Goal: Task Accomplishment & Management: Manage account settings

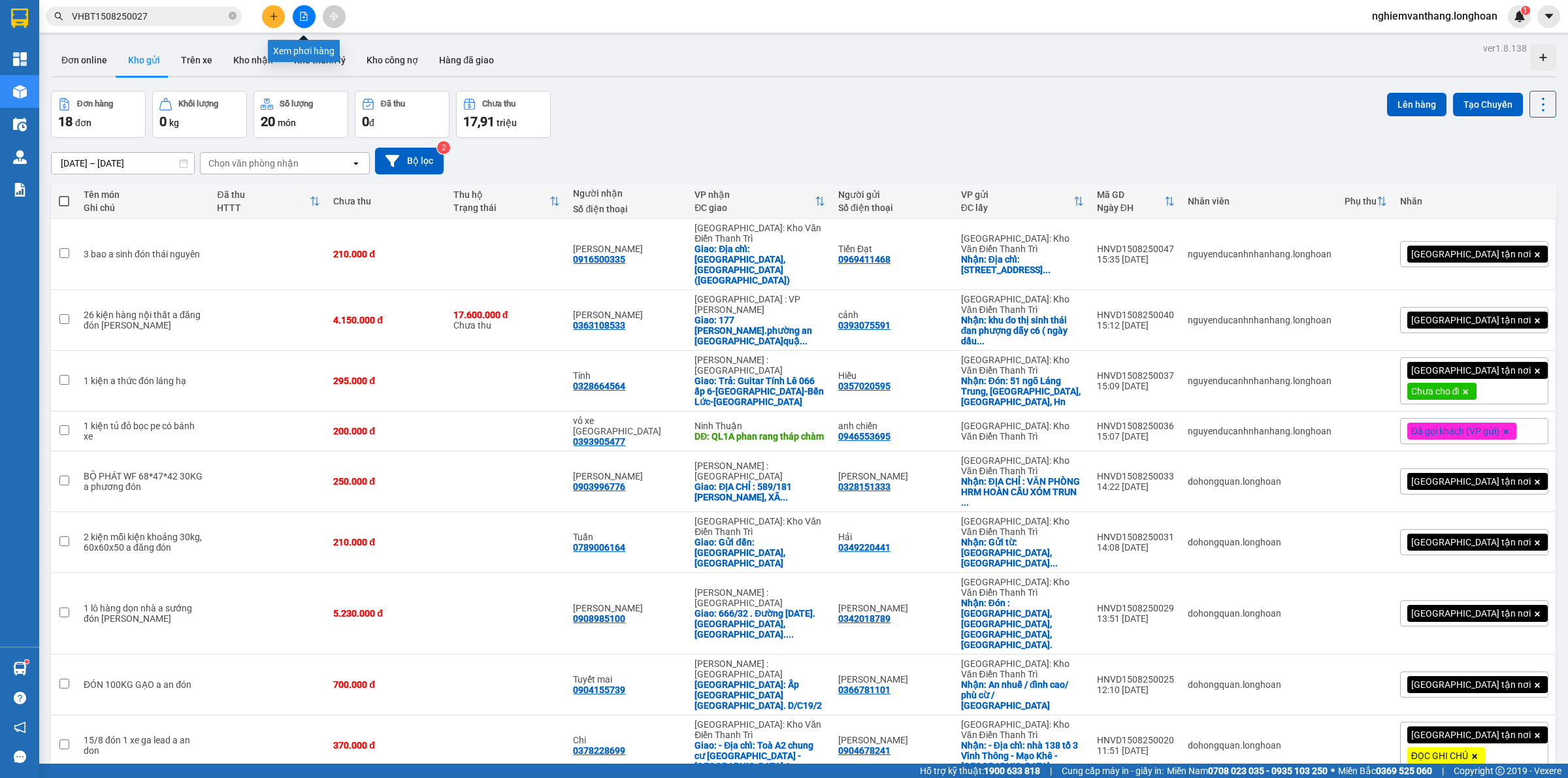
click at [296, 13] on button at bounding box center [304, 16] width 23 height 23
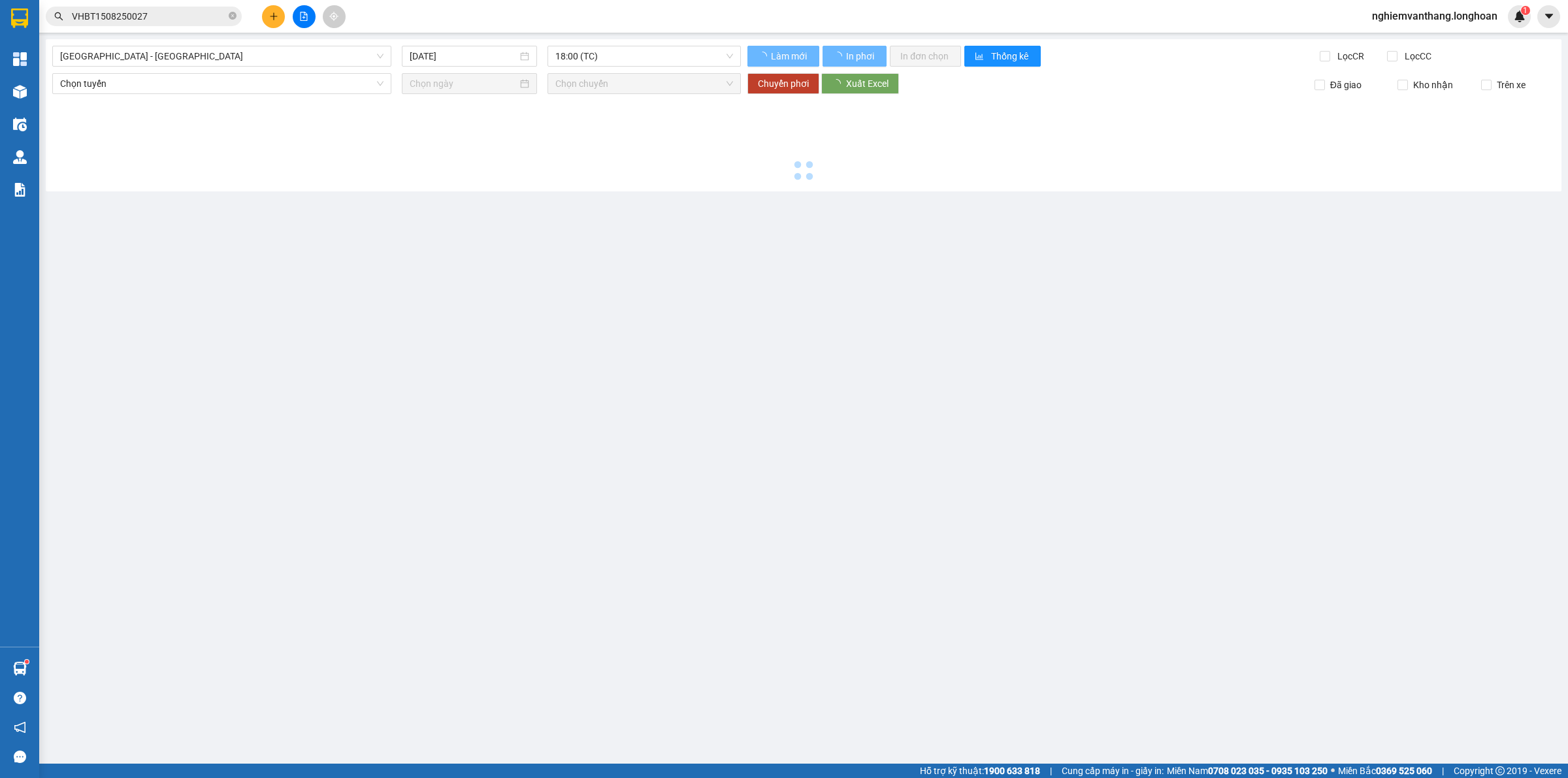
click at [309, 17] on button at bounding box center [304, 16] width 23 height 23
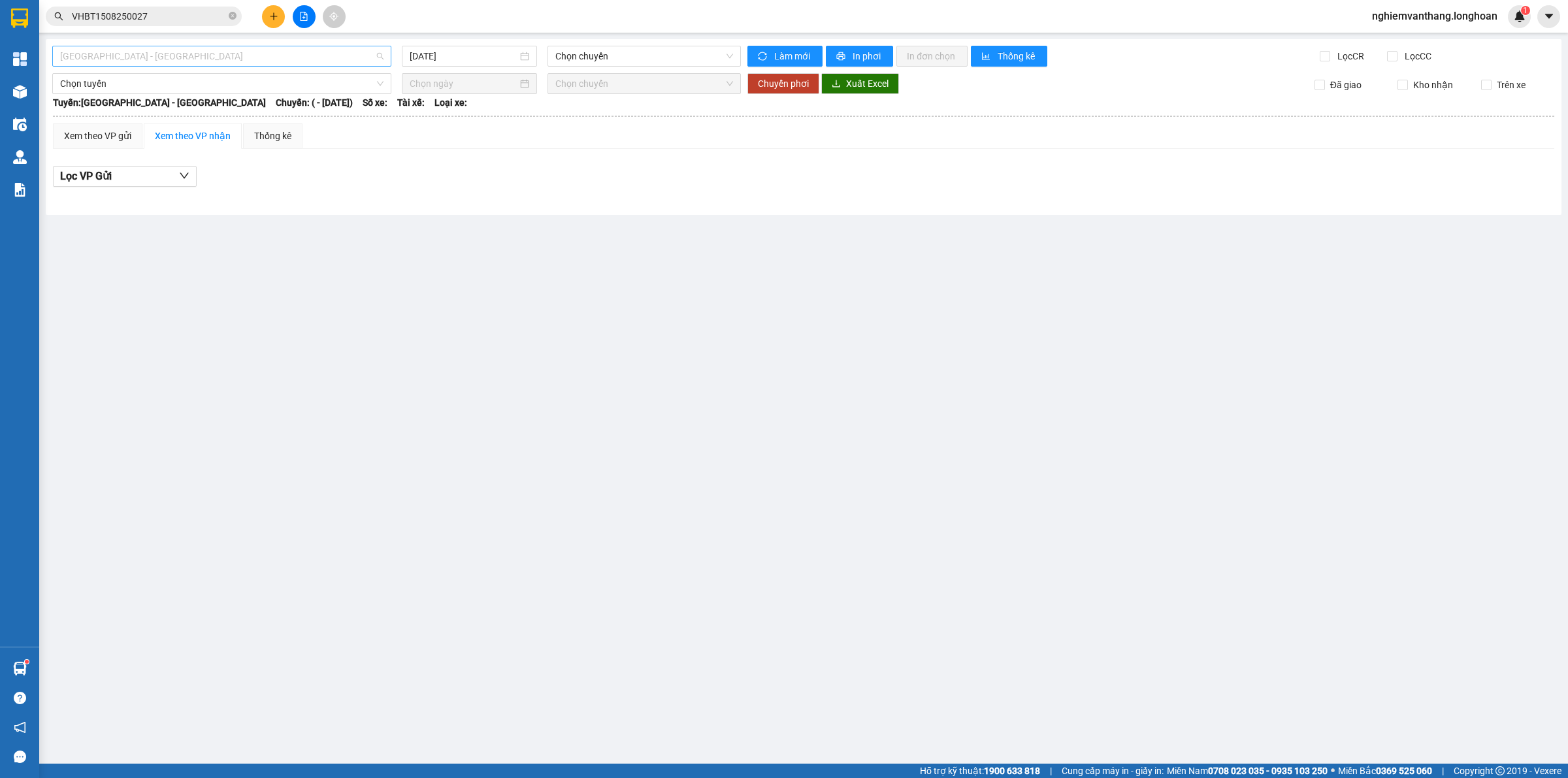
click at [218, 57] on span "[GEOGRAPHIC_DATA] - [GEOGRAPHIC_DATA]" at bounding box center [222, 56] width 324 height 19
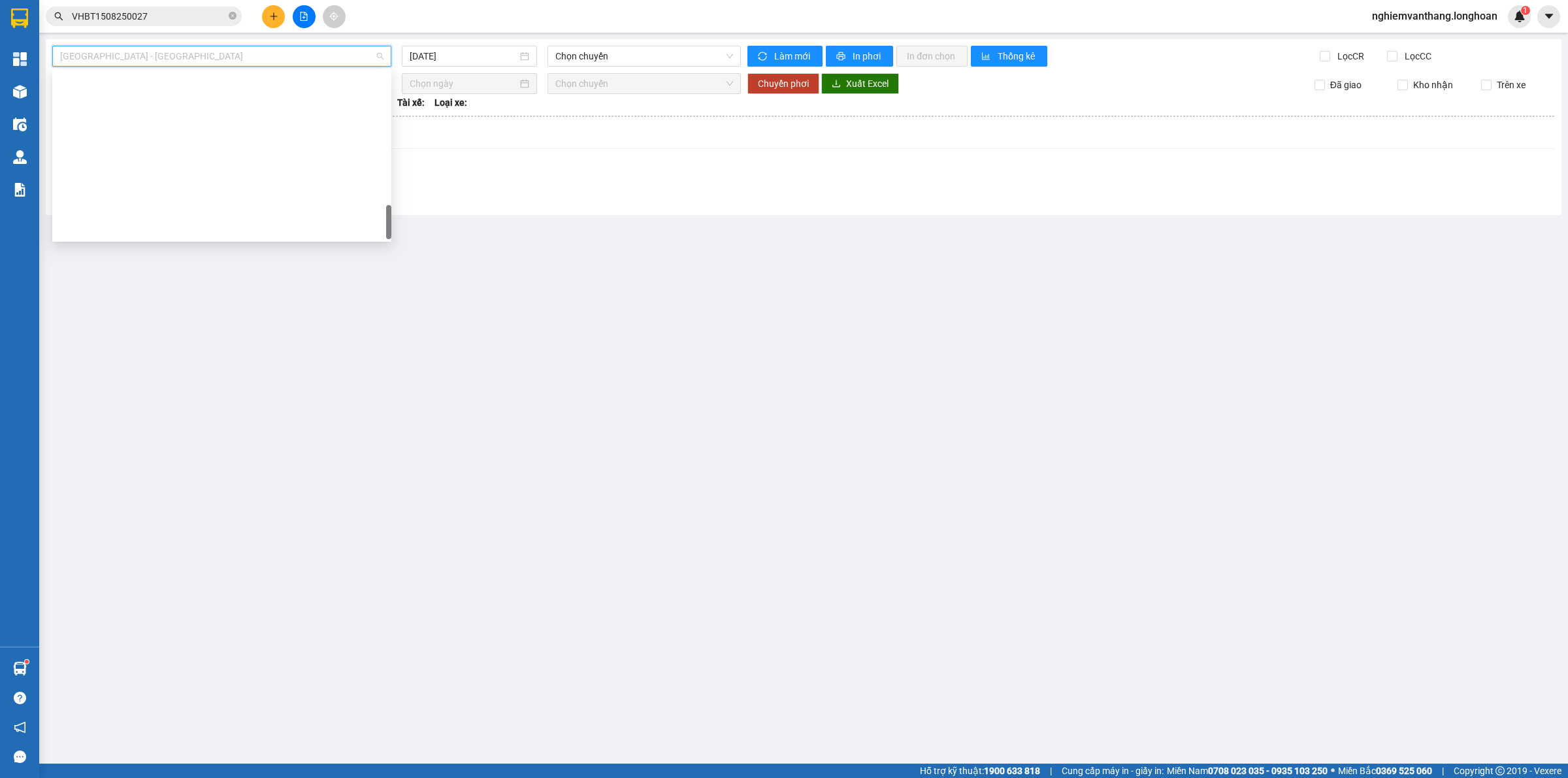
scroll to position [857, 0]
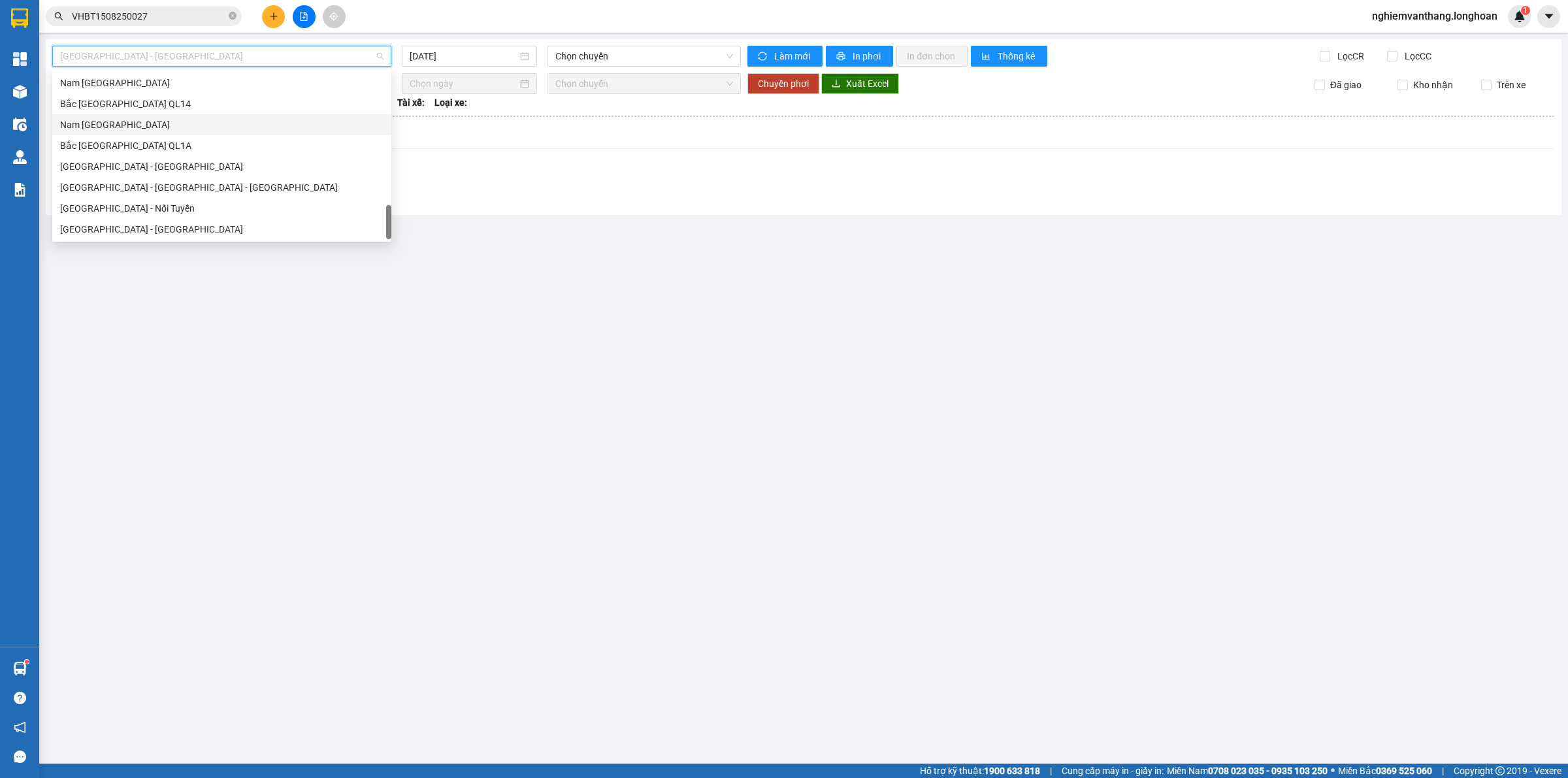
click at [159, 131] on div "Nam [GEOGRAPHIC_DATA]" at bounding box center [222, 125] width 324 height 15
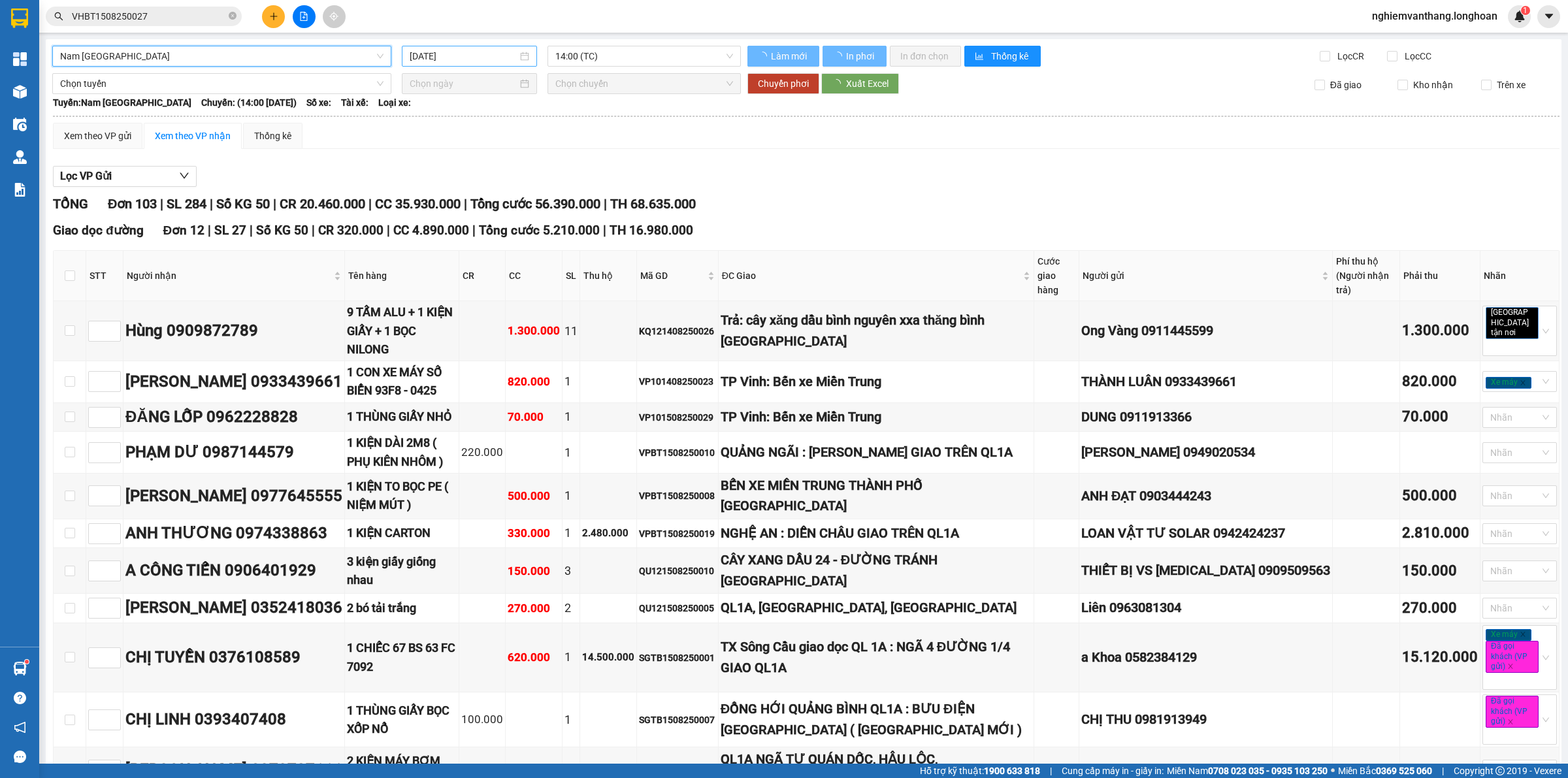
click at [482, 54] on input "[DATE]" at bounding box center [464, 57] width 108 height 15
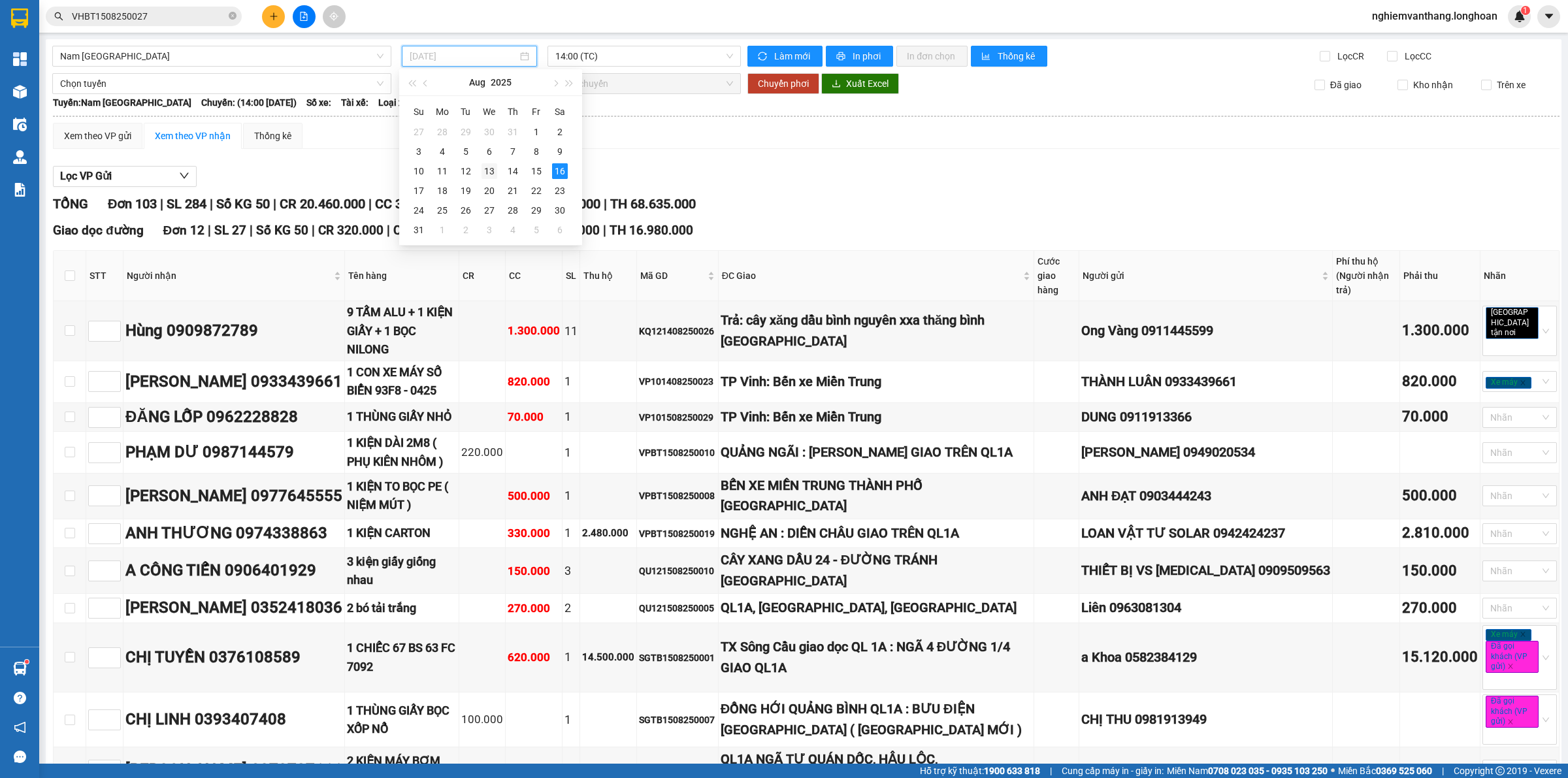
click at [487, 175] on div "13" at bounding box center [489, 171] width 16 height 16
type input "[DATE]"
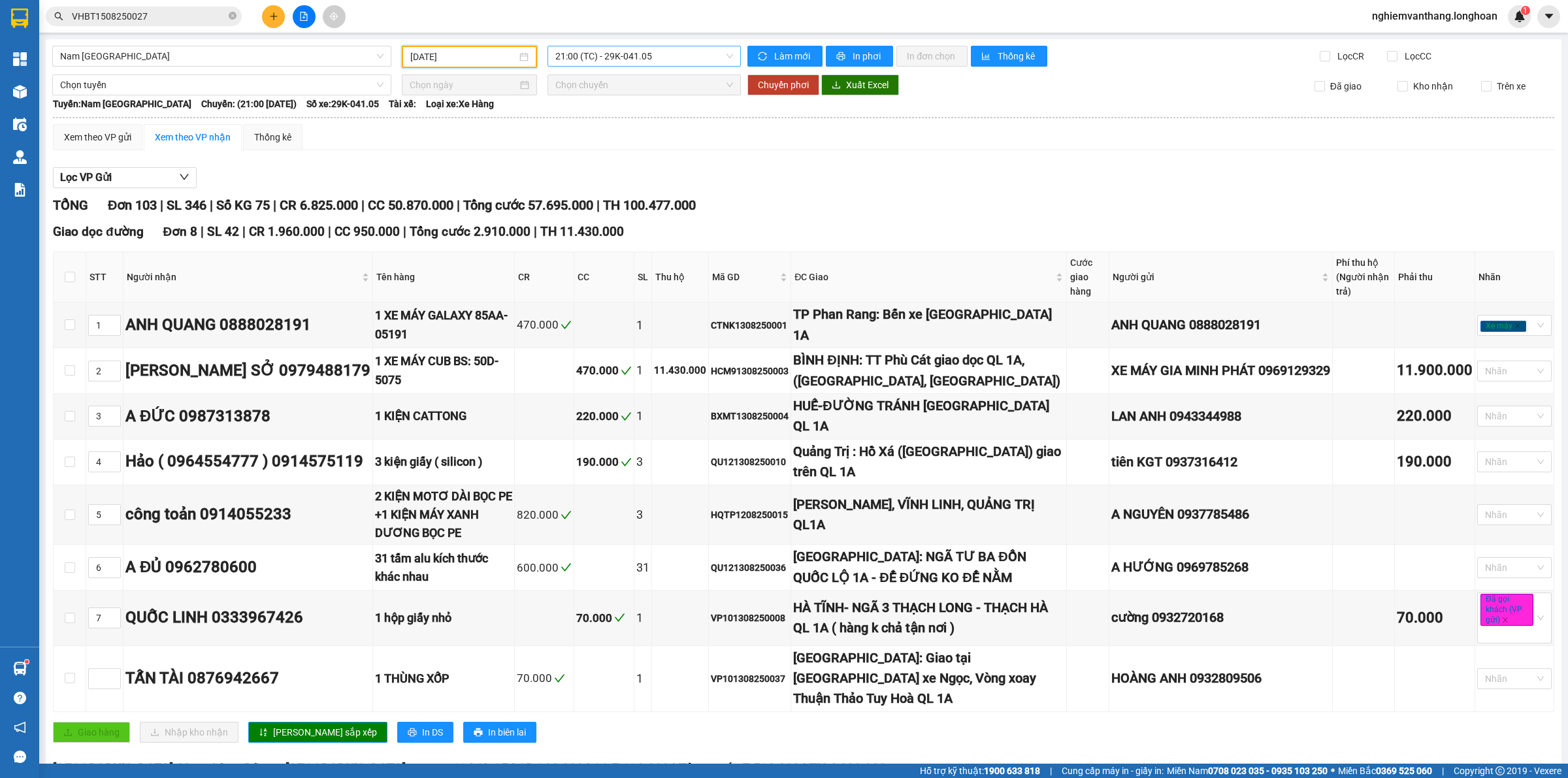
click at [645, 51] on span "21:00 (TC) - 29K-041.05" at bounding box center [644, 56] width 177 height 19
click at [618, 124] on div "23:00 (TC) - 29E-368.35" at bounding box center [602, 124] width 101 height 15
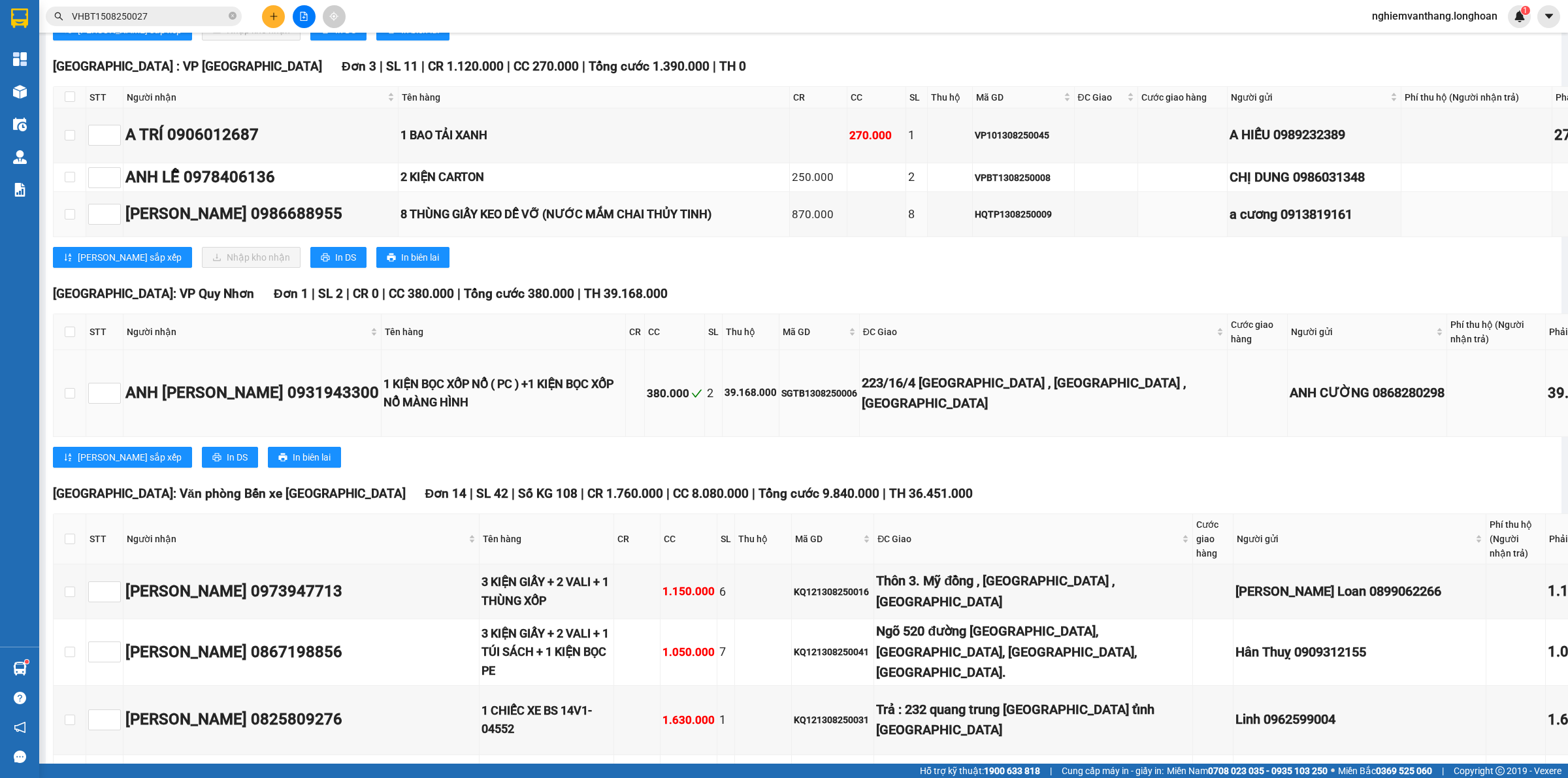
scroll to position [634, 0]
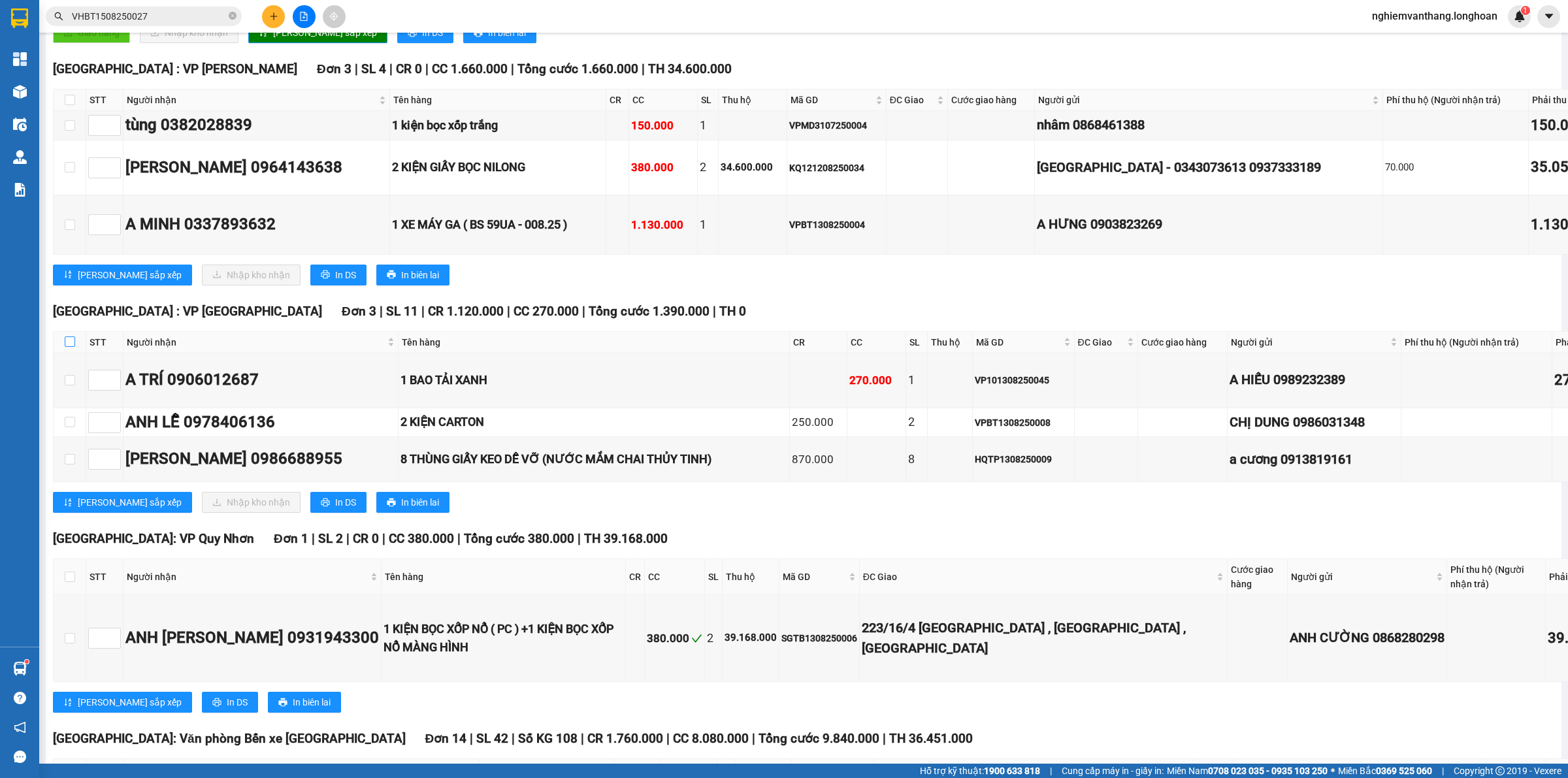
click at [73, 346] on input "checkbox" at bounding box center [69, 341] width 10 height 10
checkbox input "true"
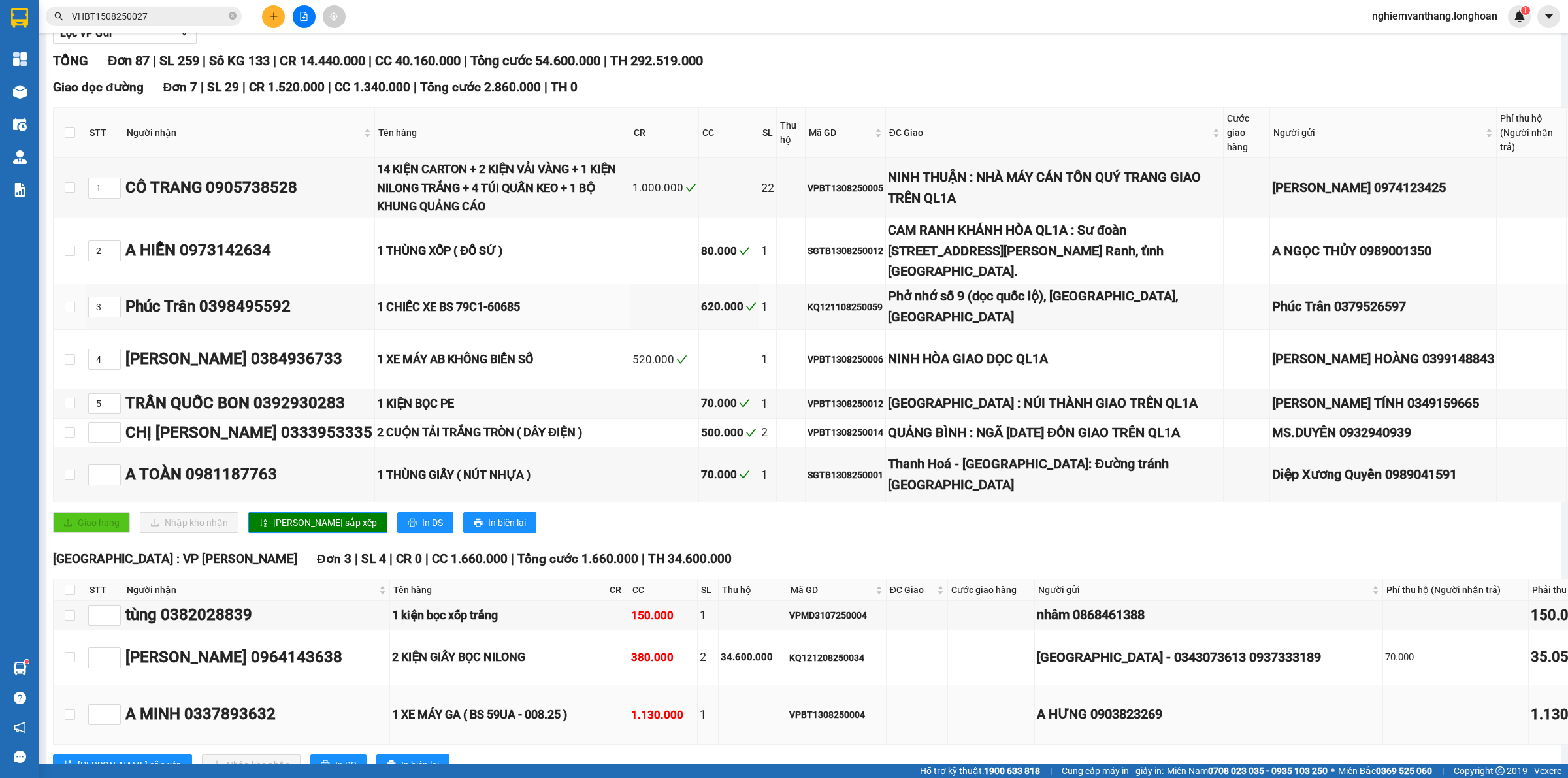
scroll to position [0, 0]
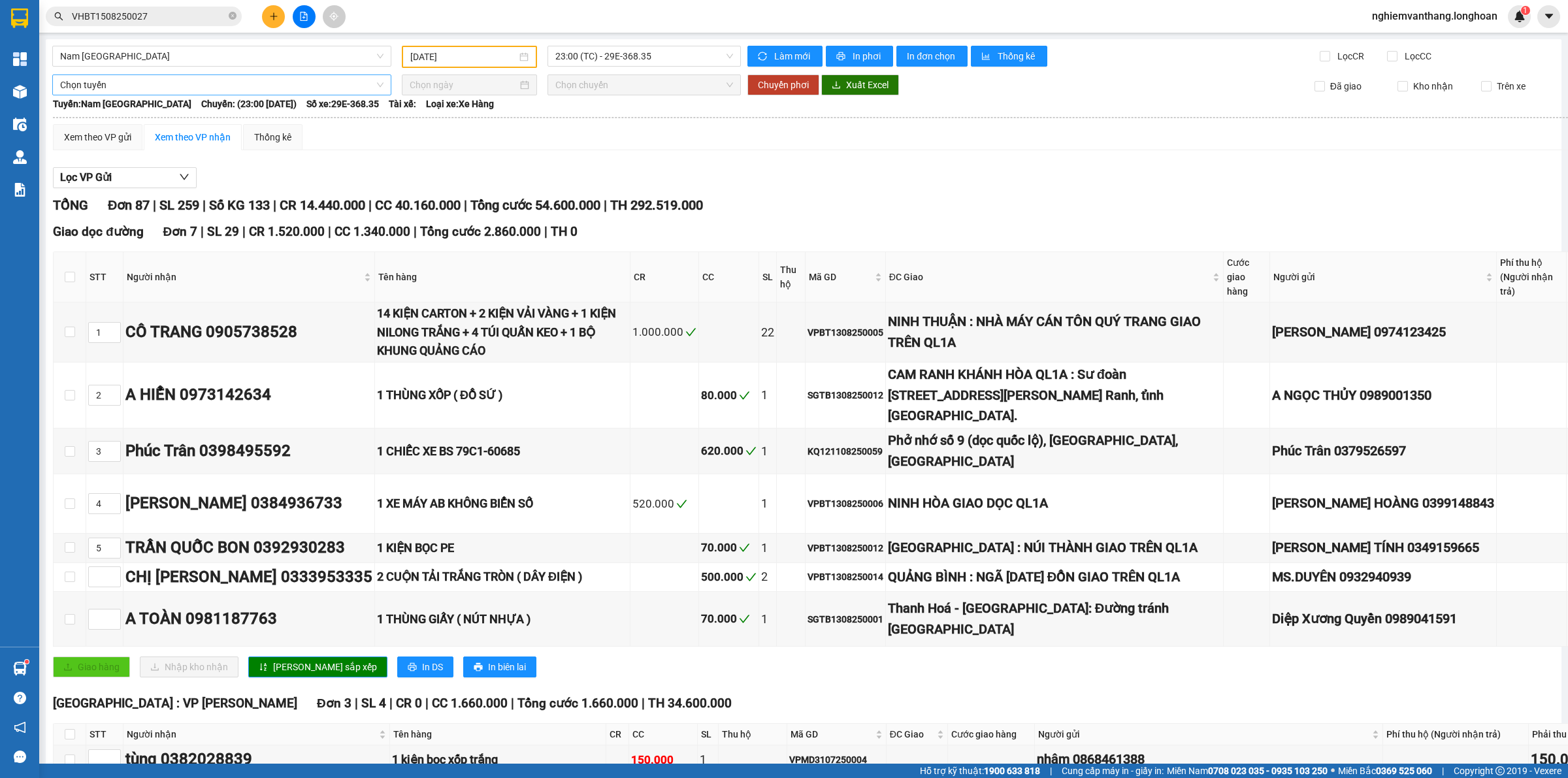
click at [125, 79] on span "Chọn tuyến" at bounding box center [222, 84] width 324 height 19
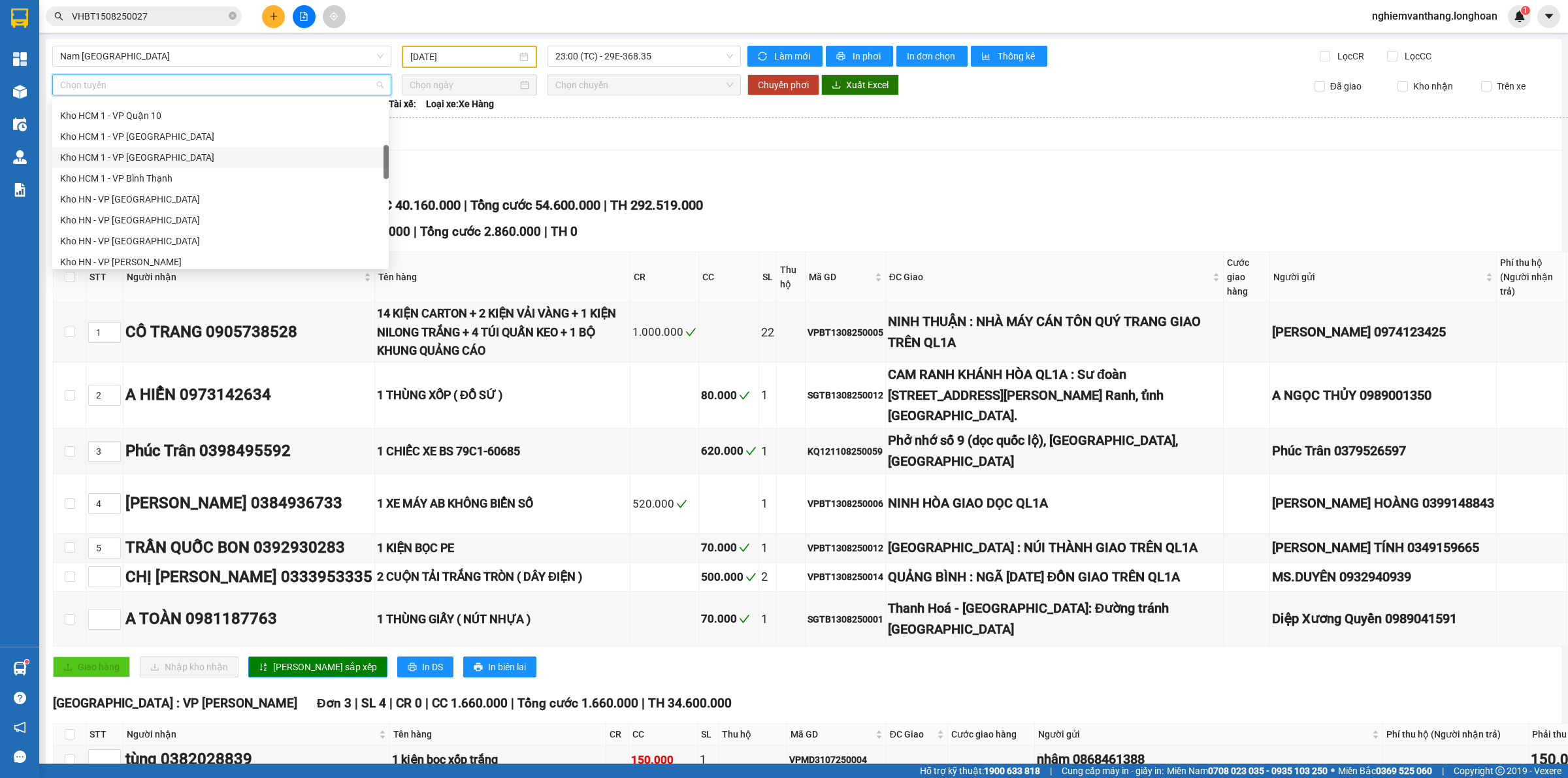
scroll to position [326, 0]
click at [141, 138] on div "Kho HN - VP [GEOGRAPHIC_DATA]" at bounding box center [220, 139] width 321 height 15
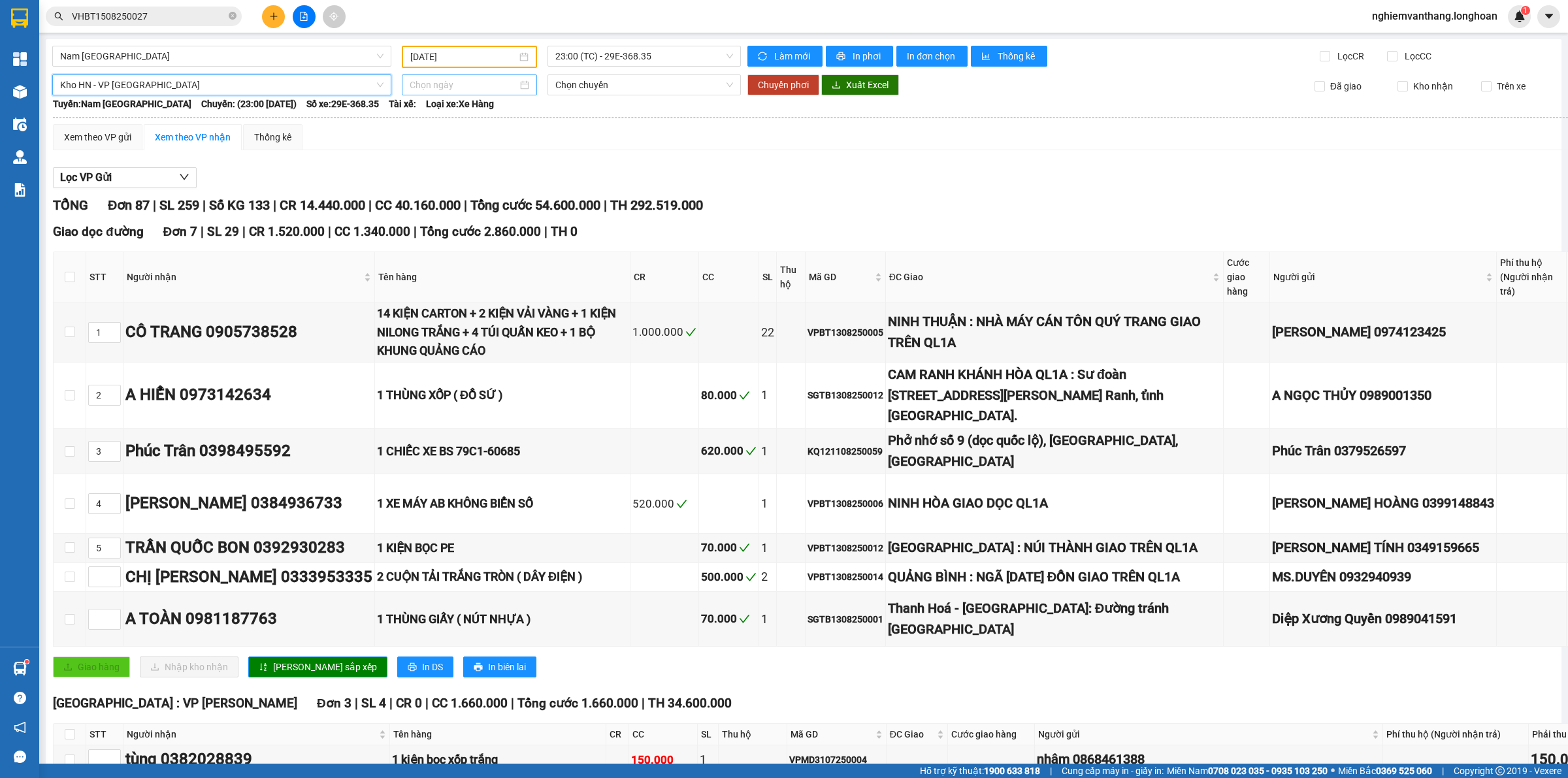
click at [436, 89] on input at bounding box center [464, 85] width 108 height 15
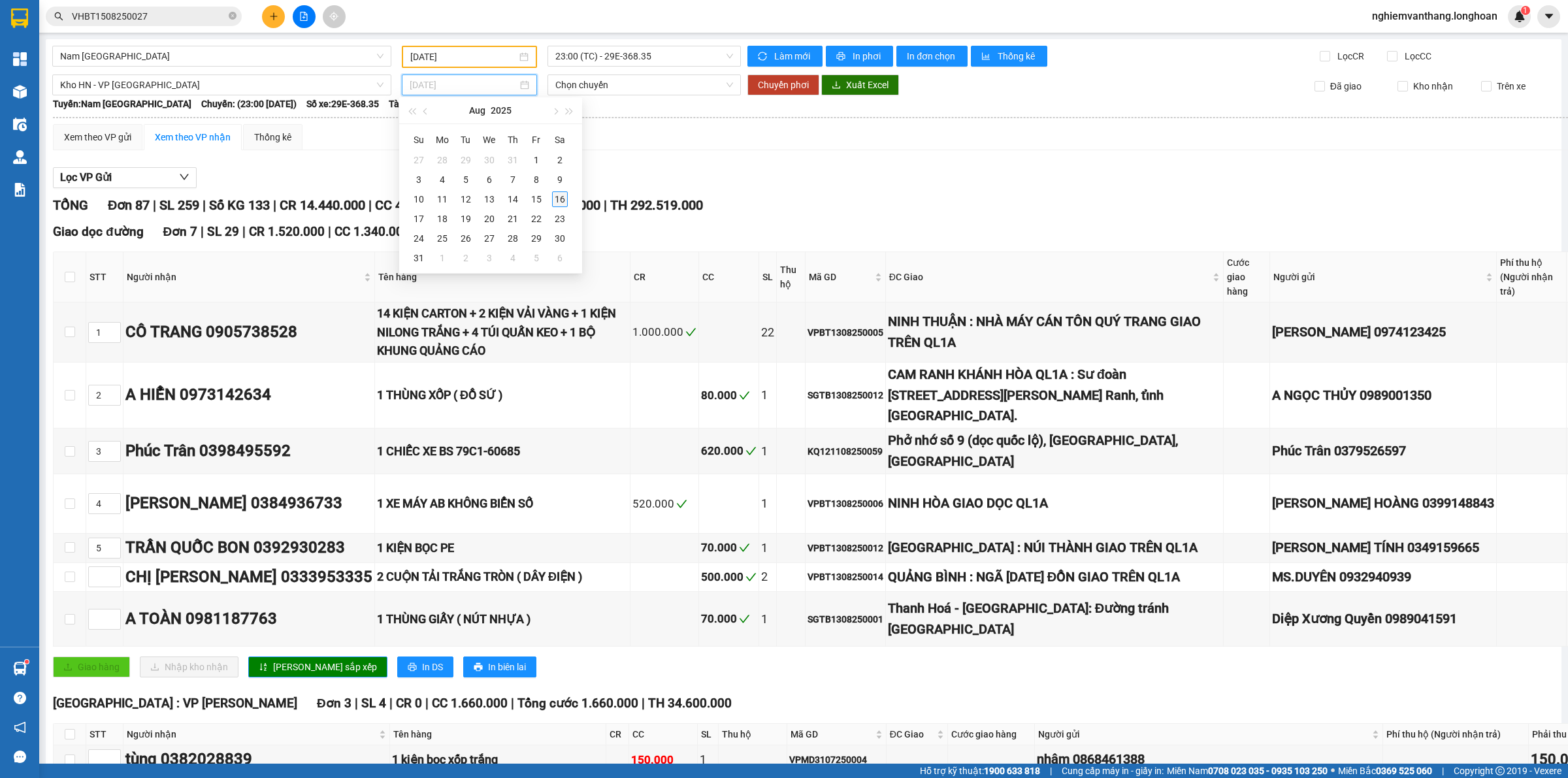
type input "[DATE]"
click at [554, 201] on div "16" at bounding box center [560, 198] width 16 height 16
click at [469, 81] on input "[DATE]" at bounding box center [464, 85] width 108 height 15
click at [539, 191] on div "15" at bounding box center [536, 198] width 16 height 16
click at [283, 89] on span "Kho HN - VP [GEOGRAPHIC_DATA]" at bounding box center [222, 84] width 324 height 19
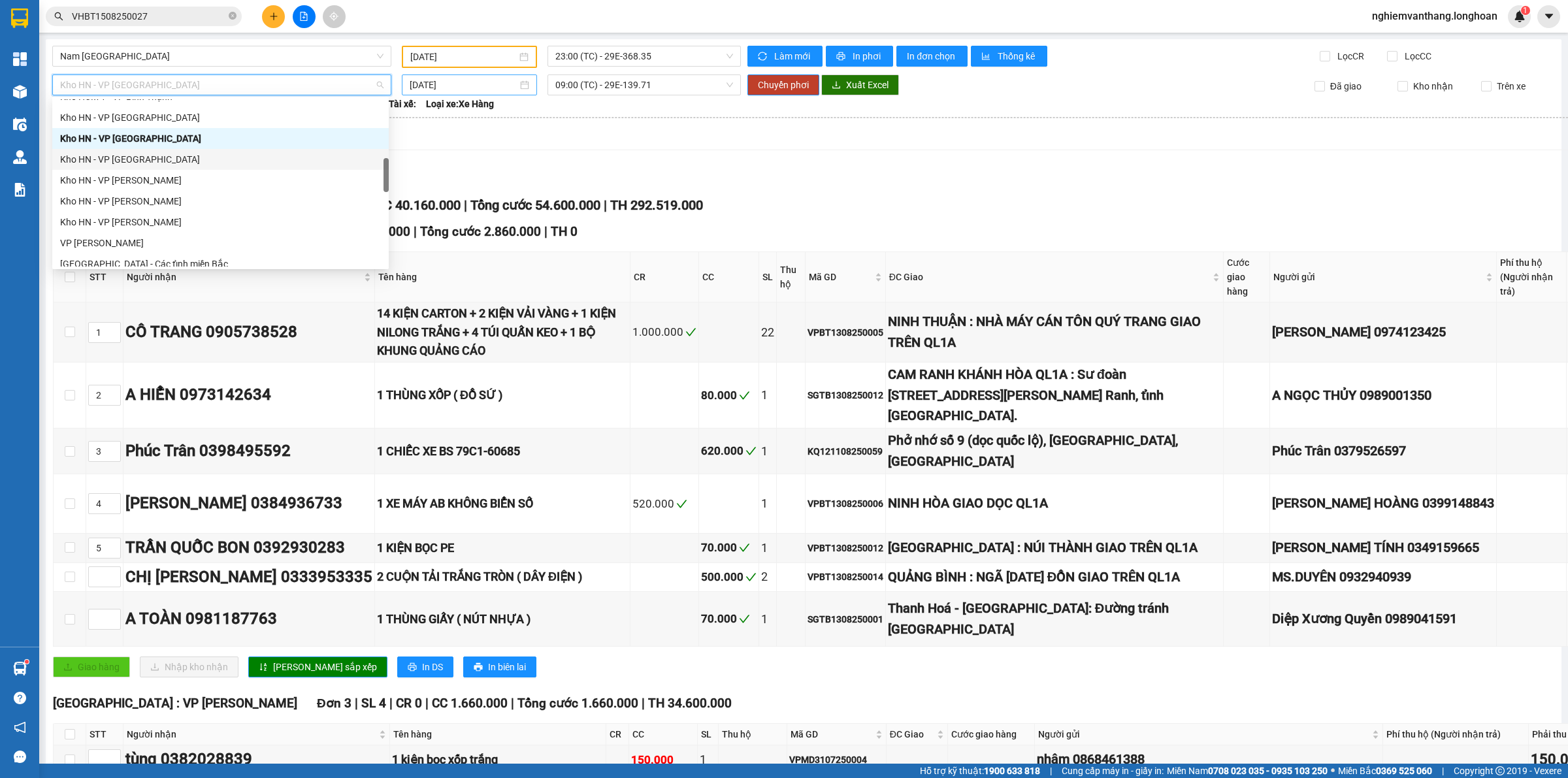
click at [472, 83] on input "[DATE]" at bounding box center [464, 85] width 108 height 15
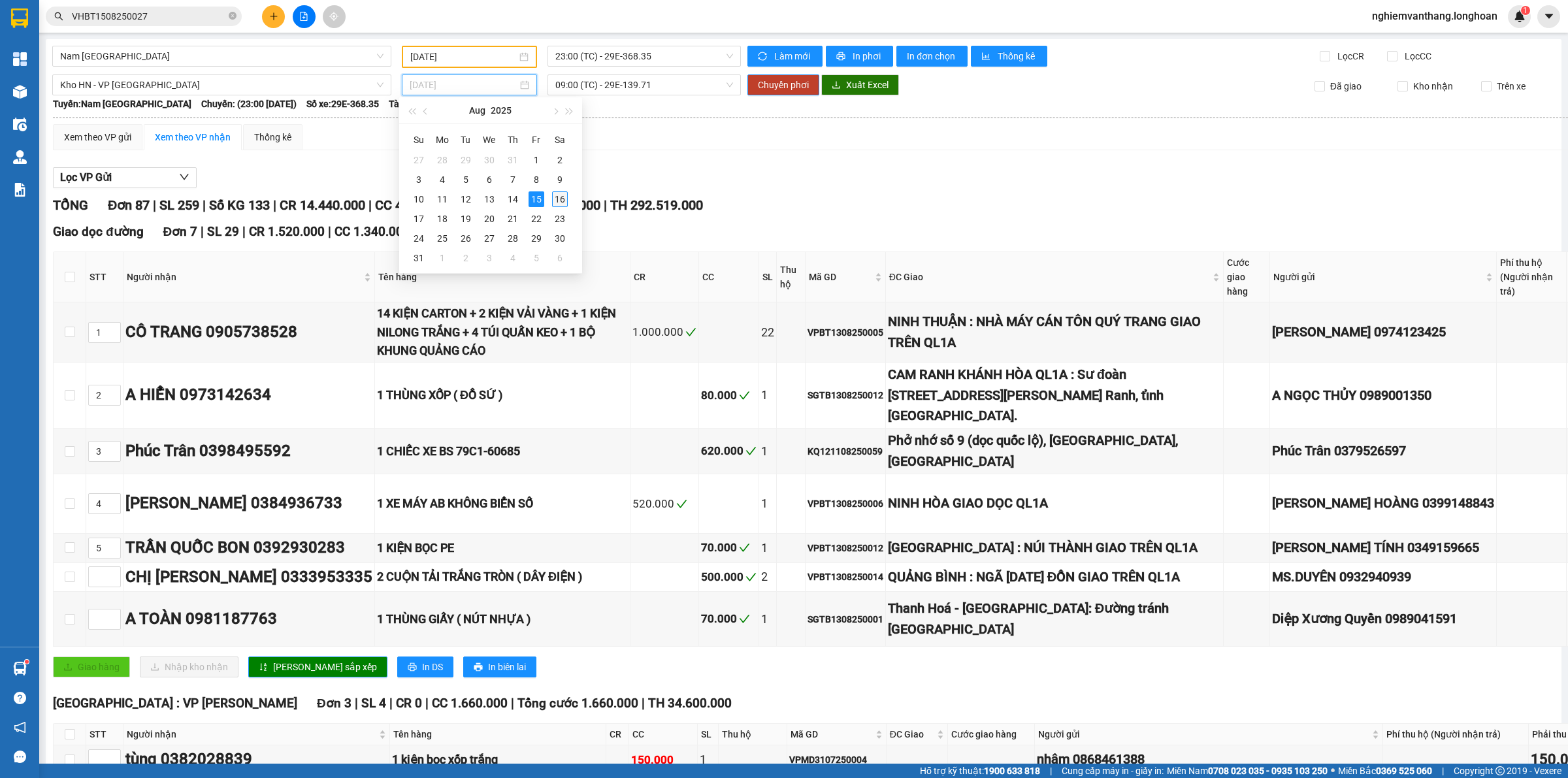
click at [552, 199] on div "16" at bounding box center [560, 198] width 16 height 16
type input "[DATE]"
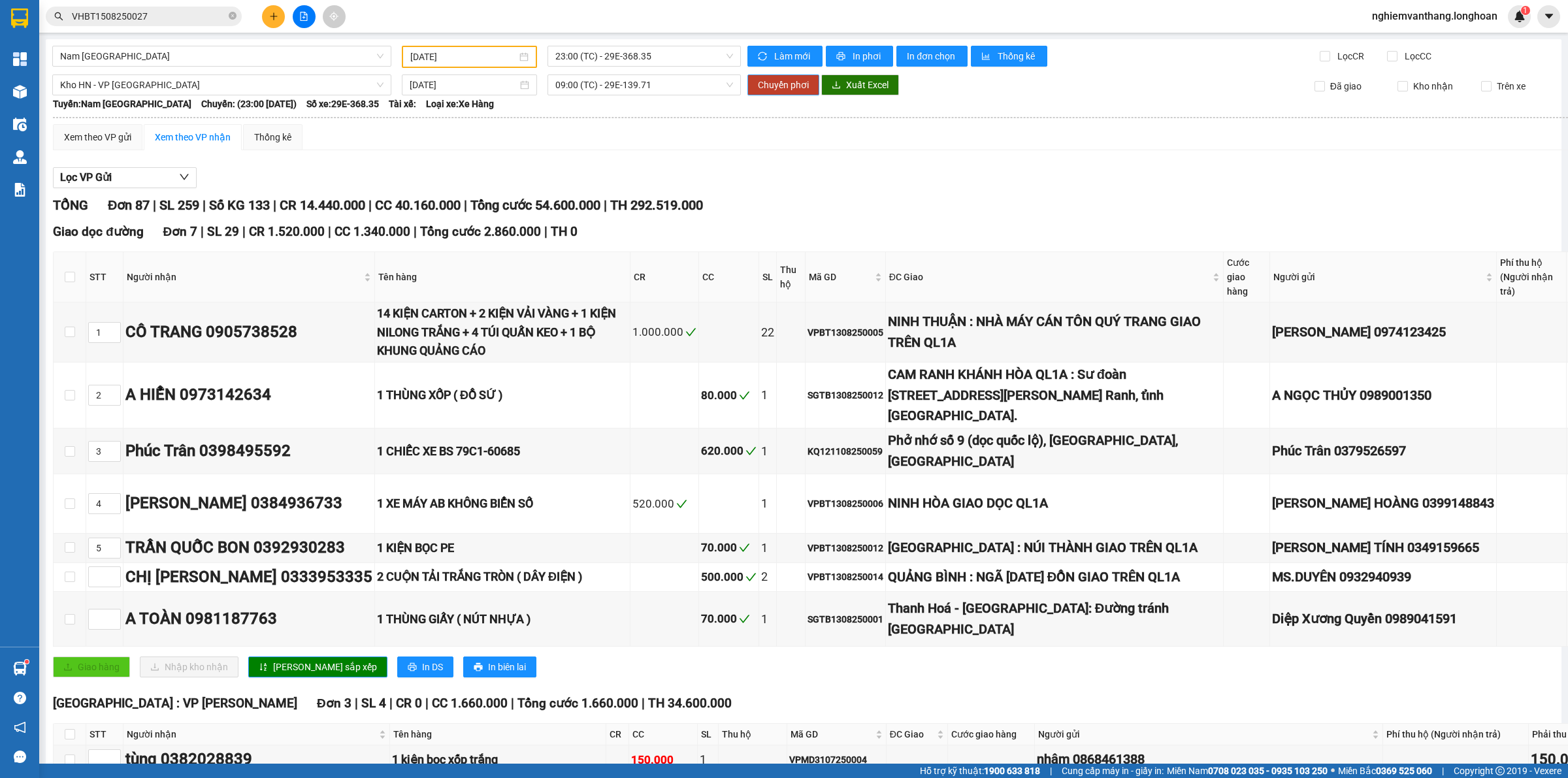
click at [804, 90] on span "Chuyển phơi" at bounding box center [784, 85] width 51 height 15
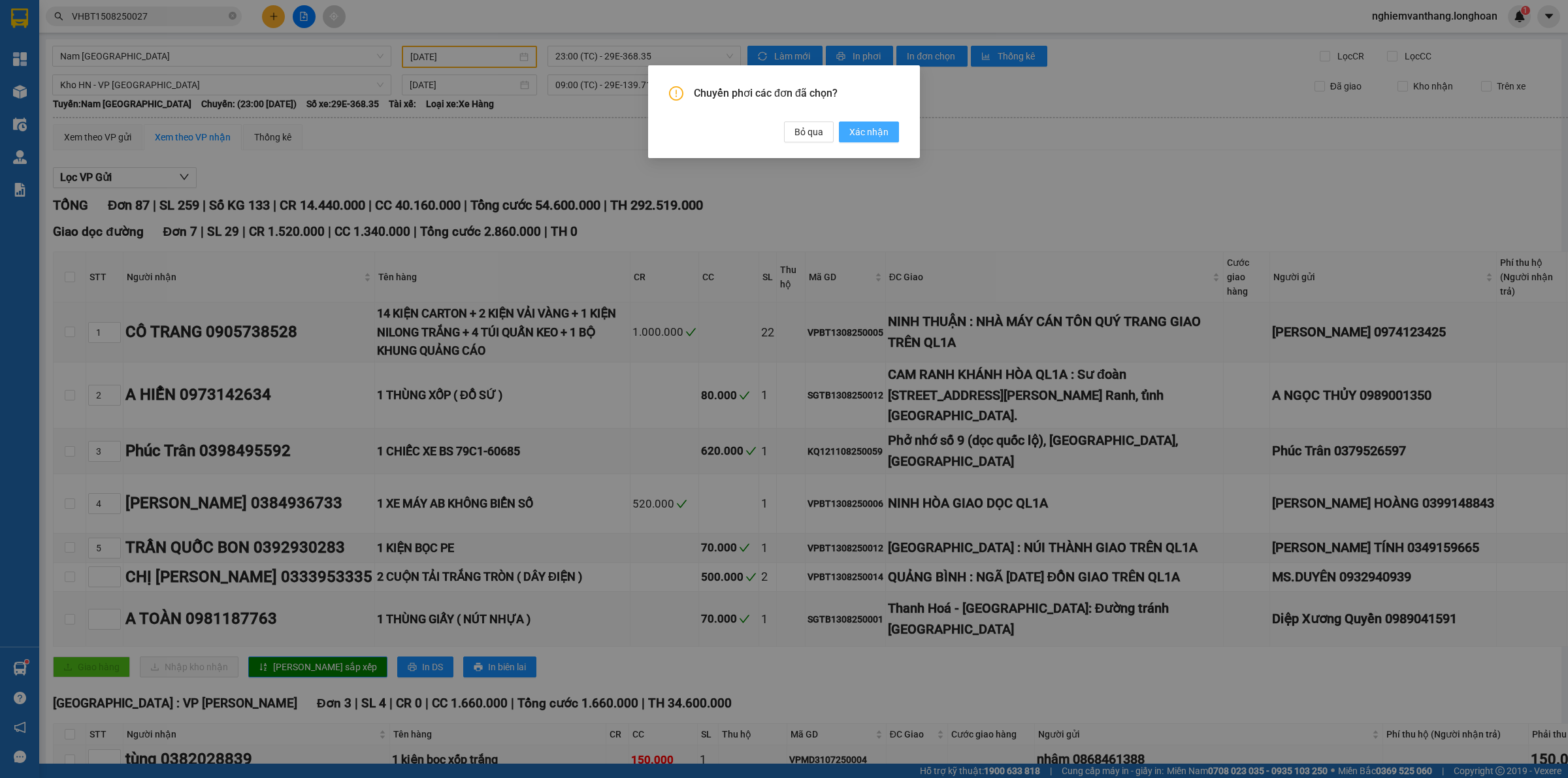
click at [870, 129] on span "Xác nhận" at bounding box center [869, 132] width 39 height 15
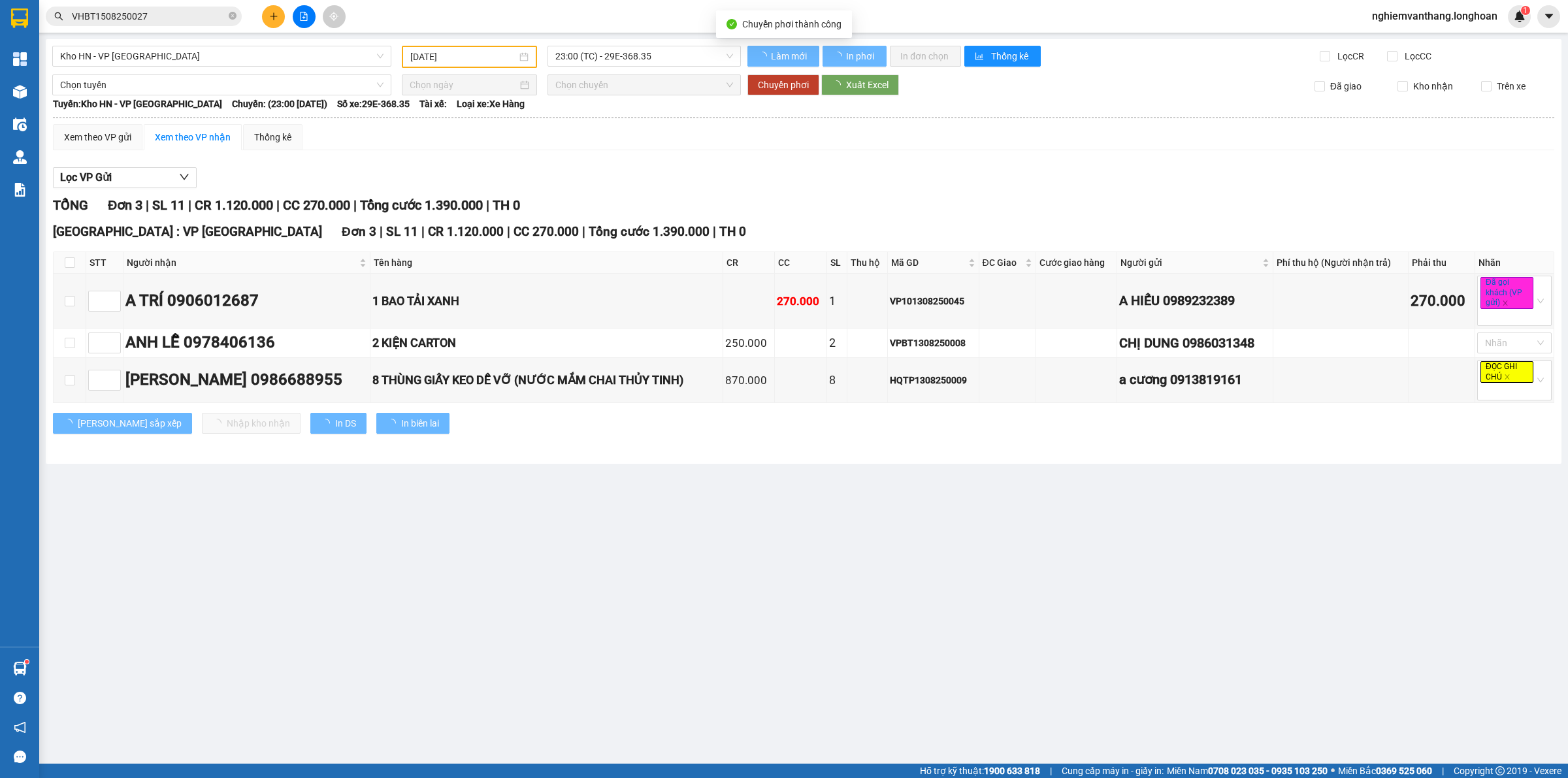
type input "[DATE]"
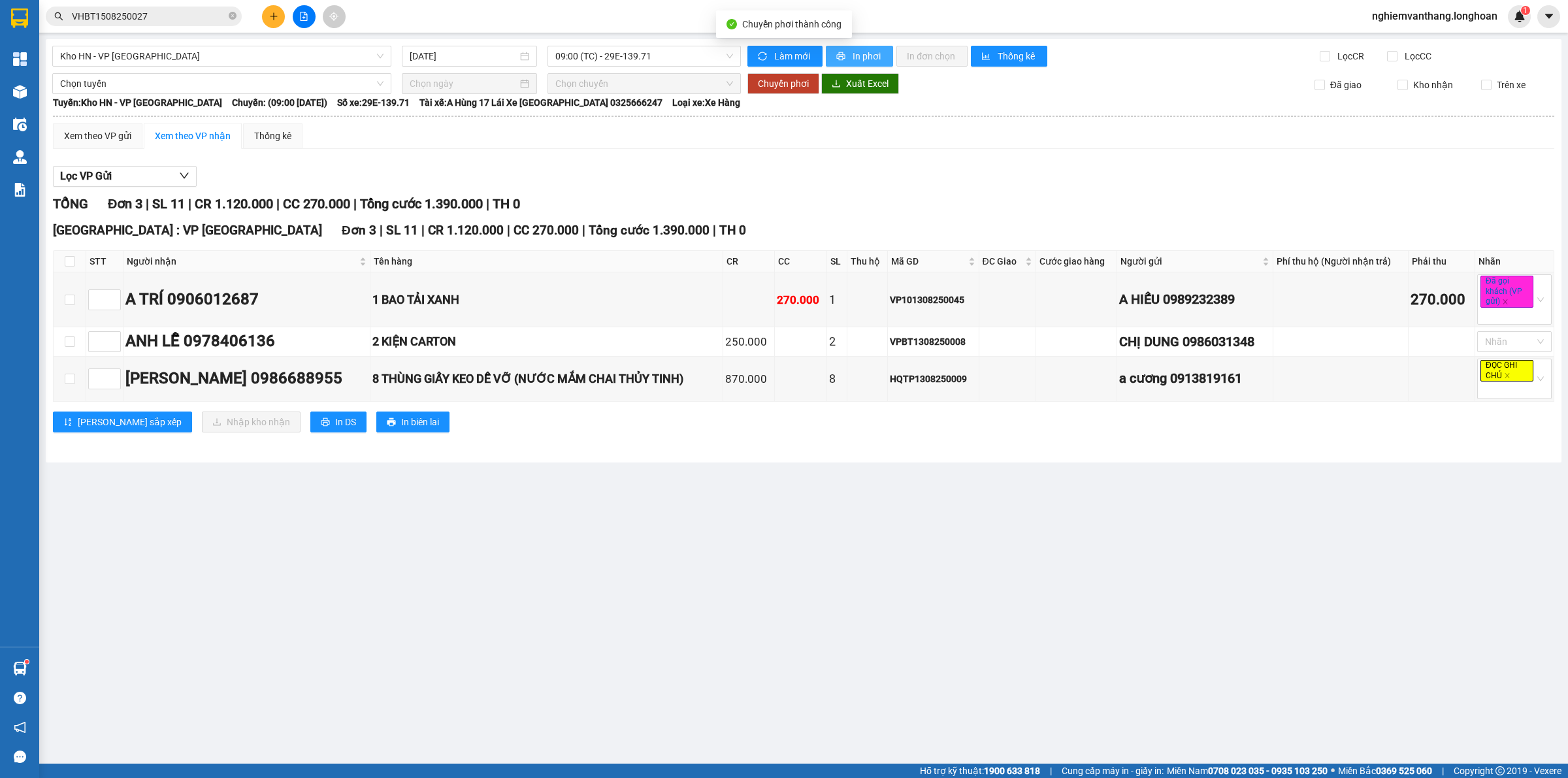
click at [868, 52] on span "In phơi" at bounding box center [867, 57] width 30 height 15
click at [126, 60] on span "Kho HN - VP [GEOGRAPHIC_DATA]" at bounding box center [222, 56] width 324 height 19
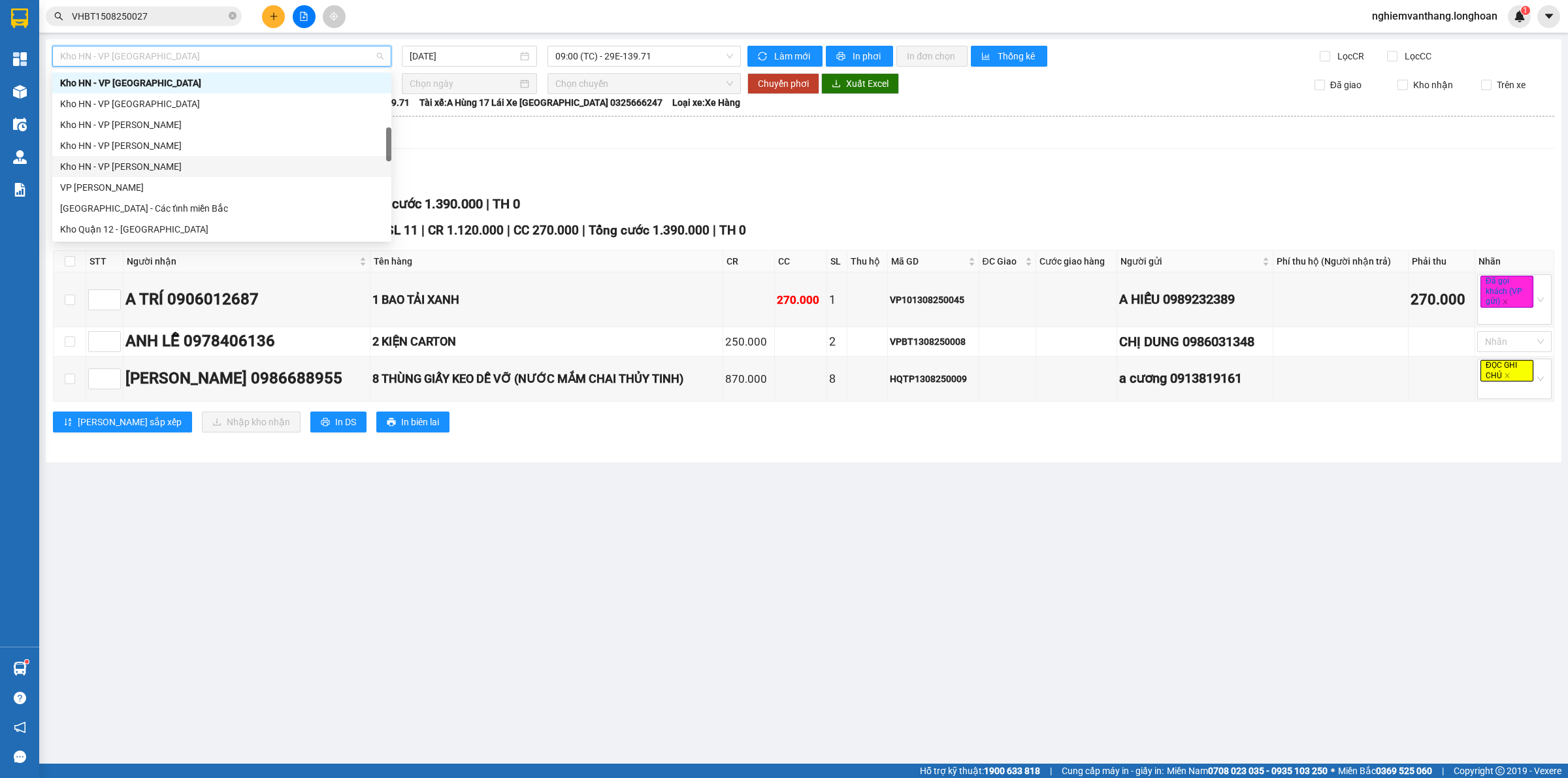
scroll to position [857, 0]
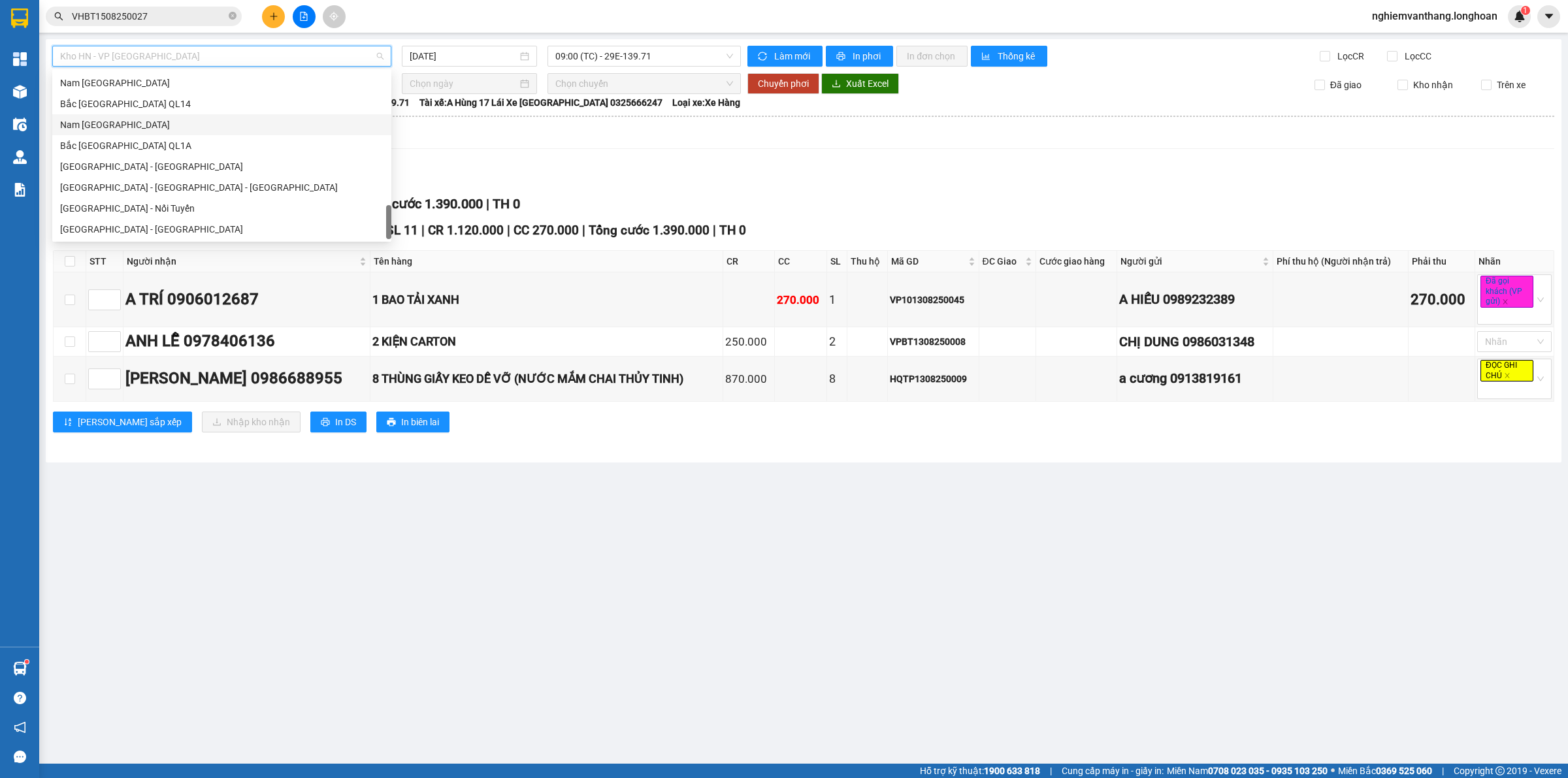
click at [133, 118] on div "Nam [GEOGRAPHIC_DATA]" at bounding box center [222, 125] width 324 height 15
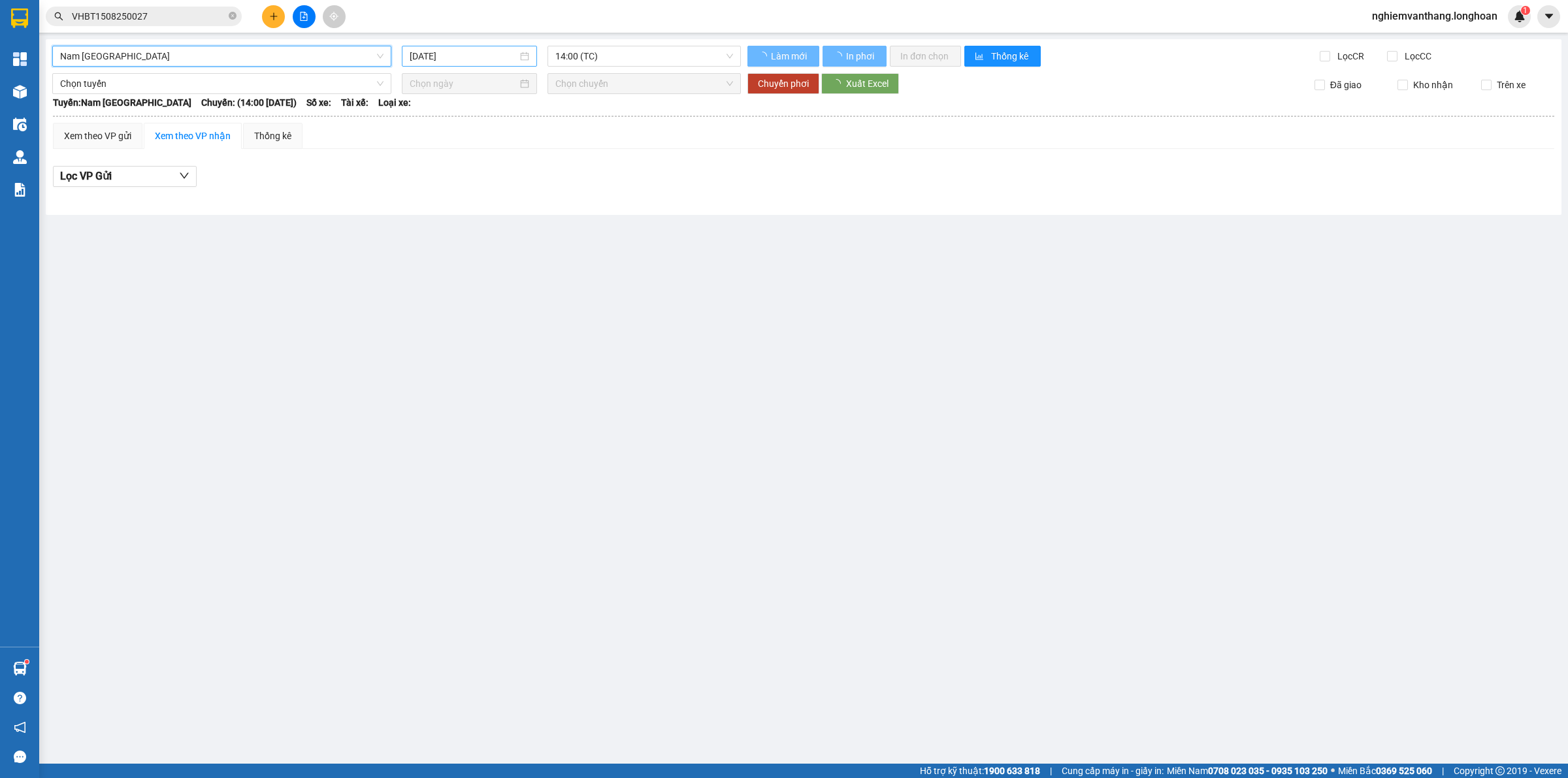
click at [454, 54] on input "[DATE]" at bounding box center [464, 57] width 108 height 15
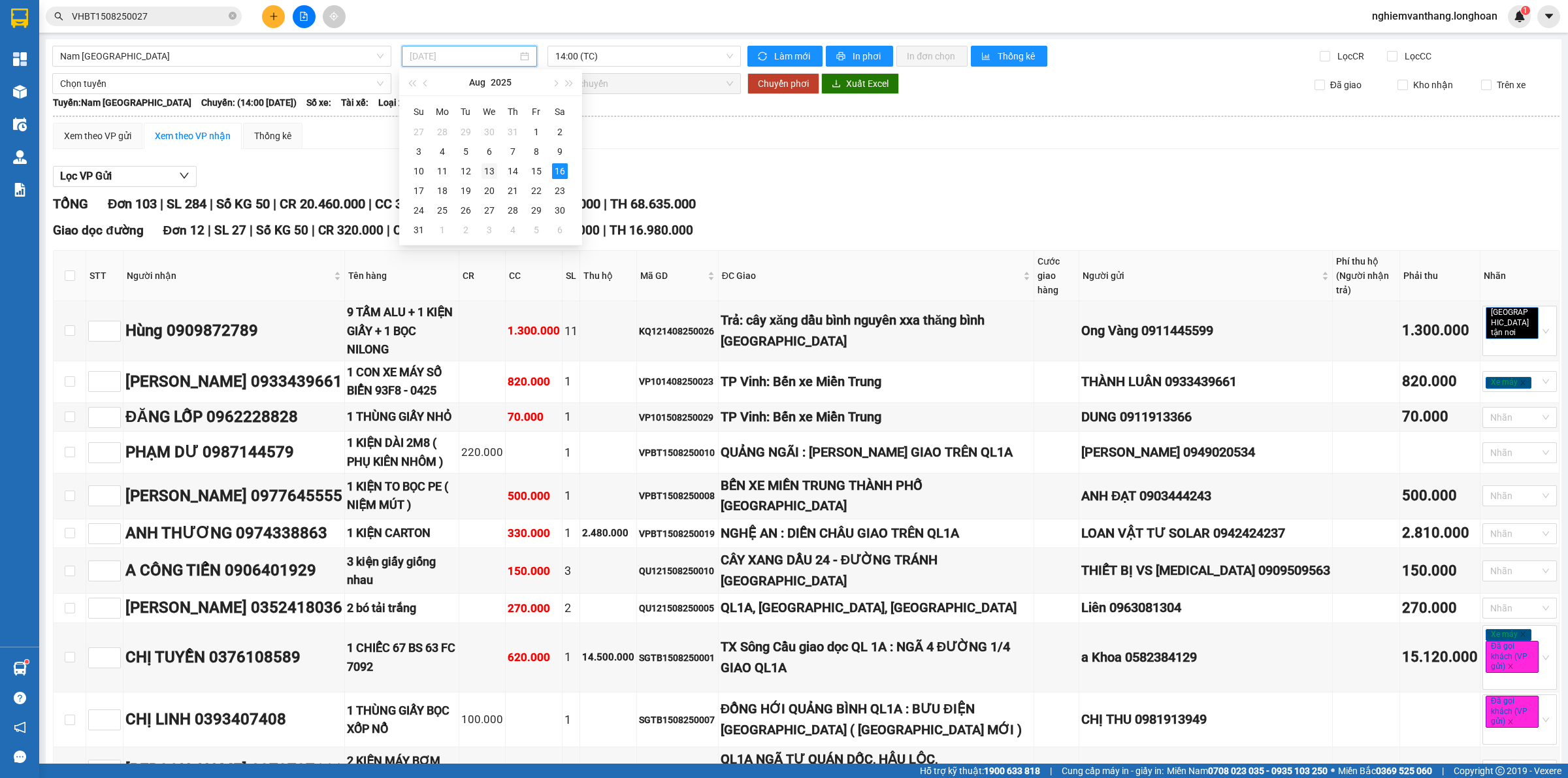
click at [490, 173] on div "13" at bounding box center [489, 171] width 16 height 16
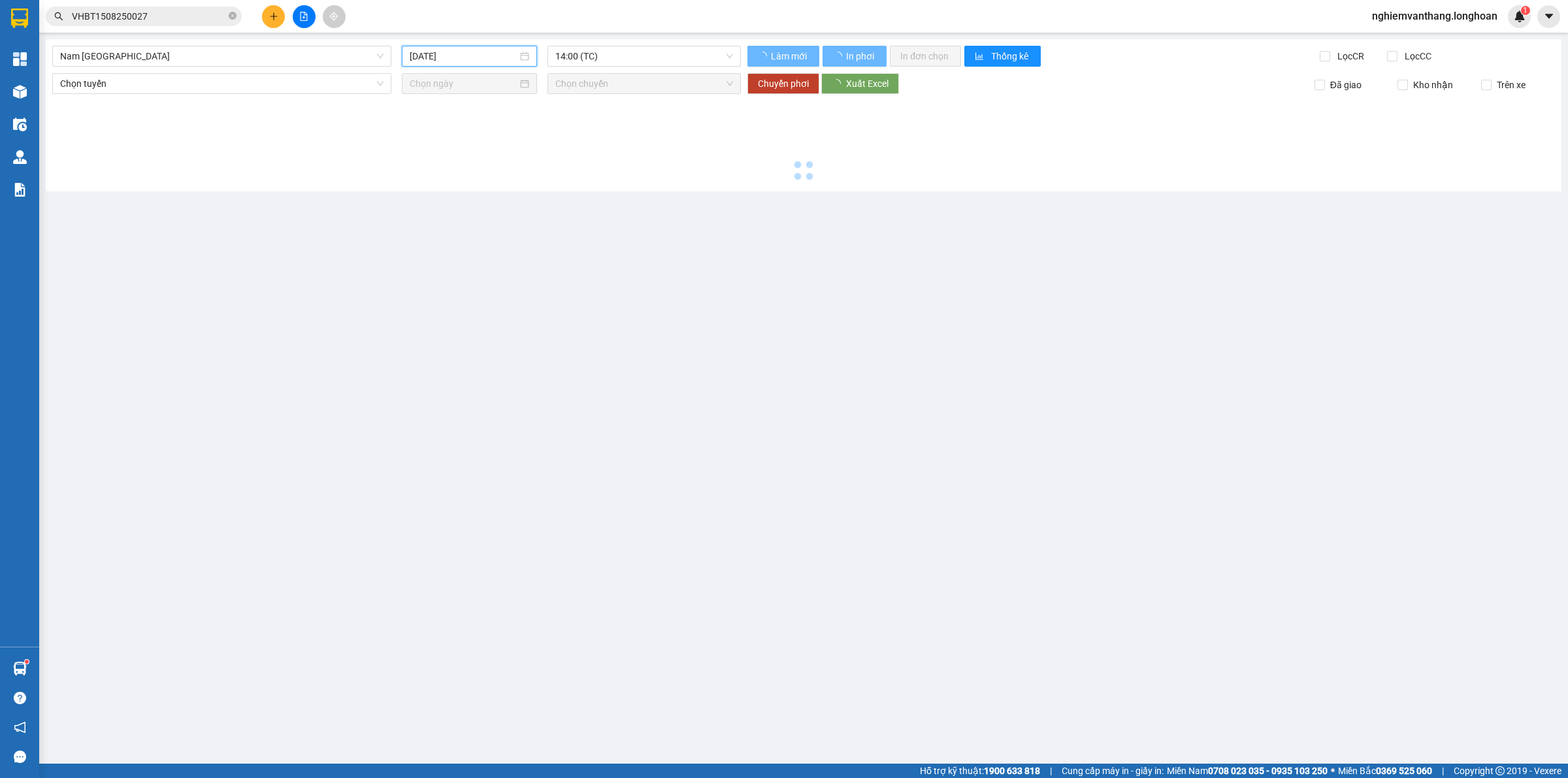
type input "[DATE]"
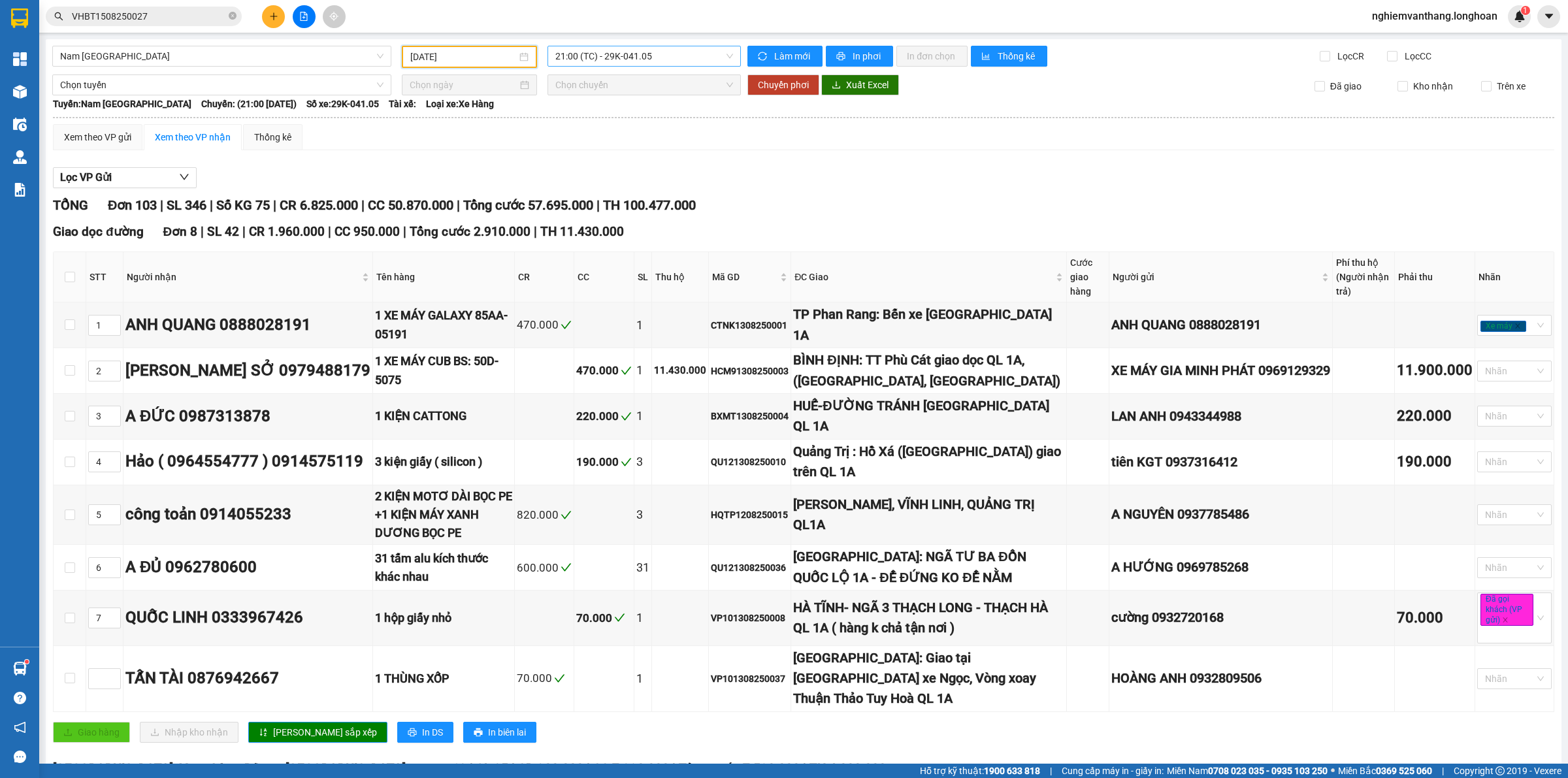
click at [665, 59] on span "21:00 (TC) - 29K-041.05" at bounding box center [644, 56] width 177 height 19
click at [625, 123] on div "23:00 (TC) - 29E-368.35" at bounding box center [602, 124] width 101 height 15
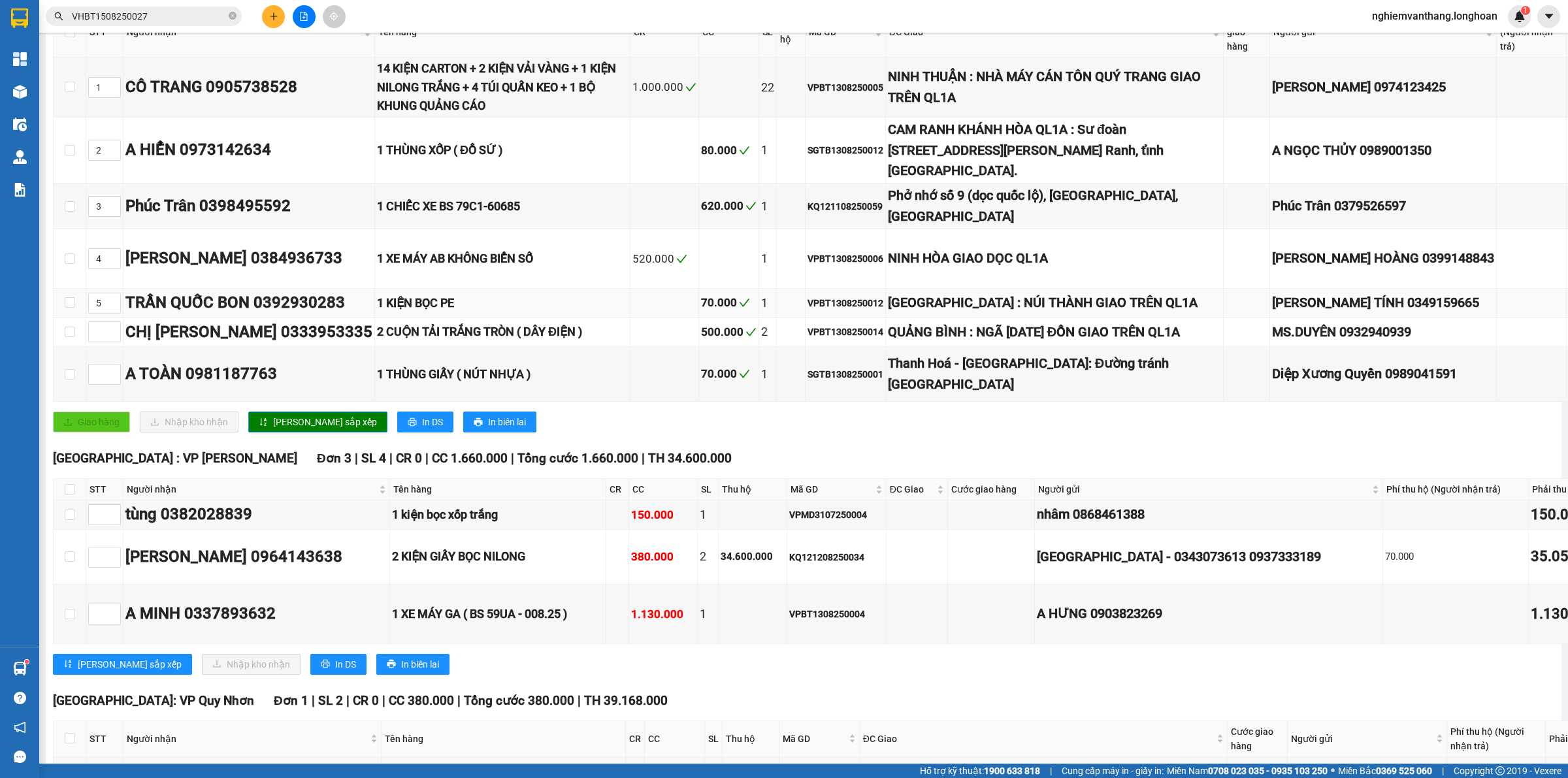
scroll to position [409, 0]
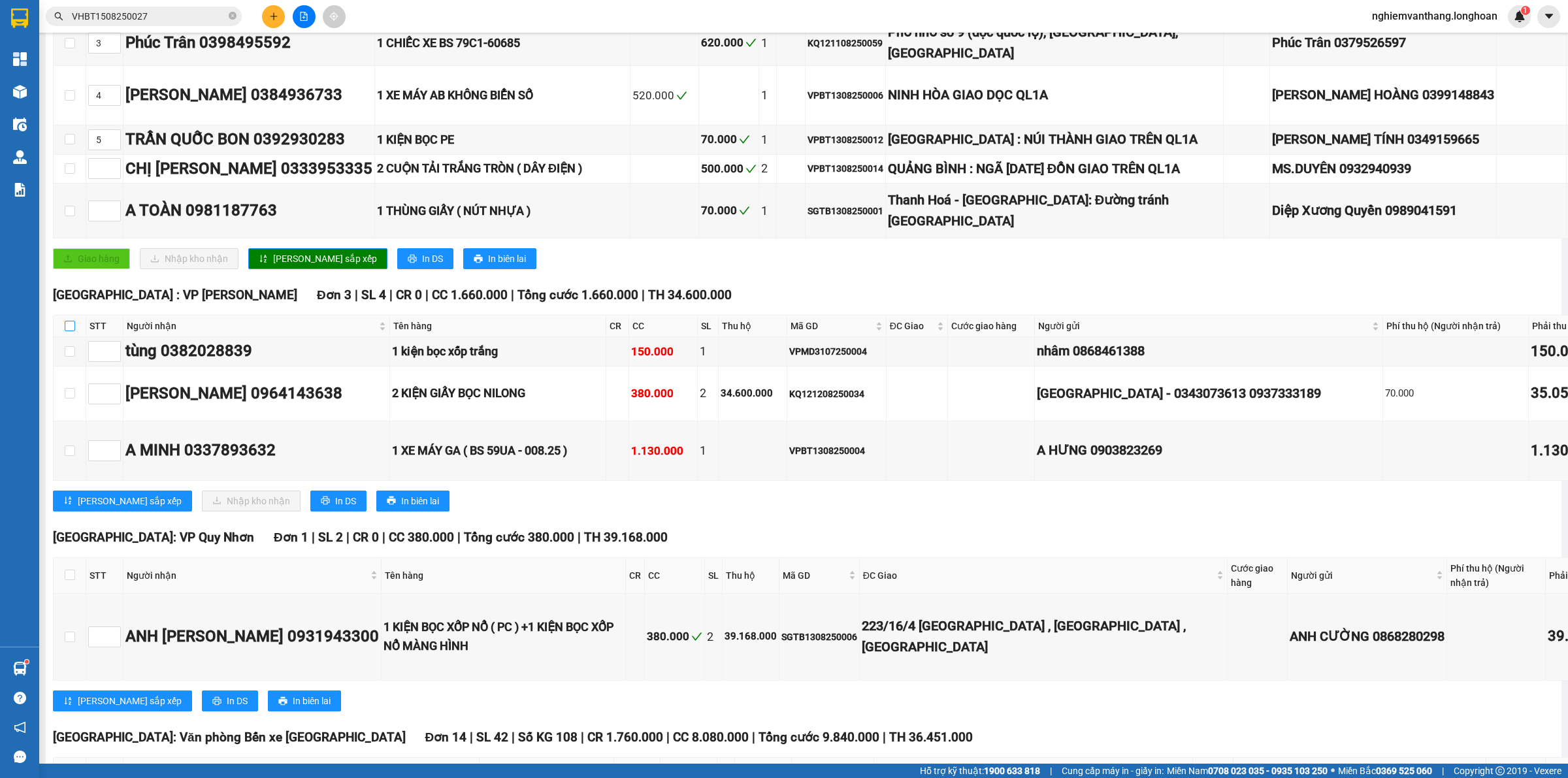
click at [70, 331] on input "checkbox" at bounding box center [69, 325] width 10 height 10
checkbox input "true"
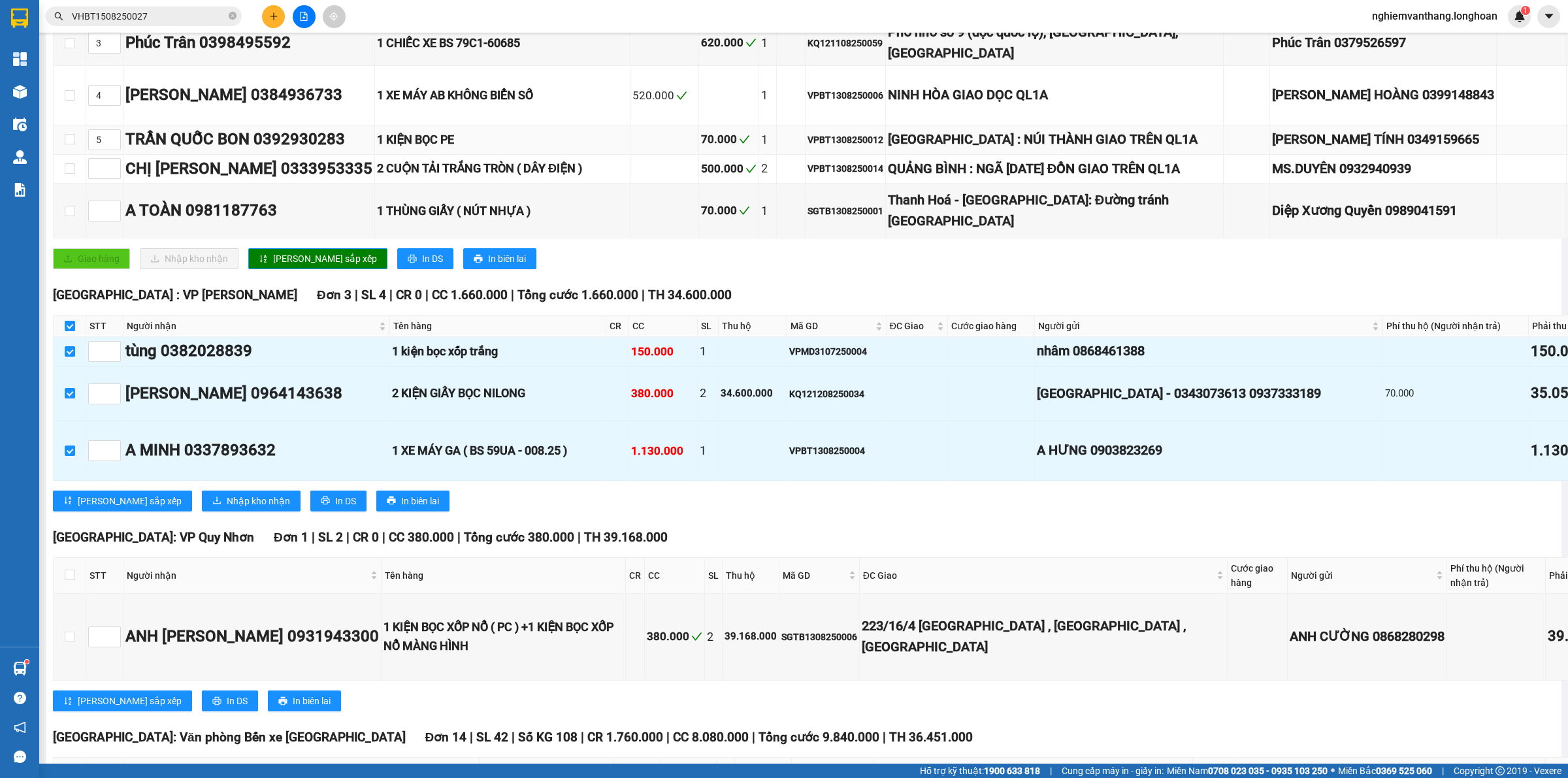
scroll to position [0, 0]
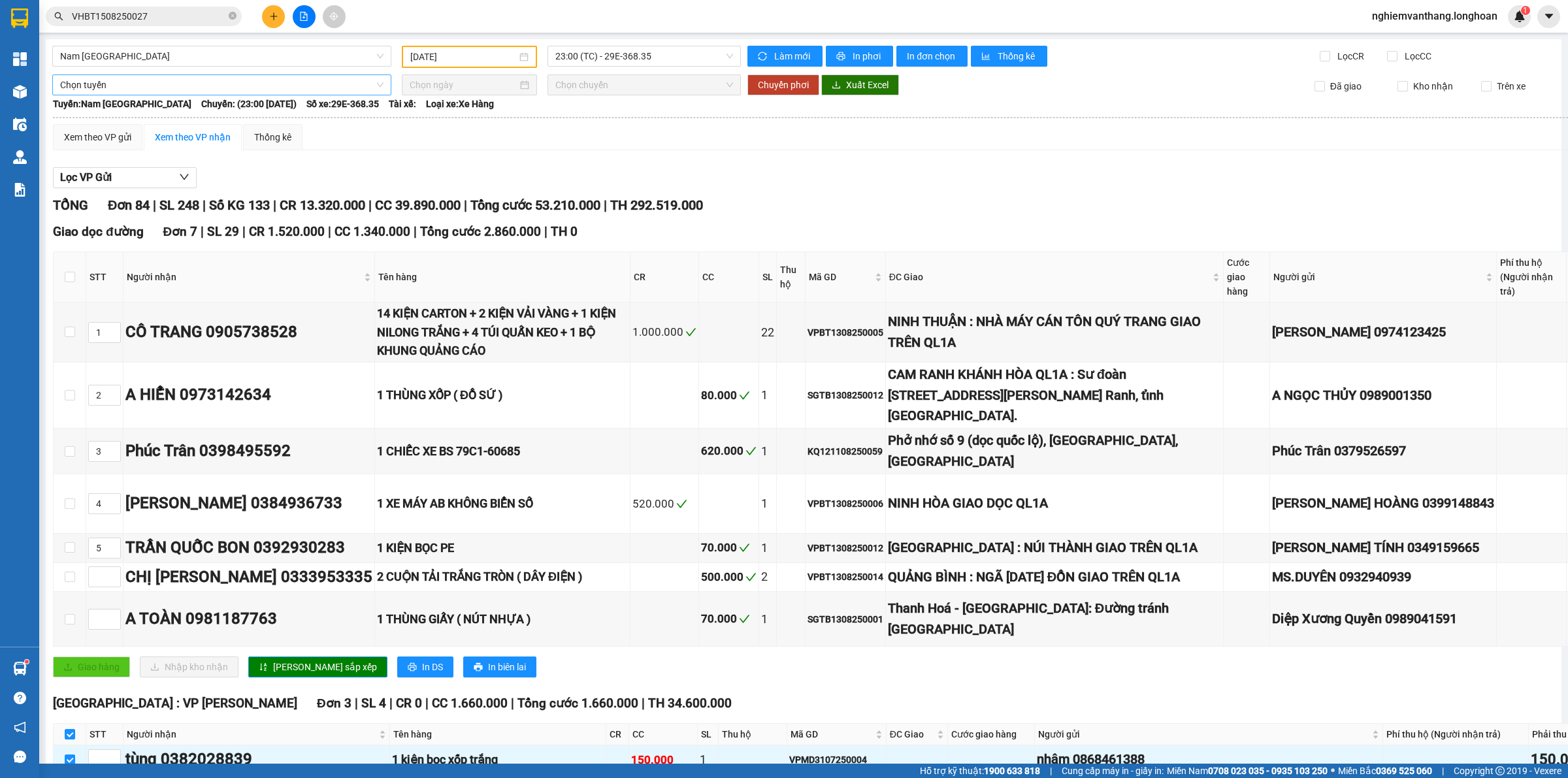
click at [112, 79] on span "Chọn tuyến" at bounding box center [222, 84] width 324 height 19
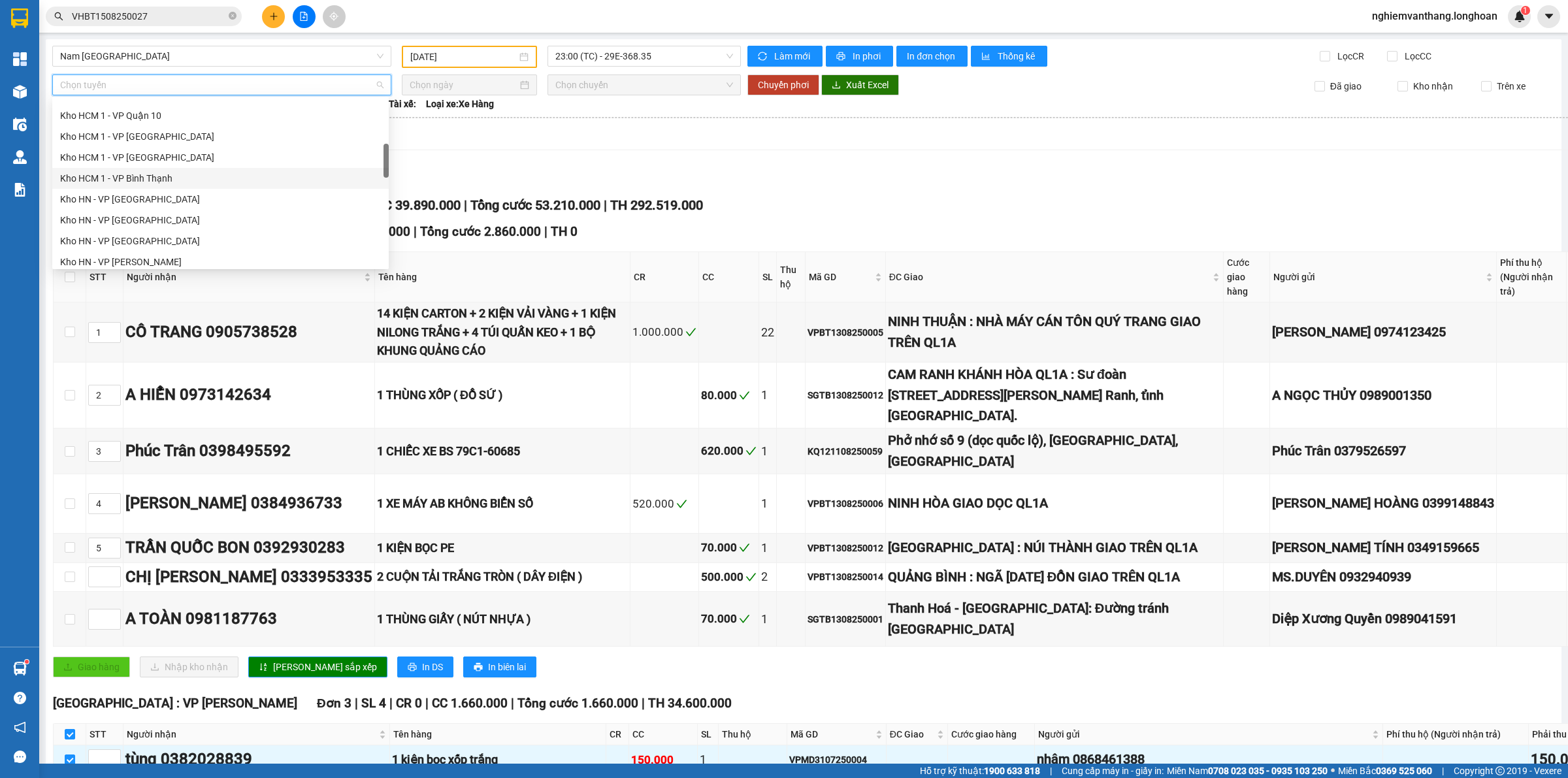
scroll to position [326, 0]
click at [174, 224] on div "Kho HN - VP [PERSON_NAME]" at bounding box center [220, 222] width 321 height 15
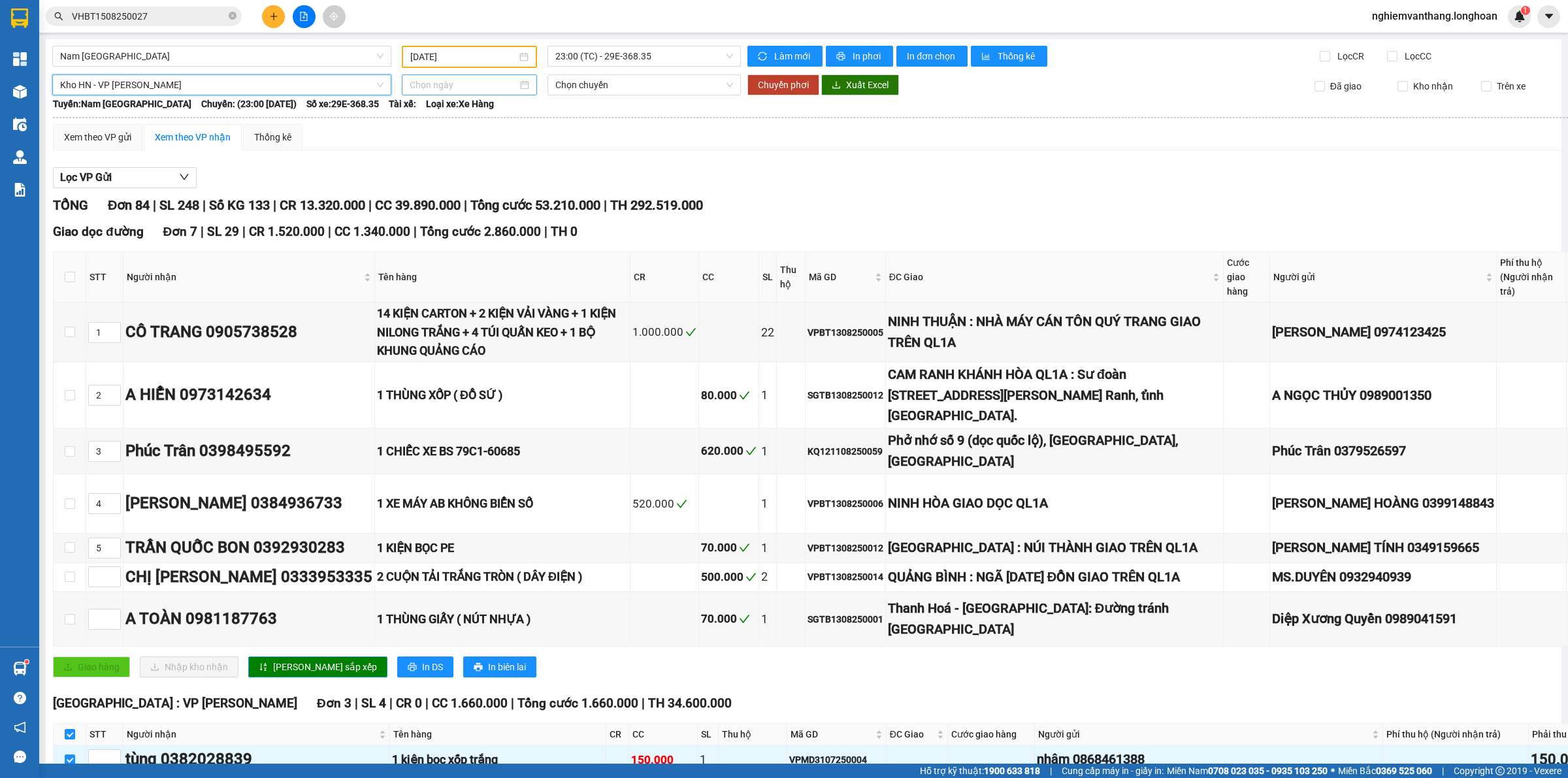
click at [457, 87] on input at bounding box center [464, 85] width 108 height 15
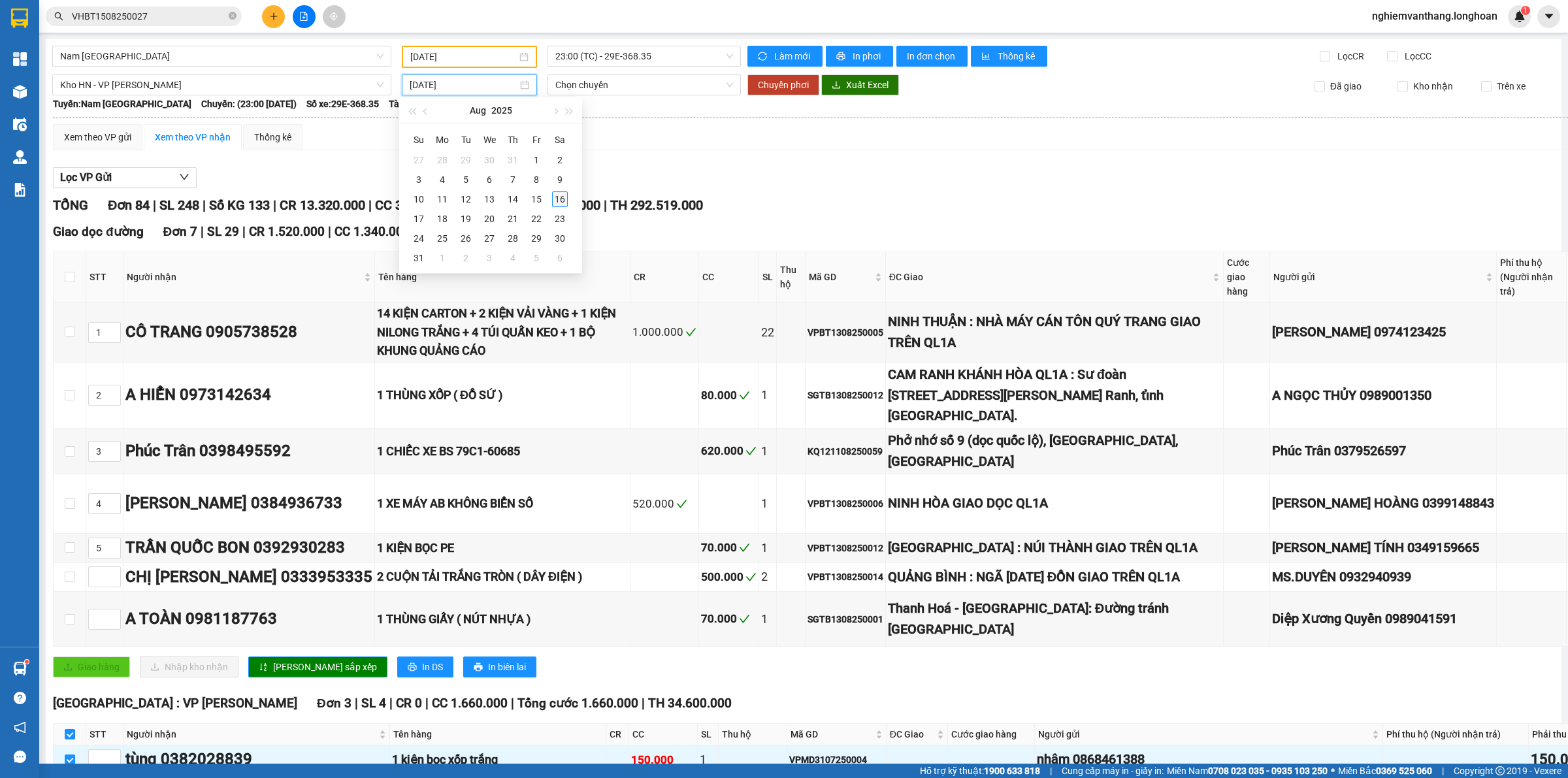
type input "[DATE]"
click at [557, 196] on div "16" at bounding box center [560, 198] width 16 height 16
type input "[DATE]"
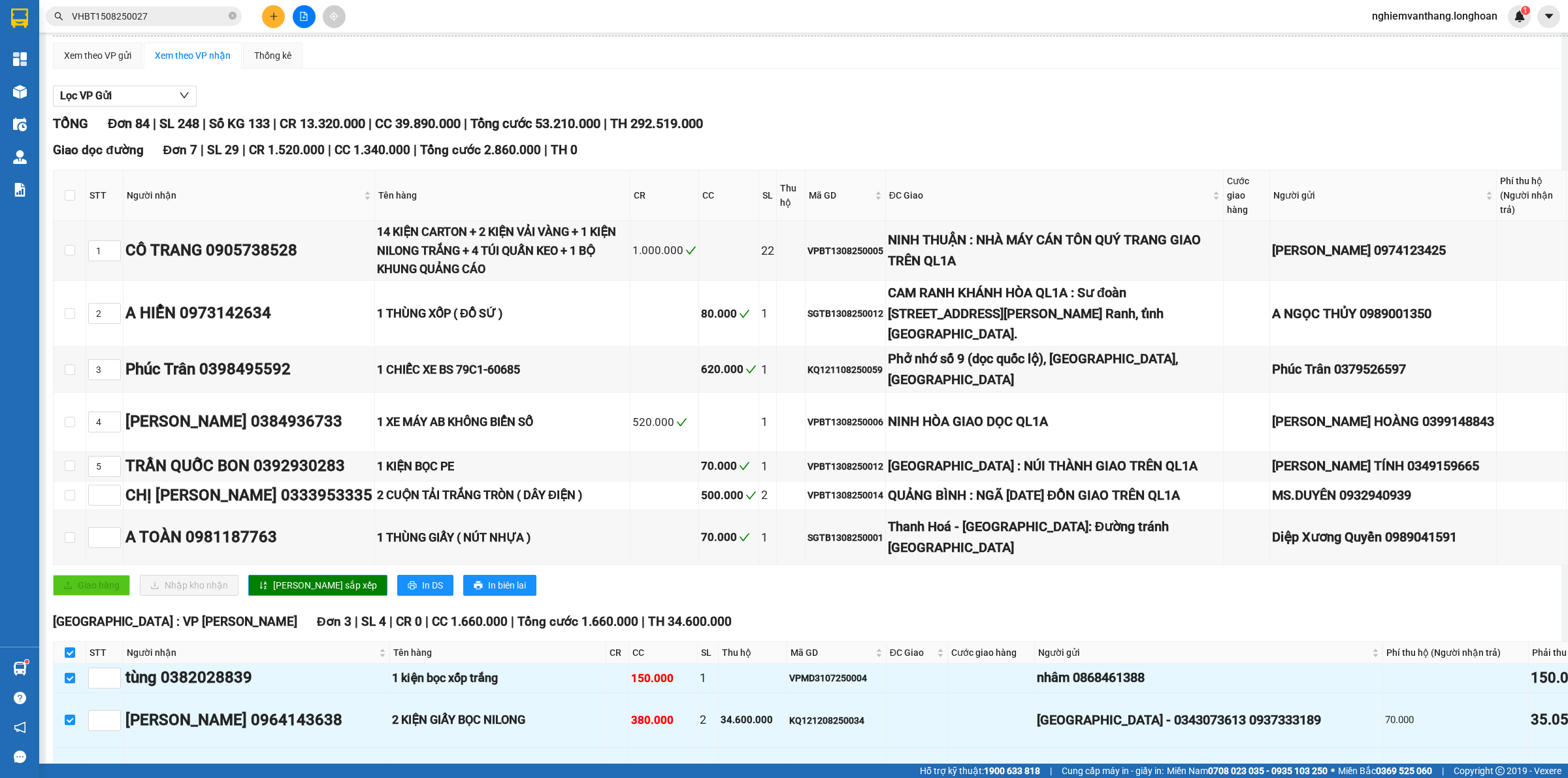
scroll to position [0, 0]
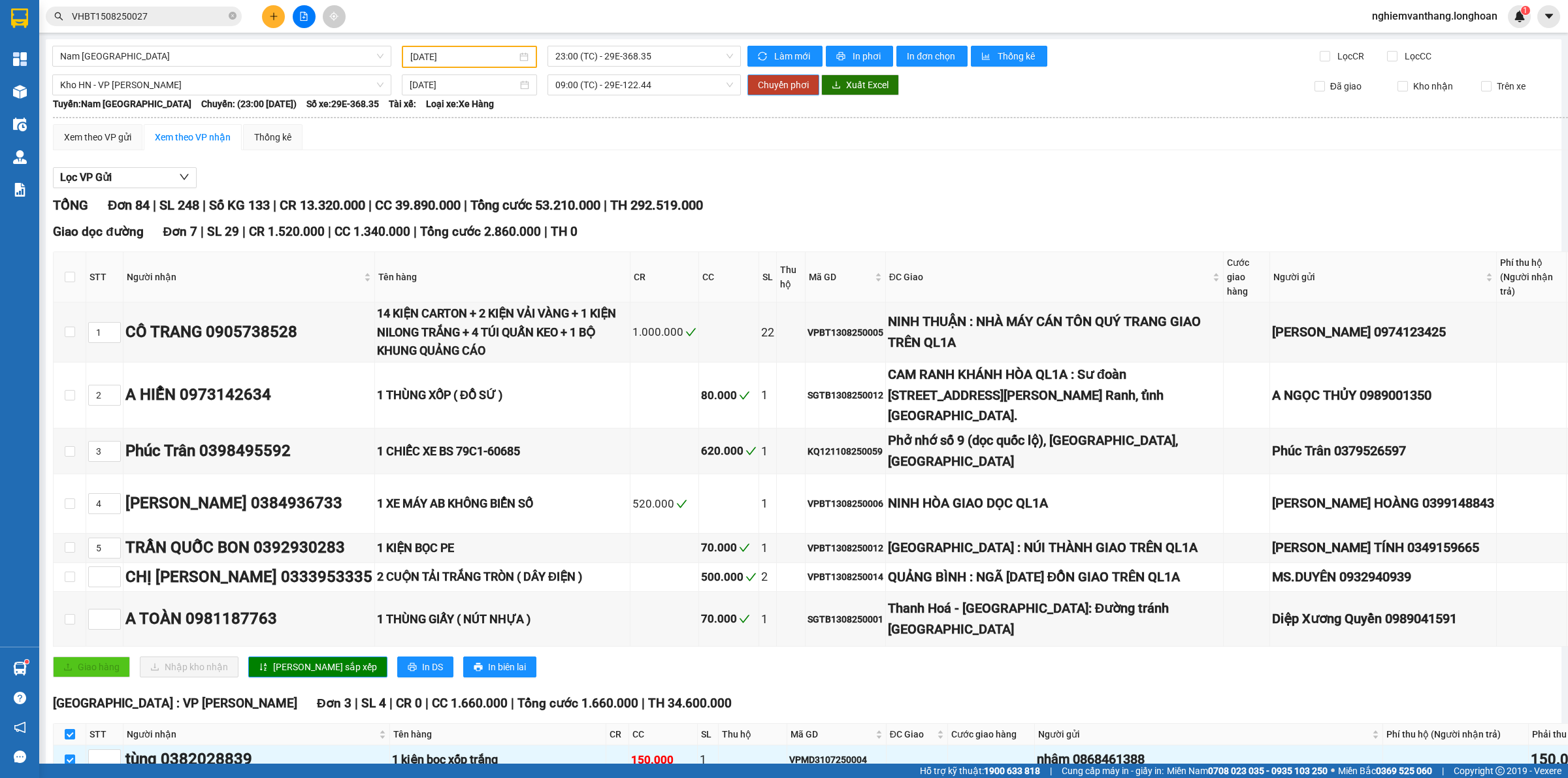
click at [781, 75] on button "Chuyển phơi" at bounding box center [783, 84] width 72 height 21
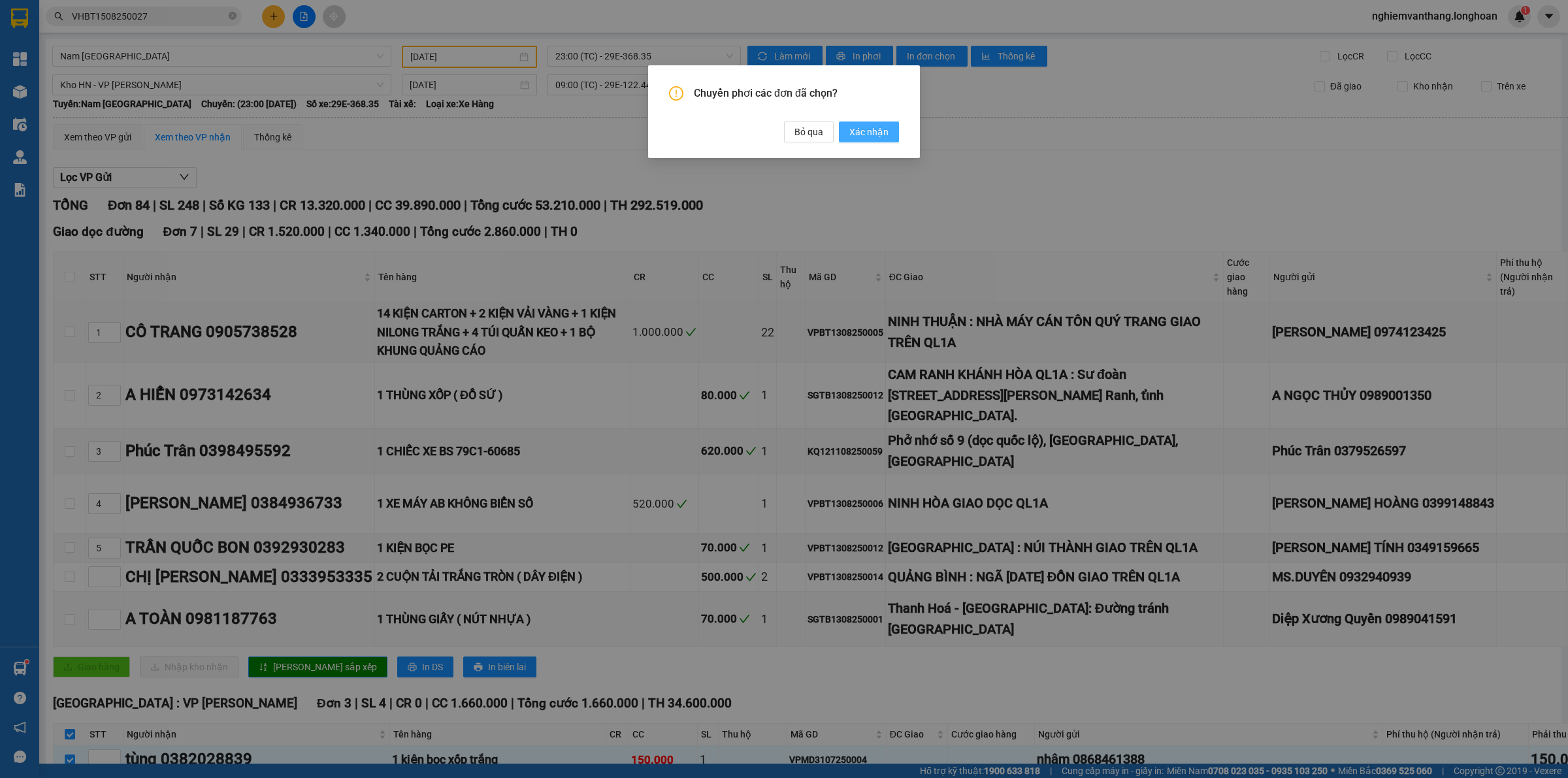
click at [885, 138] on span "Xác nhận" at bounding box center [869, 132] width 39 height 15
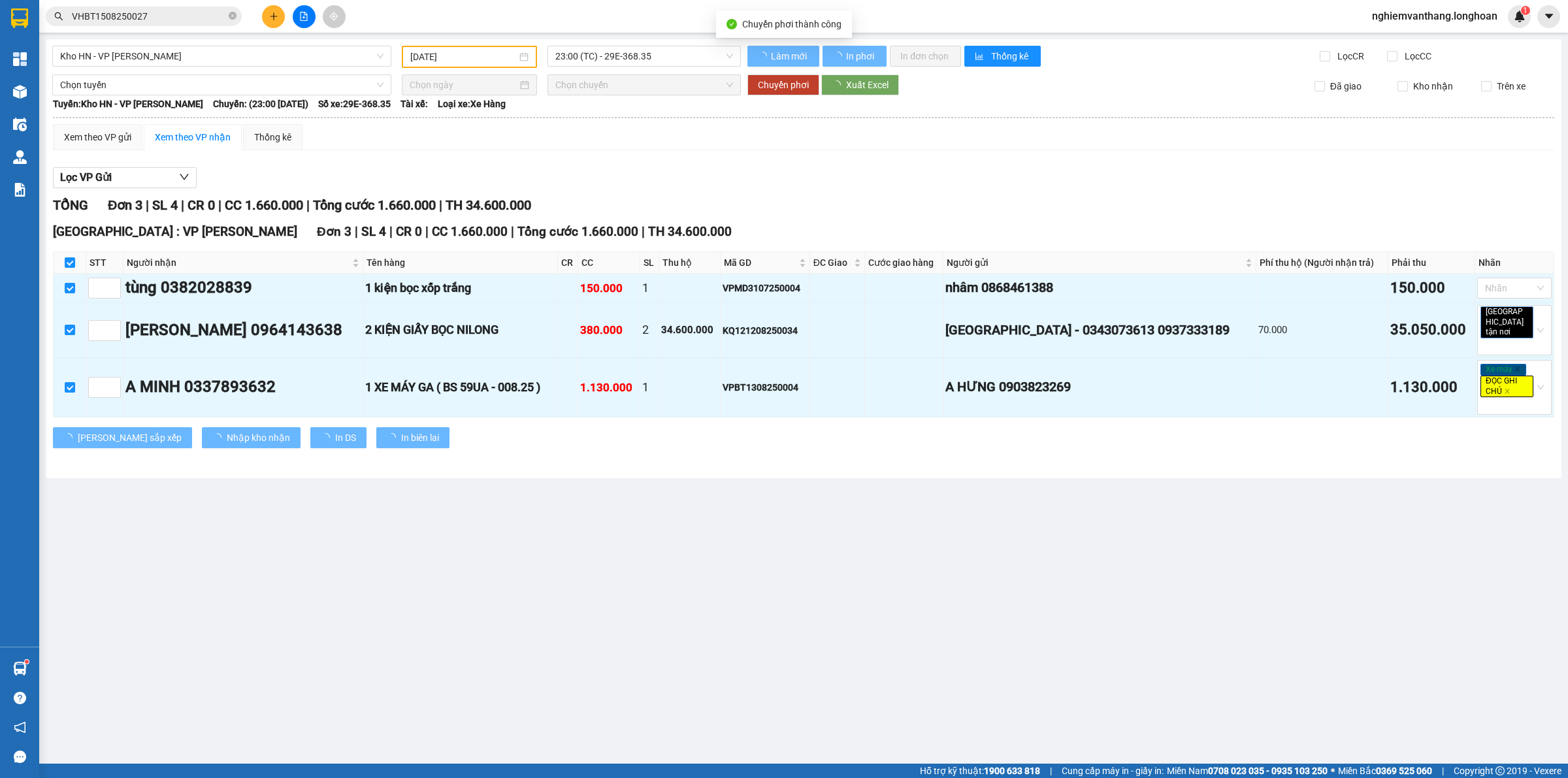
type input "[DATE]"
checkbox input "false"
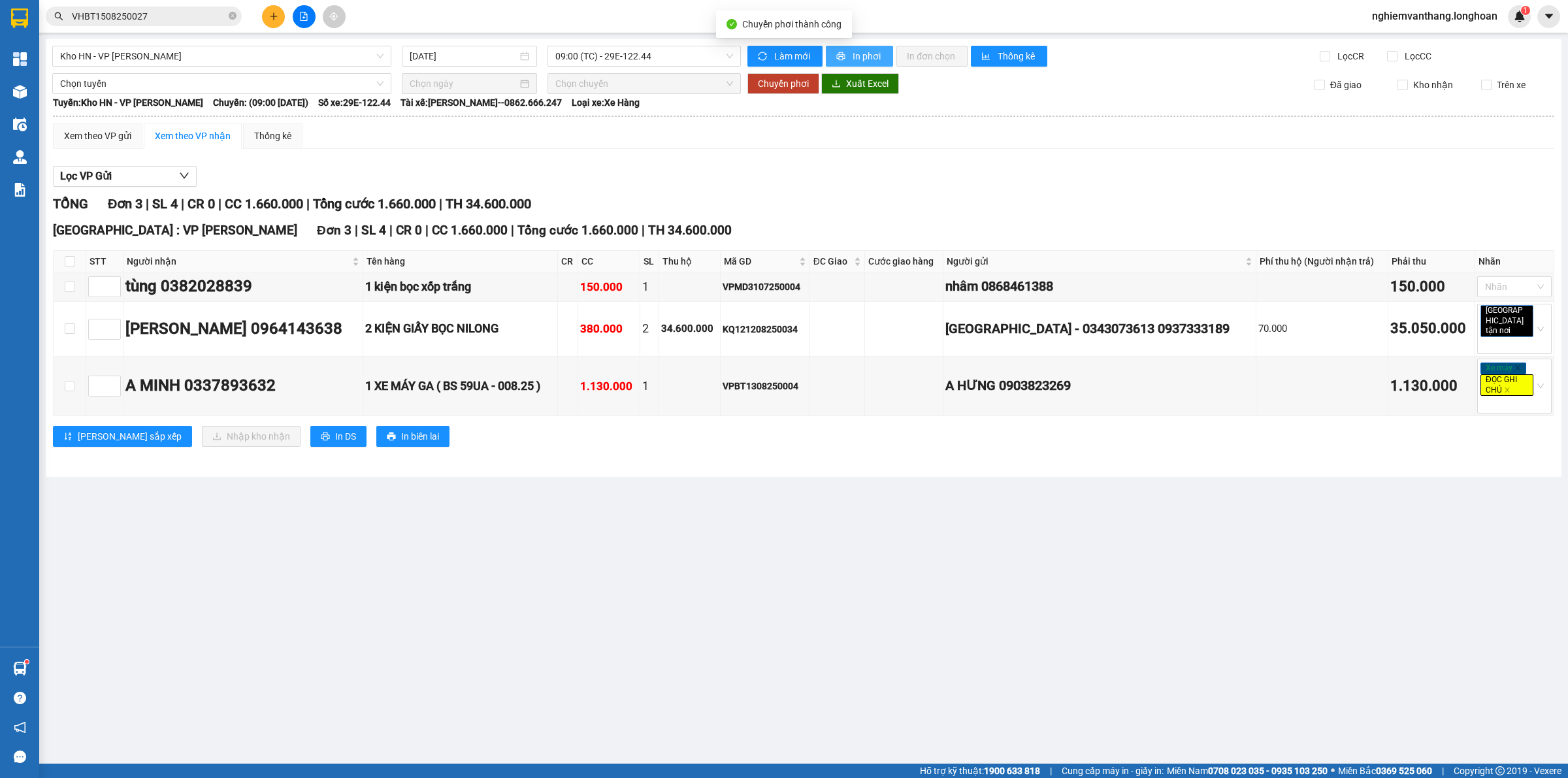
click at [852, 58] on span "In phơi" at bounding box center [867, 57] width 30 height 15
click at [132, 47] on span "Kho HN - VP [PERSON_NAME]" at bounding box center [222, 56] width 324 height 19
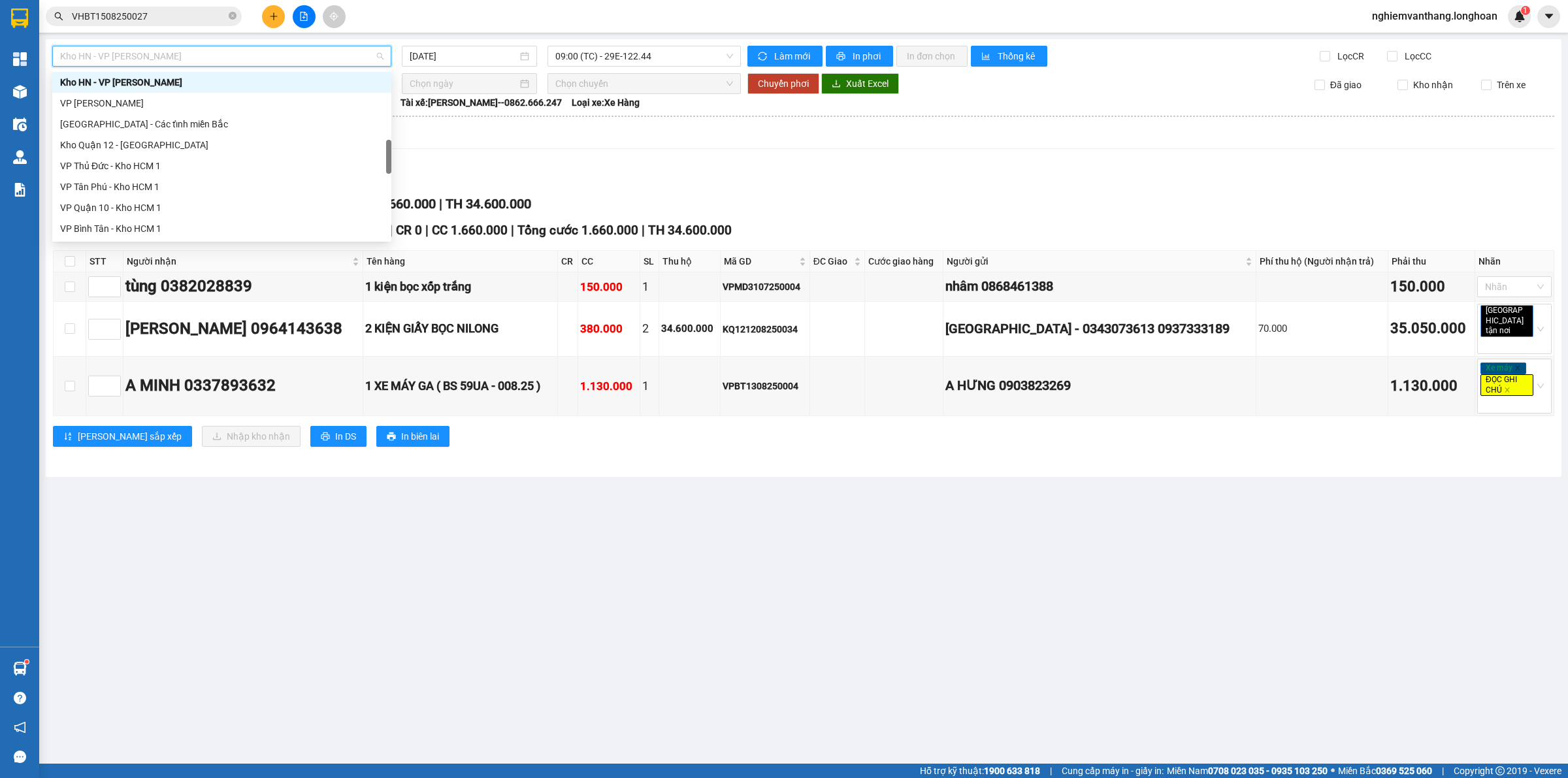
scroll to position [857, 0]
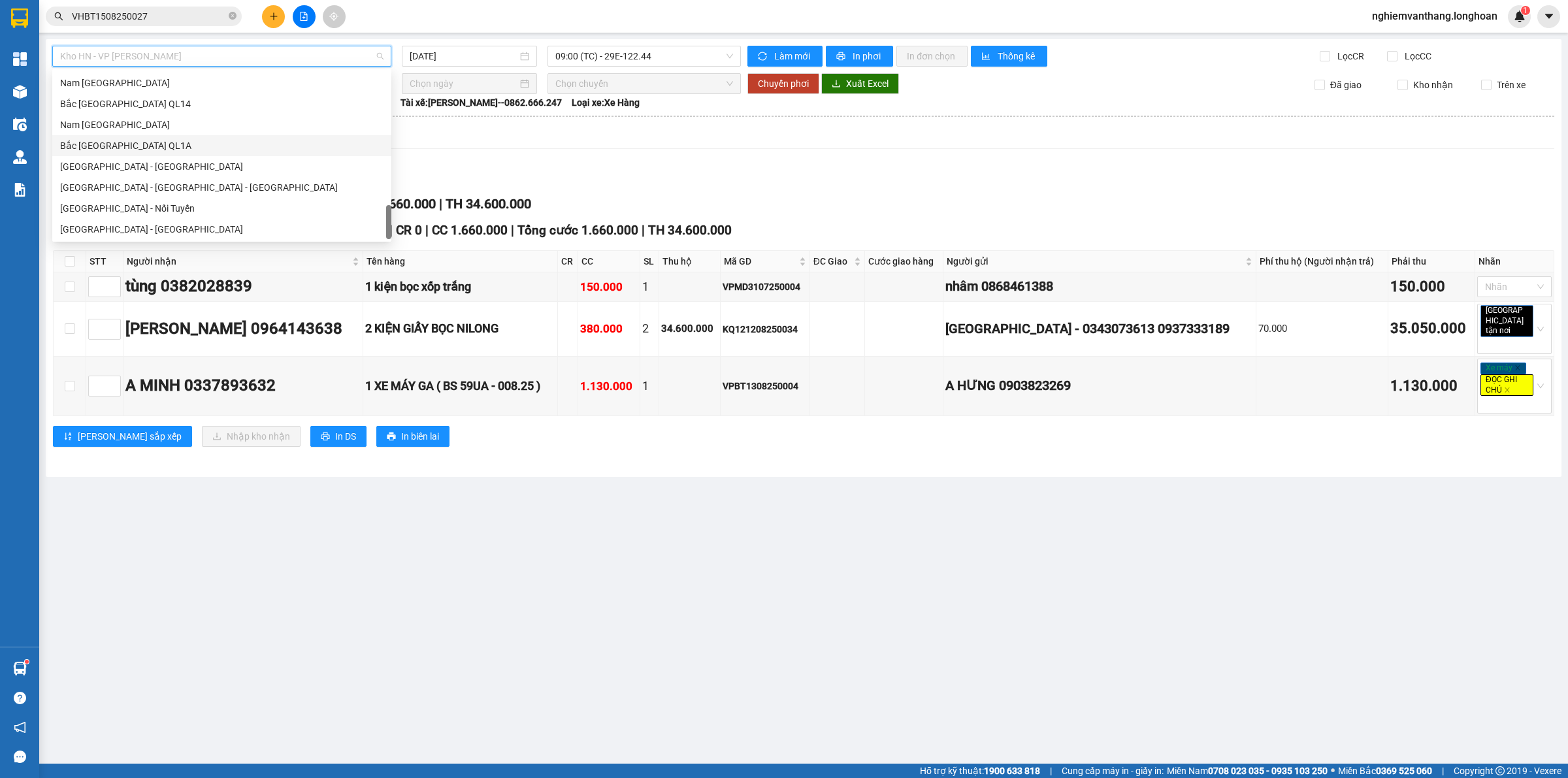
click at [137, 128] on div "Nam [GEOGRAPHIC_DATA]" at bounding box center [222, 125] width 324 height 15
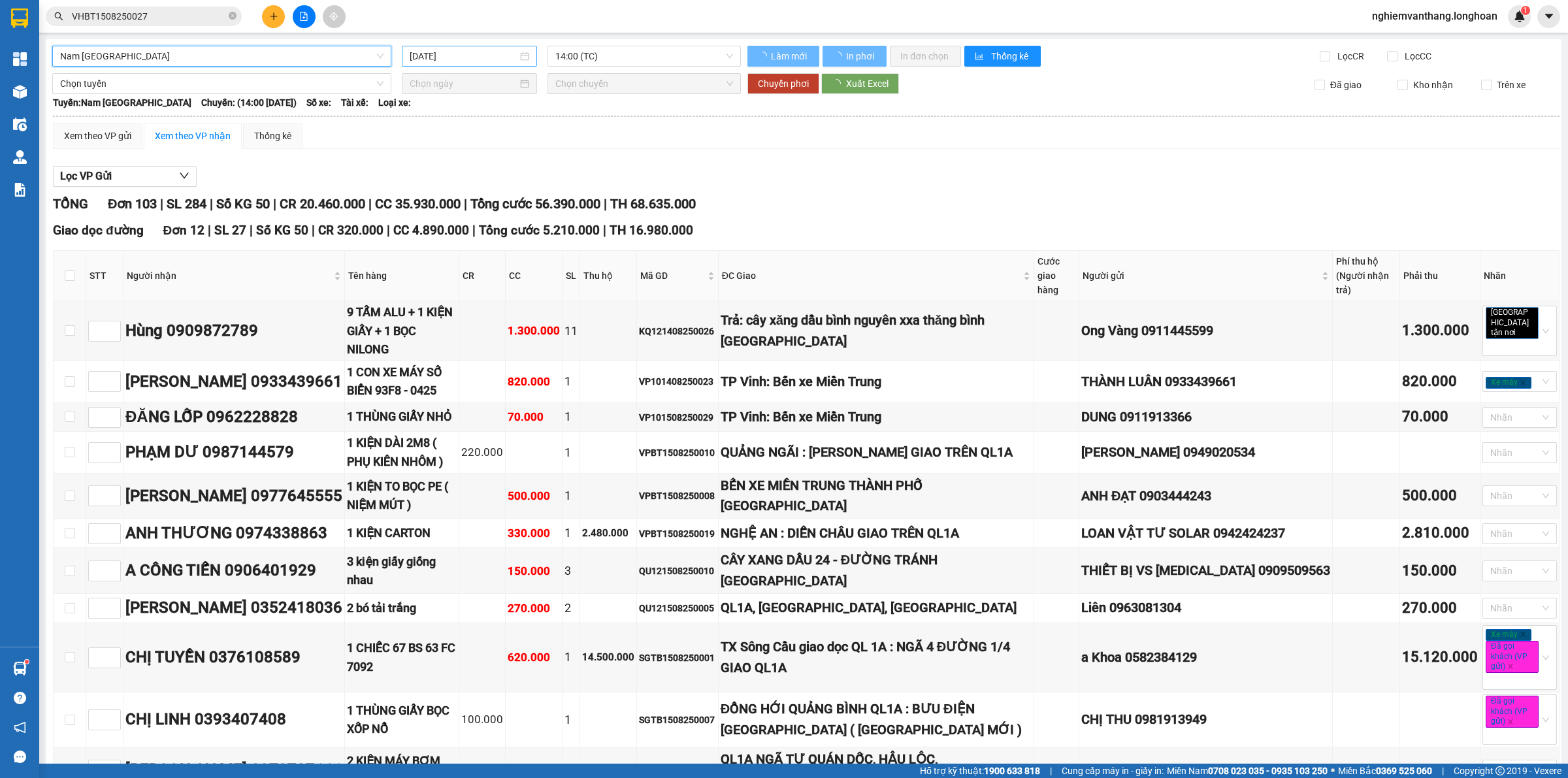
click at [471, 56] on input "[DATE]" at bounding box center [464, 57] width 108 height 15
click at [485, 183] on div "20" at bounding box center [489, 190] width 16 height 16
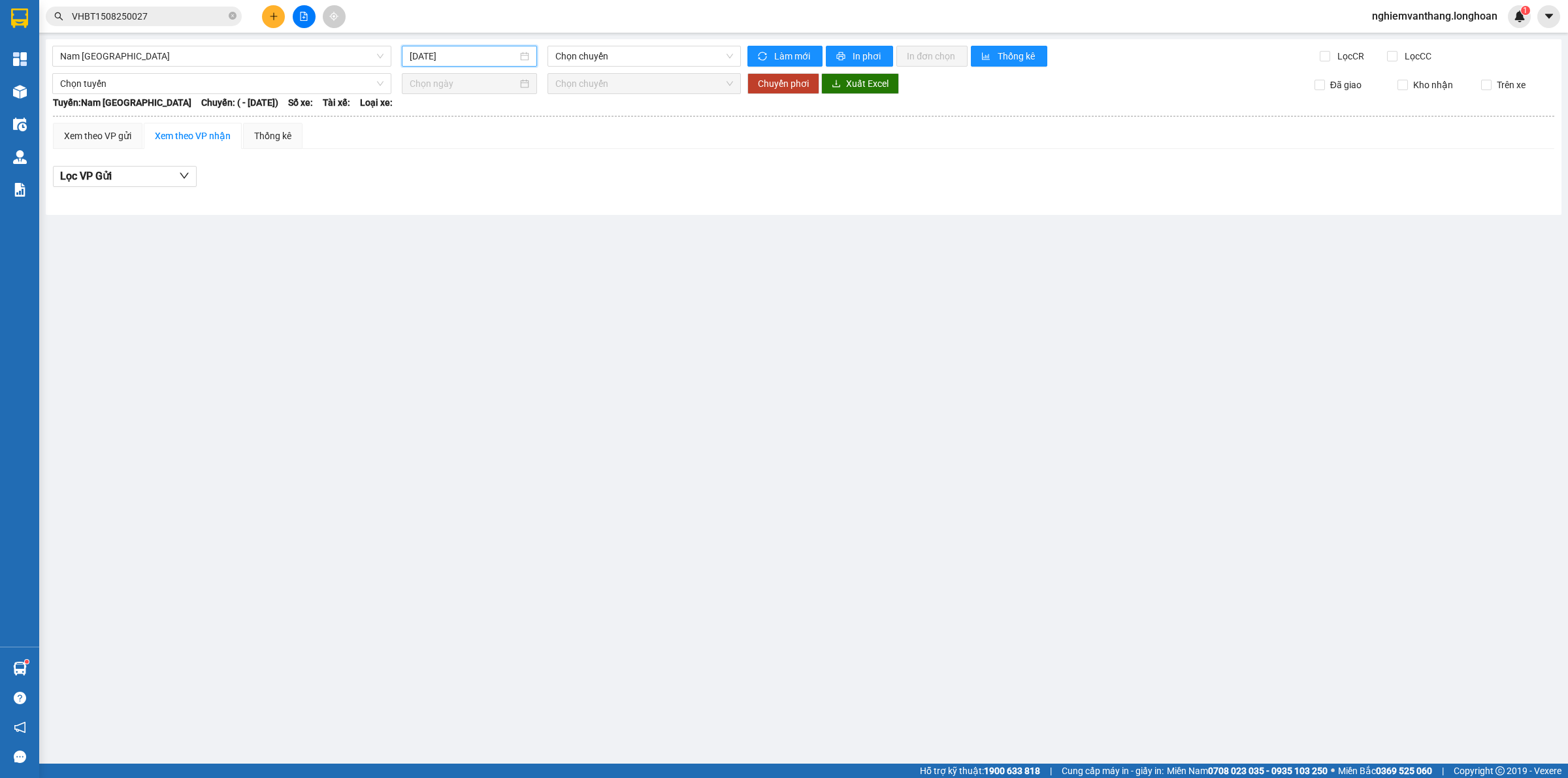
click at [458, 49] on input "[DATE]" at bounding box center [464, 57] width 108 height 15
click at [494, 165] on div "13" at bounding box center [491, 171] width 16 height 16
type input "[DATE]"
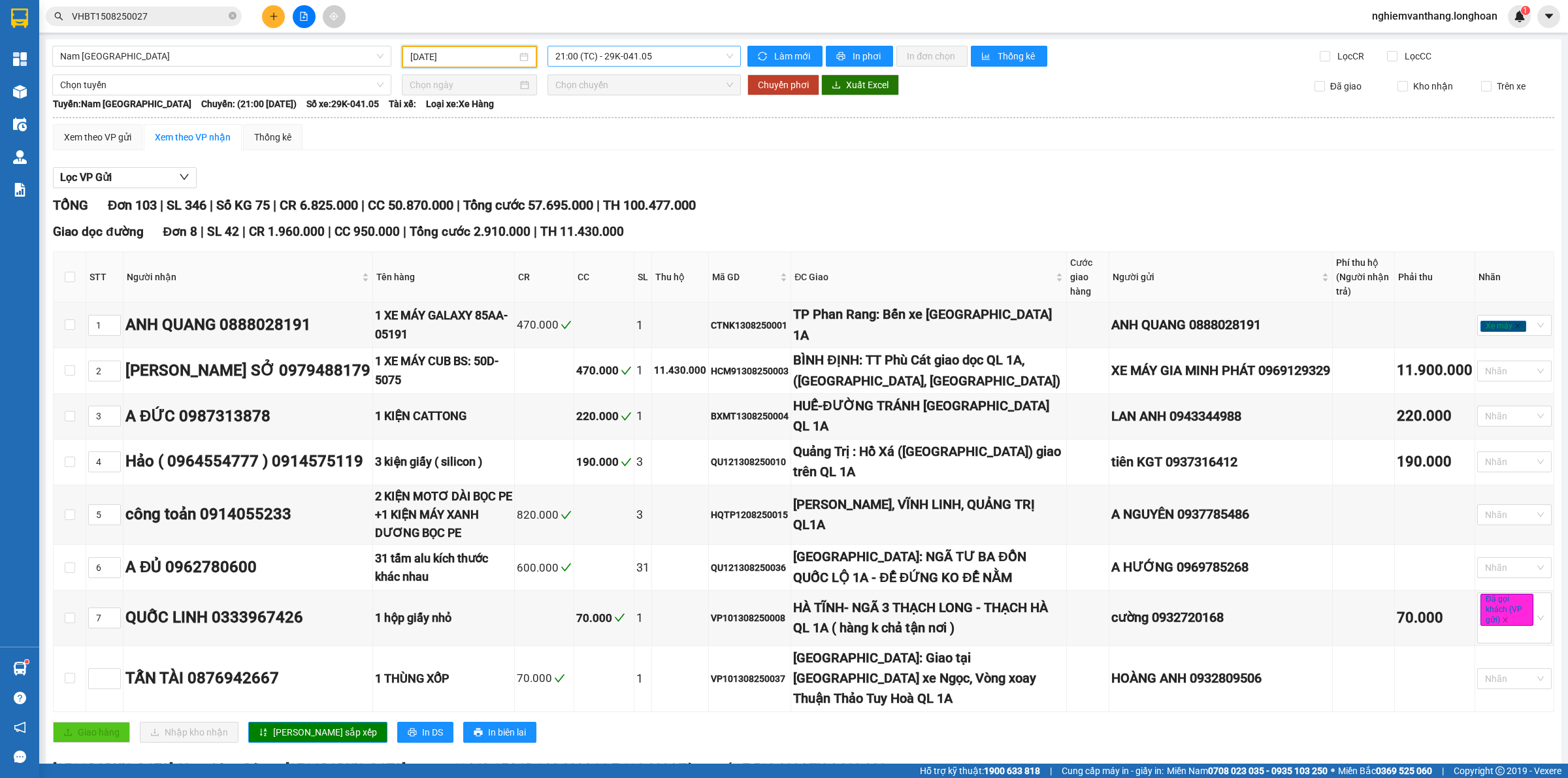
click at [634, 53] on span "21:00 (TC) - 29K-041.05" at bounding box center [644, 56] width 177 height 19
click at [624, 129] on div "23:00 (TC) - 29E-368.35" at bounding box center [602, 124] width 101 height 15
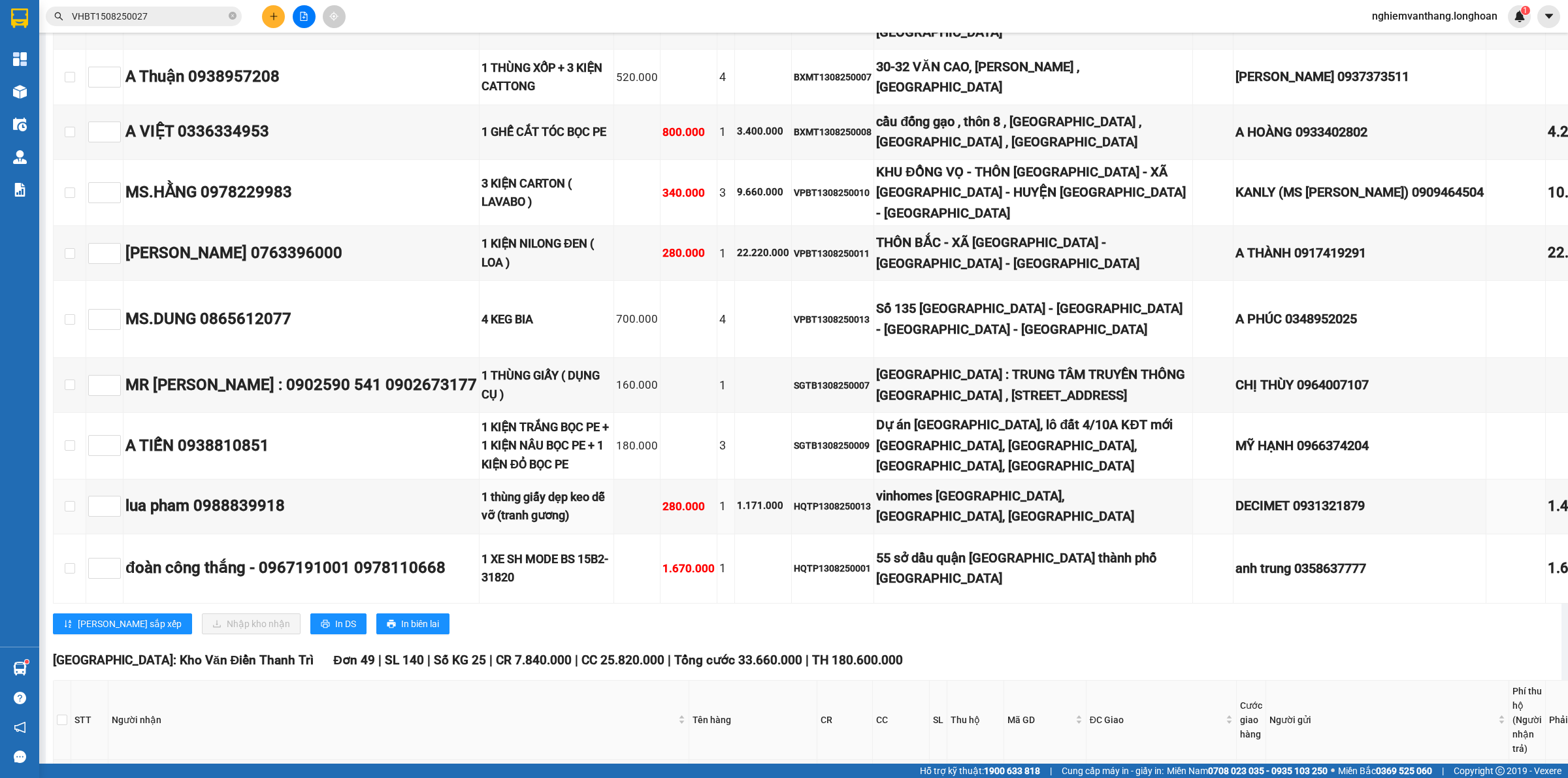
scroll to position [1551, 0]
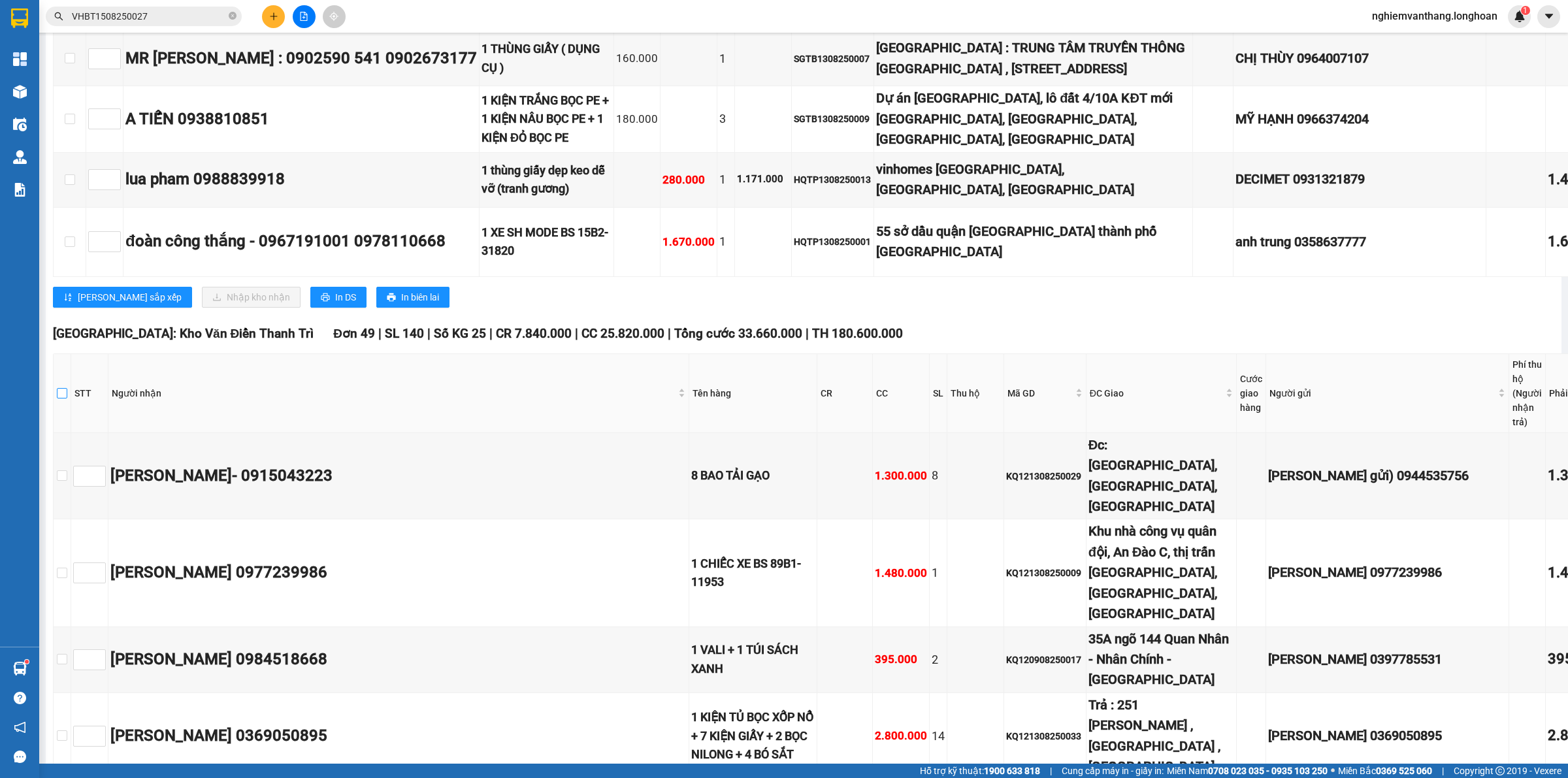
click at [68, 399] on input "checkbox" at bounding box center [61, 392] width 10 height 10
checkbox input "true"
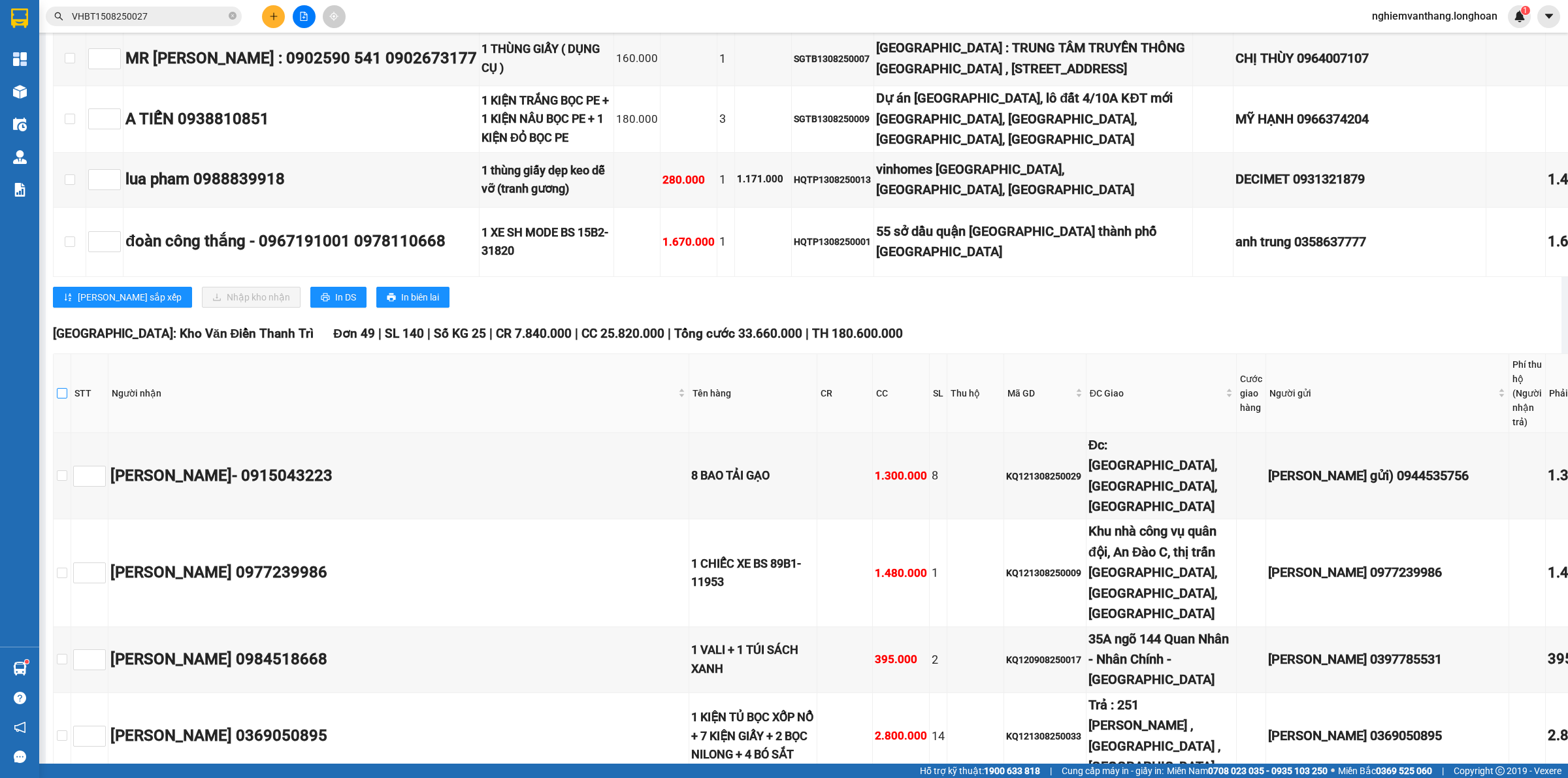
checkbox input "true"
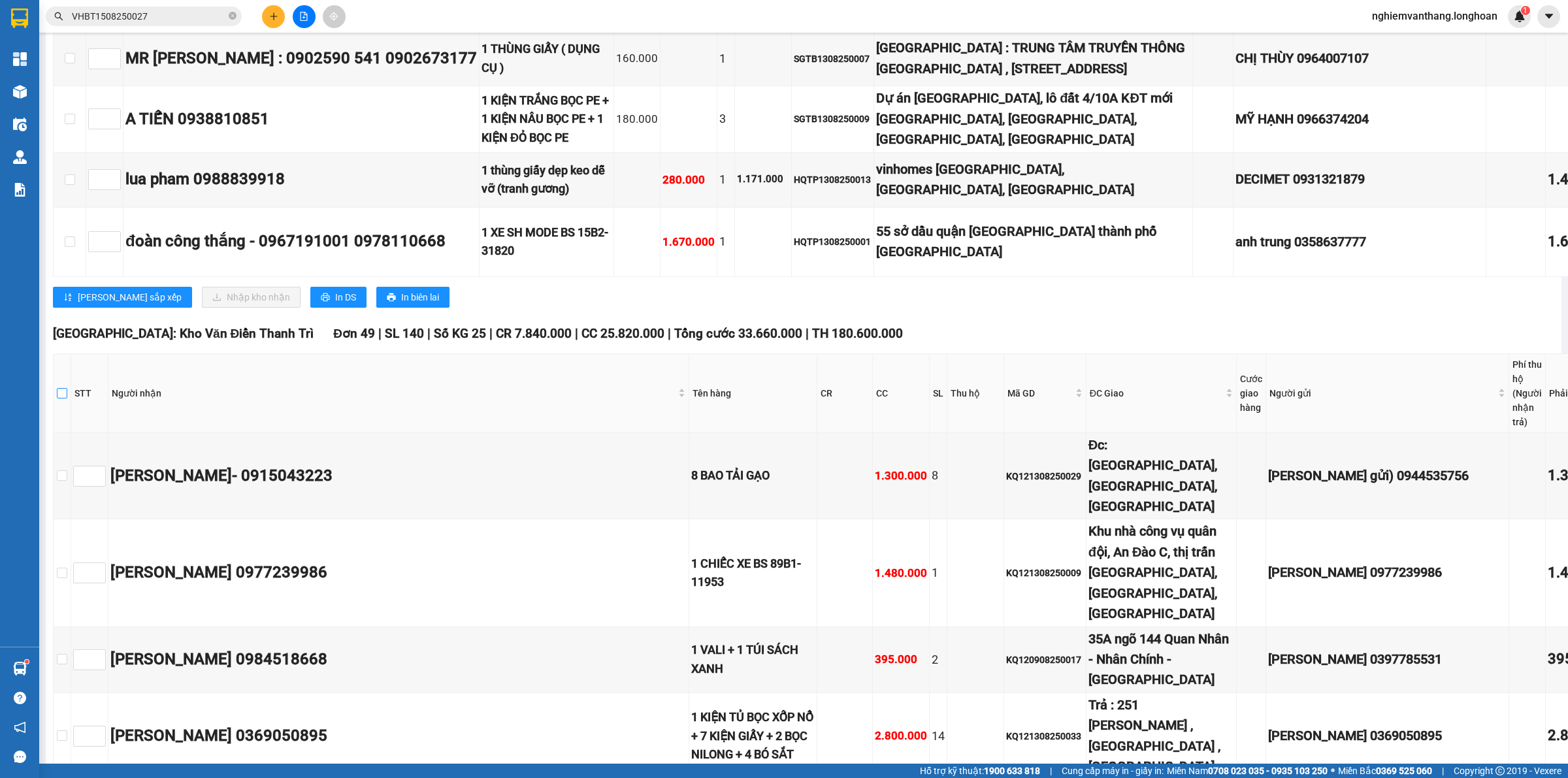
checkbox input "true"
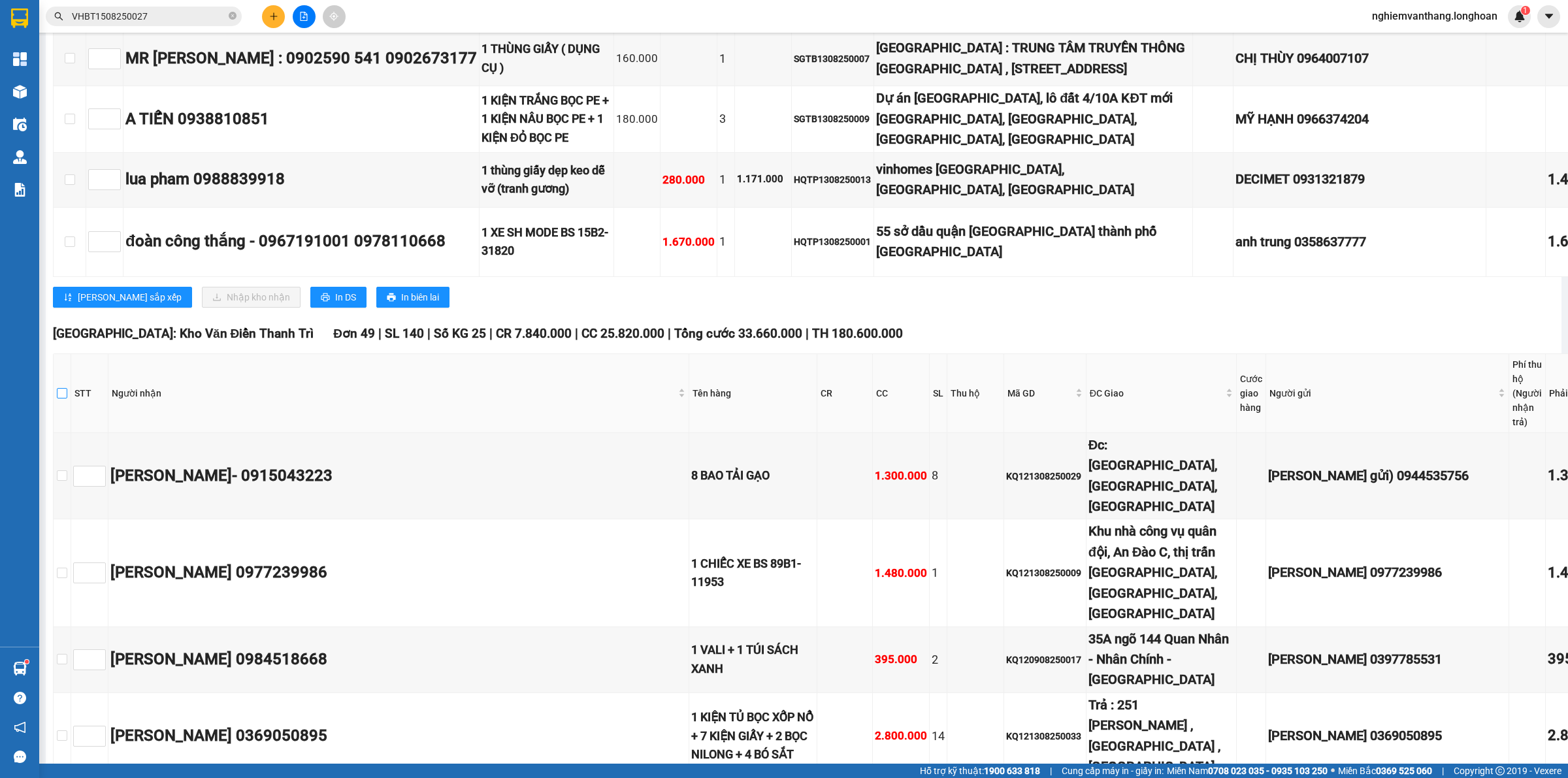
checkbox input "true"
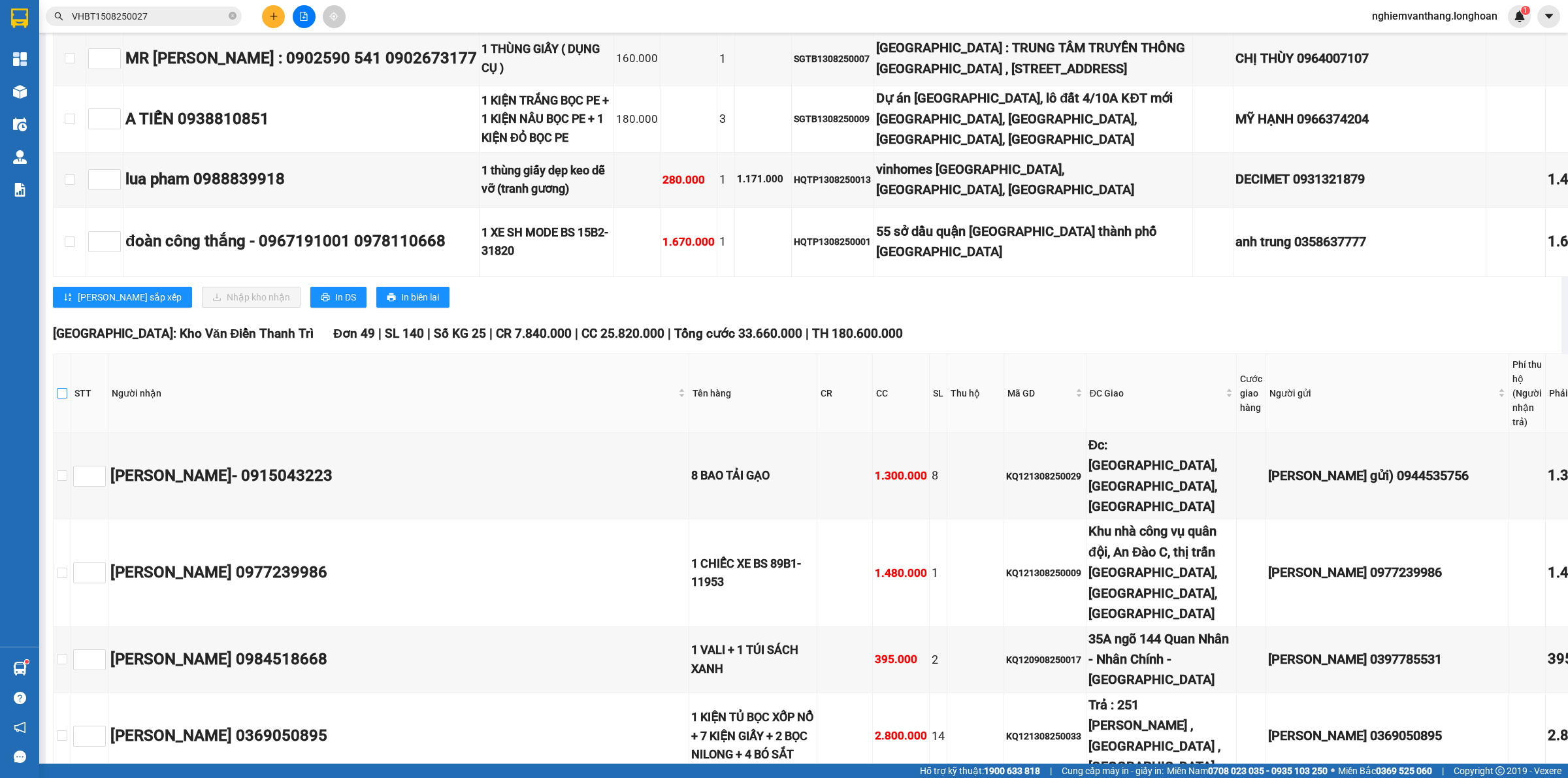
checkbox input "true"
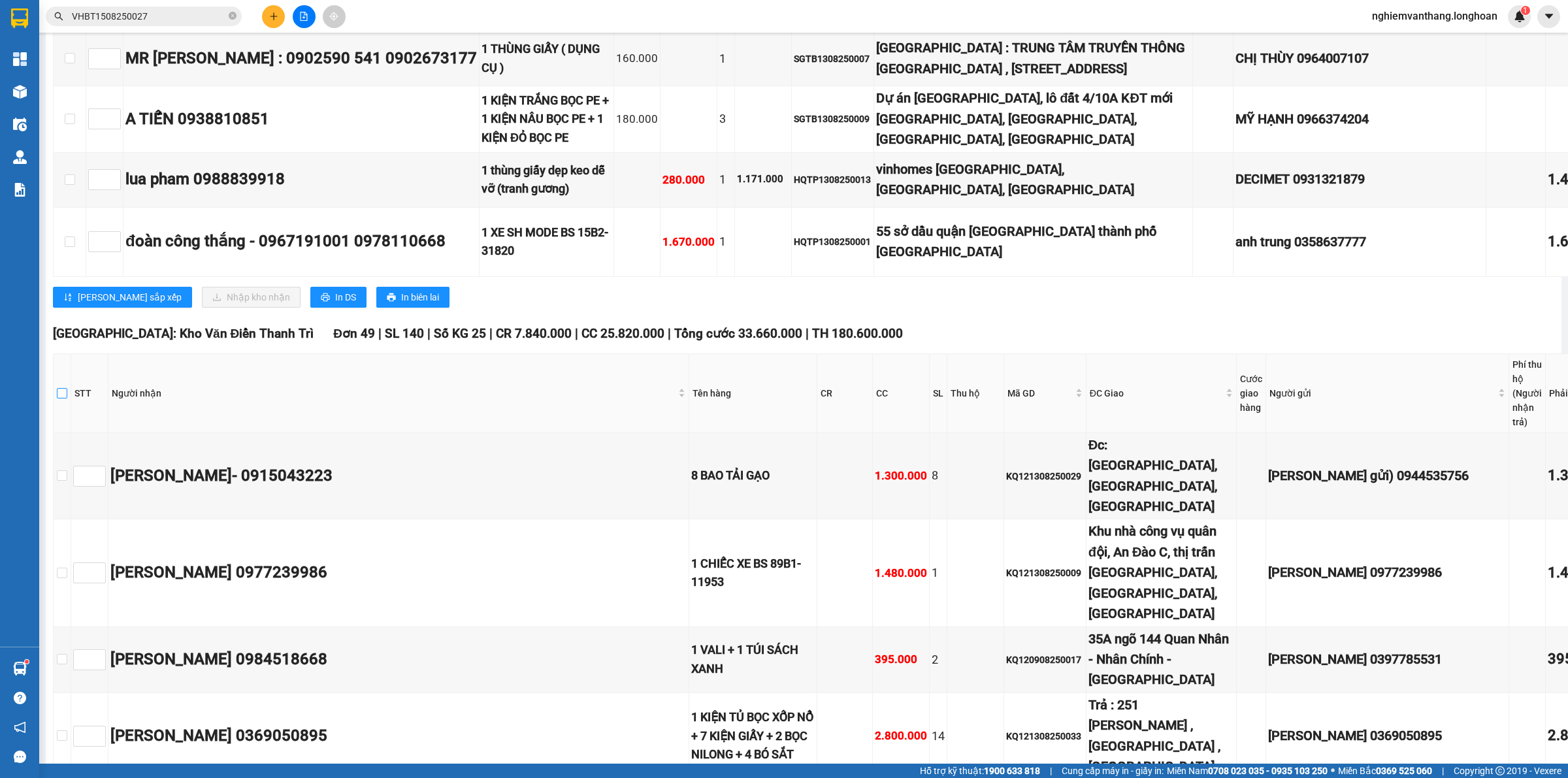
checkbox input "true"
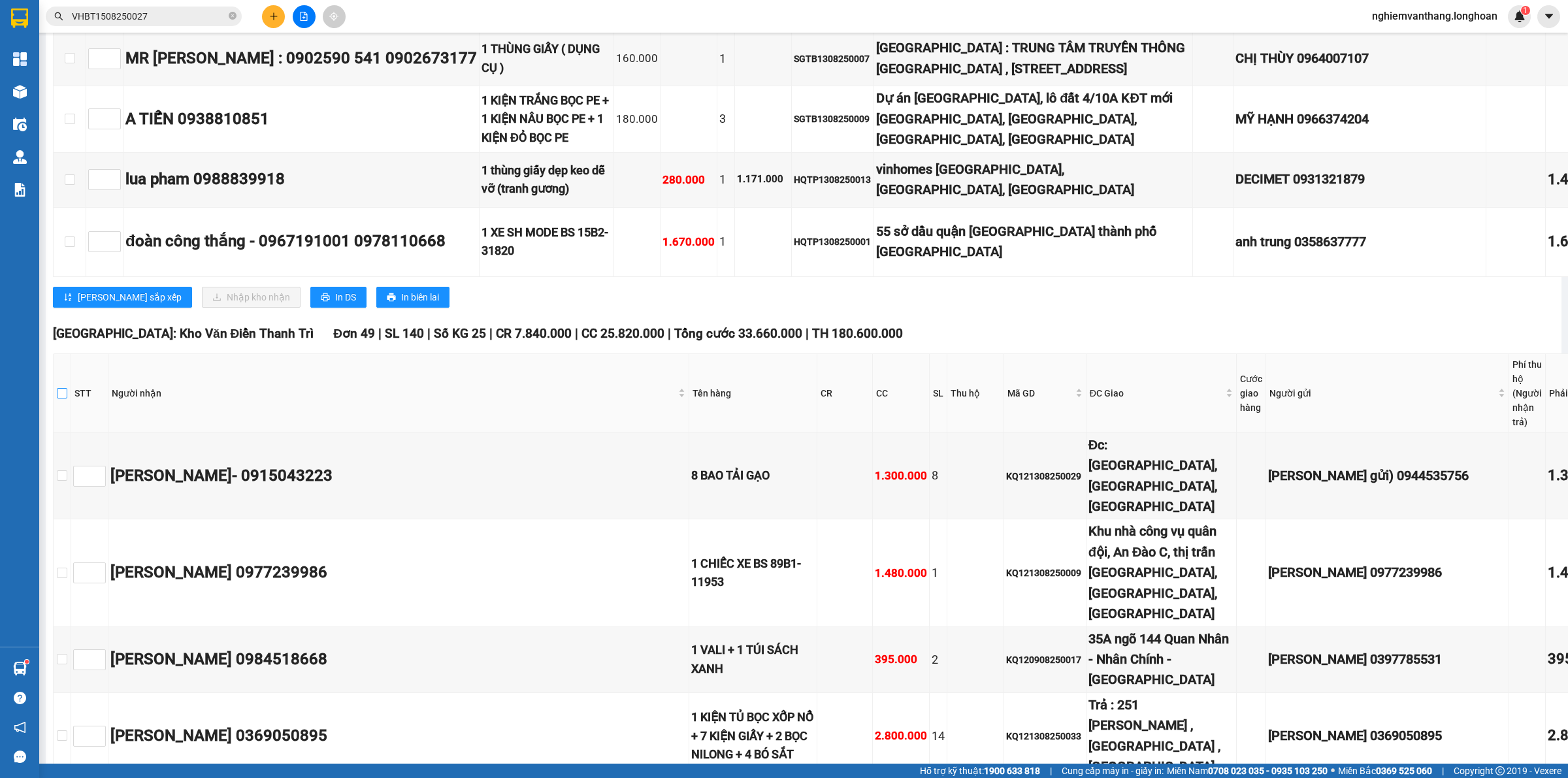
checkbox input "true"
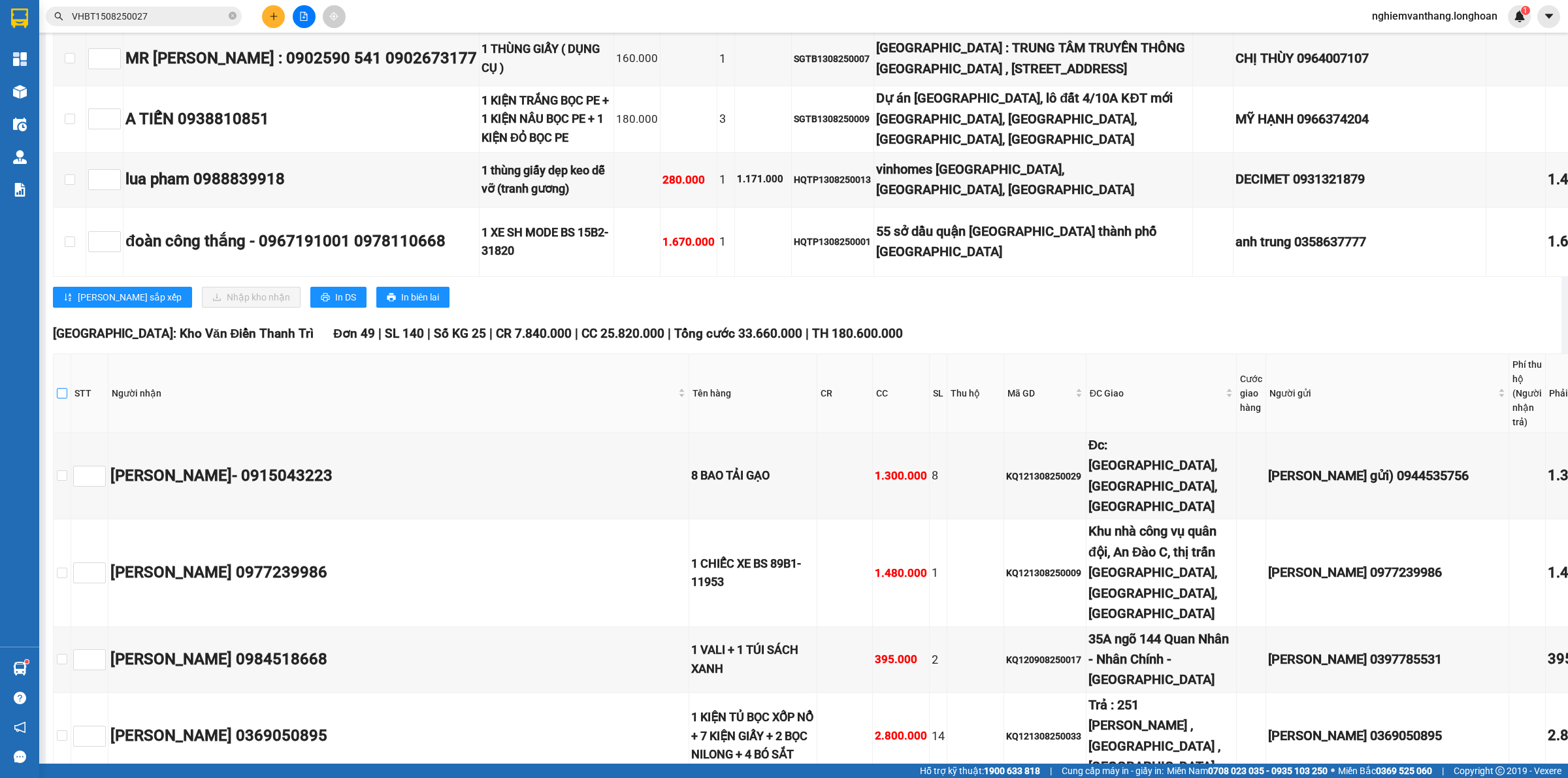
checkbox input "true"
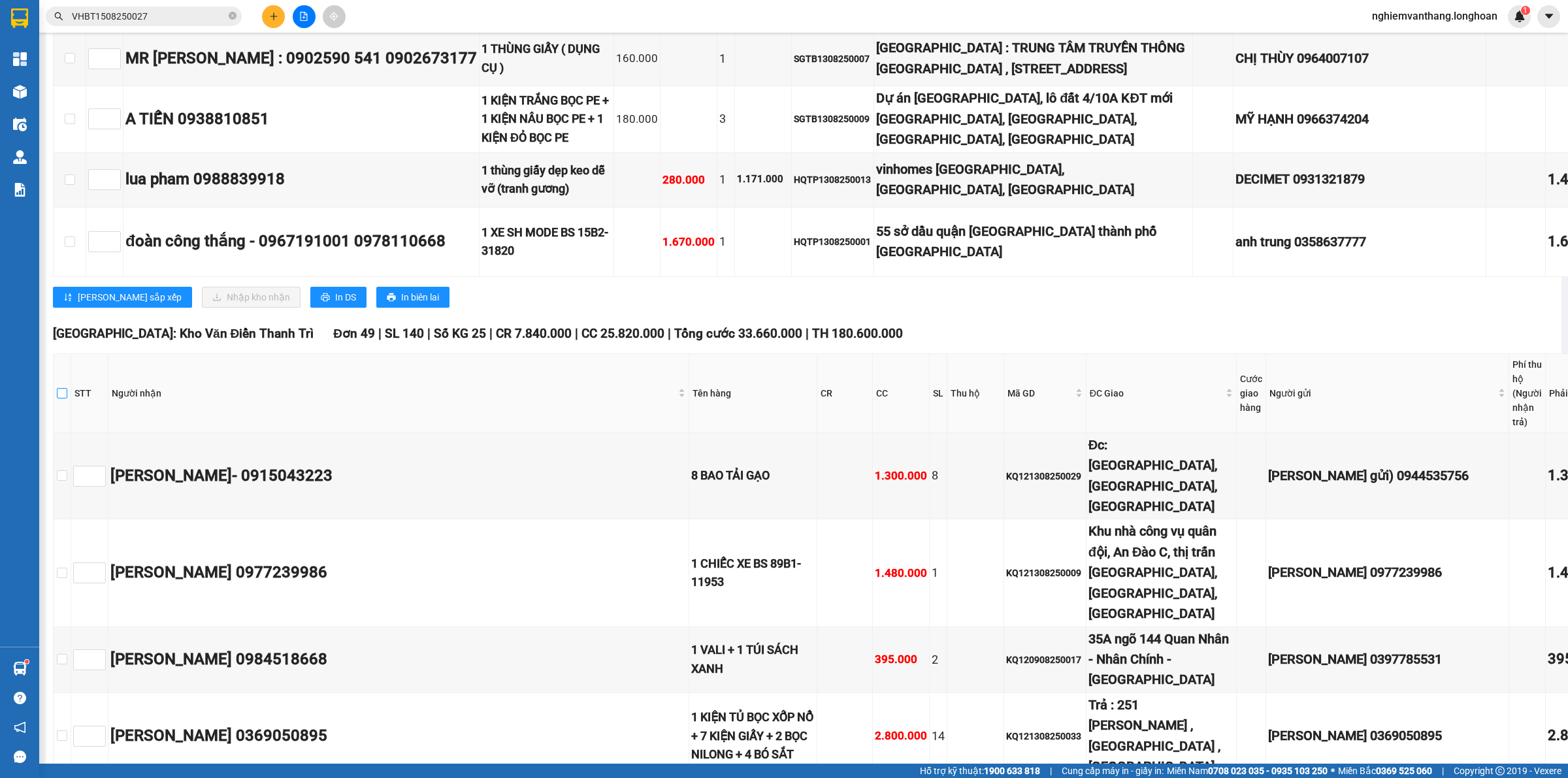
checkbox input "true"
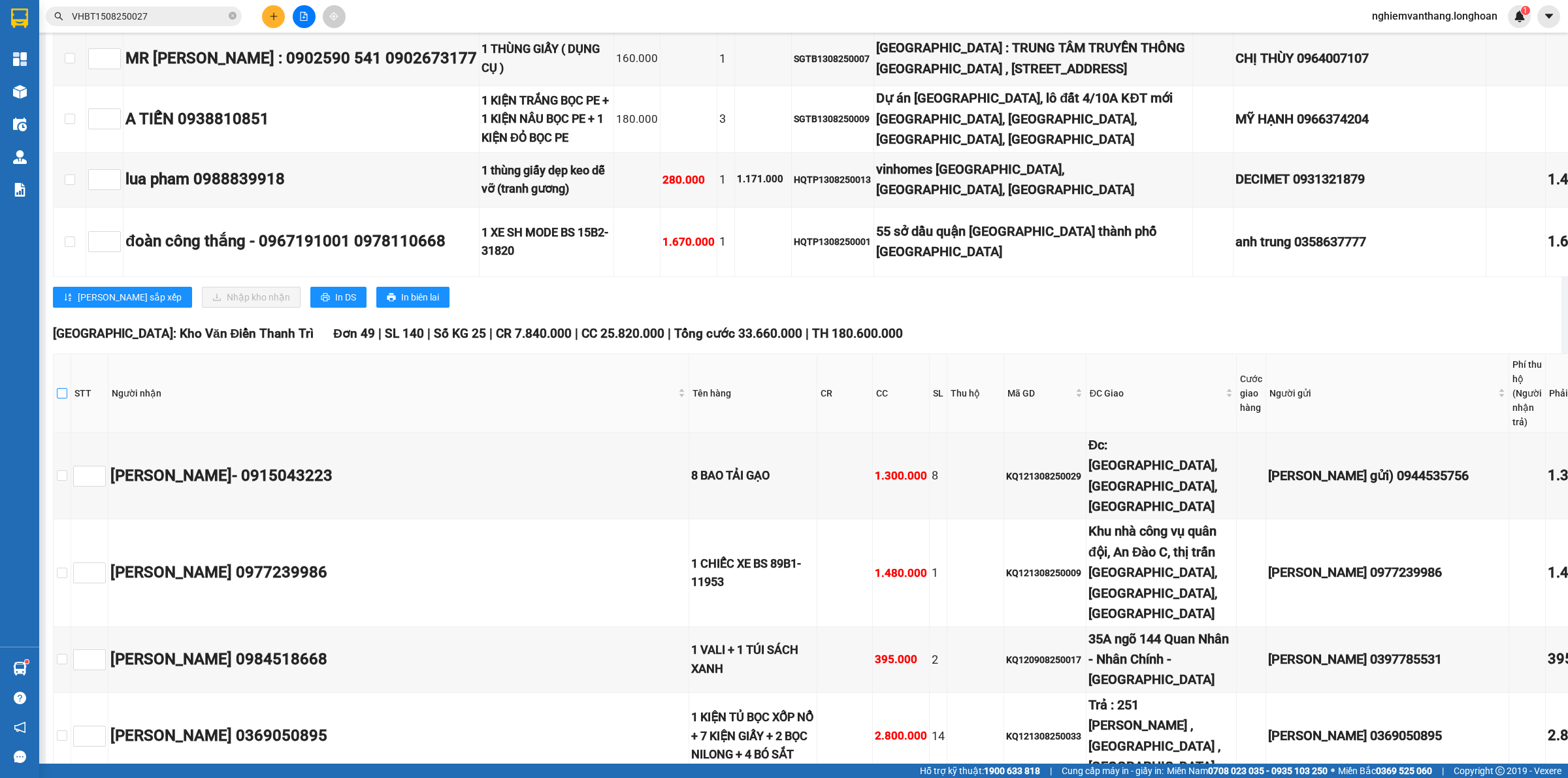
checkbox input "true"
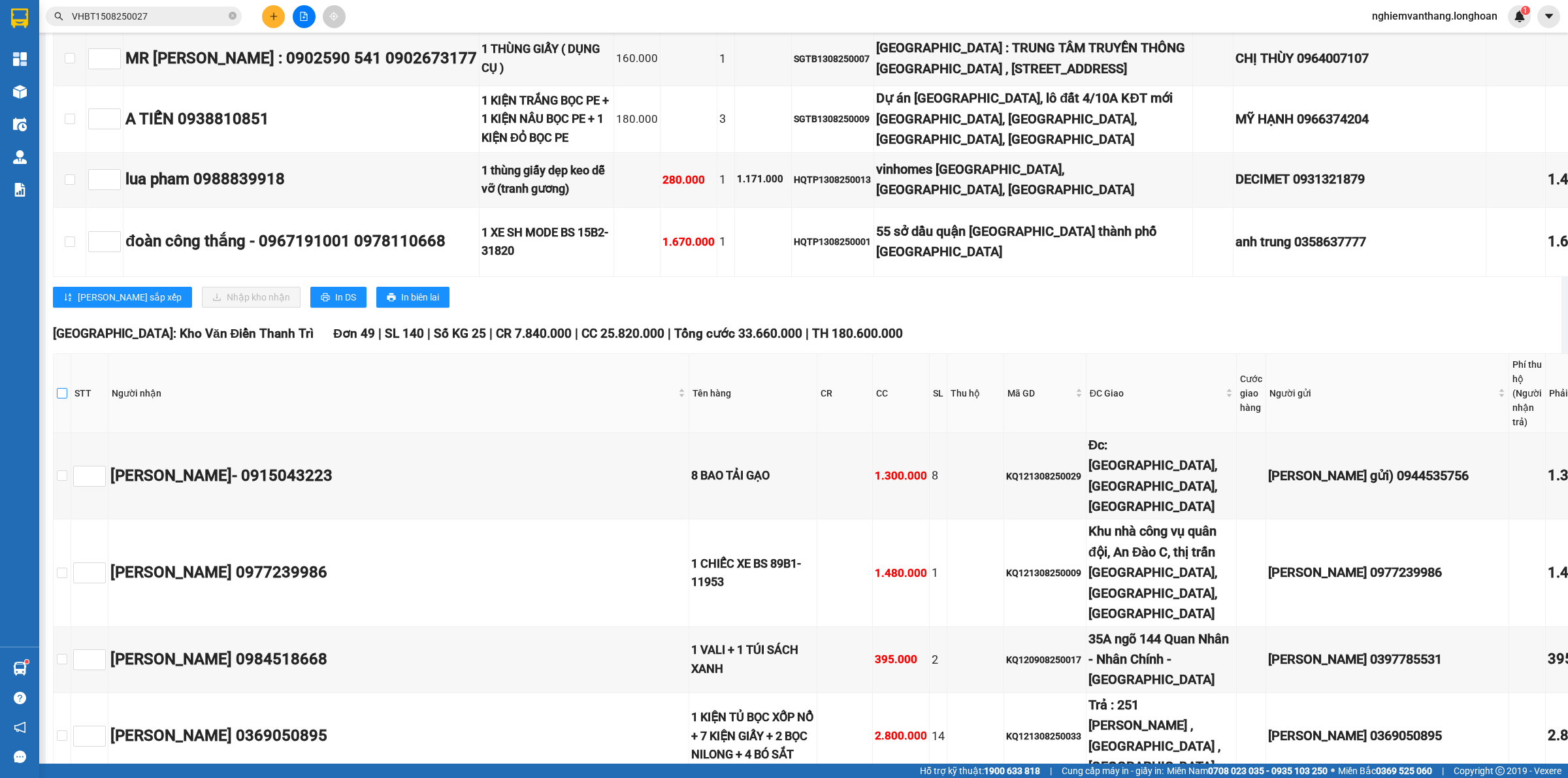
checkbox input "true"
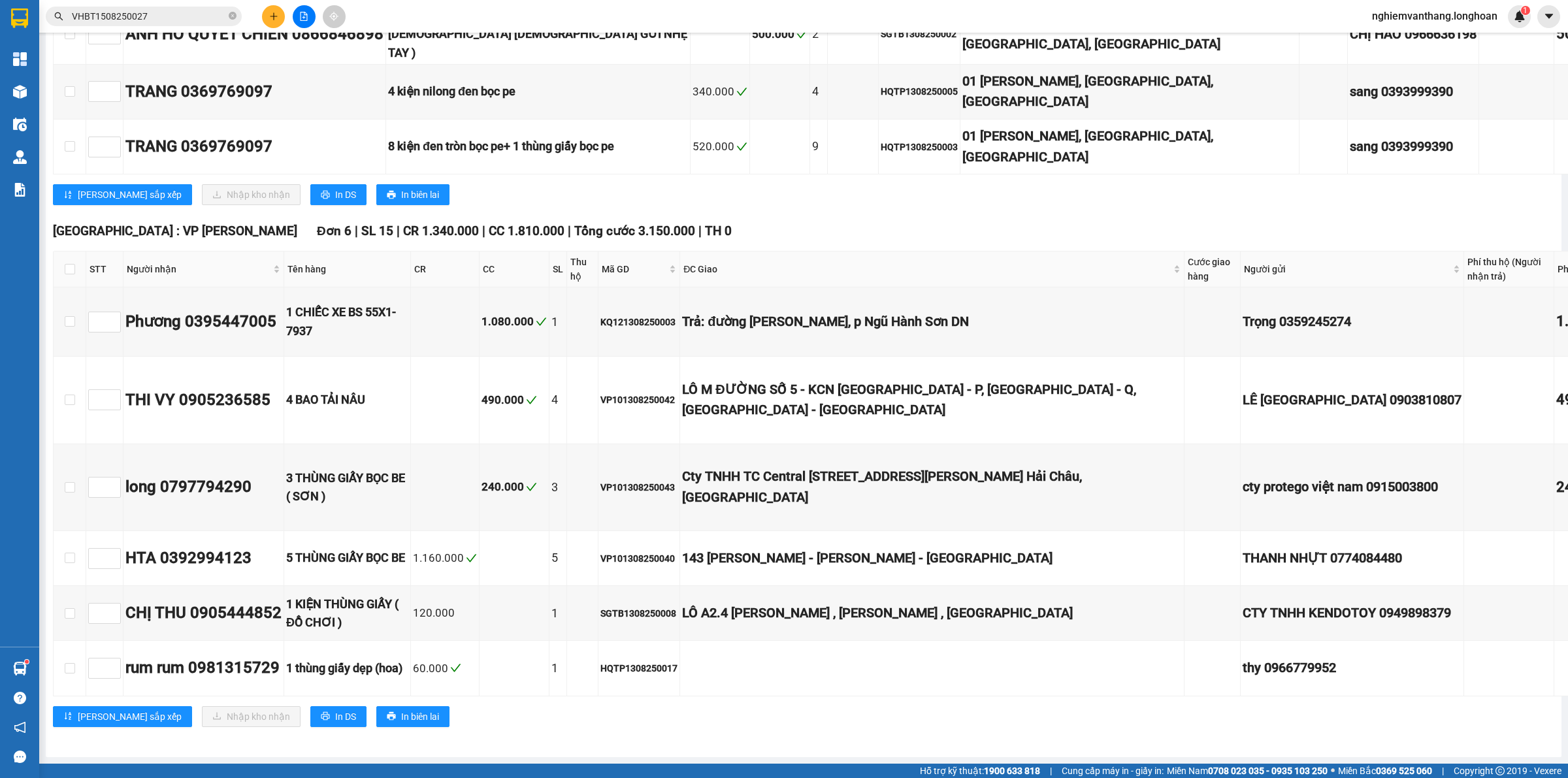
scroll to position [7839, 0]
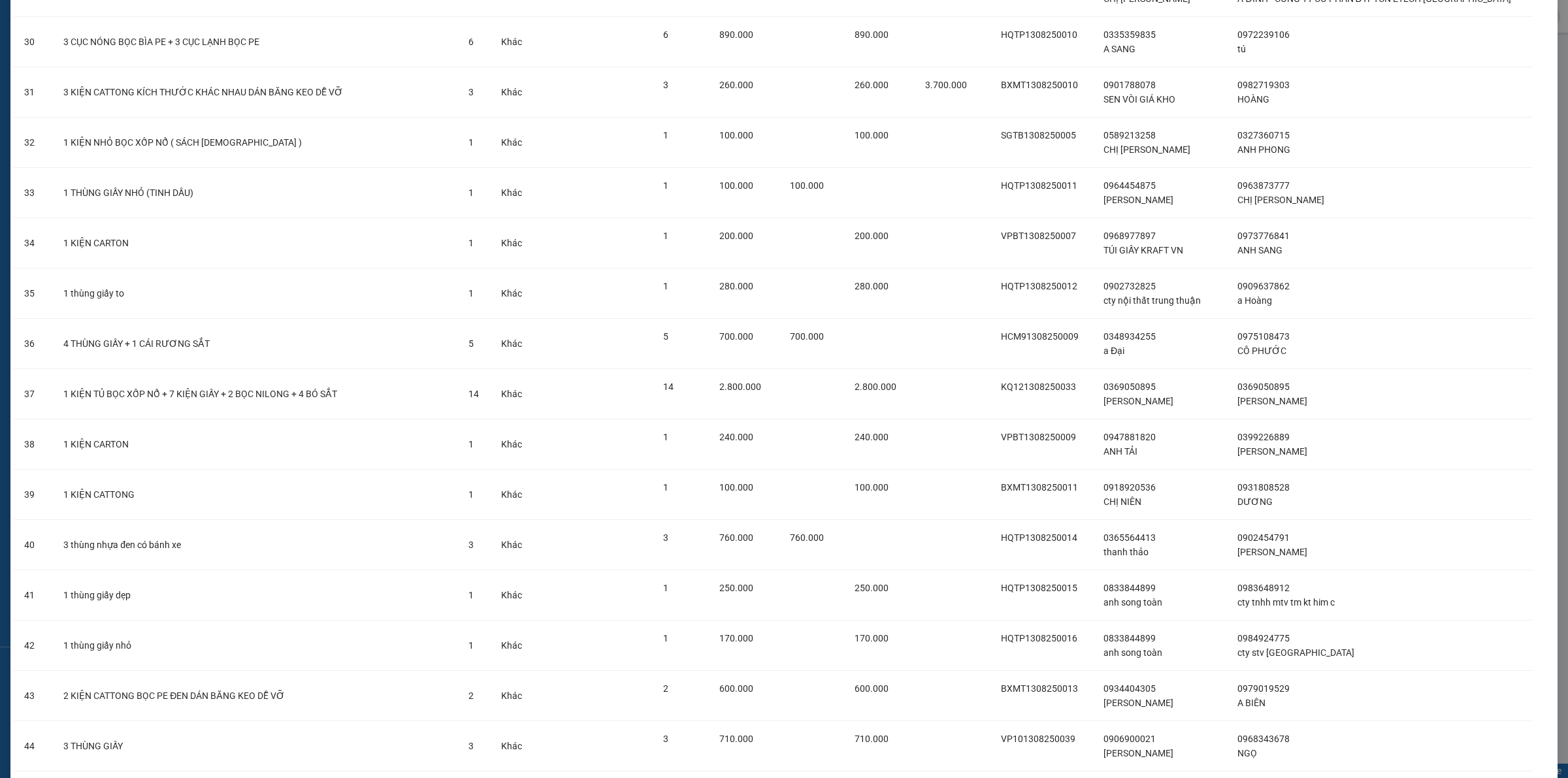
scroll to position [1899, 0]
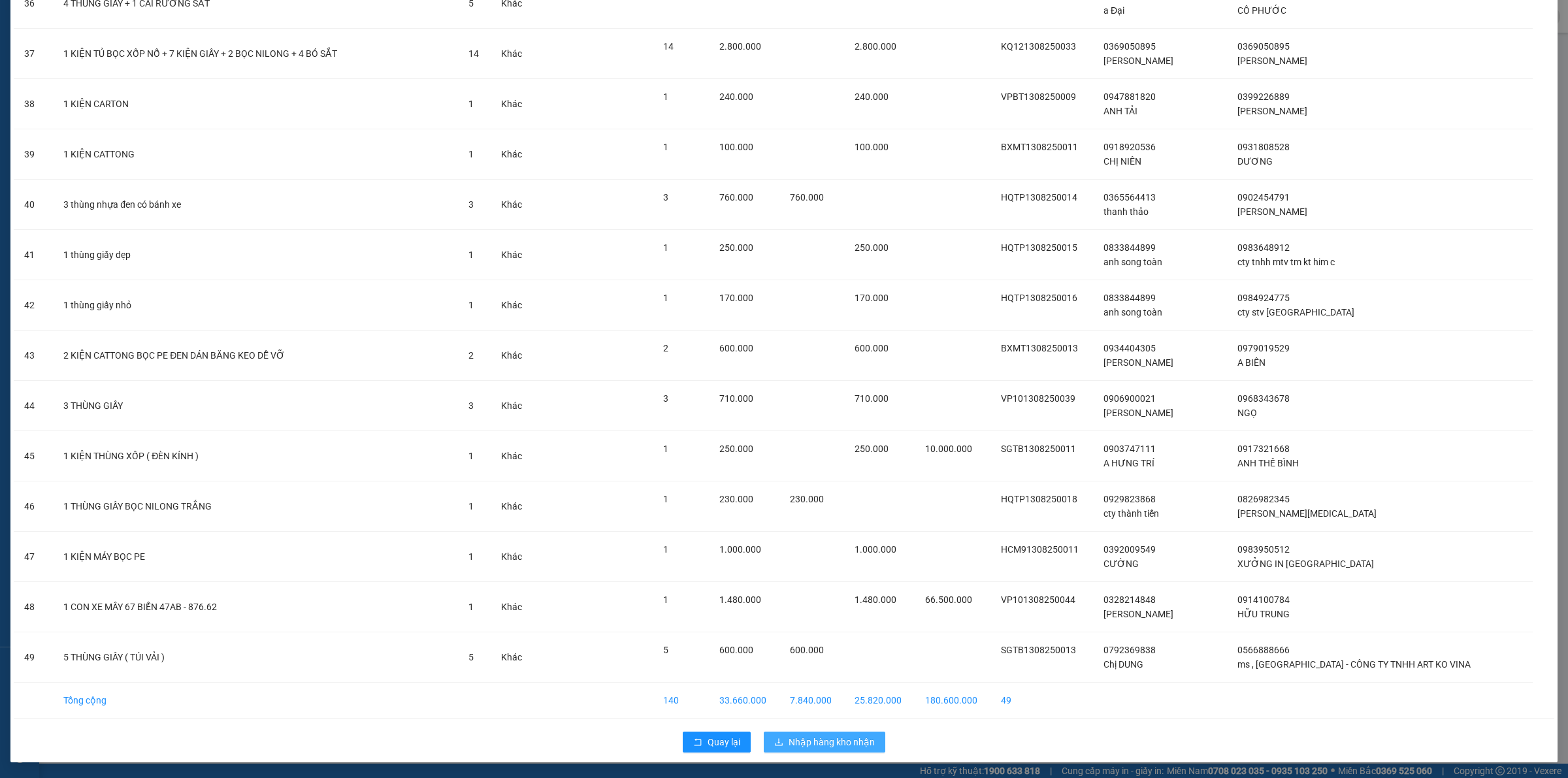
click at [802, 735] on span "Nhập hàng kho nhận" at bounding box center [831, 742] width 86 height 15
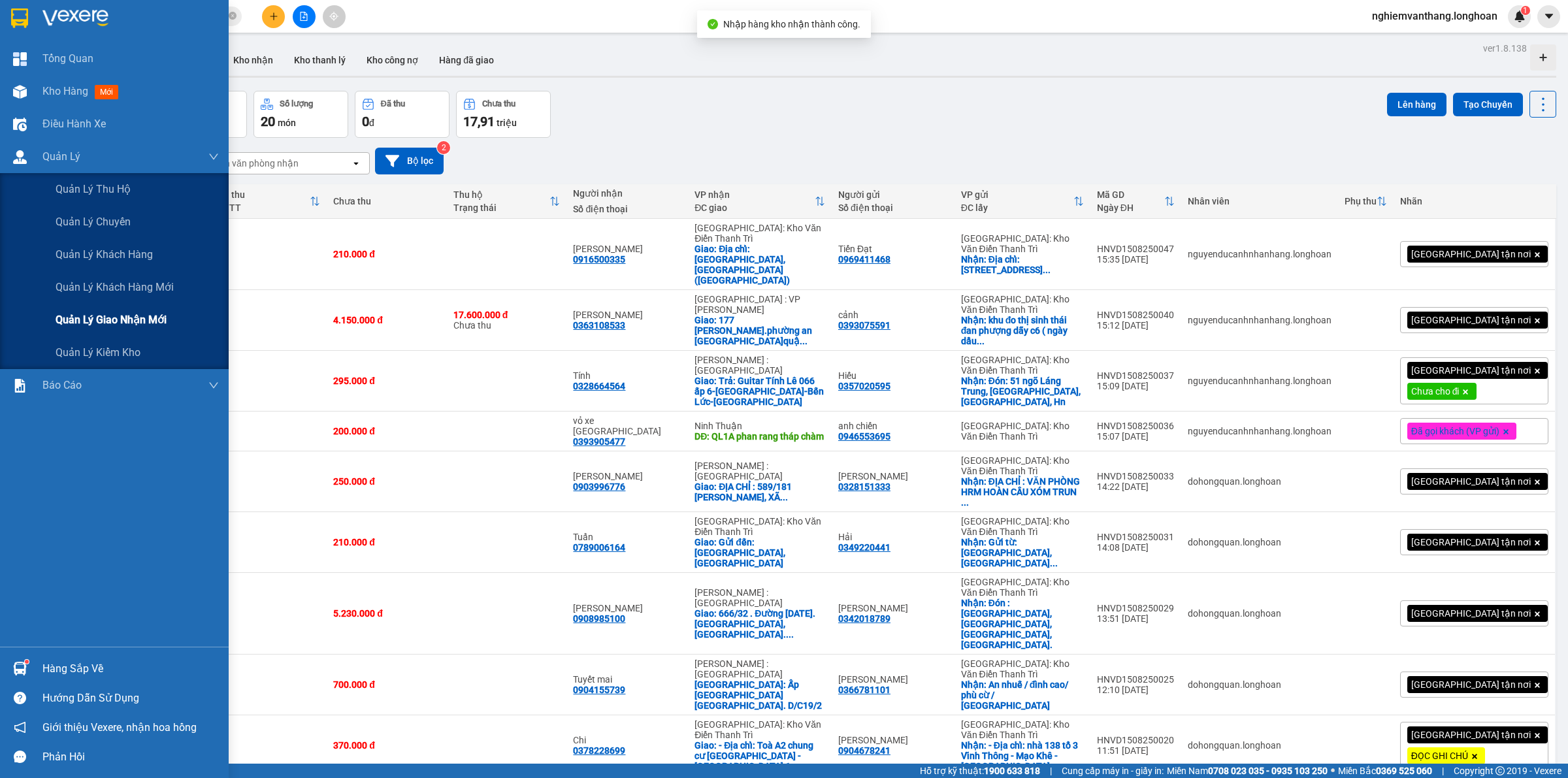
click at [95, 314] on span "Quản lý giao nhận mới" at bounding box center [111, 320] width 111 height 16
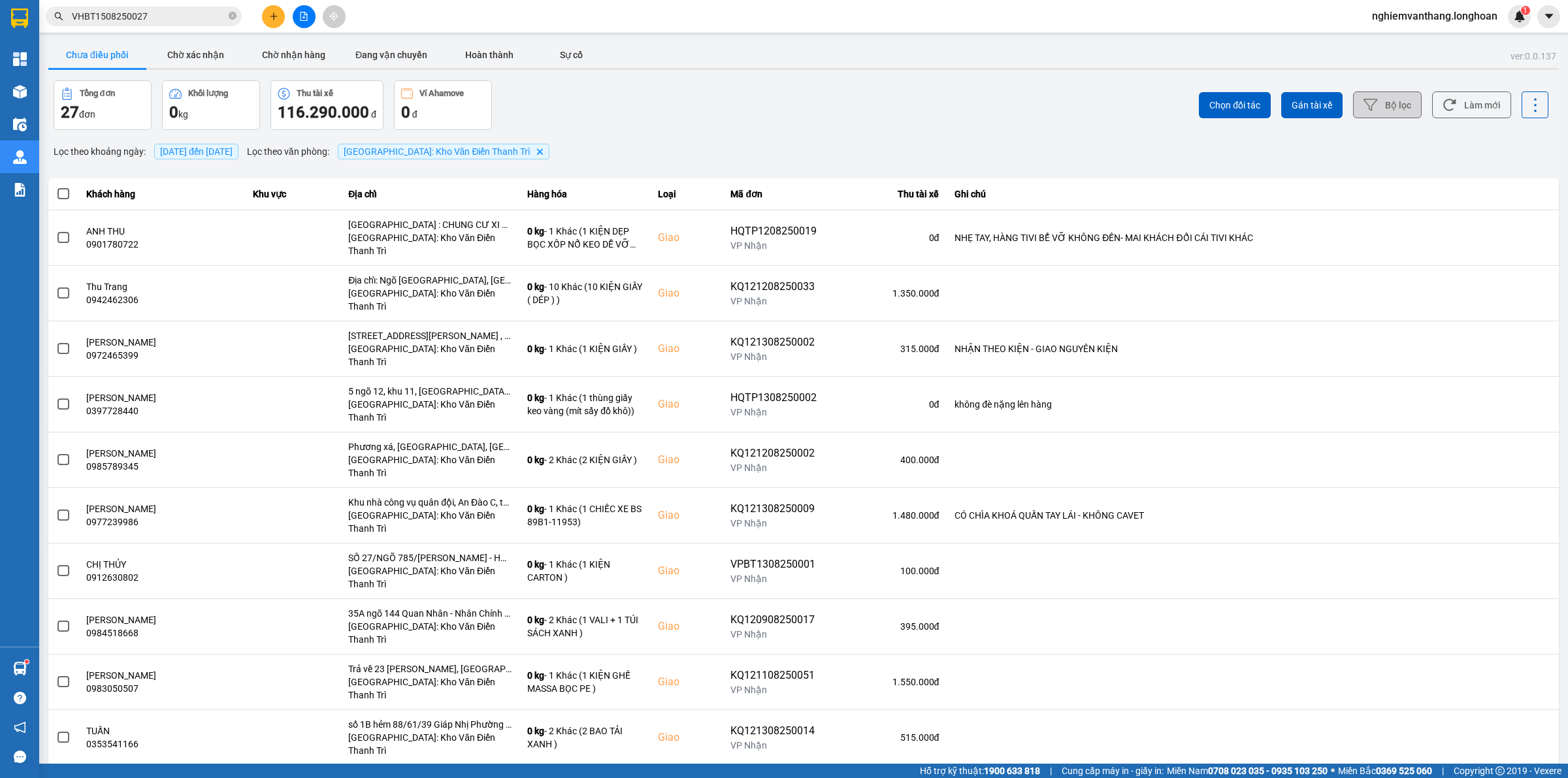
click at [1413, 98] on button "Bộ lọc" at bounding box center [1387, 104] width 69 height 27
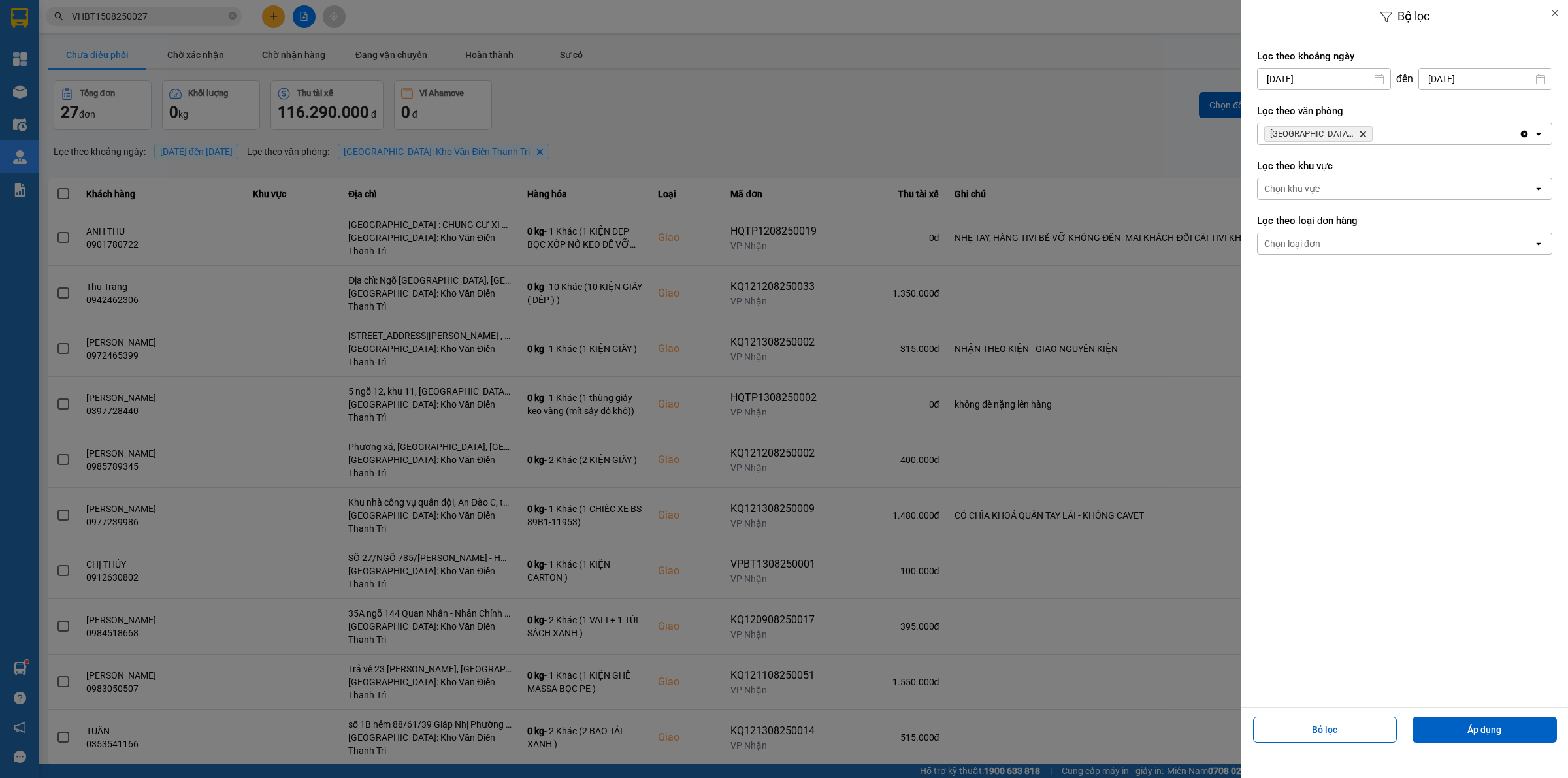
click at [1063, 297] on div at bounding box center [784, 389] width 1568 height 778
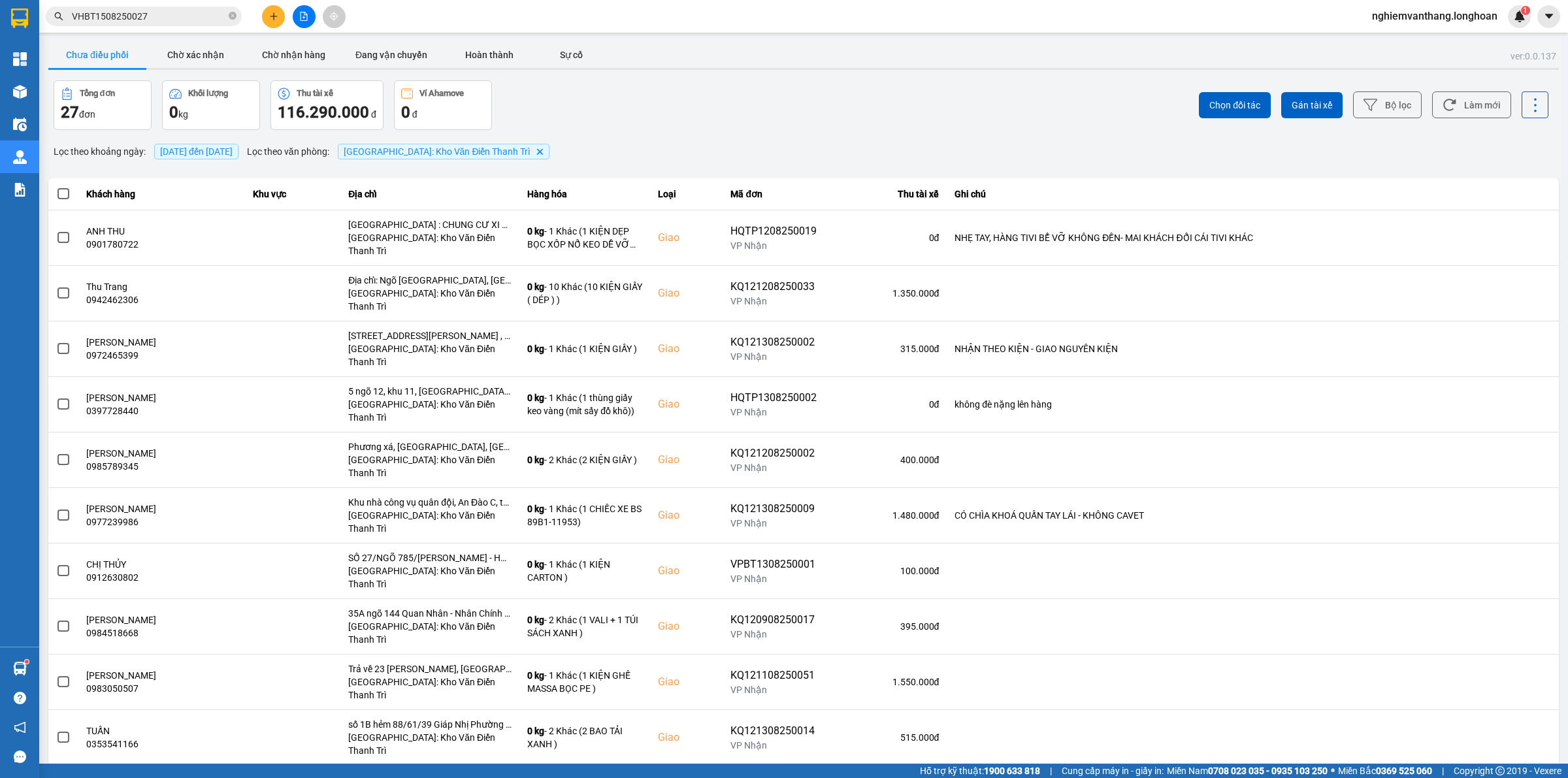
click at [1531, 770] on div "10 / trang" at bounding box center [1518, 776] width 40 height 13
click at [1526, 656] on ul "10 / trang 20 / trang 50 / trang 80 / trang 100 / trang" at bounding box center [1524, 598] width 69 height 128
click at [1526, 652] on li "100 / trang" at bounding box center [1524, 645] width 69 height 24
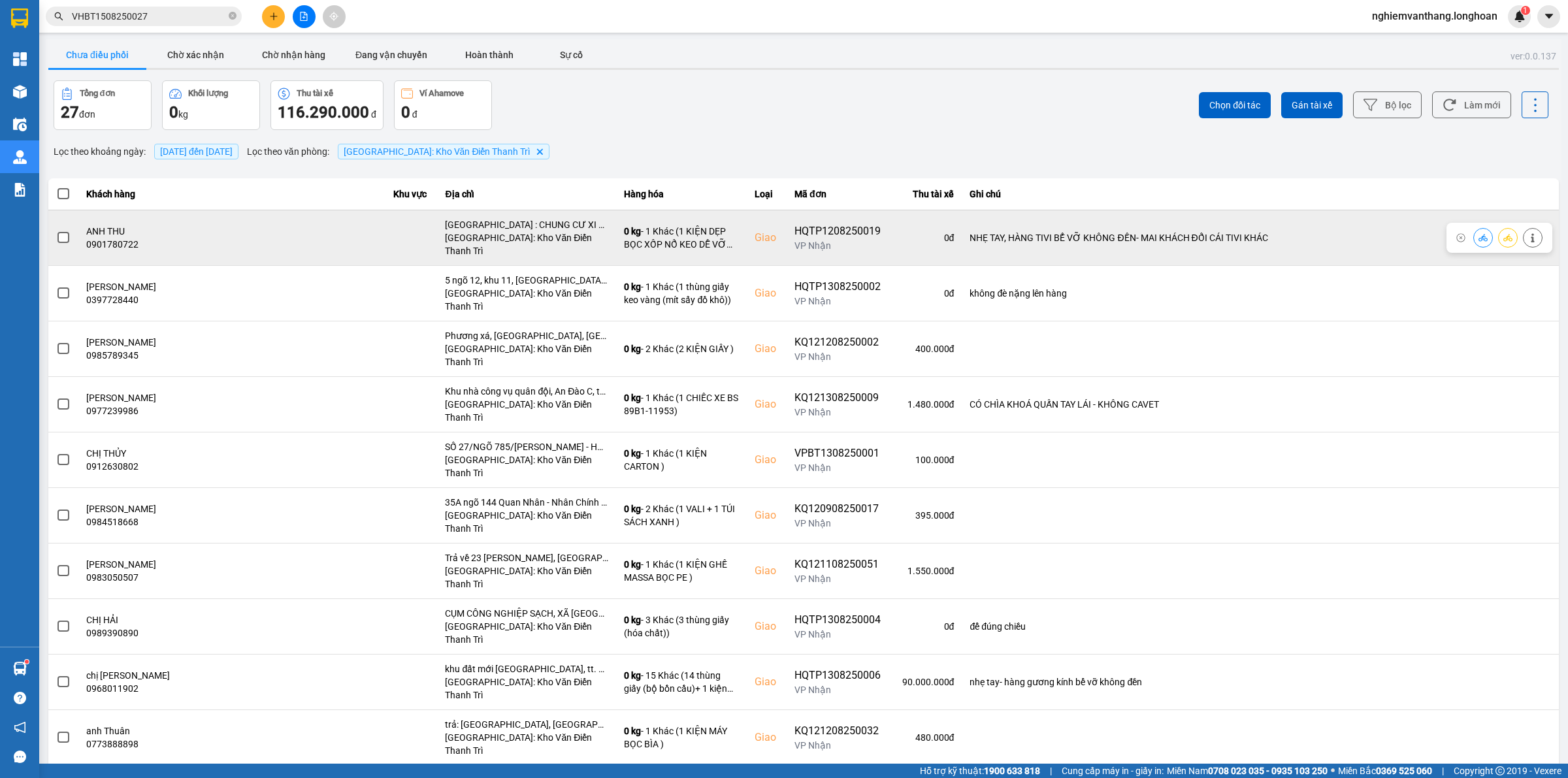
click at [65, 233] on span at bounding box center [63, 238] width 12 height 12
click at [56, 230] on input "checkbox" at bounding box center [56, 230] width 0 height 0
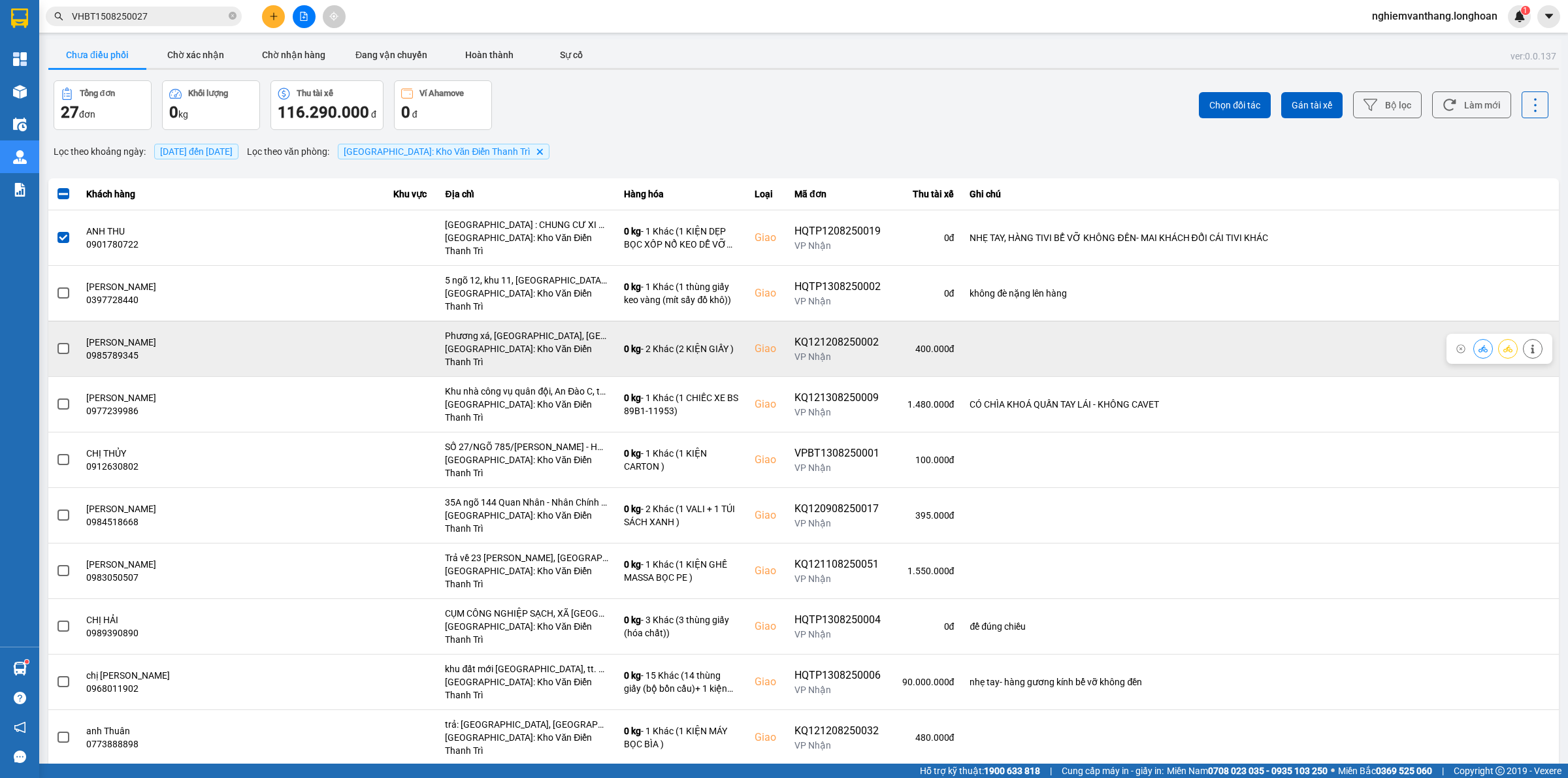
click at [64, 343] on span at bounding box center [63, 348] width 12 height 12
click at [56, 342] on input "checkbox" at bounding box center [56, 342] width 0 height 0
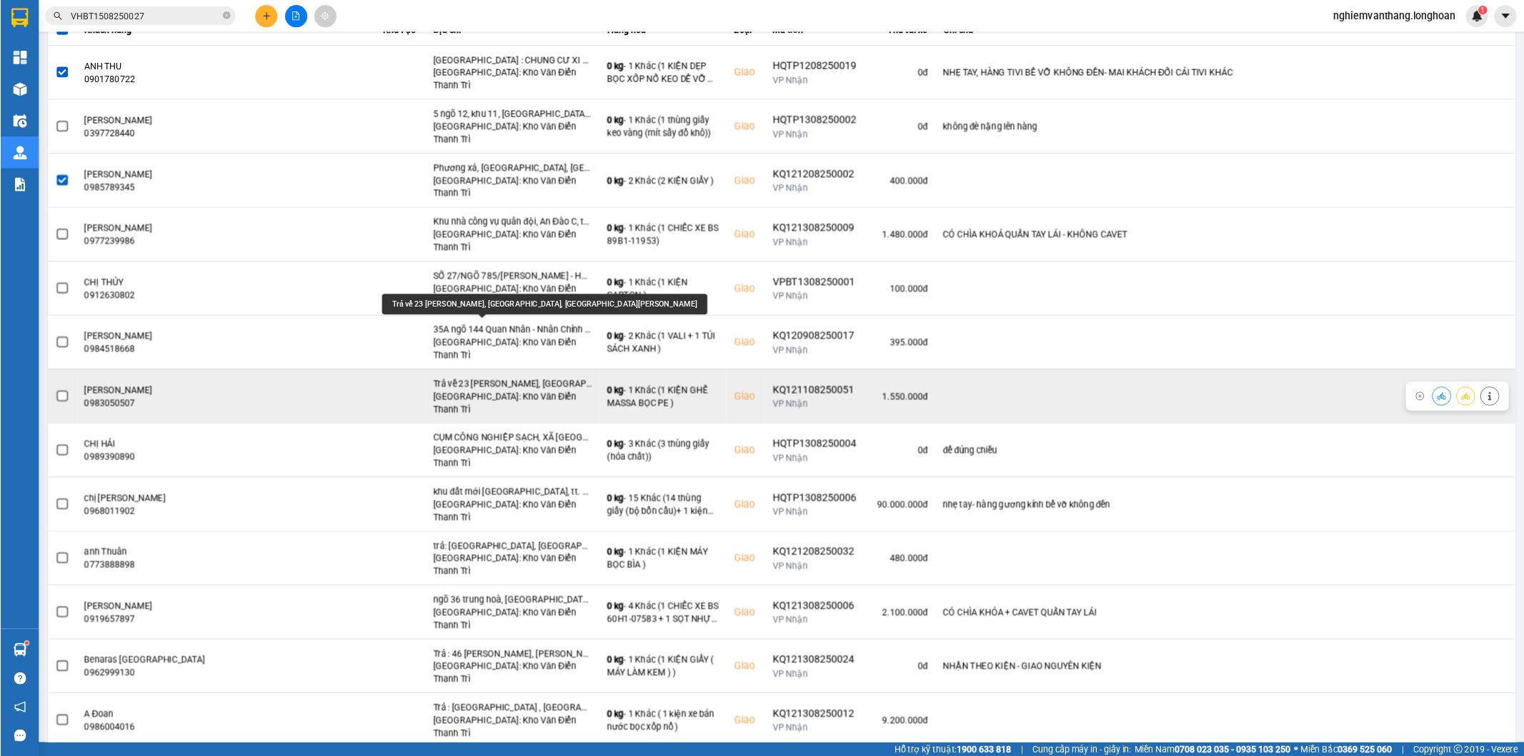
scroll to position [268, 0]
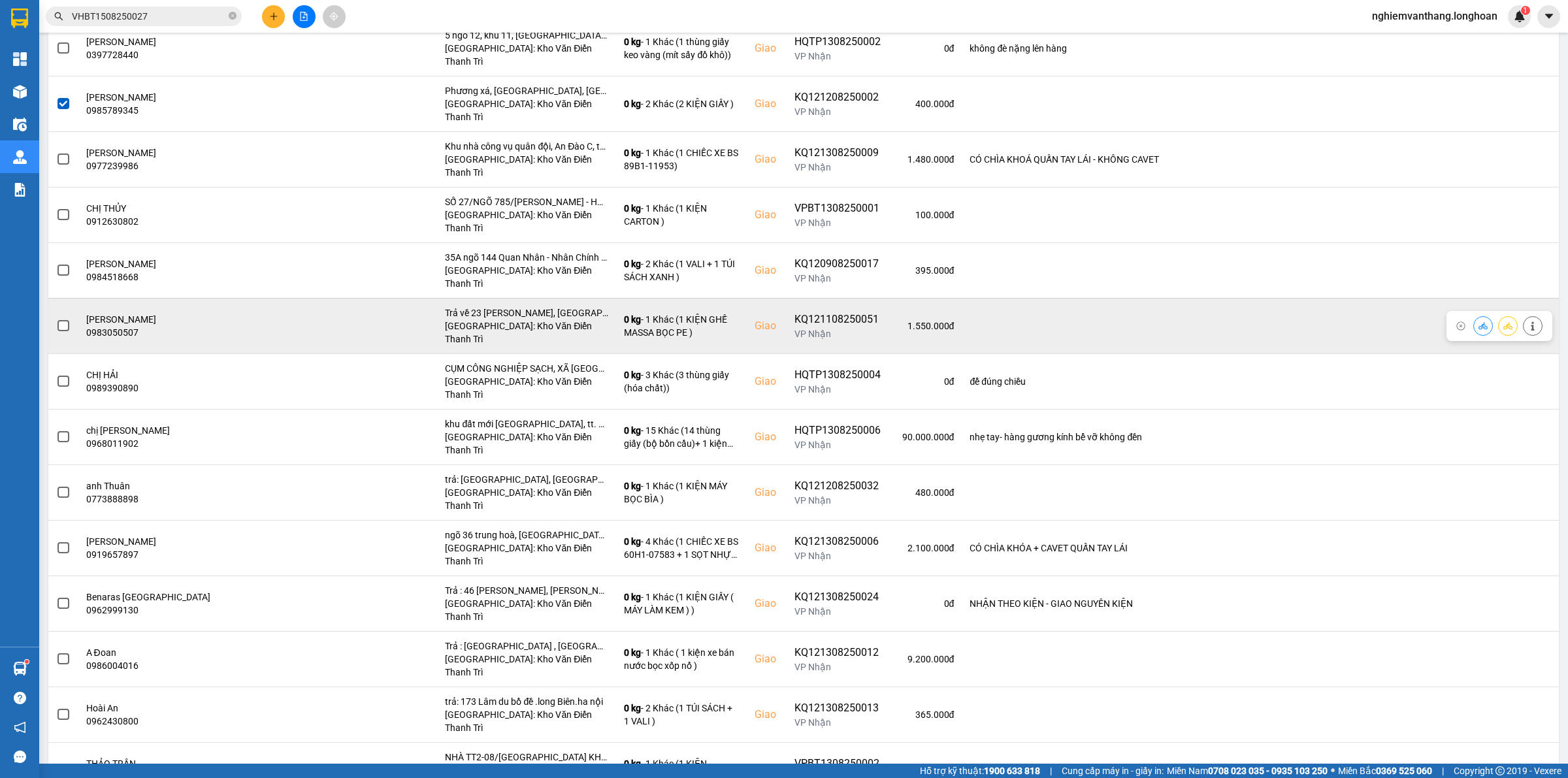
click at [62, 320] on span at bounding box center [63, 325] width 12 height 12
click at [56, 319] on input "checkbox" at bounding box center [56, 319] width 0 height 0
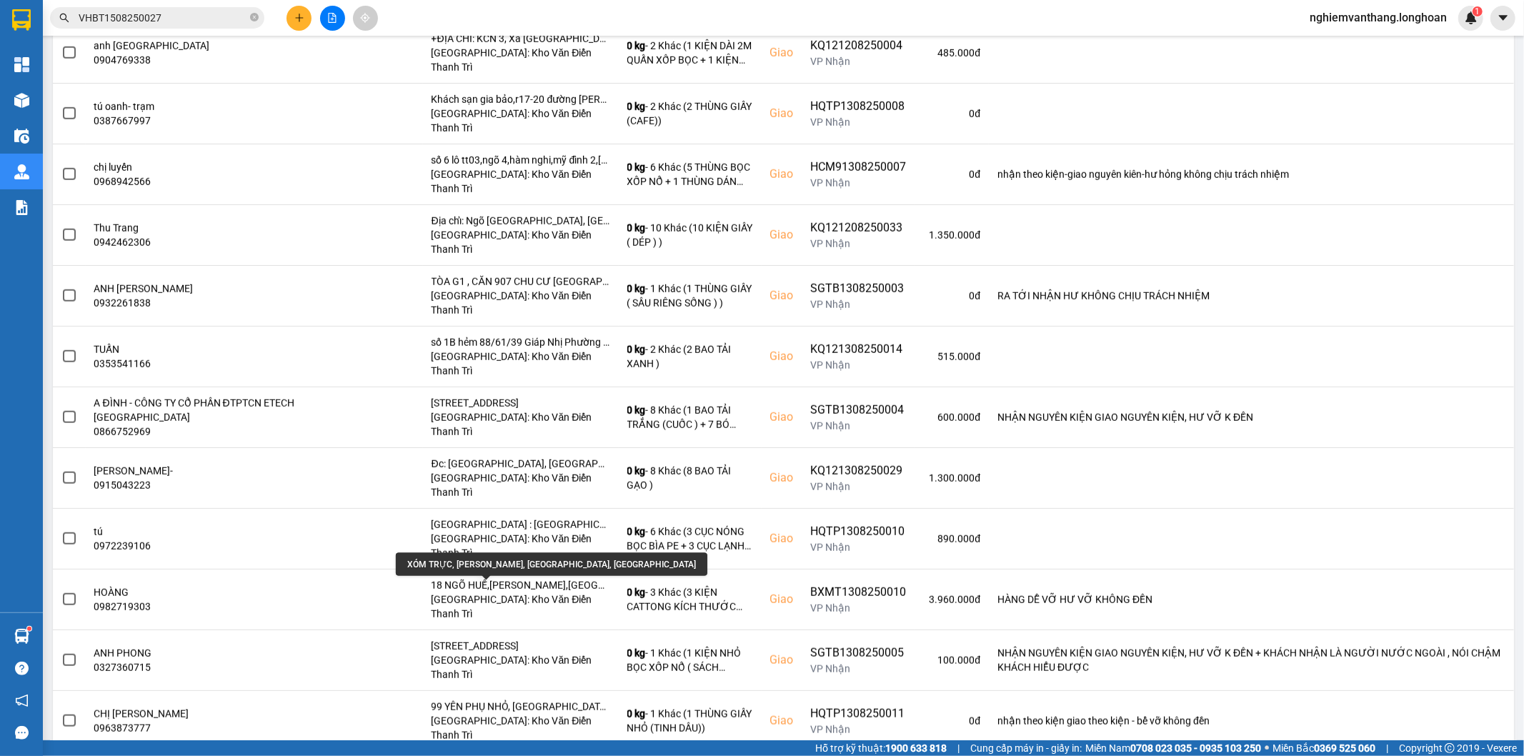
scroll to position [1459, 0]
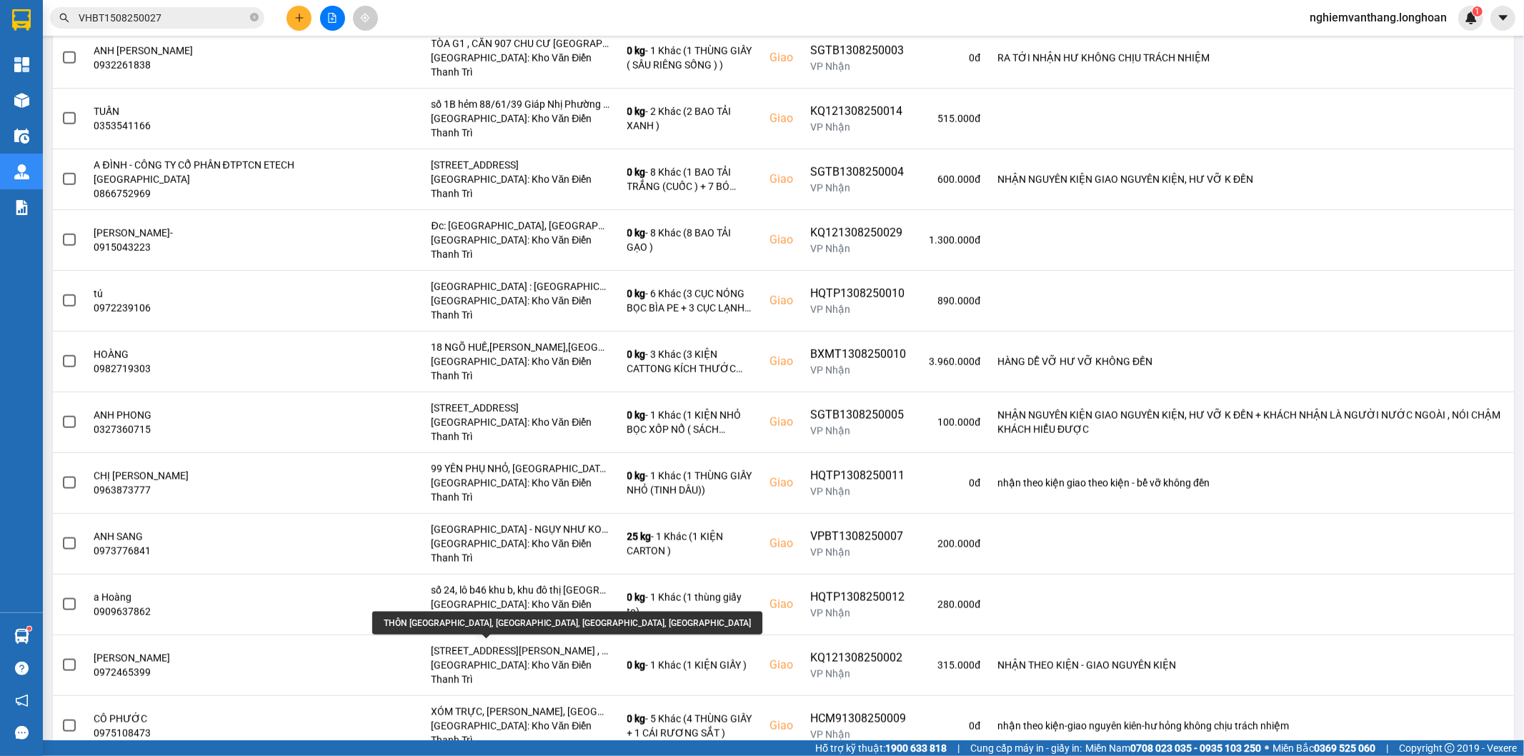
scroll to position [1697, 0]
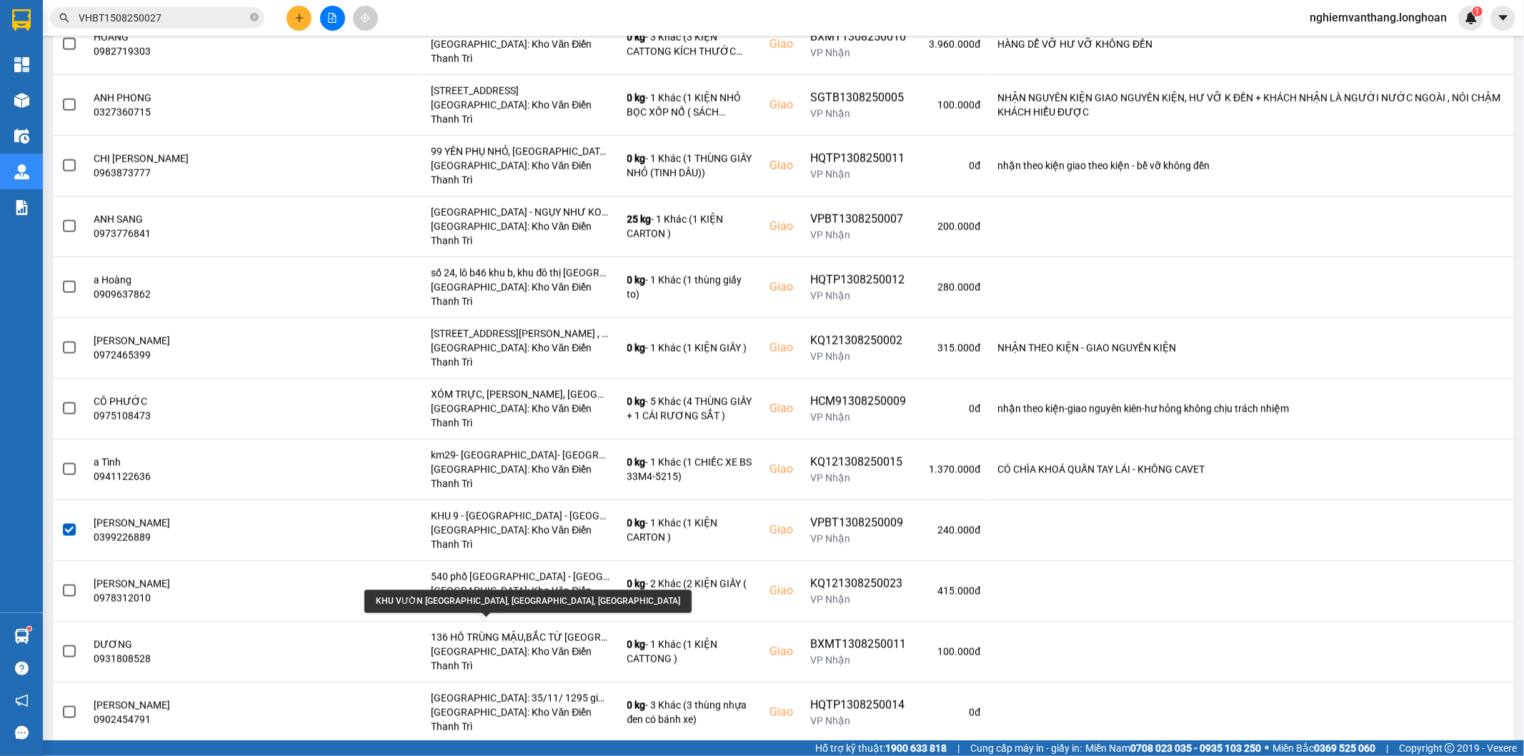
scroll to position [1935, 0]
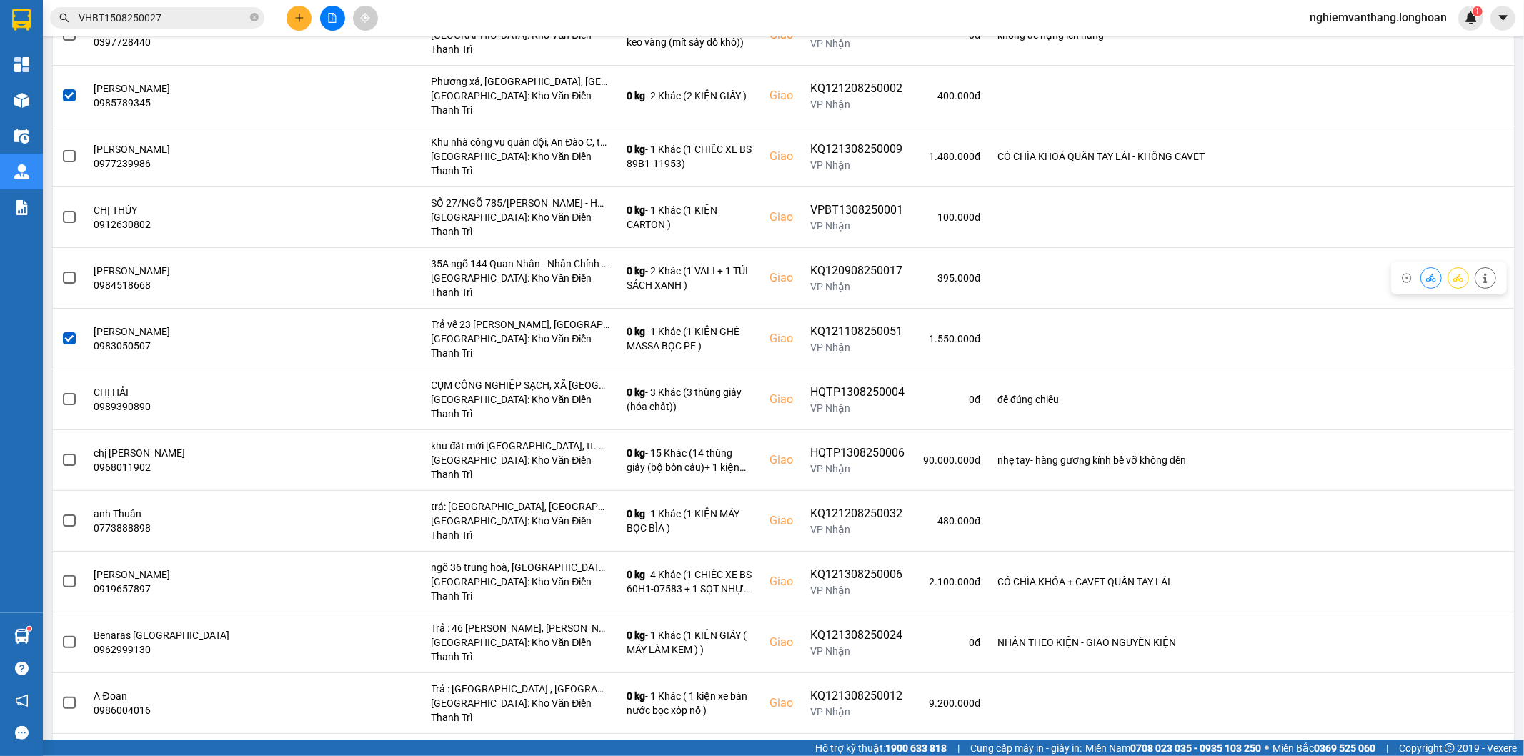
scroll to position [47, 0]
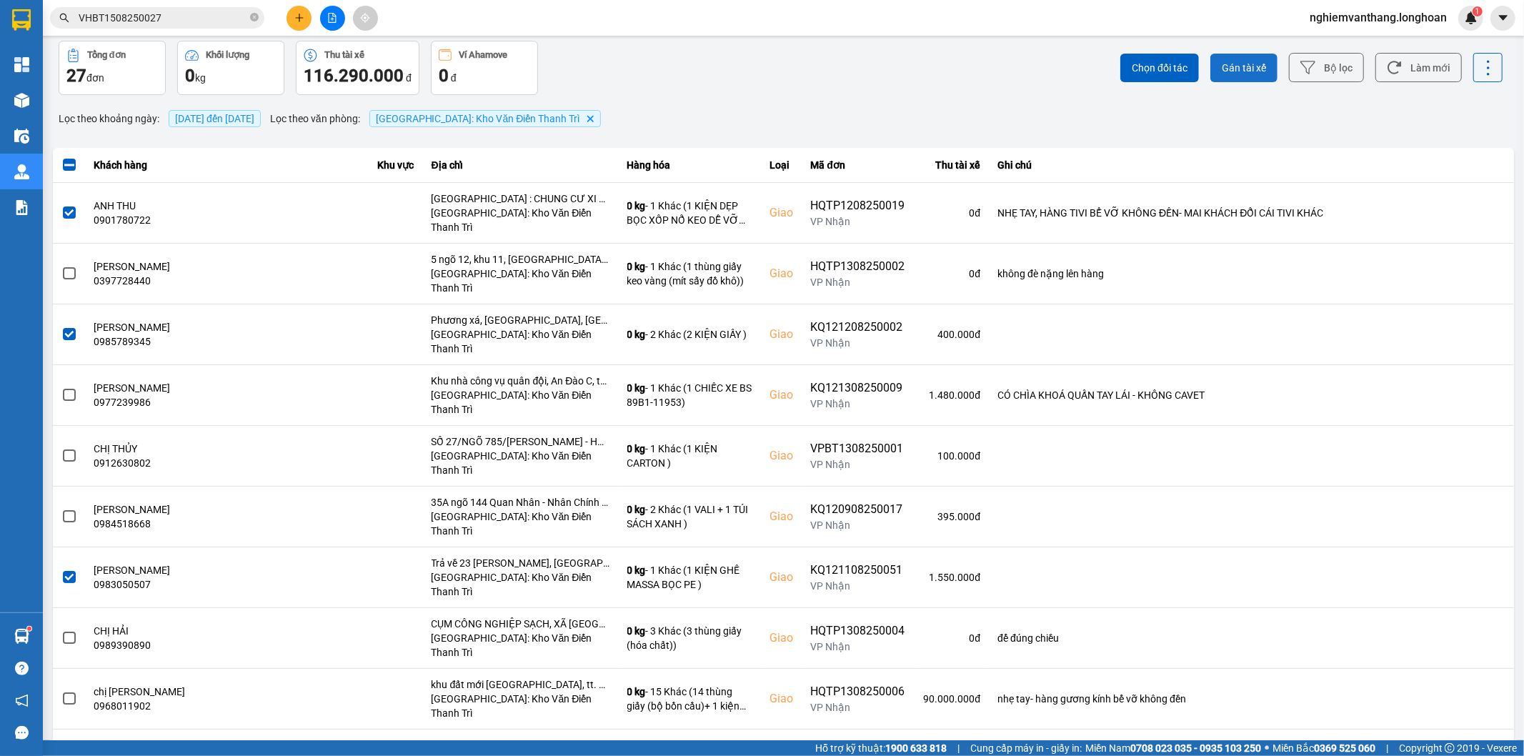
click at [1238, 59] on button "Gán tài xế" at bounding box center [1243, 68] width 67 height 29
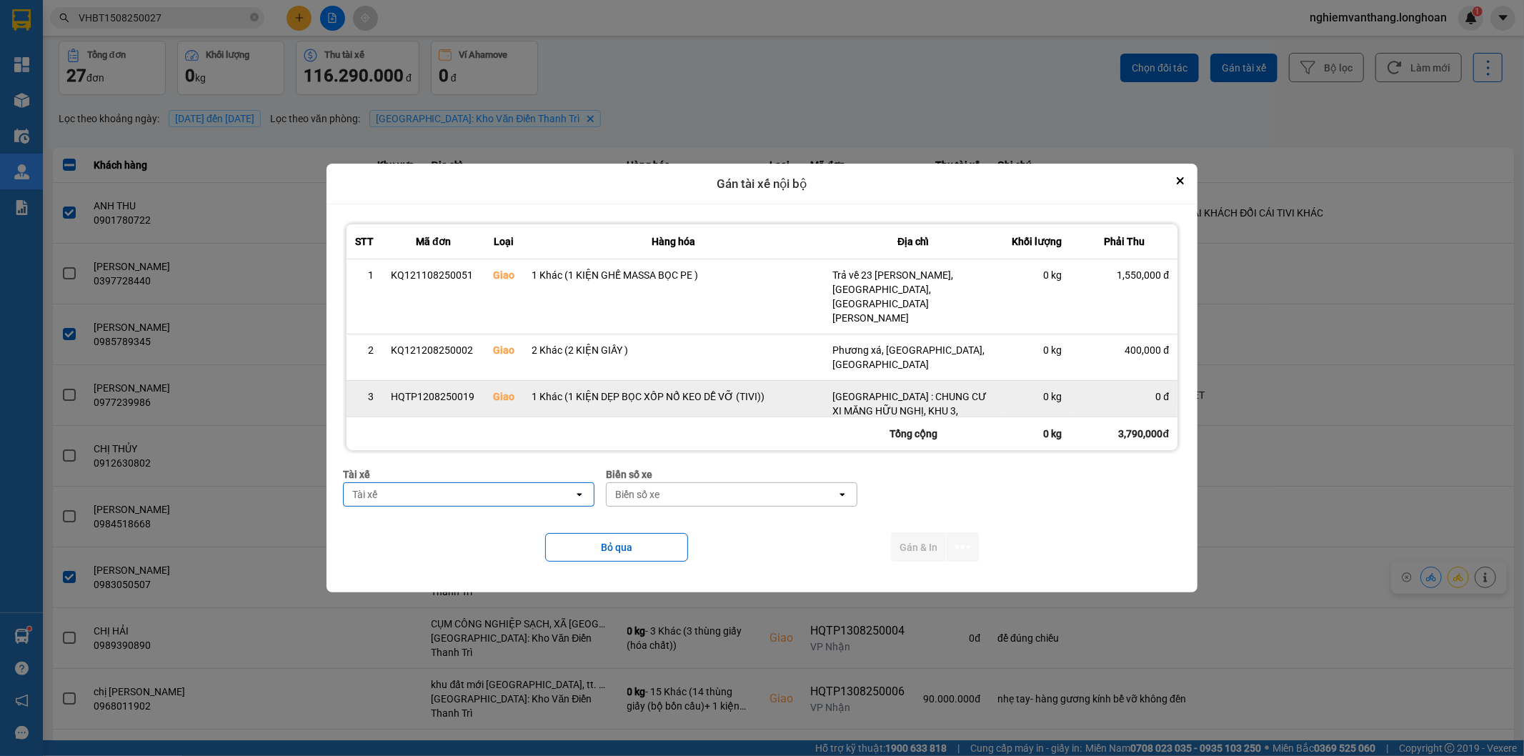
scroll to position [136, 0]
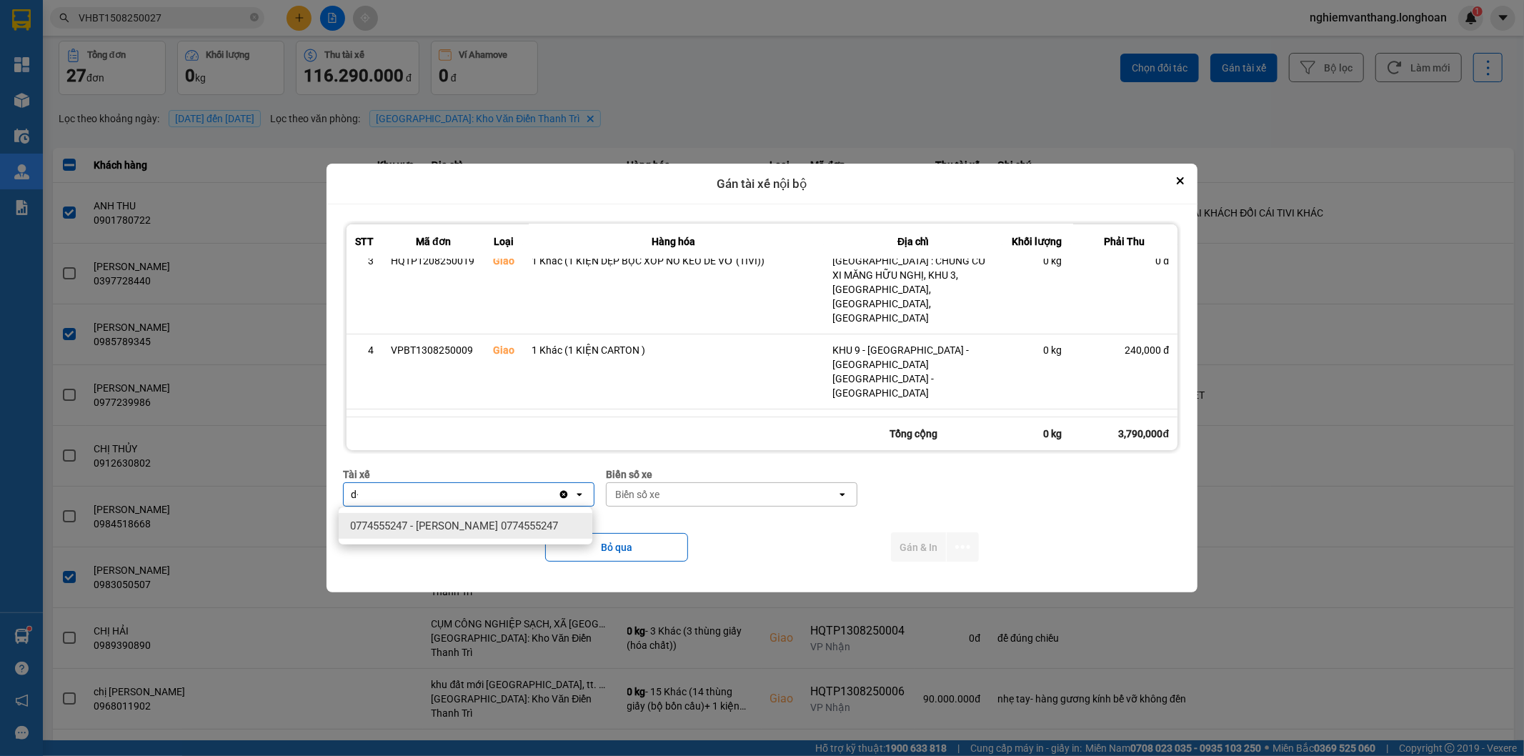
type input "d"
type input "đăng"
click at [477, 517] on div "0859238386 - [PERSON_NAME] 0356.999.247" at bounding box center [466, 526] width 254 height 26
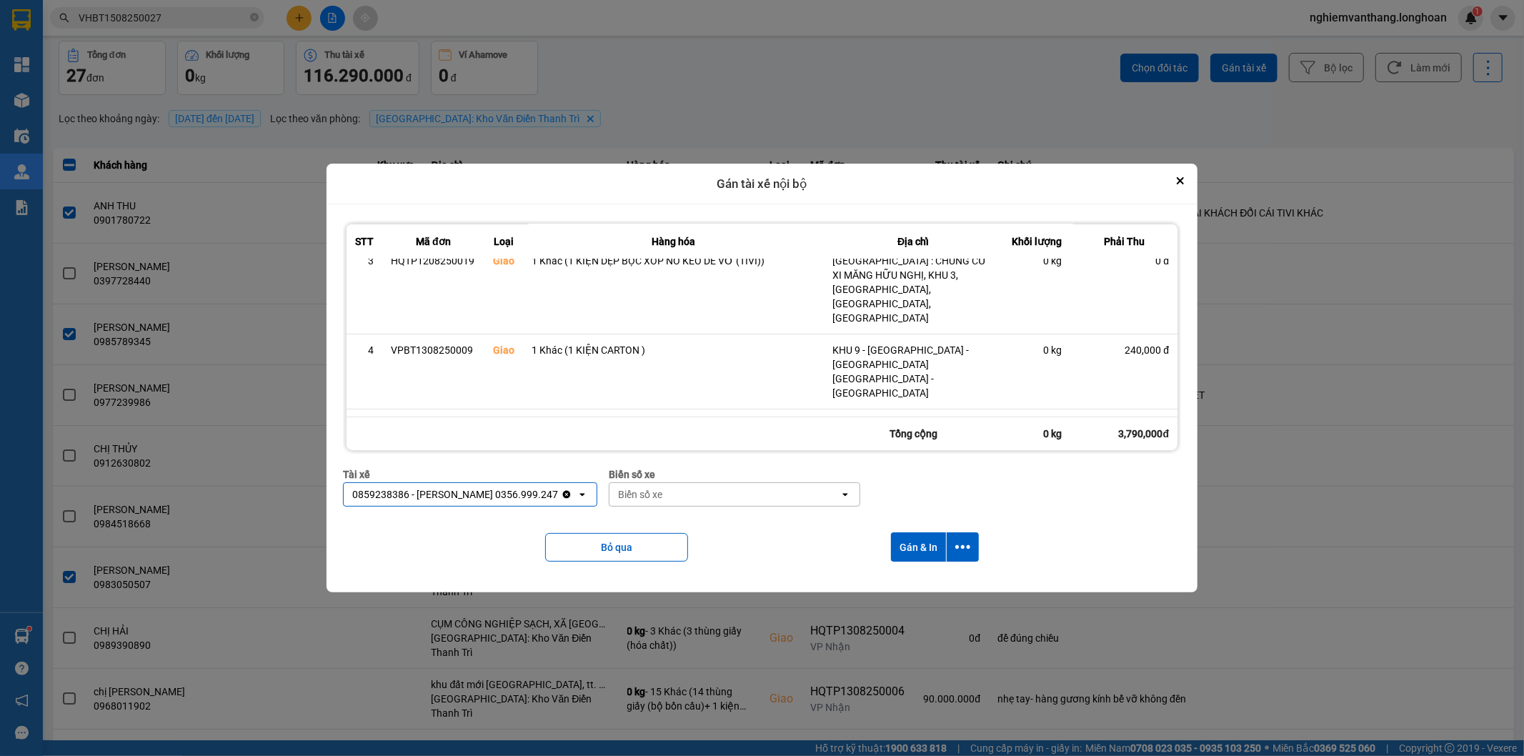
click at [720, 495] on div "Biển số xe" at bounding box center [724, 494] width 230 height 23
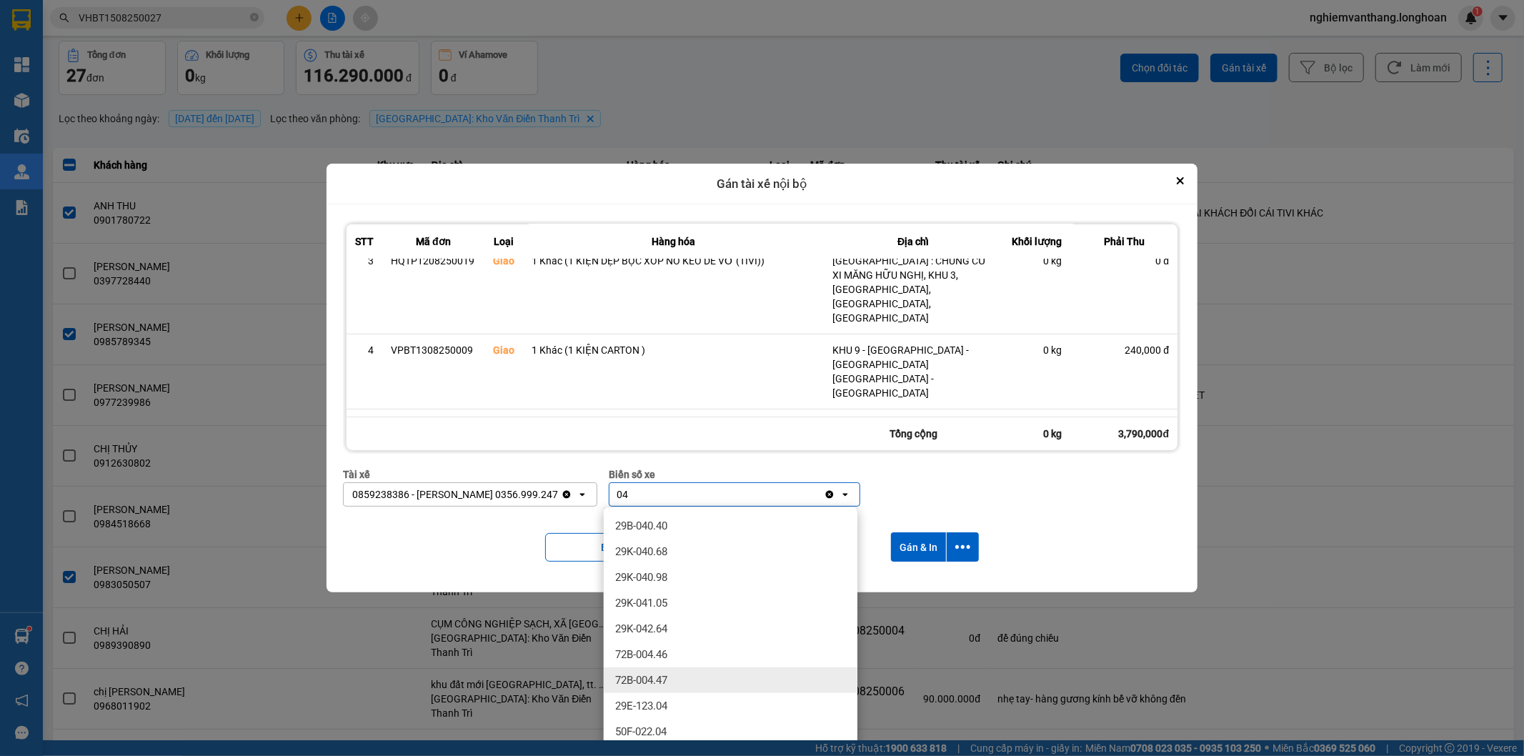
type input "04"
click at [667, 704] on span "29E-123.04" at bounding box center [641, 706] width 52 height 14
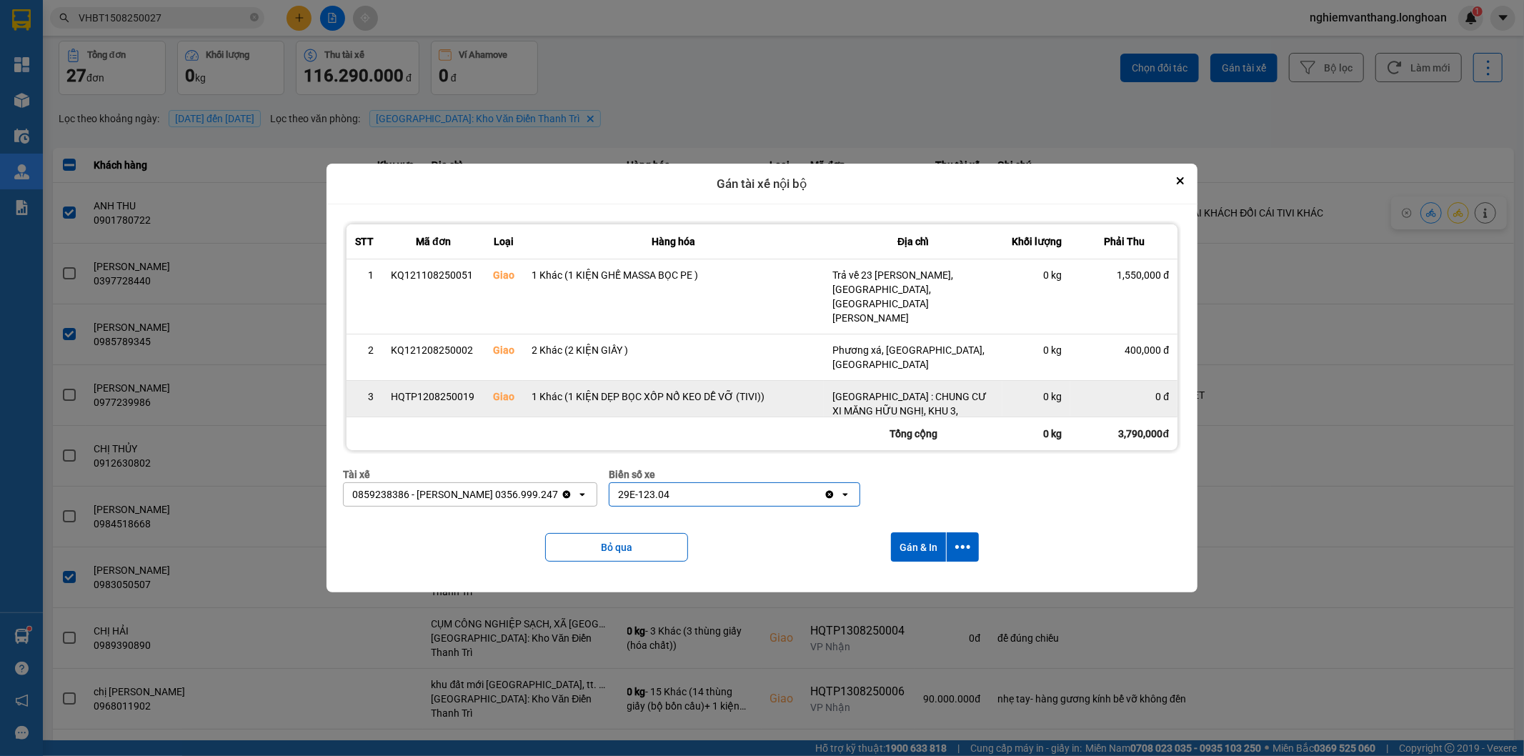
scroll to position [79, 0]
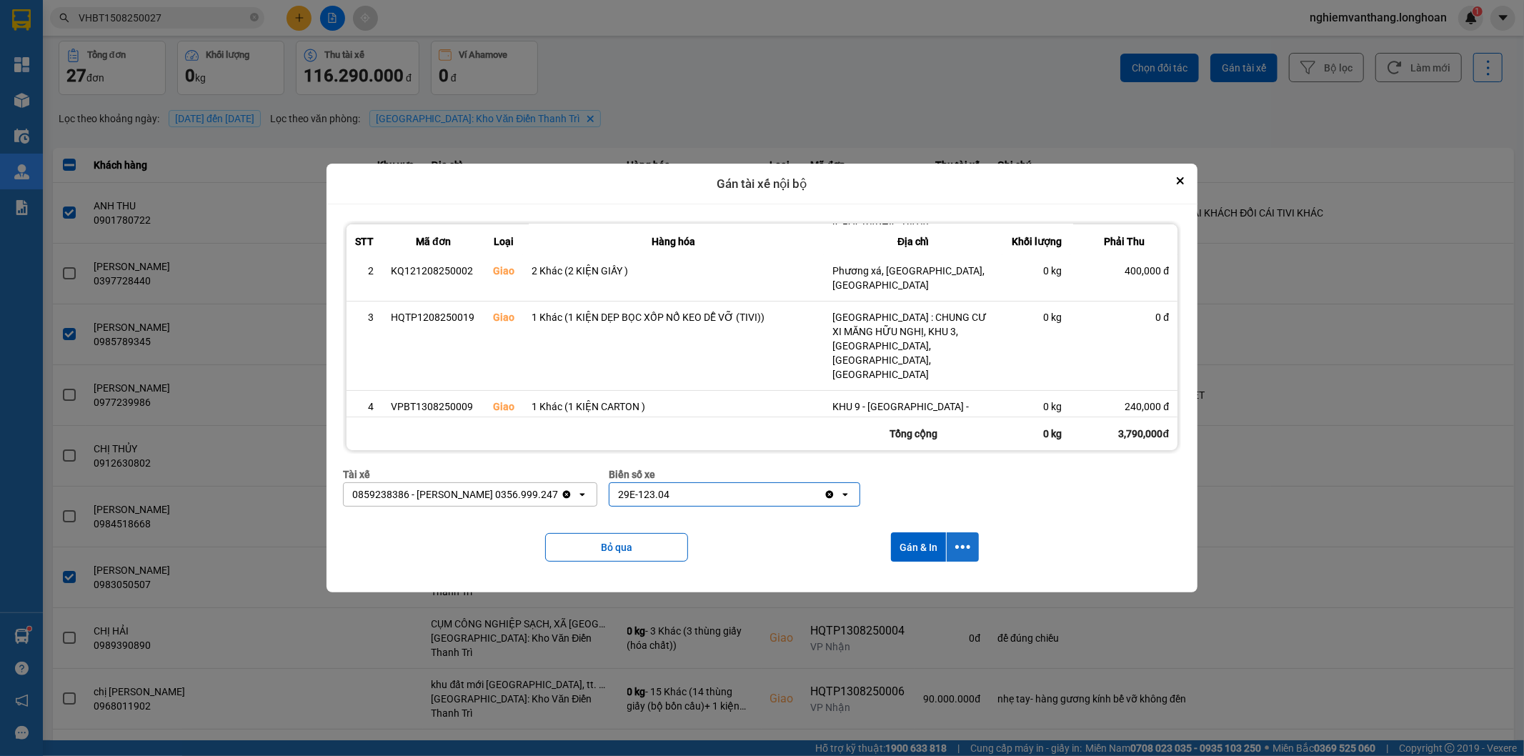
click at [965, 550] on icon "dialog" at bounding box center [962, 546] width 15 height 15
click at [930, 579] on span "Chỉ gán tài" at bounding box center [907, 586] width 47 height 14
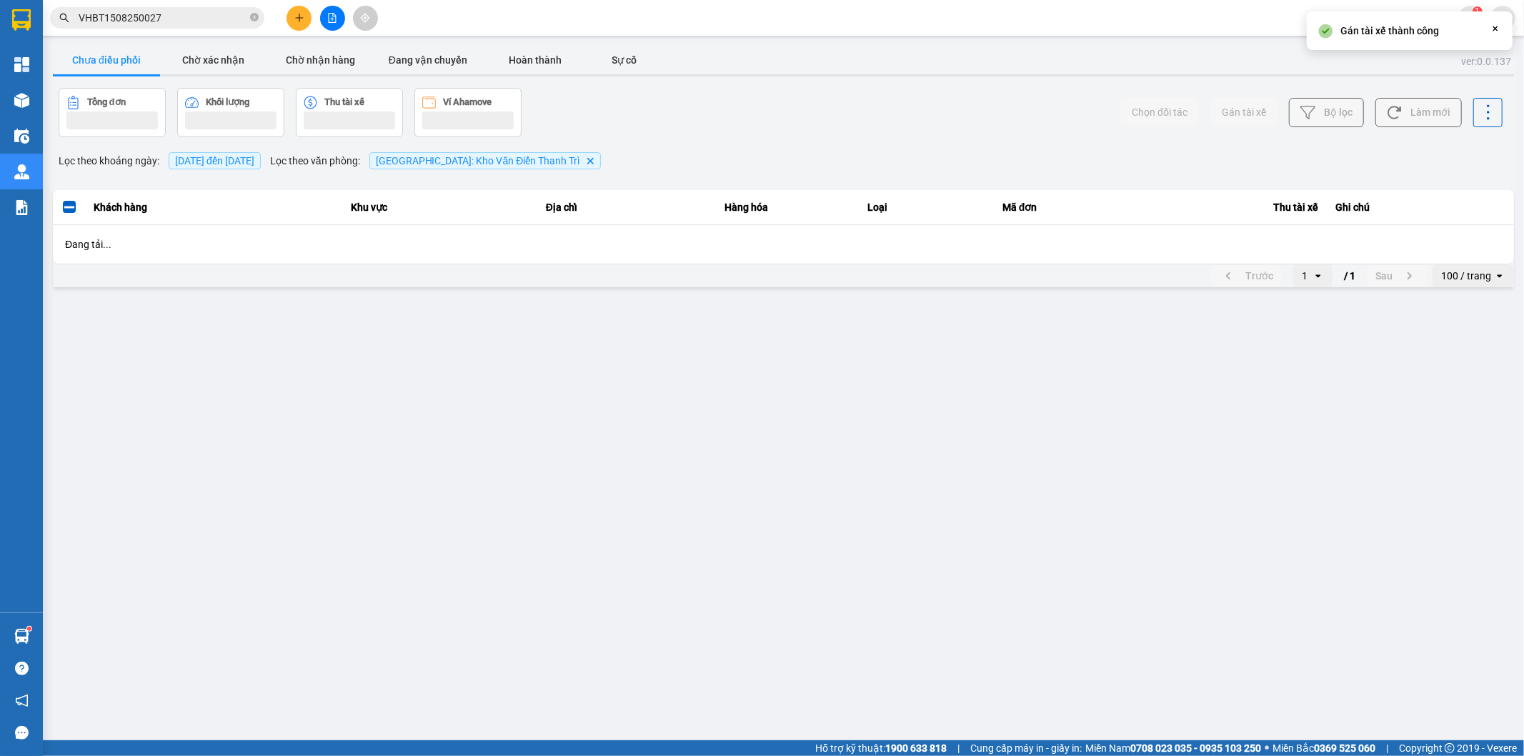
scroll to position [0, 0]
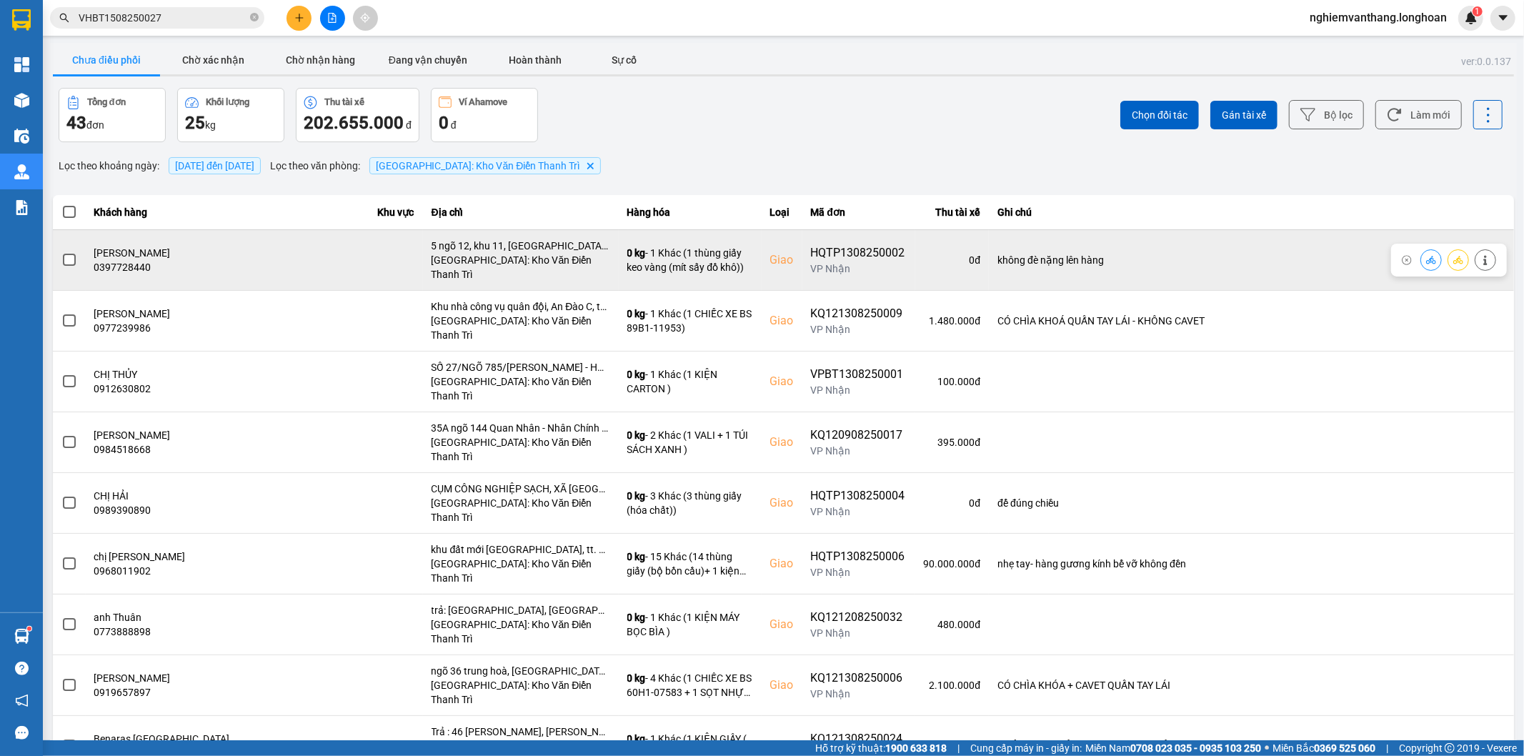
click at [67, 257] on span at bounding box center [69, 260] width 13 height 13
click at [61, 252] on input "checkbox" at bounding box center [61, 252] width 0 height 0
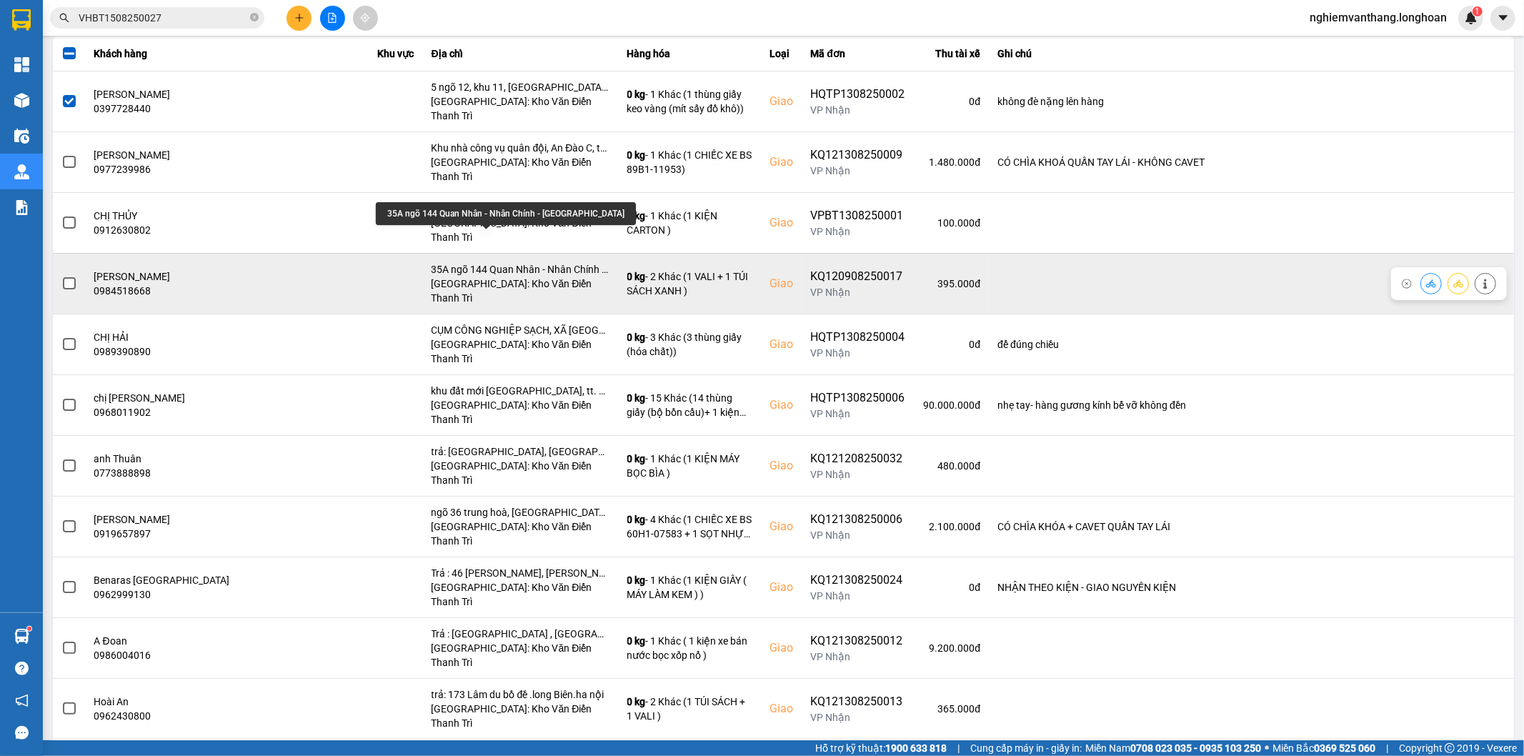
scroll to position [238, 0]
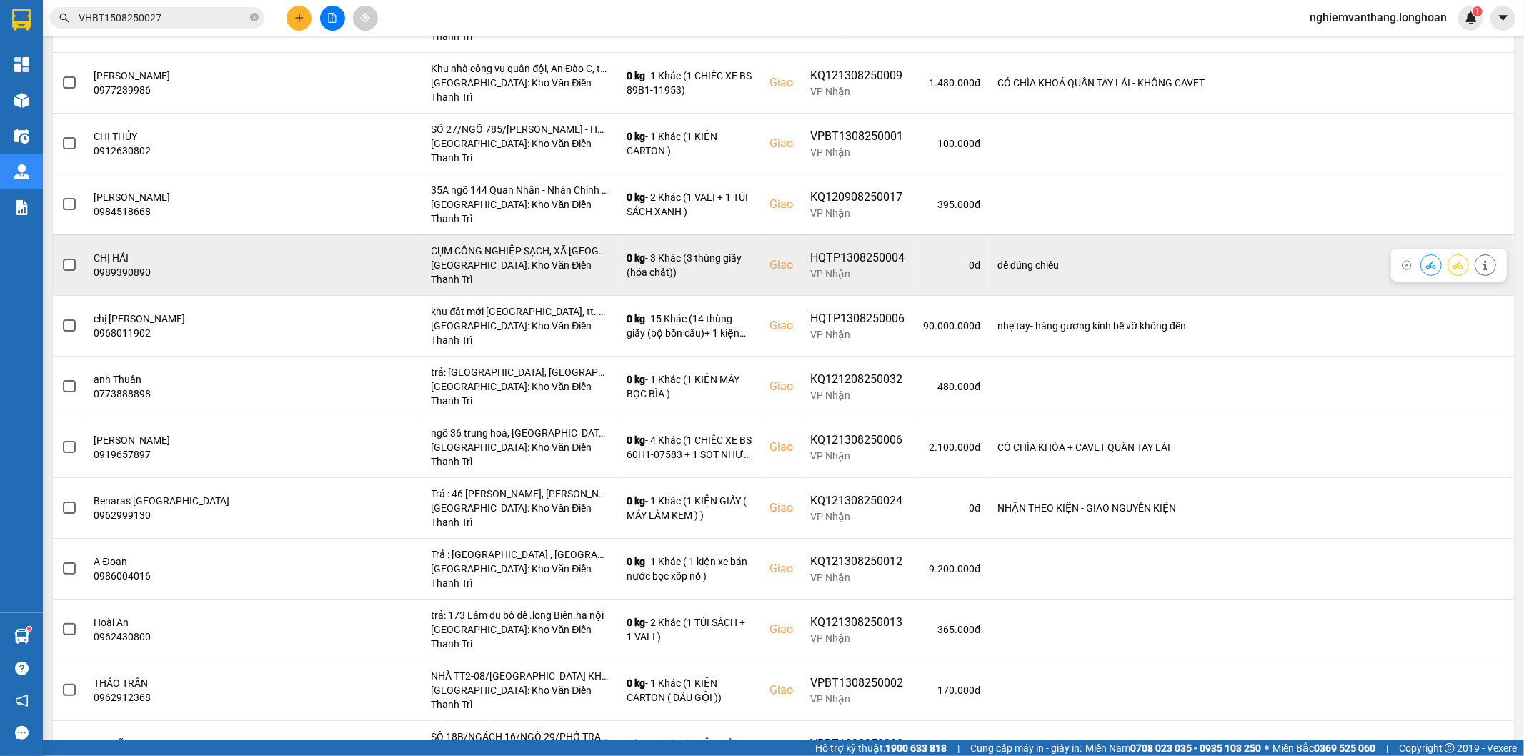
click at [69, 259] on span at bounding box center [69, 265] width 13 height 13
click at [61, 257] on input "checkbox" at bounding box center [61, 257] width 0 height 0
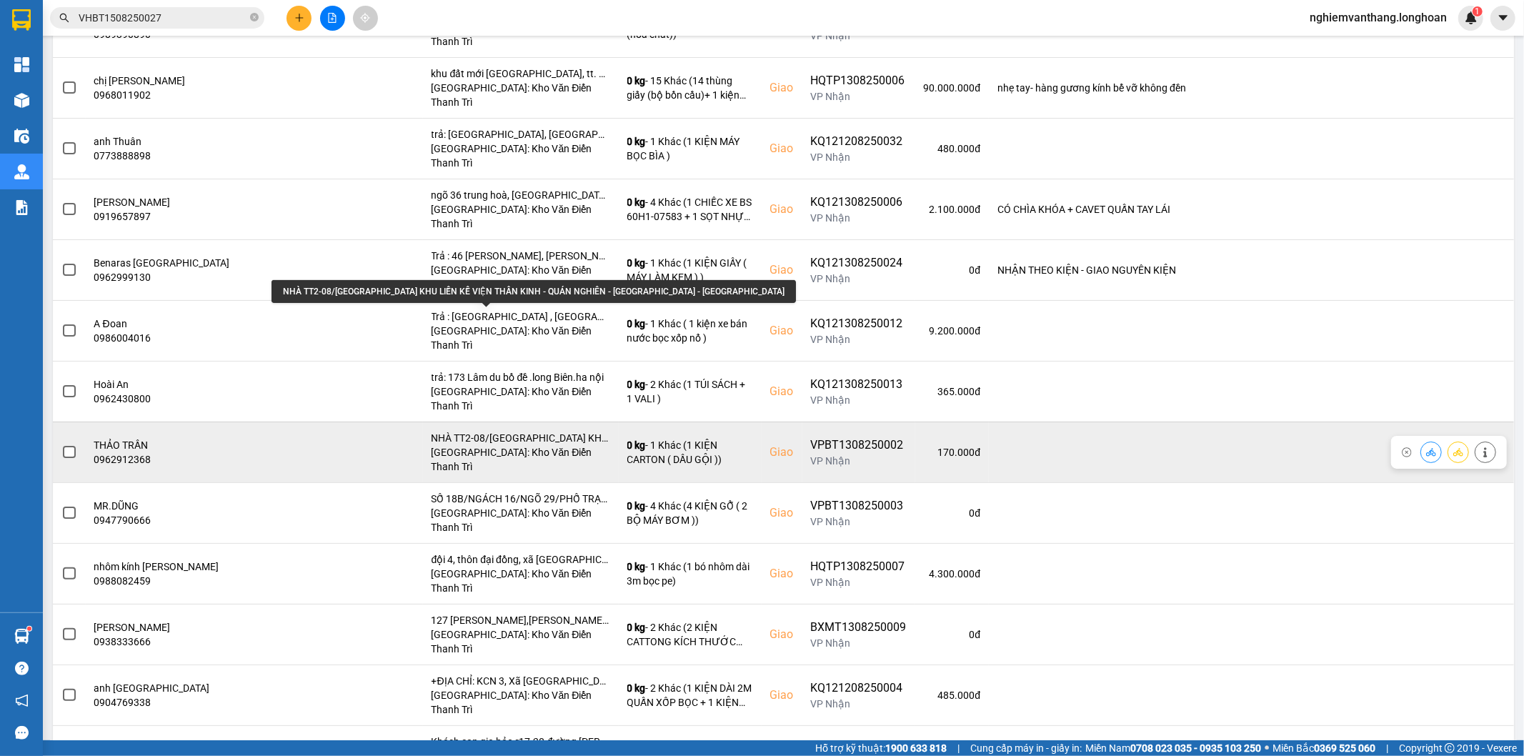
scroll to position [555, 0]
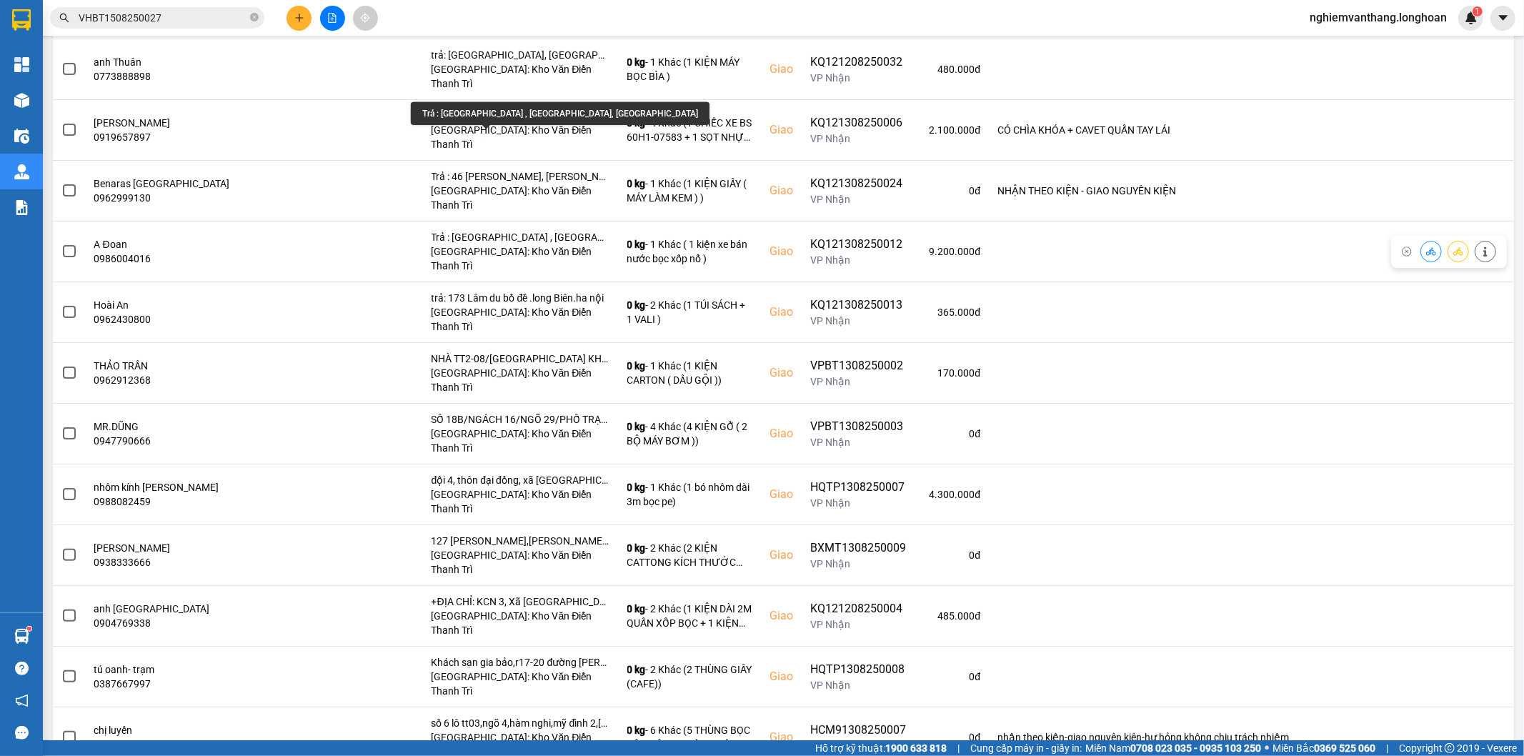
click at [483, 118] on div "Trả : [GEOGRAPHIC_DATA] , [GEOGRAPHIC_DATA], [GEOGRAPHIC_DATA]" at bounding box center [560, 113] width 299 height 23
drag, startPoint x: 438, startPoint y: 109, endPoint x: 557, endPoint y: 112, distance: 119.4
click at [557, 112] on div "Trả : [GEOGRAPHIC_DATA] , [GEOGRAPHIC_DATA], [GEOGRAPHIC_DATA]" at bounding box center [560, 113] width 299 height 23
copy div "[GEOGRAPHIC_DATA] , [GEOGRAPHIC_DATA], [GEOGRAPHIC_DATA]"
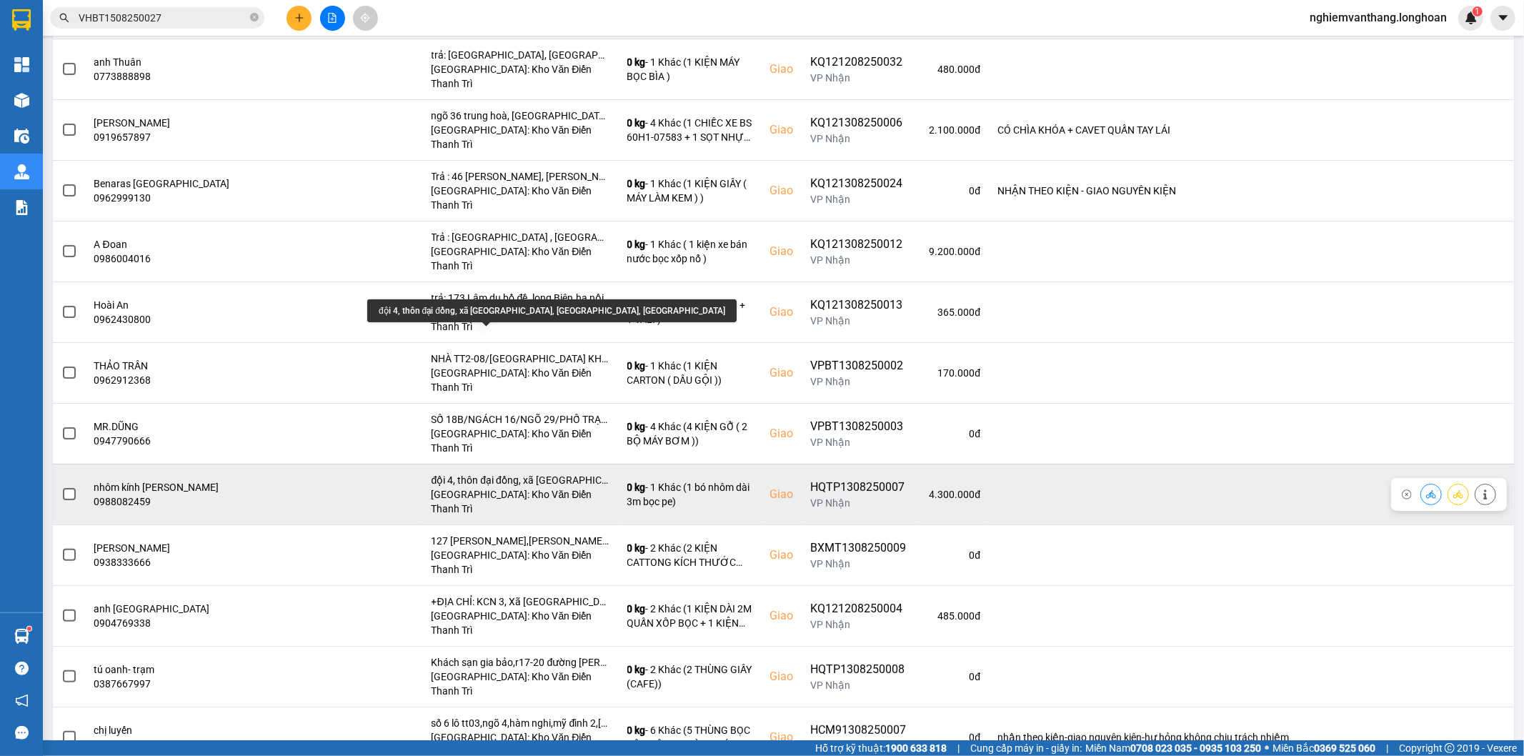
scroll to position [634, 0]
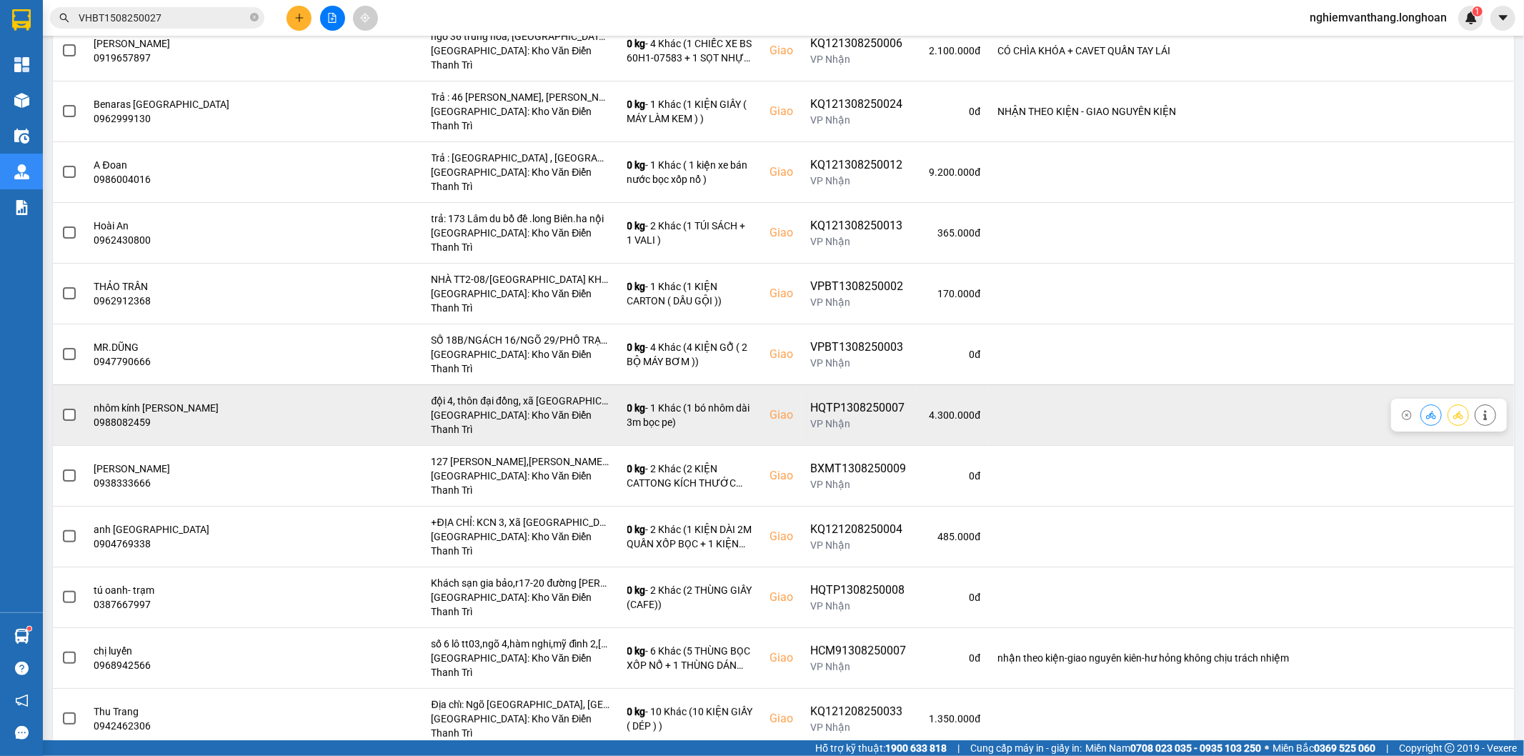
click at [76, 384] on td at bounding box center [69, 414] width 33 height 61
click at [76, 407] on label at bounding box center [69, 415] width 16 height 16
click at [61, 407] on input "checkbox" at bounding box center [61, 407] width 0 height 0
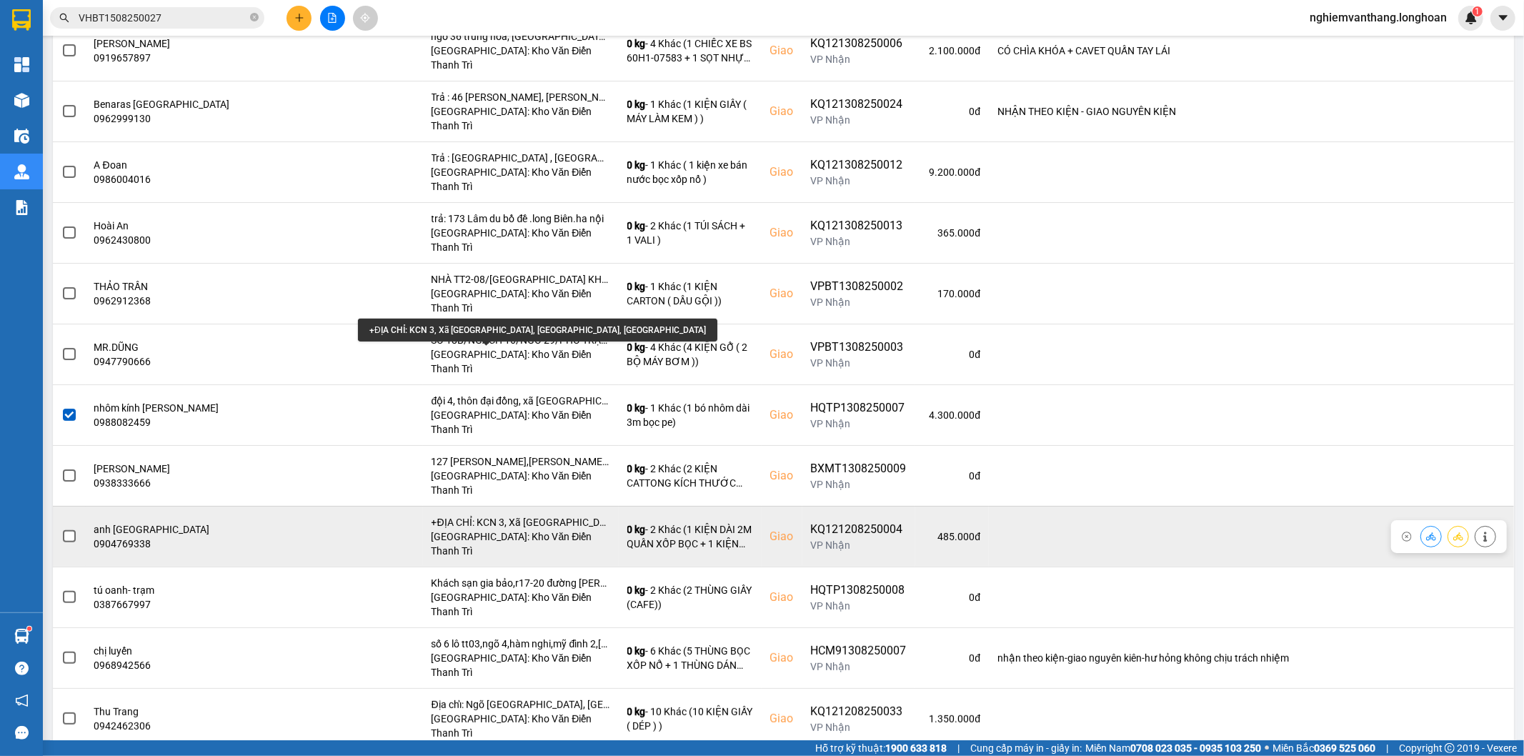
scroll to position [715, 0]
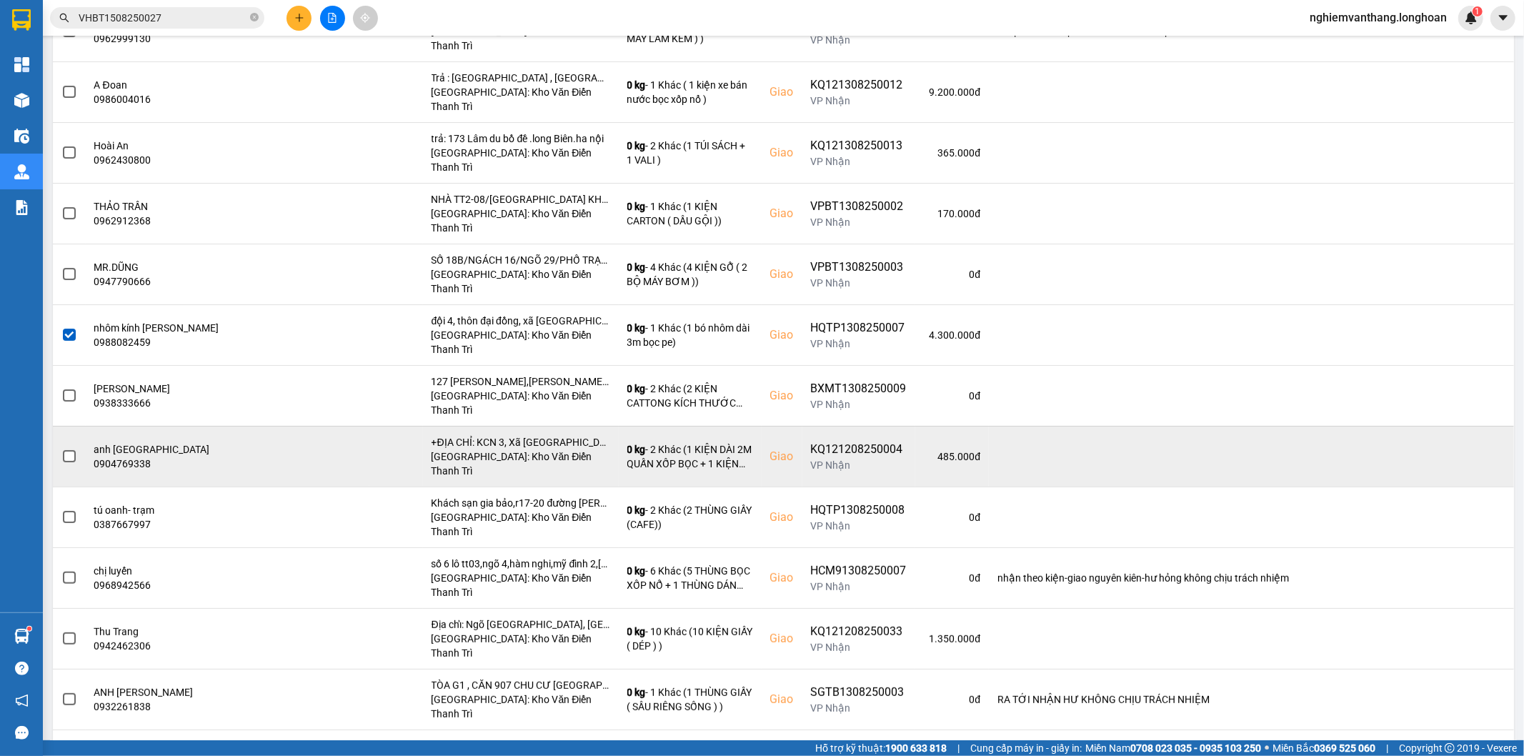
click at [61, 449] on label at bounding box center [69, 457] width 16 height 16
click at [61, 449] on input "checkbox" at bounding box center [61, 449] width 0 height 0
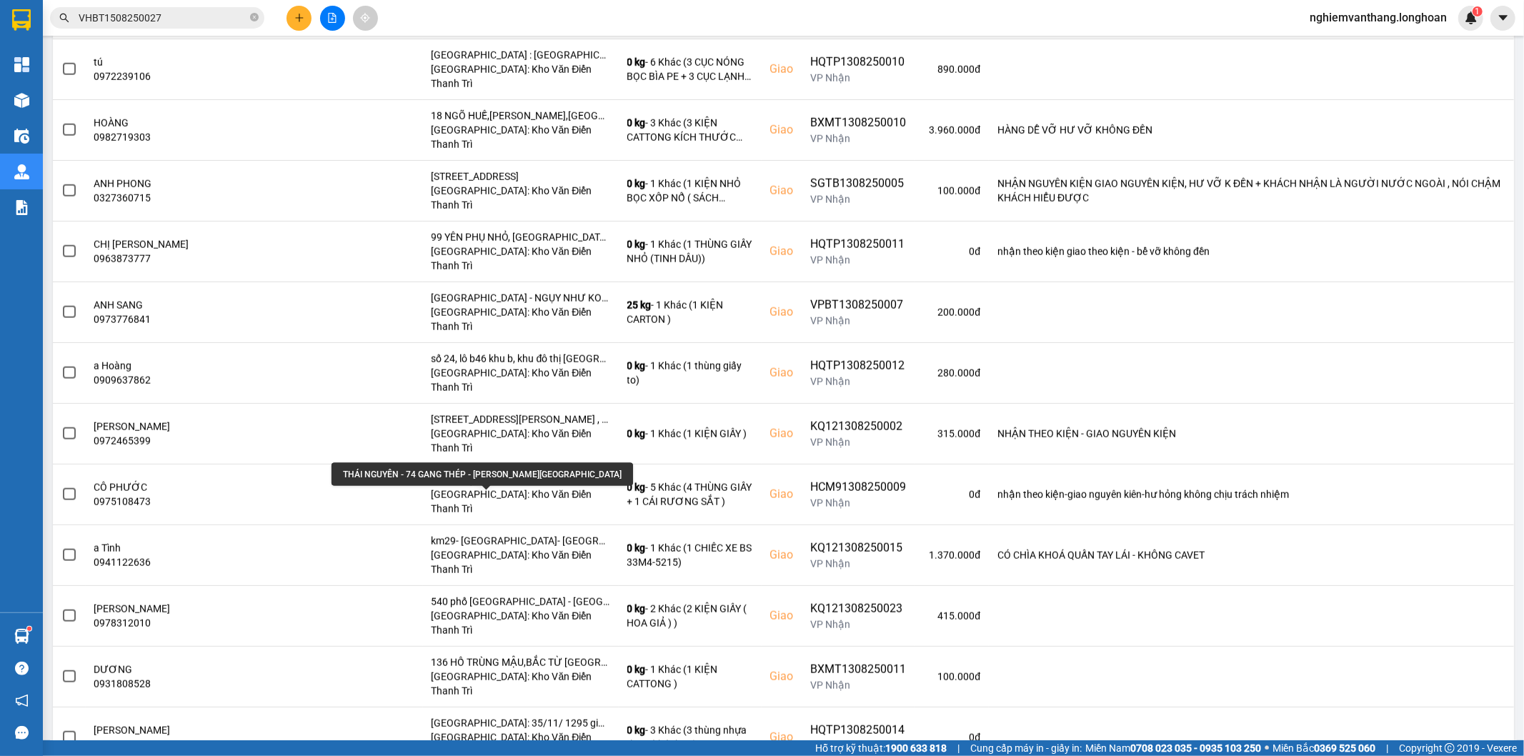
scroll to position [1656, 0]
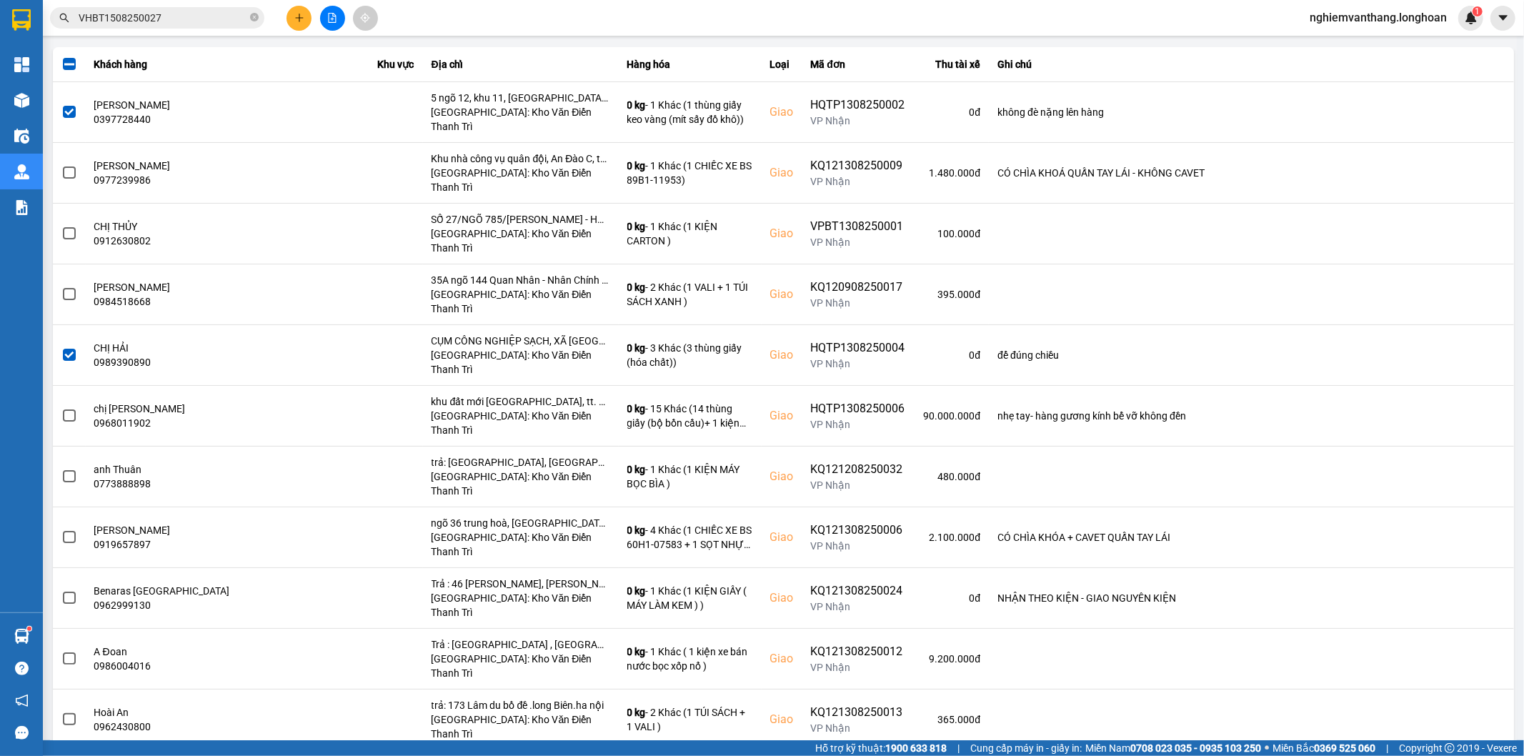
scroll to position [0, 0]
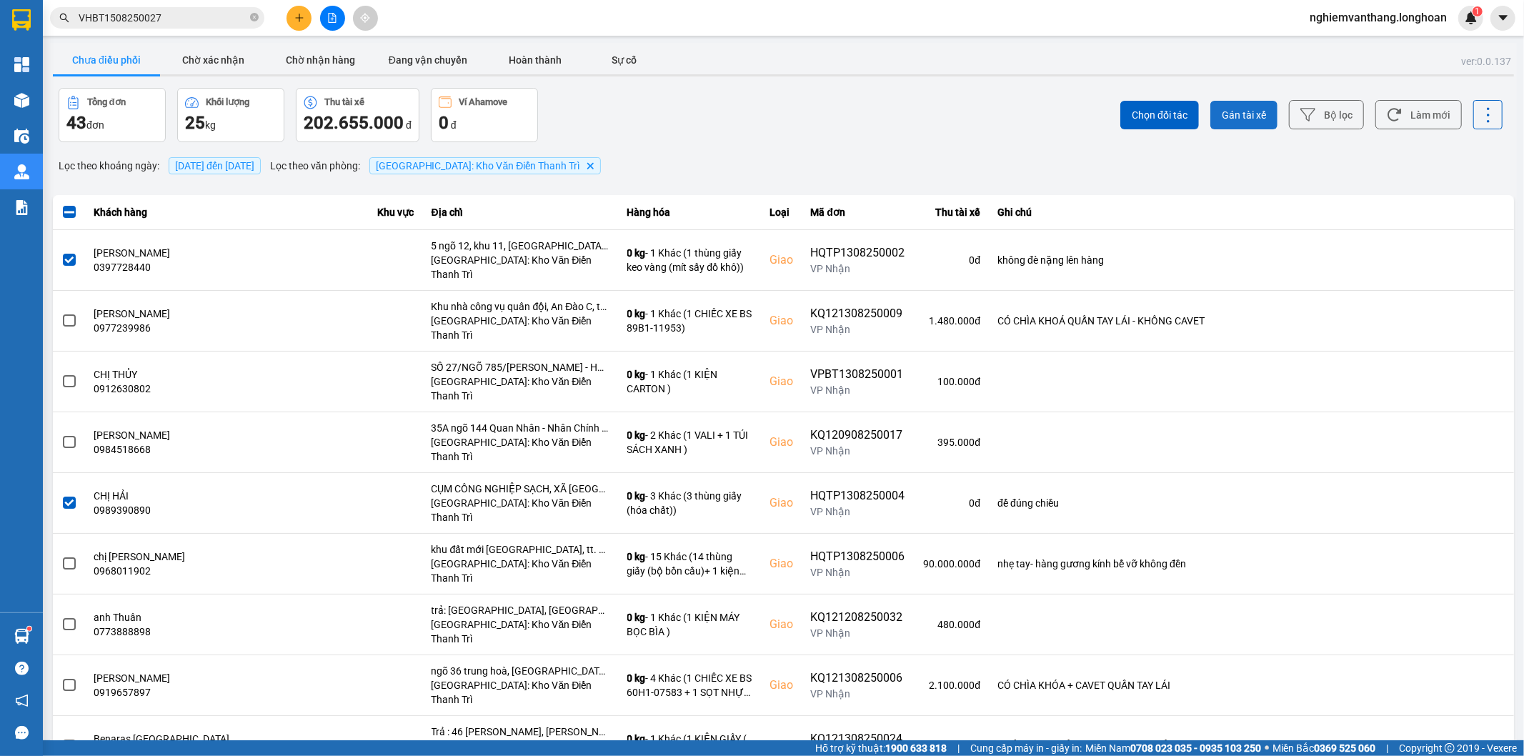
click at [1245, 120] on span "Gán tài xế" at bounding box center [1244, 115] width 44 height 14
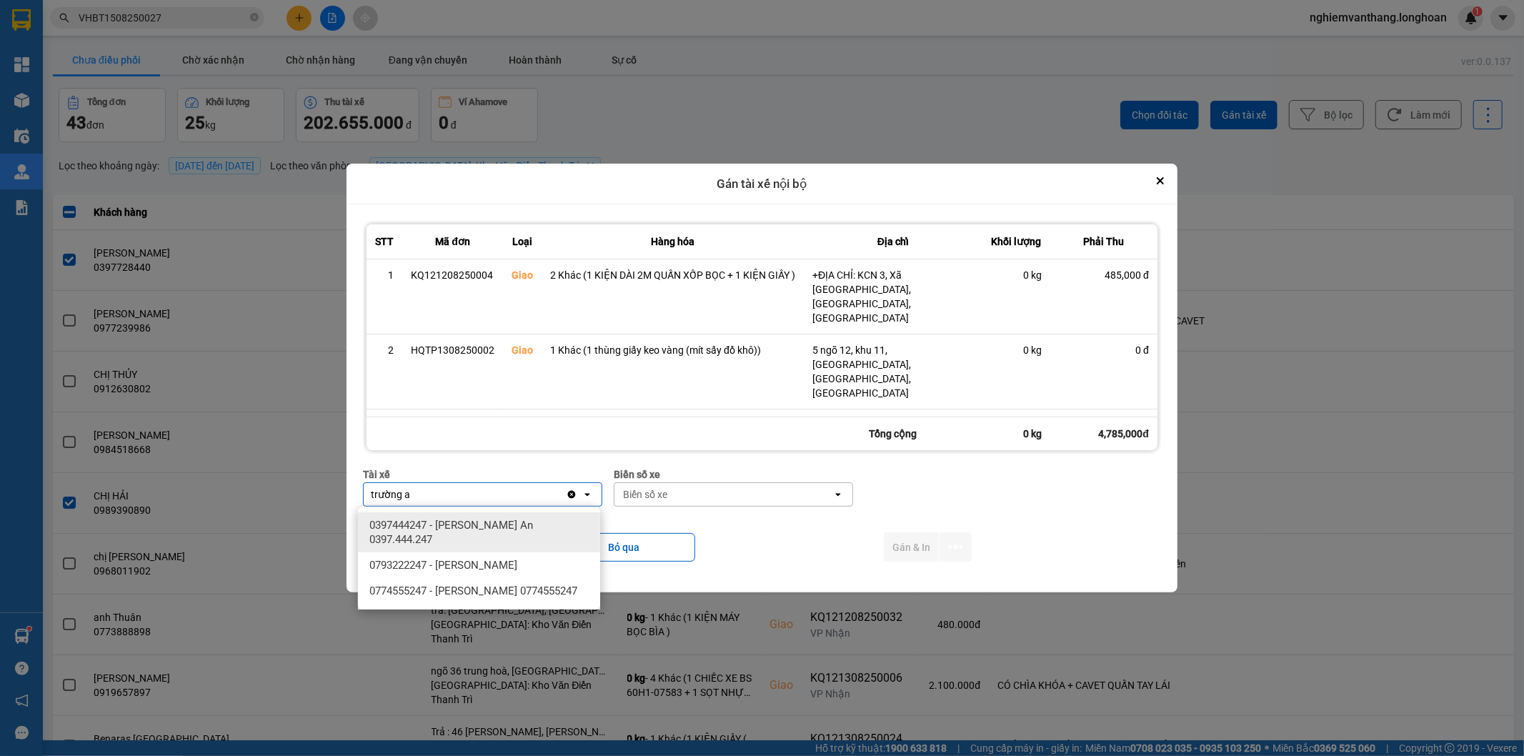
type input "trường a"
click at [509, 529] on span "0397444247 - [PERSON_NAME] An 0397.444.247" at bounding box center [481, 532] width 225 height 29
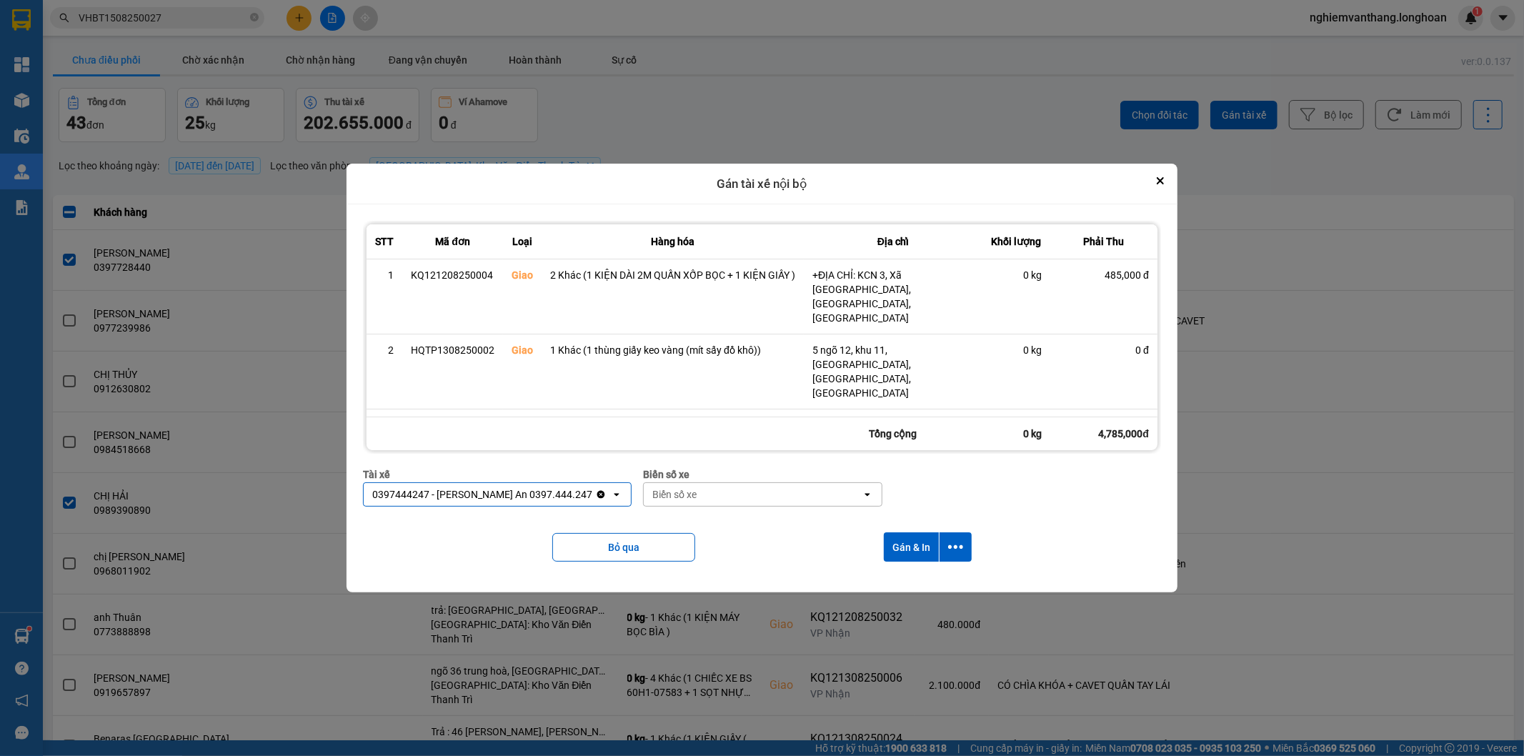
click at [655, 487] on div "Biển số xe" at bounding box center [753, 494] width 218 height 23
type input "33"
click at [705, 512] on div "29E-098.33" at bounding box center [750, 525] width 242 height 26
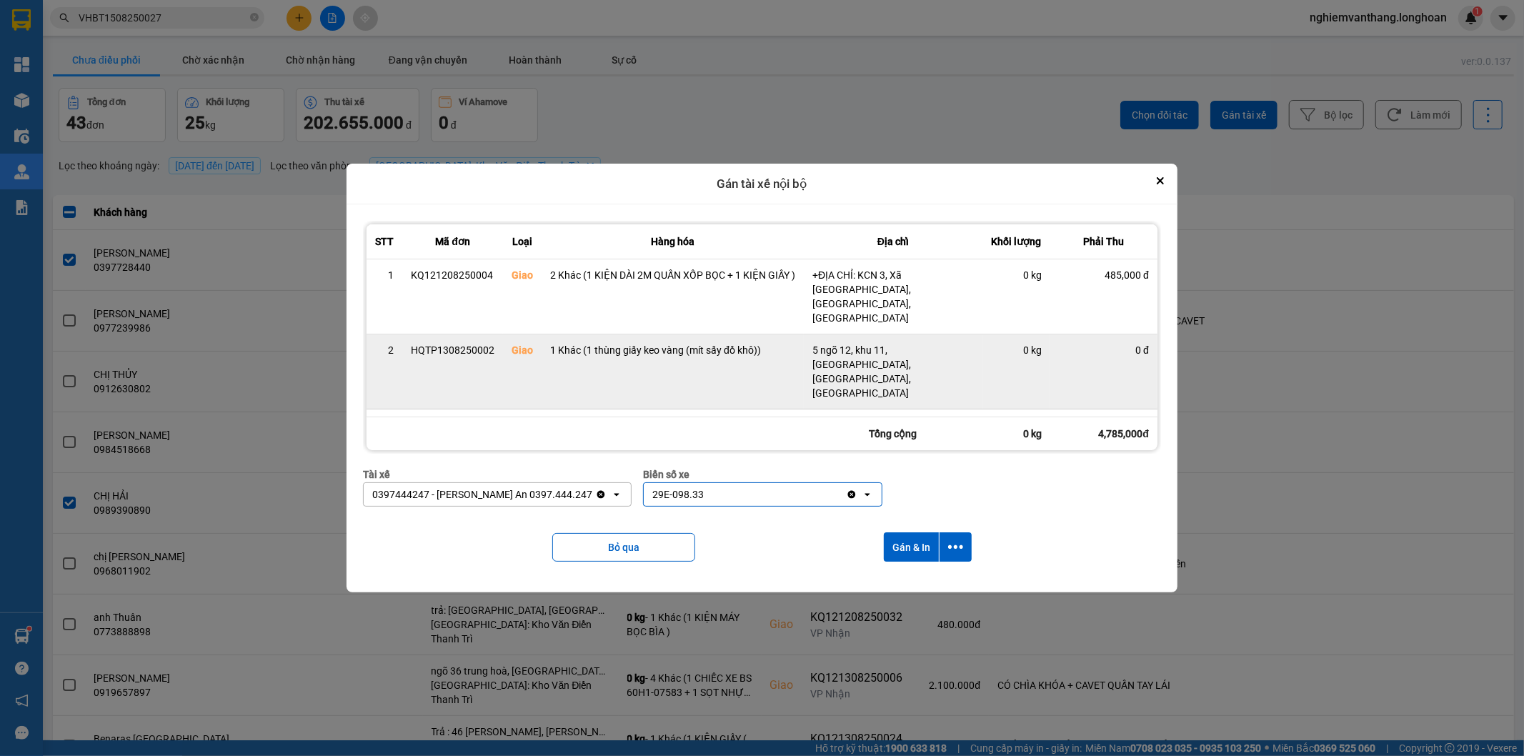
scroll to position [89, 0]
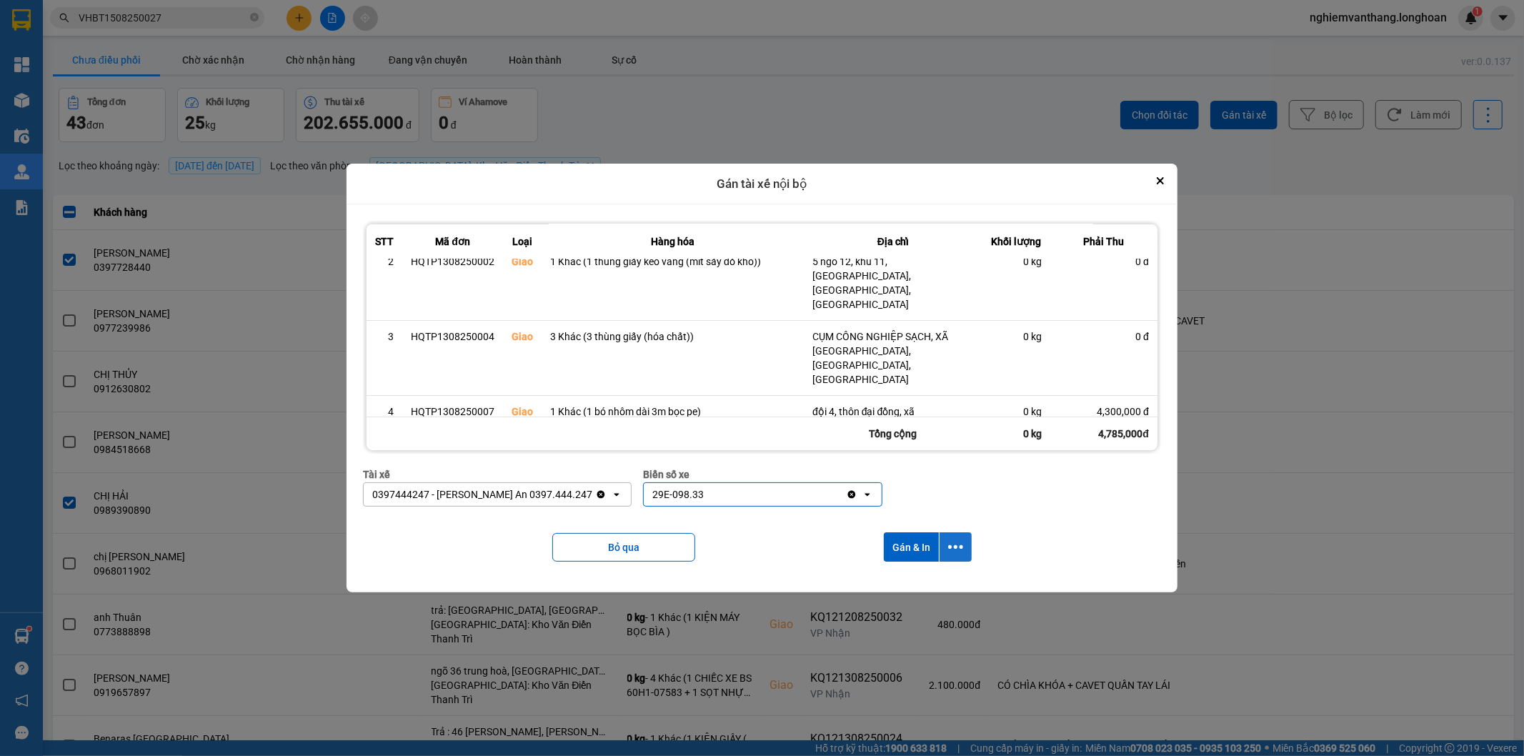
click at [952, 554] on icon "dialog" at bounding box center [955, 546] width 15 height 15
click at [930, 584] on div "Chỉ gán tài" at bounding box center [919, 586] width 84 height 14
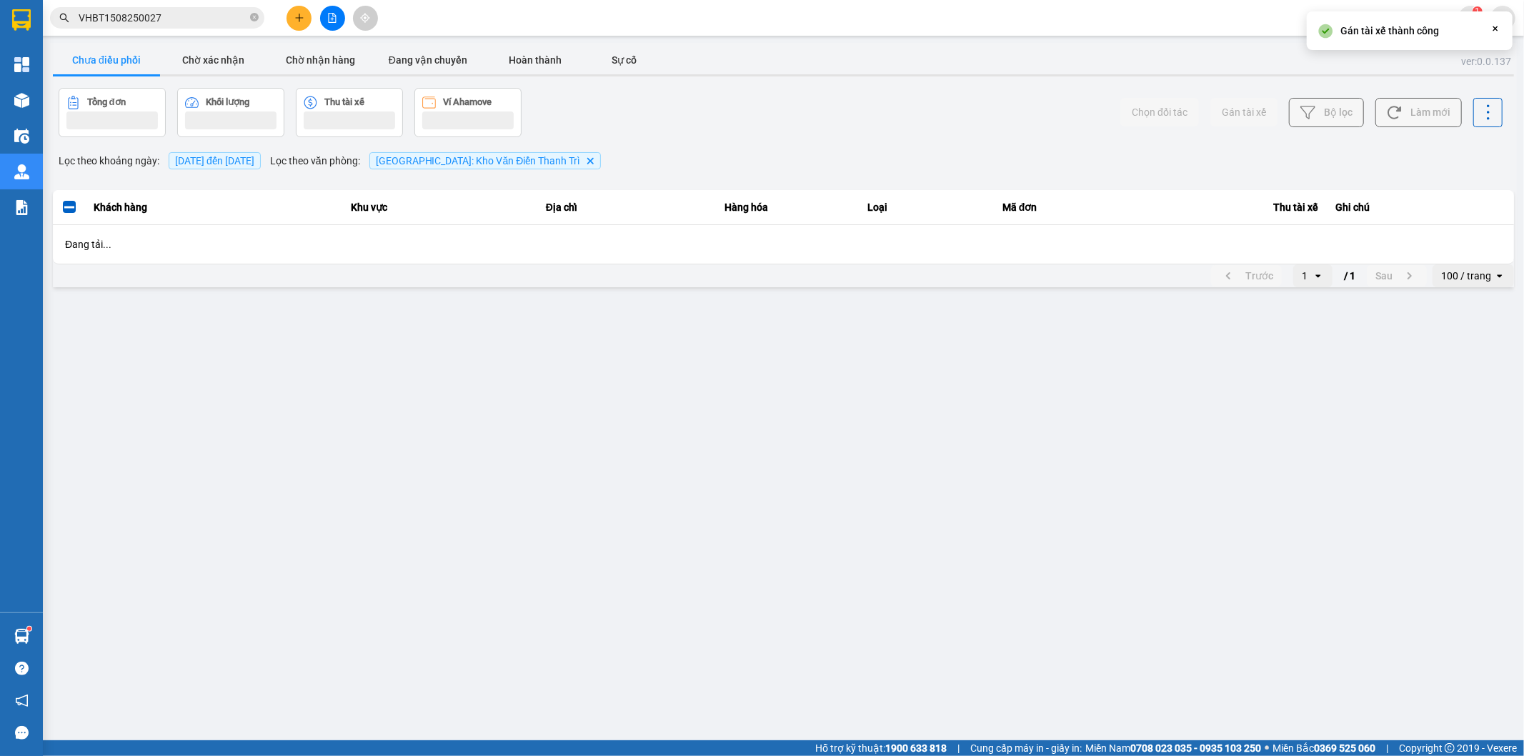
scroll to position [0, 0]
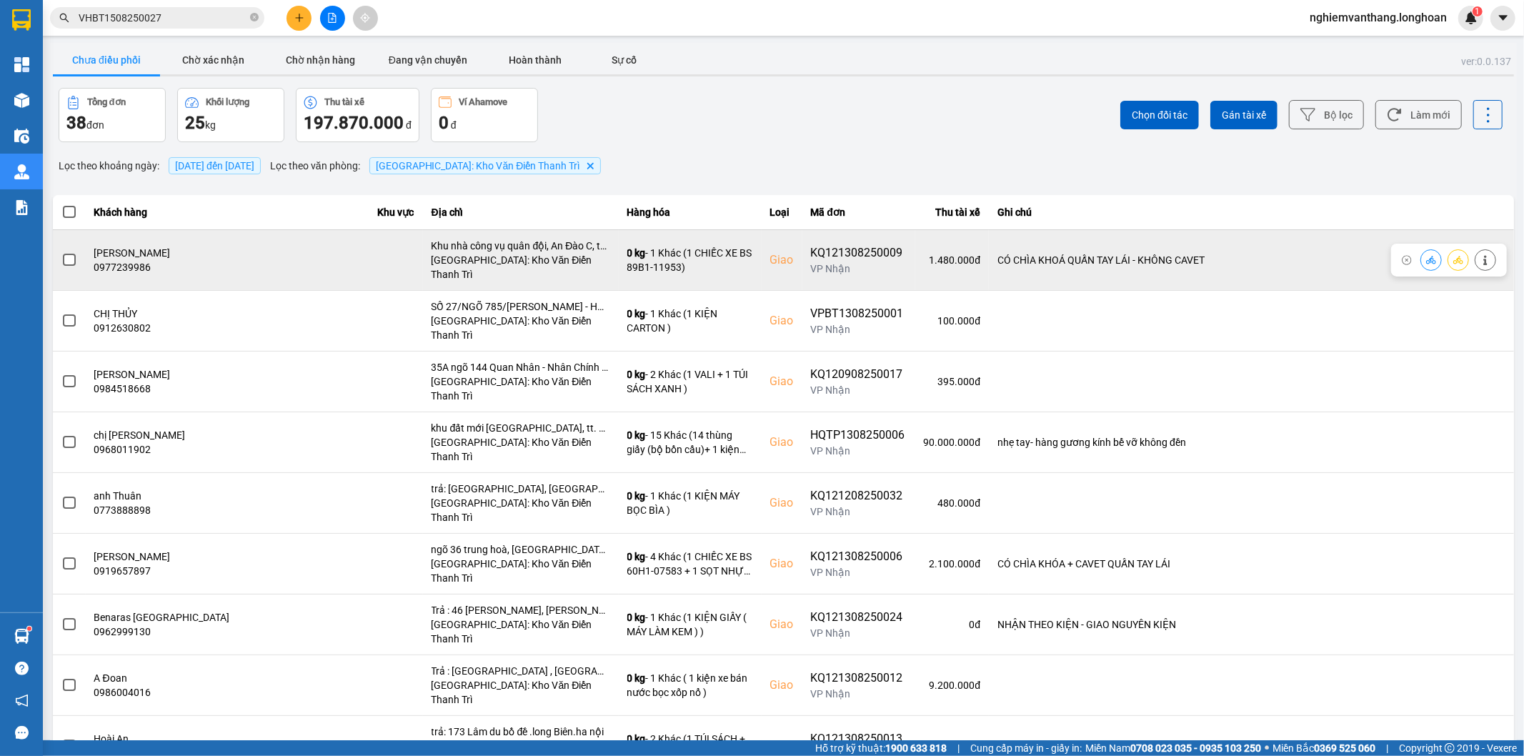
click at [66, 254] on span at bounding box center [69, 260] width 13 height 13
click at [61, 252] on input "checkbox" at bounding box center [61, 252] width 0 height 0
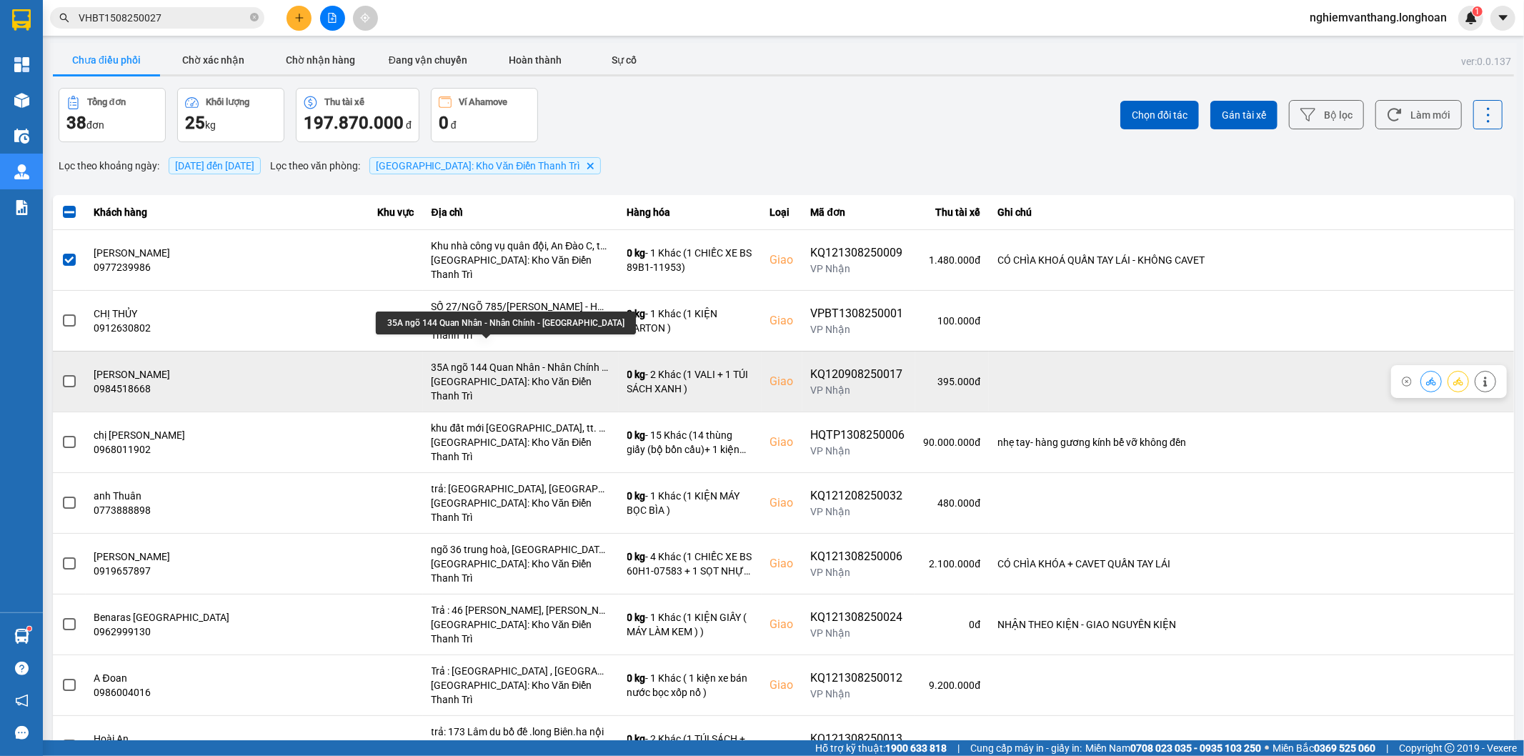
scroll to position [79, 0]
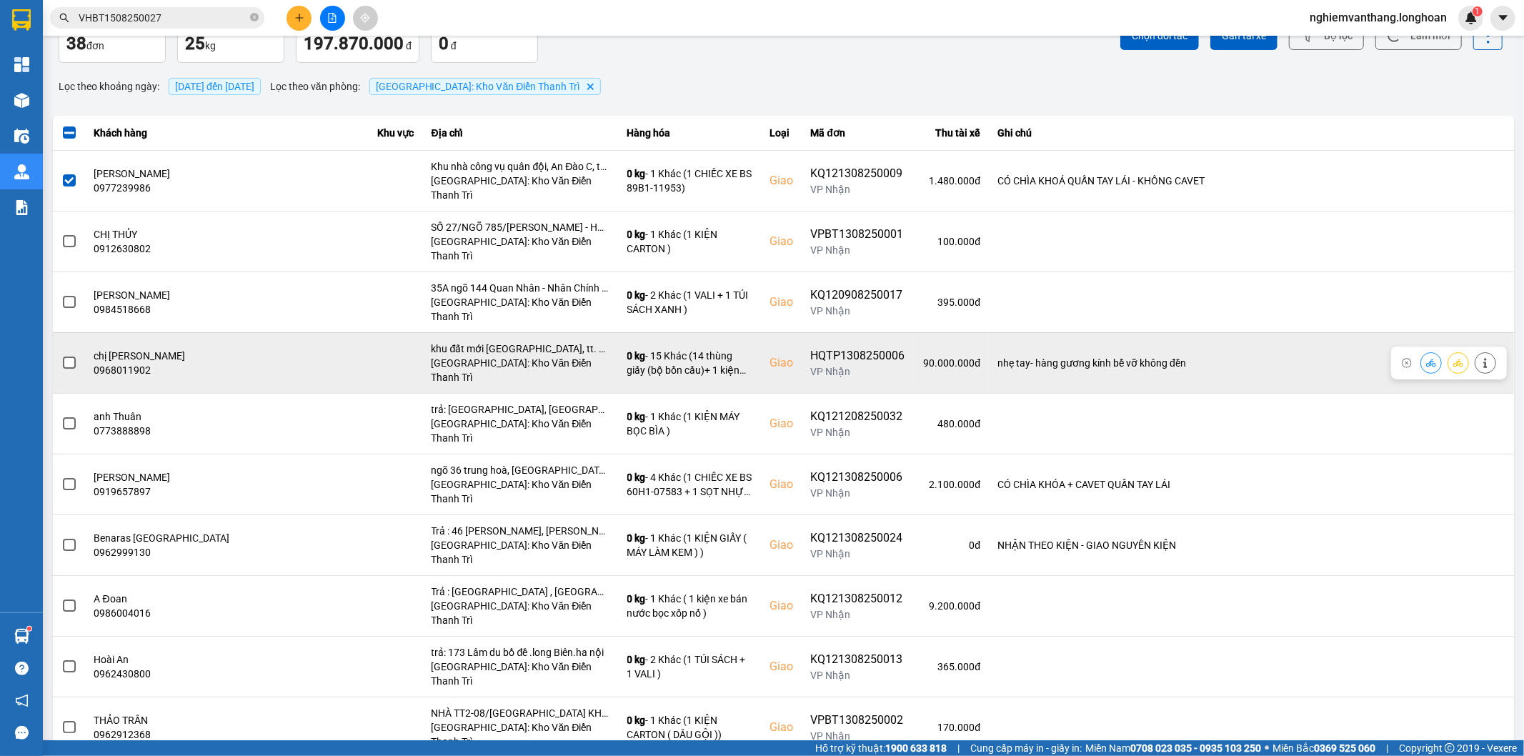
drag, startPoint x: 59, startPoint y: 319, endPoint x: 91, endPoint y: 322, distance: 33.0
click at [59, 332] on td at bounding box center [69, 362] width 33 height 61
click at [79, 332] on td at bounding box center [69, 362] width 33 height 61
click at [76, 332] on td at bounding box center [69, 362] width 33 height 61
click at [69, 357] on span at bounding box center [69, 363] width 13 height 13
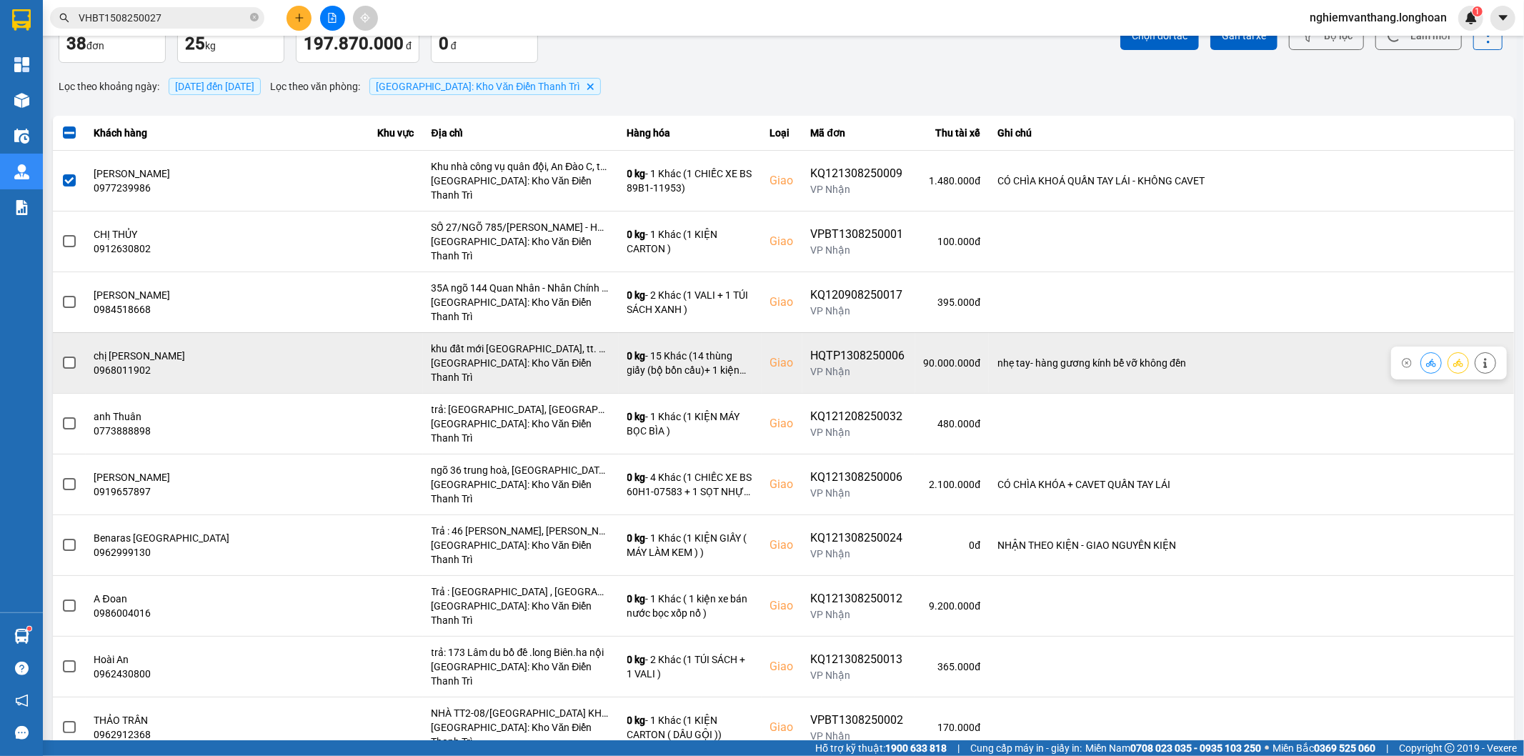
click at [61, 355] on input "checkbox" at bounding box center [61, 355] width 0 height 0
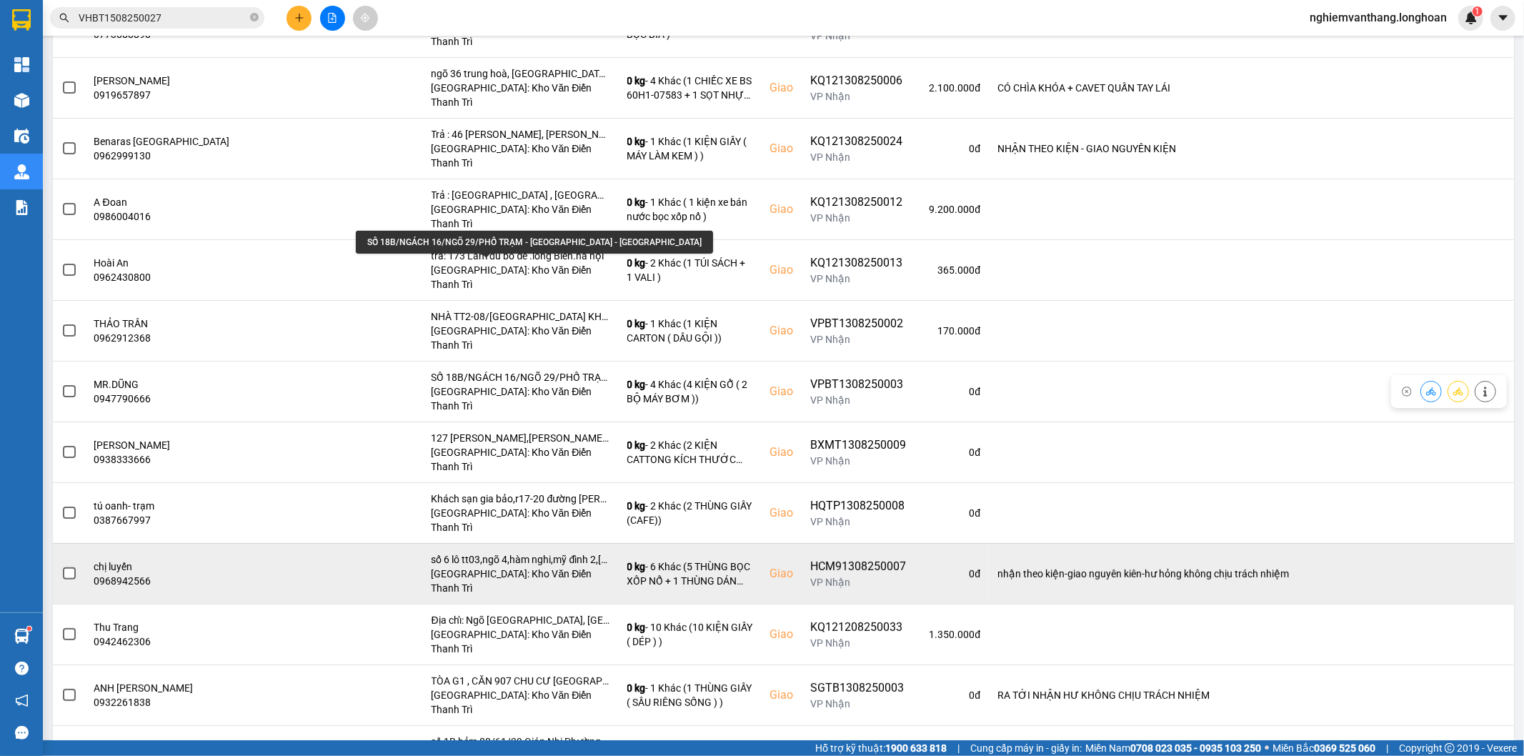
scroll to position [555, 0]
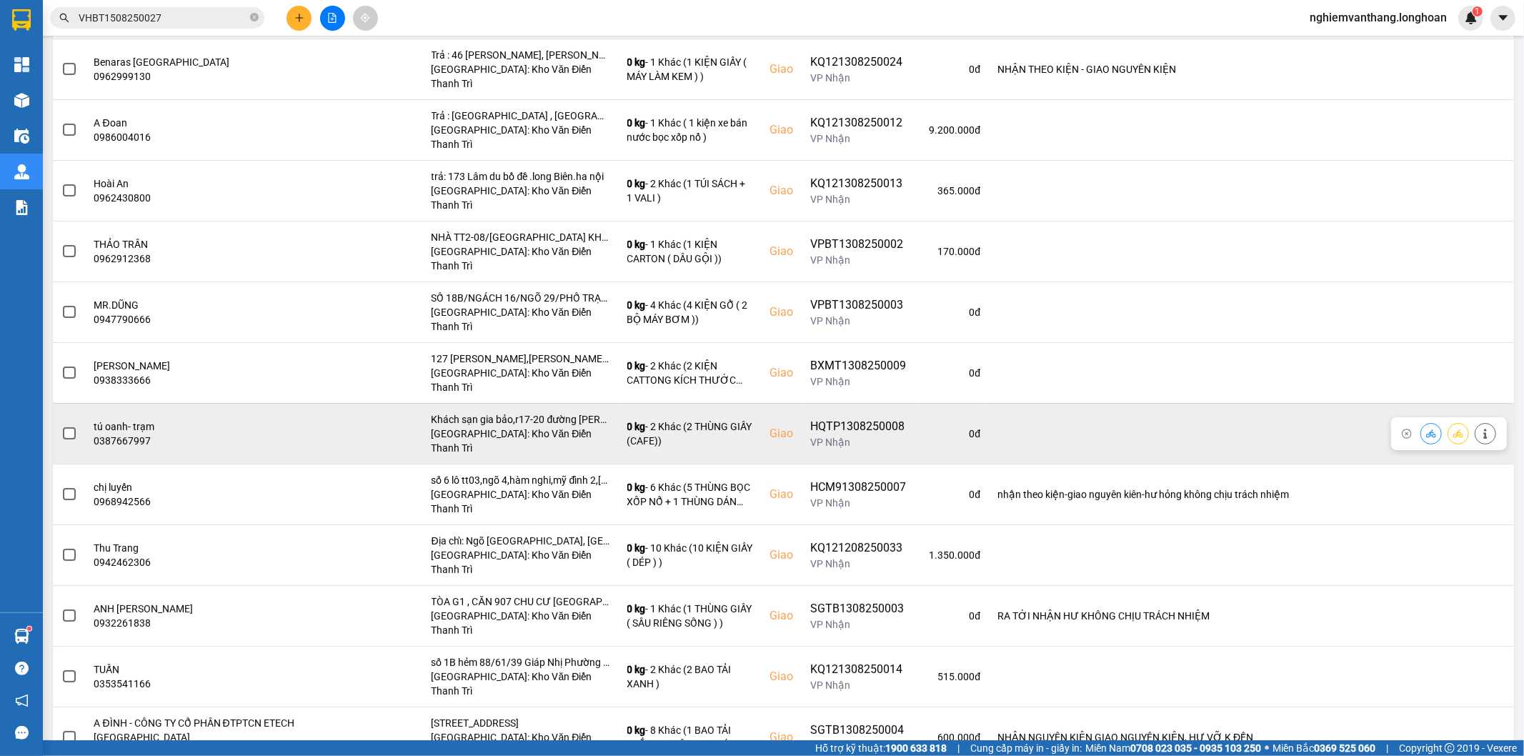
click at [73, 427] on span at bounding box center [69, 433] width 13 height 13
click at [61, 426] on input "checkbox" at bounding box center [61, 426] width 0 height 0
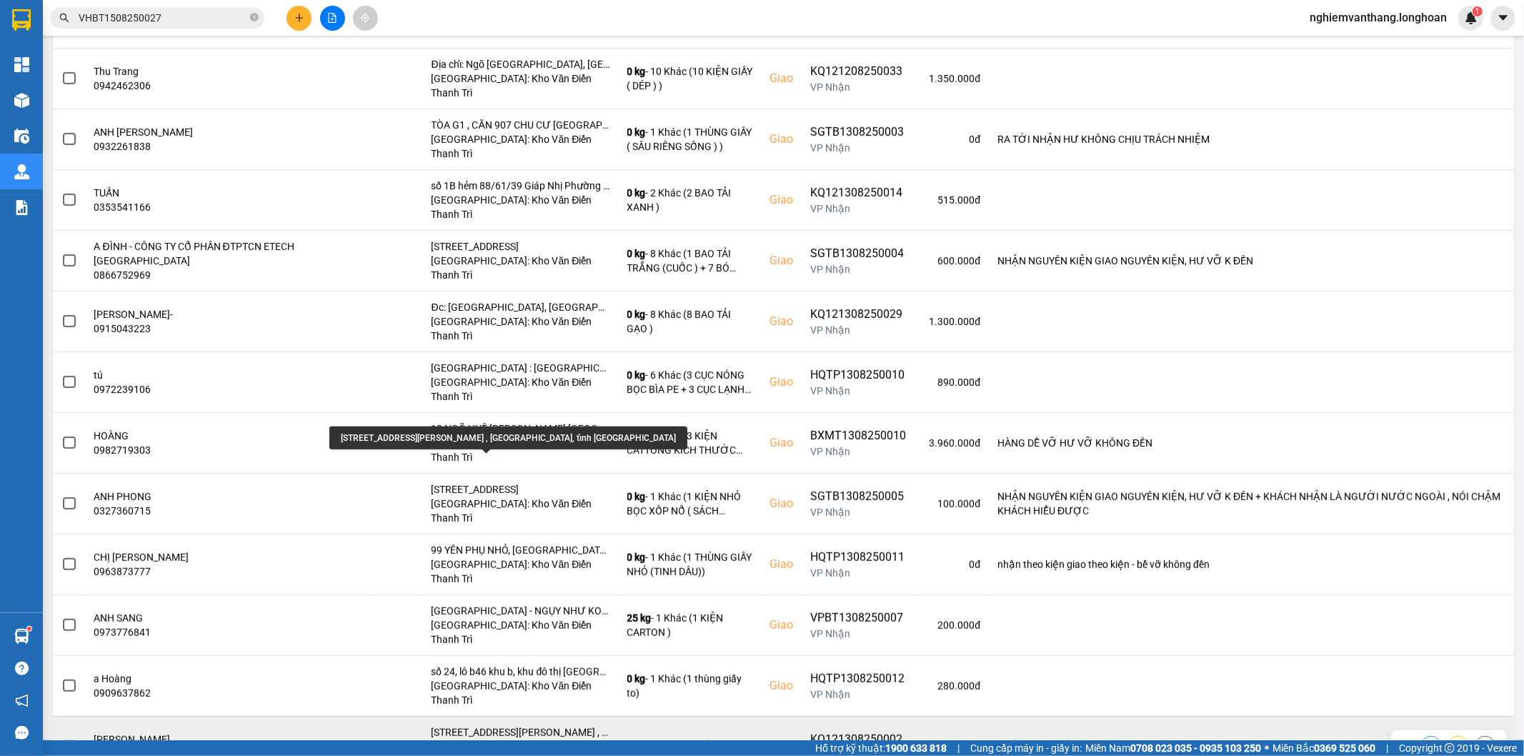
scroll to position [1111, 0]
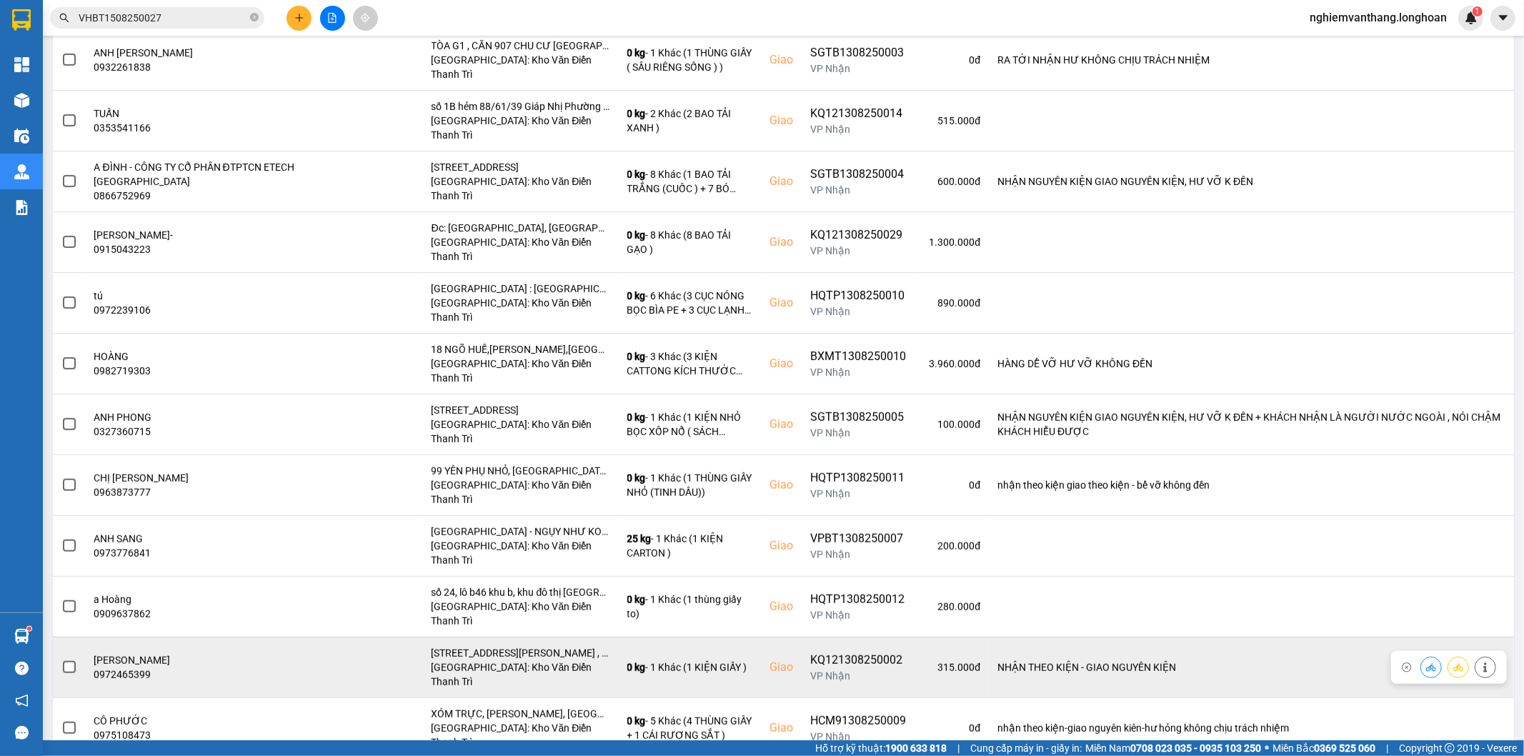
click at [64, 661] on span at bounding box center [69, 667] width 13 height 13
click at [61, 660] on input "checkbox" at bounding box center [61, 660] width 0 height 0
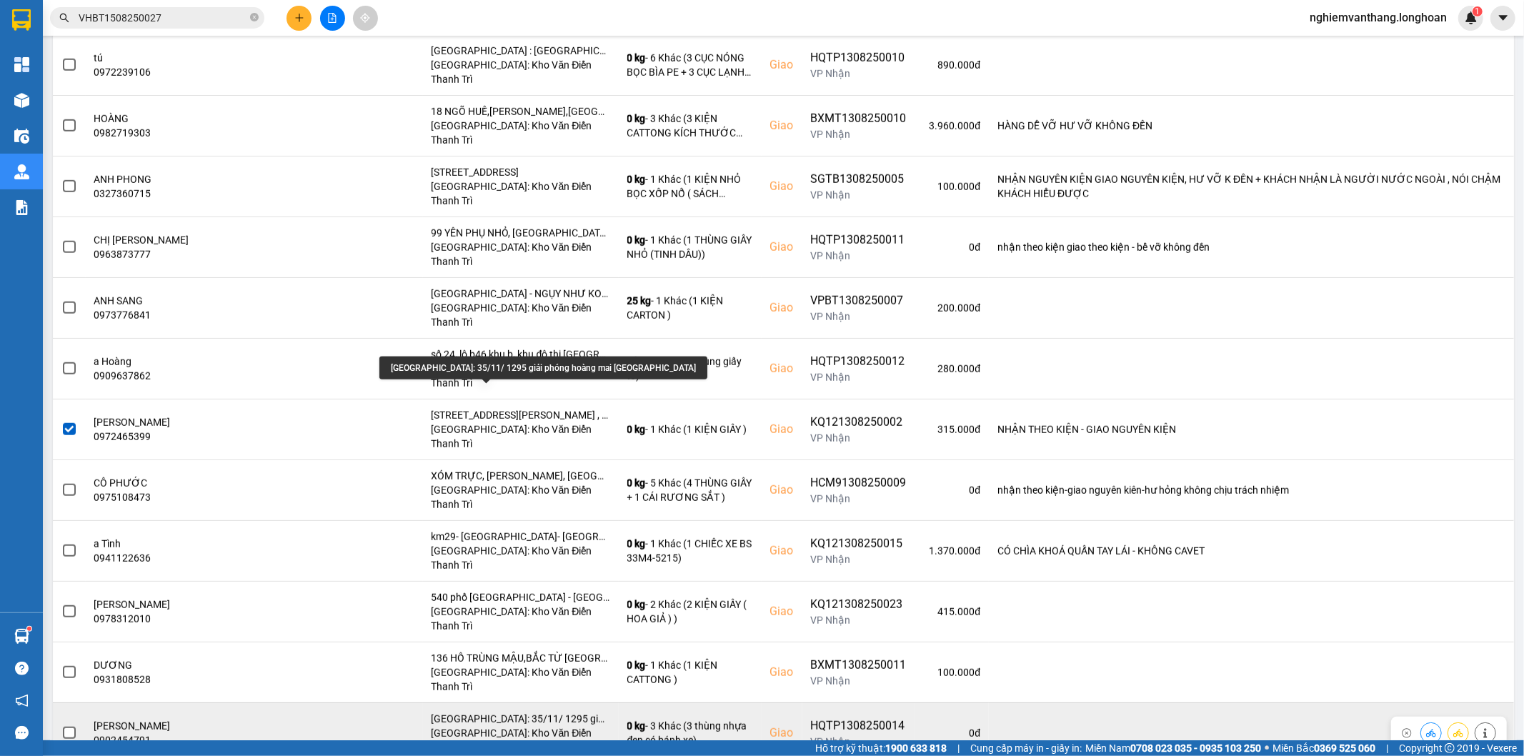
scroll to position [1410, 0]
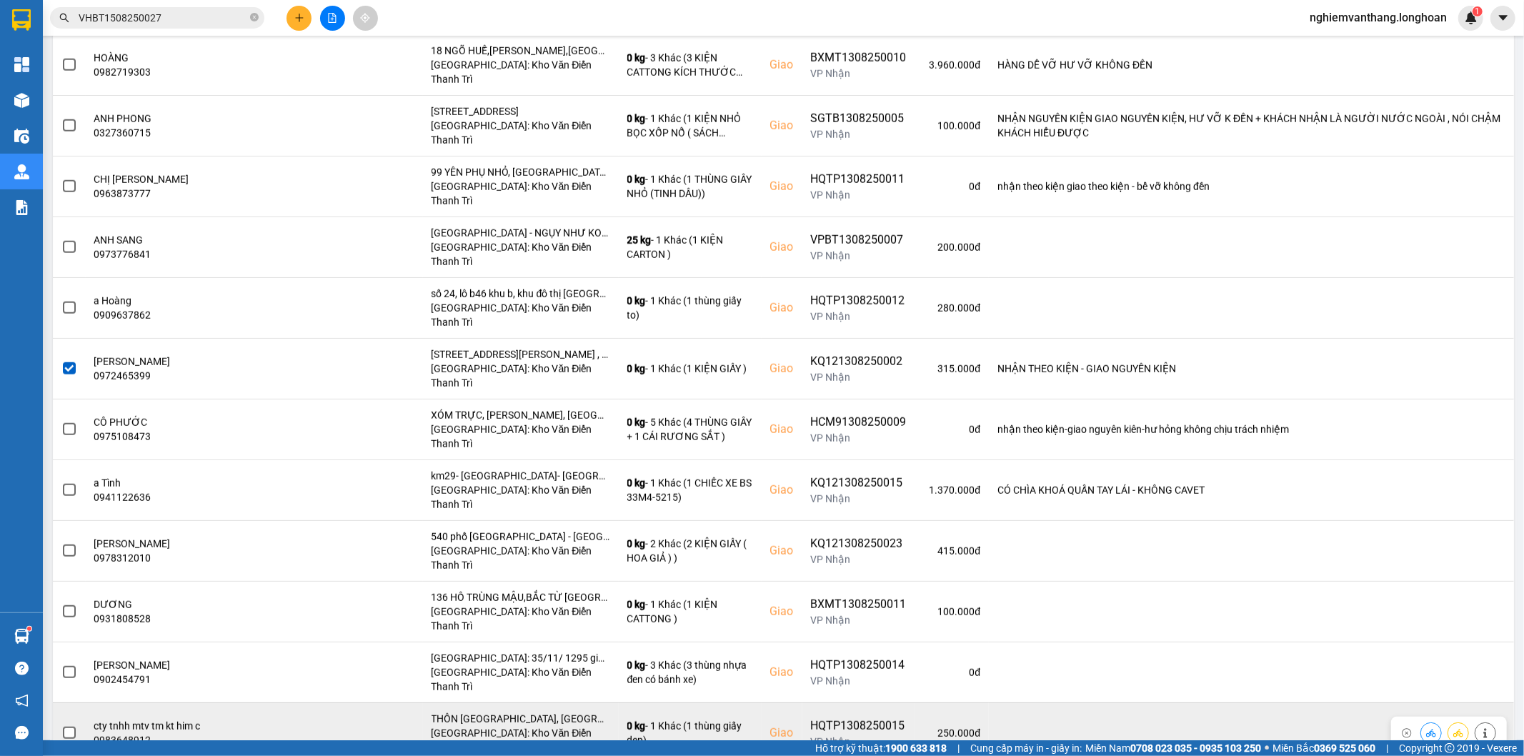
click at [74, 725] on label at bounding box center [69, 733] width 16 height 16
click at [61, 725] on input "checkbox" at bounding box center [61, 725] width 0 height 0
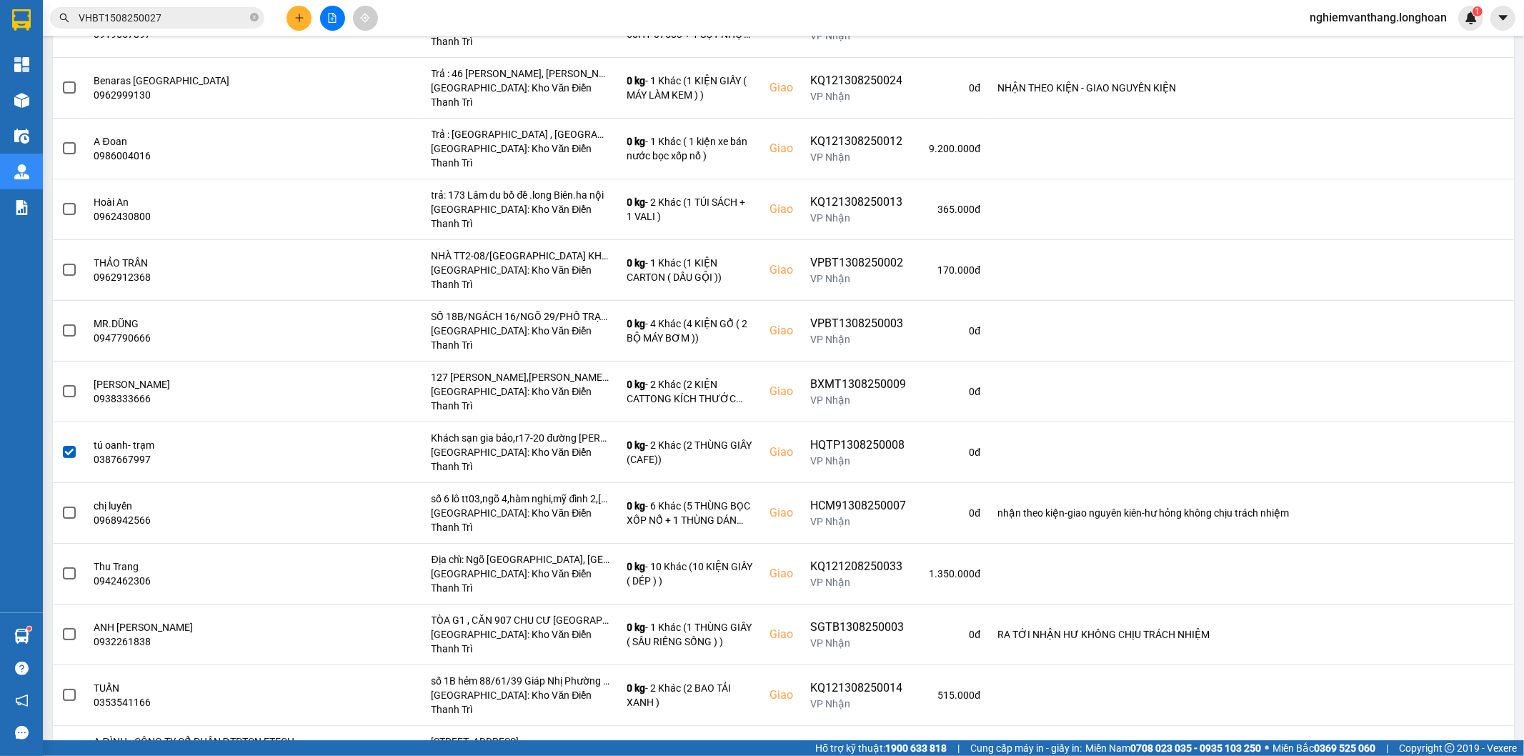
scroll to position [60, 0]
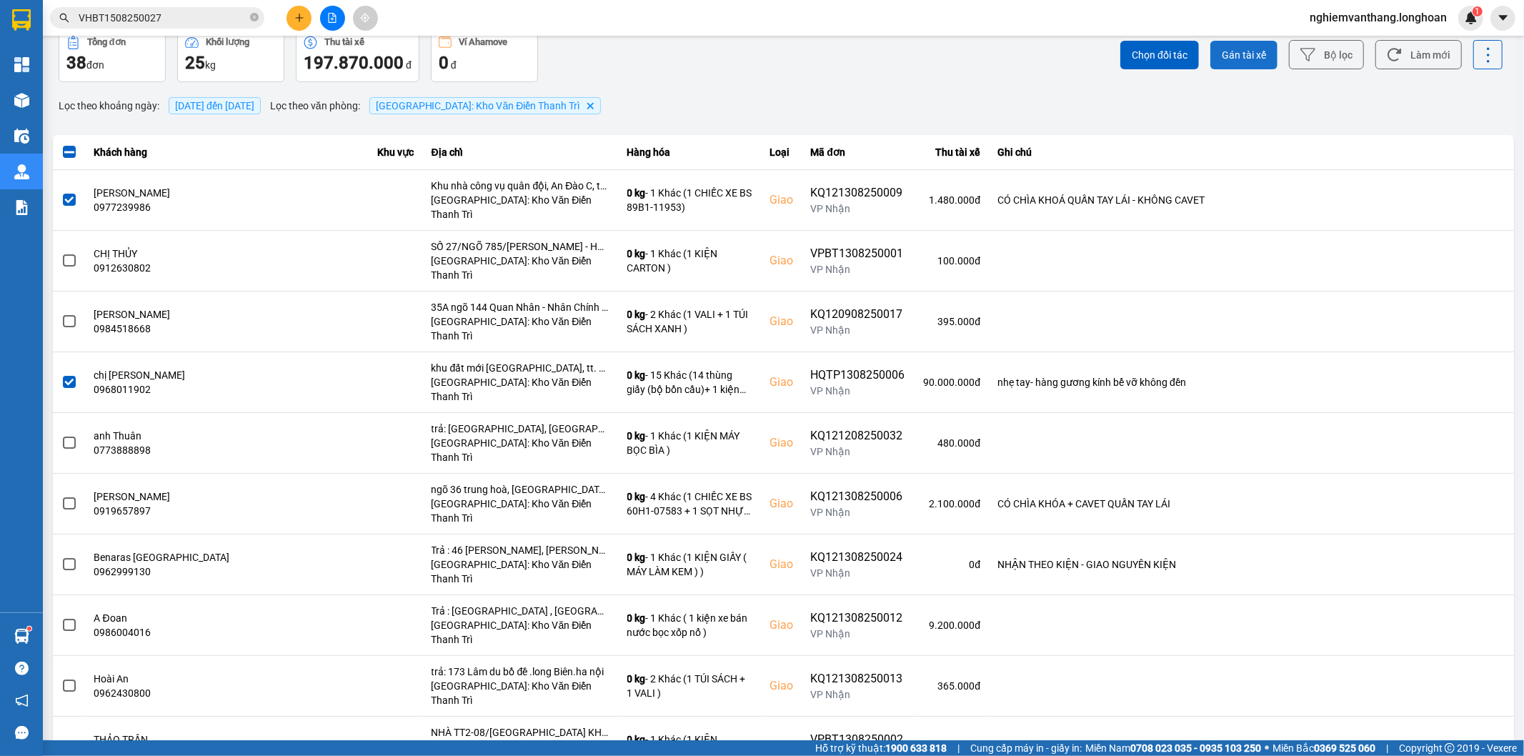
click at [1233, 61] on button "Gán tài xế" at bounding box center [1243, 55] width 67 height 29
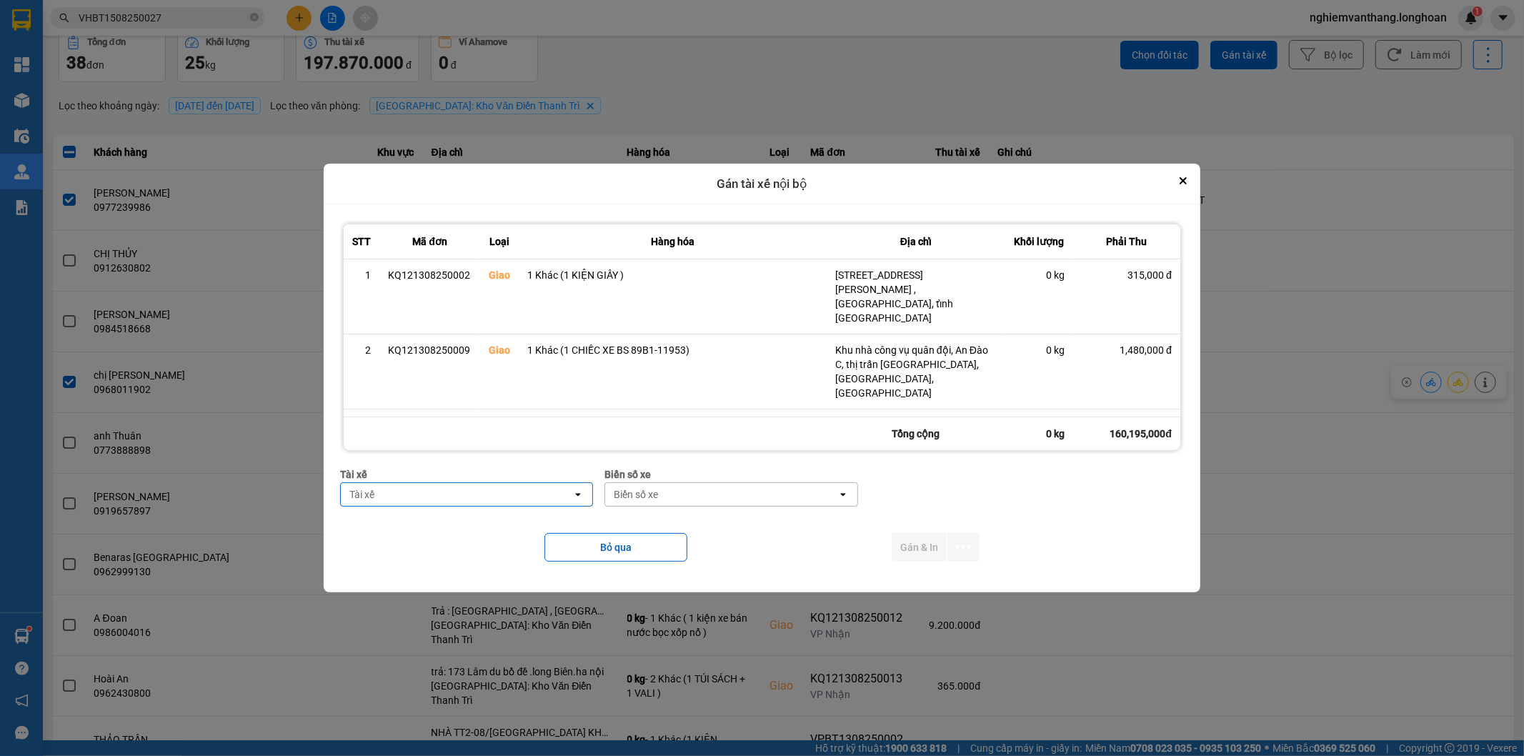
scroll to position [181, 0]
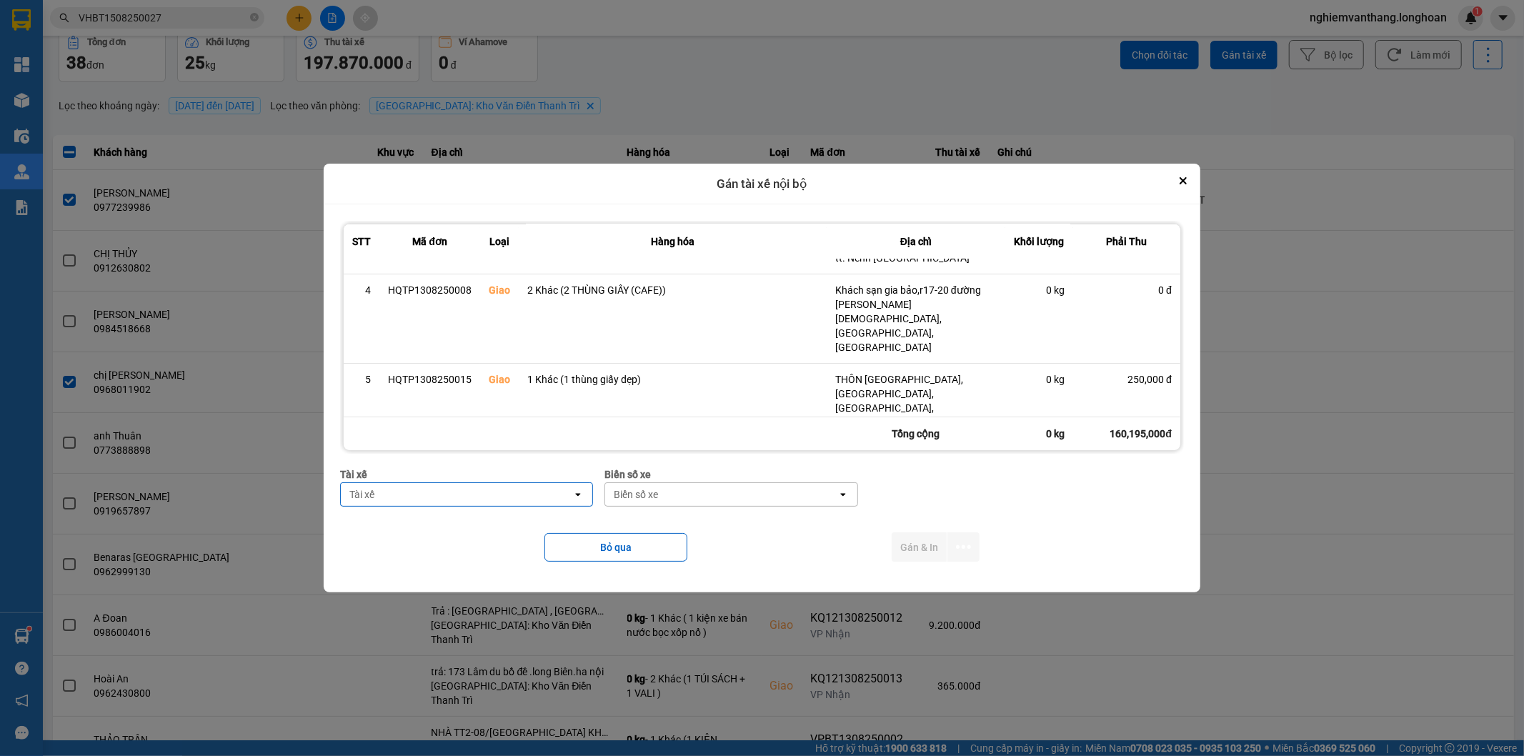
click at [379, 498] on div "Tài xế" at bounding box center [457, 494] width 232 height 23
type input "sướng"
click at [433, 524] on span "0369971969 - [PERSON_NAME] 0336.858.247" at bounding box center [455, 526] width 214 height 14
click at [686, 497] on div "Biển số xe" at bounding box center [723, 494] width 232 height 23
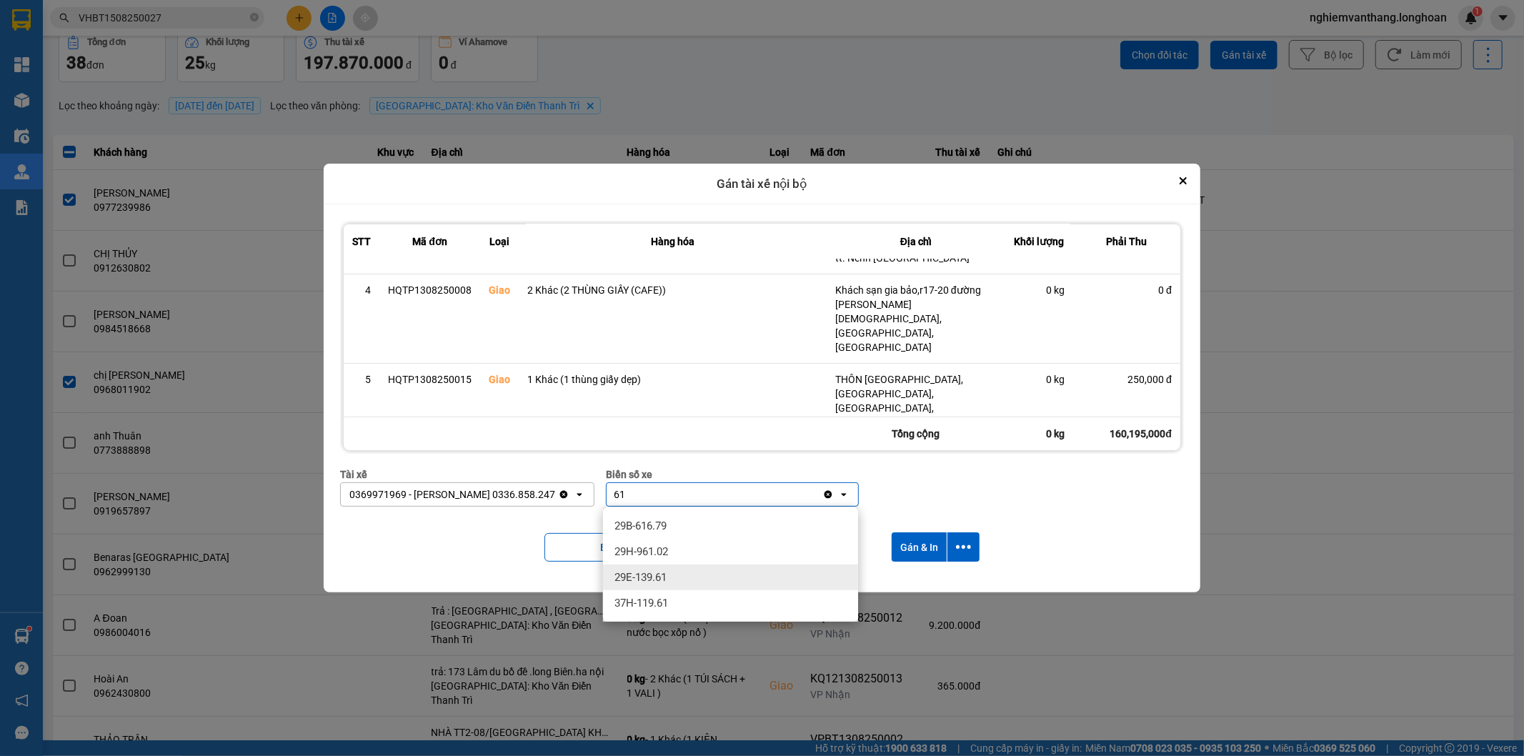
type input "61"
click at [633, 577] on span "29E-139.61" at bounding box center [640, 577] width 52 height 14
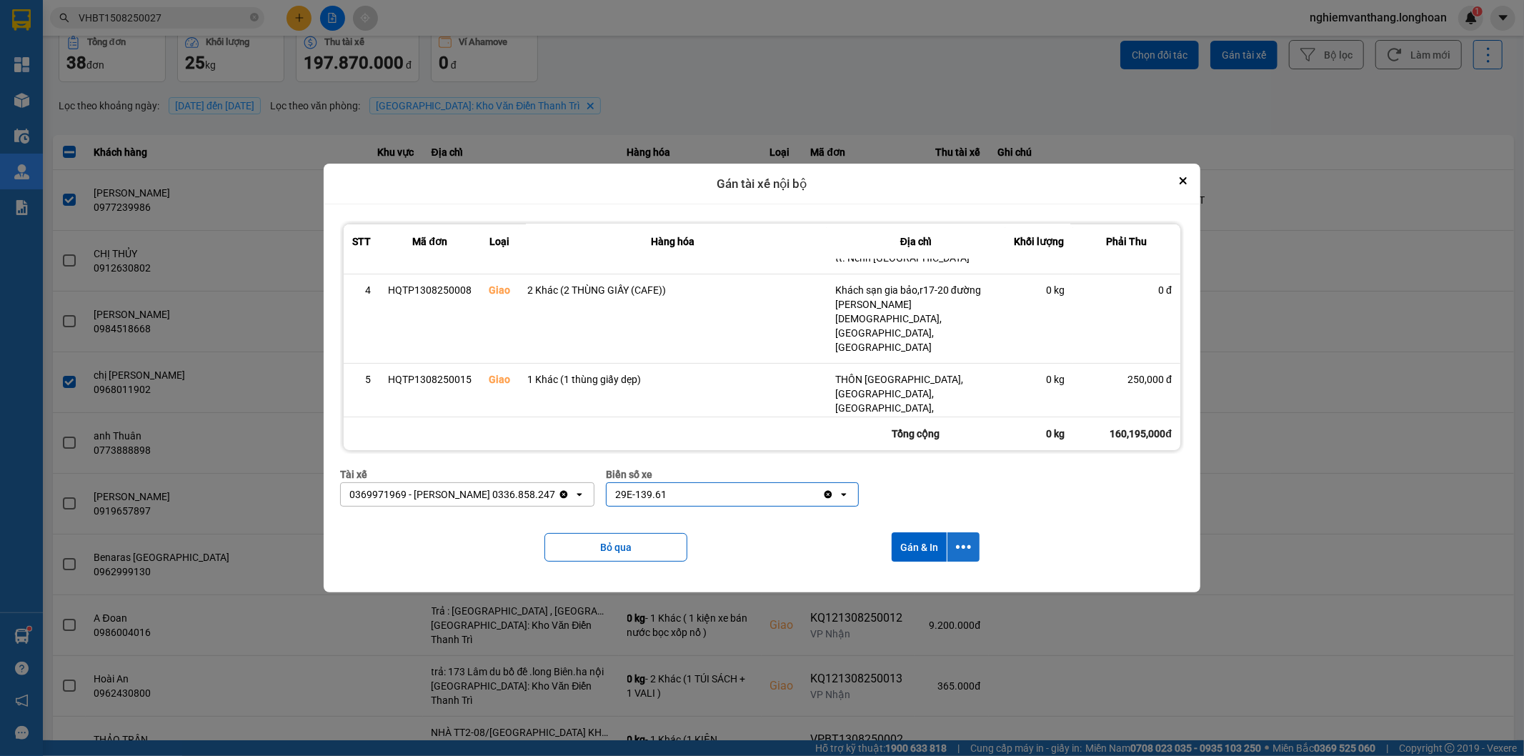
click at [981, 548] on div "Bỏ qua Gán & In" at bounding box center [762, 547] width 844 height 58
click at [960, 544] on icon "dialog" at bounding box center [963, 546] width 15 height 15
click at [938, 582] on div "Chỉ gán tài" at bounding box center [927, 586] width 84 height 14
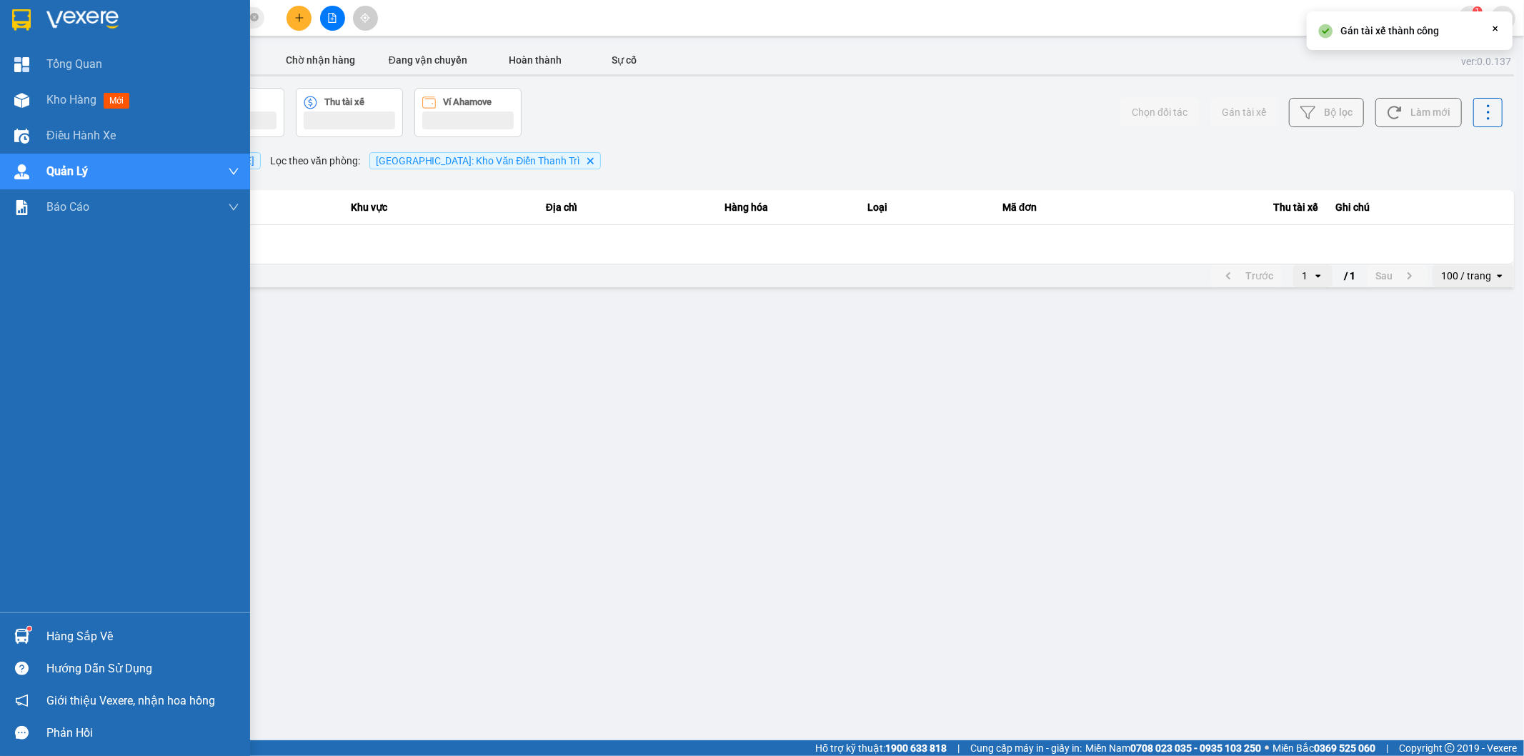
scroll to position [0, 0]
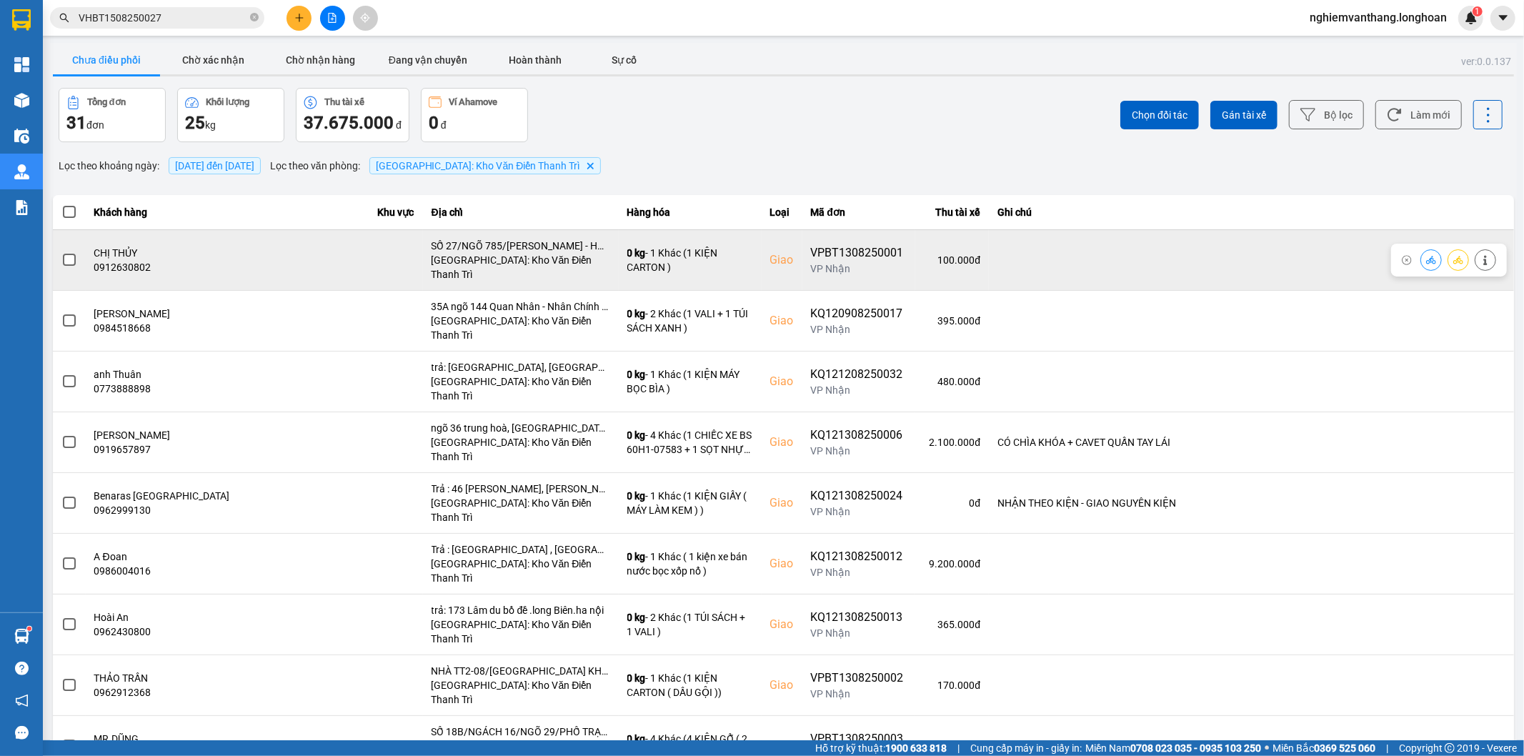
click at [75, 256] on label at bounding box center [69, 260] width 16 height 16
click at [61, 252] on input "checkbox" at bounding box center [61, 252] width 0 height 0
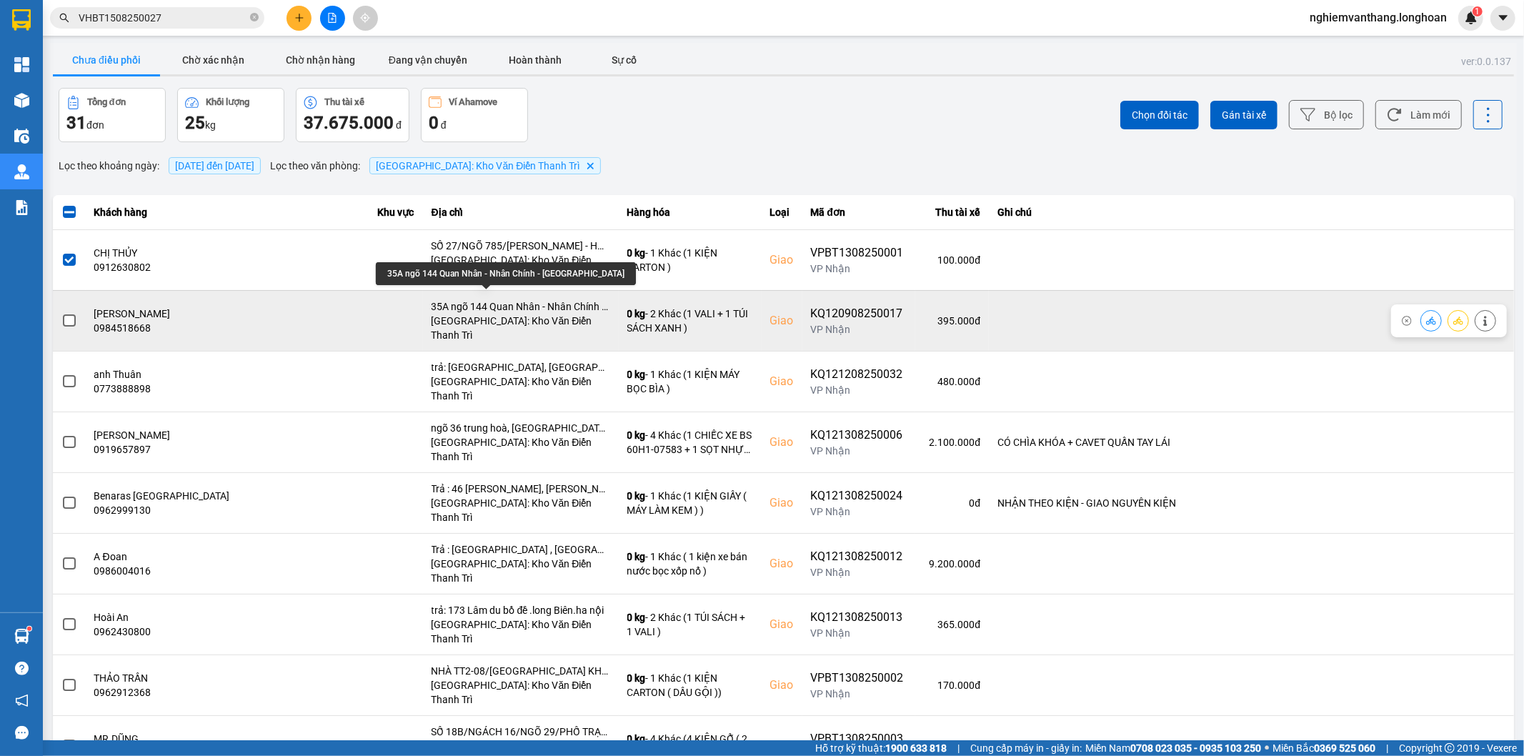
scroll to position [79, 0]
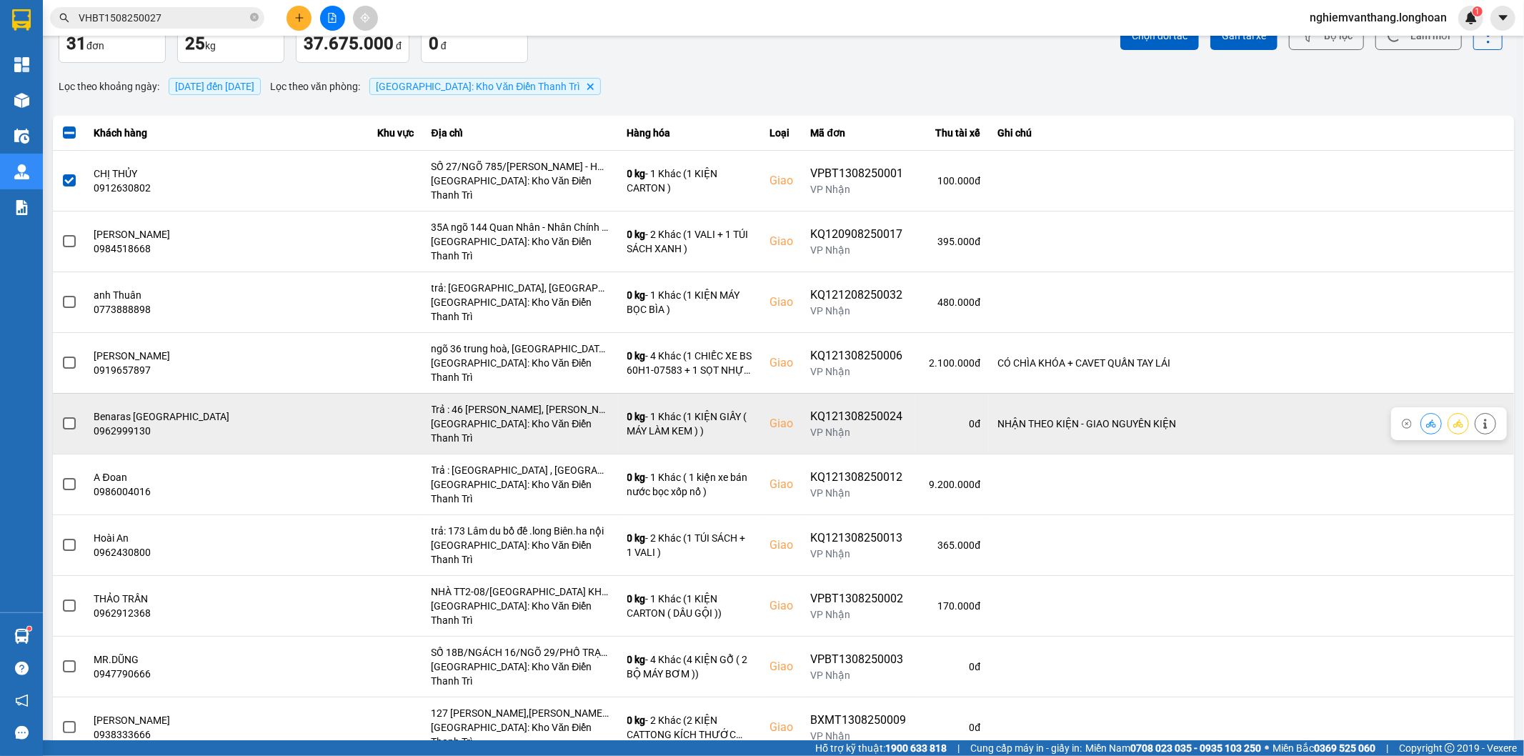
click at [61, 416] on label at bounding box center [69, 424] width 16 height 16
click at [61, 416] on input "checkbox" at bounding box center [61, 416] width 0 height 0
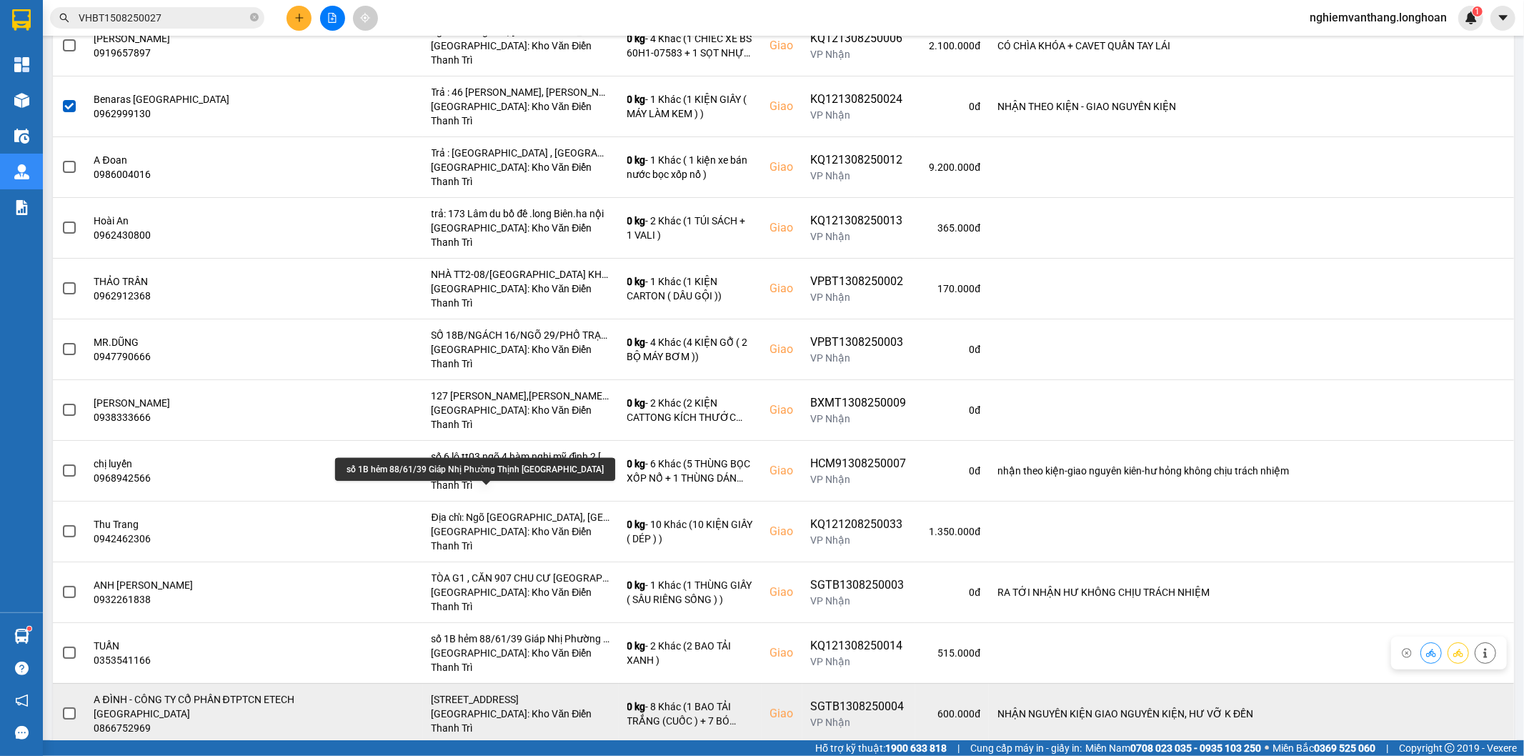
scroll to position [476, 0]
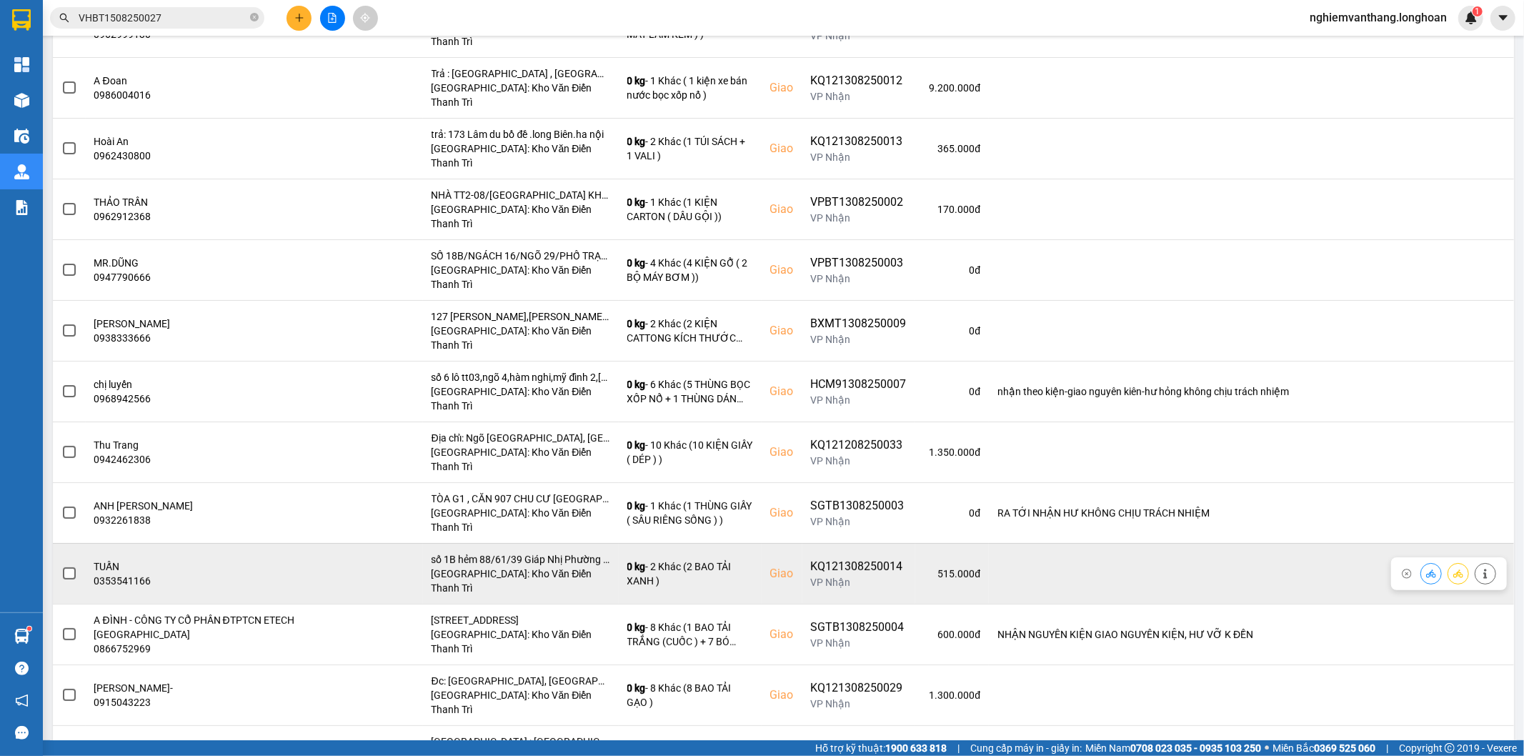
click at [70, 567] on span at bounding box center [69, 573] width 13 height 13
click at [61, 566] on input "checkbox" at bounding box center [61, 566] width 0 height 0
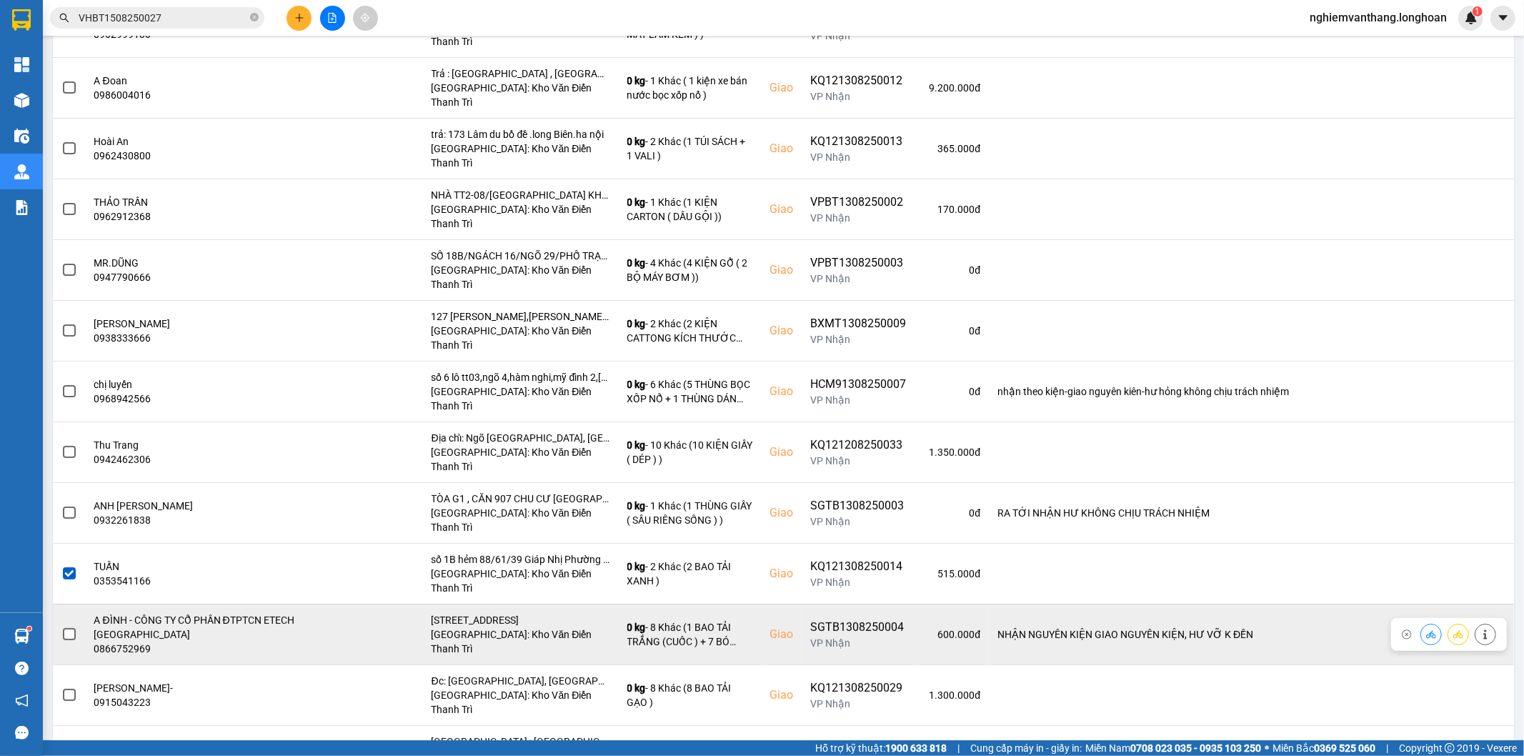
click at [73, 627] on label at bounding box center [69, 635] width 16 height 16
click at [61, 627] on input "checkbox" at bounding box center [61, 627] width 0 height 0
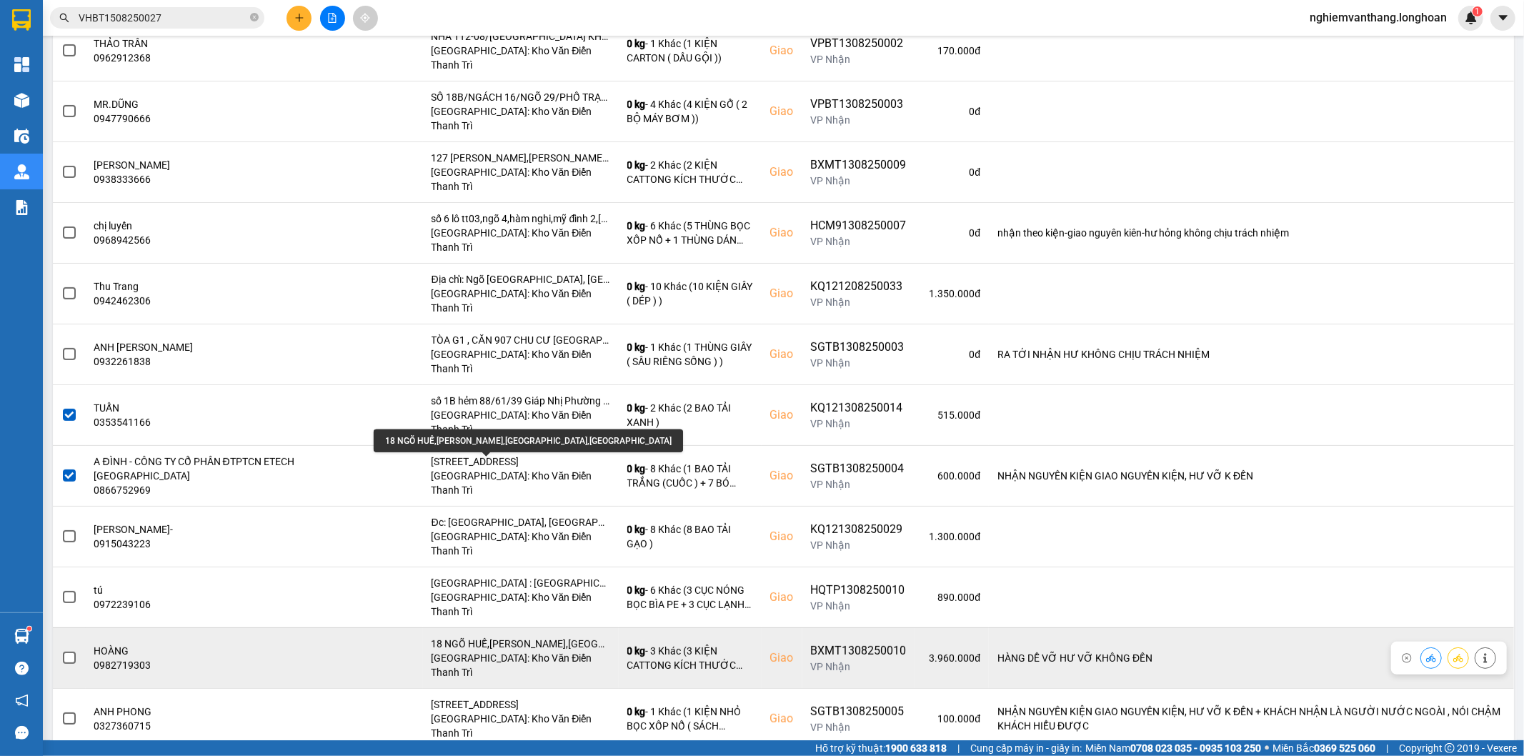
scroll to position [715, 0]
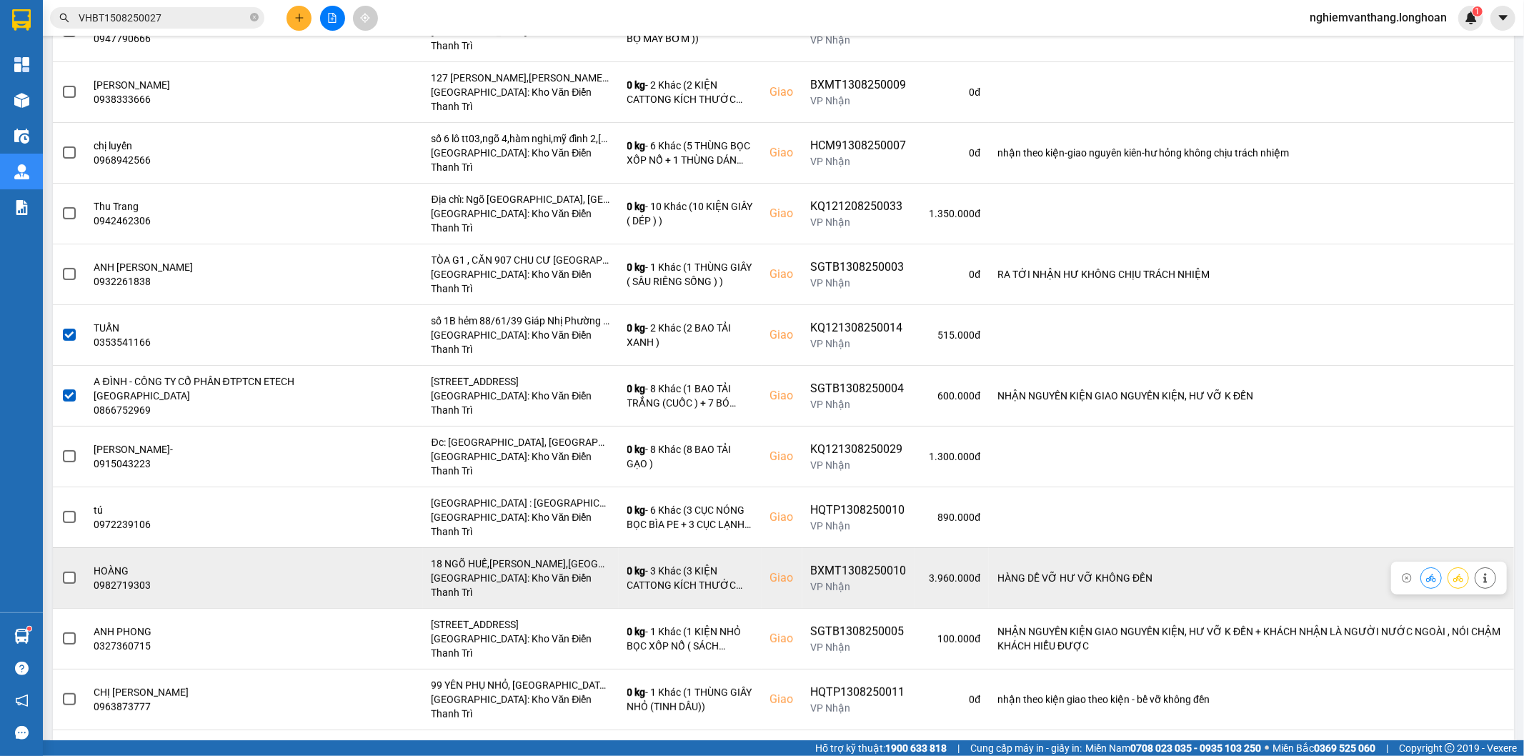
click at [68, 572] on span at bounding box center [69, 578] width 13 height 13
click at [61, 570] on input "checkbox" at bounding box center [61, 570] width 0 height 0
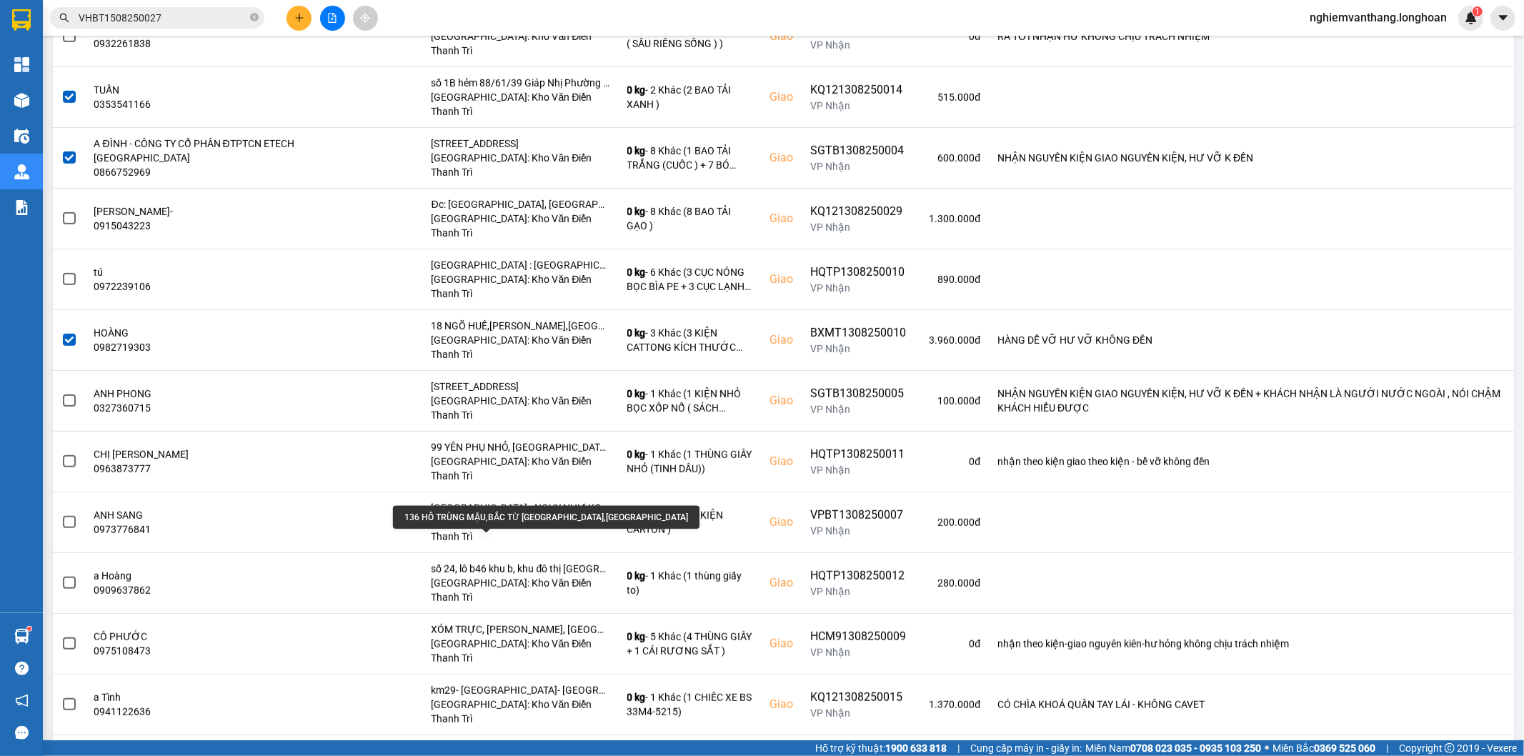
scroll to position [1032, 0]
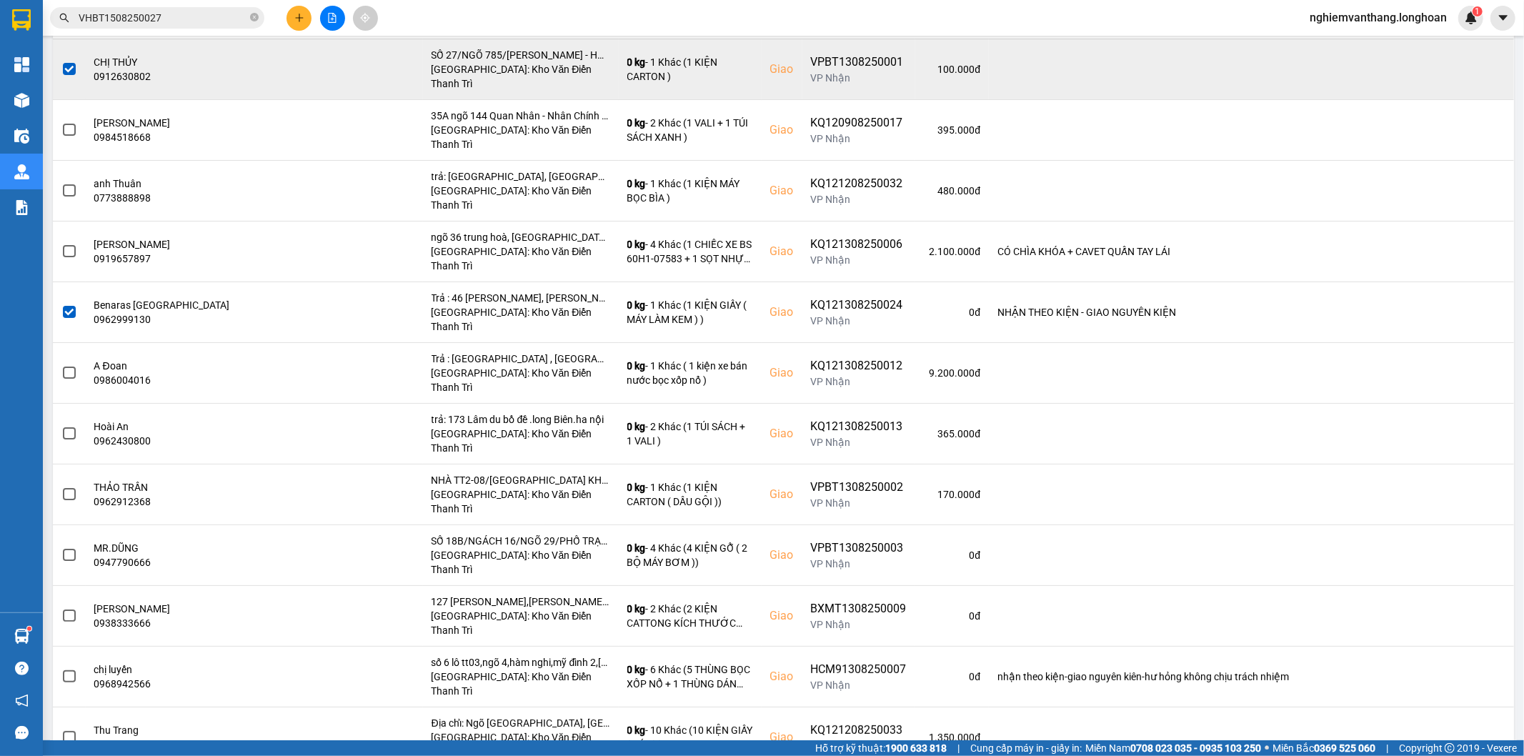
scroll to position [0, 0]
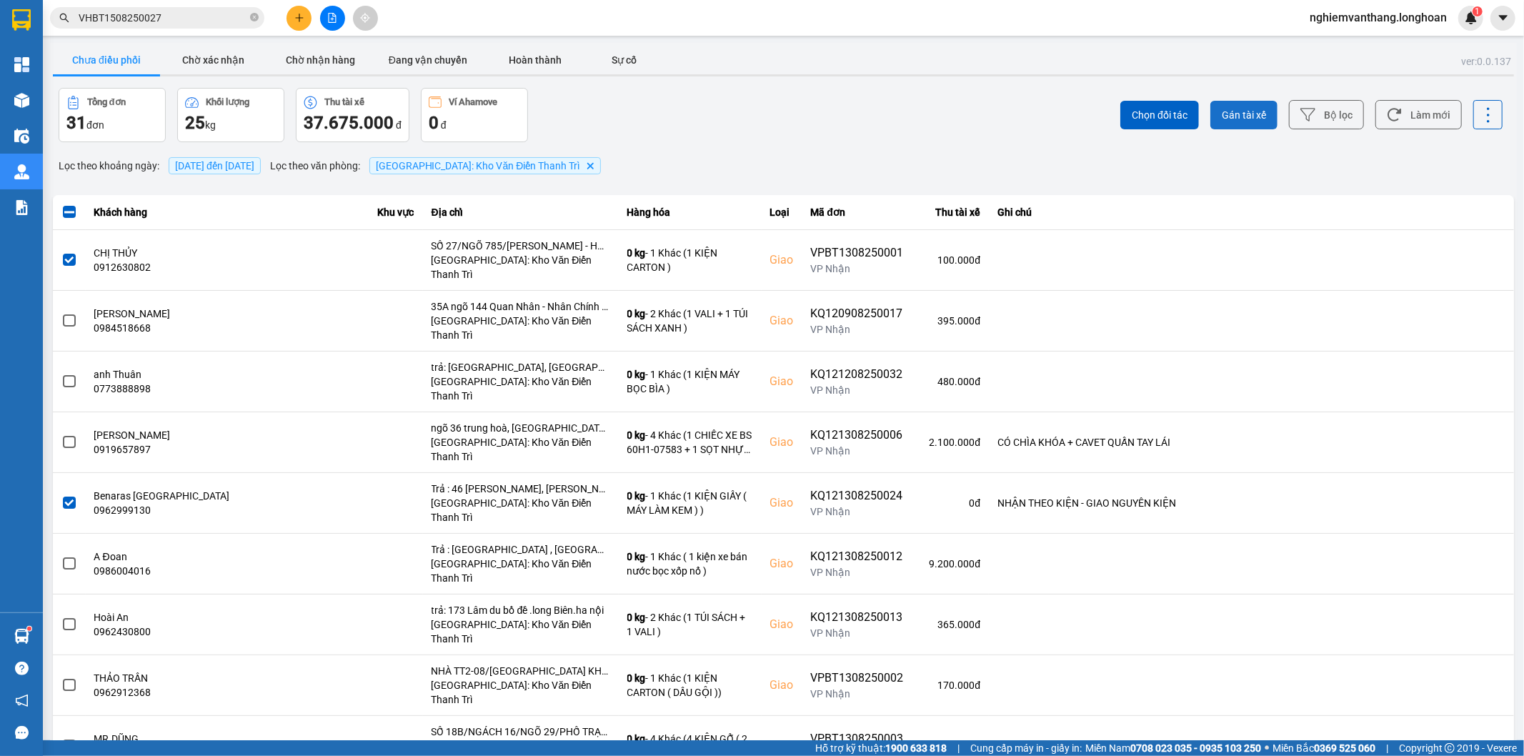
click at [1238, 107] on button "Gán tài xế" at bounding box center [1243, 115] width 67 height 29
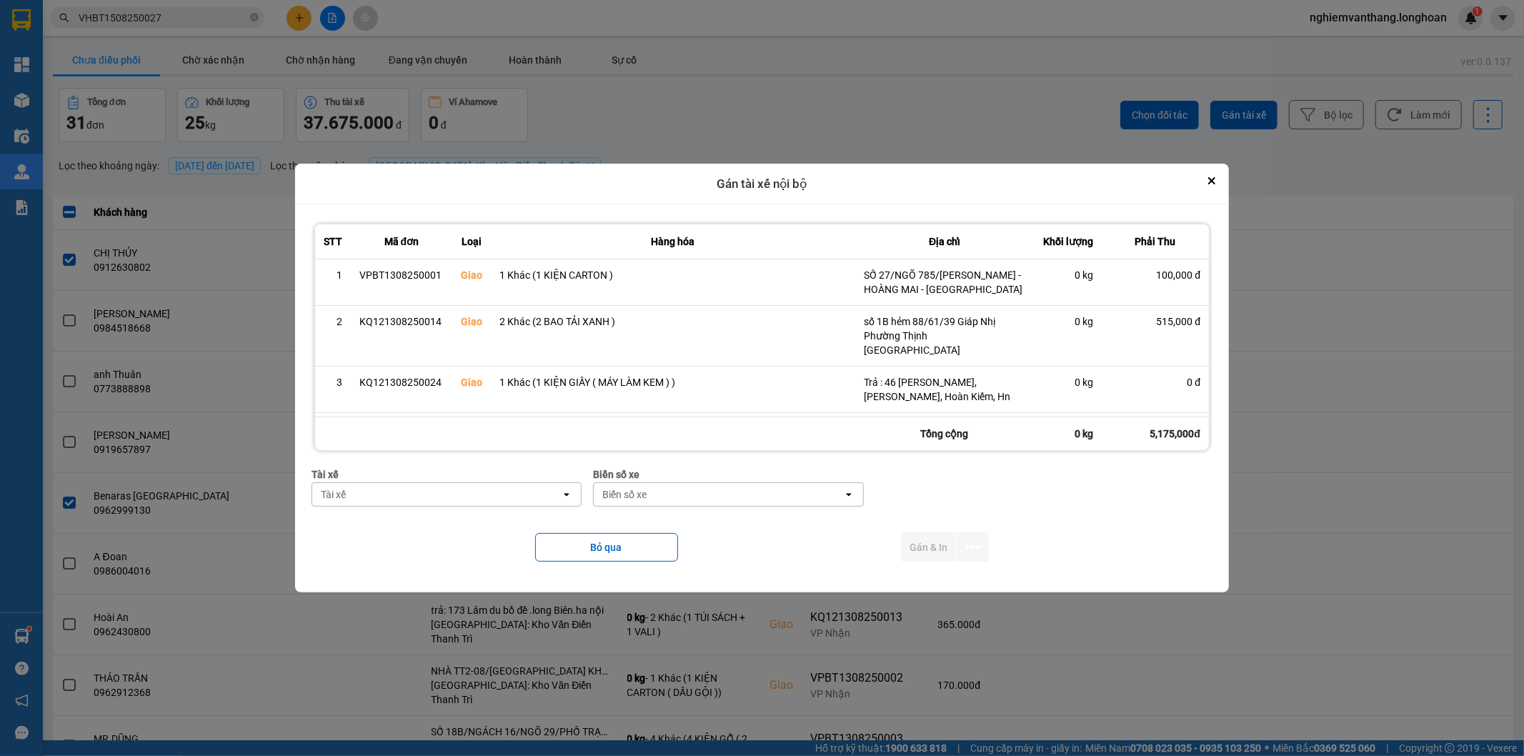
click at [429, 499] on div "Tài xế" at bounding box center [436, 494] width 249 height 23
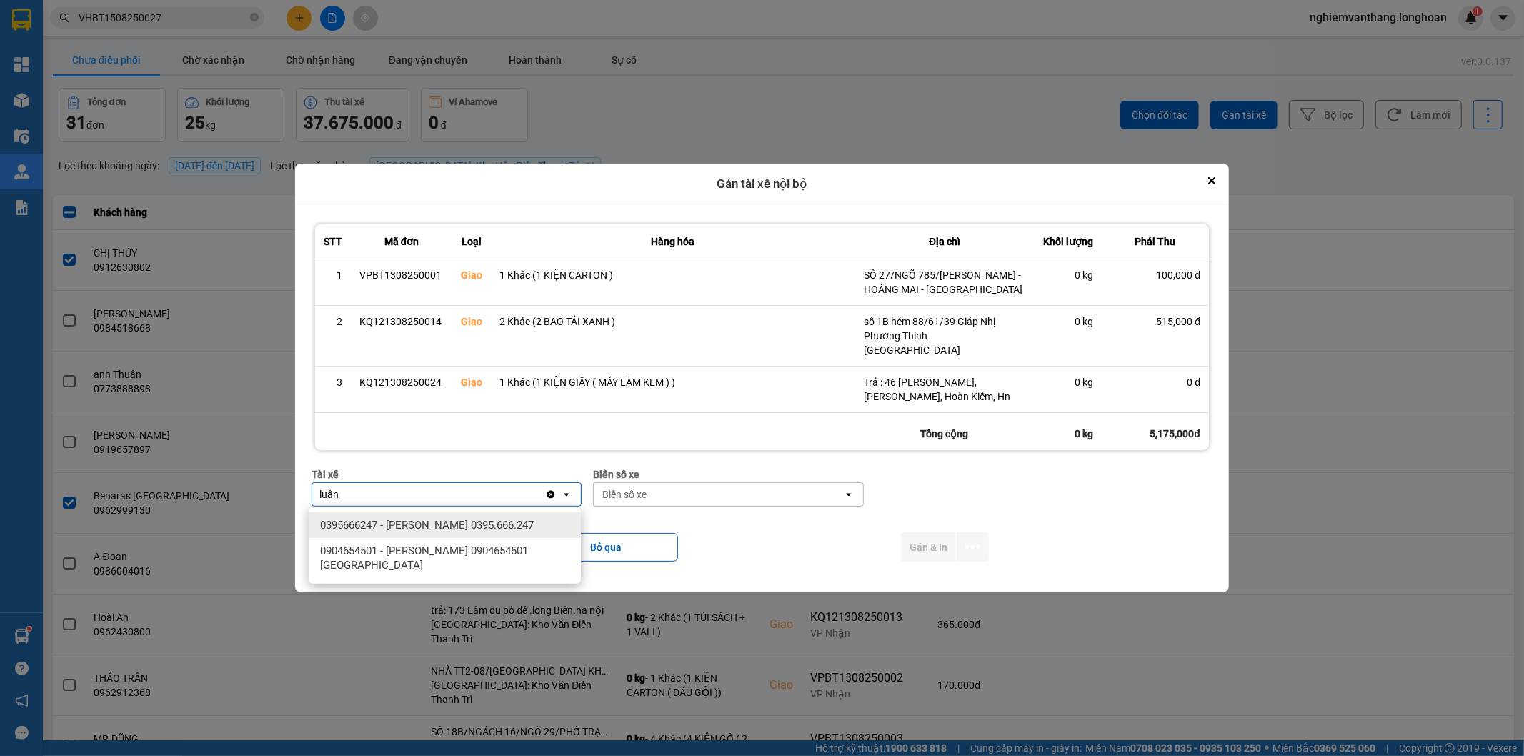
type input "luân"
drag, startPoint x: 468, startPoint y: 517, endPoint x: 735, endPoint y: 537, distance: 267.2
click at [469, 518] on span "0395666247 - [PERSON_NAME] 0395.666.247" at bounding box center [427, 525] width 214 height 14
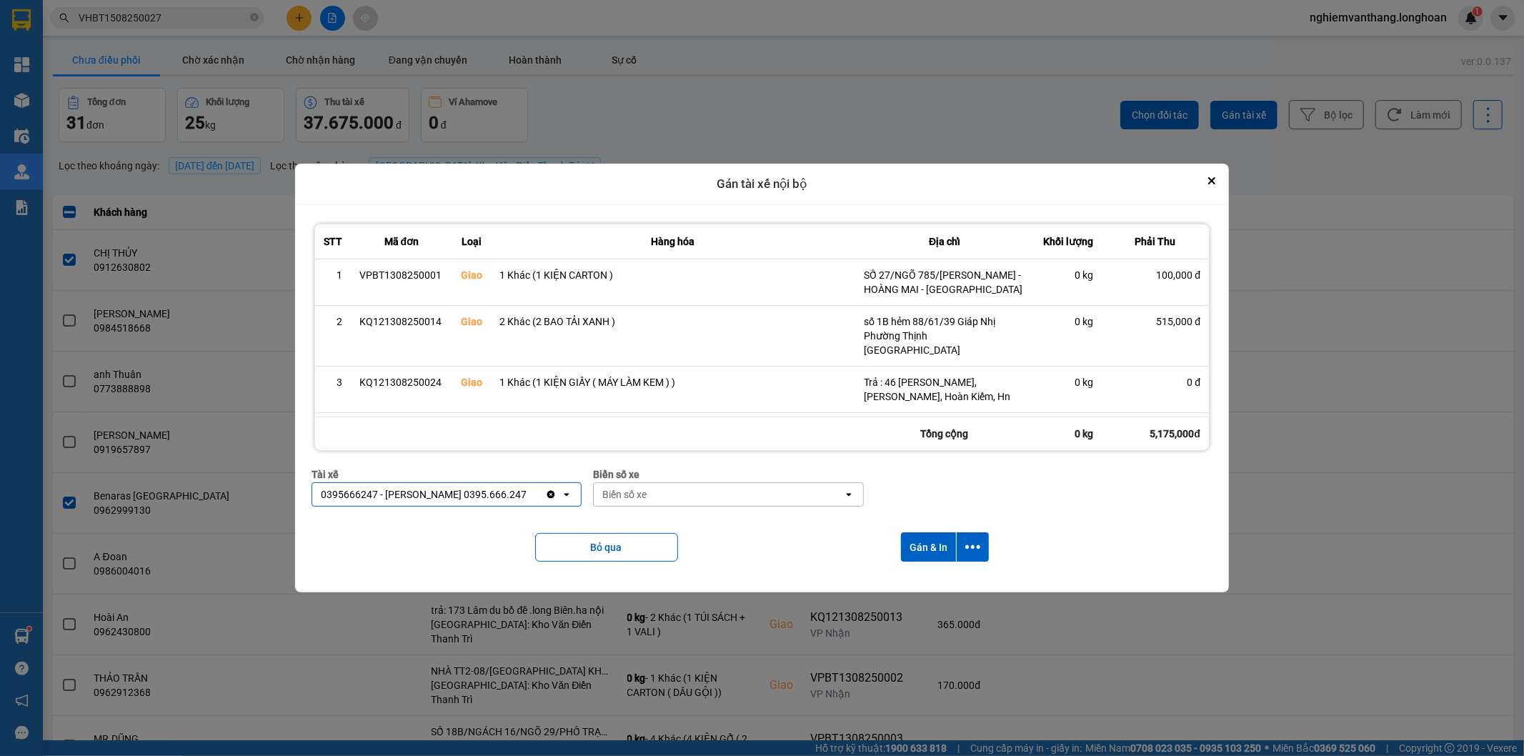
click at [722, 510] on div "Biển số xe Biển số xe open" at bounding box center [728, 492] width 270 height 51
click at [760, 489] on div "Biển số xe" at bounding box center [718, 494] width 249 height 23
type input "31"
click at [667, 524] on div "29K-105.31" at bounding box center [728, 525] width 272 height 26
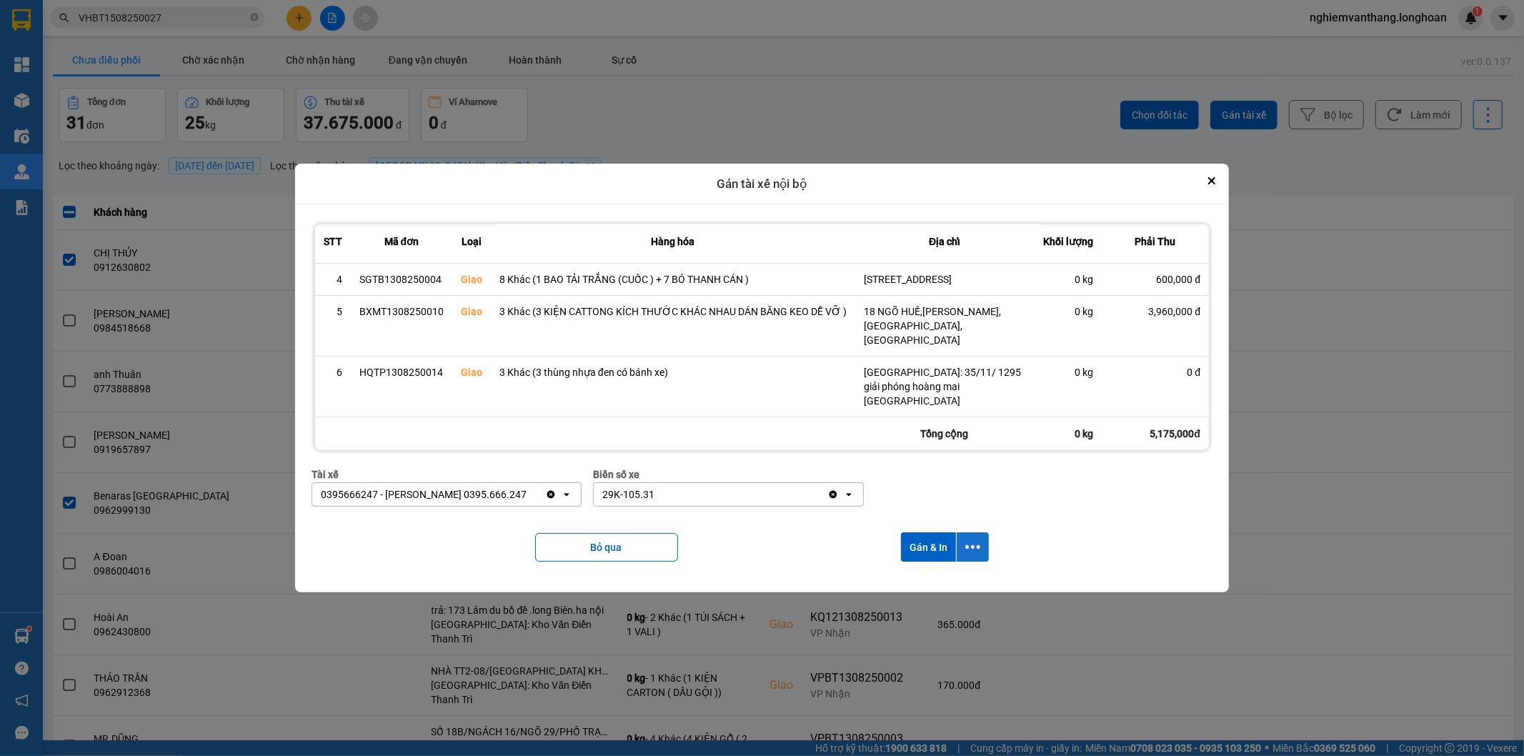
click at [973, 552] on icon "dialog" at bounding box center [972, 546] width 15 height 15
click at [917, 586] on span "Chỉ gán tài" at bounding box center [917, 586] width 47 height 14
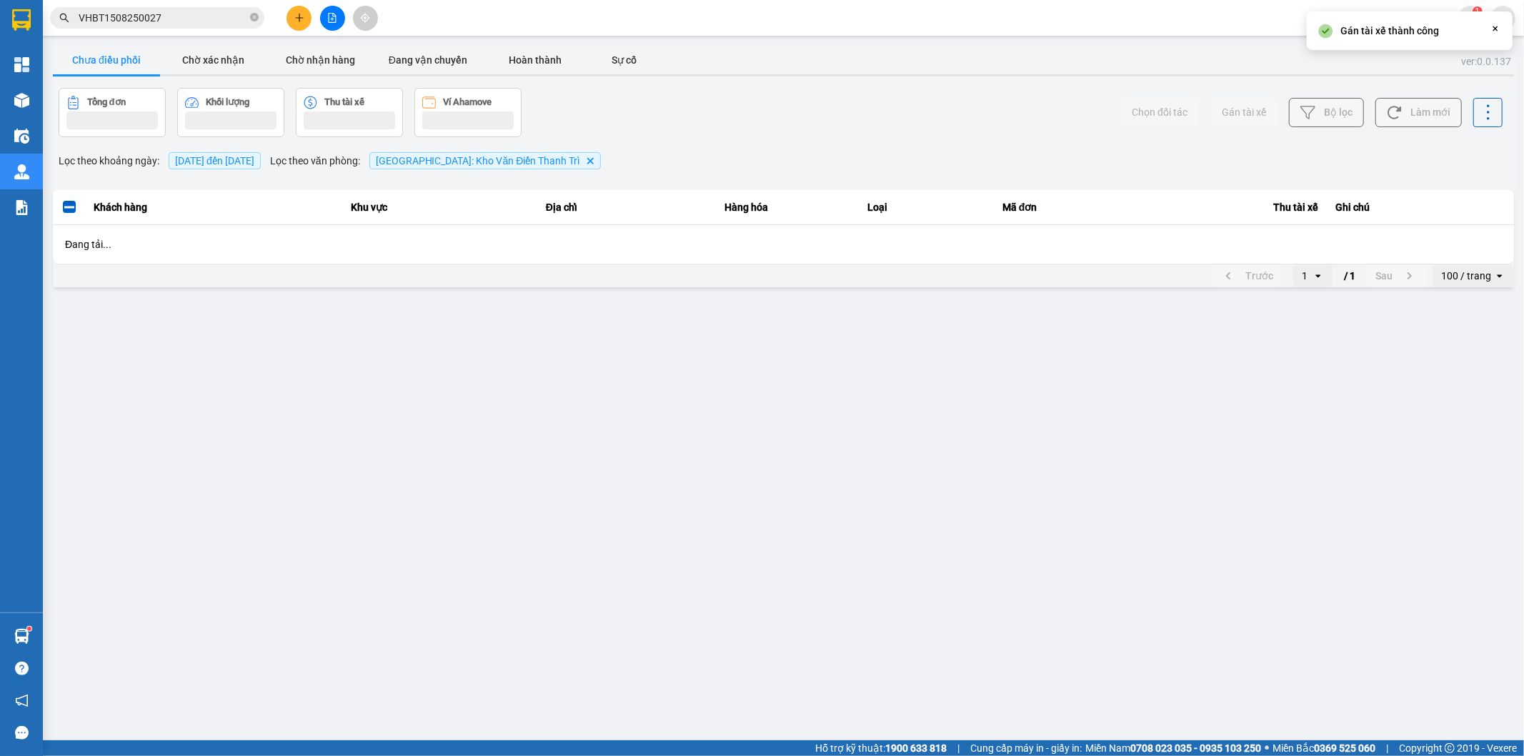
scroll to position [0, 0]
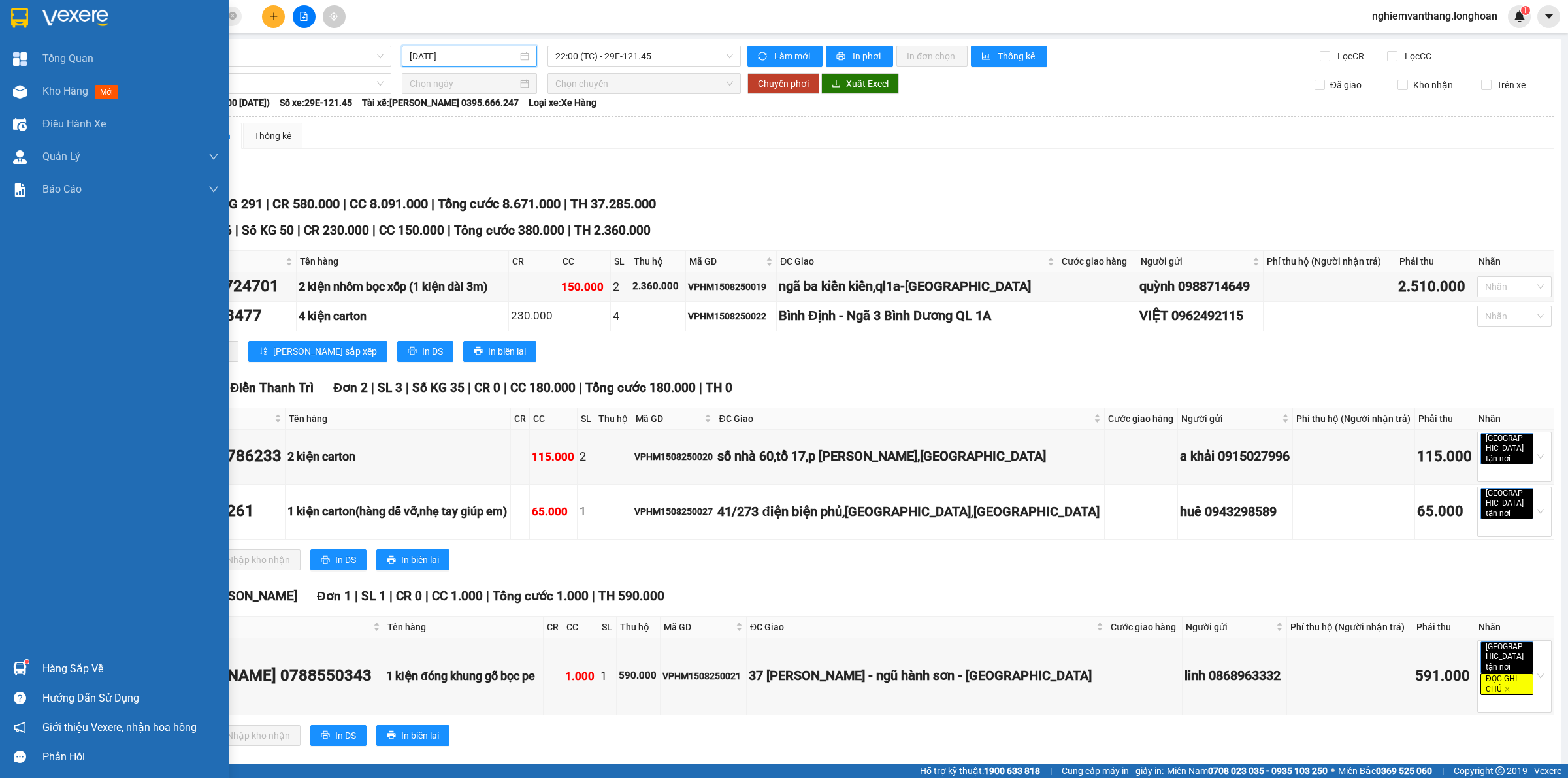
click at [20, 10] on img at bounding box center [19, 17] width 17 height 19
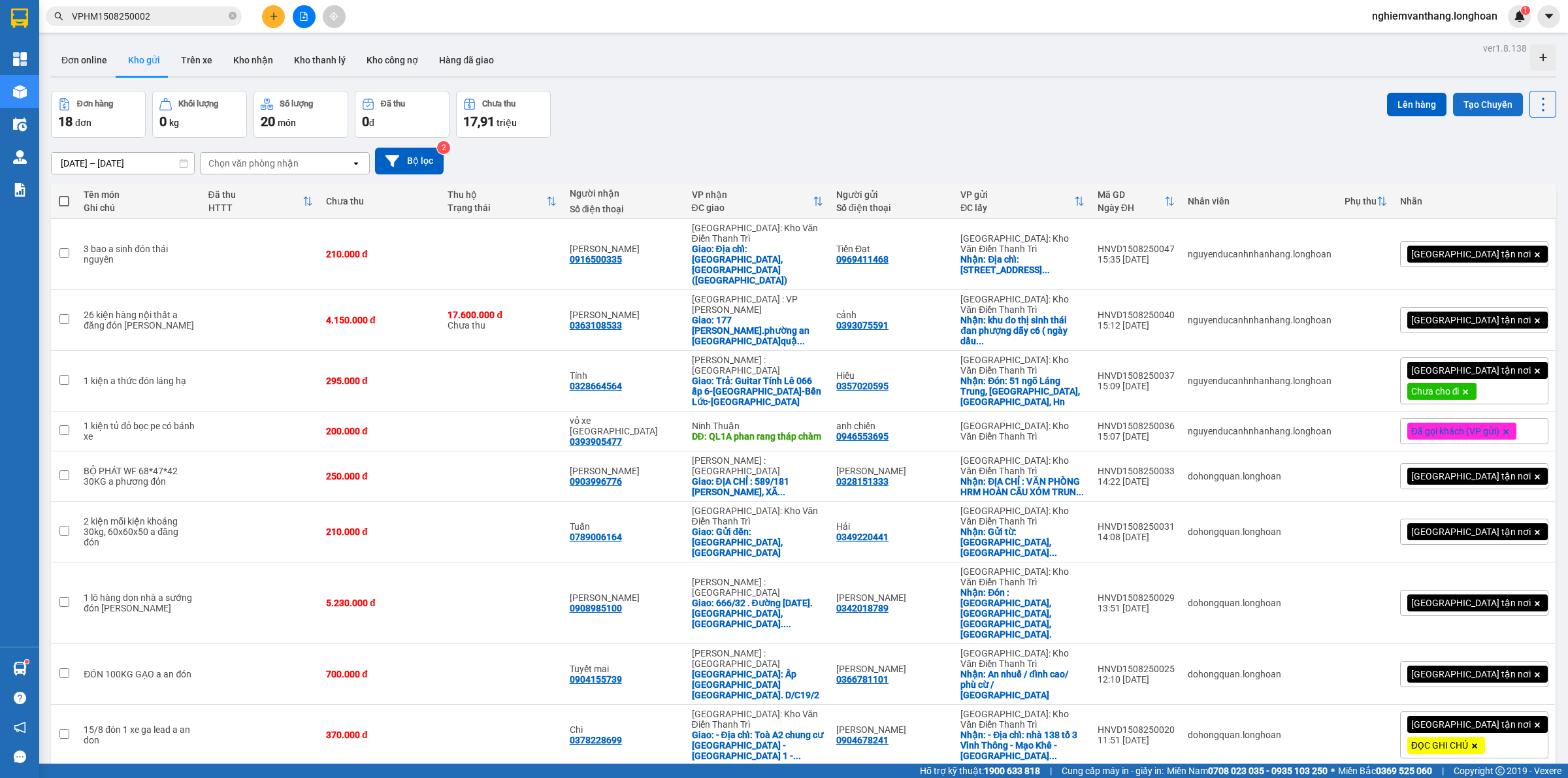
click at [1487, 108] on button "Tạo Chuyến" at bounding box center [1488, 104] width 69 height 24
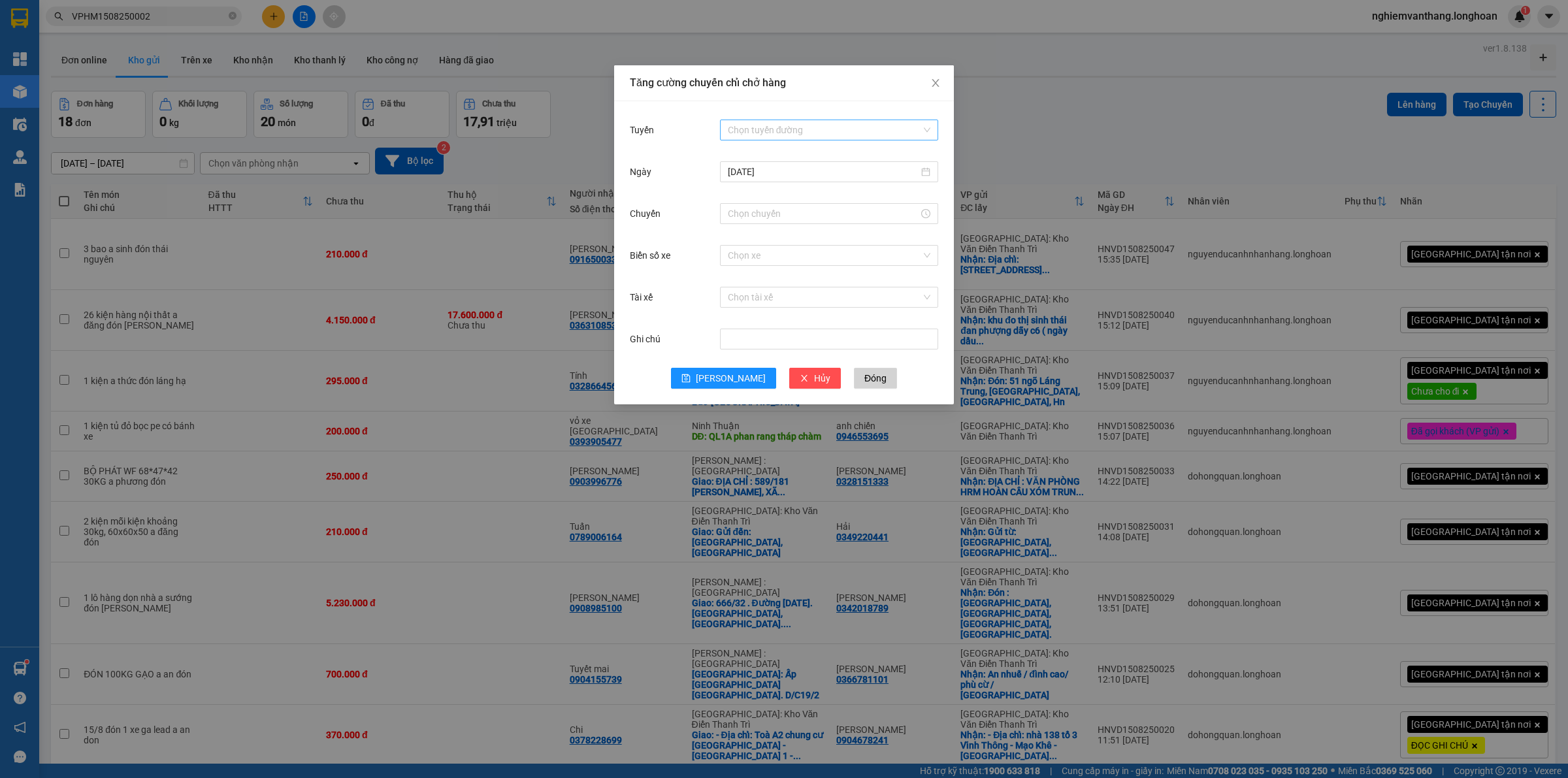
click at [761, 123] on input "Tuyến" at bounding box center [824, 129] width 193 height 19
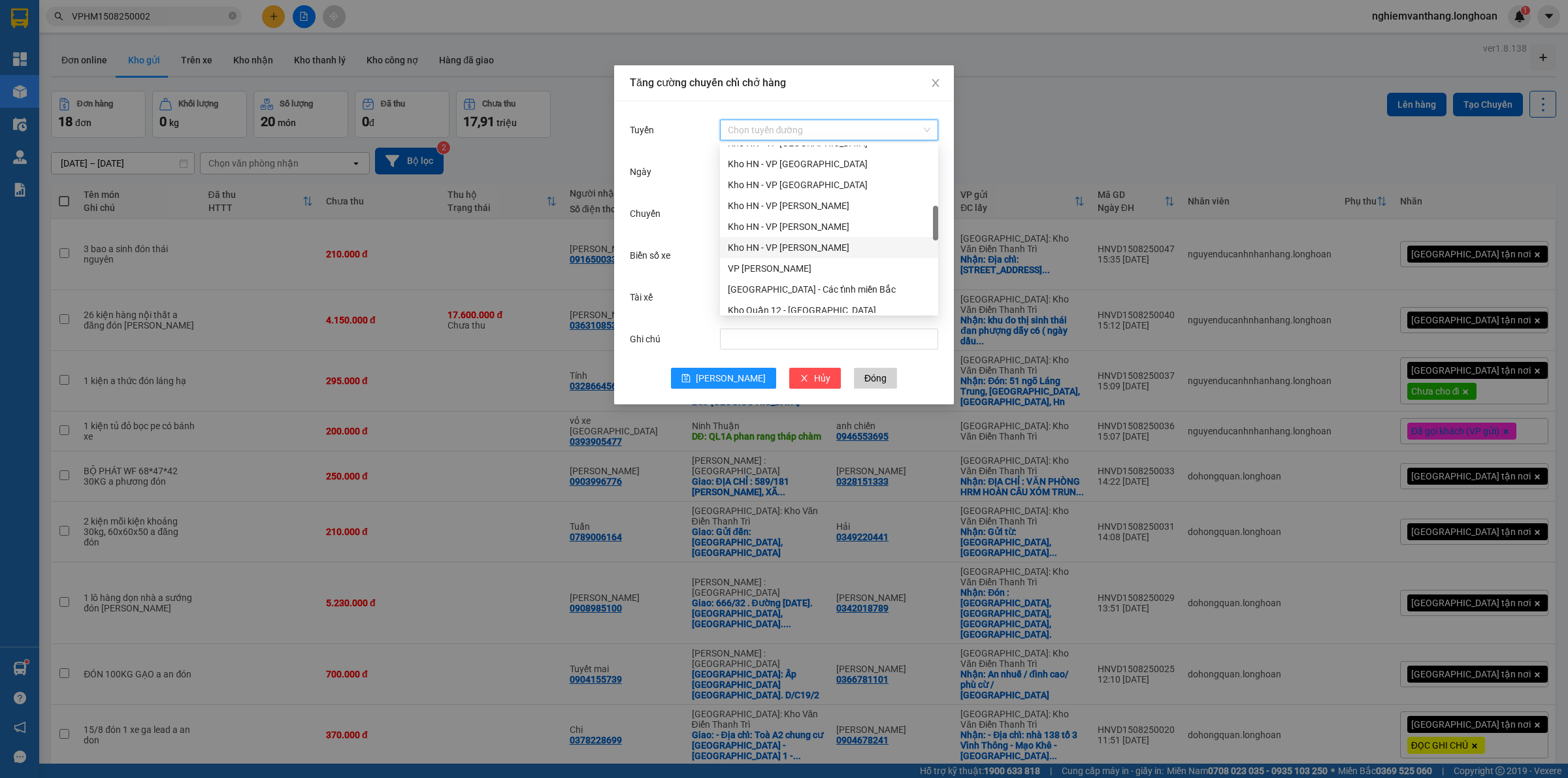
click at [818, 233] on div "Kho HN - VP [PERSON_NAME]" at bounding box center [829, 227] width 203 height 15
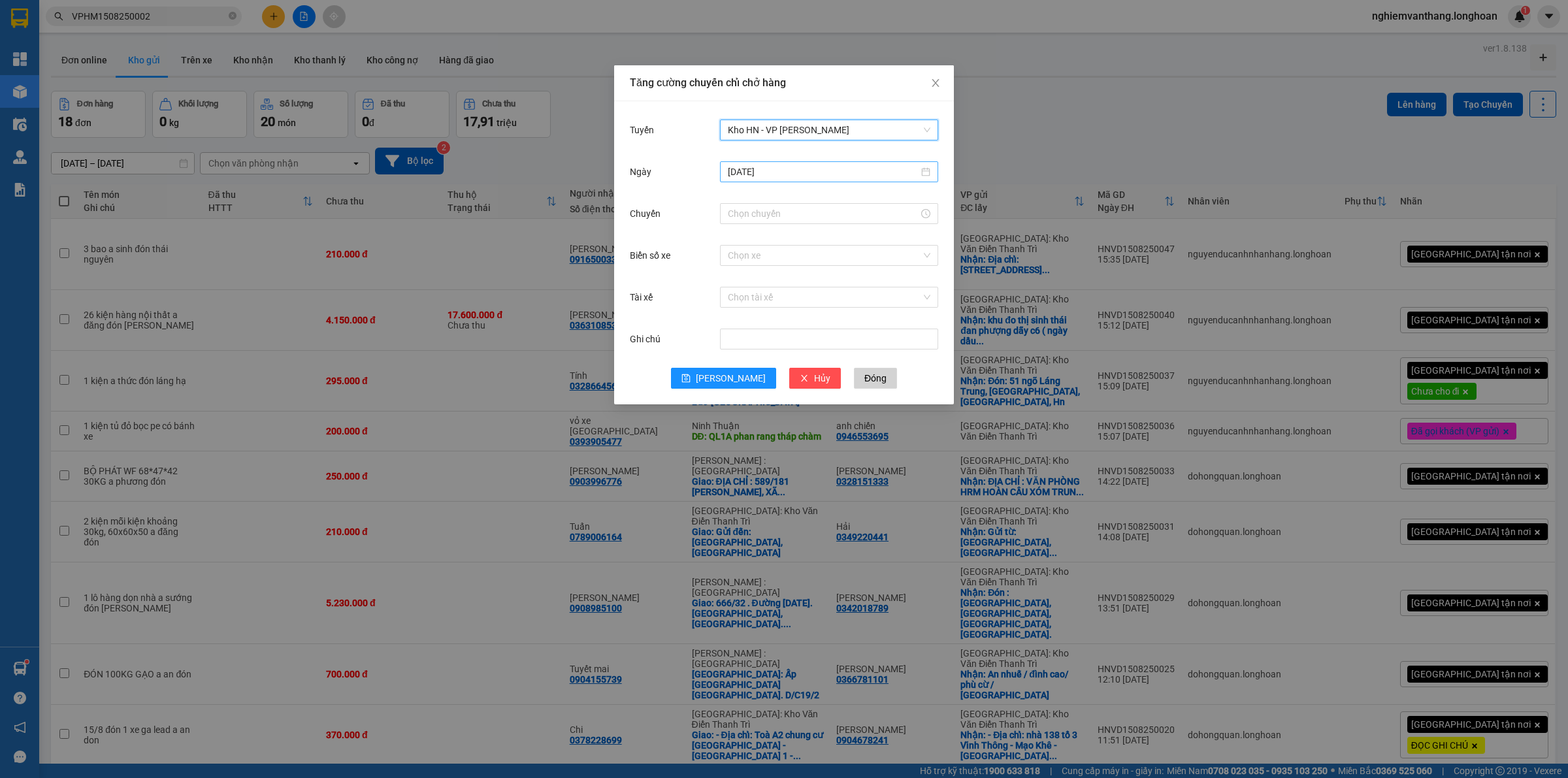
click at [765, 173] on input "[DATE]" at bounding box center [823, 172] width 191 height 15
type input "[DATE]"
click at [877, 282] on div "16" at bounding box center [880, 286] width 16 height 16
click at [739, 209] on input "Chuyến" at bounding box center [823, 214] width 191 height 15
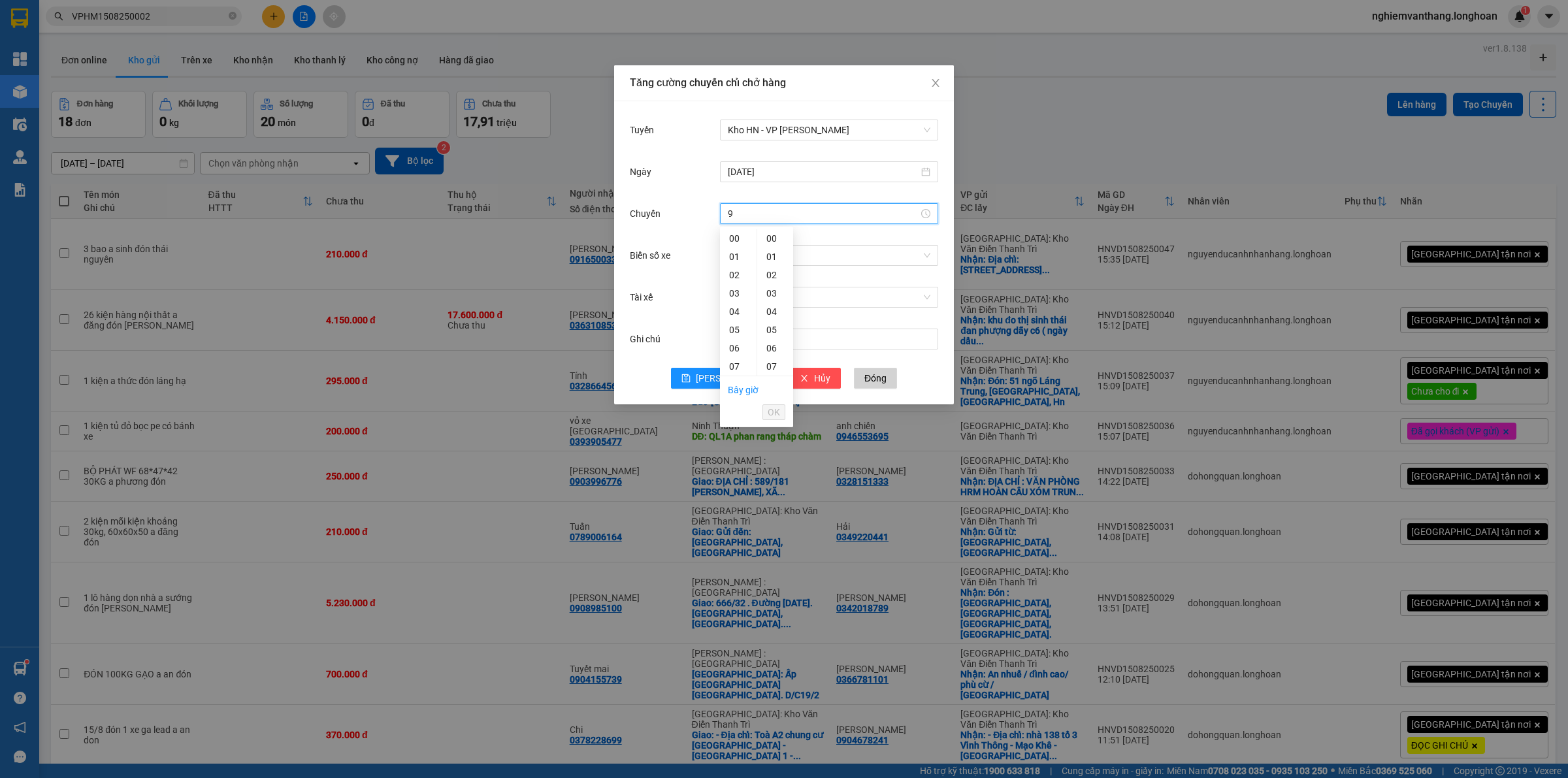
scroll to position [81, 0]
click at [742, 319] on div "09" at bounding box center [738, 322] width 37 height 18
click at [774, 416] on span "OK" at bounding box center [774, 412] width 13 height 15
type input "09:00"
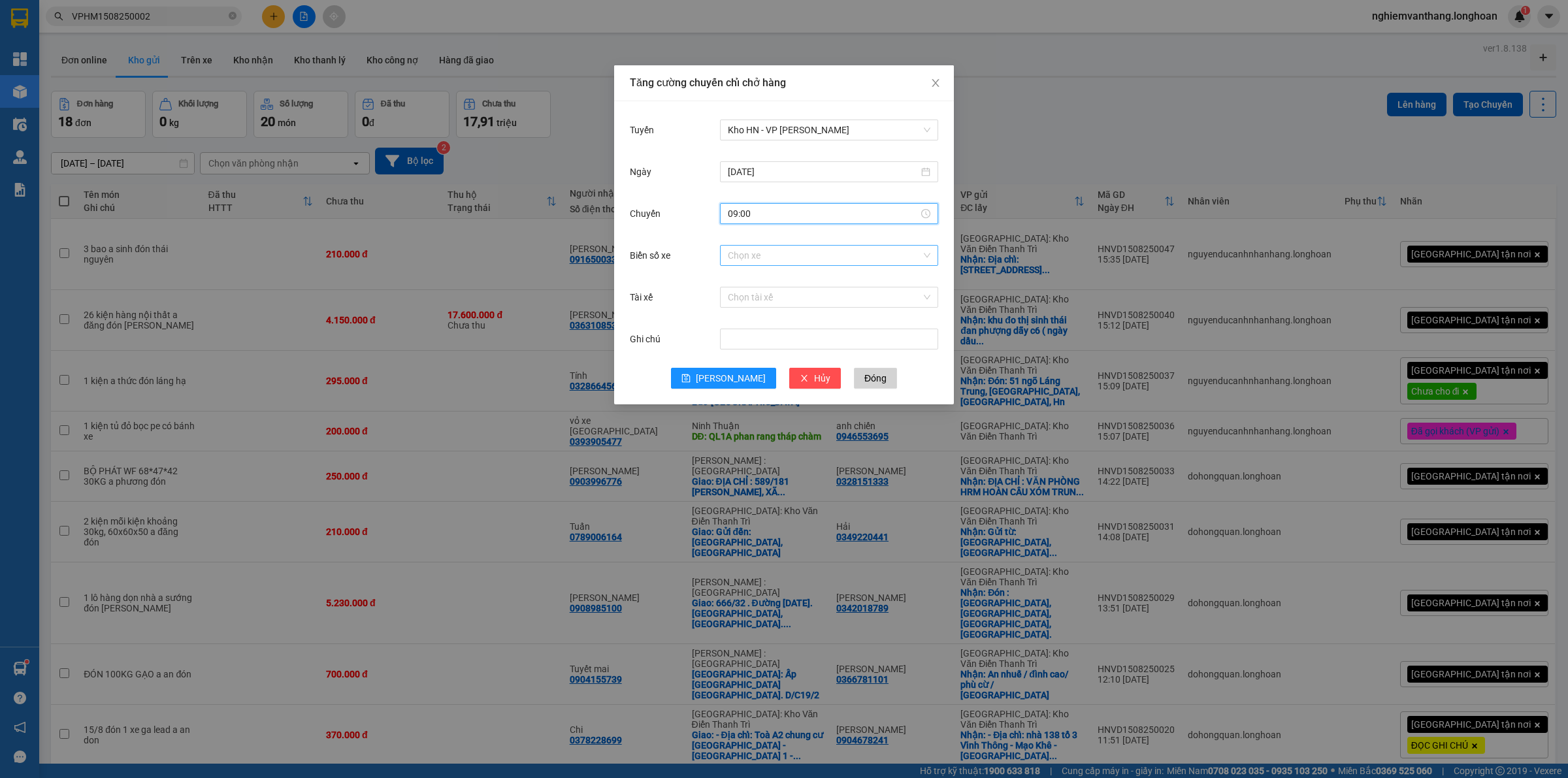
click at [752, 264] on input "Biển số xe" at bounding box center [824, 255] width 193 height 19
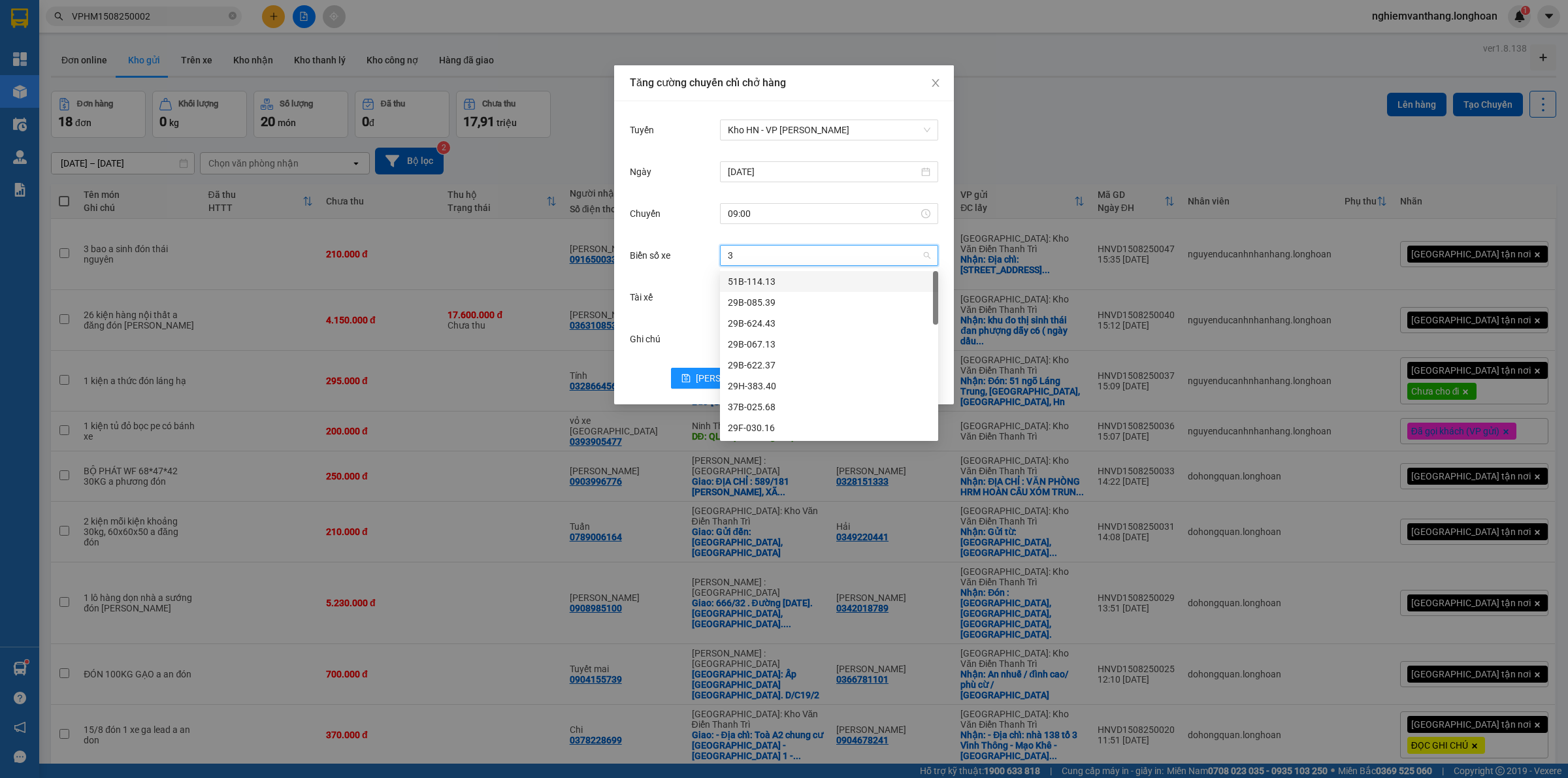
type input "31"
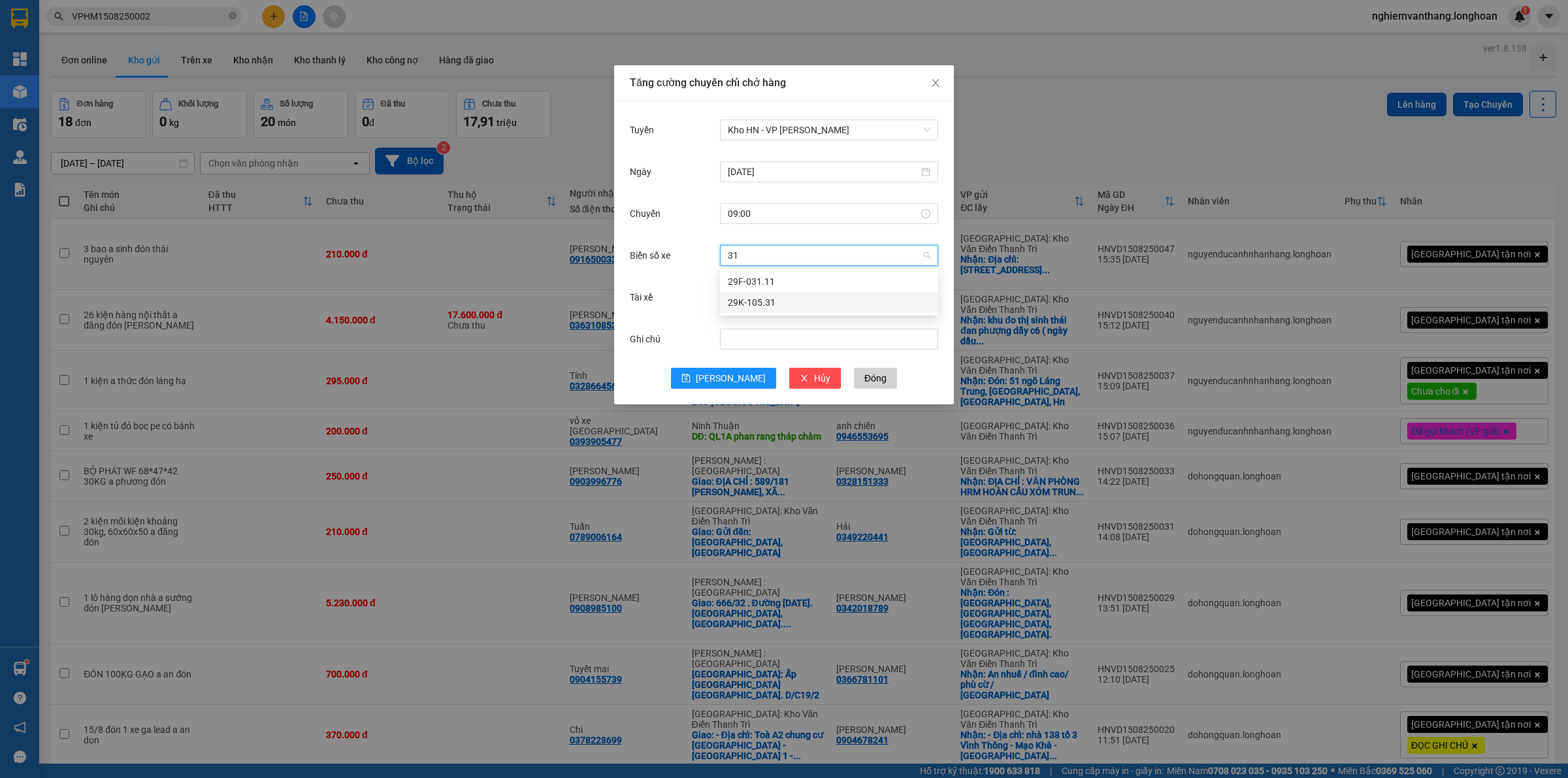
click at [773, 298] on div "29K-105.31" at bounding box center [829, 303] width 203 height 15
click at [771, 299] on input "Tài xế" at bounding box center [824, 296] width 193 height 19
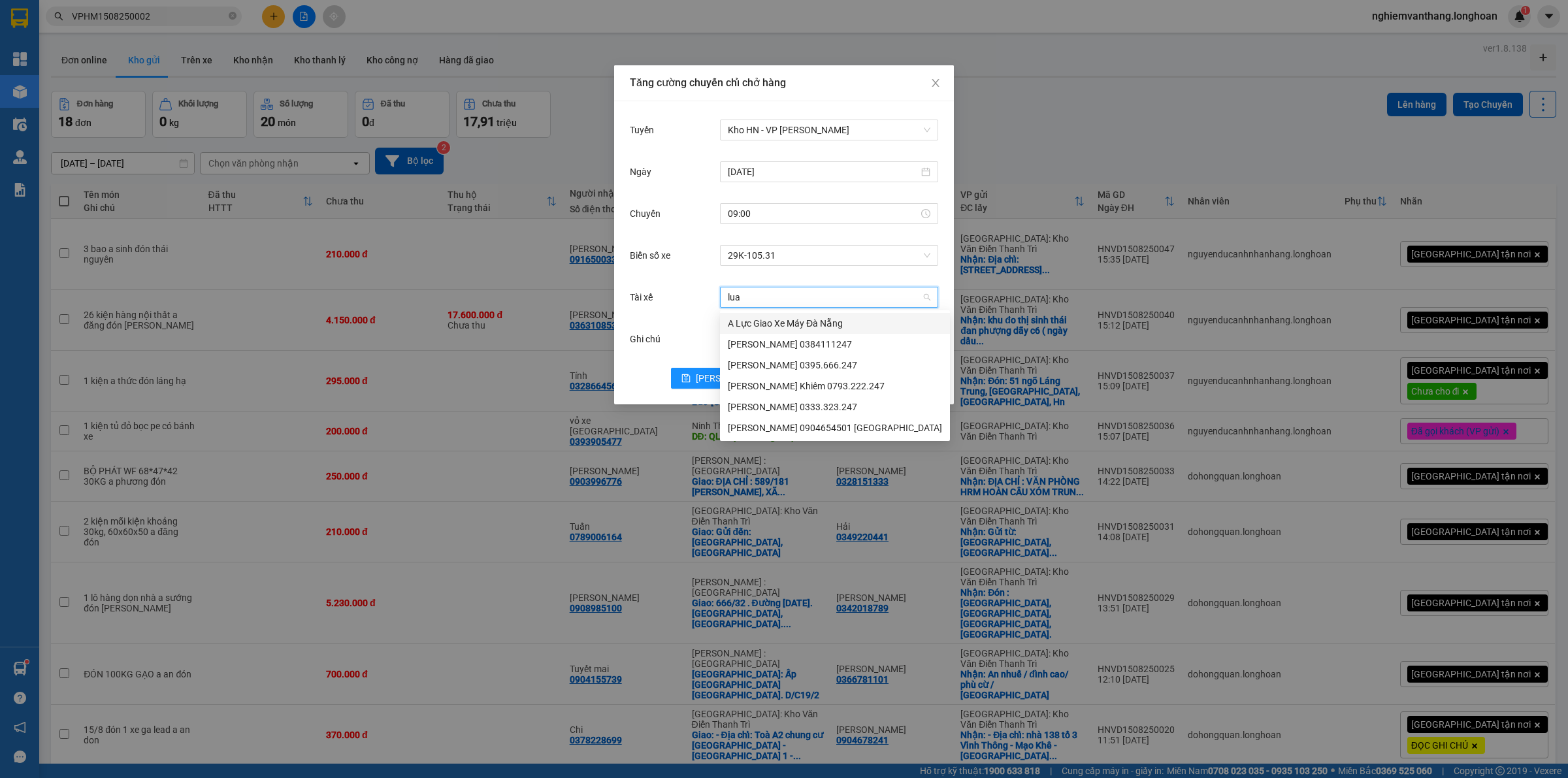
type input "luan"
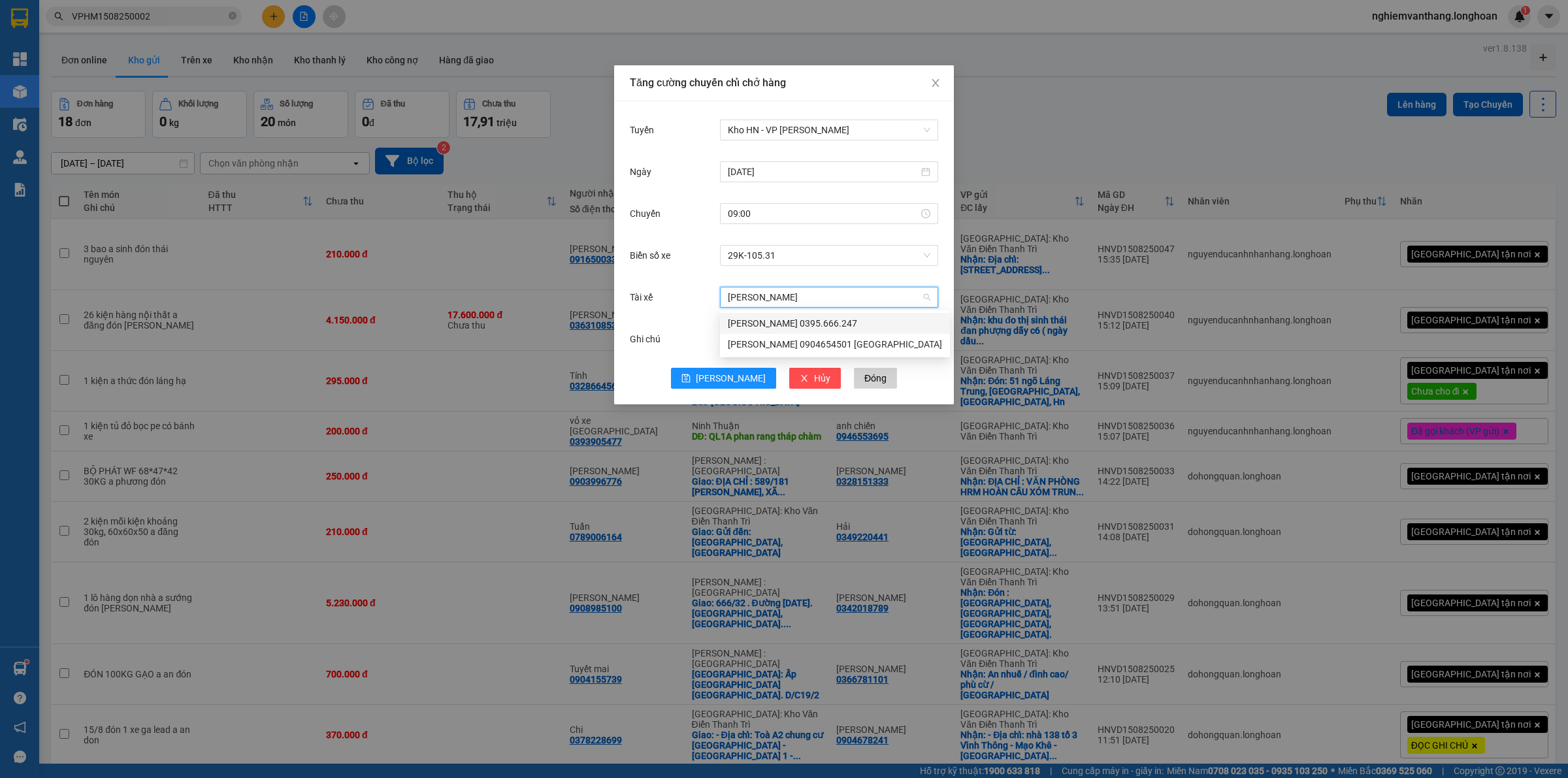
click at [810, 319] on div "[PERSON_NAME] 0395.666.247" at bounding box center [835, 324] width 214 height 15
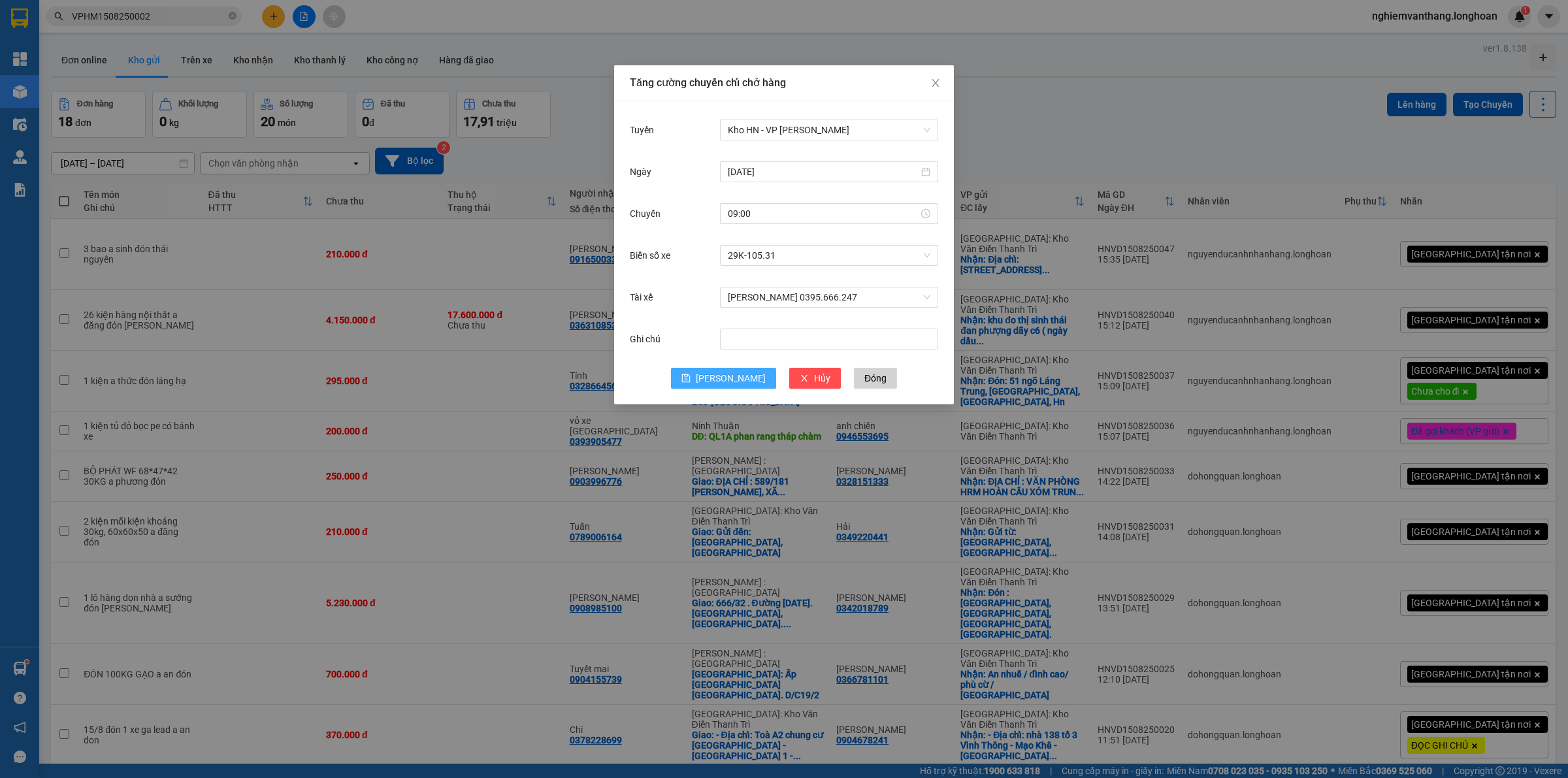
click at [731, 379] on span "Lưu" at bounding box center [731, 378] width 69 height 15
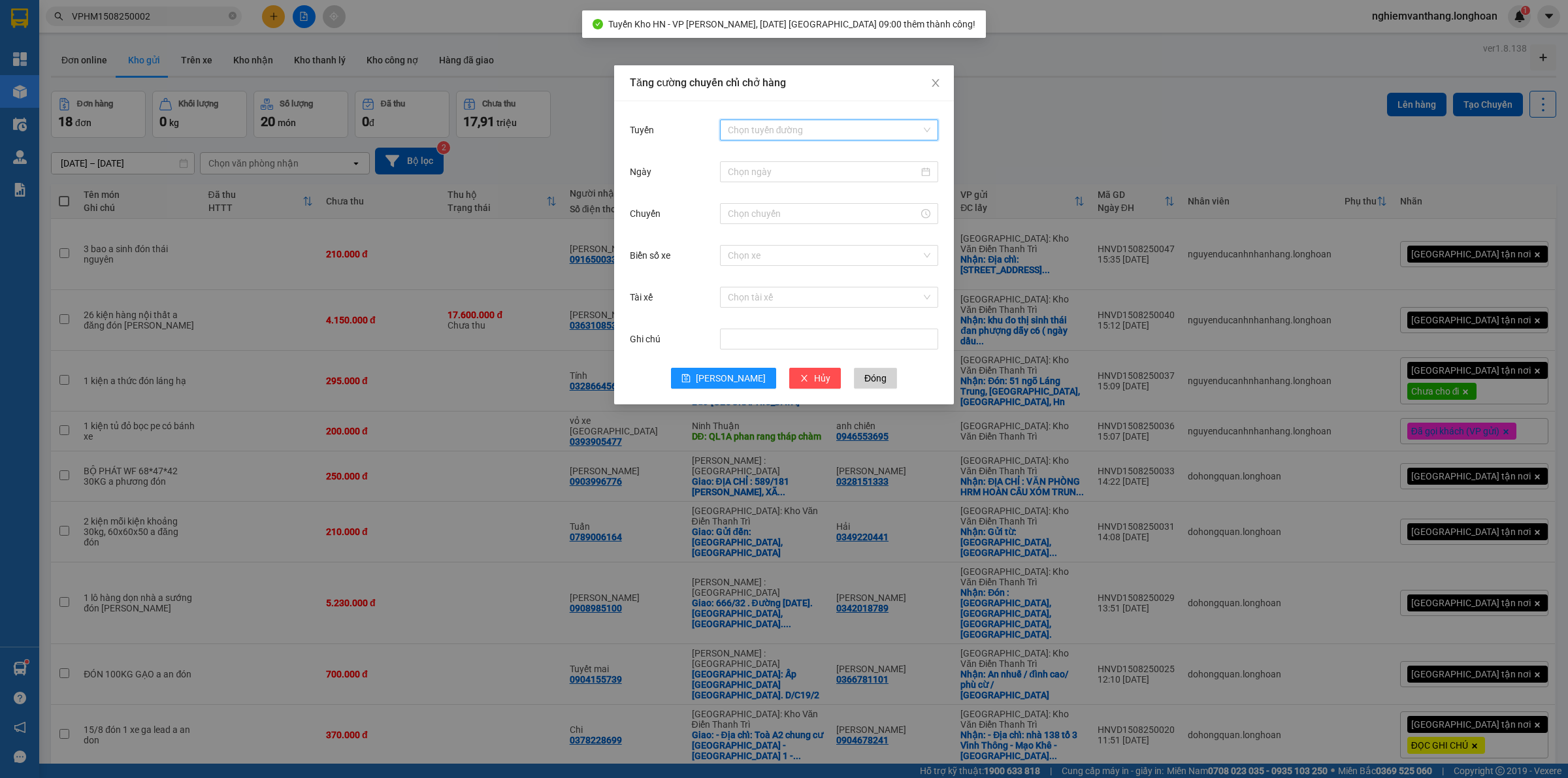
click at [807, 133] on input "Tuyến" at bounding box center [824, 129] width 193 height 19
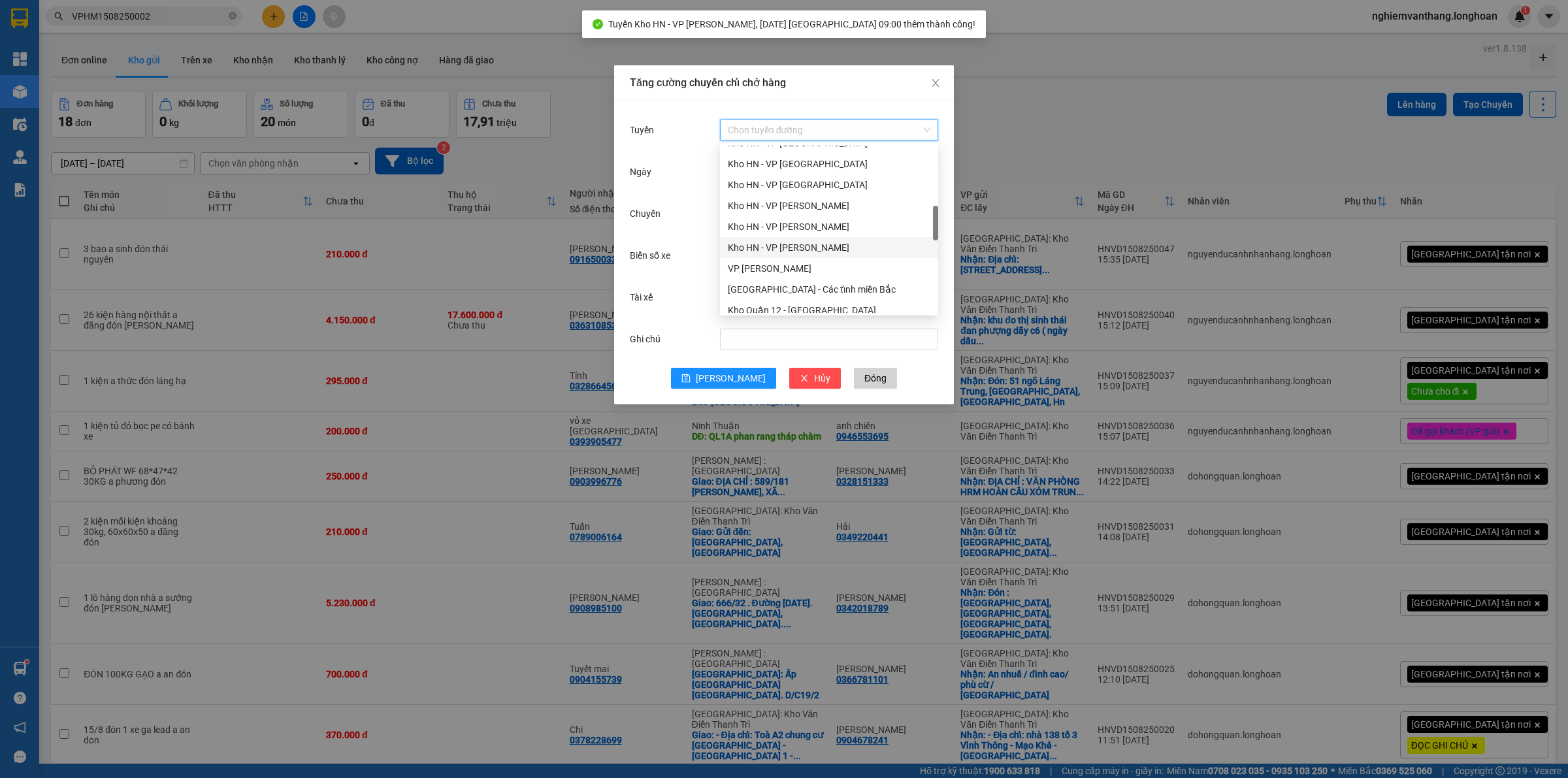
click at [837, 249] on div "Kho HN - VP [PERSON_NAME]" at bounding box center [829, 248] width 203 height 15
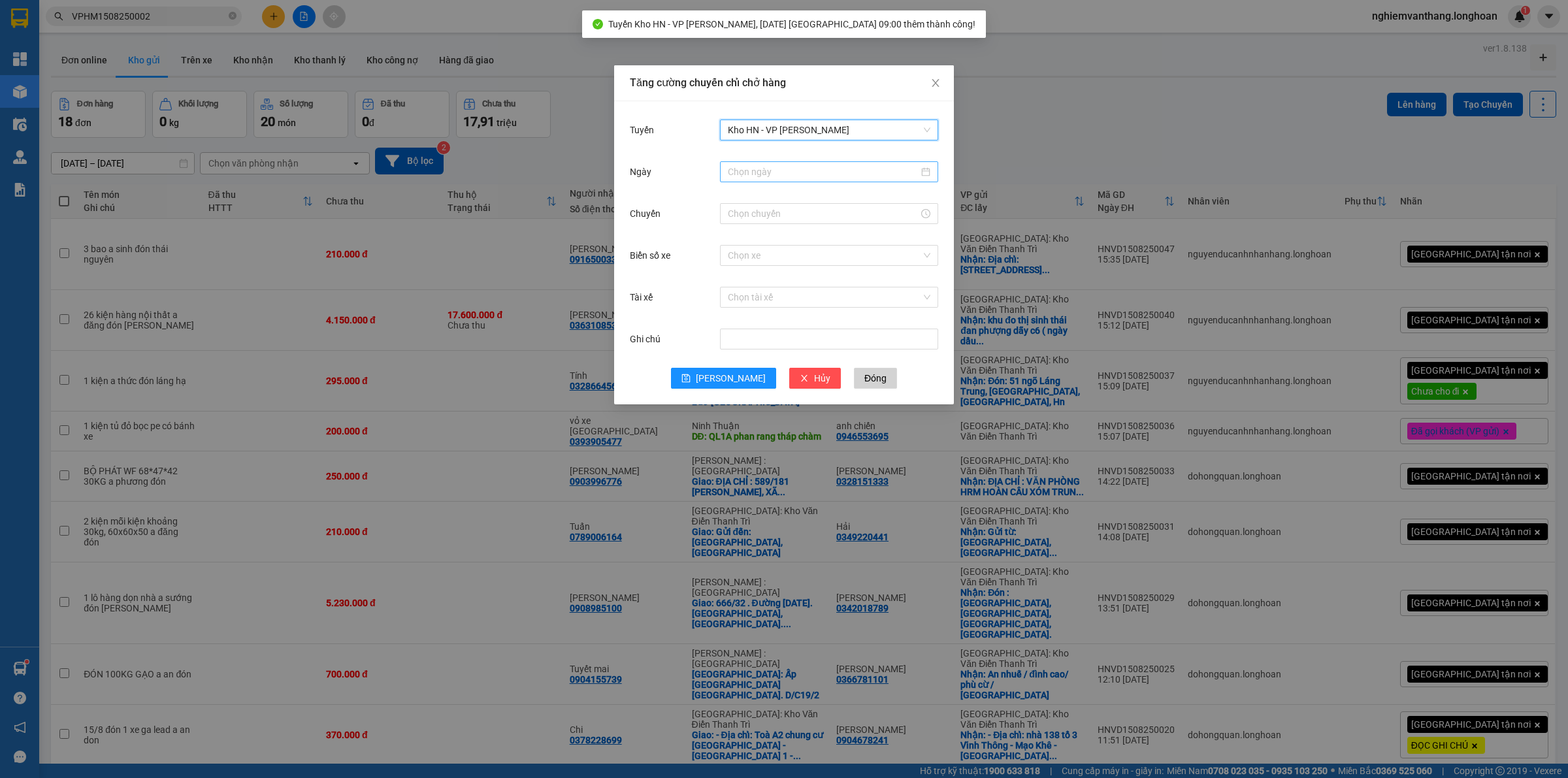
click at [792, 175] on input "Ngày" at bounding box center [823, 172] width 191 height 15
type input "[DATE]"
click at [880, 289] on div "16" at bounding box center [880, 286] width 16 height 16
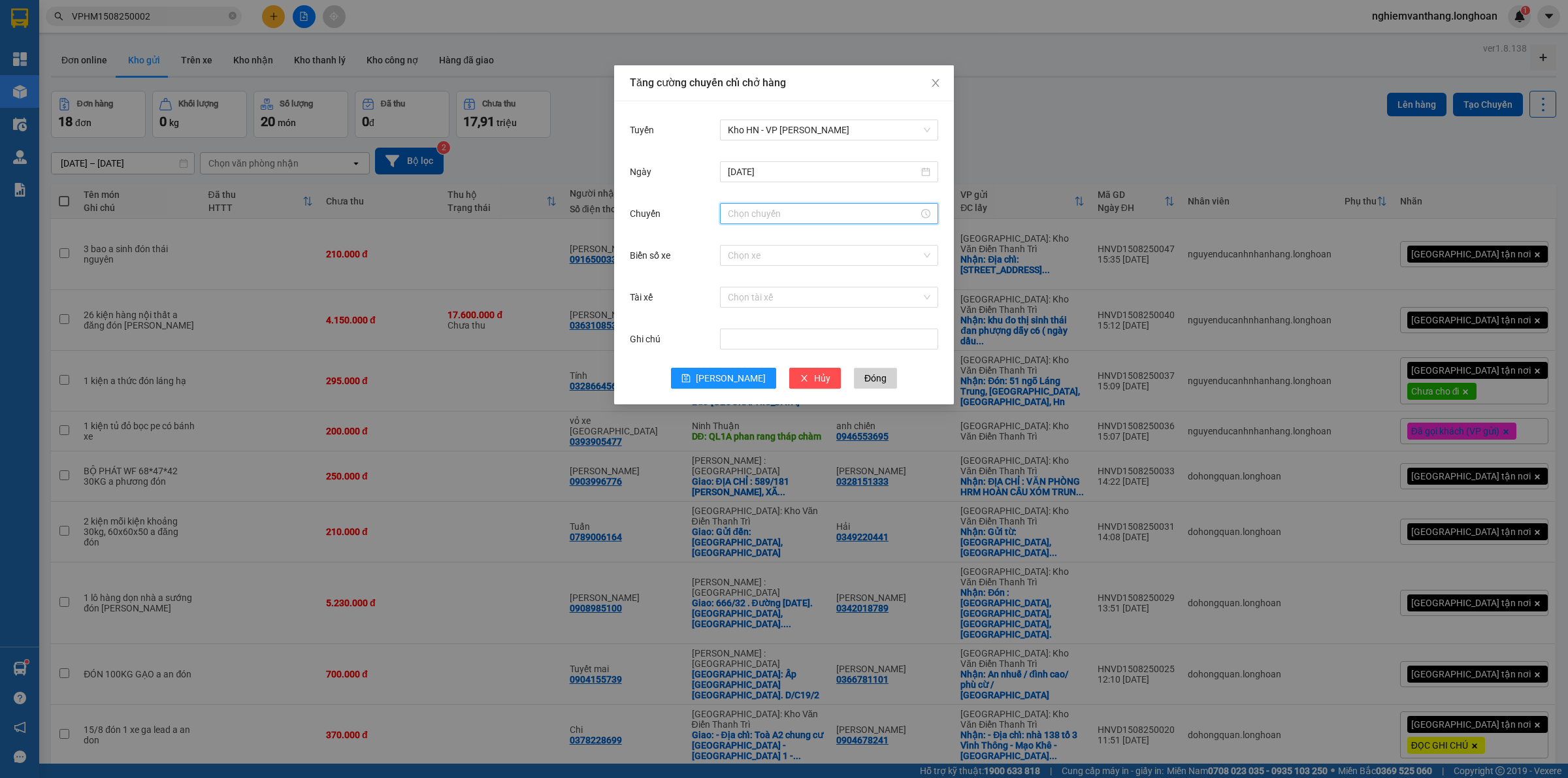
click at [737, 216] on input "Chuyến" at bounding box center [823, 214] width 191 height 15
click at [733, 234] on div "09" at bounding box center [738, 239] width 37 height 18
type input "09:00"
click at [775, 415] on span "OK" at bounding box center [774, 412] width 13 height 15
click at [747, 256] on input "Biển số xe" at bounding box center [824, 255] width 193 height 19
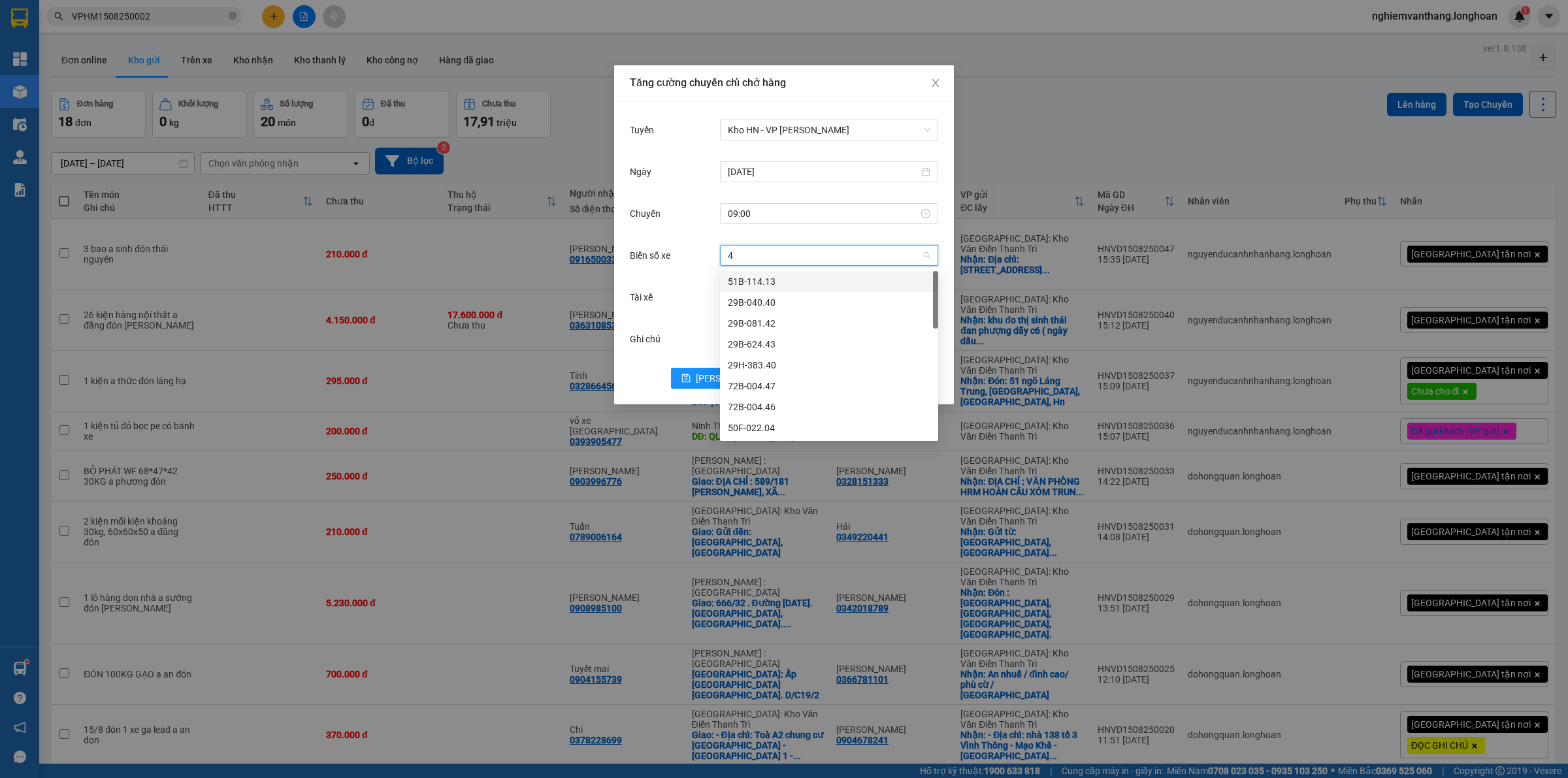
type input "44"
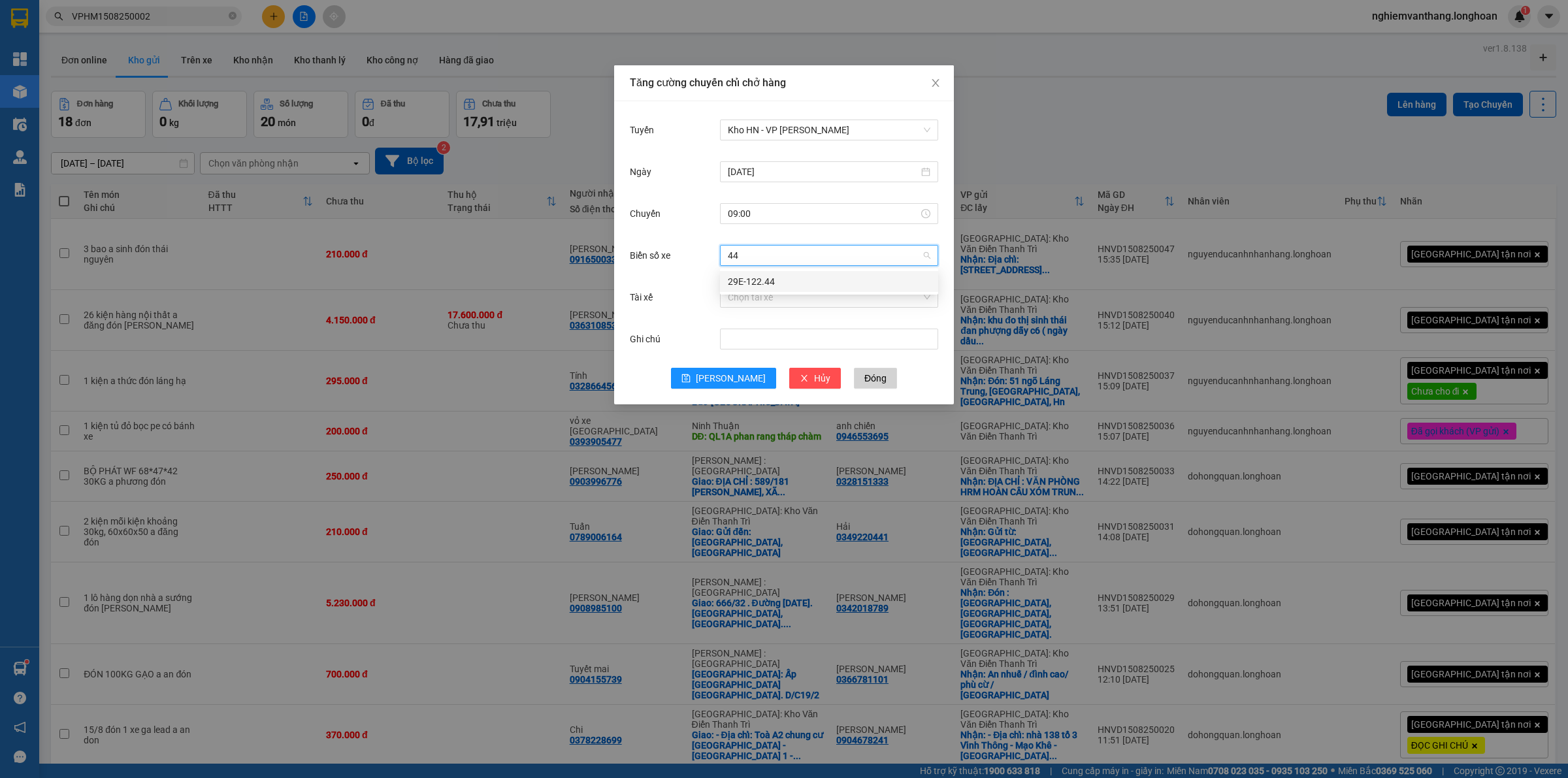
click at [774, 285] on div "29E-122.44" at bounding box center [829, 282] width 203 height 15
click at [756, 298] on input "Tài xế" at bounding box center [824, 296] width 193 height 19
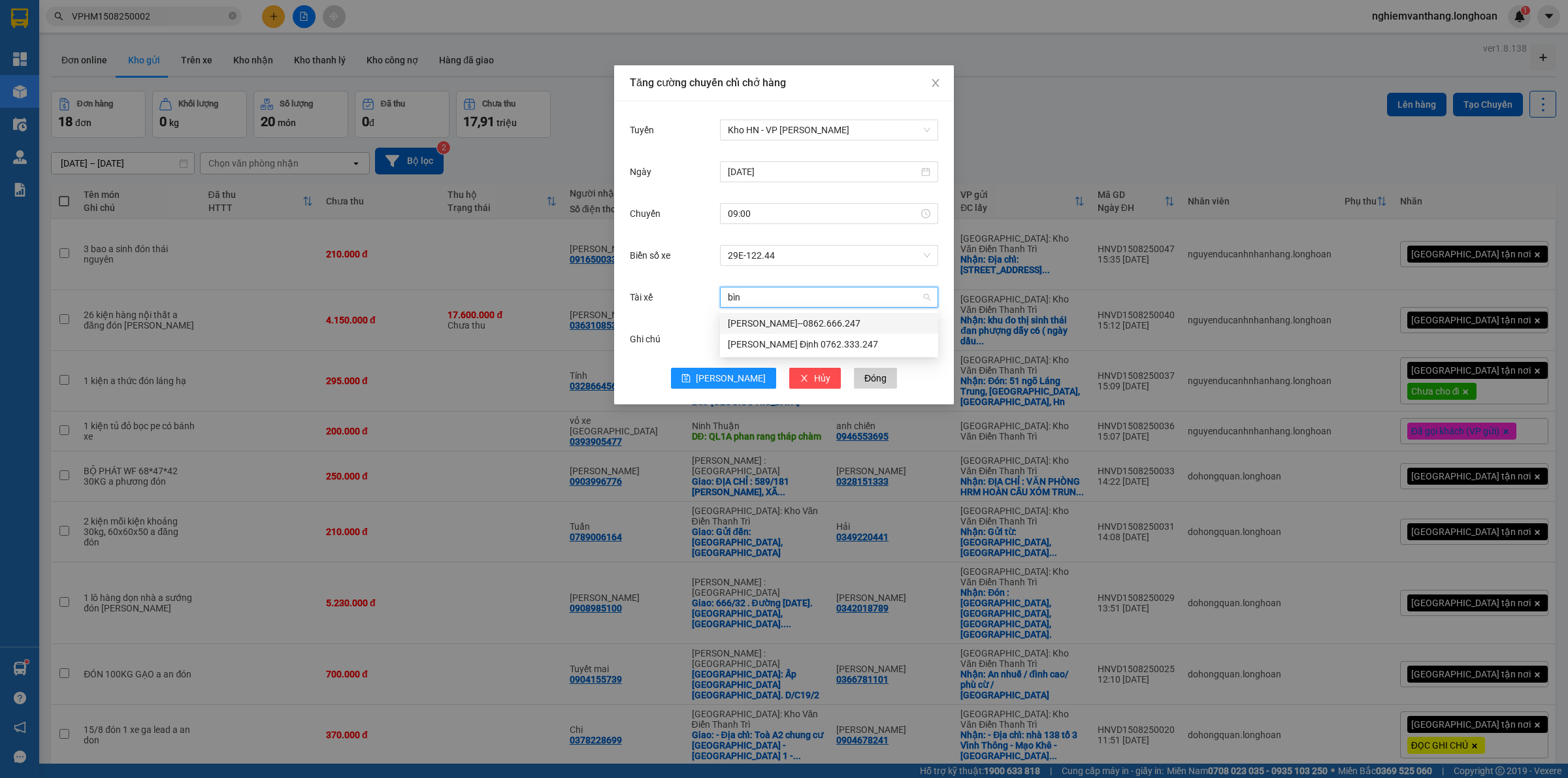
type input "bình"
click at [763, 319] on div "[PERSON_NAME]--0862.666.247" at bounding box center [829, 324] width 203 height 15
click at [740, 367] on div "Ghi chú" at bounding box center [784, 347] width 308 height 42
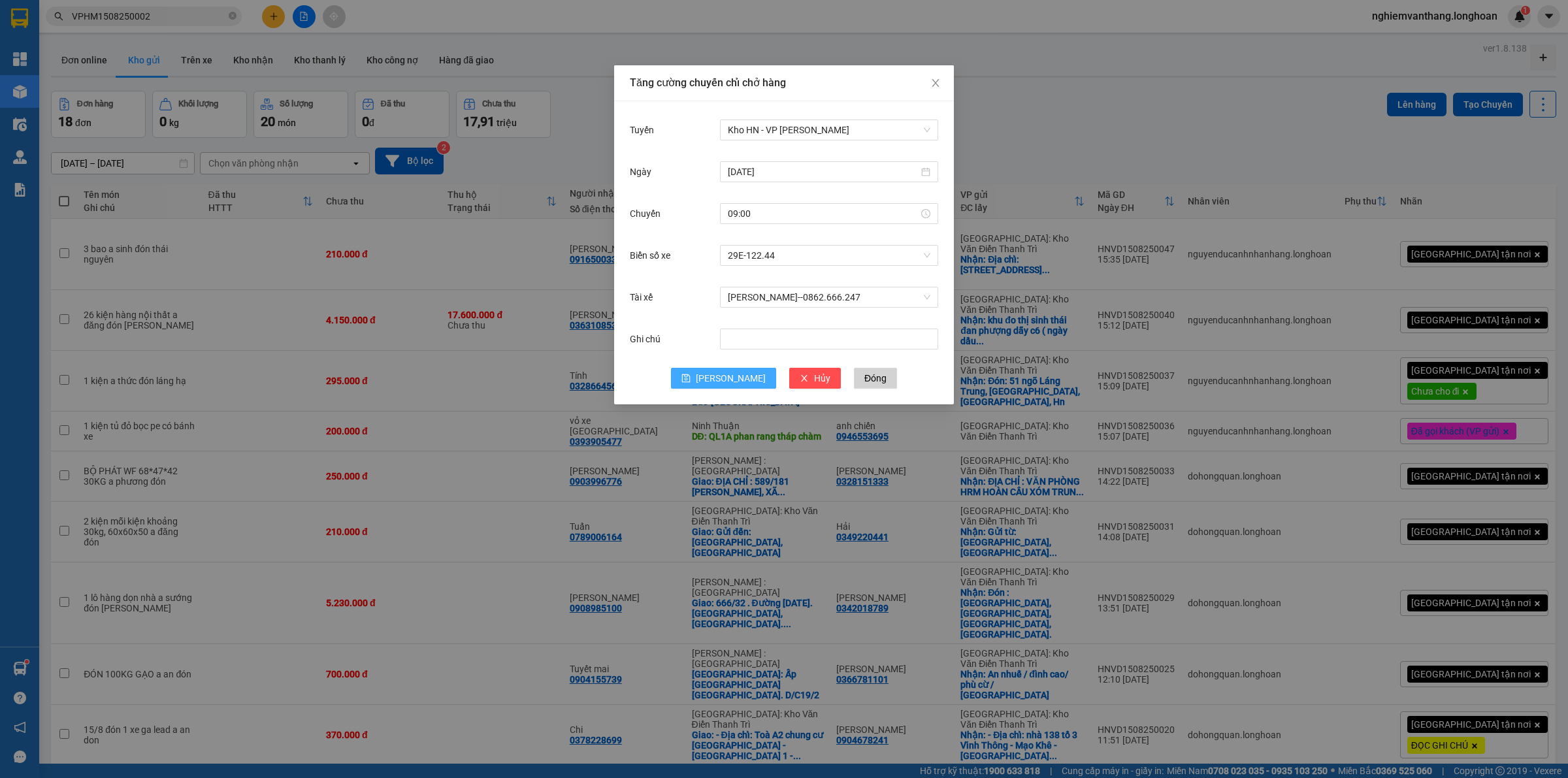
click at [736, 371] on span "Lưu" at bounding box center [731, 378] width 69 height 15
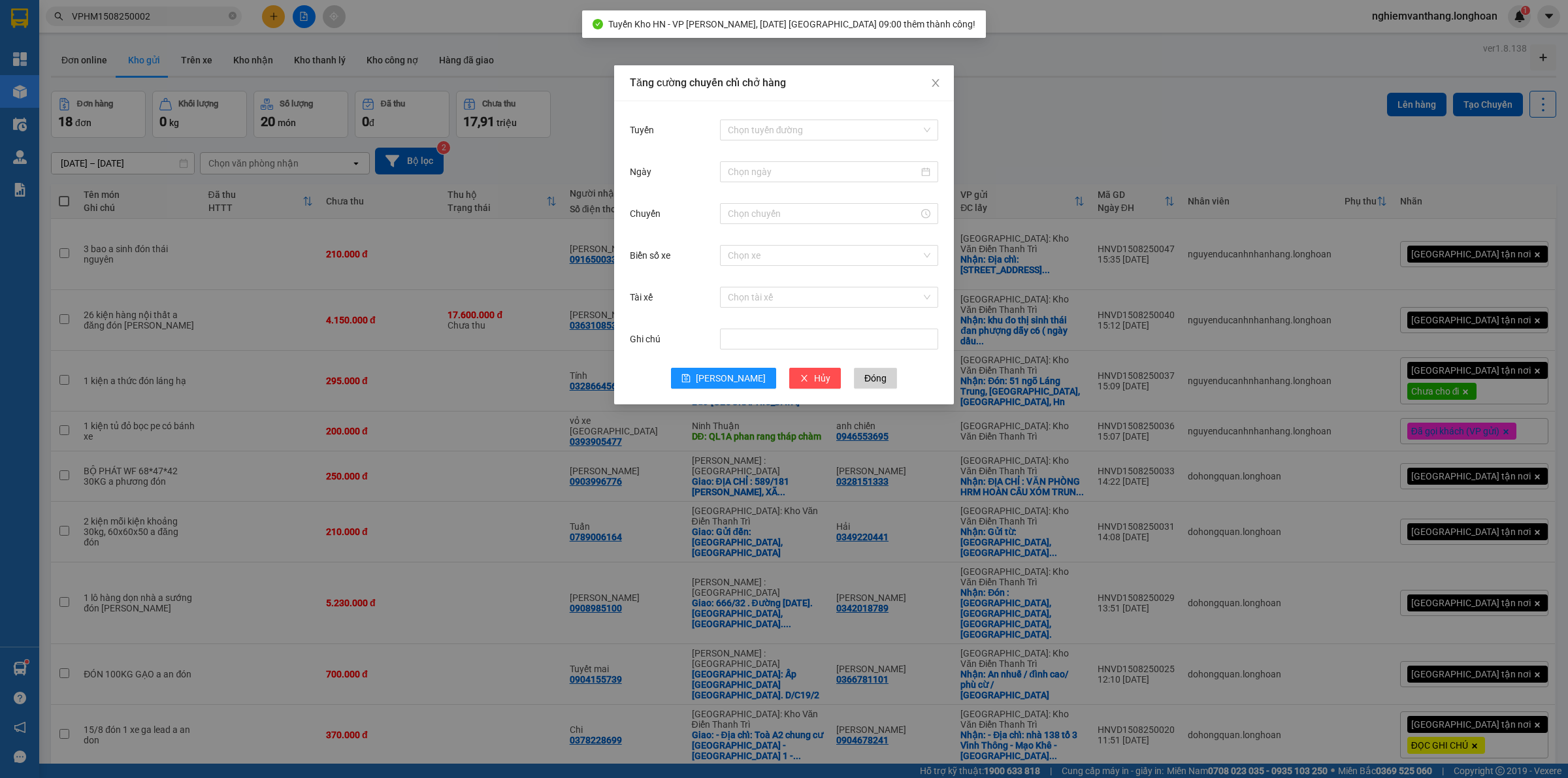
click at [567, 79] on div "Tăng cường chuyến chỉ chở hàng Tuyến Chọn tuyến đường Ngày Chuyến Biển số xe Ch…" at bounding box center [784, 389] width 1568 height 778
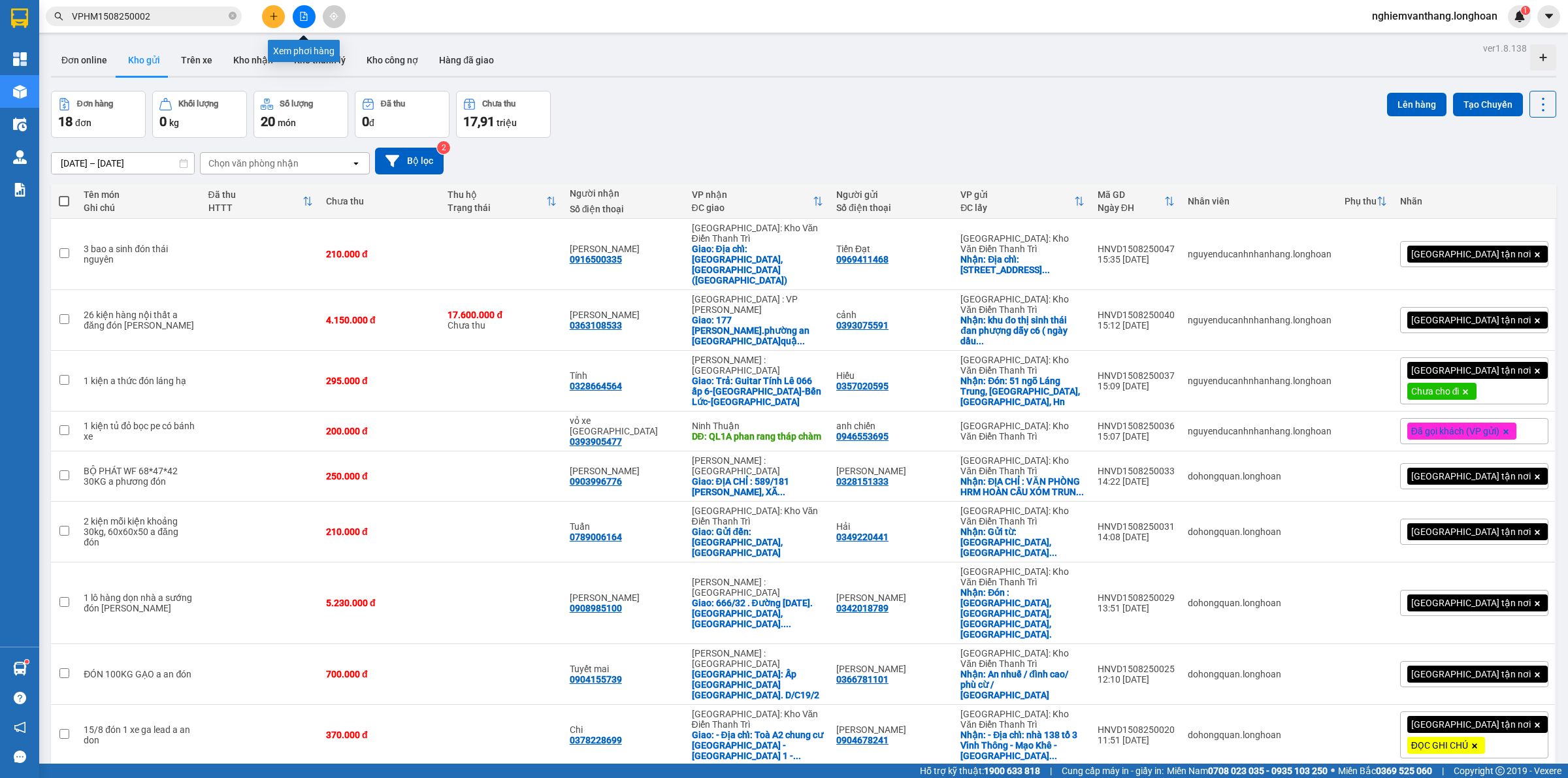
click at [299, 12] on icon "file-add" at bounding box center [304, 16] width 9 height 9
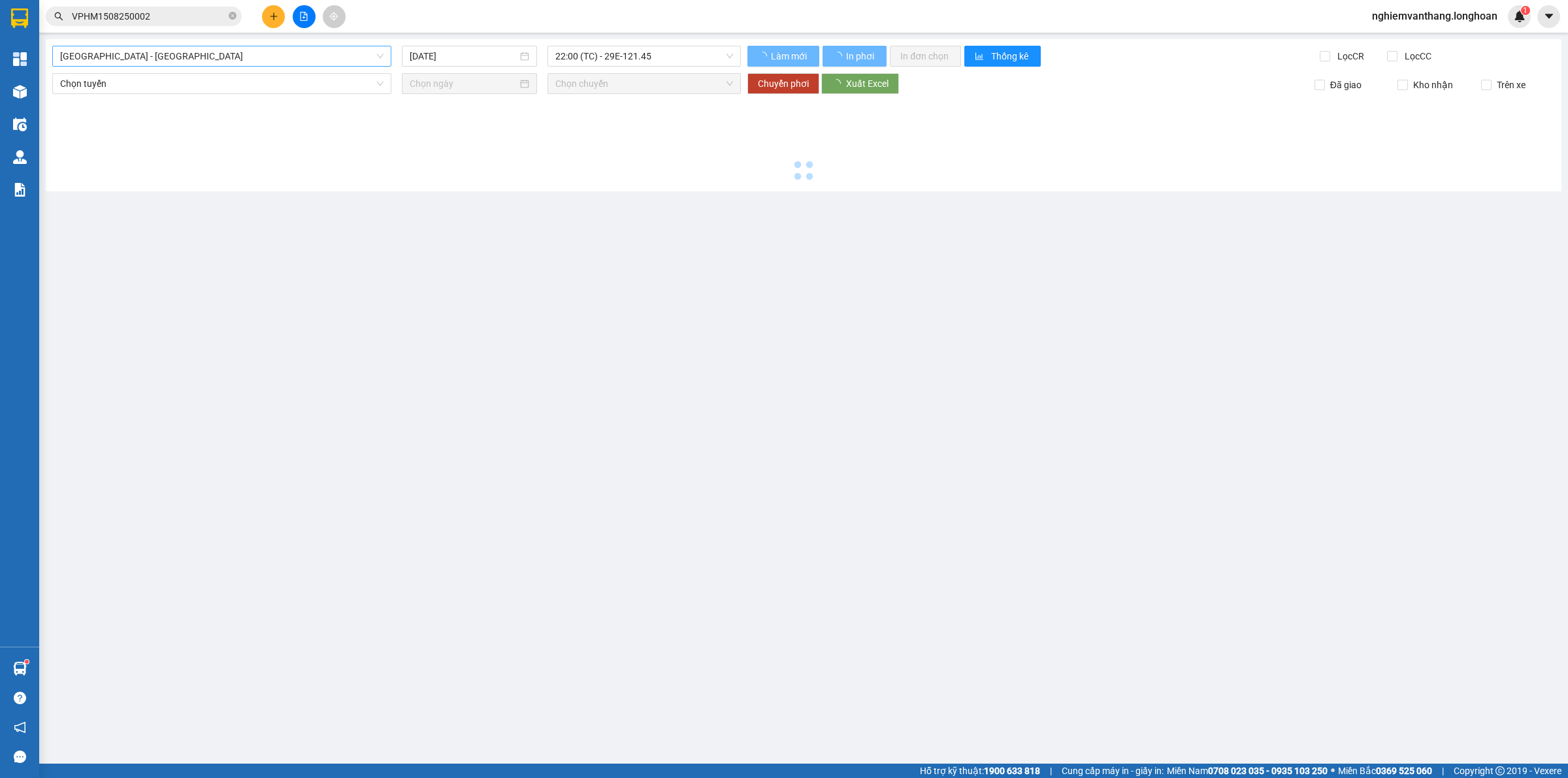
type input "[DATE]"
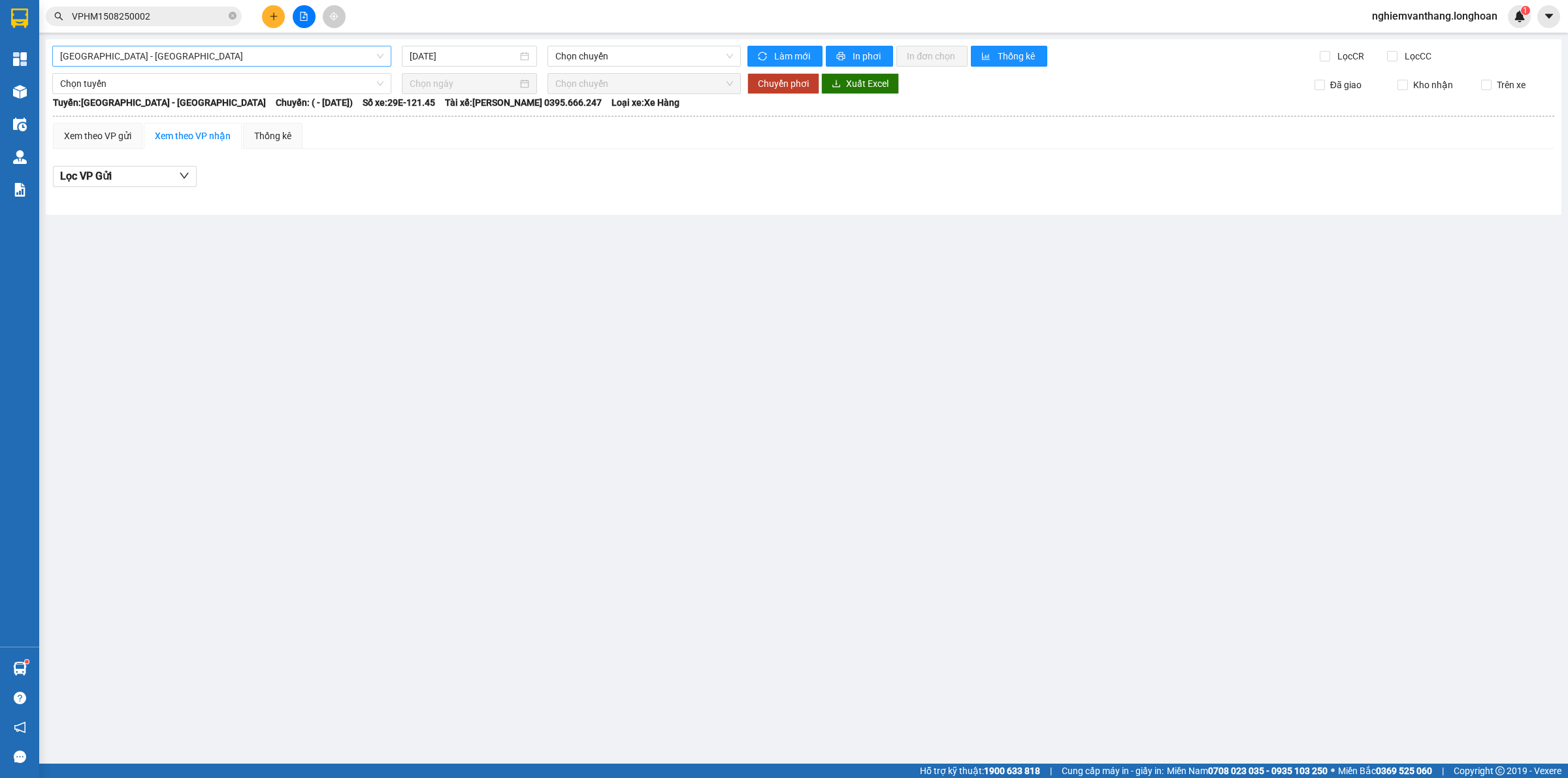
click at [98, 54] on span "[GEOGRAPHIC_DATA] - [GEOGRAPHIC_DATA]" at bounding box center [222, 56] width 324 height 19
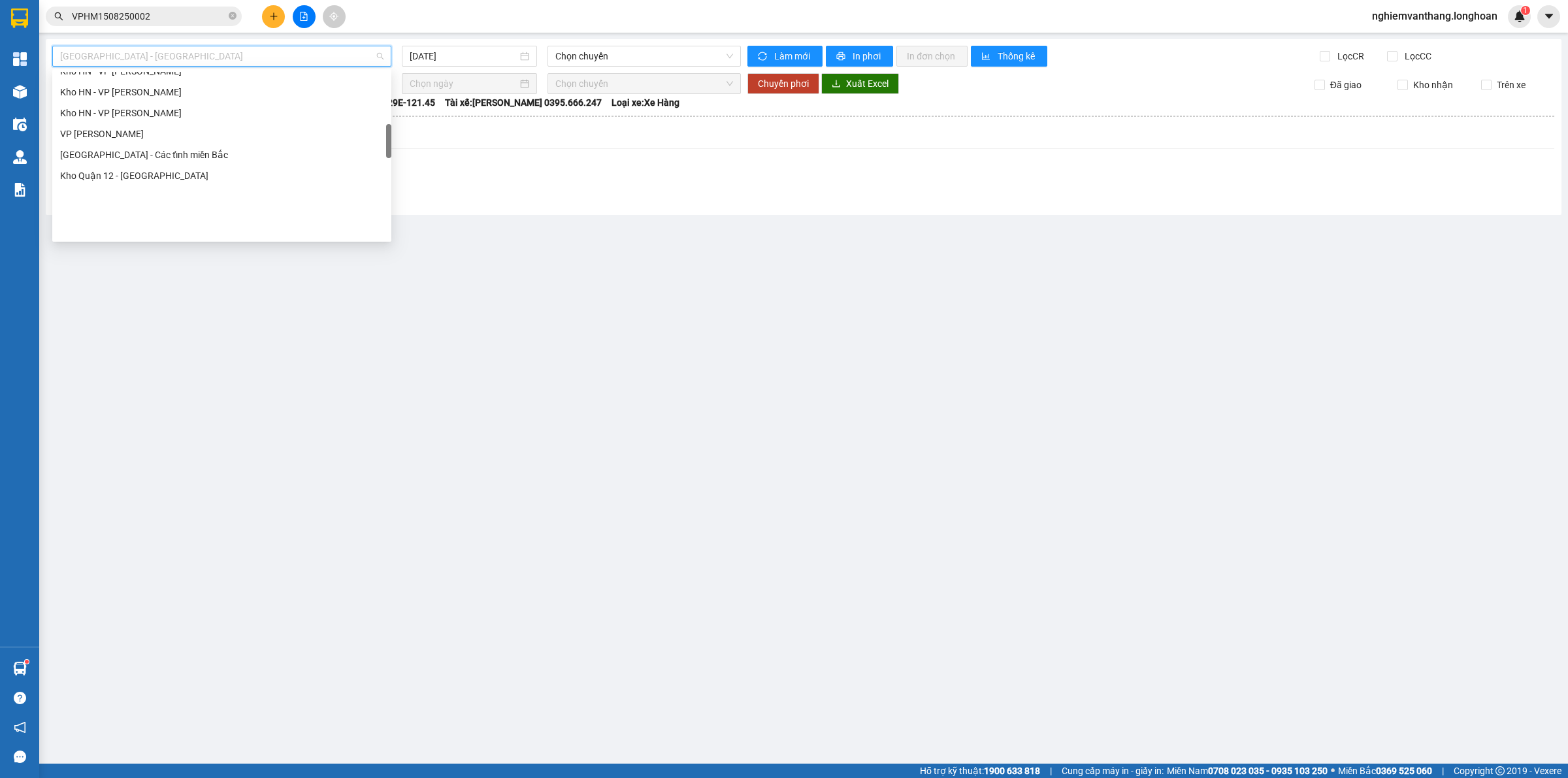
scroll to position [326, 0]
click at [143, 106] on div "Kho HN - VP [GEOGRAPHIC_DATA]" at bounding box center [222, 112] width 324 height 15
type input "[DATE]"
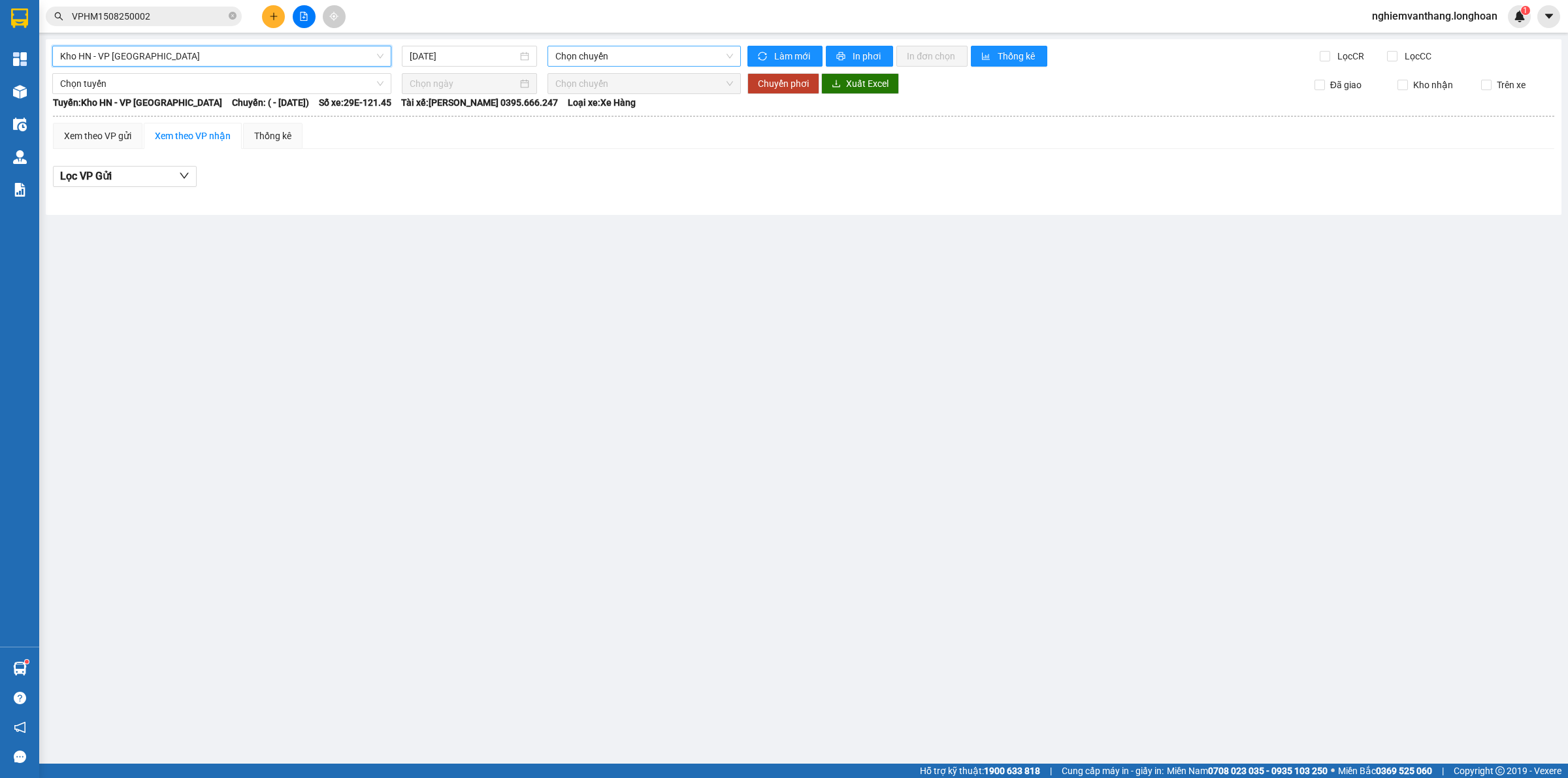
click at [592, 58] on span "Chọn chuyến" at bounding box center [644, 56] width 177 height 19
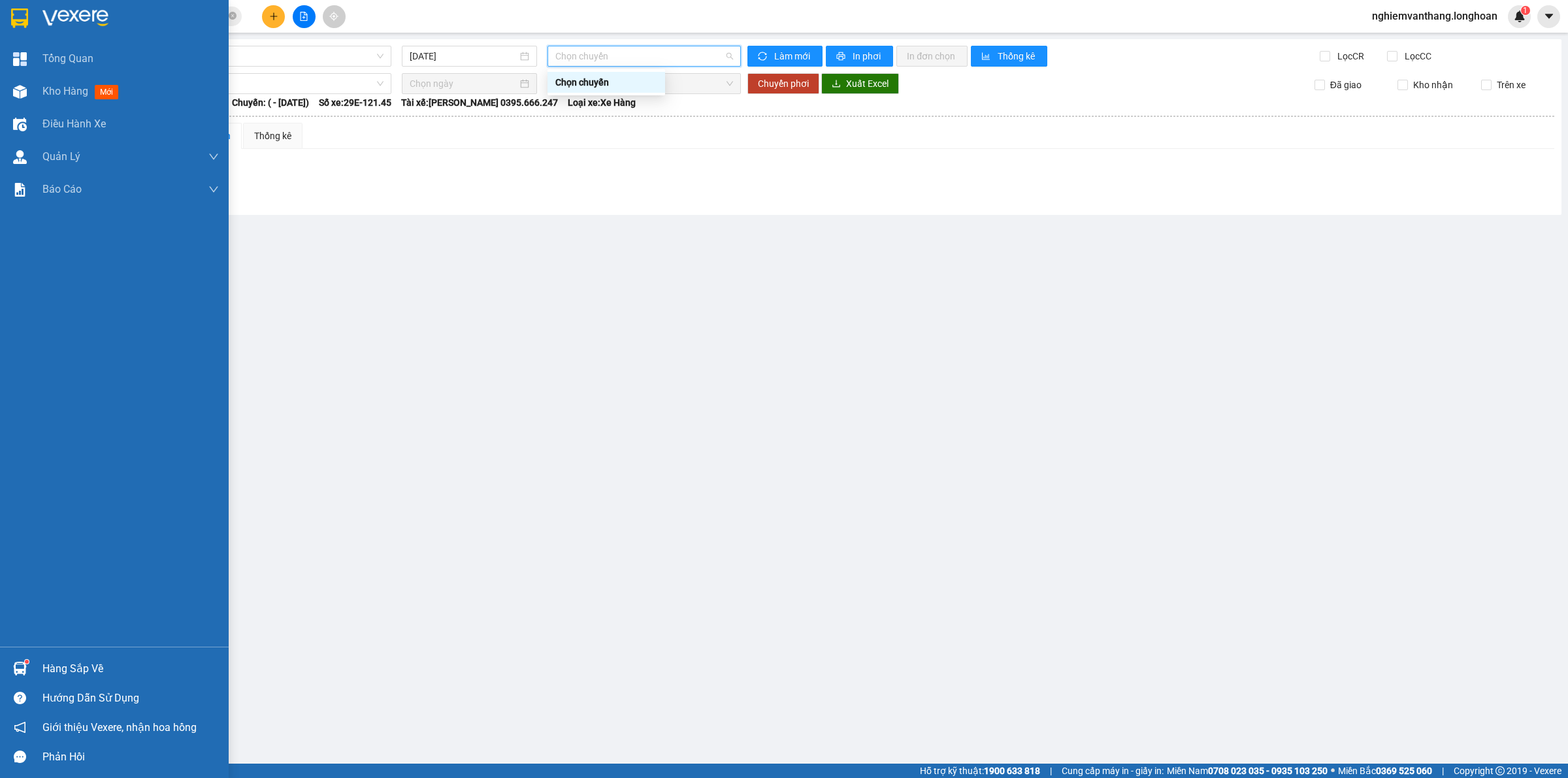
click at [33, 25] on div at bounding box center [114, 21] width 229 height 42
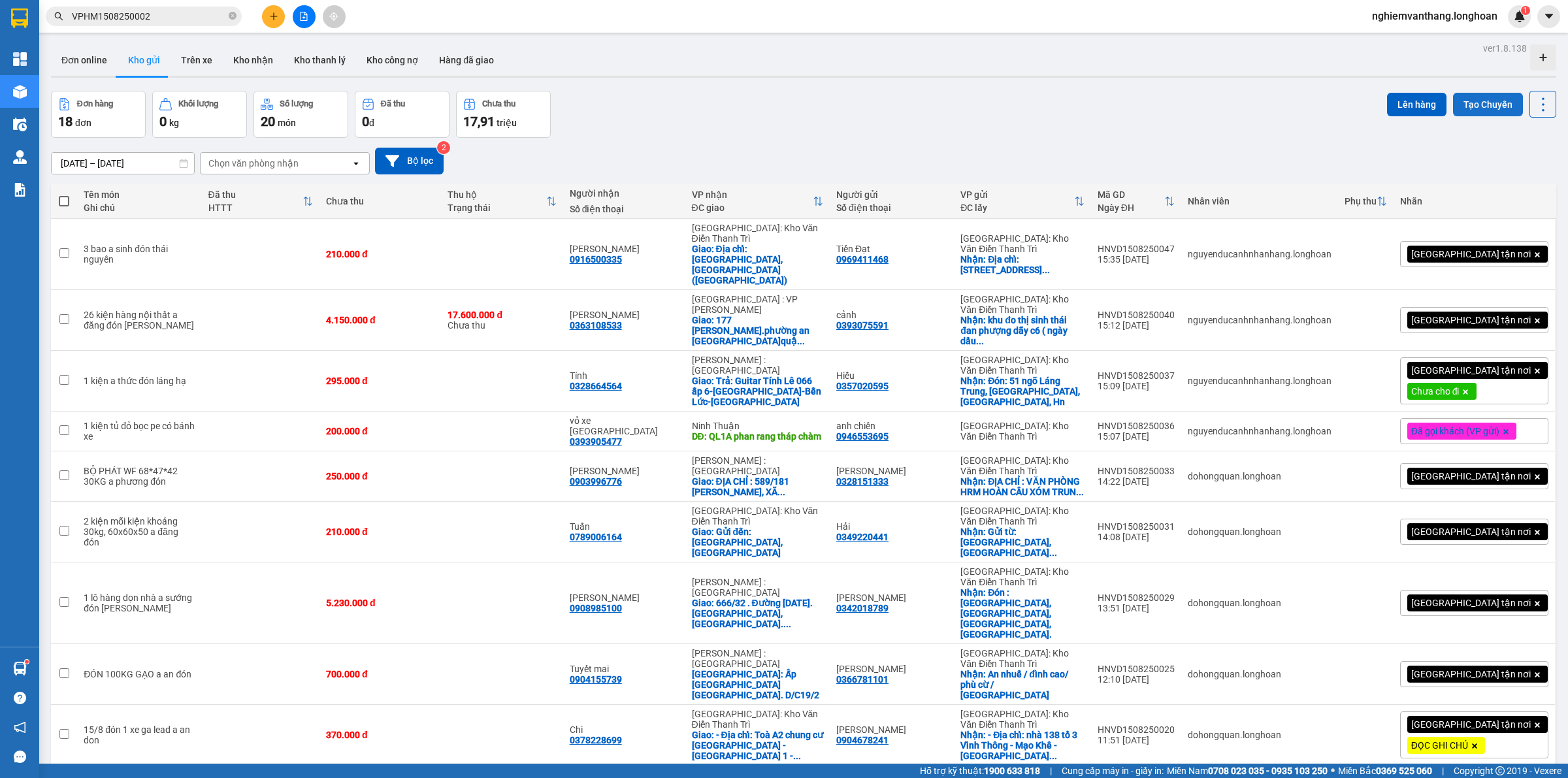
click at [1470, 108] on button "Tạo Chuyến" at bounding box center [1488, 104] width 69 height 24
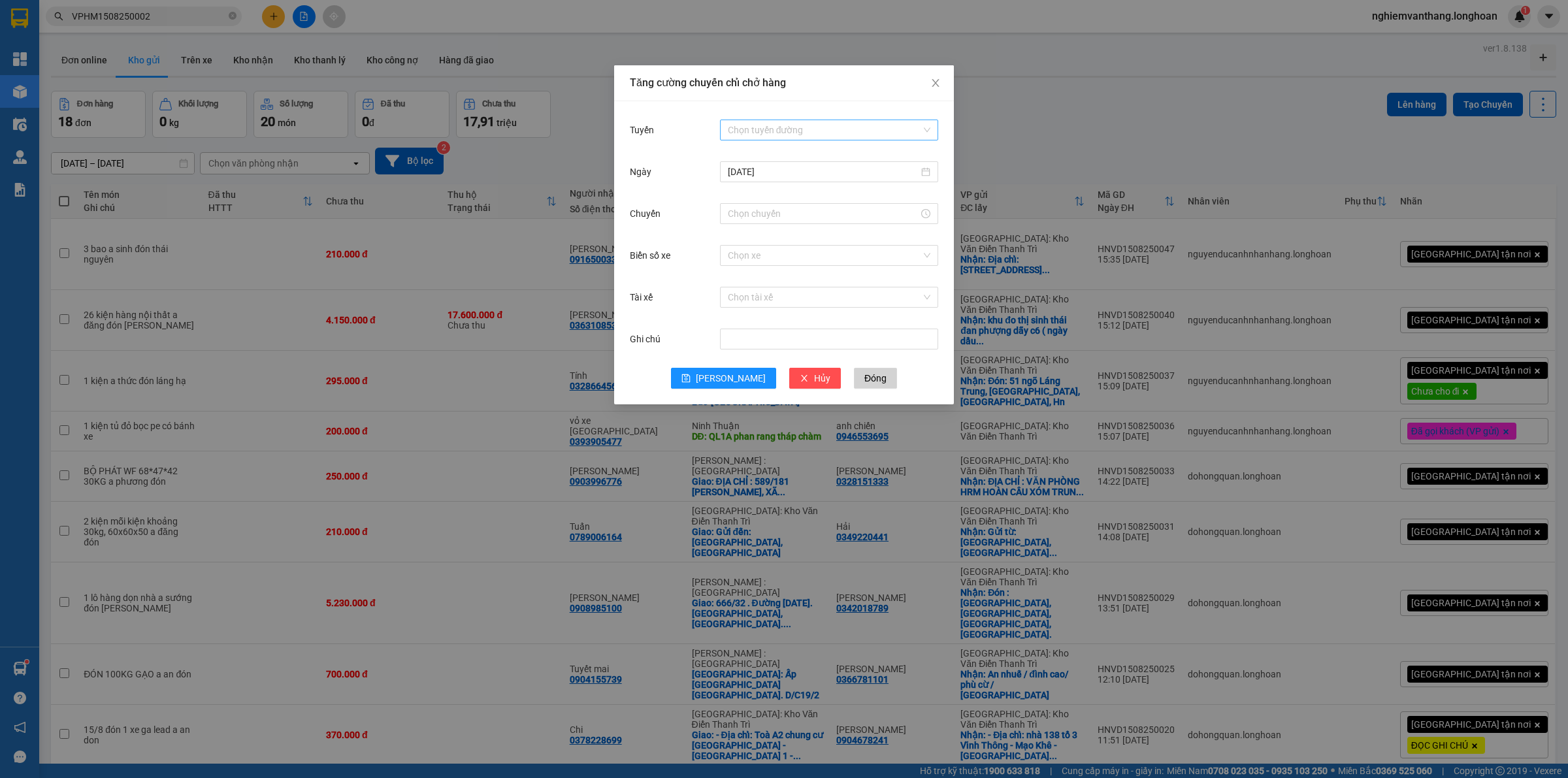
click at [853, 132] on input "Tuyến" at bounding box center [824, 129] width 193 height 19
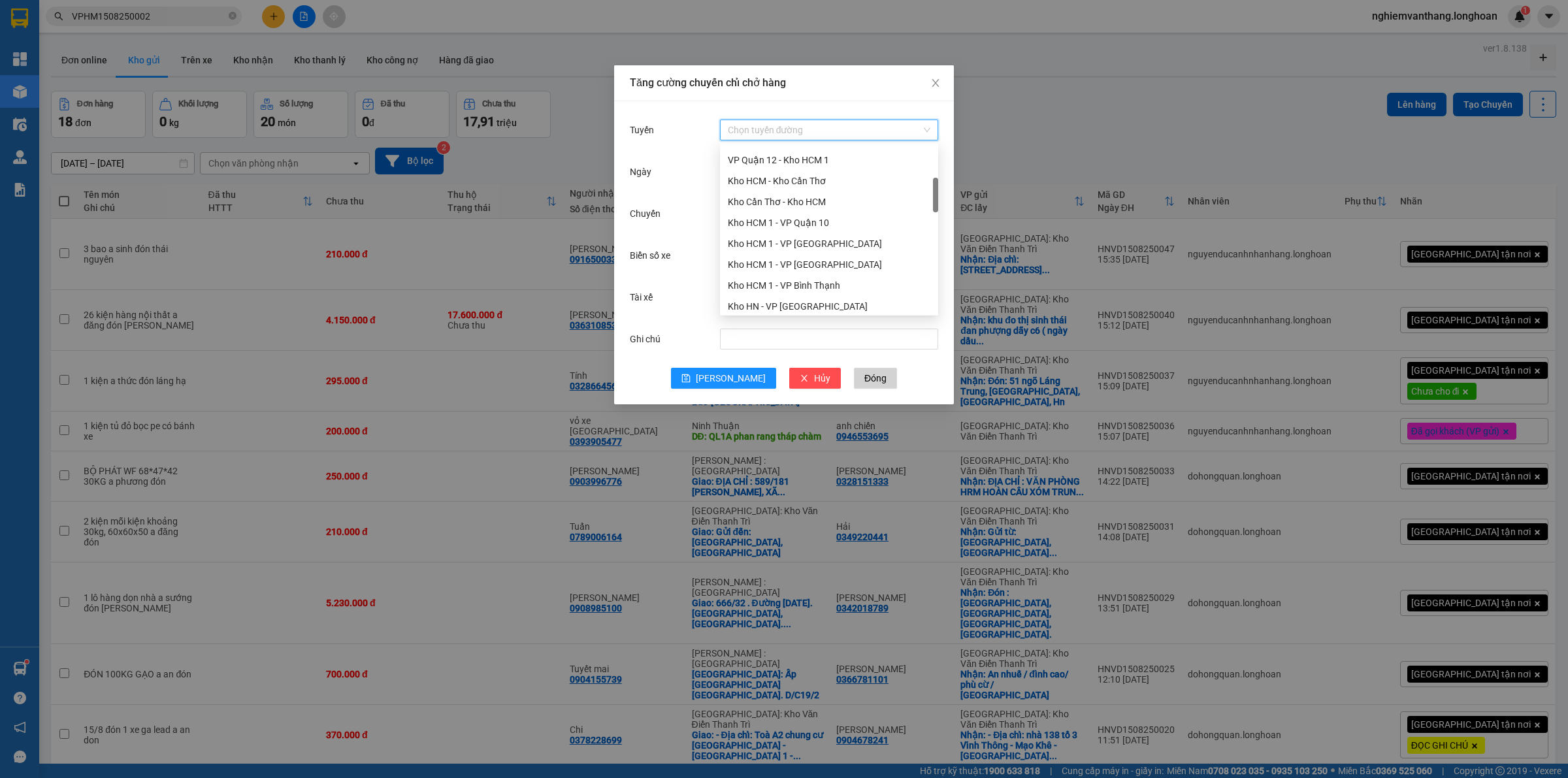
scroll to position [245, 0]
click at [823, 245] on div "Kho HN - VP [GEOGRAPHIC_DATA]" at bounding box center [829, 246] width 203 height 15
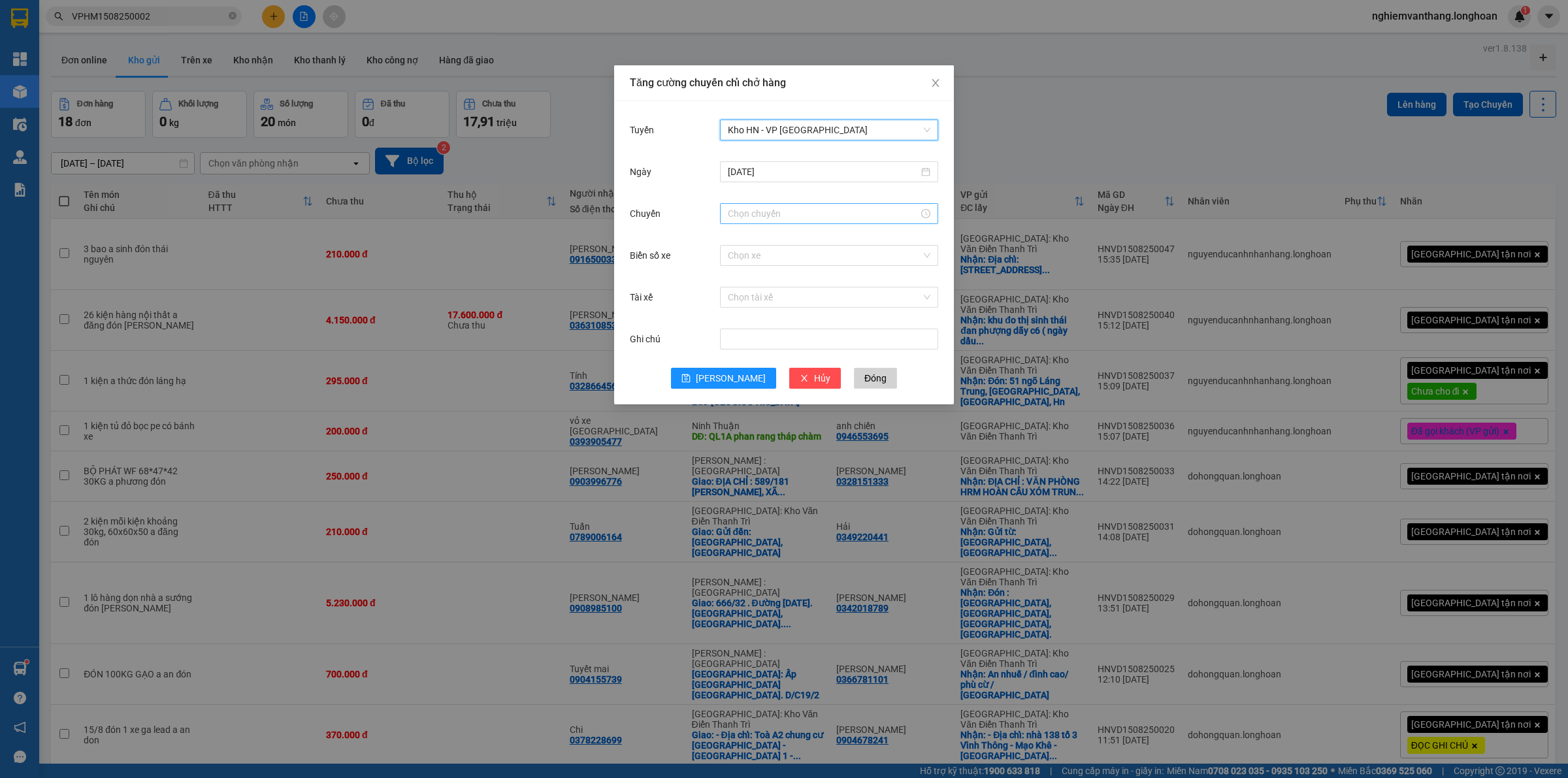
click at [759, 214] on input "Chuyến" at bounding box center [823, 214] width 191 height 15
click at [735, 346] on div "06" at bounding box center [738, 348] width 37 height 18
type input "06:00"
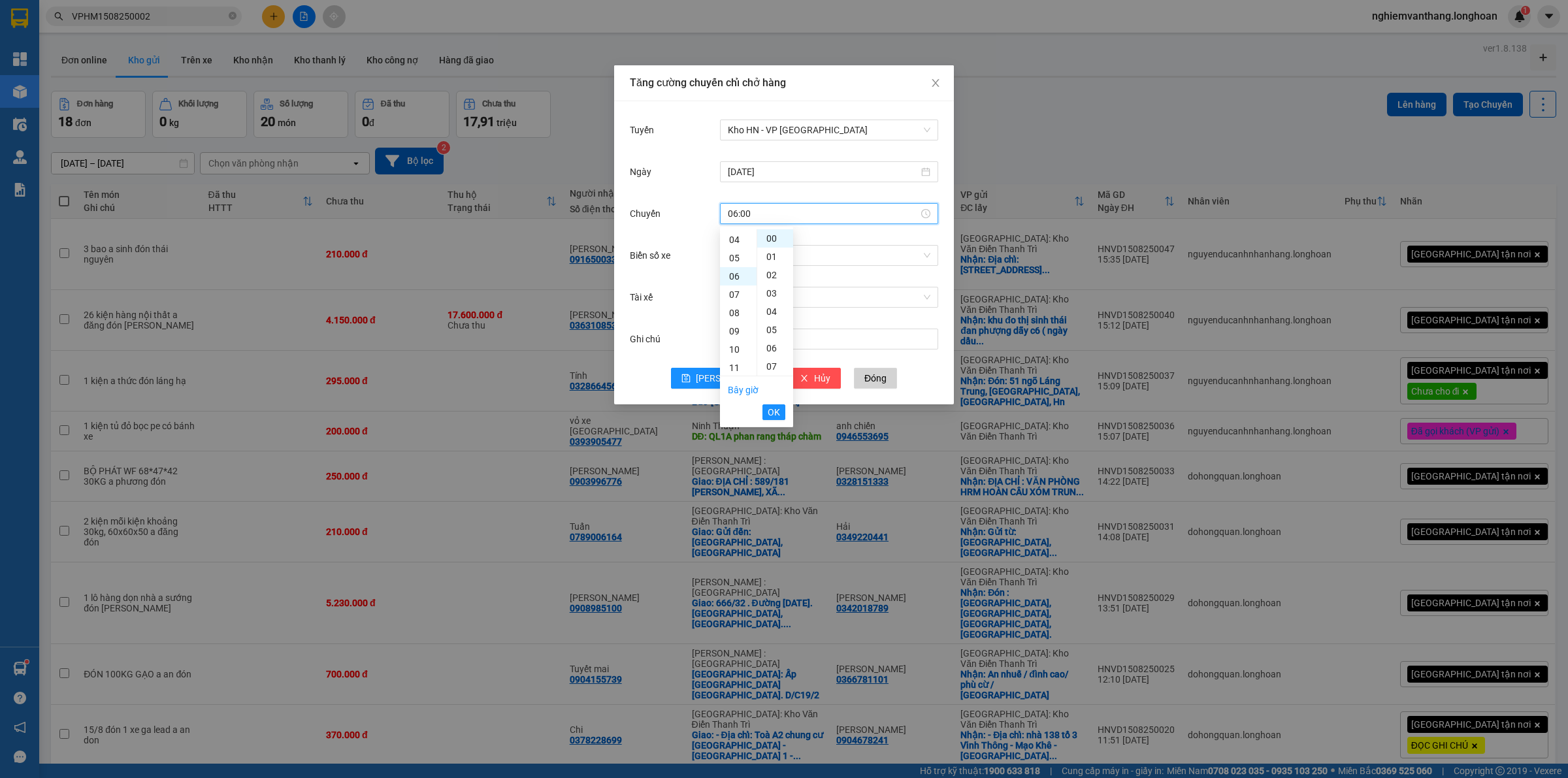
scroll to position [109, 0]
click at [750, 123] on span "Kho HN - VP [GEOGRAPHIC_DATA]" at bounding box center [829, 129] width 203 height 19
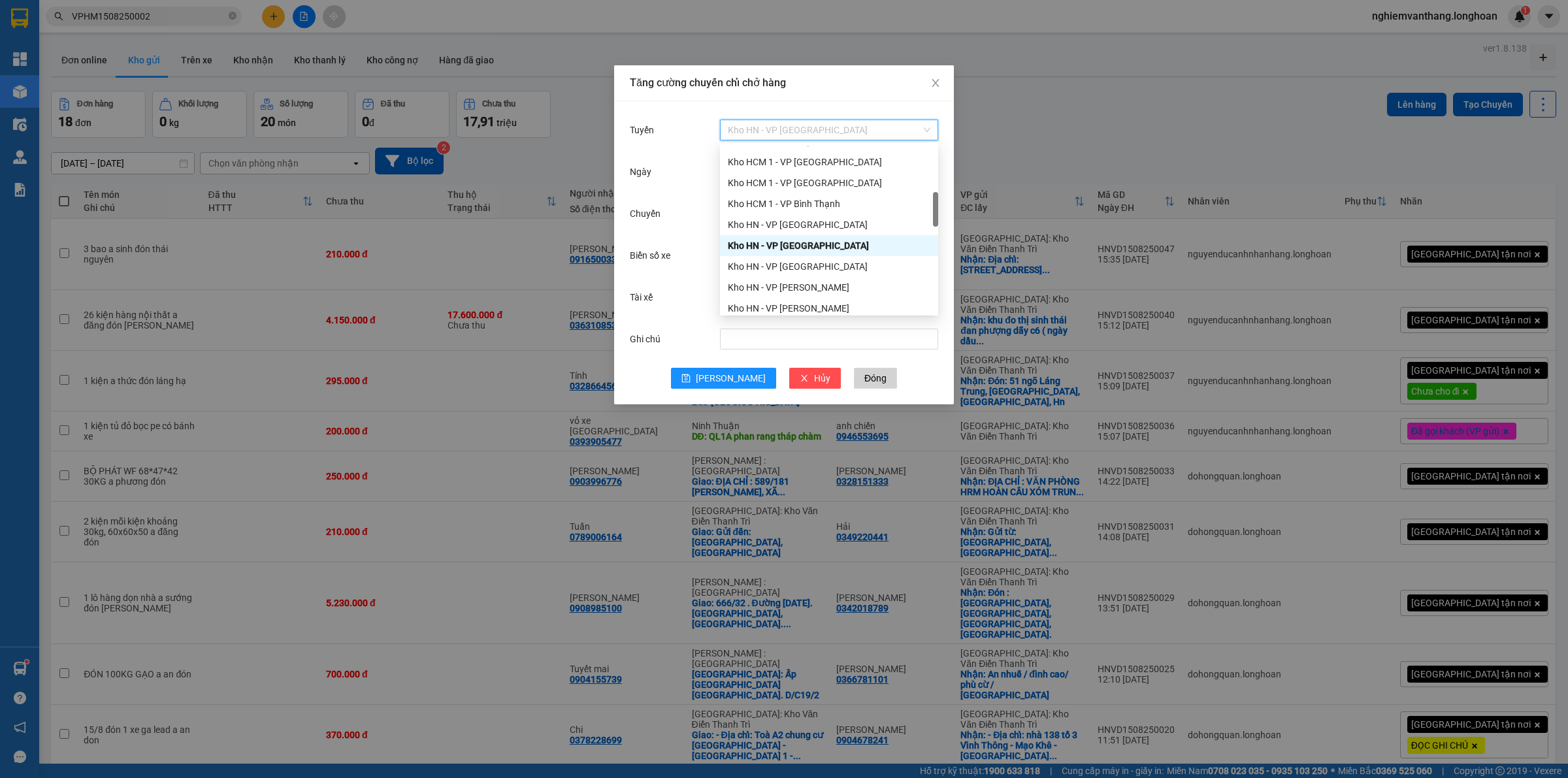
click at [801, 242] on div "Kho HN - VP [GEOGRAPHIC_DATA]" at bounding box center [829, 246] width 203 height 15
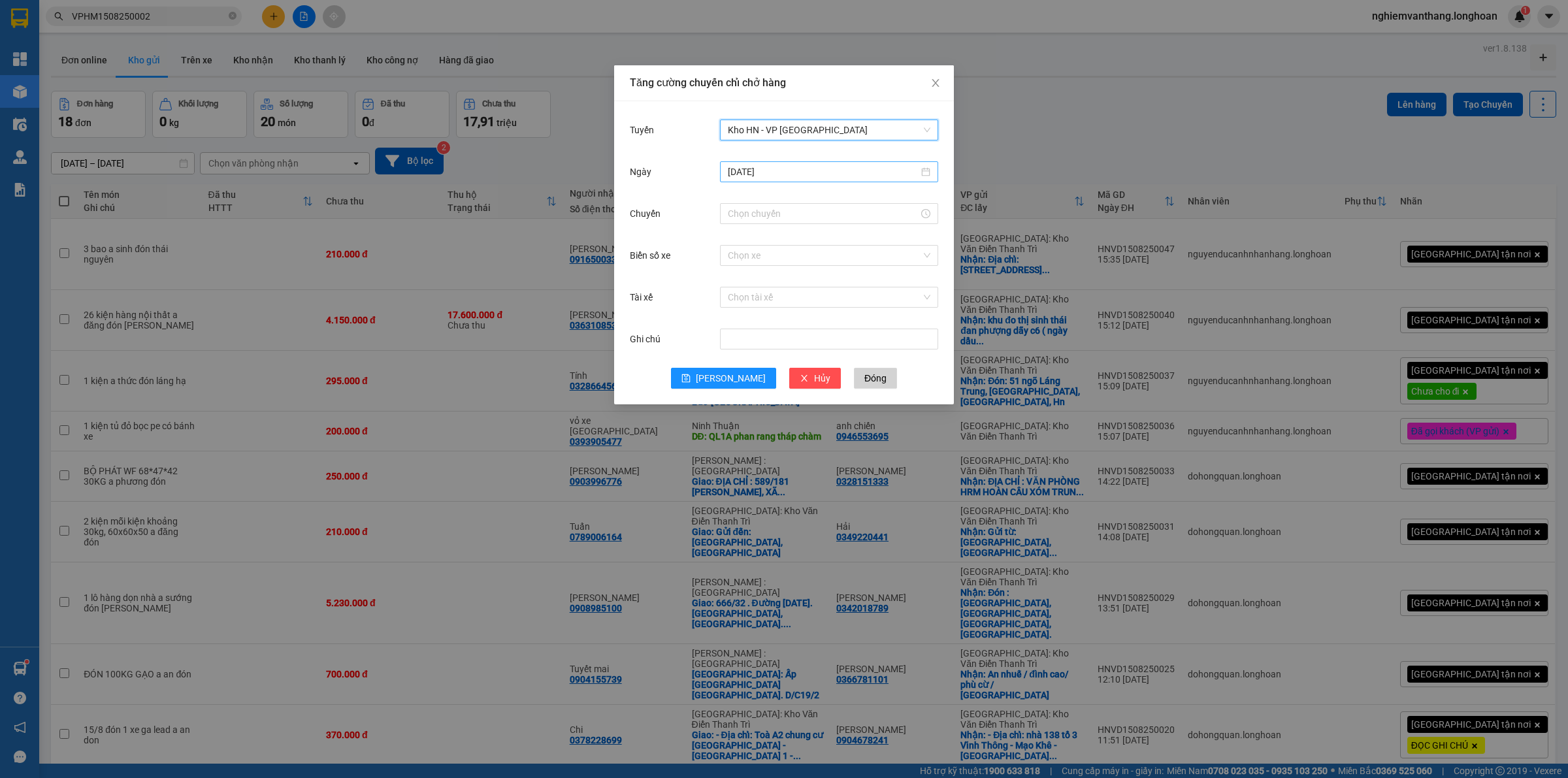
click at [774, 176] on input "[DATE]" at bounding box center [823, 172] width 191 height 15
type input "[DATE]"
click at [883, 285] on div "16" at bounding box center [880, 286] width 16 height 16
click at [752, 199] on div "Ngày 16/08/2025" at bounding box center [784, 180] width 308 height 42
click at [752, 212] on input "Chuyến" at bounding box center [823, 214] width 191 height 15
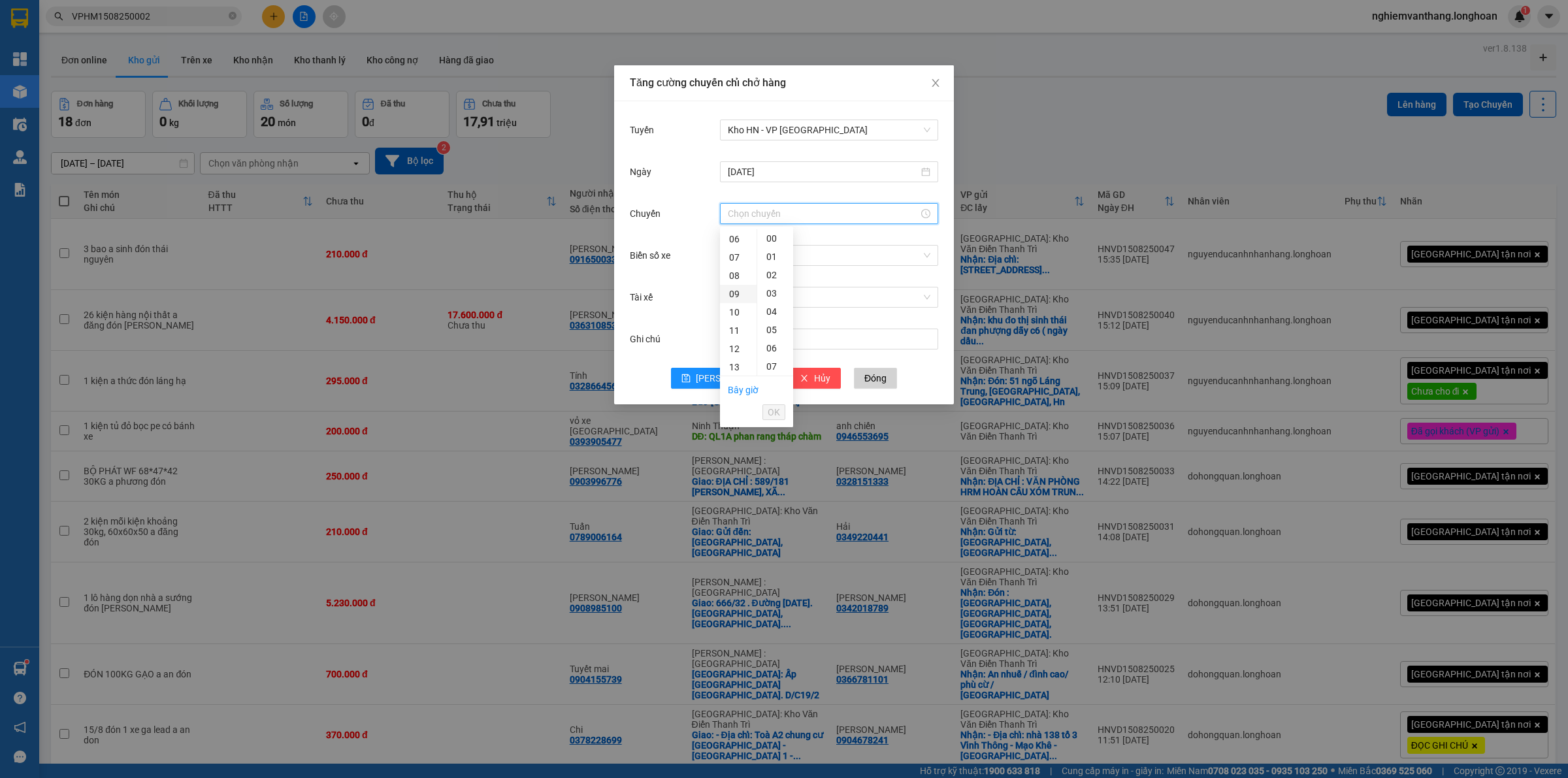
click at [736, 292] on div "09" at bounding box center [738, 294] width 37 height 18
type input "09:00"
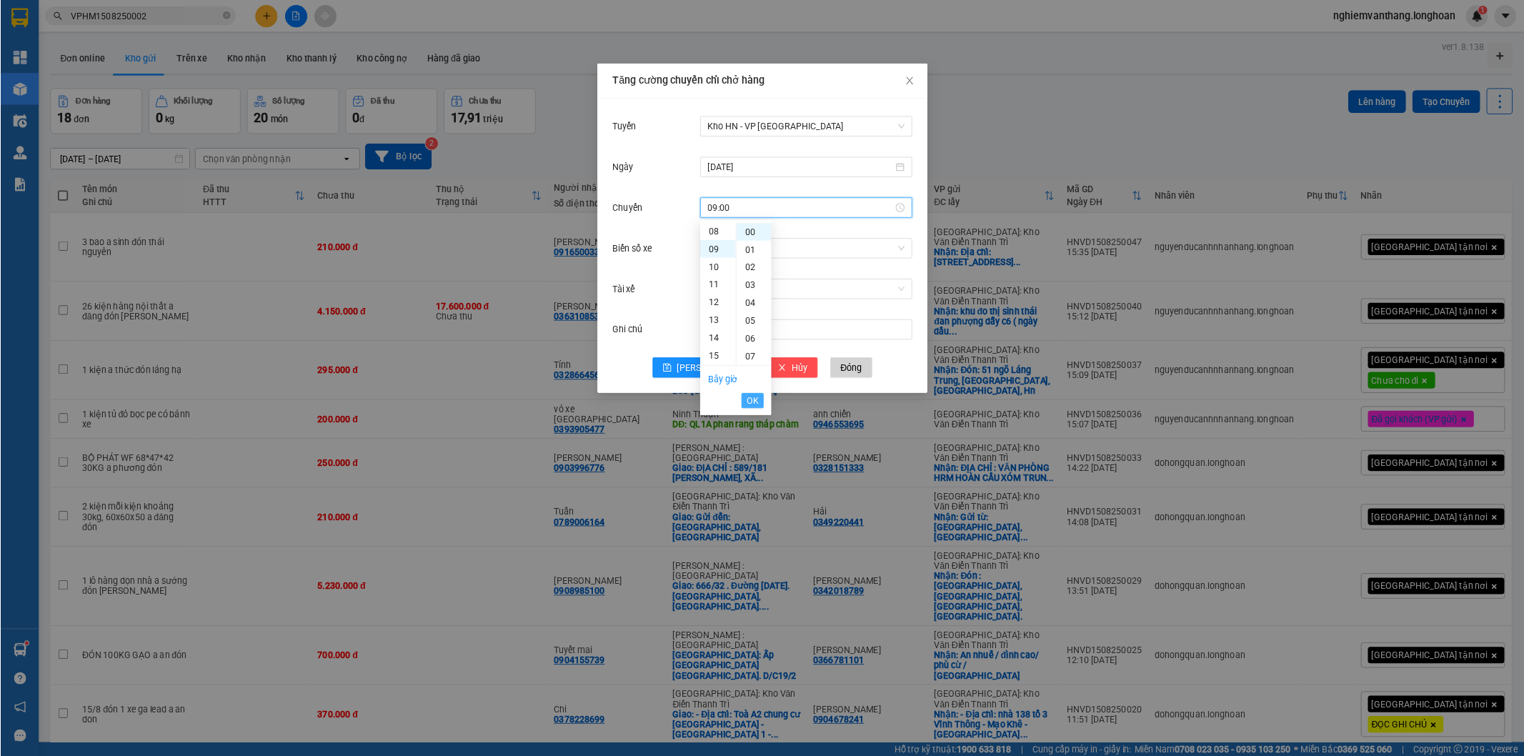
scroll to position [180, 0]
click at [844, 445] on span "OK" at bounding box center [847, 451] width 14 height 16
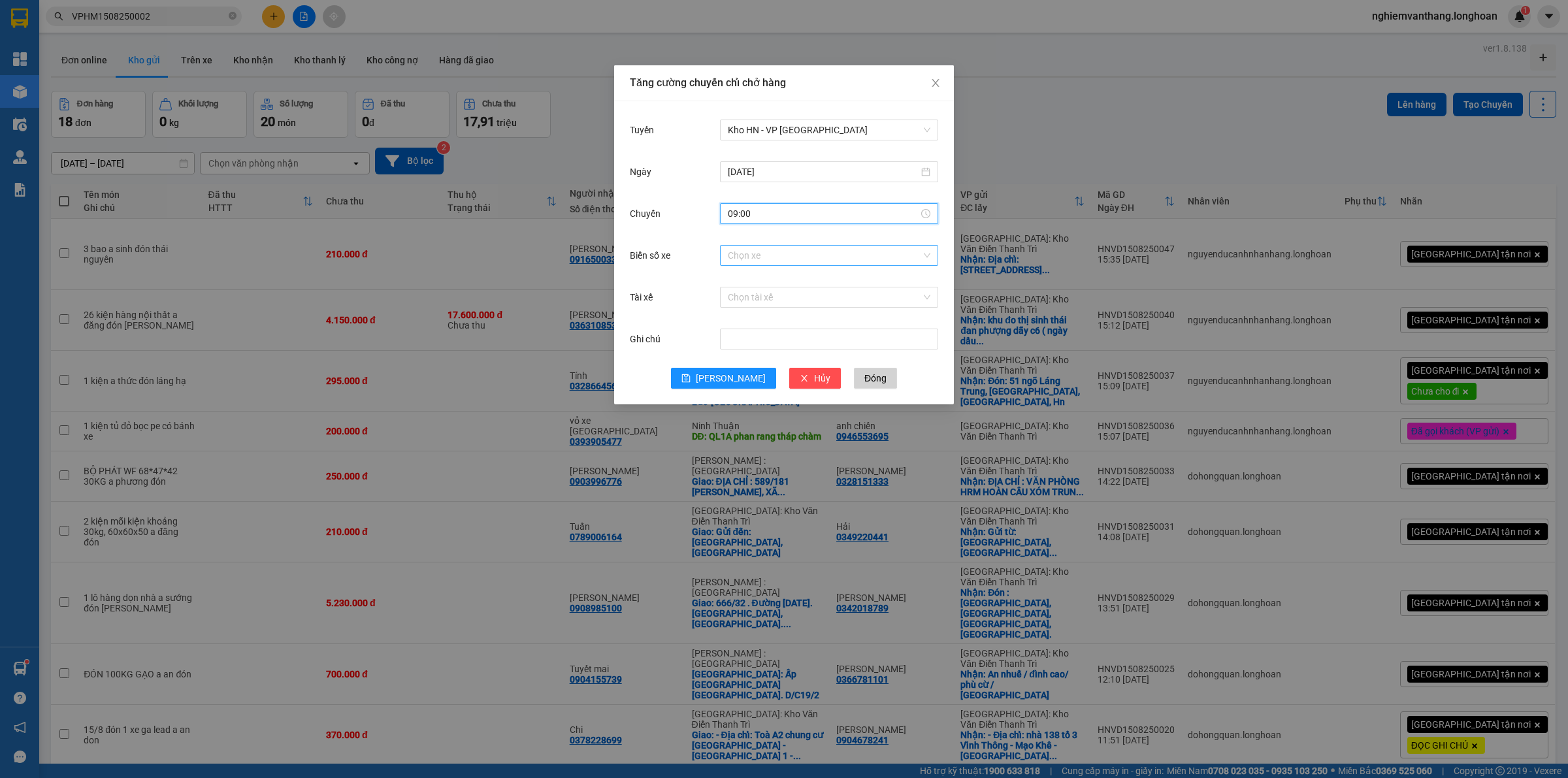
click at [756, 263] on input "Biển số xe" at bounding box center [824, 255] width 193 height 19
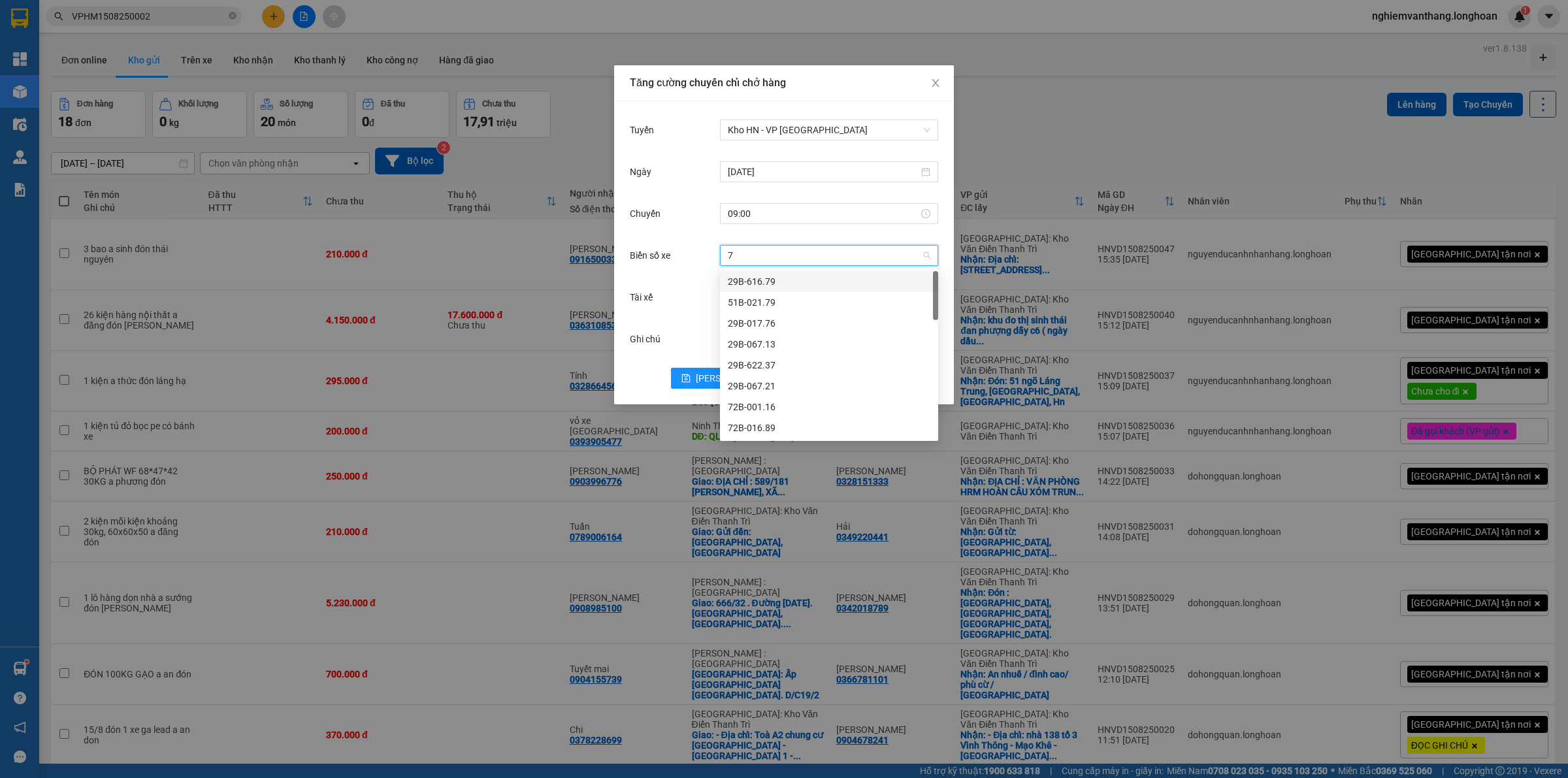
type input "71"
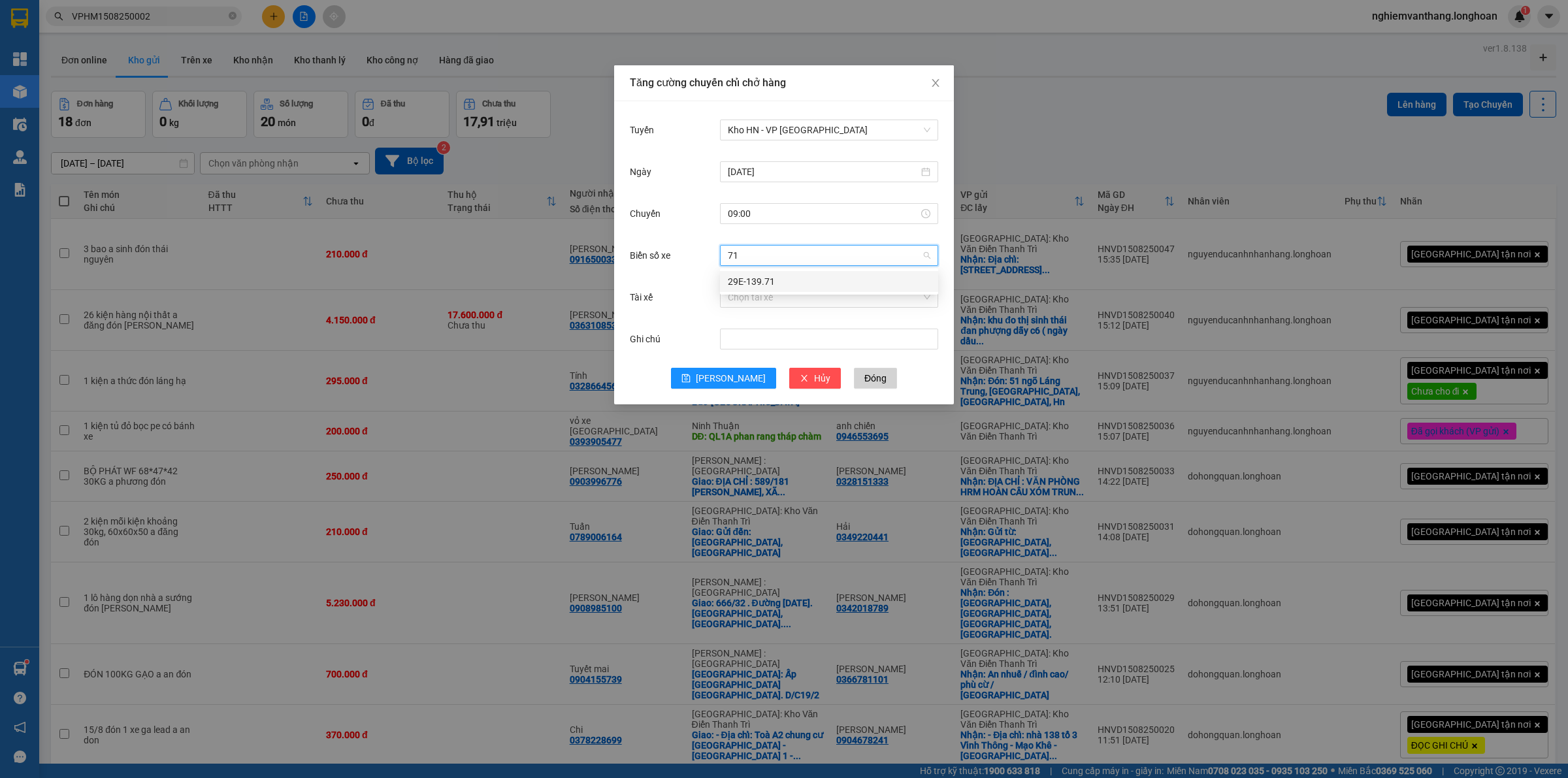
click at [788, 281] on div "29E-139.71" at bounding box center [829, 282] width 203 height 15
click at [753, 307] on input "Tài xế" at bounding box center [824, 296] width 193 height 19
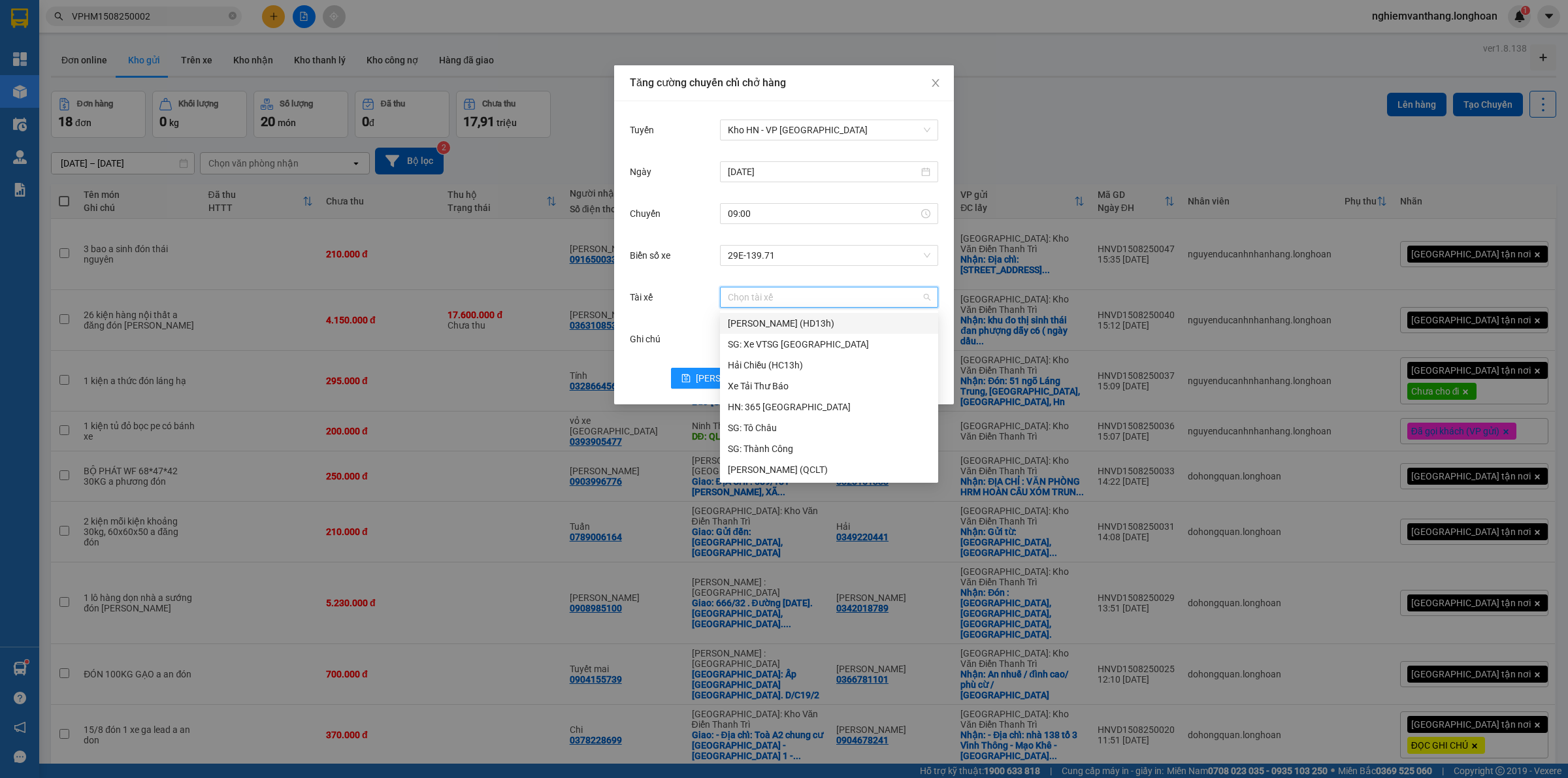
type input "g"
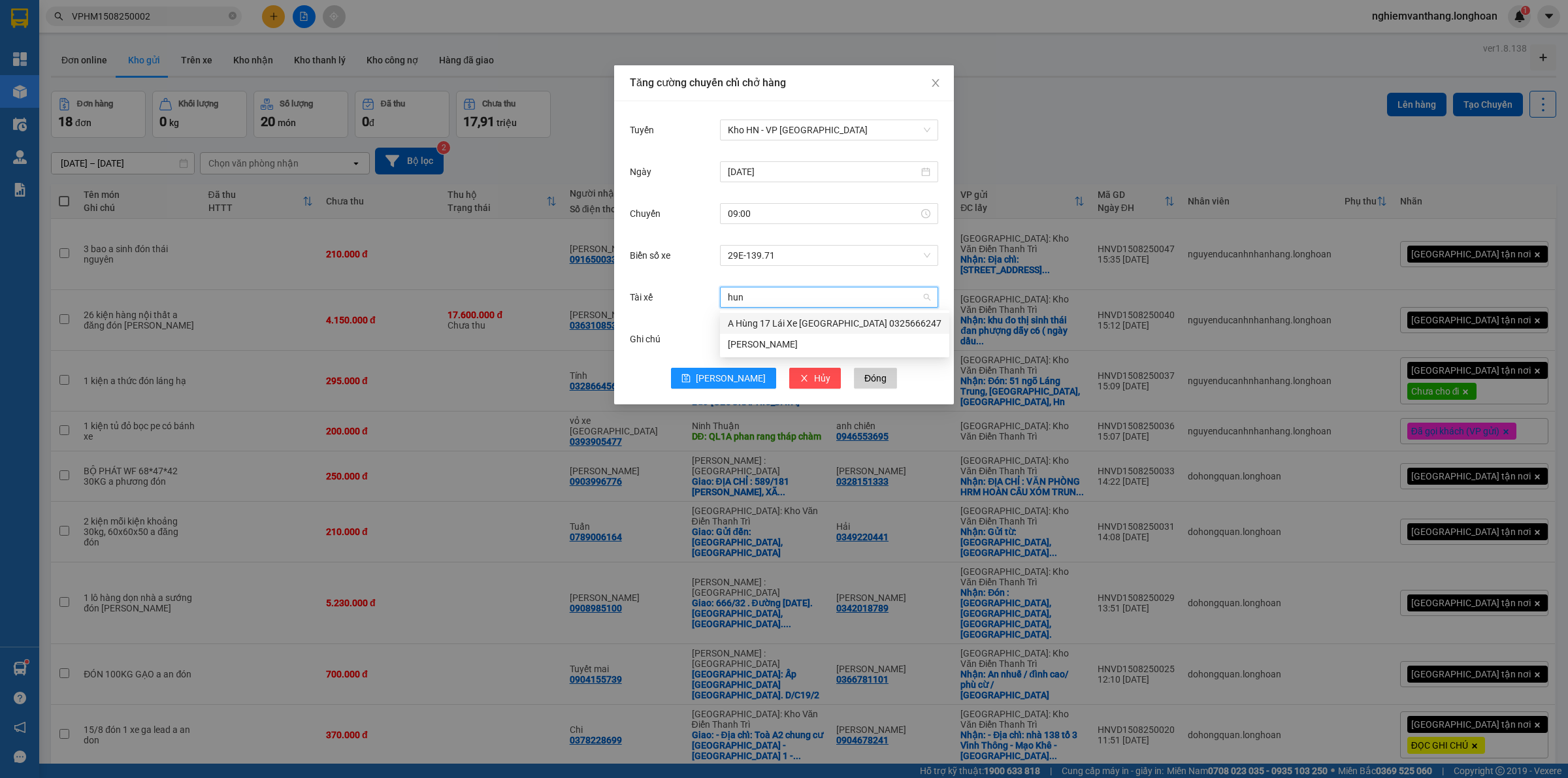
type input "hung"
click at [788, 317] on div "A Hùng 17 Lái Xe [GEOGRAPHIC_DATA] 0325666247" at bounding box center [835, 324] width 214 height 15
click at [690, 383] on icon "save" at bounding box center [686, 378] width 9 height 9
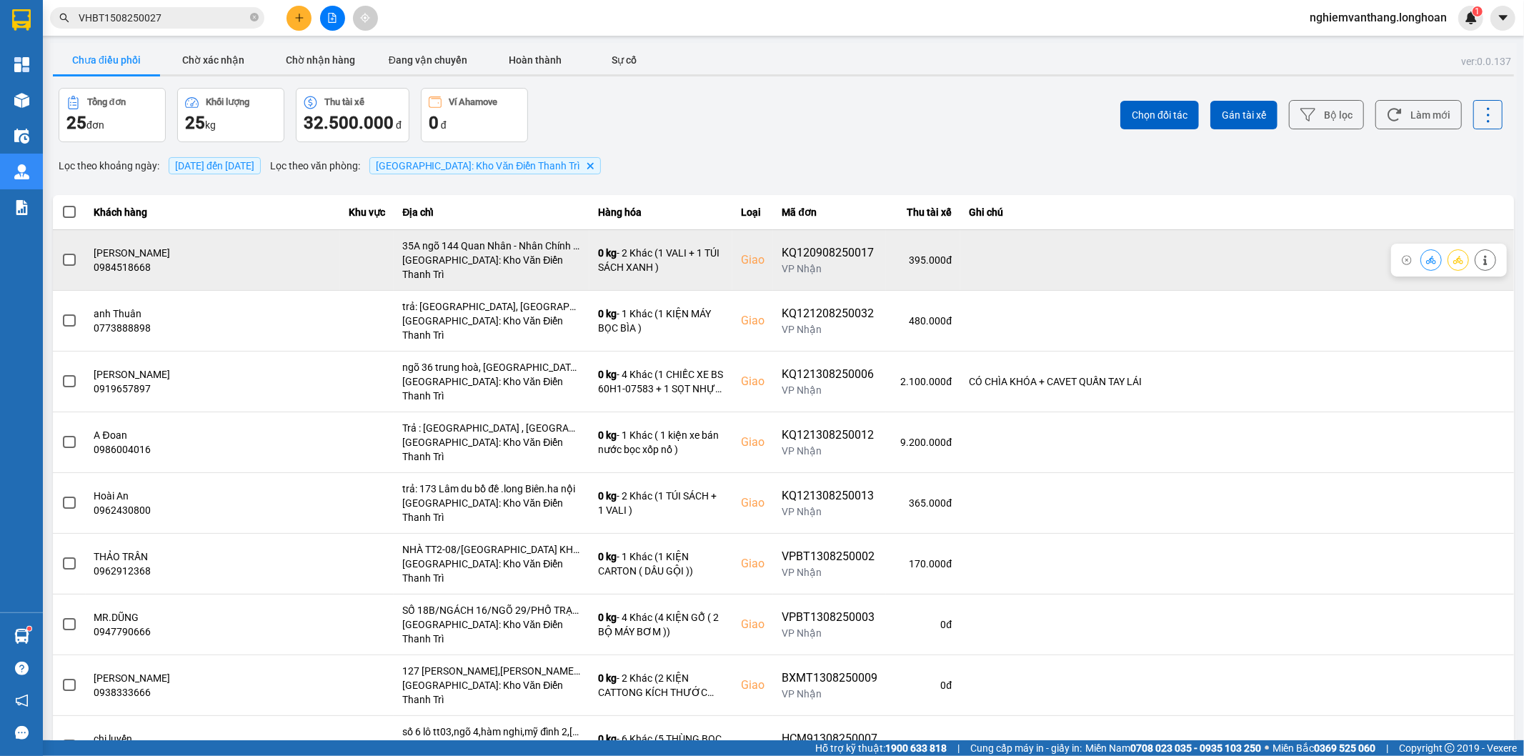
click at [69, 256] on span at bounding box center [69, 260] width 13 height 13
click at [61, 252] on input "checkbox" at bounding box center [61, 252] width 0 height 0
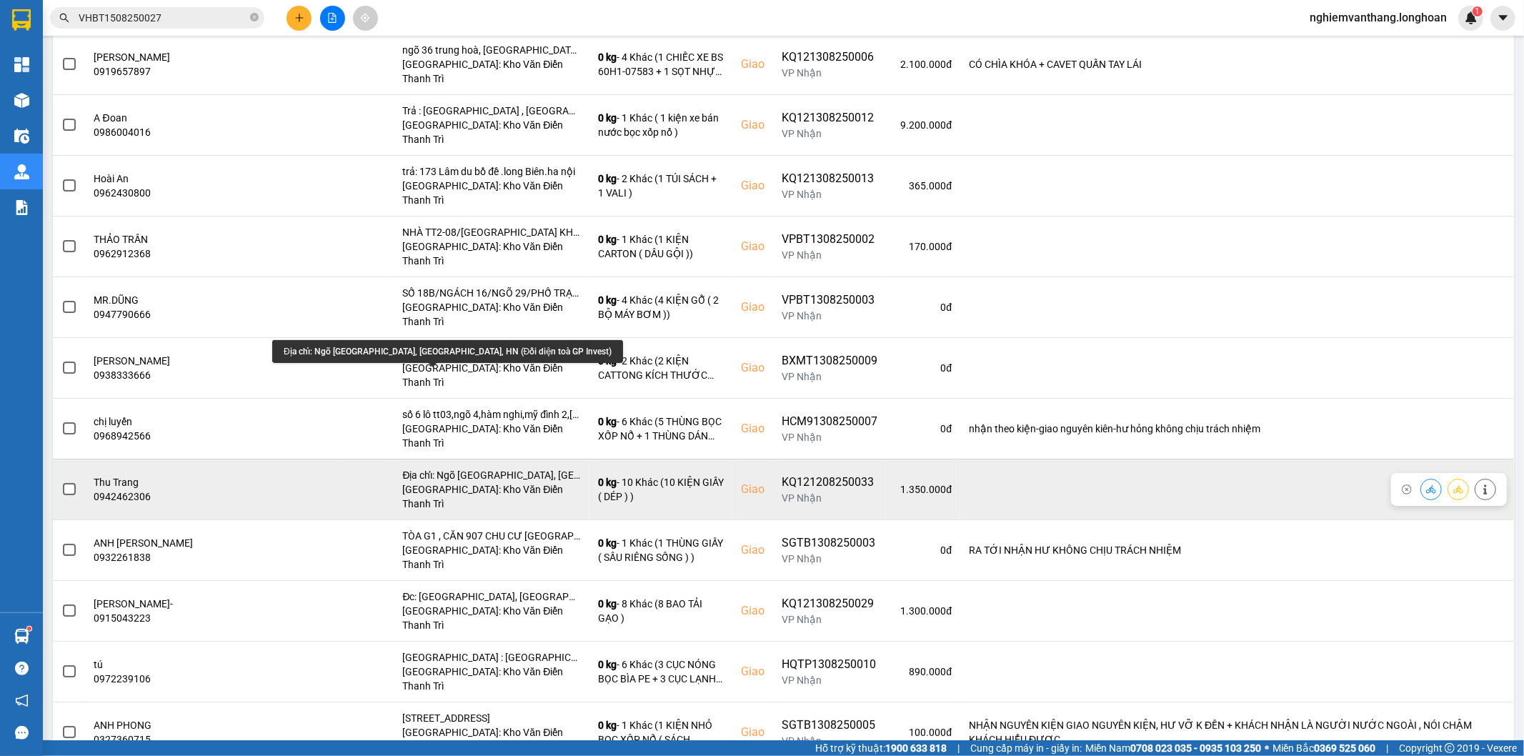
scroll to position [397, 0]
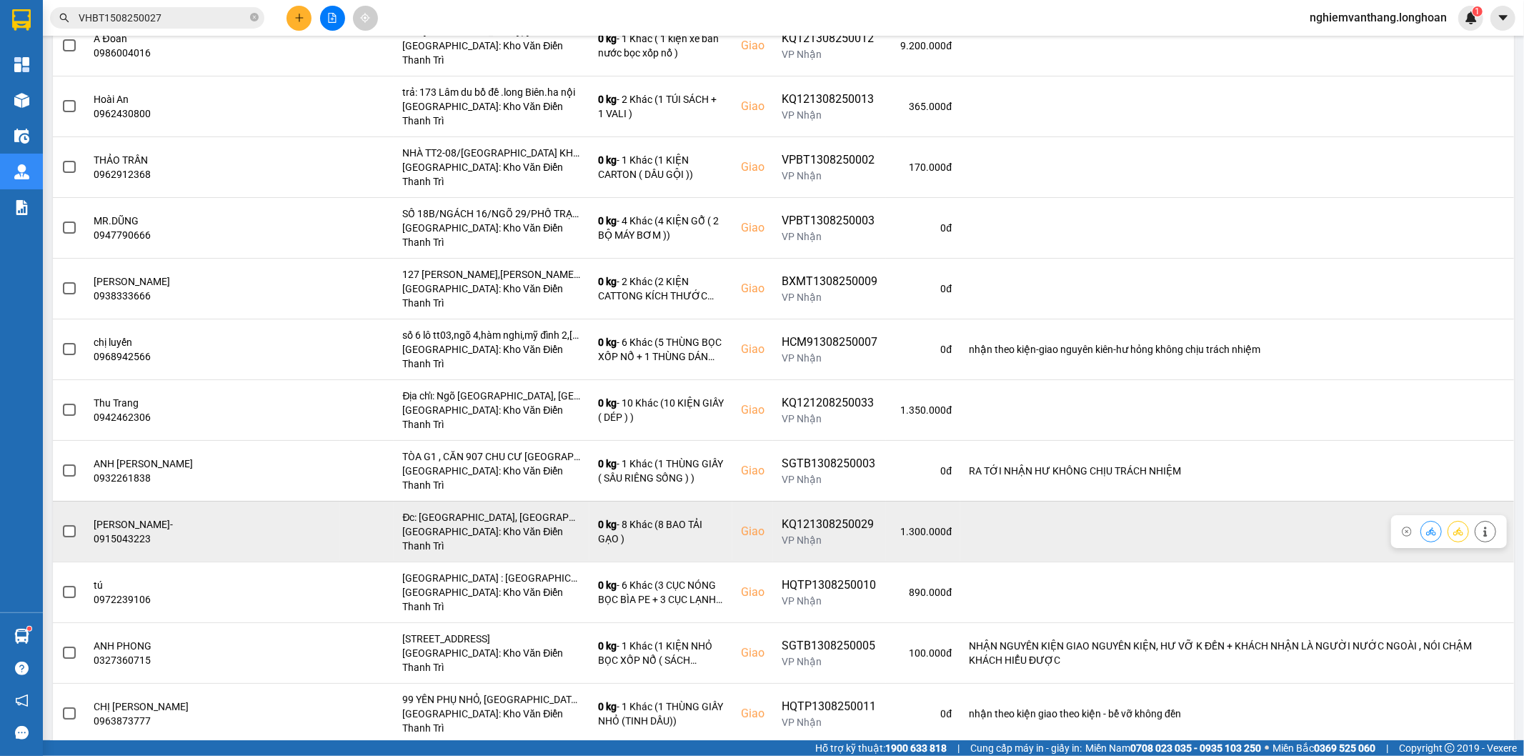
click at [75, 524] on label at bounding box center [69, 532] width 16 height 16
click at [61, 524] on input "checkbox" at bounding box center [61, 524] width 0 height 0
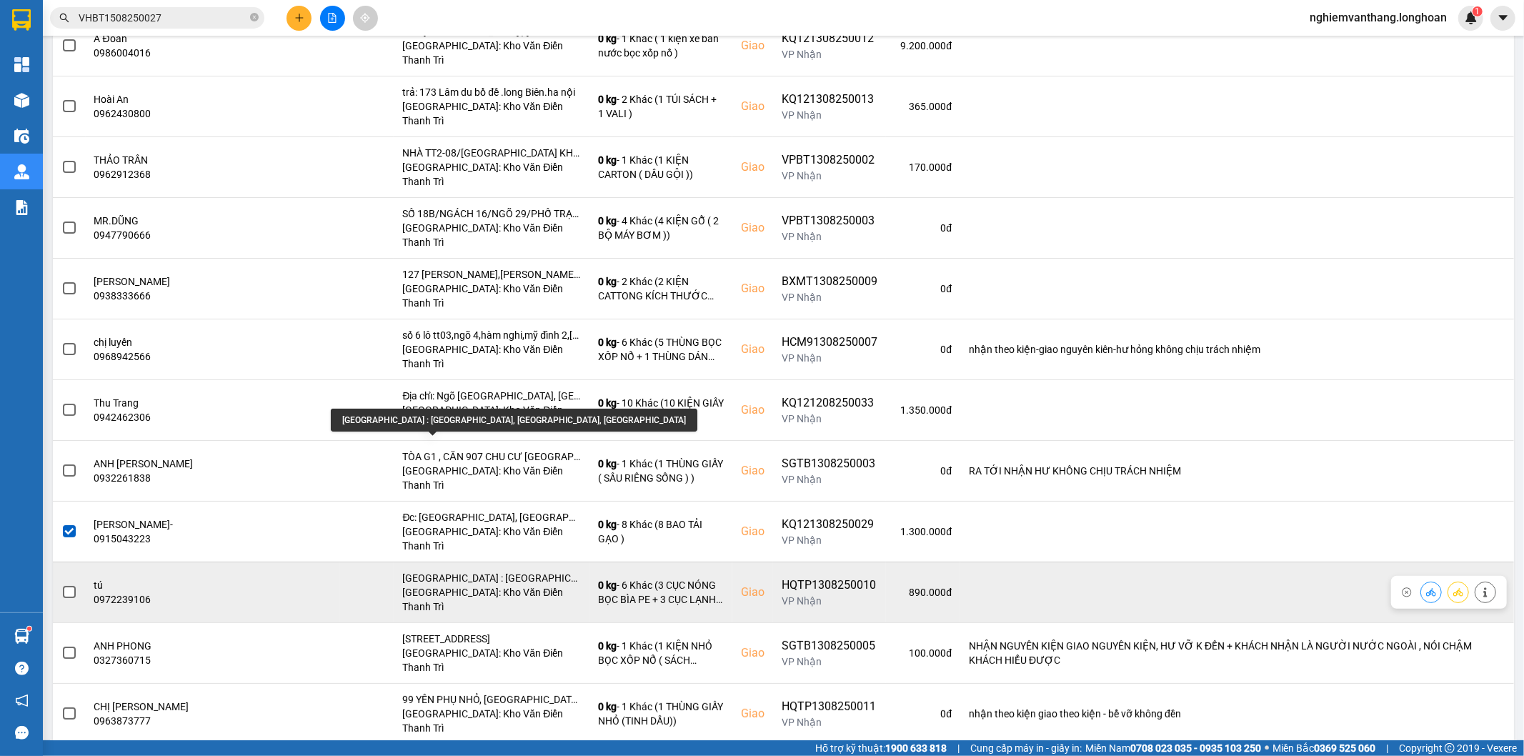
scroll to position [555, 0]
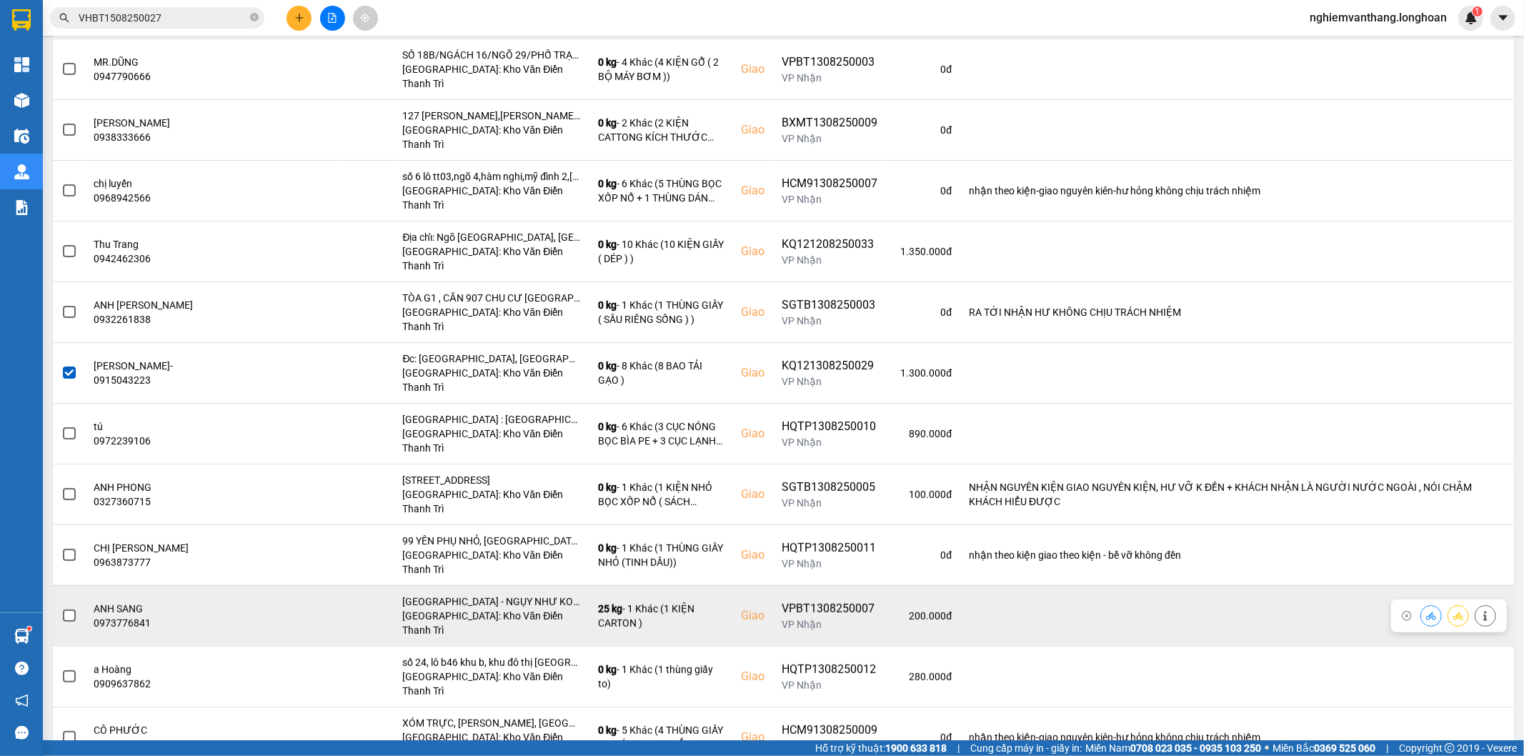
click at [70, 609] on span at bounding box center [69, 615] width 13 height 13
click at [61, 608] on input "checkbox" at bounding box center [61, 608] width 0 height 0
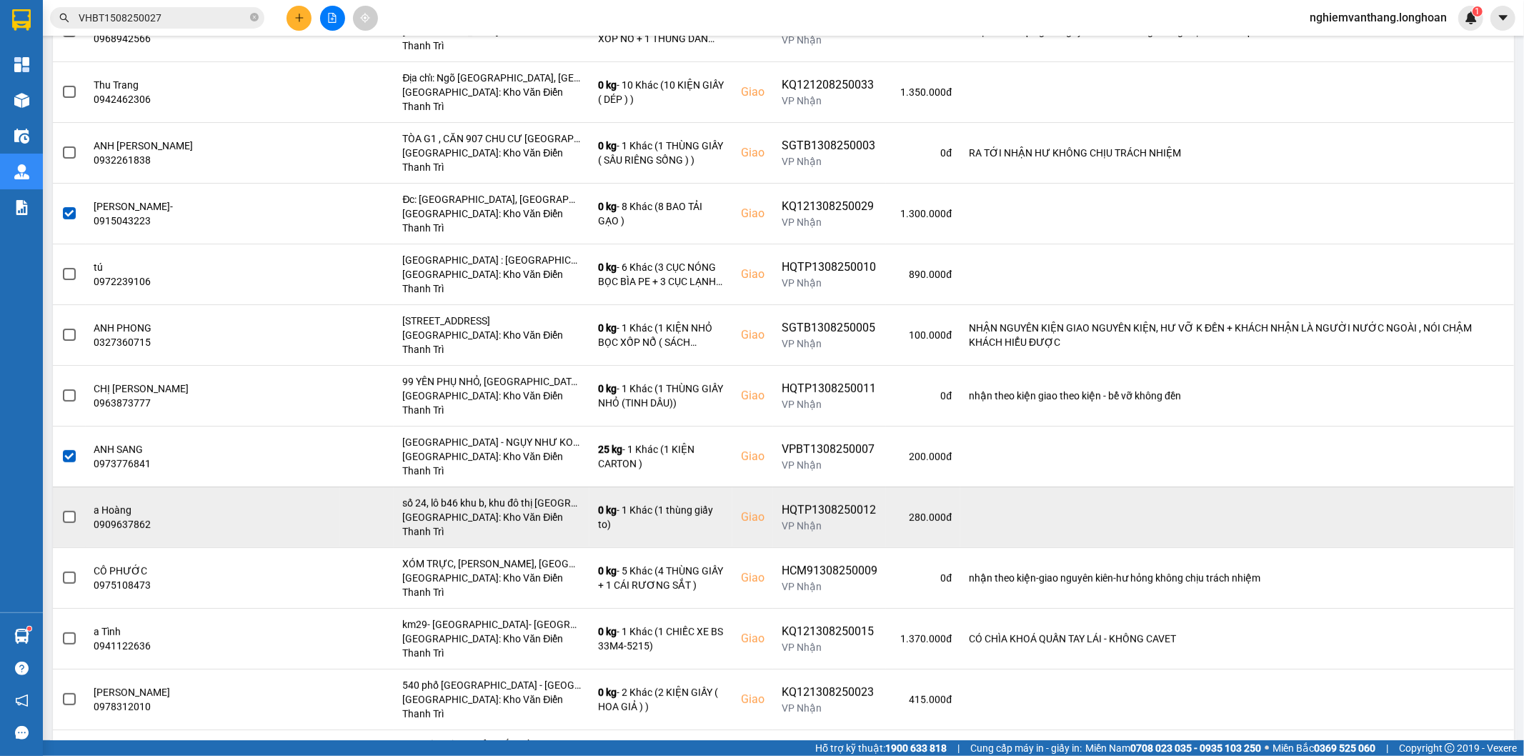
click at [63, 511] on span at bounding box center [69, 517] width 13 height 13
click at [61, 509] on input "checkbox" at bounding box center [61, 509] width 0 height 0
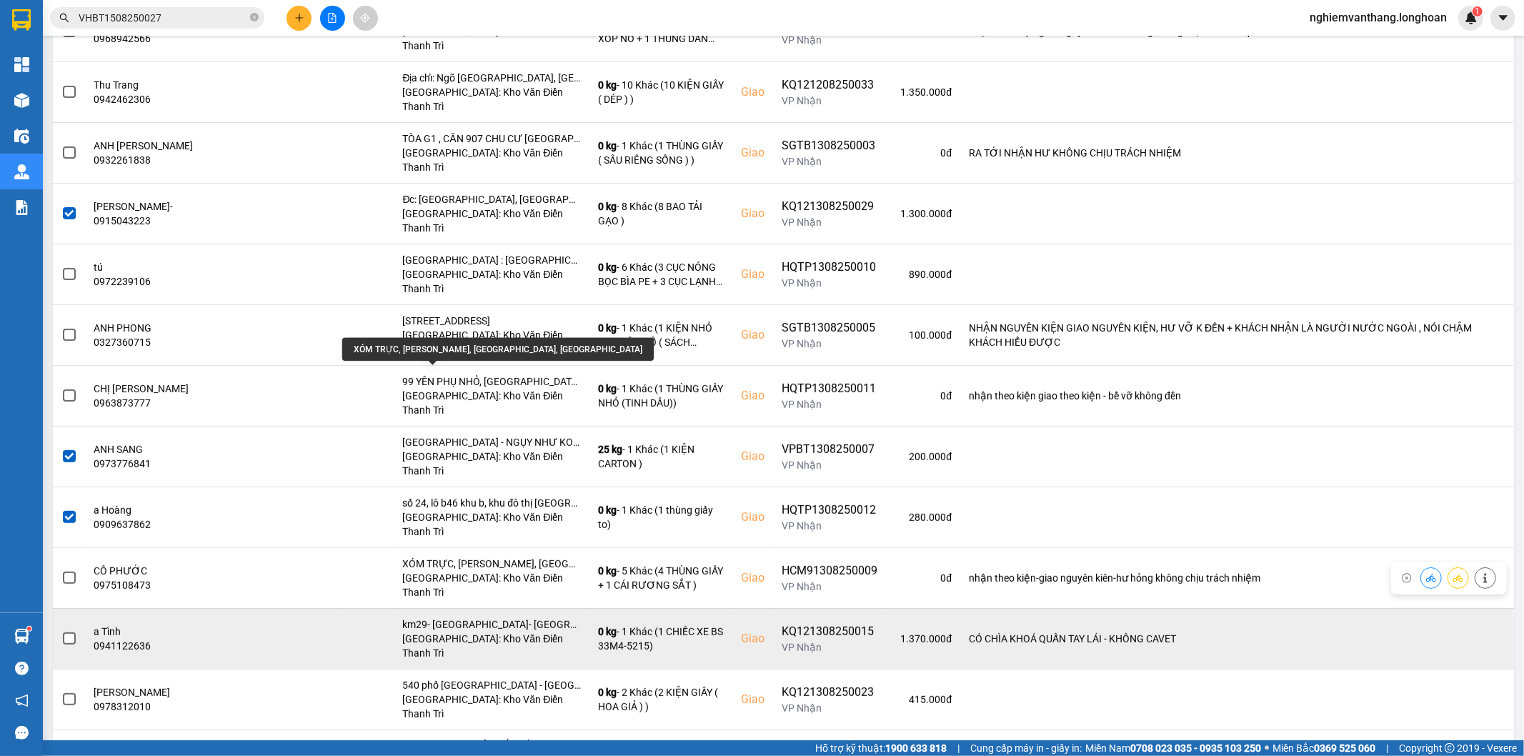
scroll to position [756, 0]
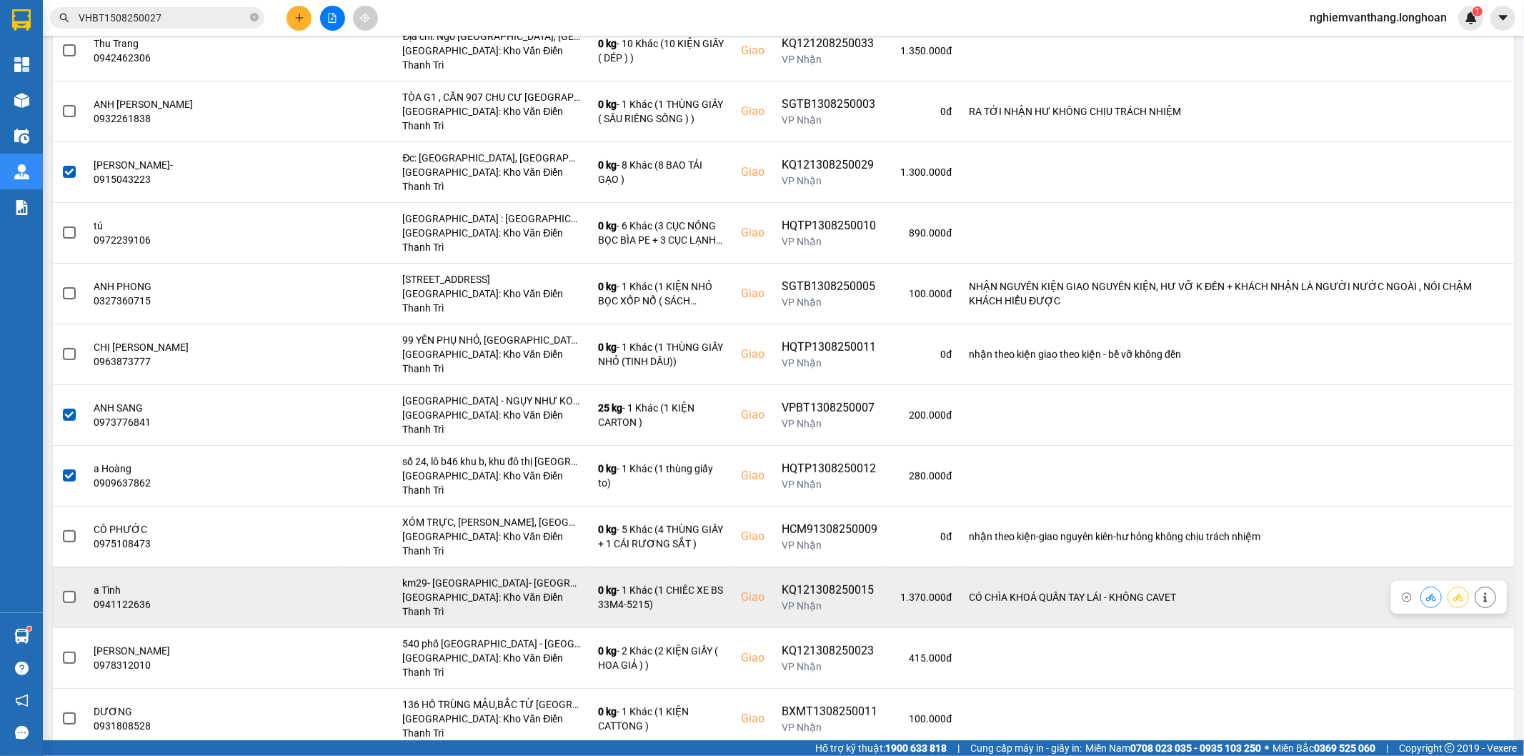
click at [71, 591] on span at bounding box center [69, 597] width 13 height 13
click at [61, 589] on input "checkbox" at bounding box center [61, 589] width 0 height 0
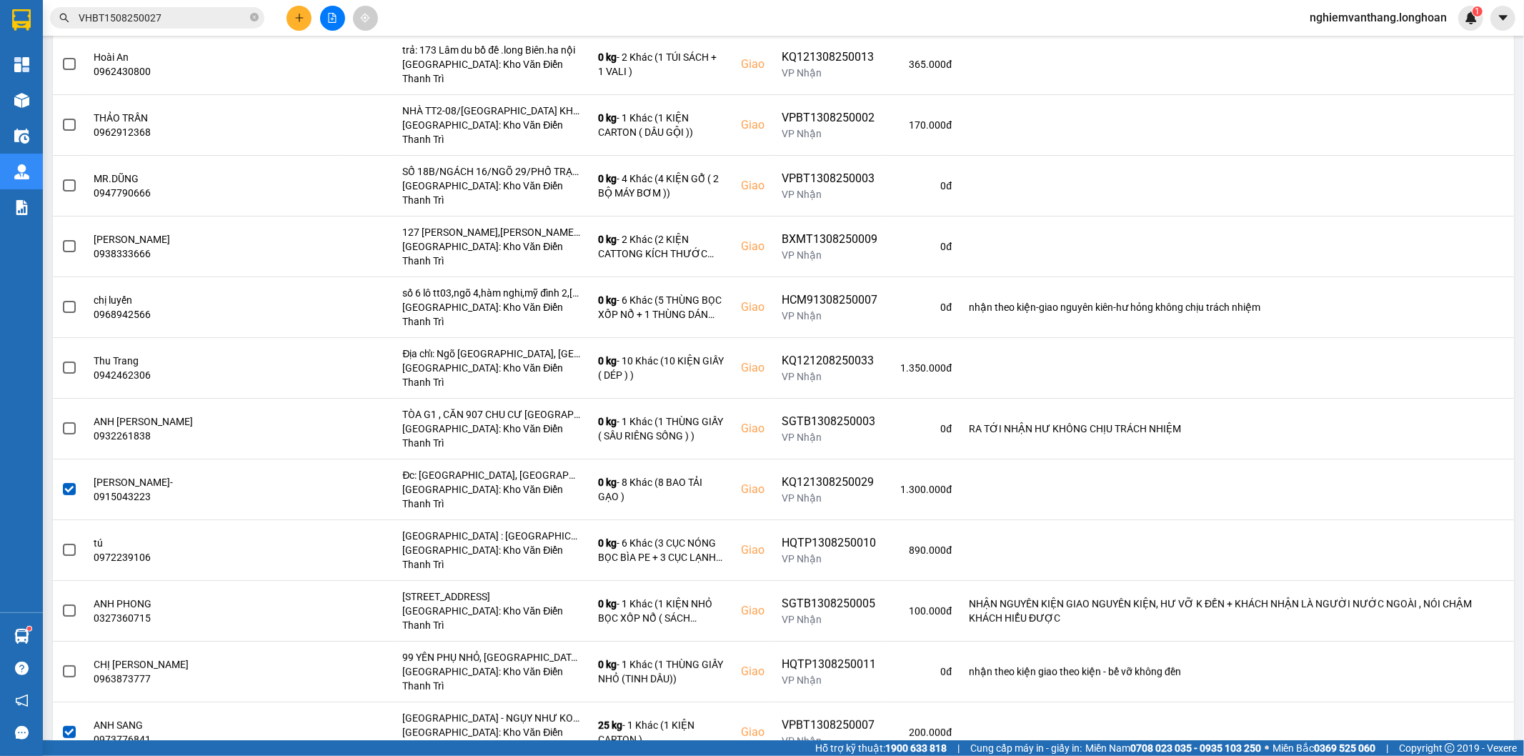
scroll to position [0, 0]
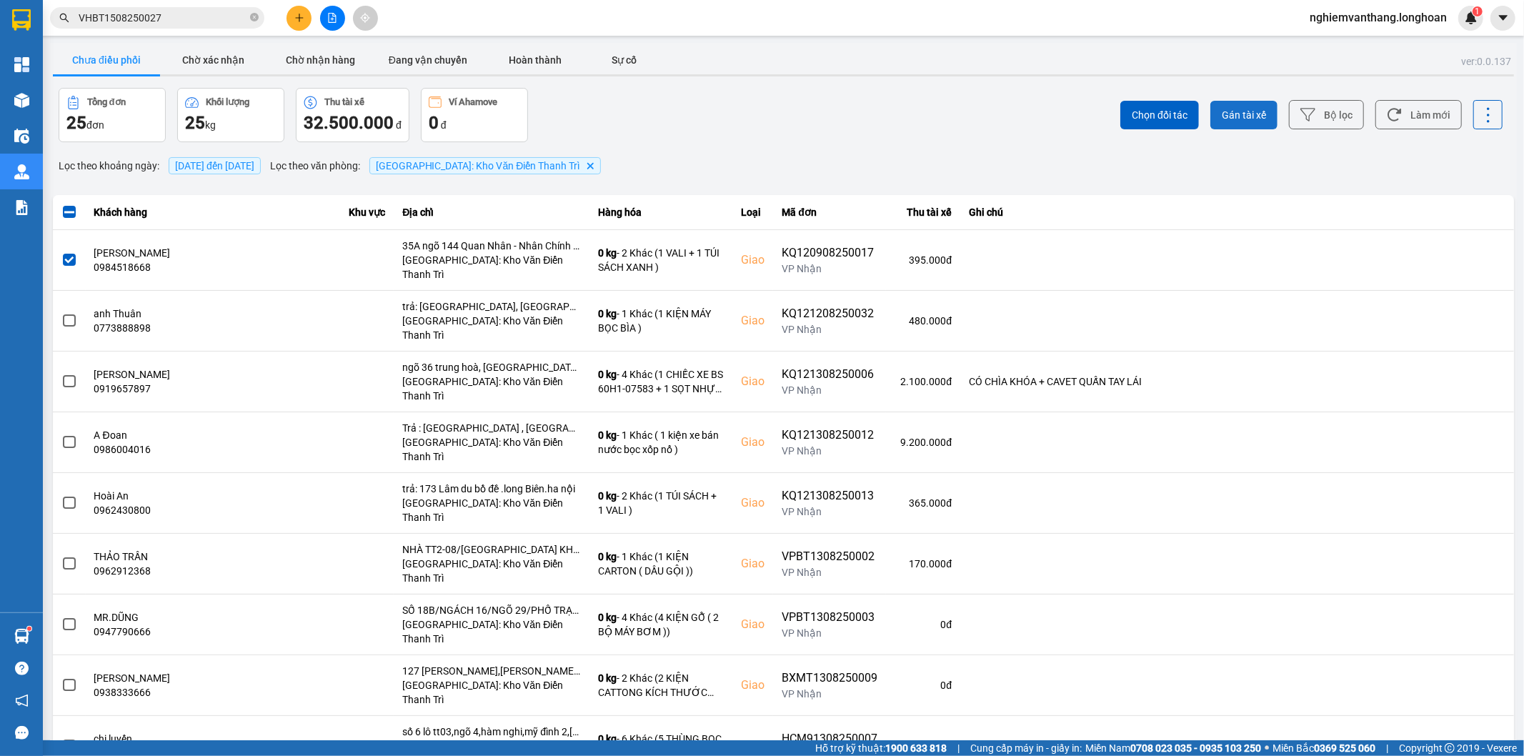
click at [1246, 121] on span "Gán tài xế" at bounding box center [1244, 115] width 44 height 14
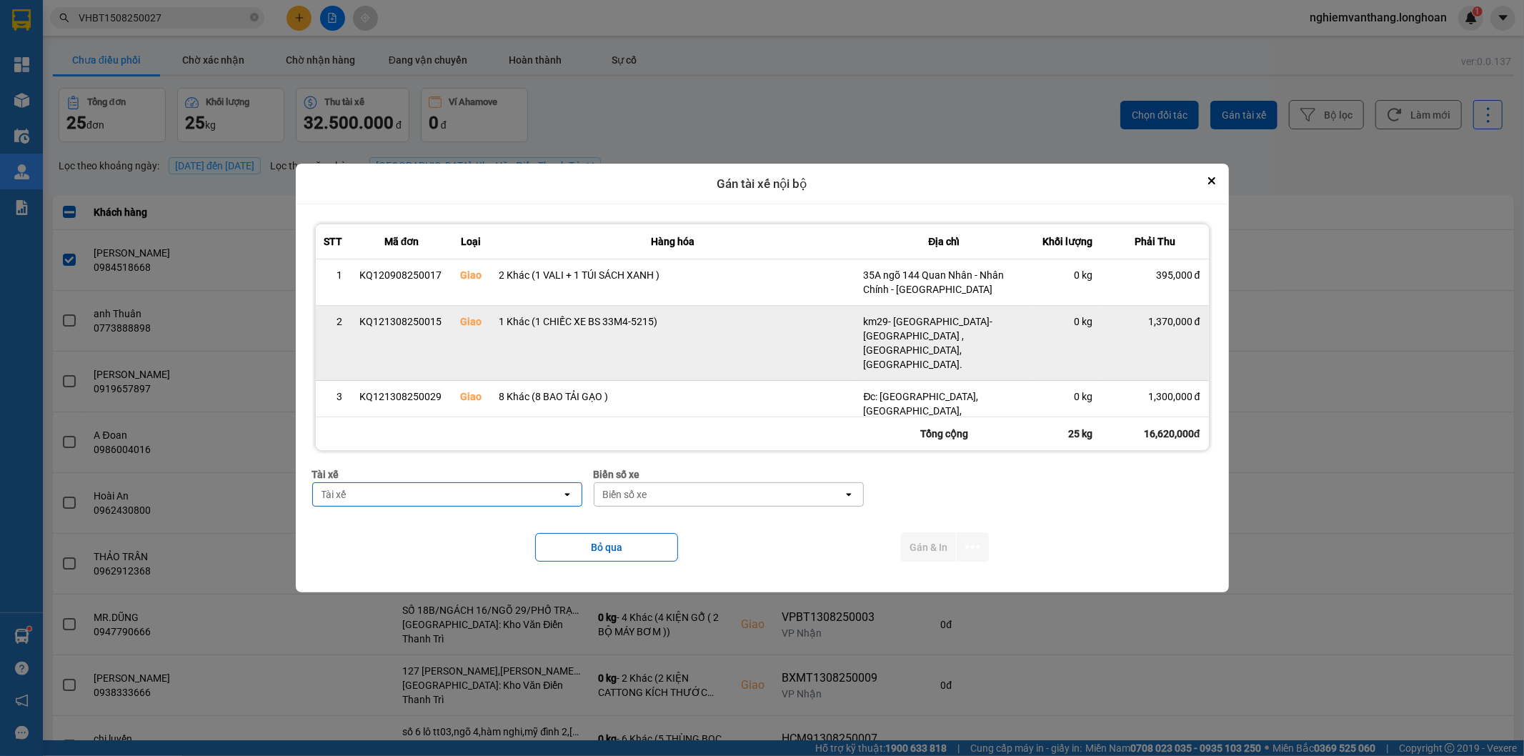
scroll to position [159, 0]
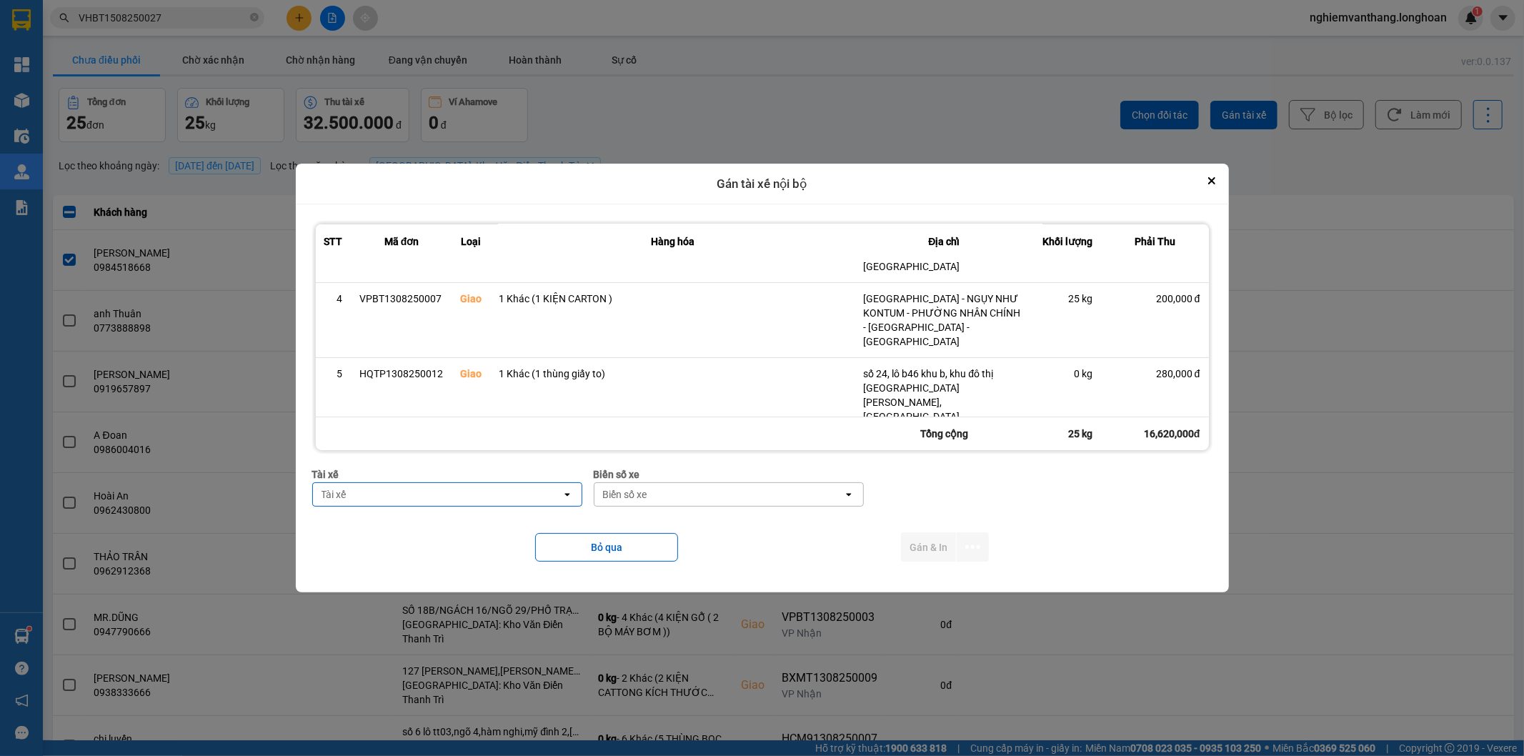
click at [340, 492] on div "Tài xế" at bounding box center [334, 494] width 25 height 14
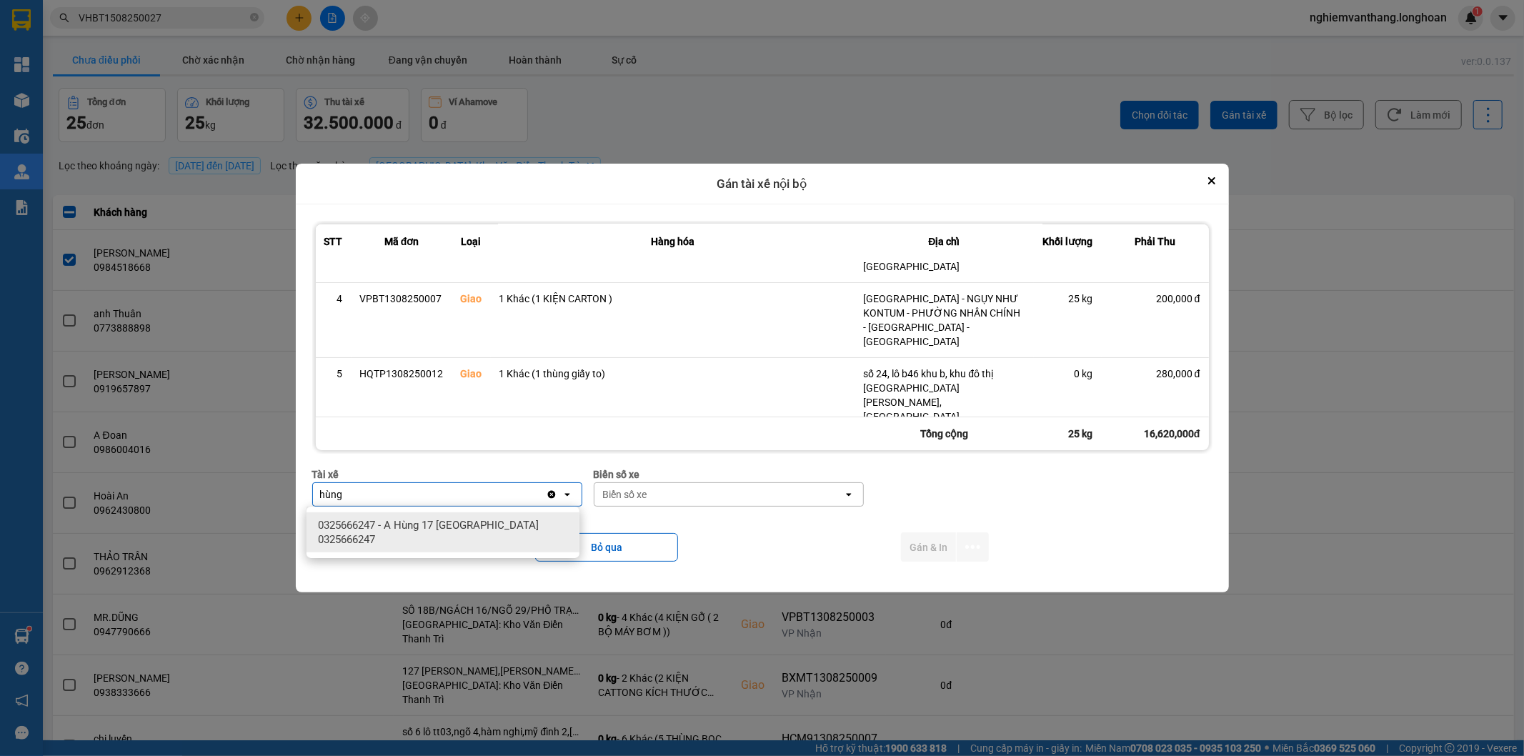
type input "hùng"
click at [379, 517] on div "0325666247 - A Hùng 17 [GEOGRAPHIC_DATA] 0325666247" at bounding box center [443, 532] width 273 height 40
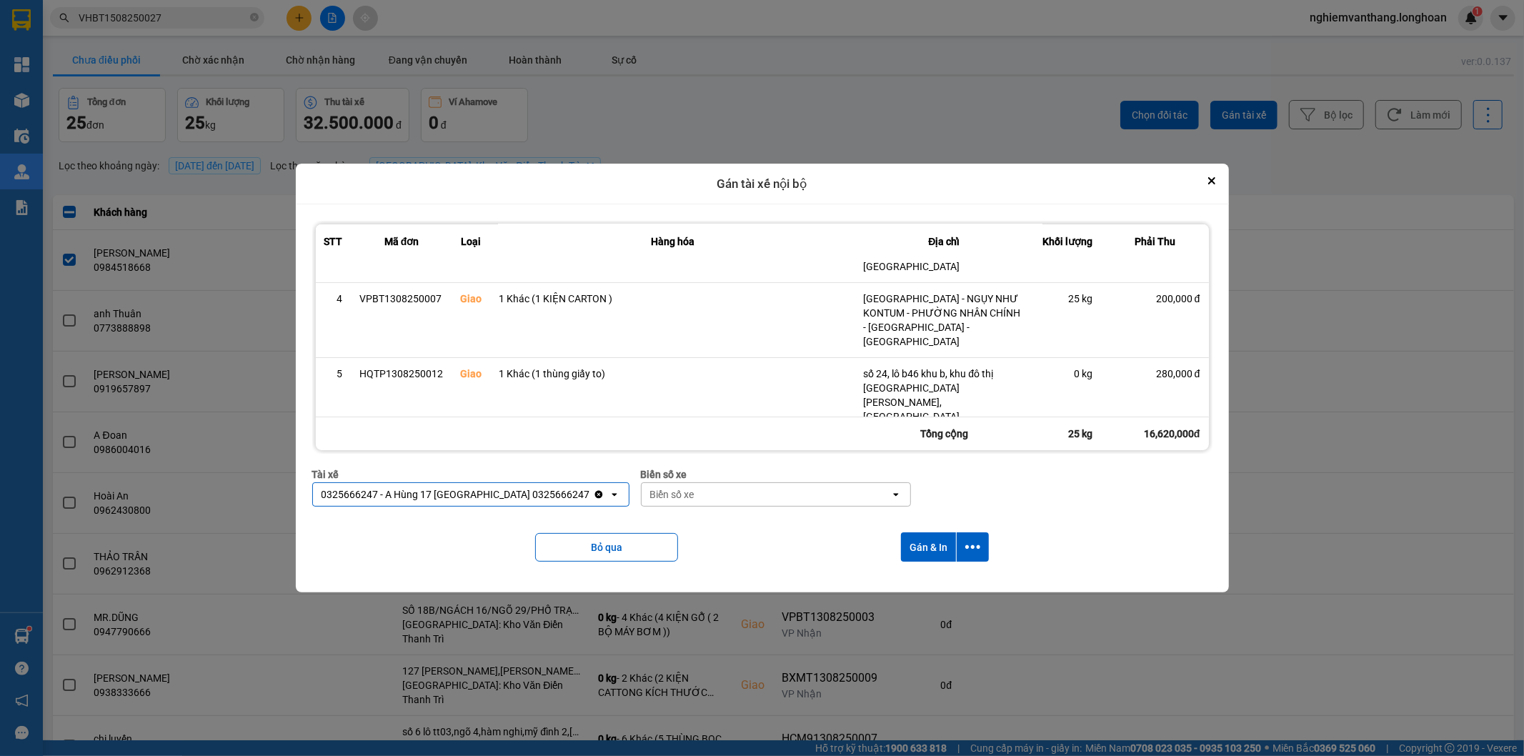
click at [682, 492] on div "Biển số xe" at bounding box center [766, 494] width 249 height 23
type input "71"
drag, startPoint x: 655, startPoint y: 532, endPoint x: 662, endPoint y: 530, distance: 8.0
click at [655, 530] on span "29E-139.71" at bounding box center [636, 525] width 52 height 14
drag, startPoint x: 979, startPoint y: 534, endPoint x: 962, endPoint y: 560, distance: 31.1
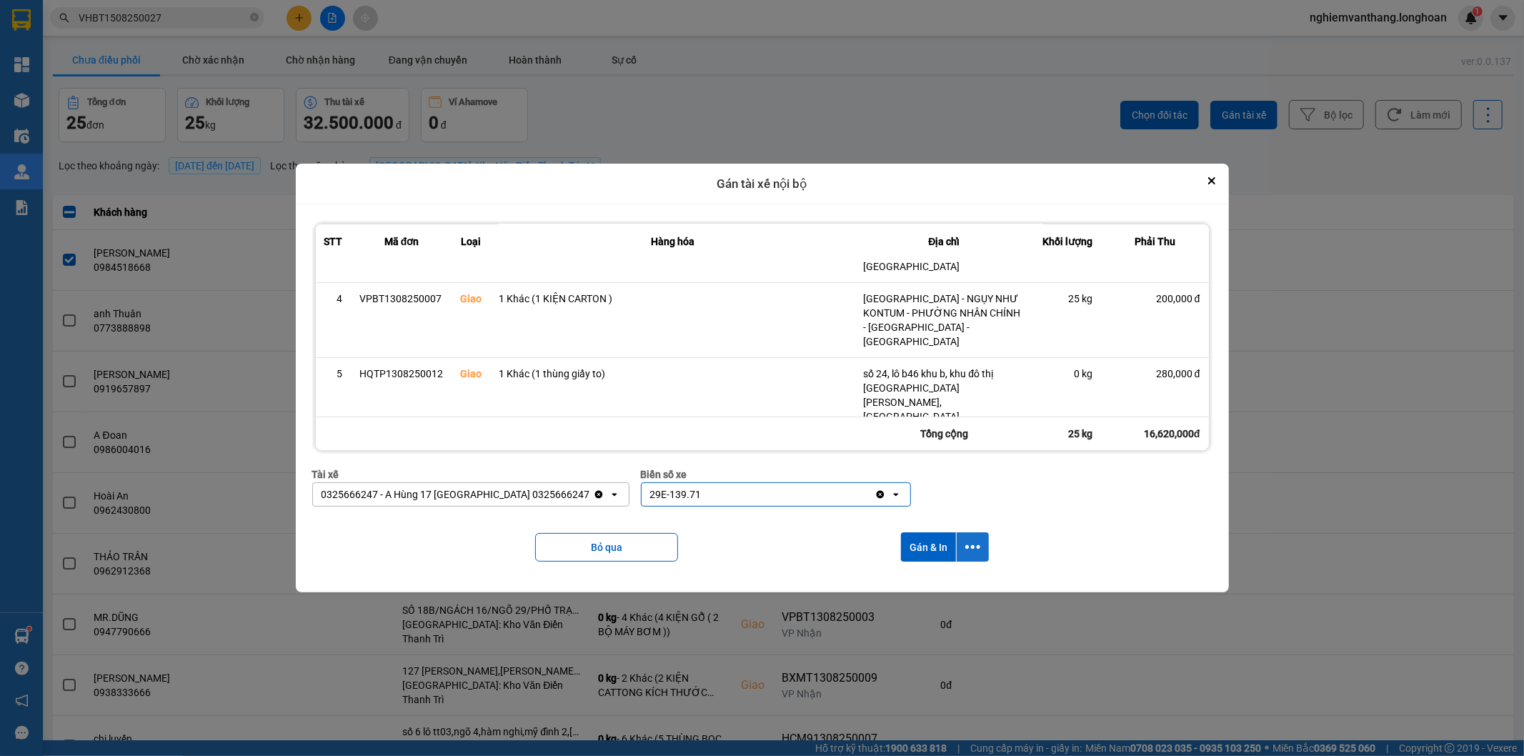
click at [977, 534] on button "dialog" at bounding box center [973, 546] width 32 height 29
click at [944, 589] on div "Chỉ gán tài" at bounding box center [937, 586] width 84 height 14
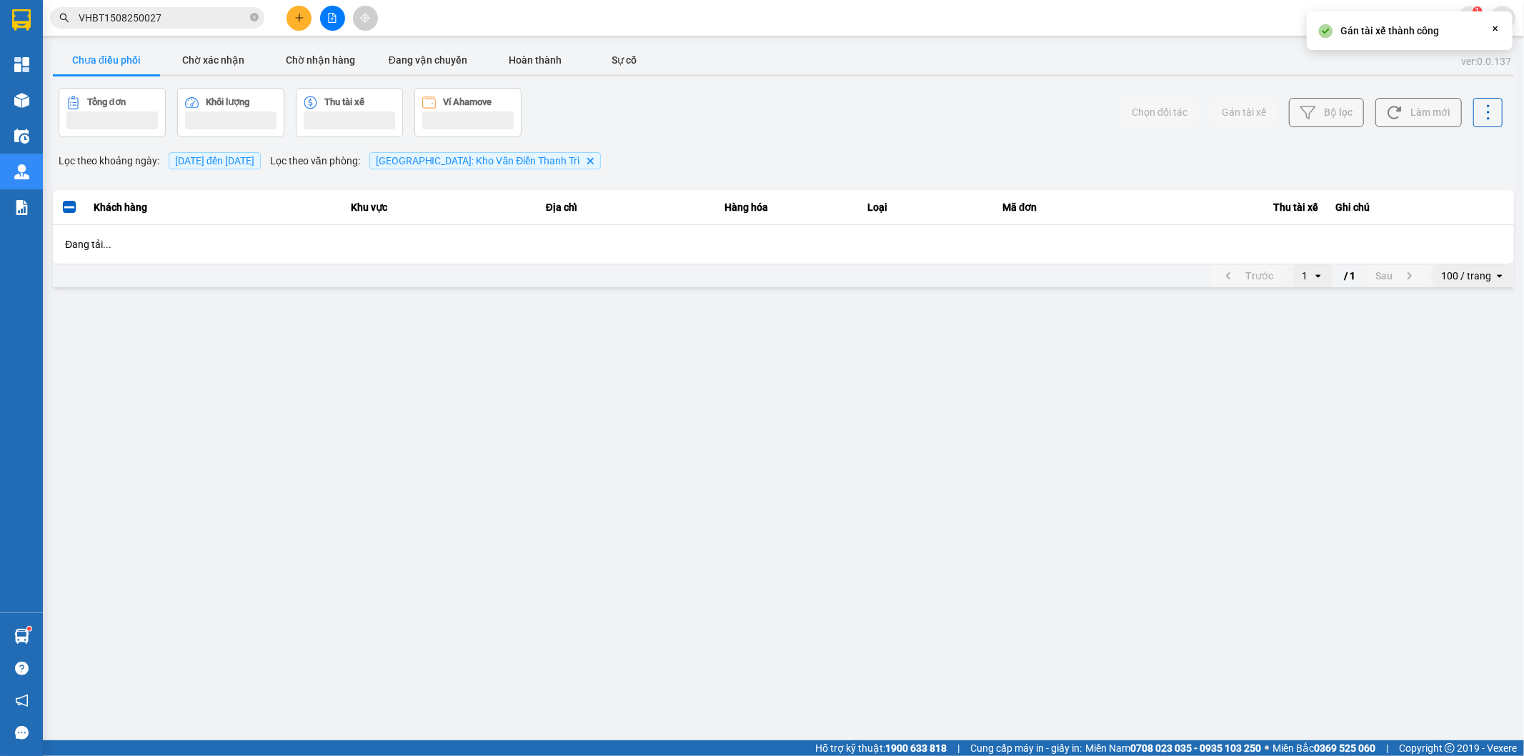
scroll to position [0, 0]
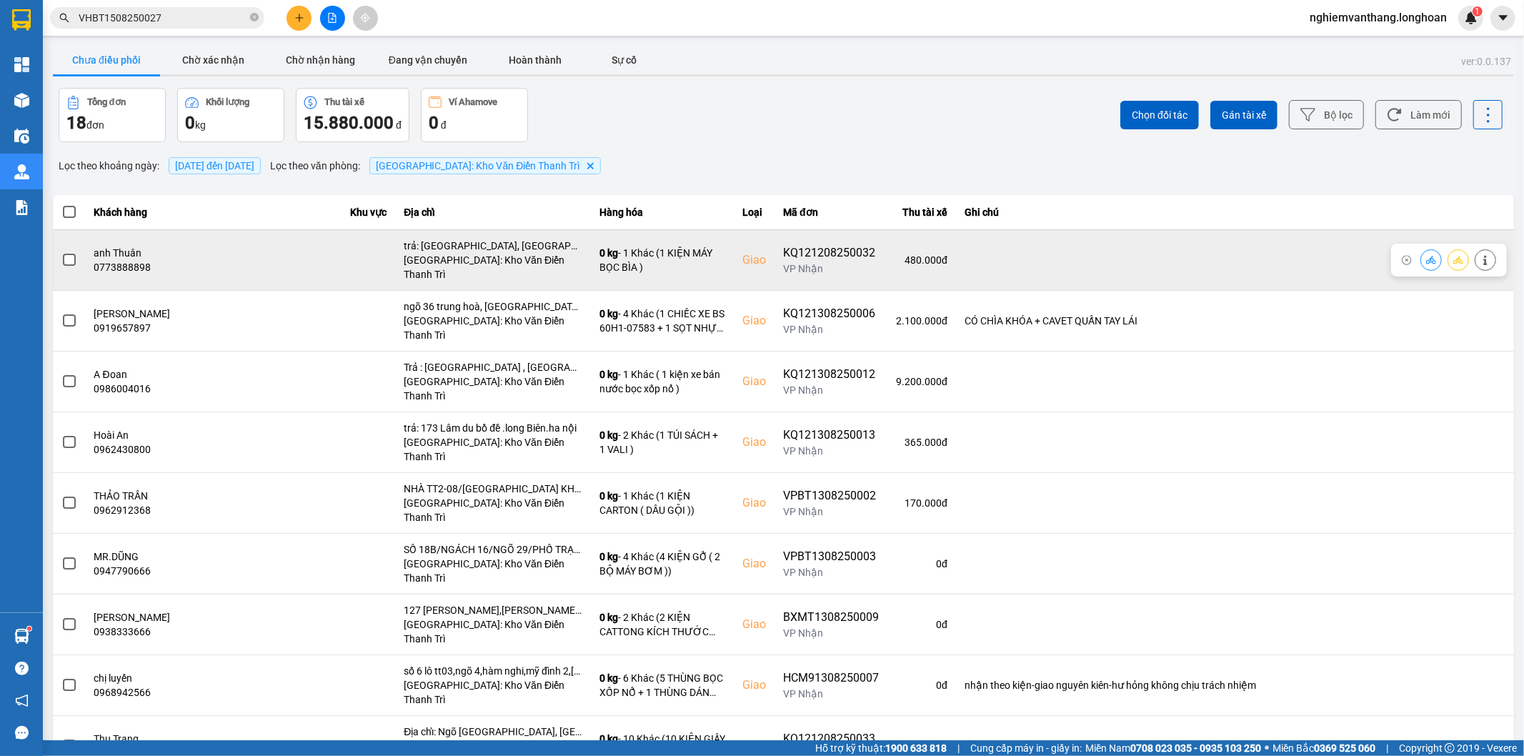
click at [69, 254] on span at bounding box center [69, 260] width 13 height 13
click at [61, 252] on input "checkbox" at bounding box center [61, 252] width 0 height 0
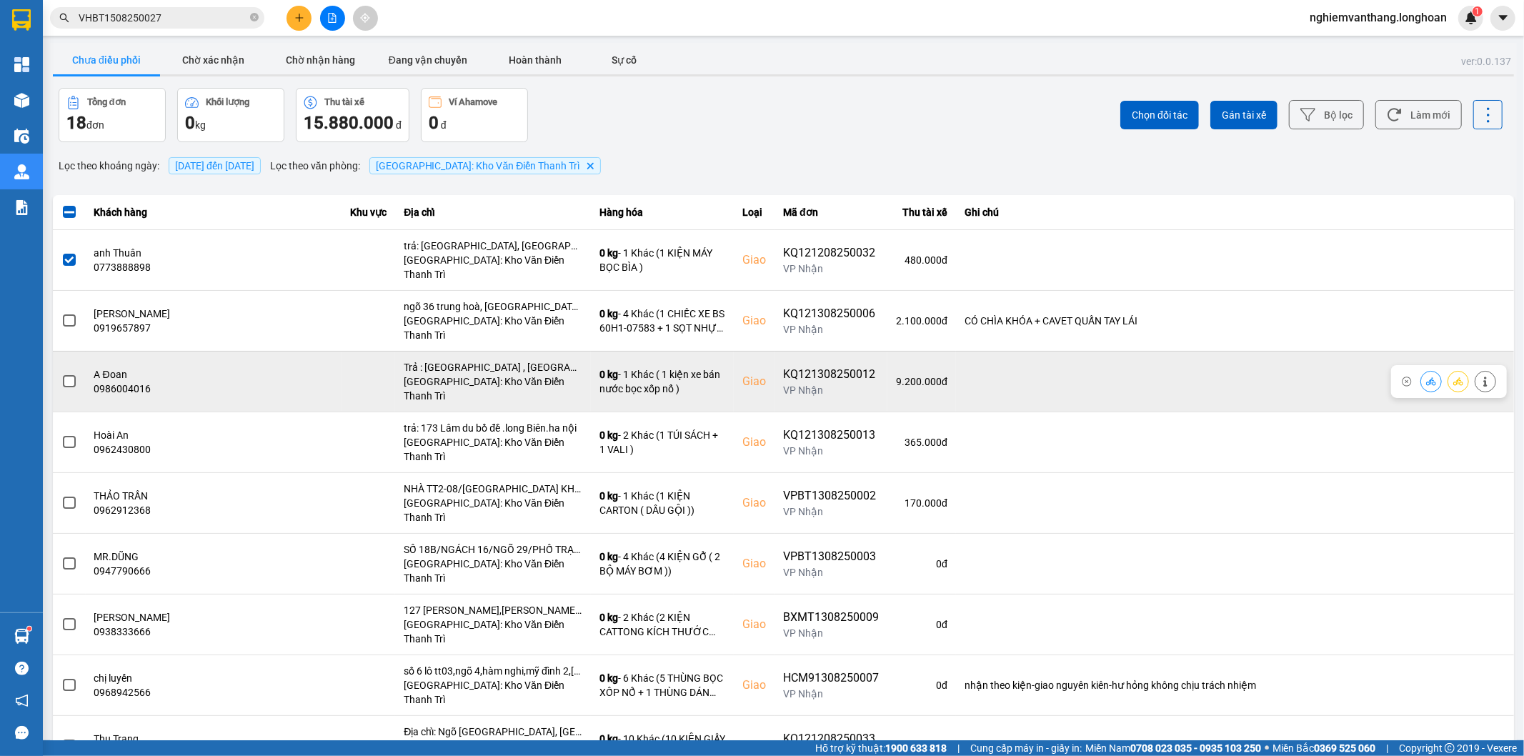
click at [76, 374] on label at bounding box center [69, 382] width 16 height 16
click at [61, 374] on input "checkbox" at bounding box center [61, 374] width 0 height 0
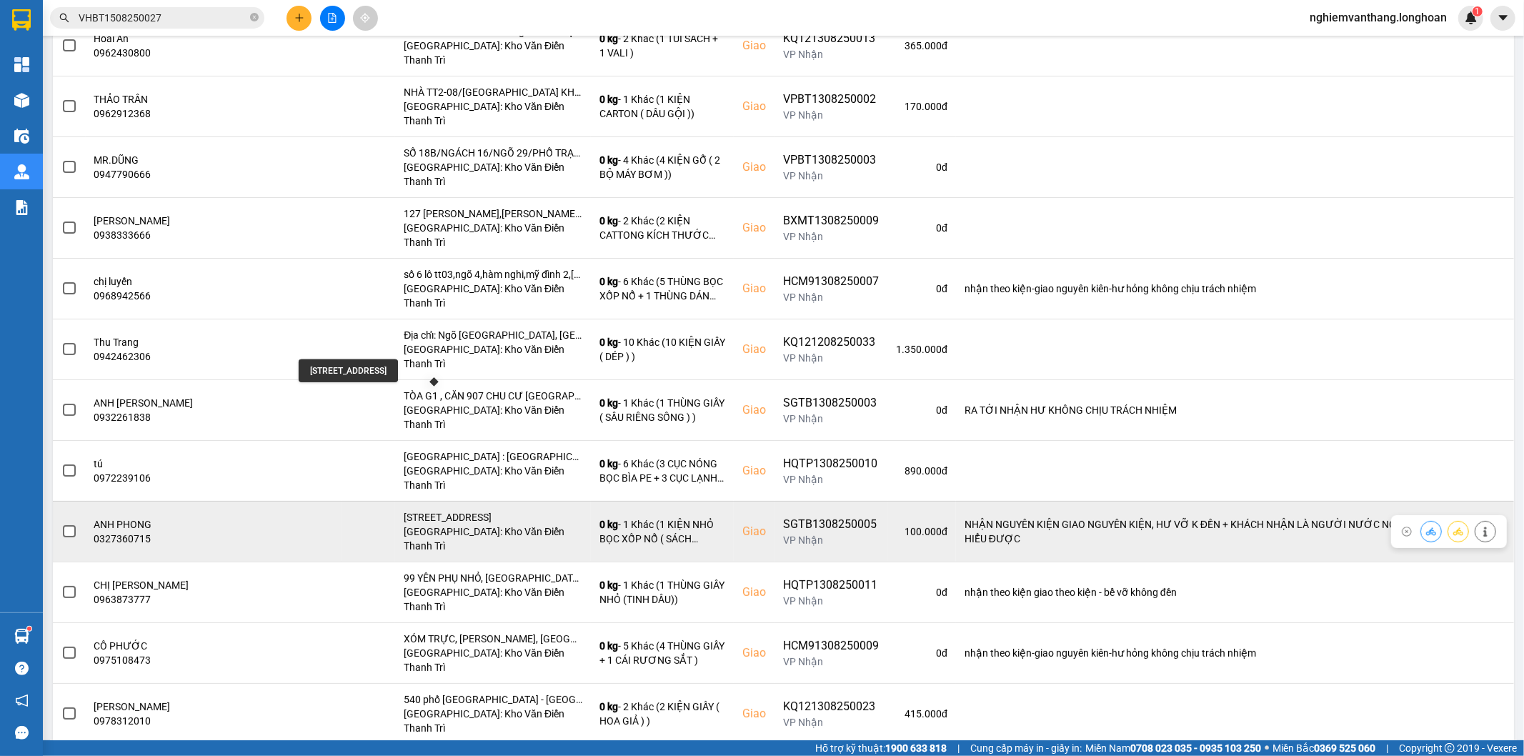
scroll to position [411, 0]
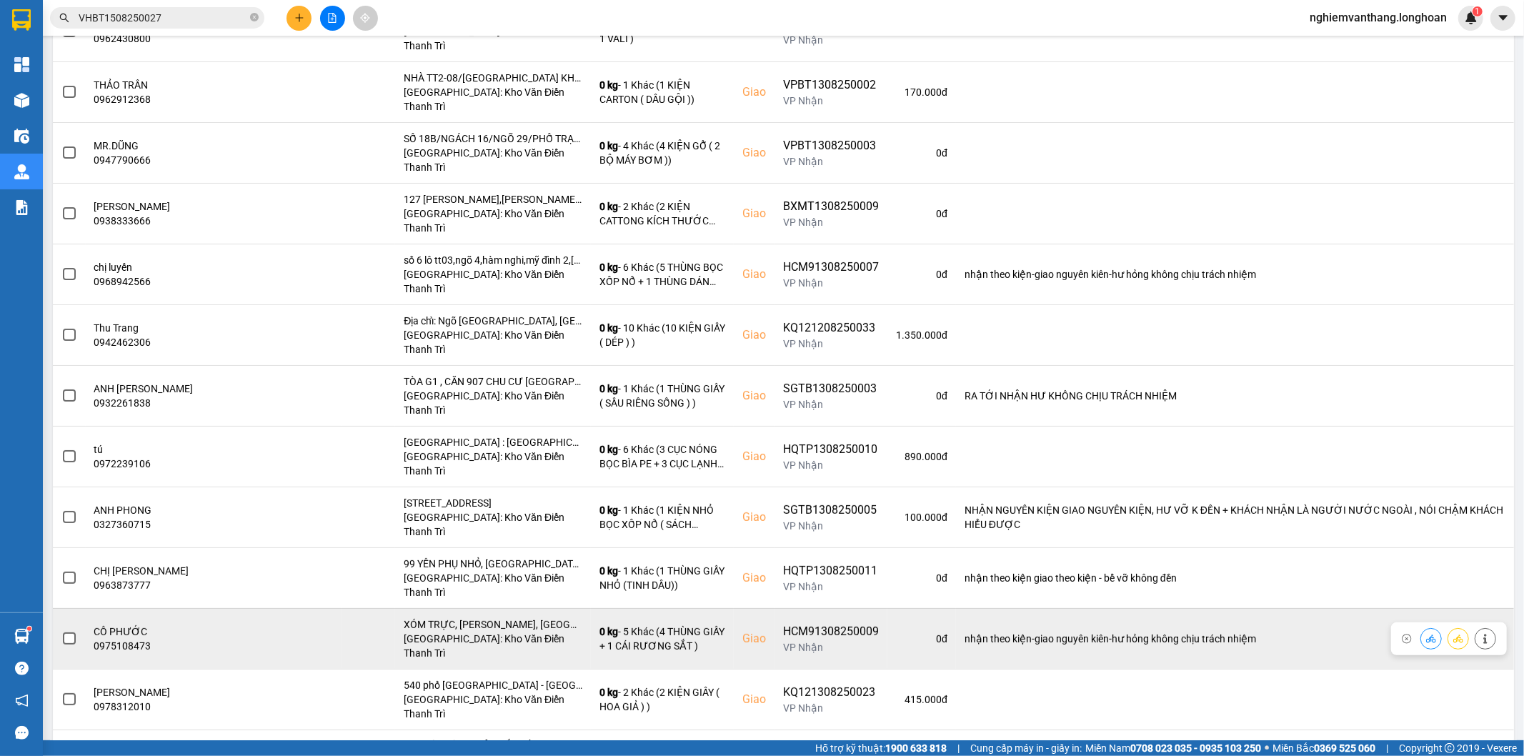
click at [81, 608] on td at bounding box center [69, 638] width 33 height 61
click at [75, 631] on label at bounding box center [69, 639] width 16 height 16
click at [61, 631] on input "checkbox" at bounding box center [61, 631] width 0 height 0
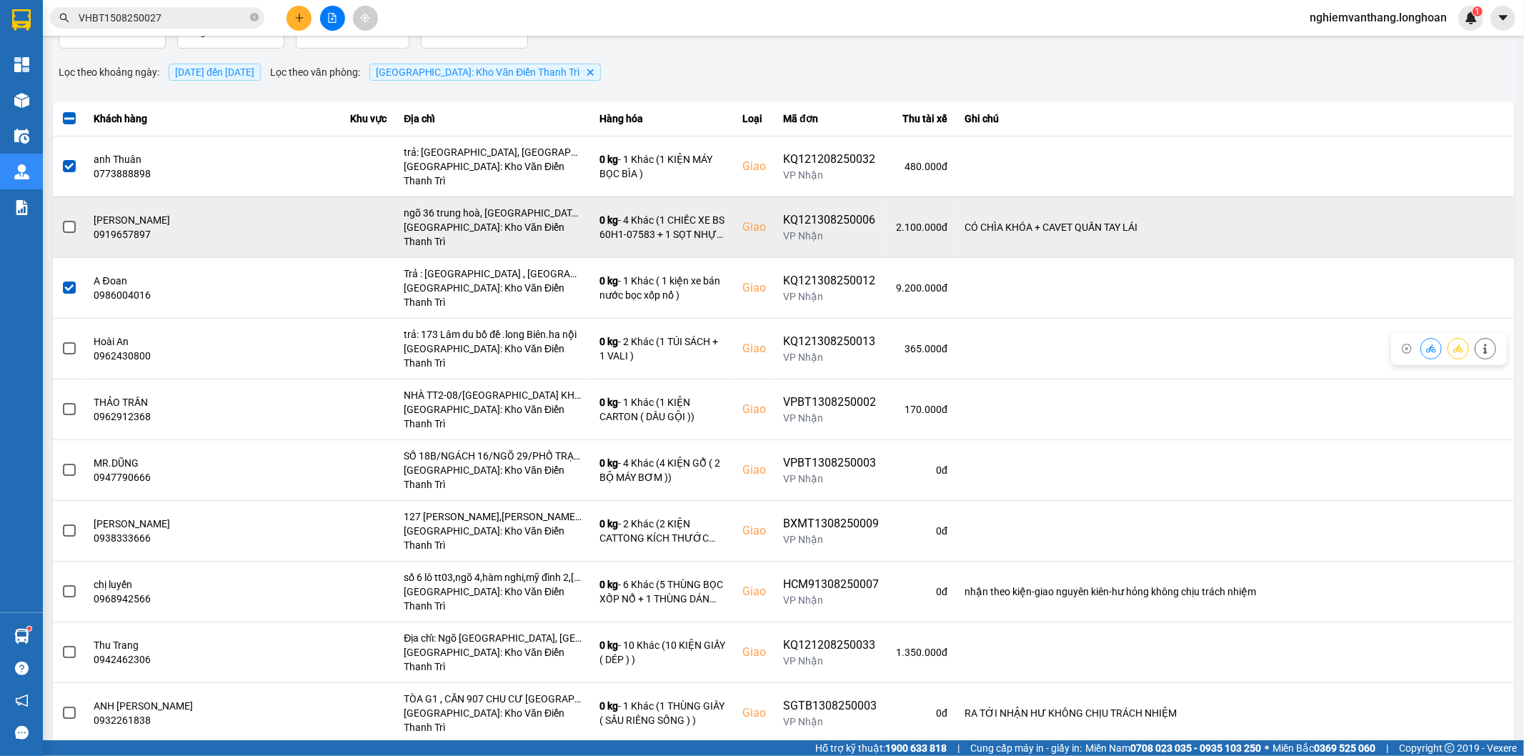
scroll to position [0, 0]
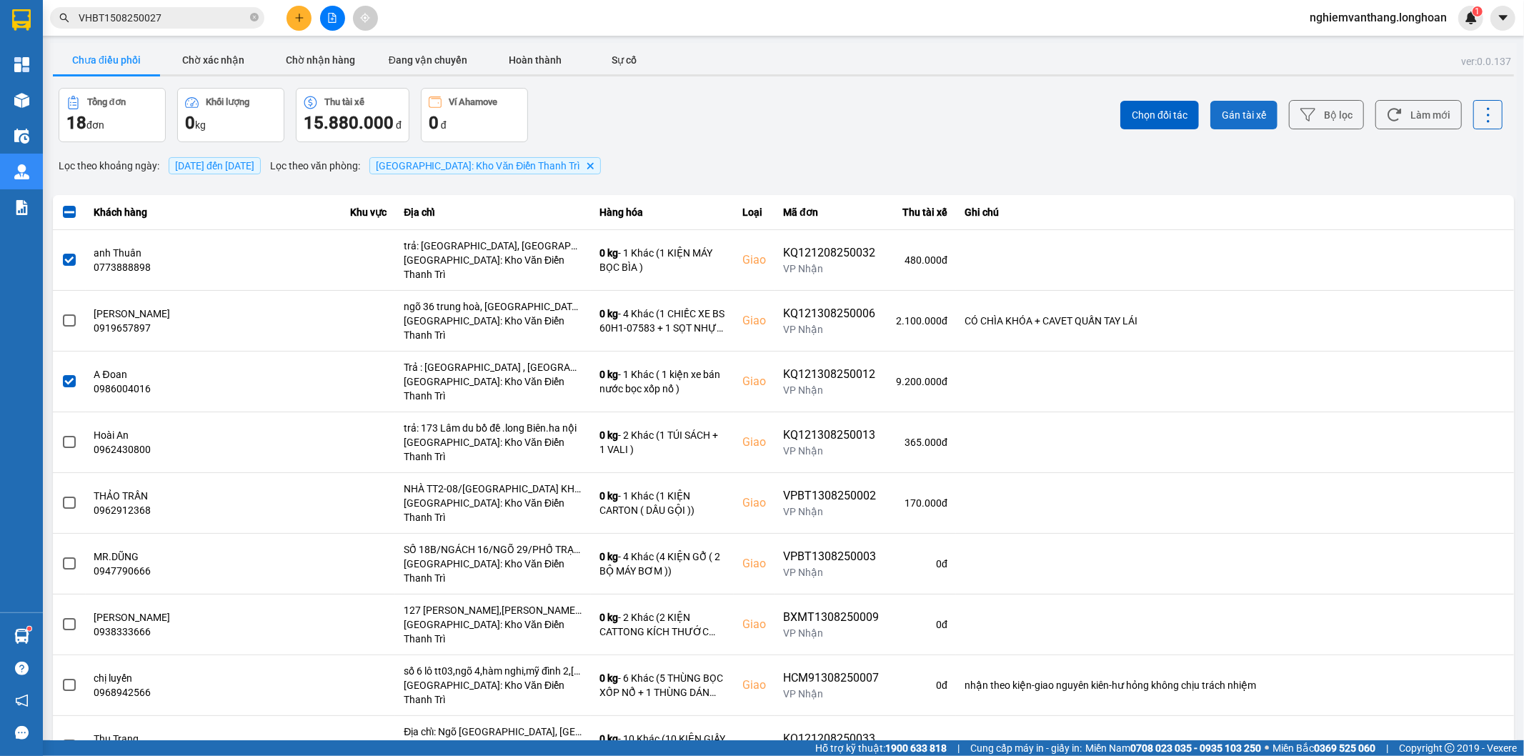
drag, startPoint x: 1227, startPoint y: 118, endPoint x: 1234, endPoint y: 116, distance: 7.3
click at [1229, 117] on span "Gán tài xế" at bounding box center [1244, 115] width 44 height 14
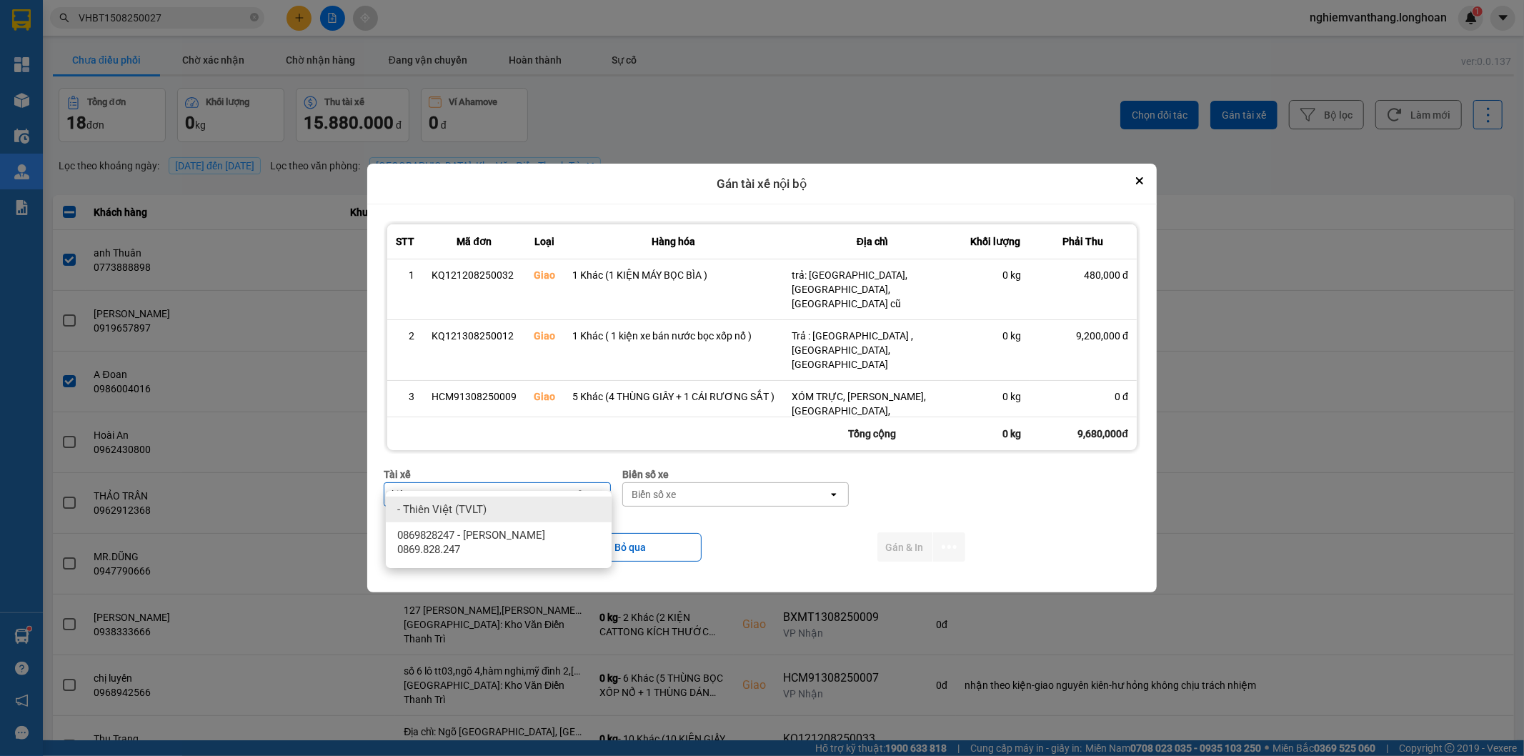
type input "kiên"
click at [520, 544] on div "0869828247 - [PERSON_NAME] 0869.828.247" at bounding box center [499, 542] width 226 height 40
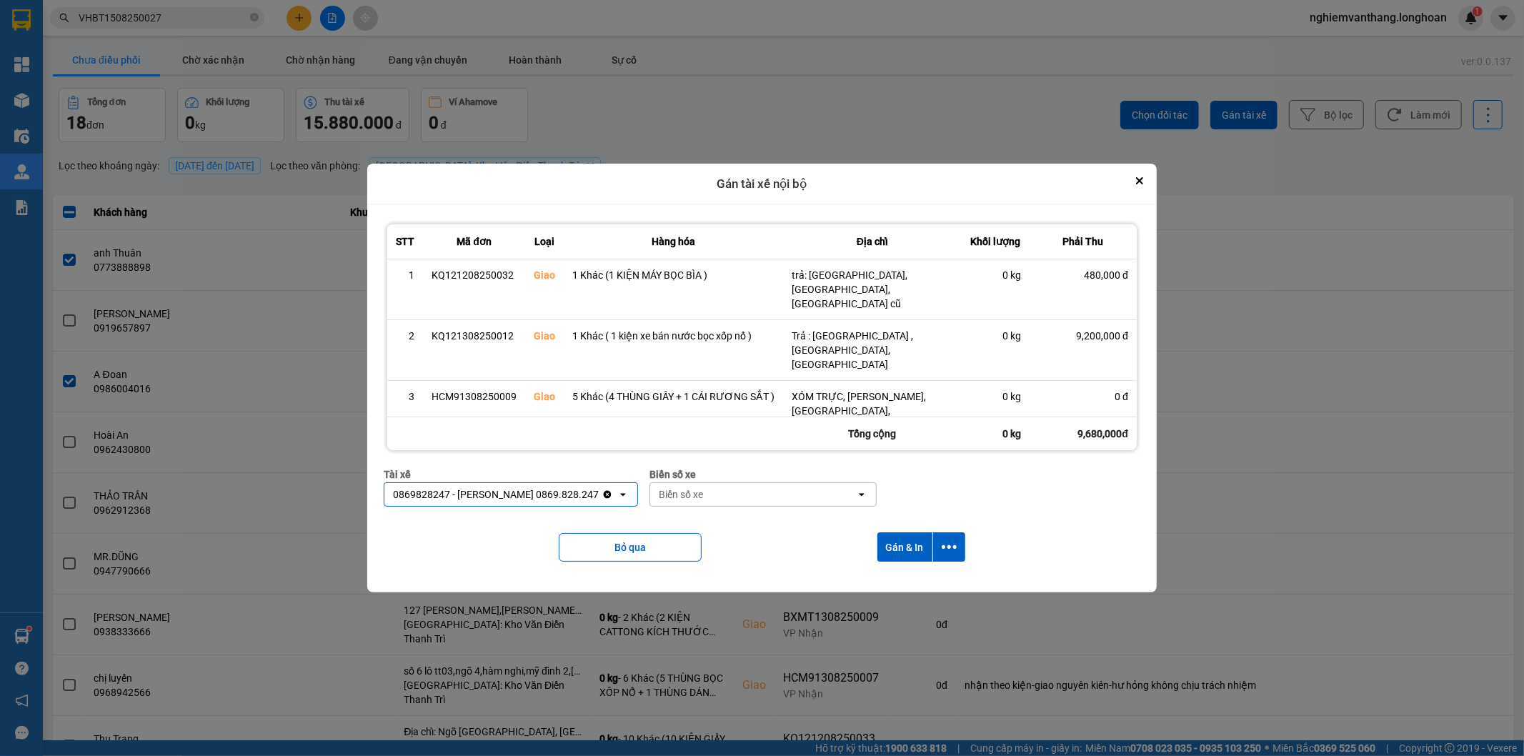
click at [695, 483] on div "Biển số xe" at bounding box center [753, 494] width 206 height 23
type input "83"
click at [677, 568] on div "29E-378.83" at bounding box center [748, 561] width 226 height 26
click at [947, 539] on icon "dialog" at bounding box center [949, 546] width 15 height 15
click at [915, 572] on div "Chỉ gán tài" at bounding box center [910, 570] width 84 height 14
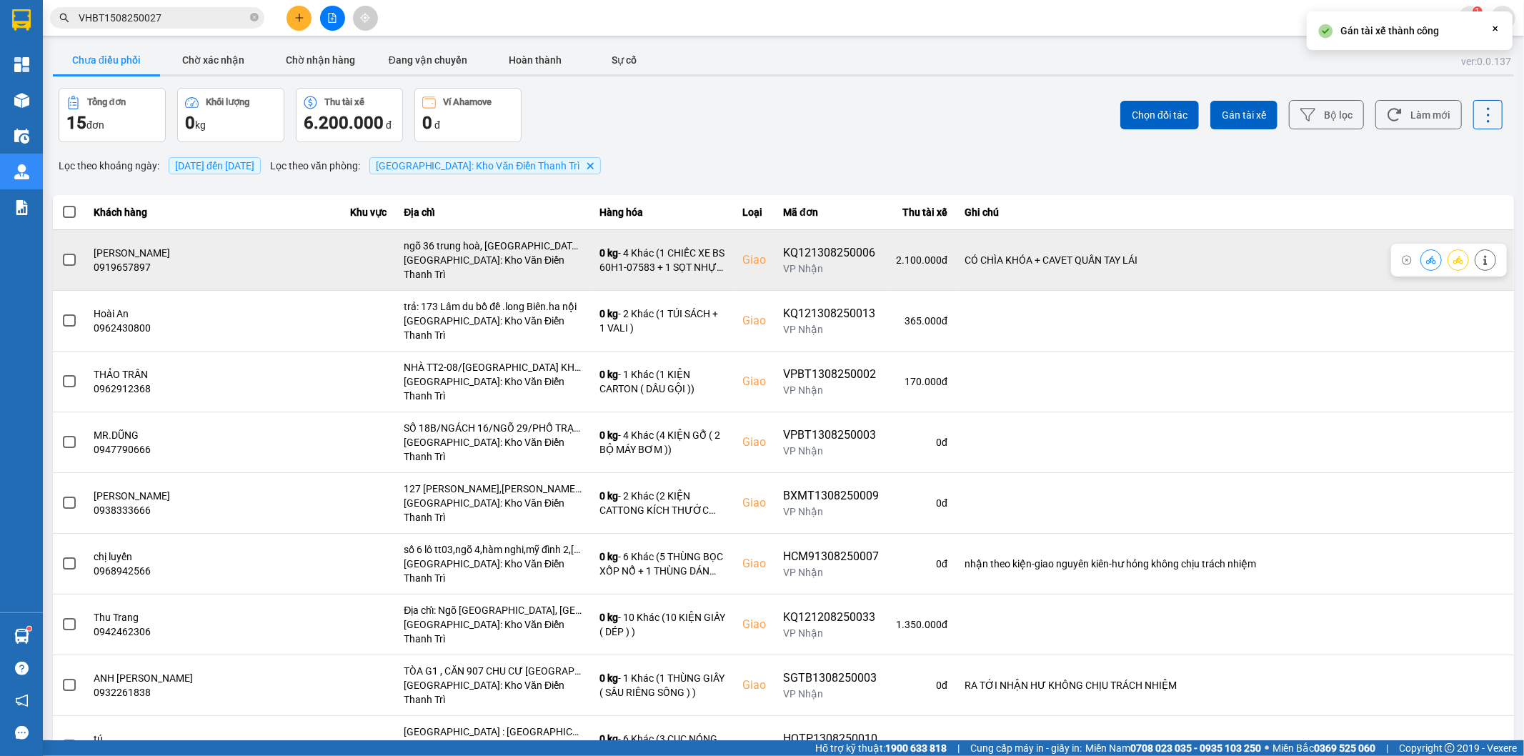
click at [71, 257] on span at bounding box center [69, 260] width 13 height 13
click at [61, 252] on input "checkbox" at bounding box center [61, 252] width 0 height 0
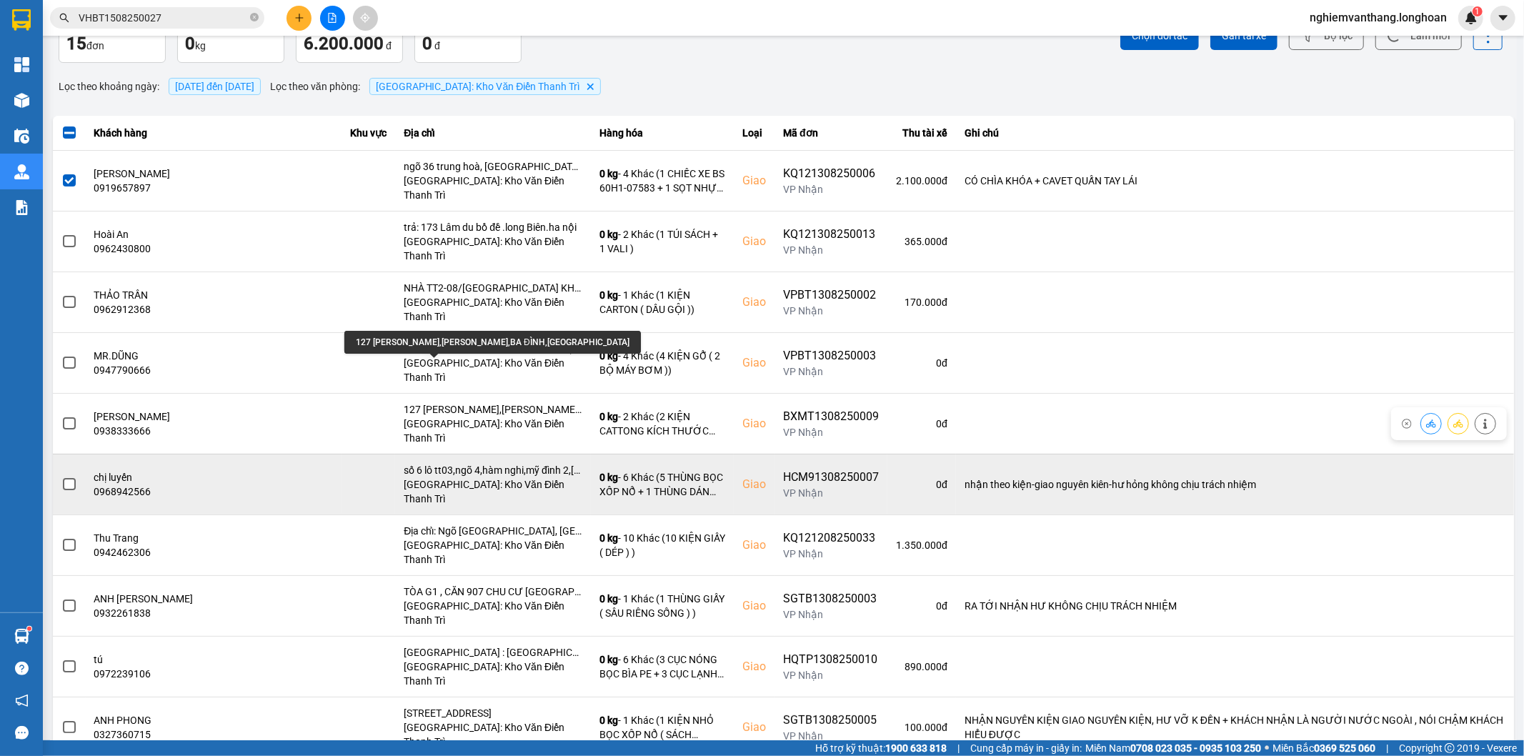
scroll to position [159, 0]
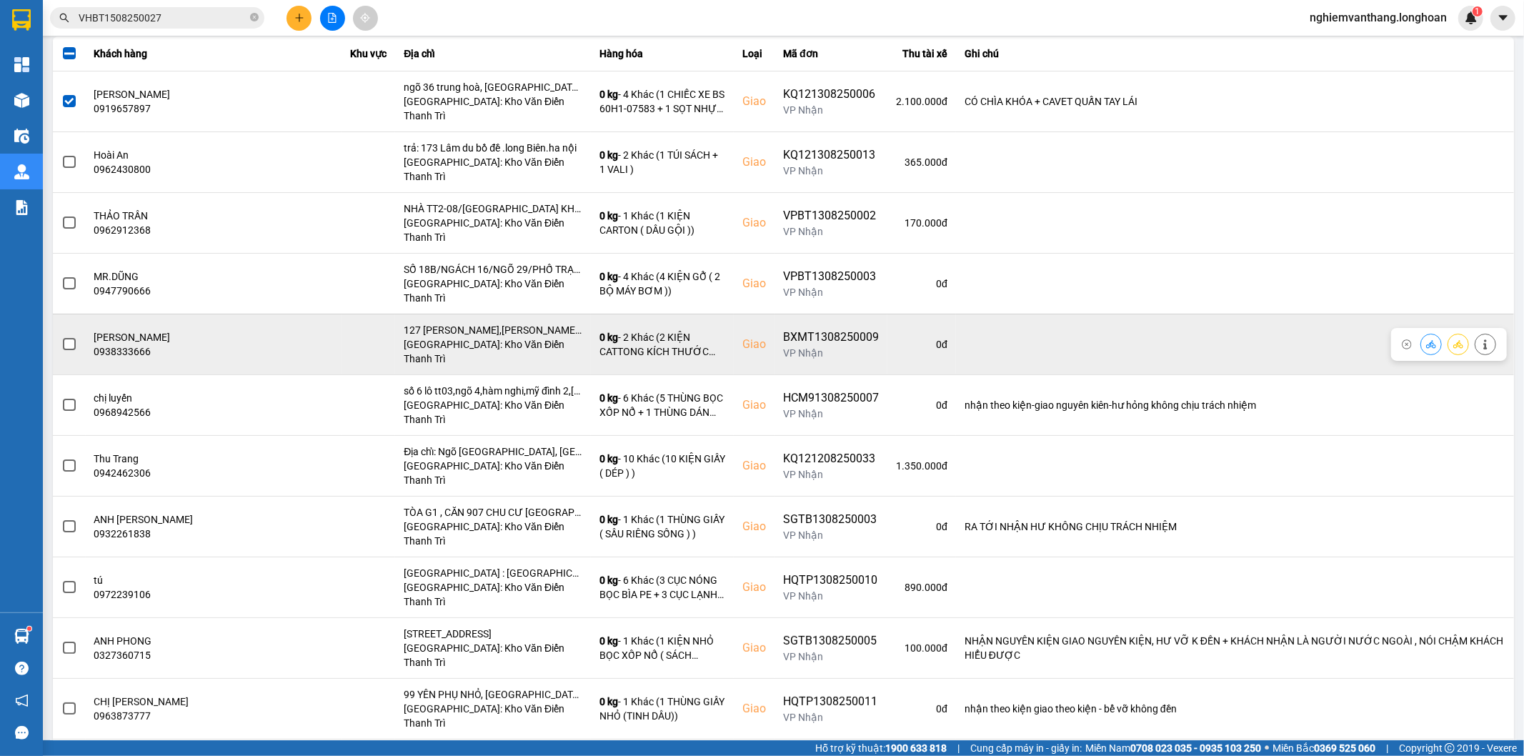
click at [61, 337] on label at bounding box center [69, 345] width 16 height 16
click at [61, 337] on input "checkbox" at bounding box center [61, 337] width 0 height 0
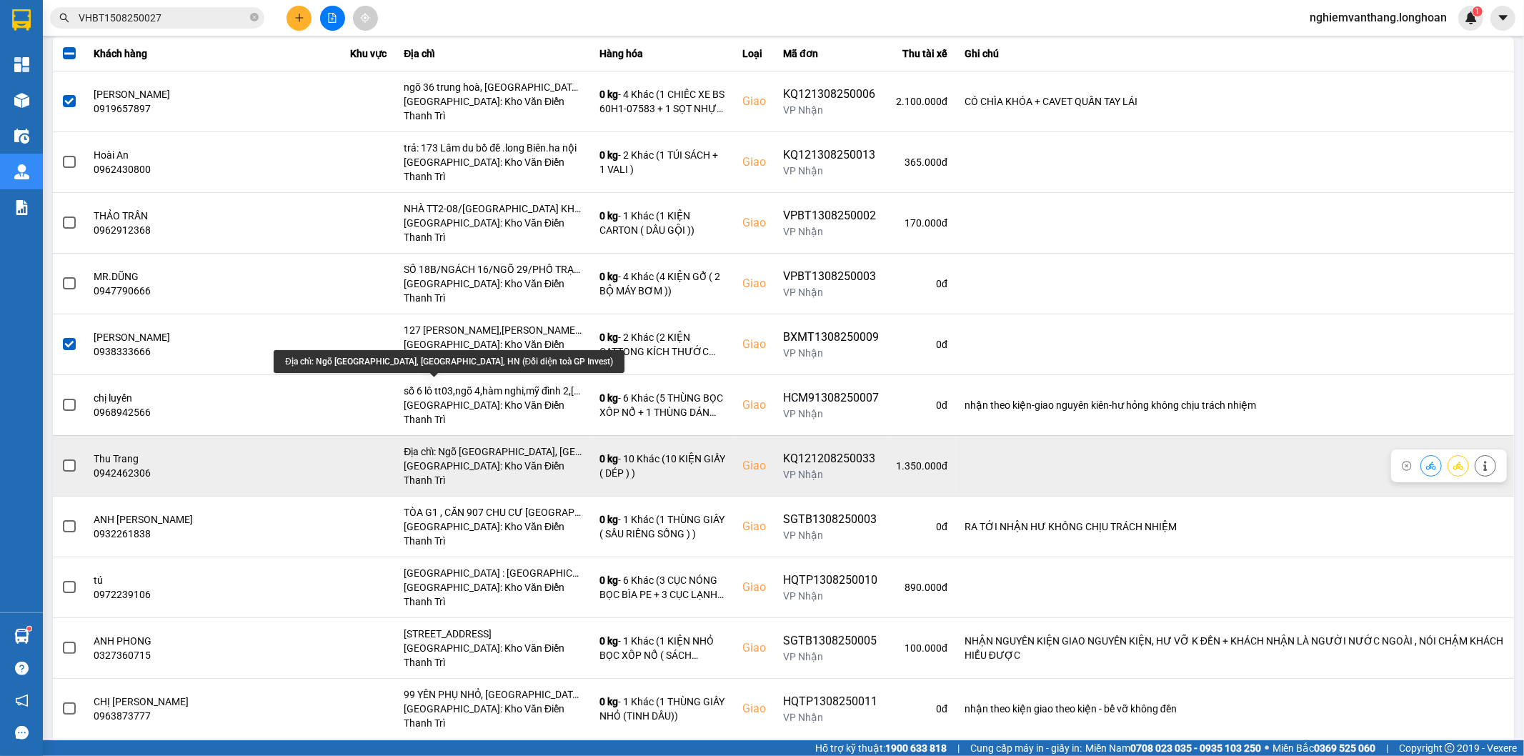
scroll to position [238, 0]
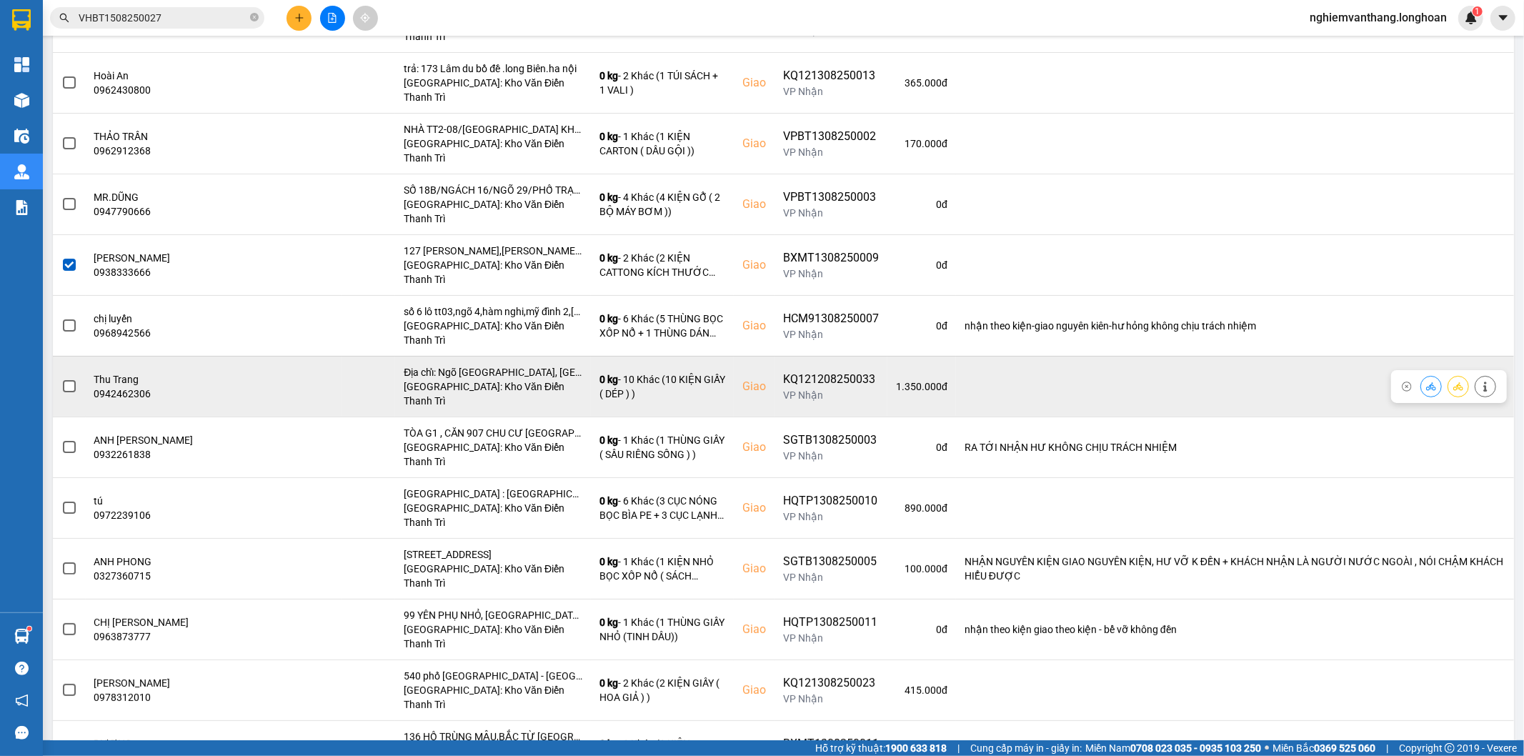
click at [69, 376] on div at bounding box center [69, 386] width 16 height 21
click at [66, 380] on span at bounding box center [69, 386] width 13 height 13
click at [61, 379] on input "checkbox" at bounding box center [61, 379] width 0 height 0
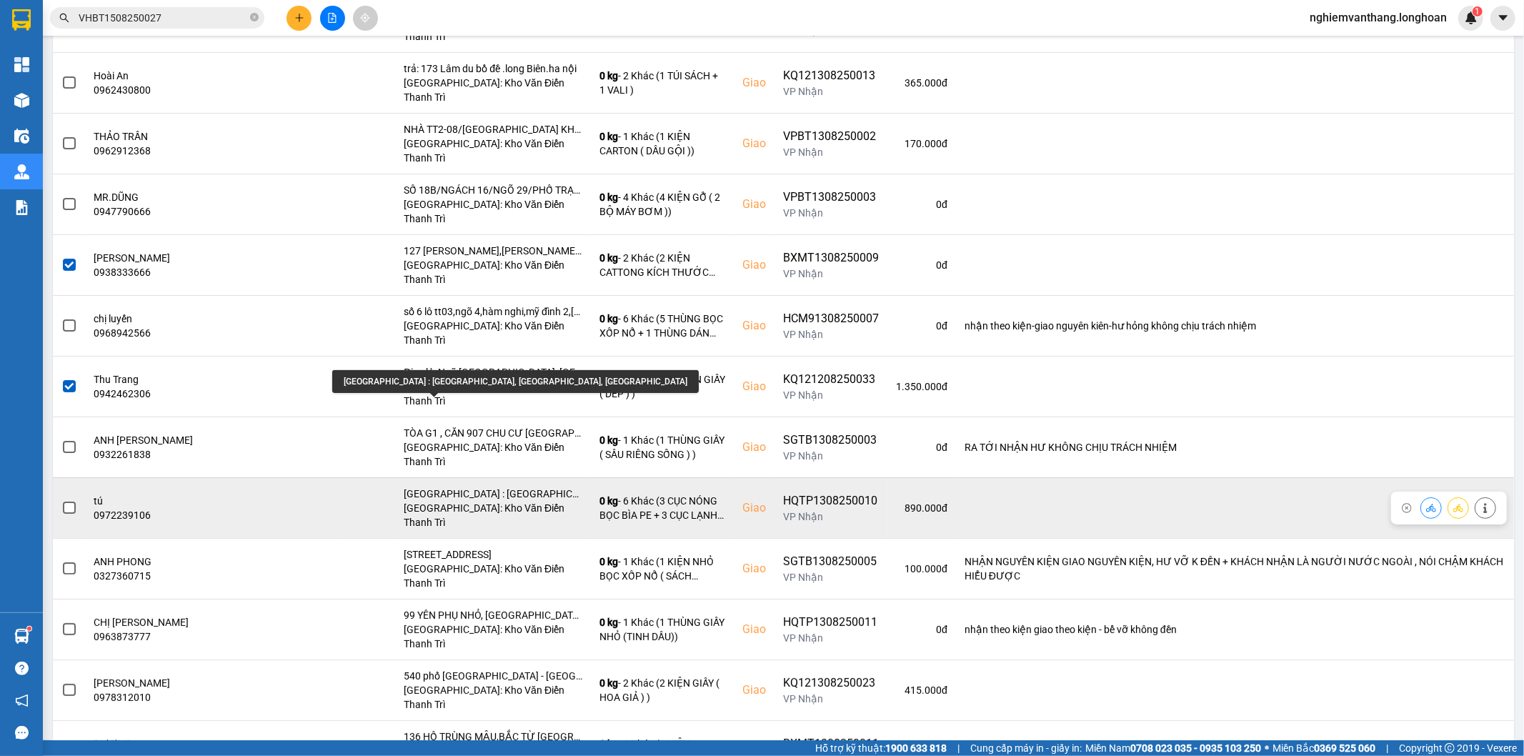
scroll to position [262, 0]
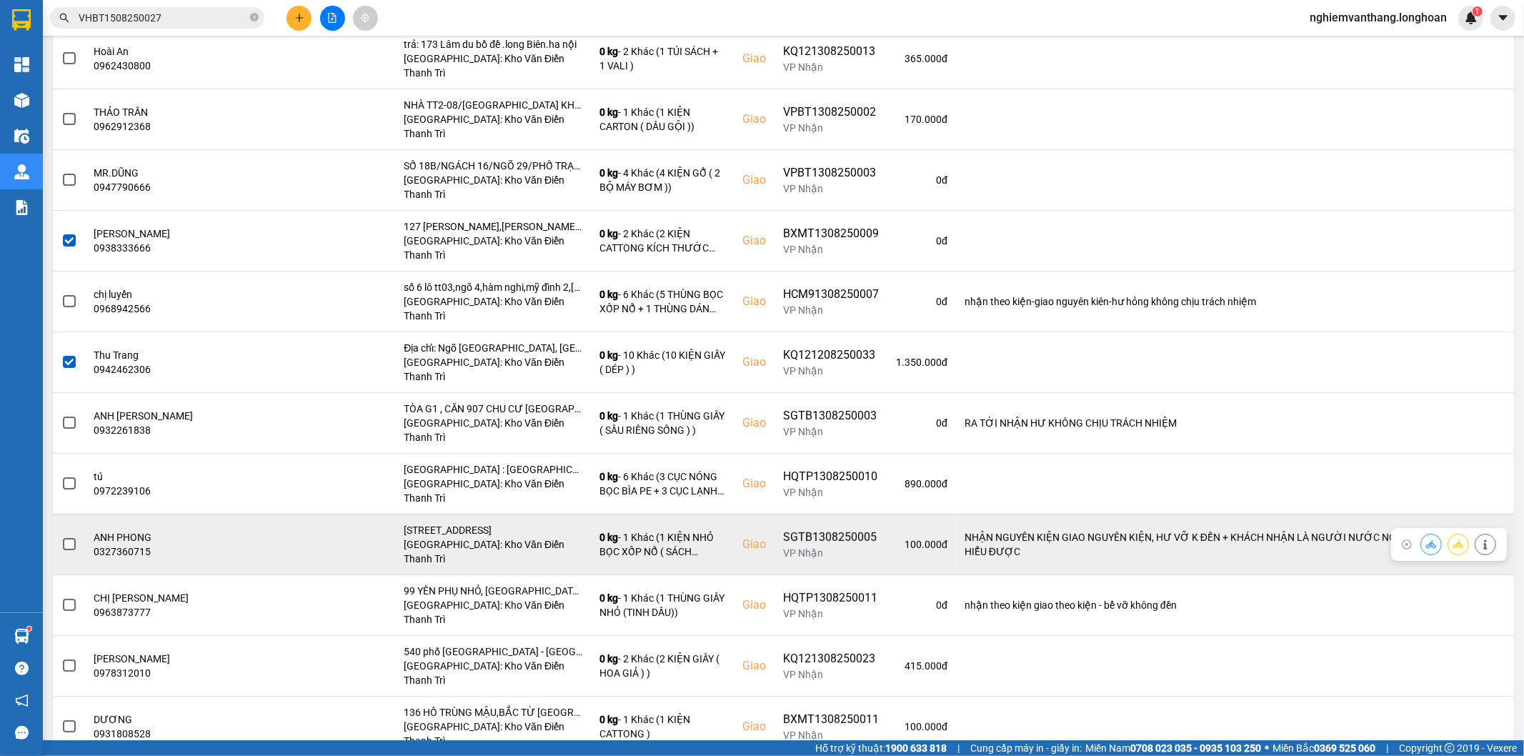
click at [64, 538] on span at bounding box center [69, 544] width 13 height 13
click at [61, 537] on input "checkbox" at bounding box center [61, 537] width 0 height 0
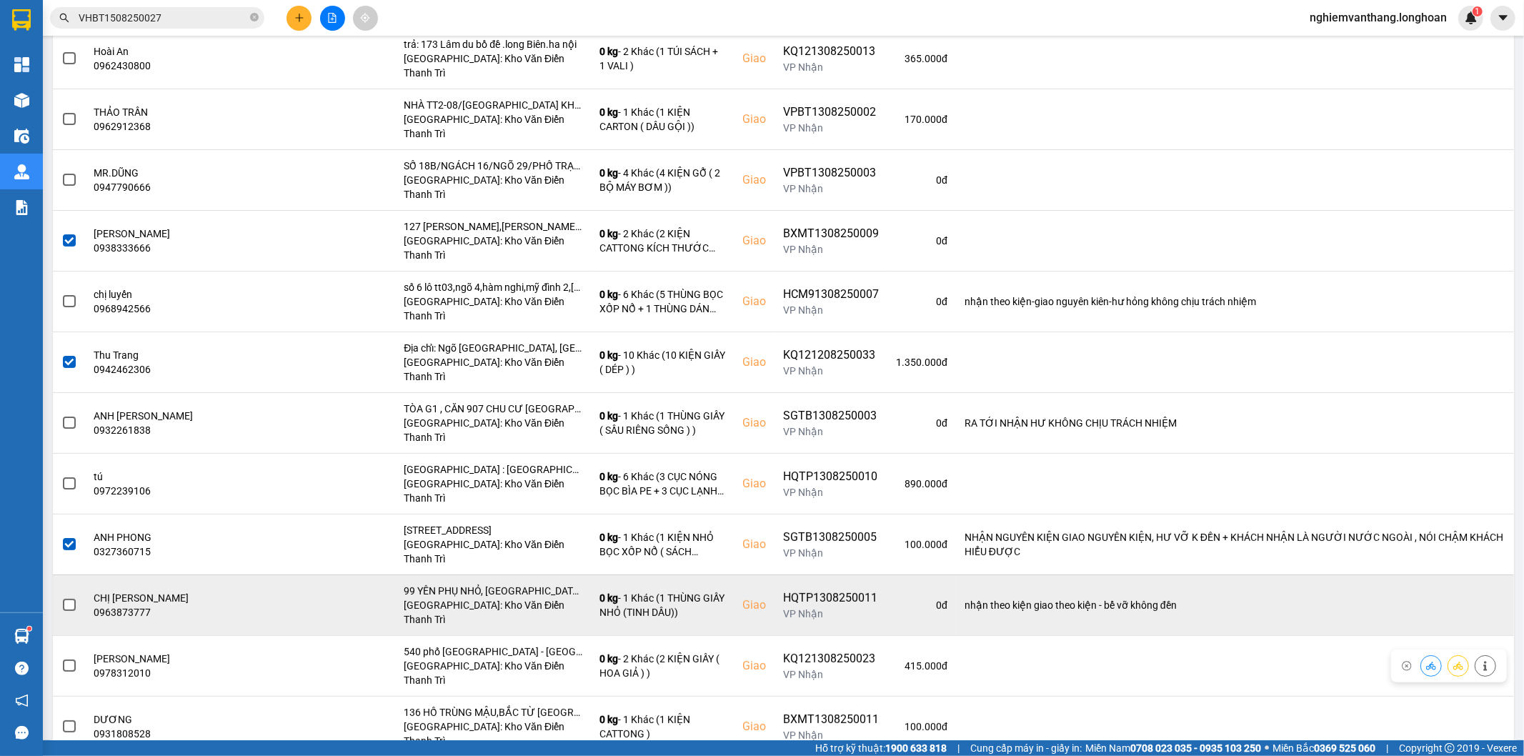
click at [69, 599] on span at bounding box center [69, 605] width 13 height 13
click at [61, 597] on input "checkbox" at bounding box center [61, 597] width 0 height 0
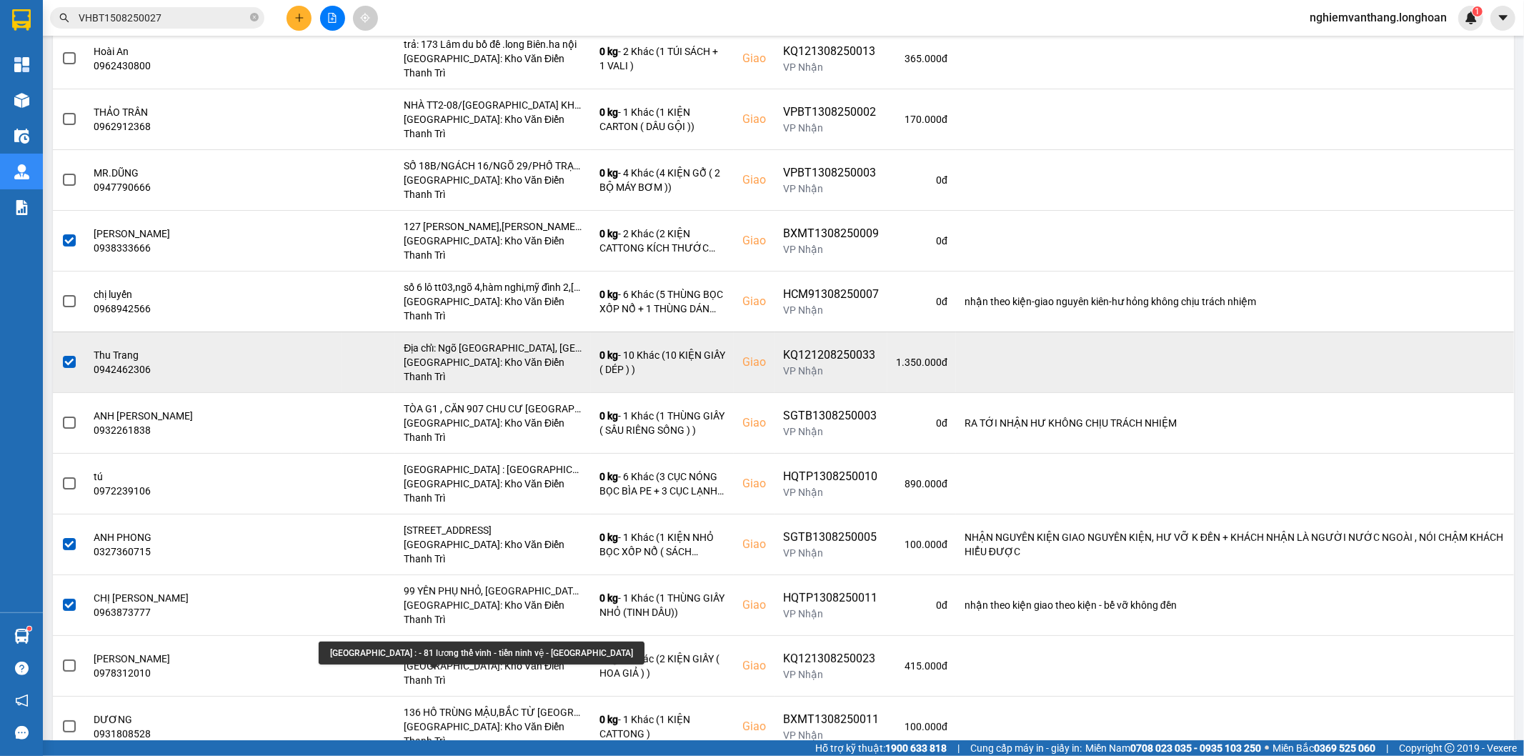
scroll to position [0, 0]
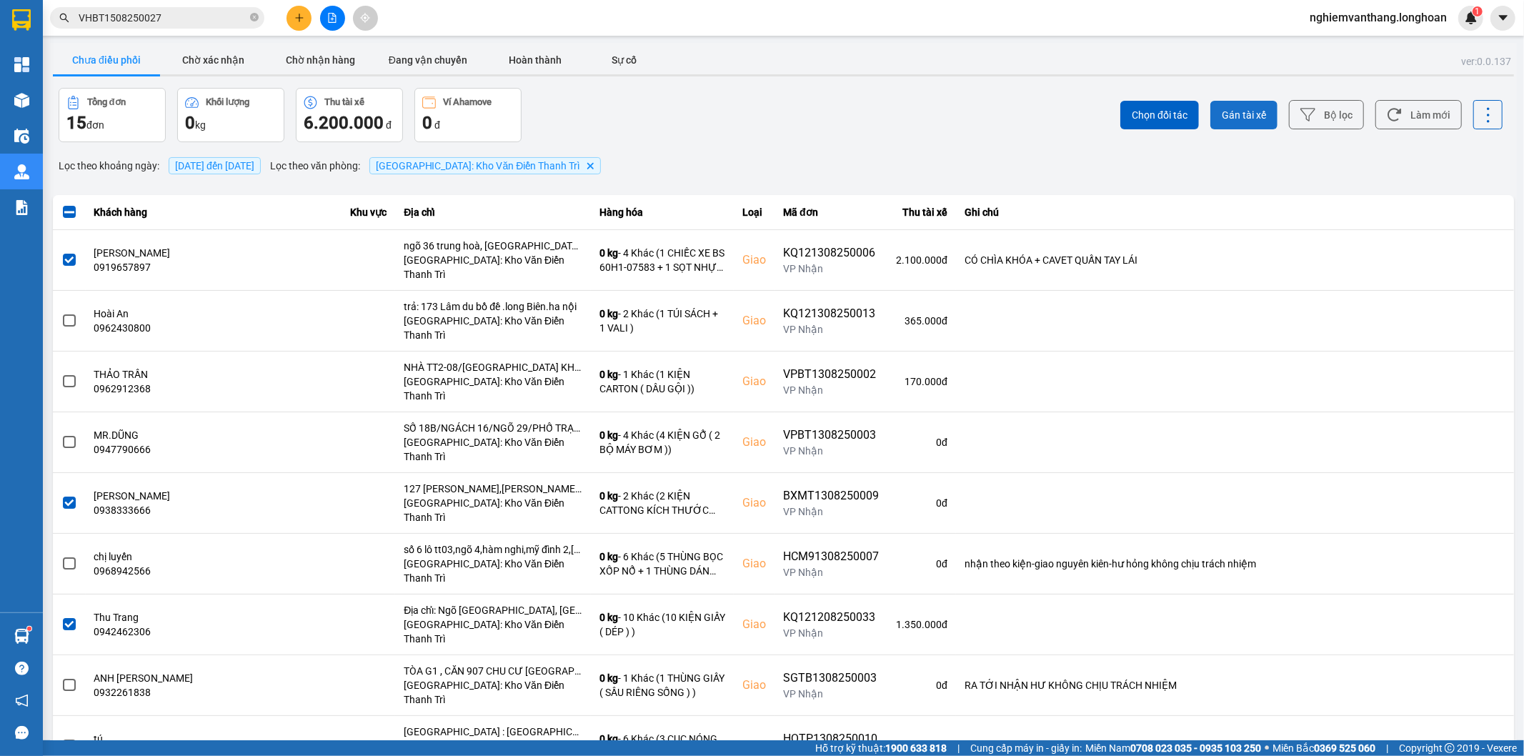
click at [1230, 107] on button "Gán tài xế" at bounding box center [1243, 115] width 67 height 29
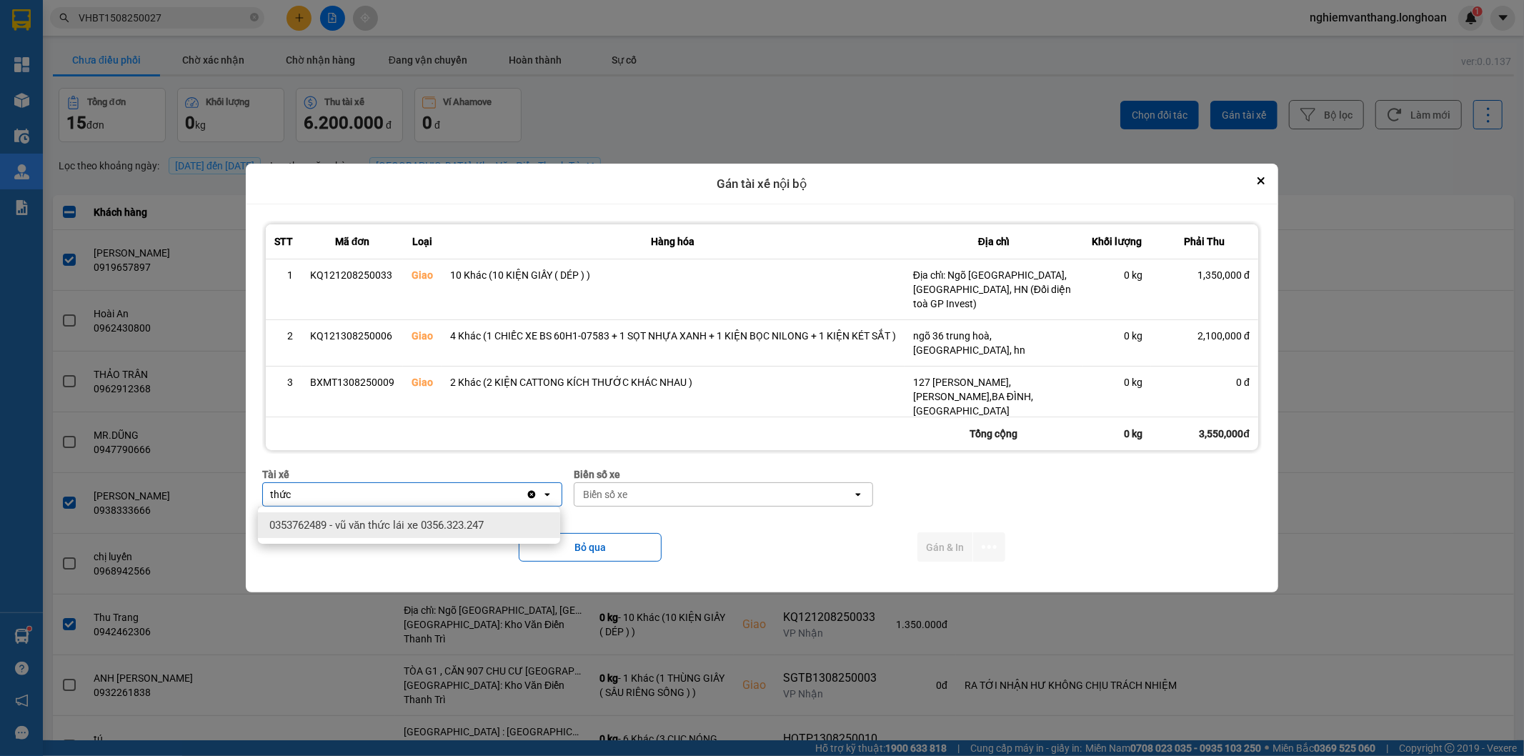
type input "thức"
click at [348, 529] on span "0353762489 - vũ văn thức lái xe 0356.323.247" at bounding box center [376, 525] width 214 height 14
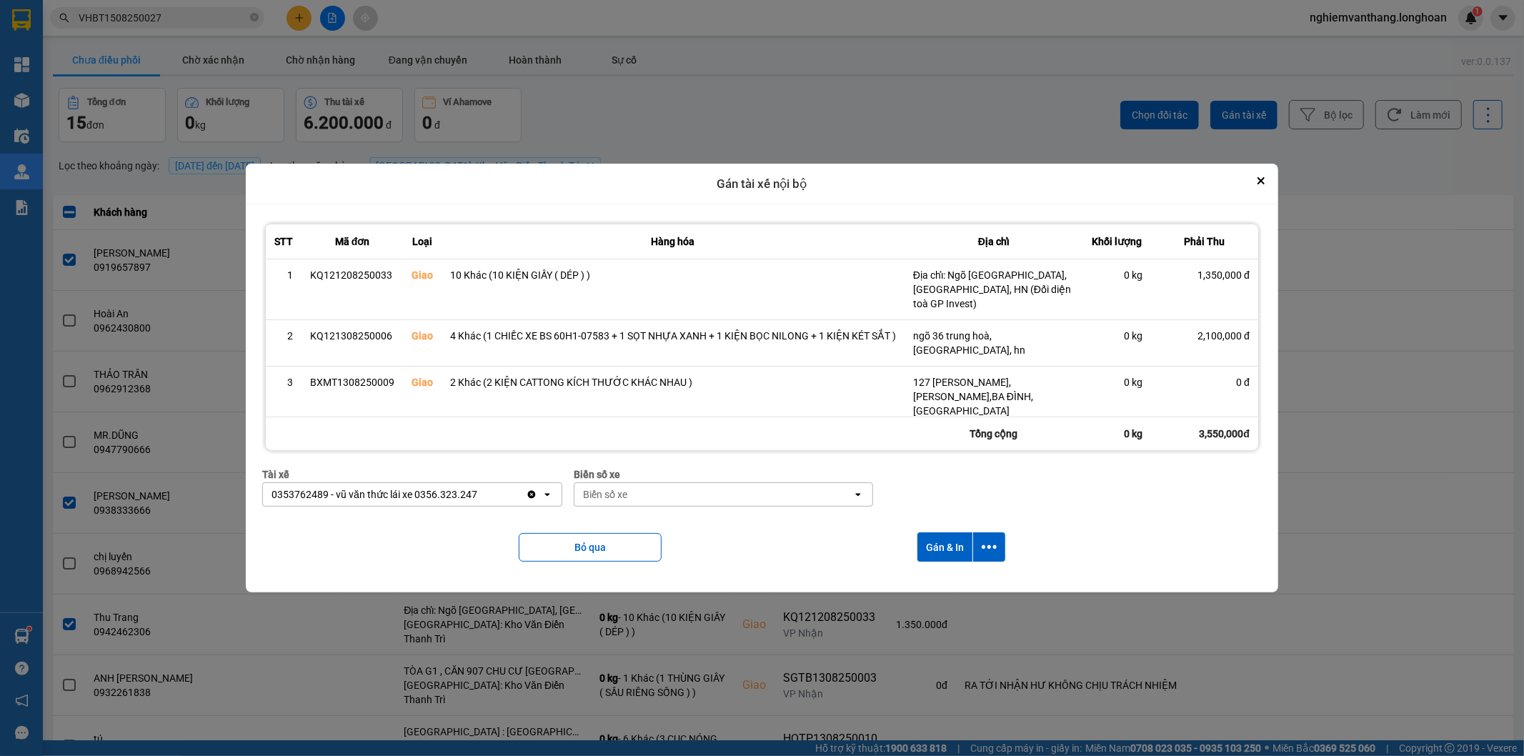
click at [642, 494] on div "Biển số xe" at bounding box center [713, 494] width 279 height 23
type input "45"
click at [603, 523] on span "29E-121.45" at bounding box center [609, 525] width 52 height 14
click at [985, 537] on button "dialog" at bounding box center [989, 546] width 32 height 29
click at [960, 579] on div "Chỉ gán tài" at bounding box center [953, 586] width 84 height 14
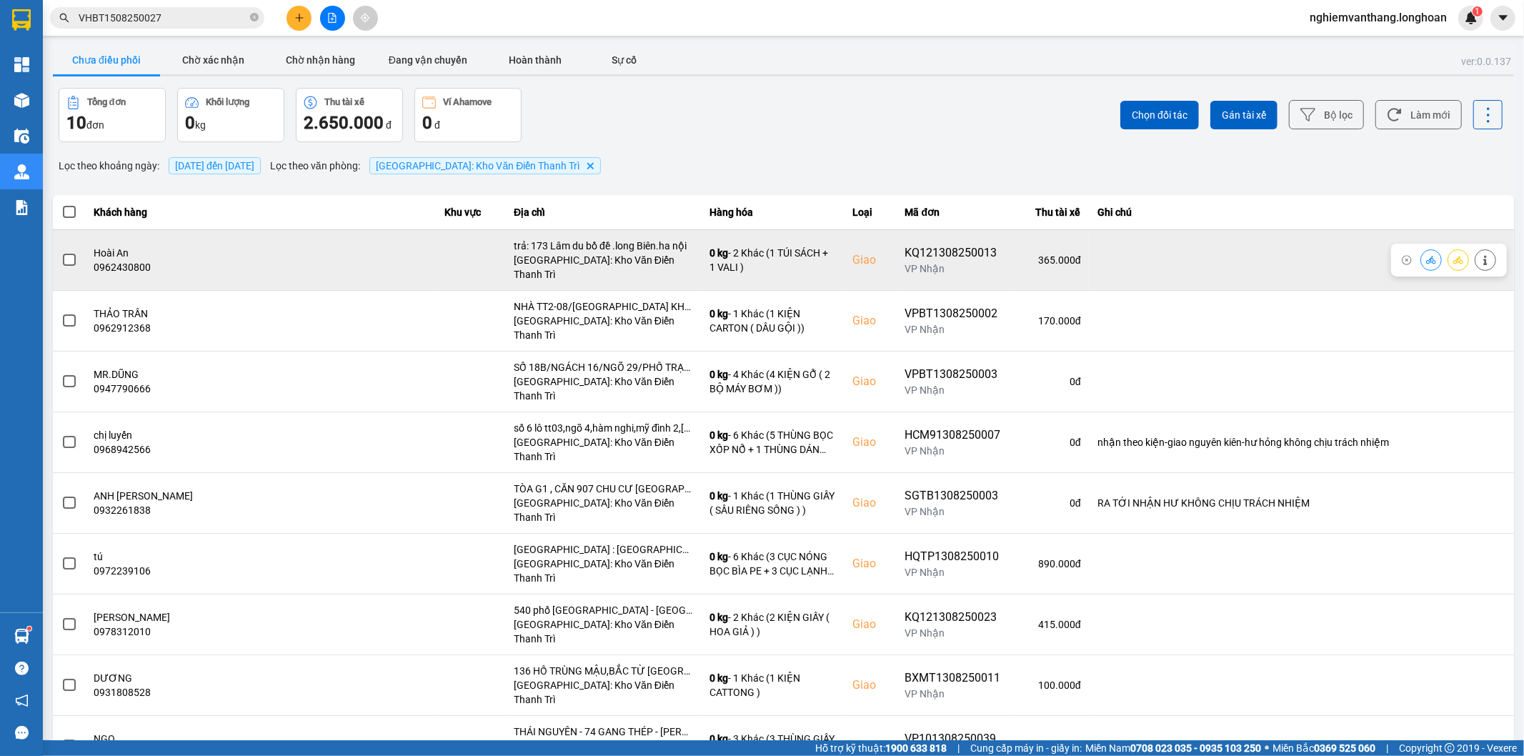
click at [72, 255] on span at bounding box center [69, 260] width 13 height 13
click at [61, 252] on input "checkbox" at bounding box center [61, 252] width 0 height 0
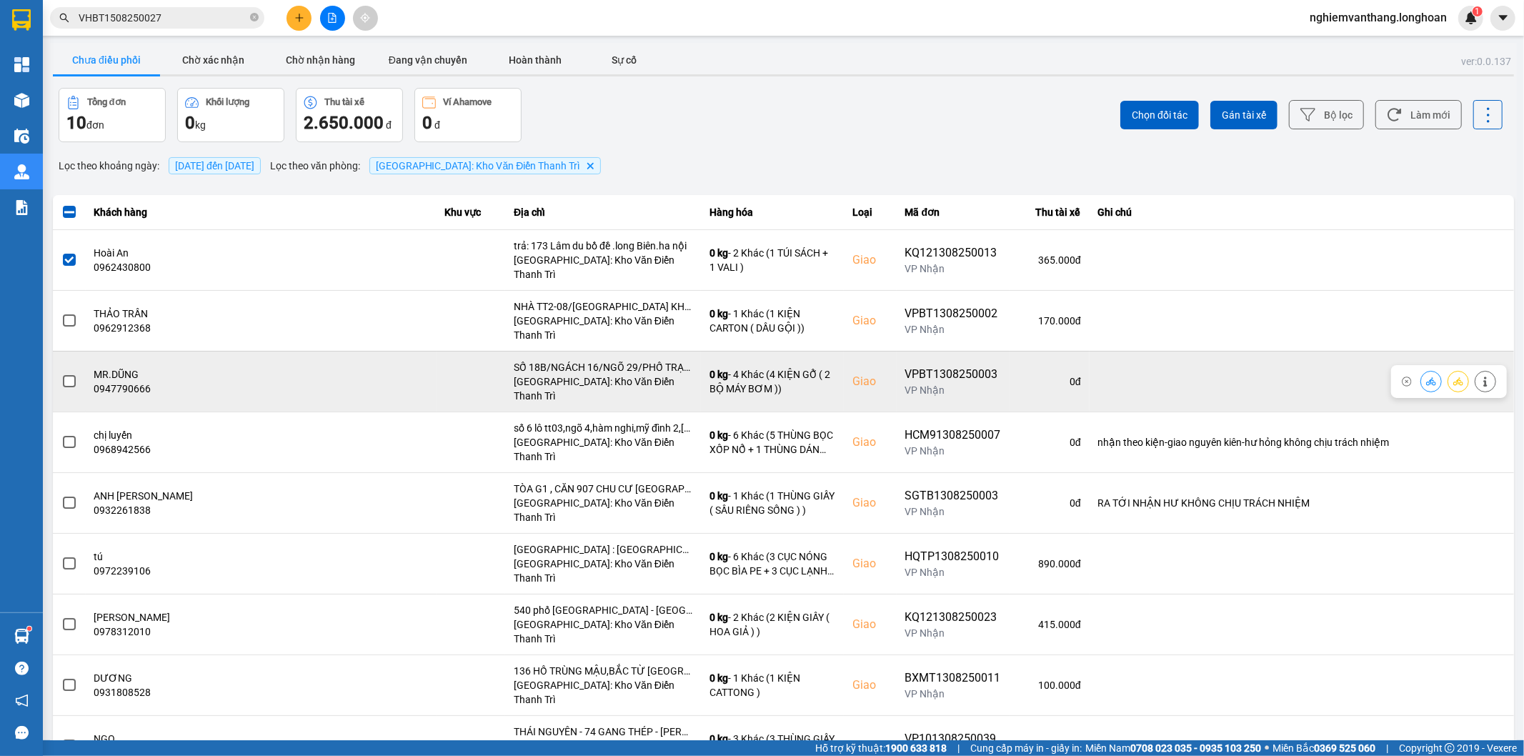
click at [81, 354] on td at bounding box center [69, 381] width 33 height 61
click at [69, 375] on span at bounding box center [69, 381] width 13 height 13
click at [61, 374] on input "checkbox" at bounding box center [61, 374] width 0 height 0
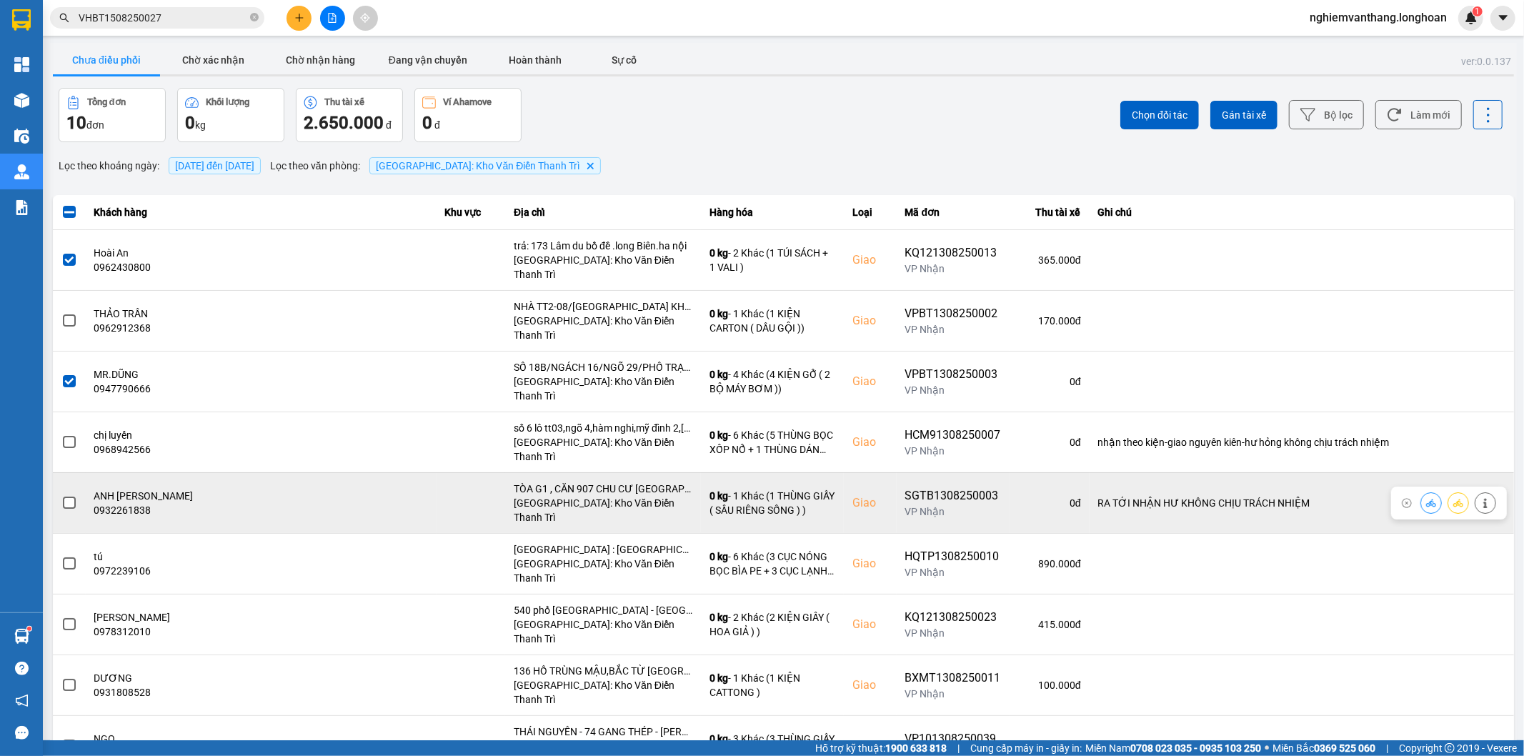
click at [81, 472] on td at bounding box center [69, 502] width 33 height 61
click at [65, 497] on span at bounding box center [69, 503] width 13 height 13
click at [61, 495] on input "checkbox" at bounding box center [61, 495] width 0 height 0
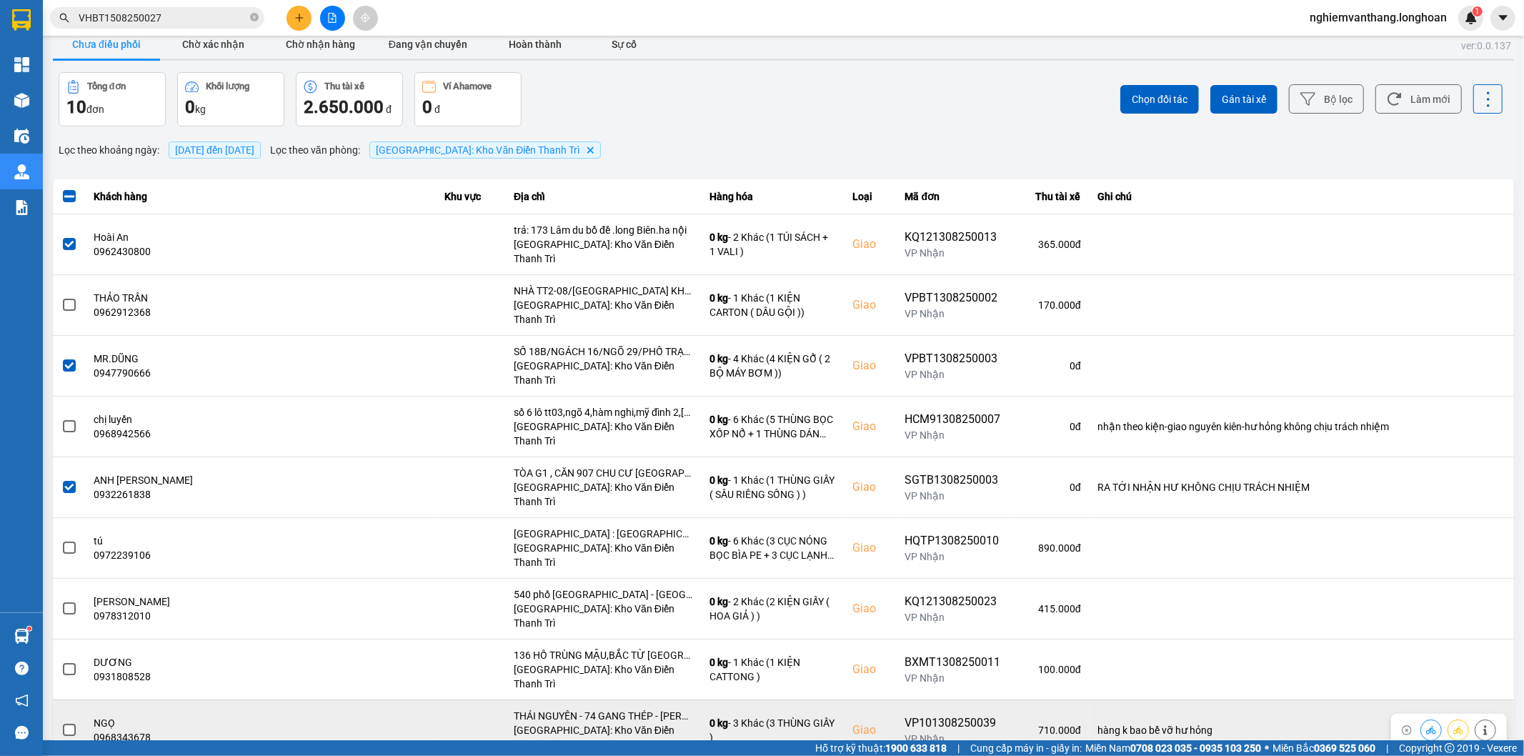
click at [70, 724] on span at bounding box center [69, 730] width 13 height 13
click at [61, 722] on input "checkbox" at bounding box center [61, 722] width 0 height 0
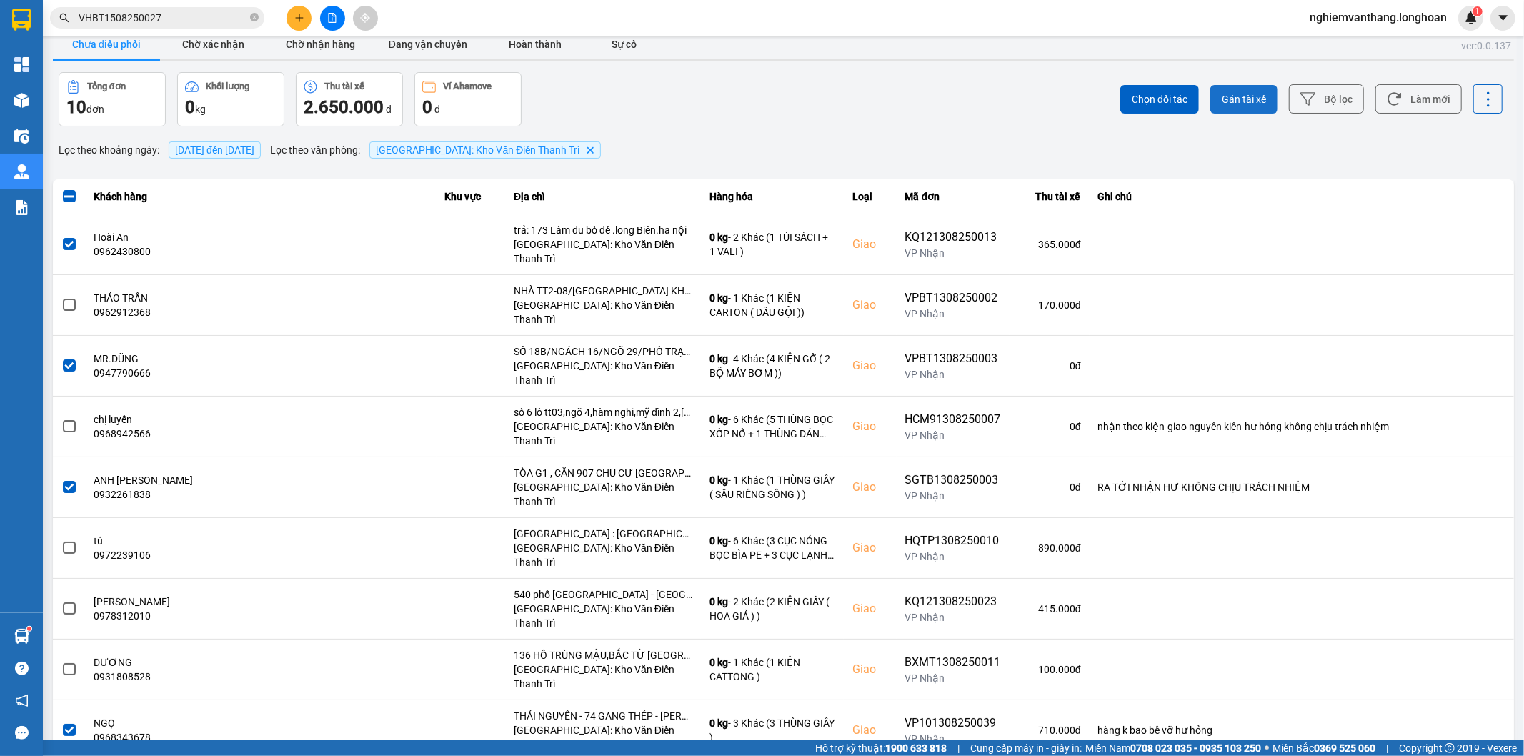
click at [1228, 106] on span "Gán tài xế" at bounding box center [1244, 99] width 44 height 14
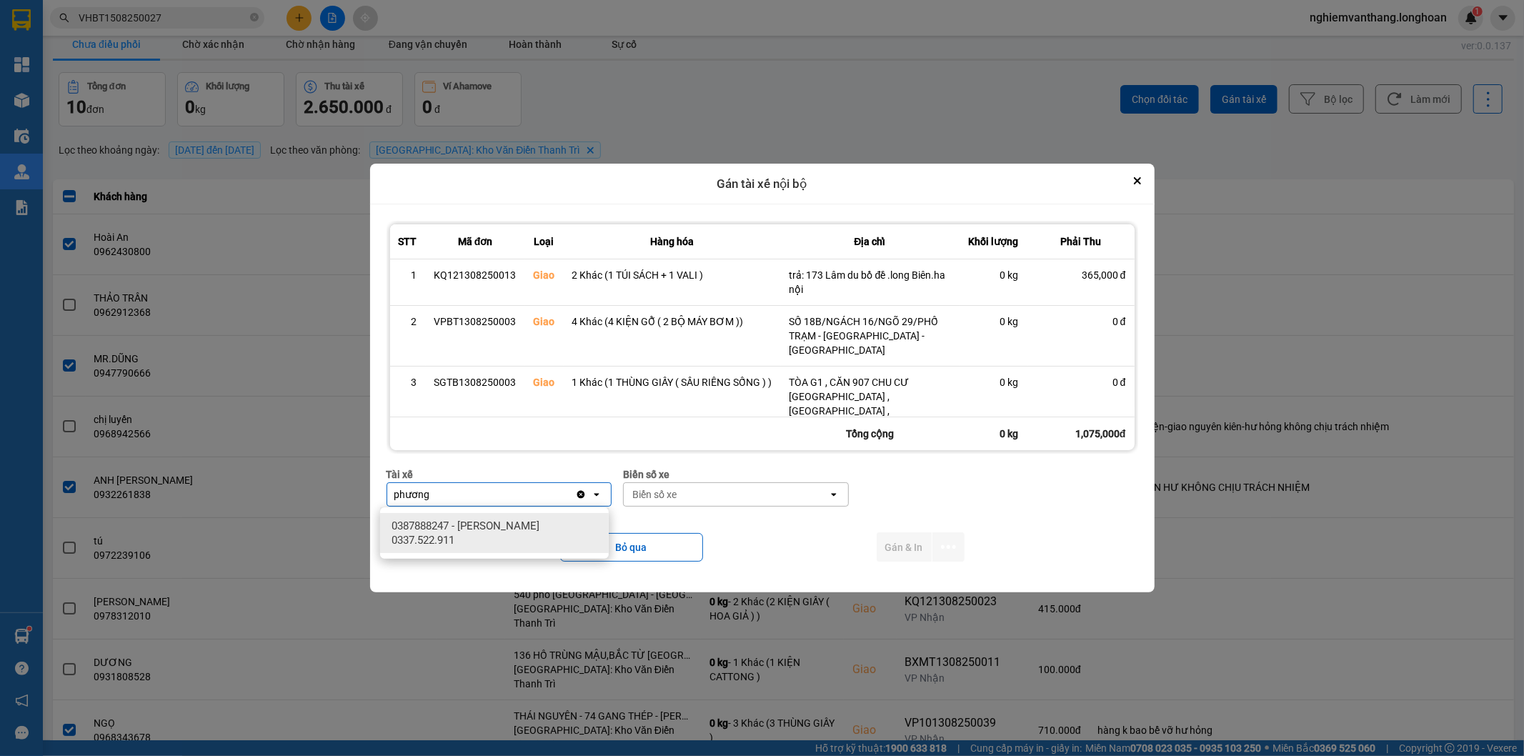
type input "phương"
click at [484, 527] on span "0387888247 - [PERSON_NAME] 0337.522.911" at bounding box center [497, 533] width 211 height 29
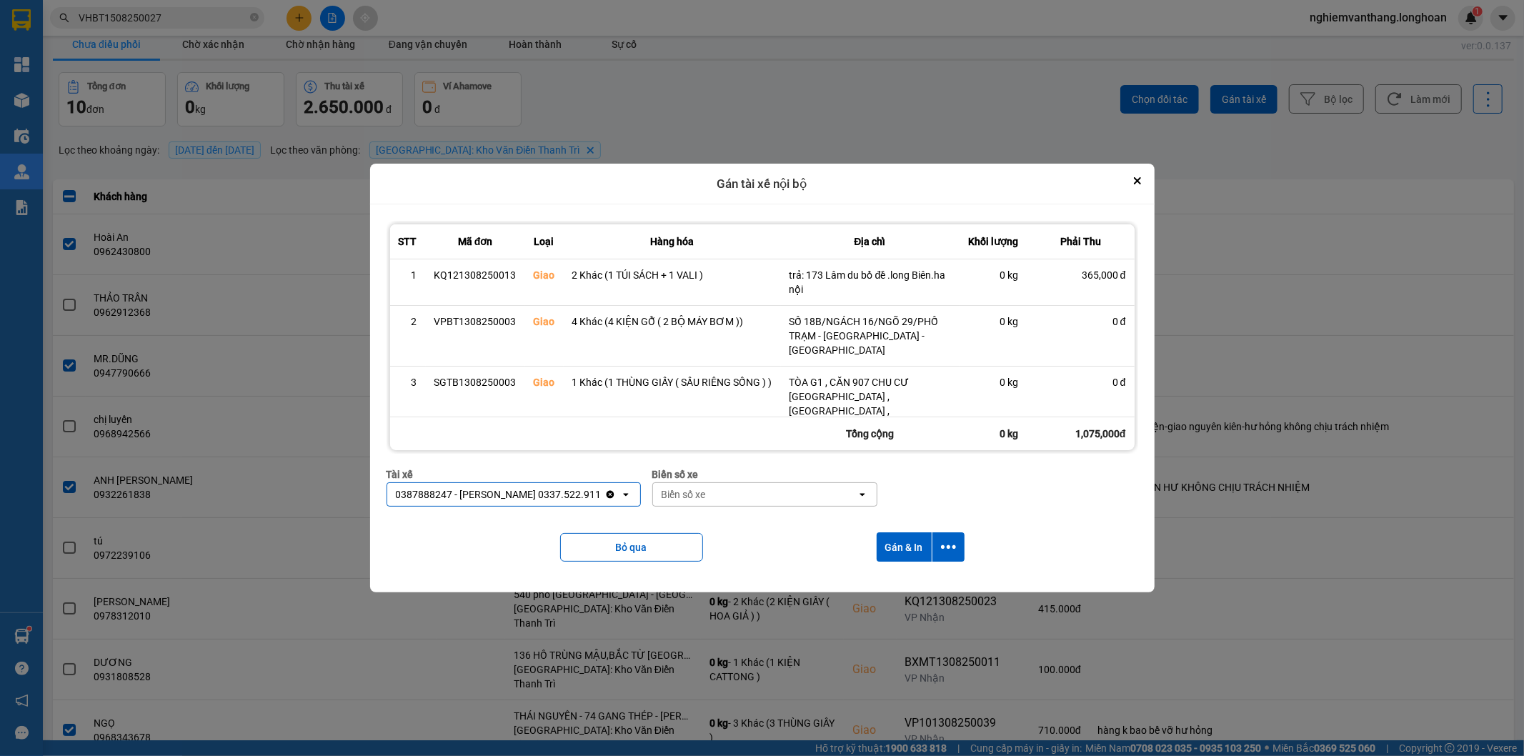
click at [682, 496] on div "Biển số xe" at bounding box center [684, 494] width 44 height 14
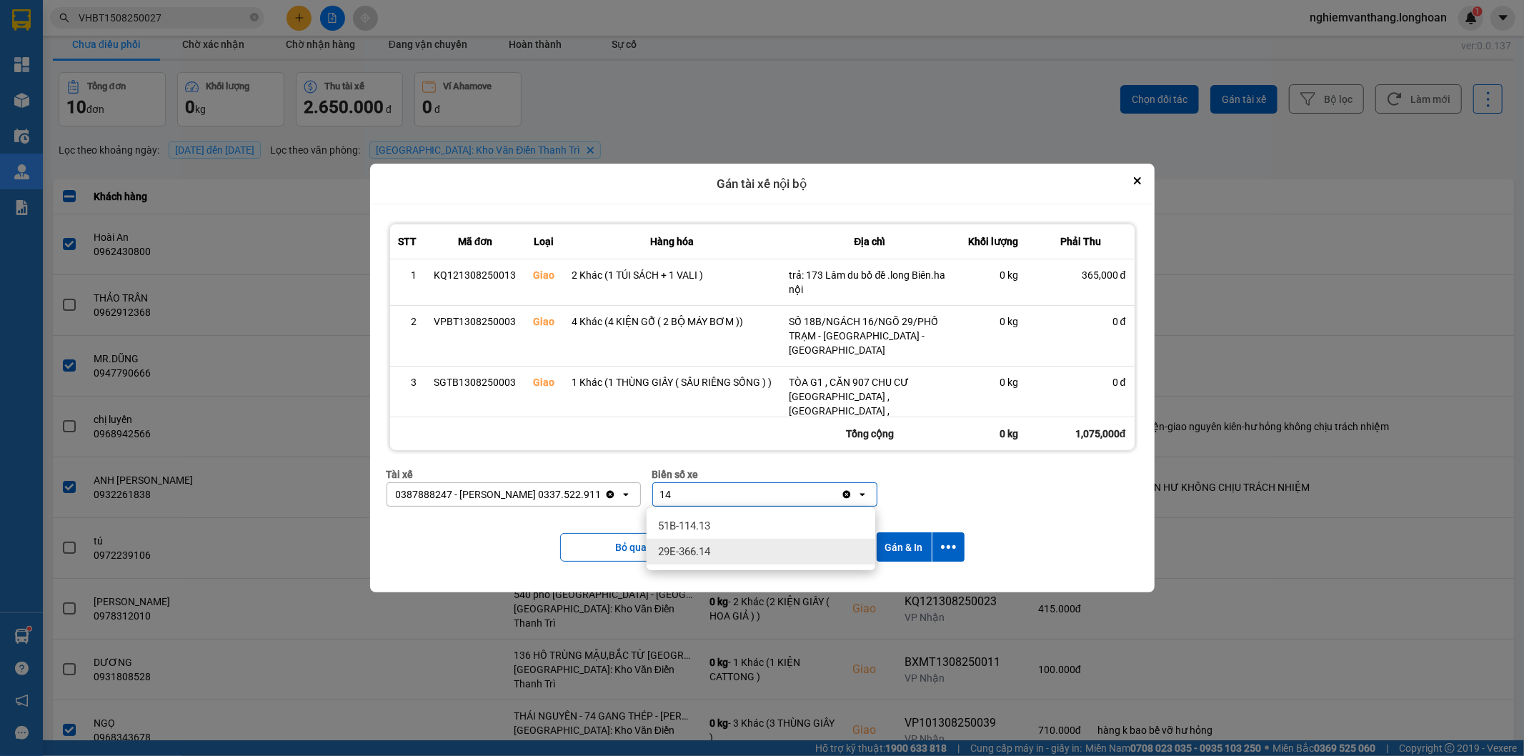
type input "14"
click at [702, 554] on span "29E-366.14" at bounding box center [684, 551] width 52 height 14
click at [940, 545] on button "dialog" at bounding box center [948, 546] width 32 height 29
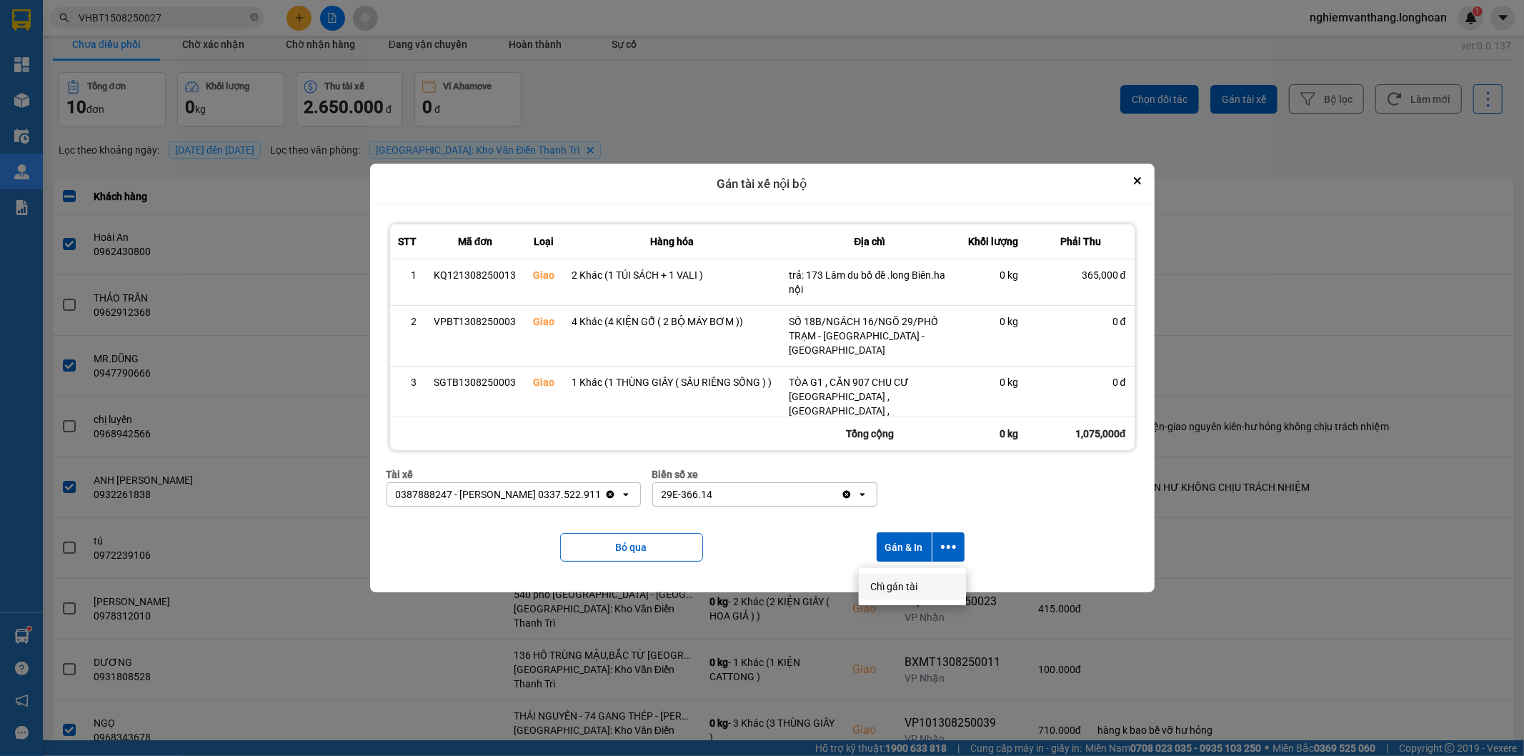
click at [919, 583] on div "Chỉ gán tài" at bounding box center [912, 586] width 84 height 14
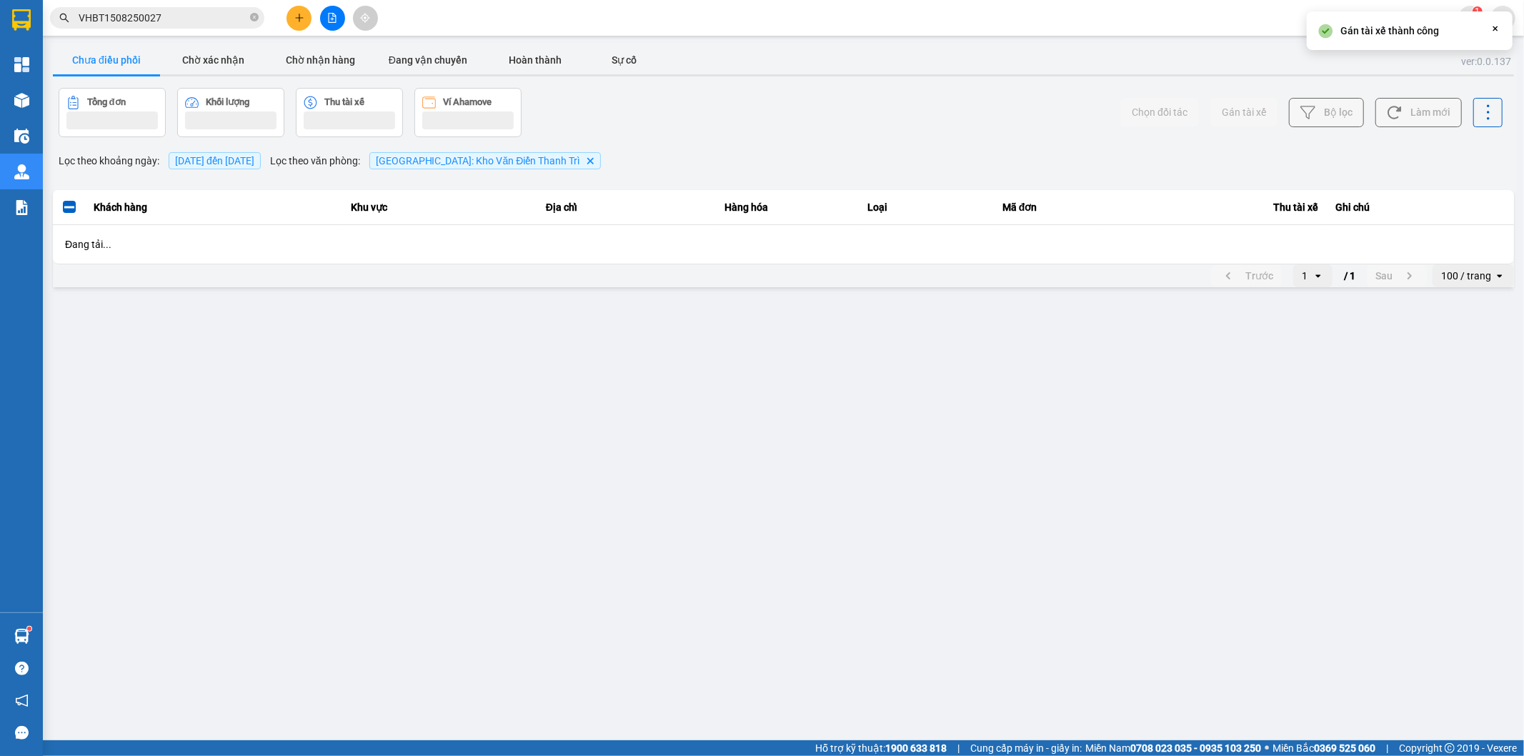
scroll to position [0, 0]
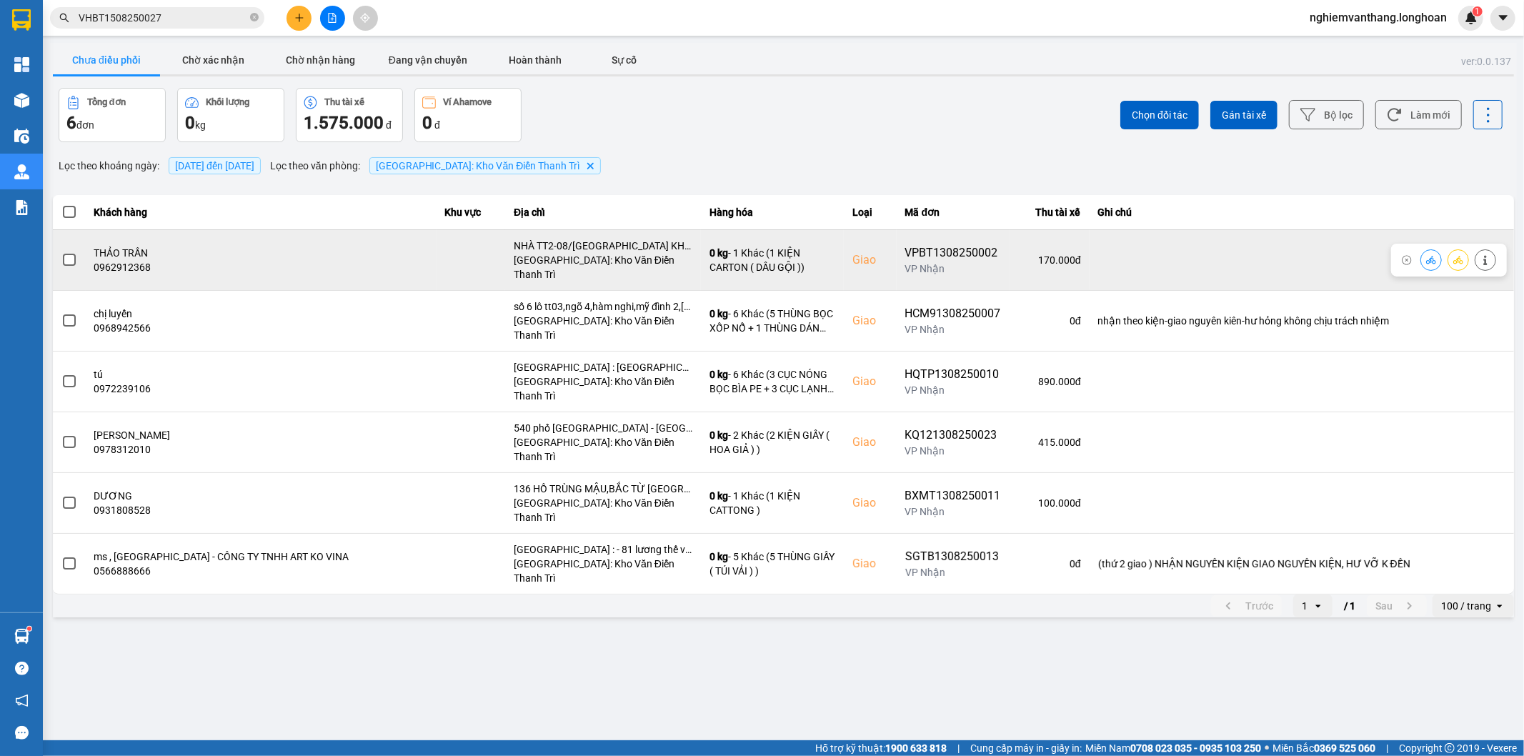
click at [62, 249] on div at bounding box center [69, 259] width 16 height 21
click at [74, 255] on span at bounding box center [69, 260] width 13 height 13
click at [61, 252] on input "checkbox" at bounding box center [61, 252] width 0 height 0
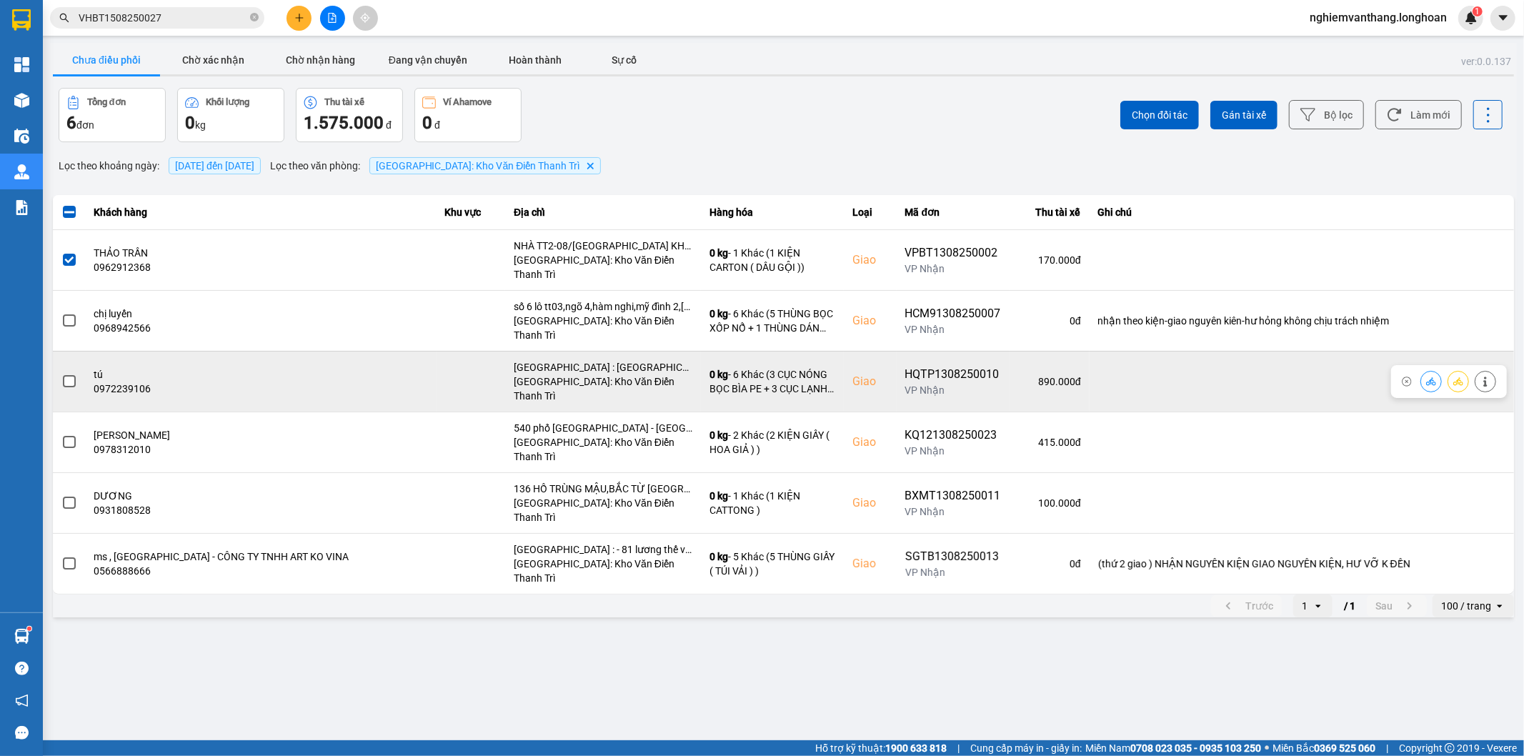
click at [68, 375] on span at bounding box center [69, 381] width 13 height 13
click at [61, 374] on input "checkbox" at bounding box center [61, 374] width 0 height 0
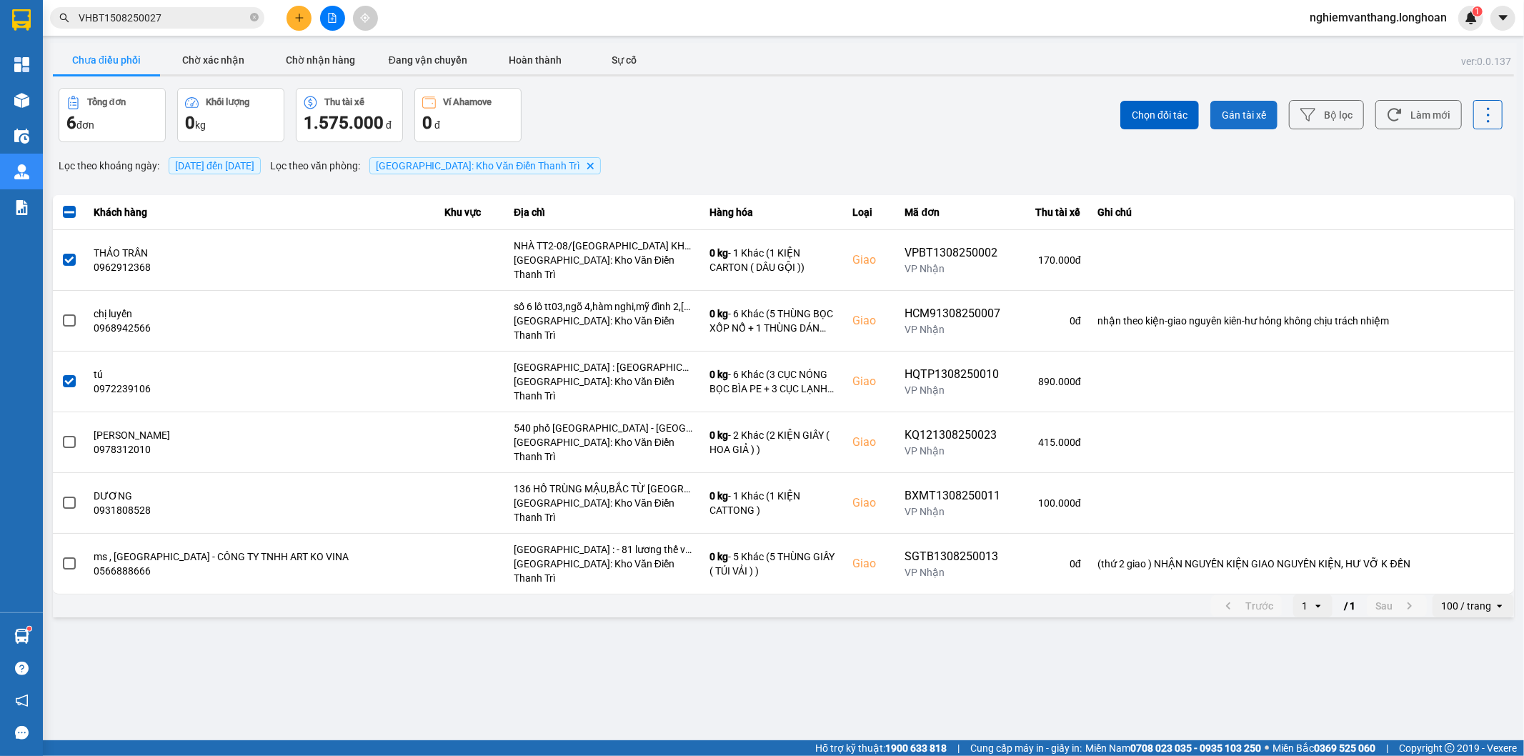
click at [1233, 112] on span "Gán tài xế" at bounding box center [1244, 115] width 44 height 14
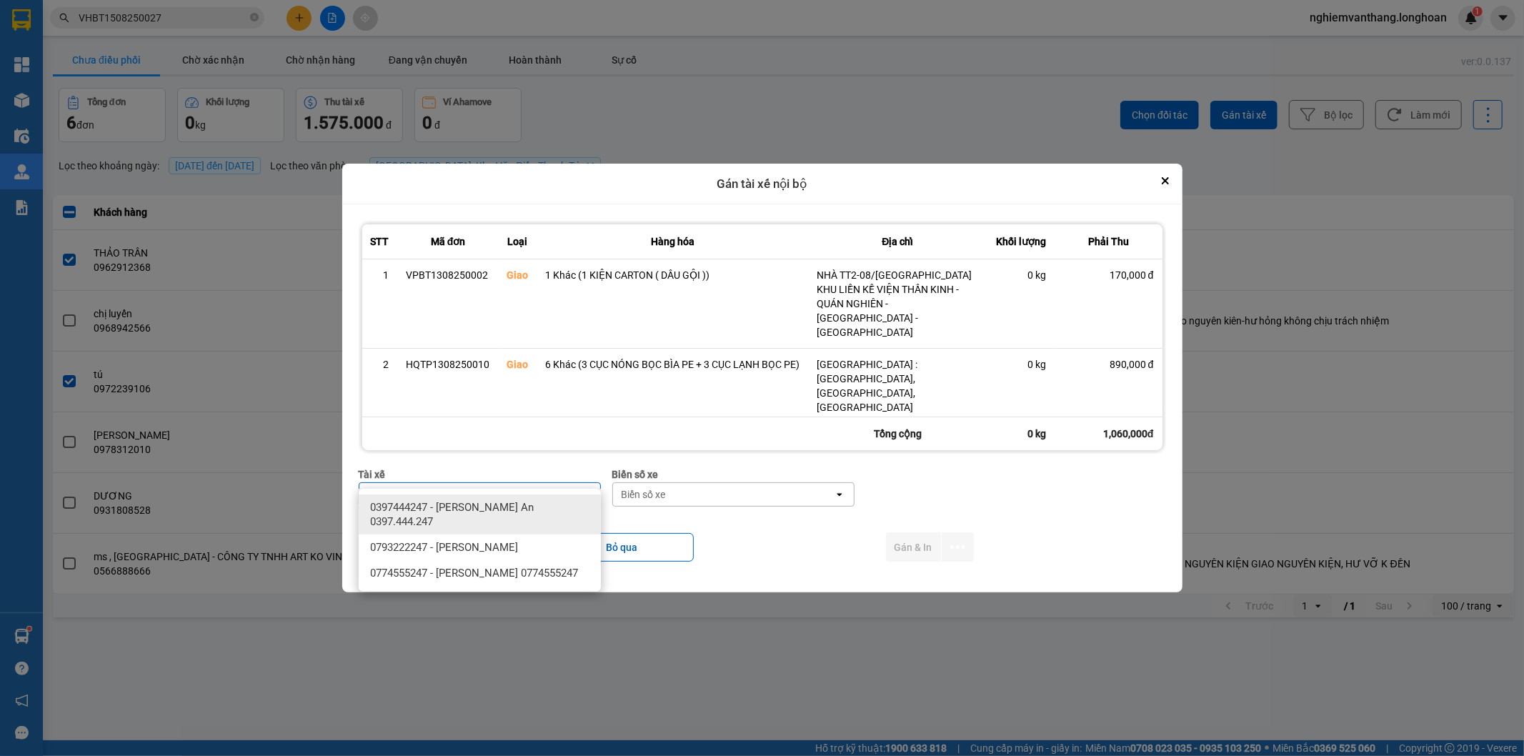
type input "trường a"
click at [520, 508] on span "0397444247 - [PERSON_NAME] An 0397.444.247" at bounding box center [482, 514] width 225 height 29
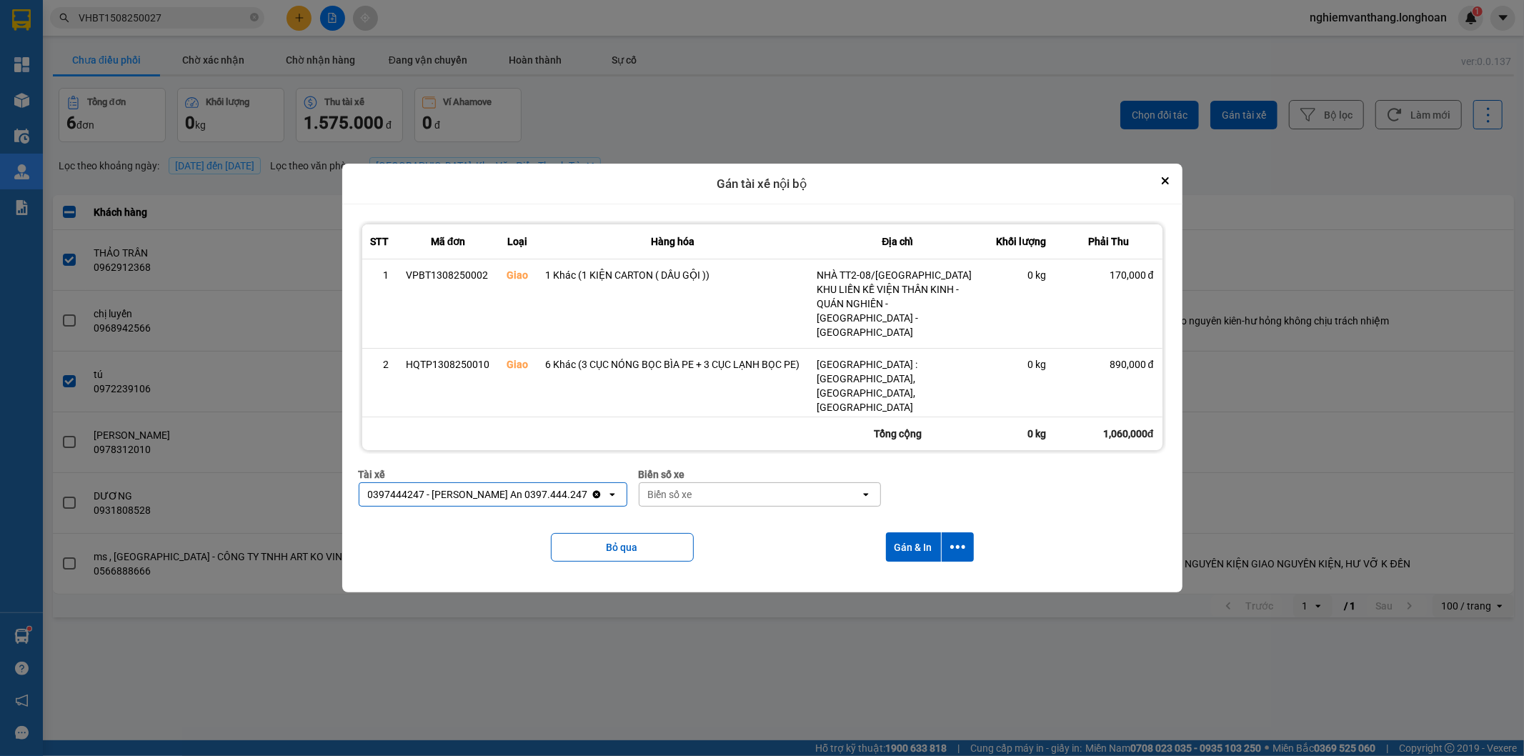
click at [767, 483] on div "Biển số xe" at bounding box center [750, 494] width 221 height 23
type input "33"
click at [699, 516] on div "29E-098.33" at bounding box center [750, 507] width 242 height 26
click at [966, 532] on button "dialog" at bounding box center [958, 546] width 32 height 29
click at [933, 572] on div "Chỉ gán tài" at bounding box center [919, 568] width 84 height 14
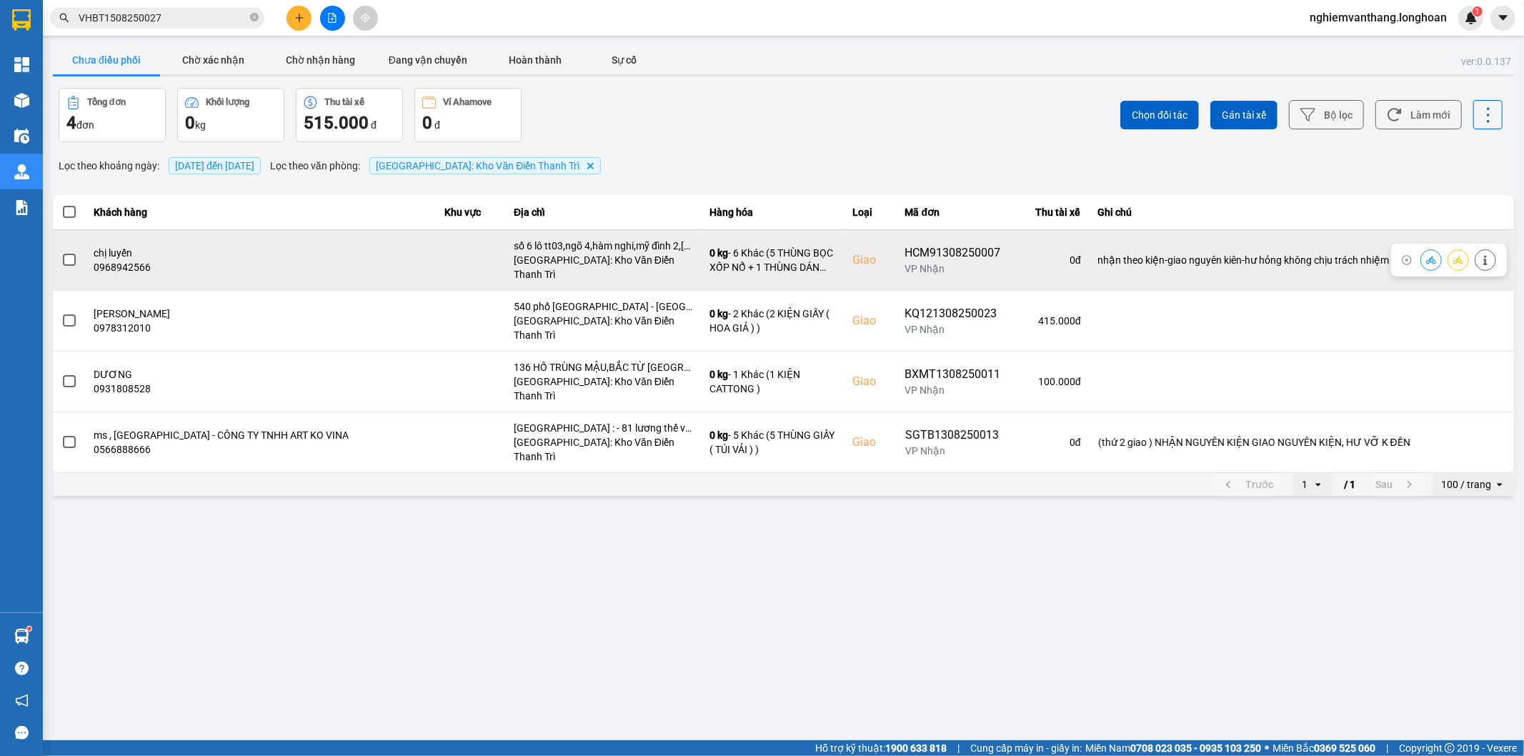
click at [79, 254] on td at bounding box center [69, 259] width 33 height 61
click at [71, 254] on span at bounding box center [69, 260] width 13 height 13
click at [61, 252] on input "checkbox" at bounding box center [61, 252] width 0 height 0
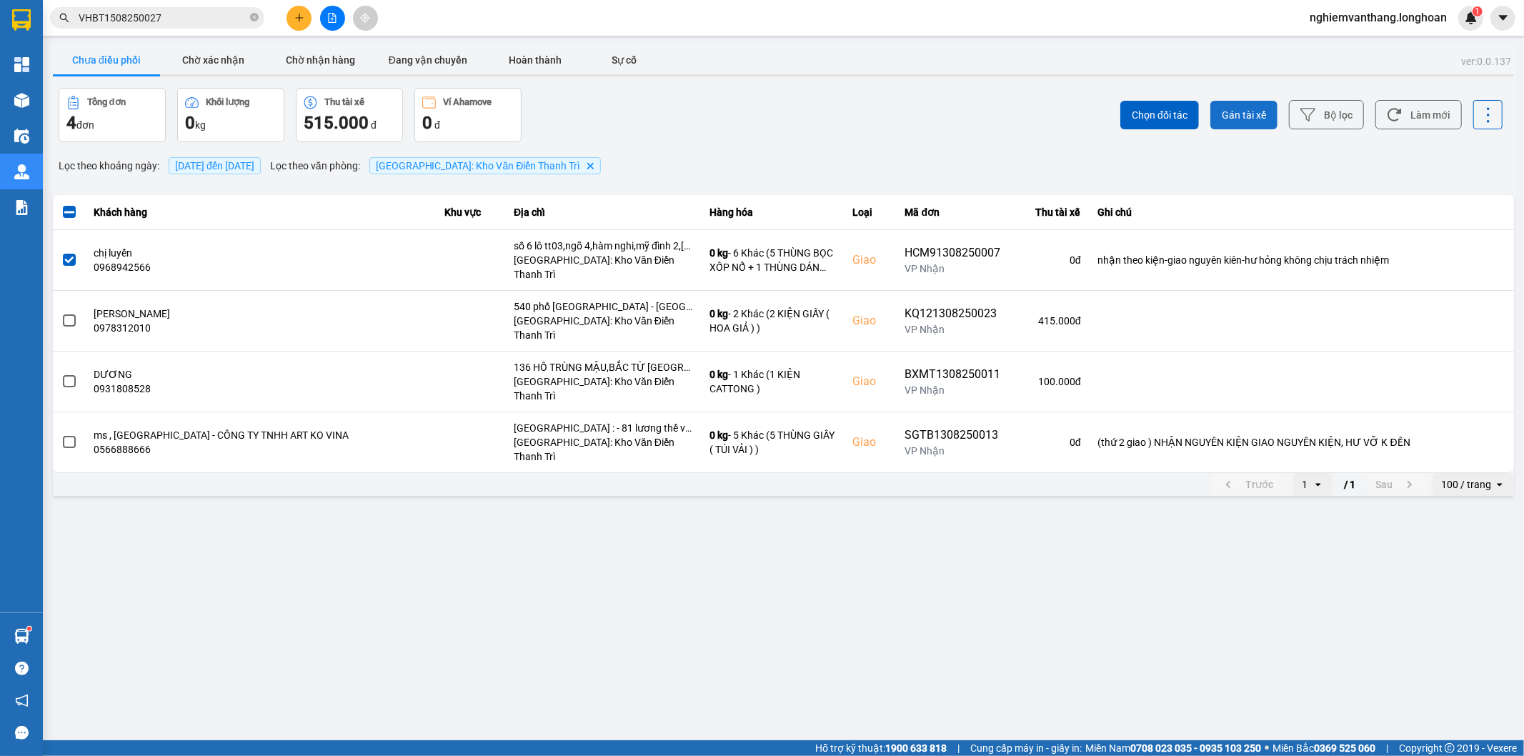
click at [1265, 117] on span "Gán tài xế" at bounding box center [1244, 115] width 44 height 14
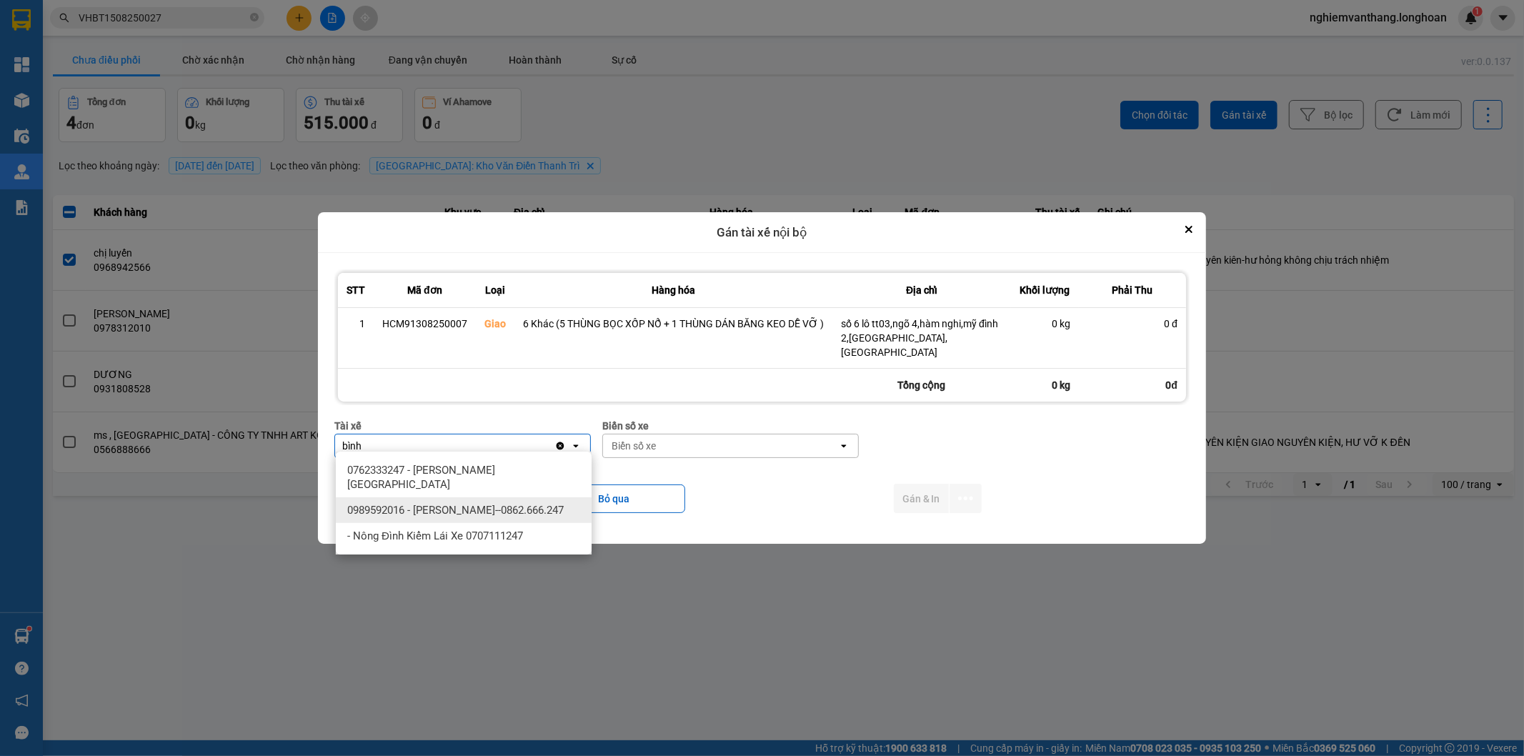
type input "bình"
click at [497, 503] on span "0989592016 - [PERSON_NAME]--0862.666.247" at bounding box center [455, 510] width 217 height 14
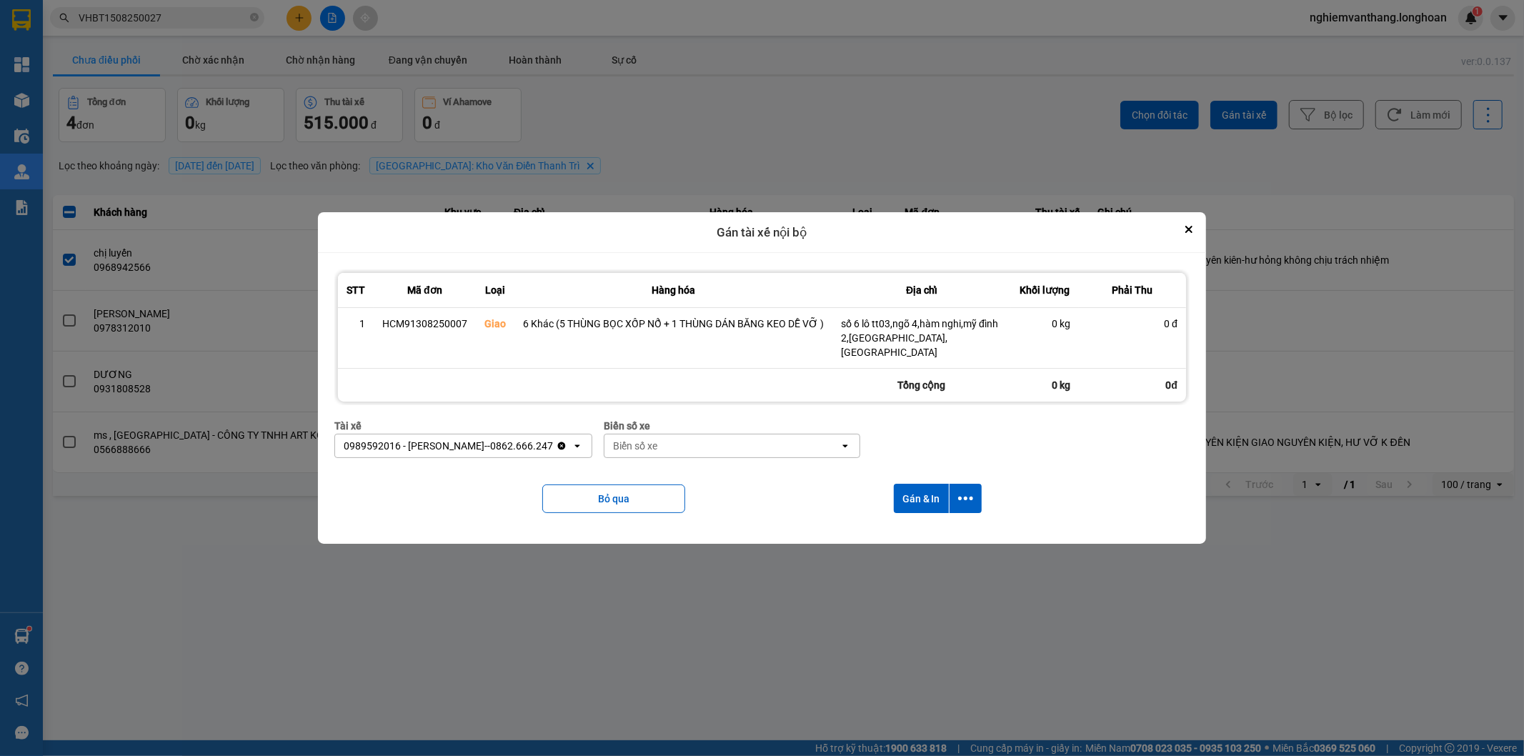
click at [662, 434] on div "Biển số xe" at bounding box center [721, 445] width 235 height 23
type input "44"
click at [642, 461] on div "29E-122.44" at bounding box center [730, 470] width 256 height 26
click at [947, 476] on div "Bỏ qua Gán & In" at bounding box center [761, 498] width 855 height 58
click at [967, 491] on icon "dialog" at bounding box center [965, 498] width 15 height 15
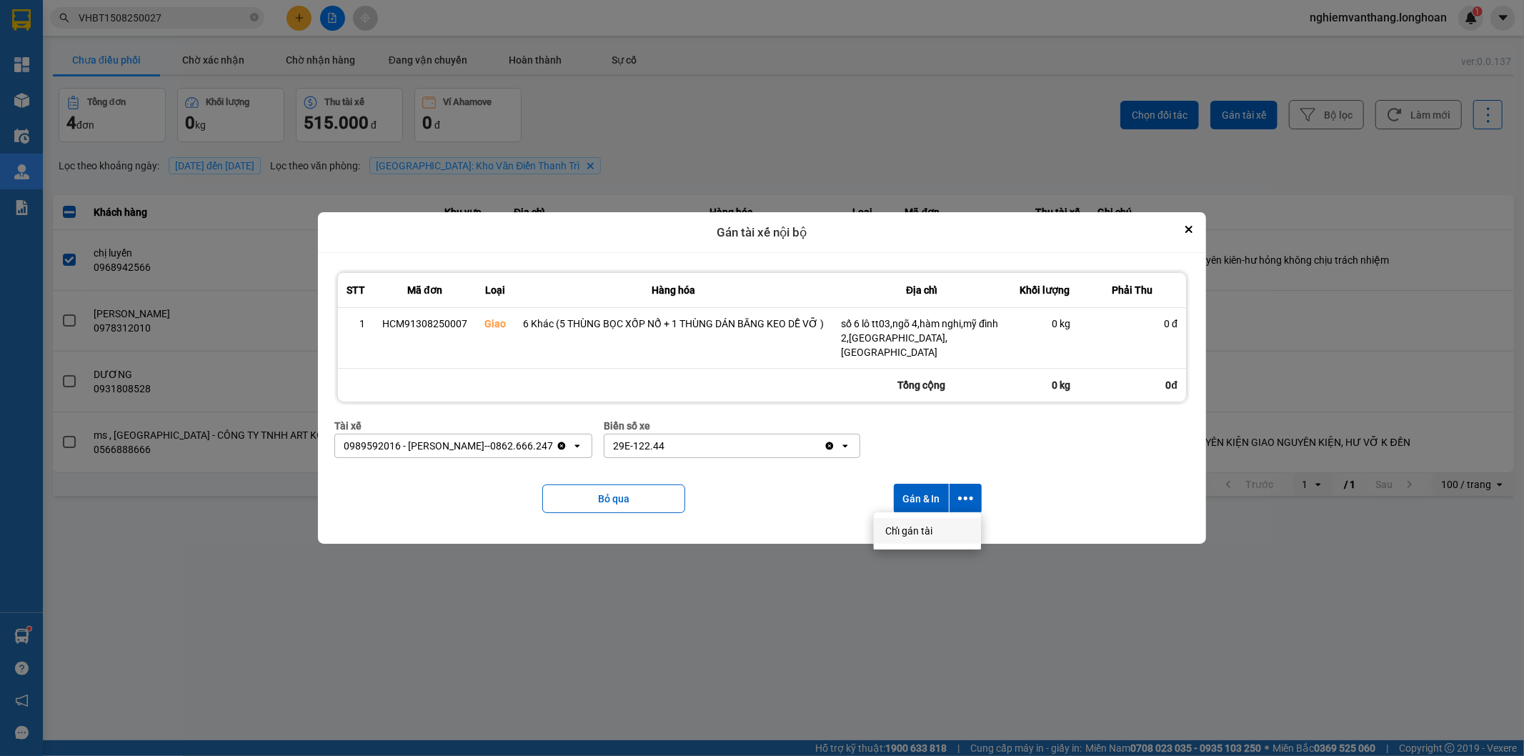
click at [937, 526] on div "Chỉ gán tài" at bounding box center [927, 531] width 84 height 14
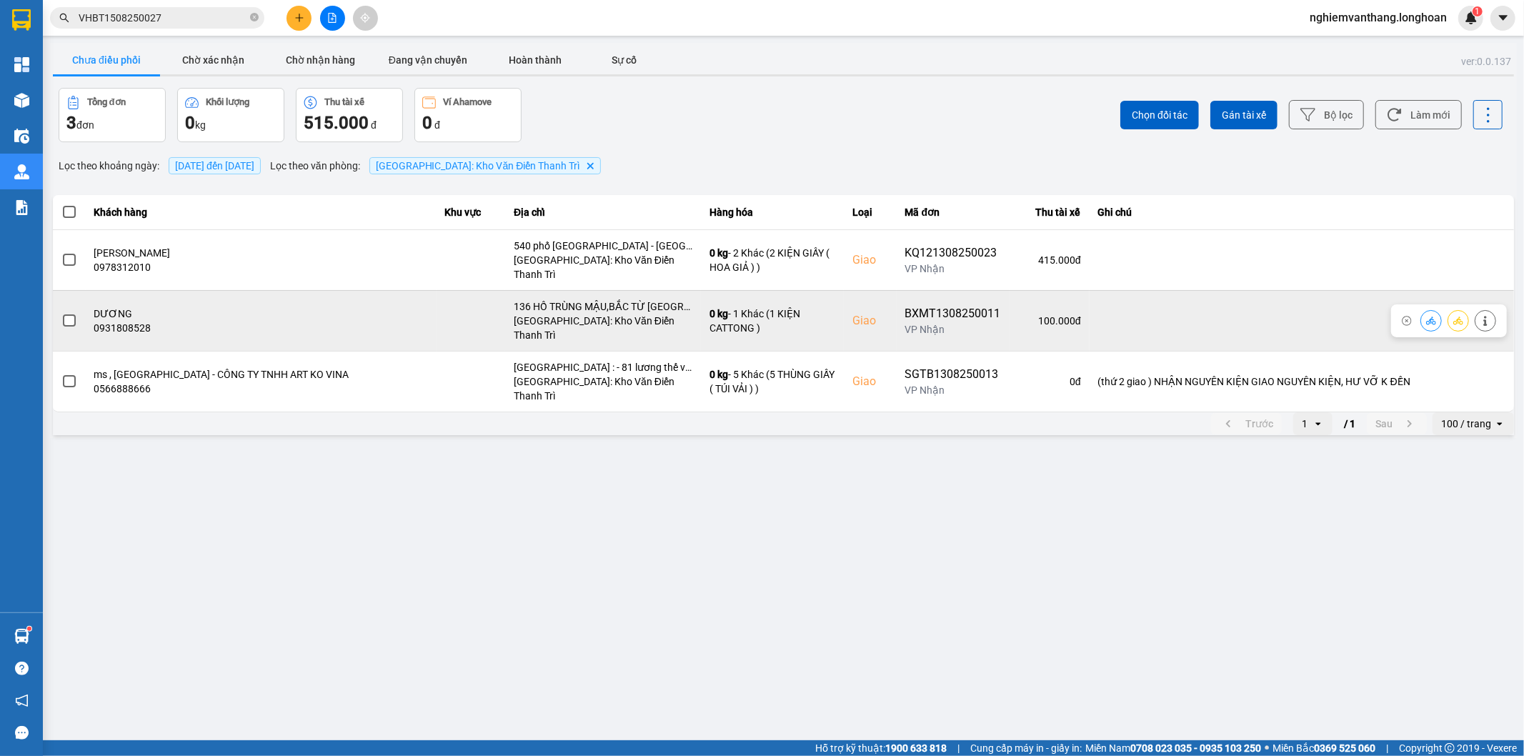
click at [1460, 317] on icon at bounding box center [1458, 321] width 10 height 8
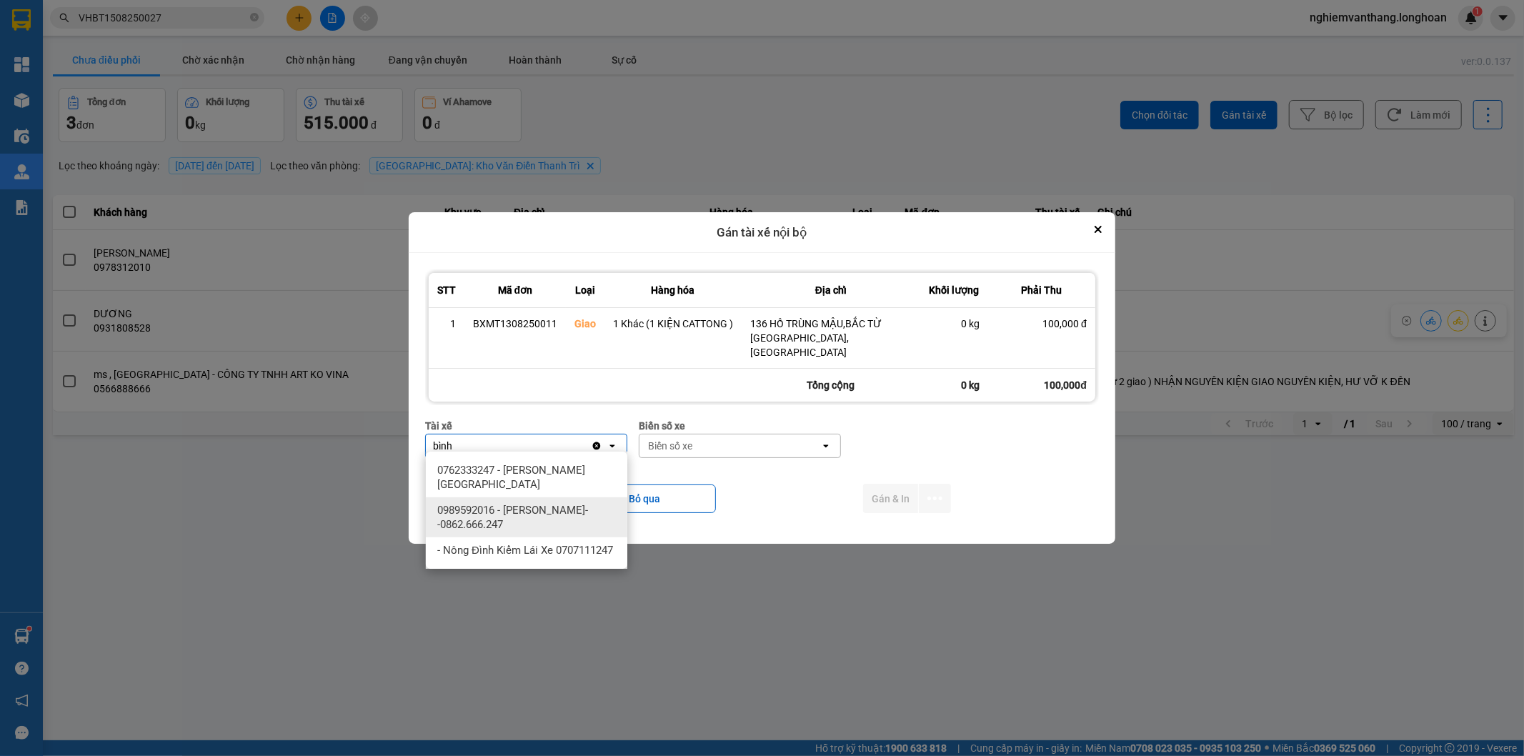
type input "bình"
click at [497, 526] on span "0989592016 - [PERSON_NAME]--0862.666.247" at bounding box center [529, 517] width 184 height 29
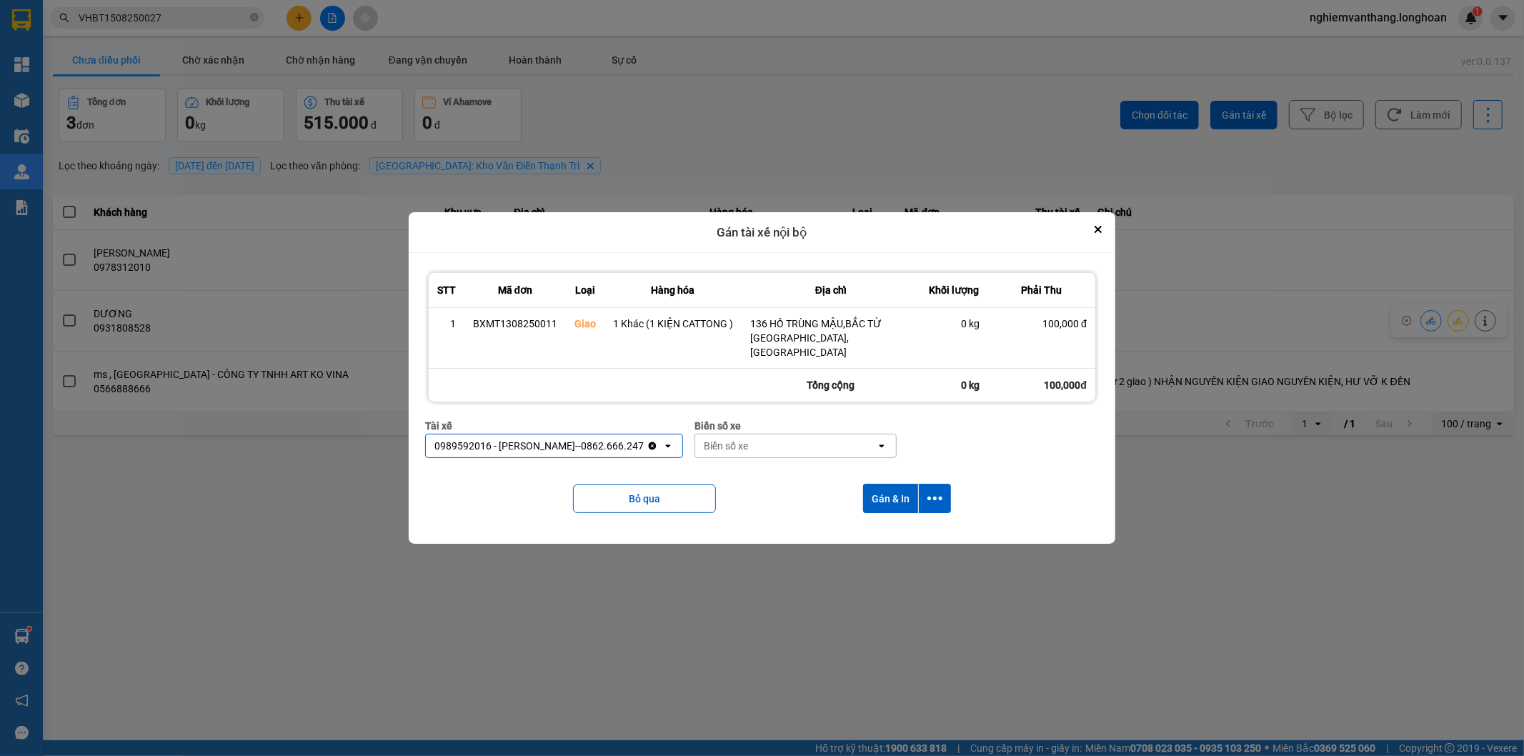
click at [715, 441] on div "Biển số xe" at bounding box center [726, 446] width 44 height 14
type input "44"
click at [727, 467] on span "29E-122.44" at bounding box center [727, 470] width 52 height 14
click at [946, 493] on button "dialog" at bounding box center [935, 498] width 32 height 29
click at [905, 529] on div "Chỉ gán tài" at bounding box center [897, 531] width 84 height 14
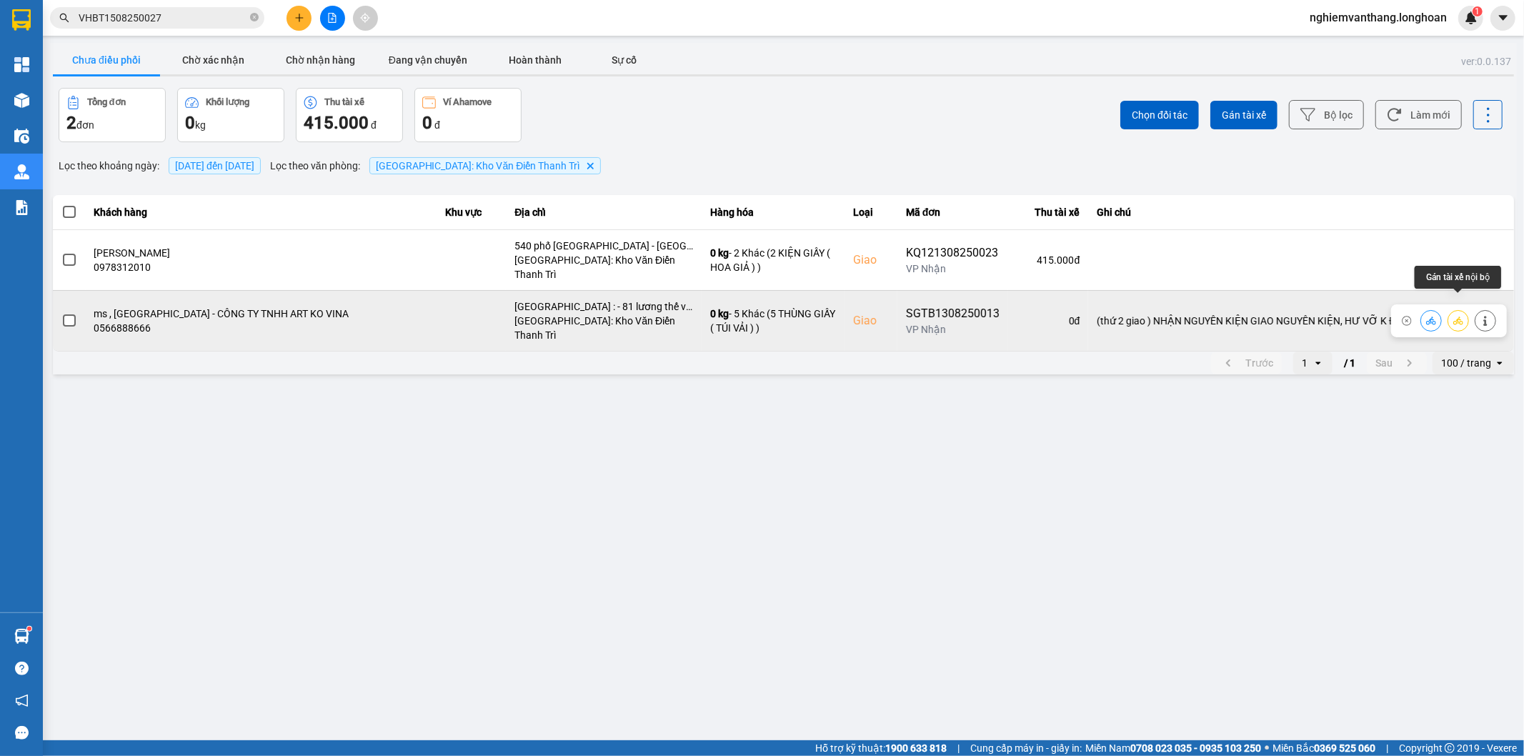
click at [1460, 316] on icon at bounding box center [1458, 321] width 10 height 10
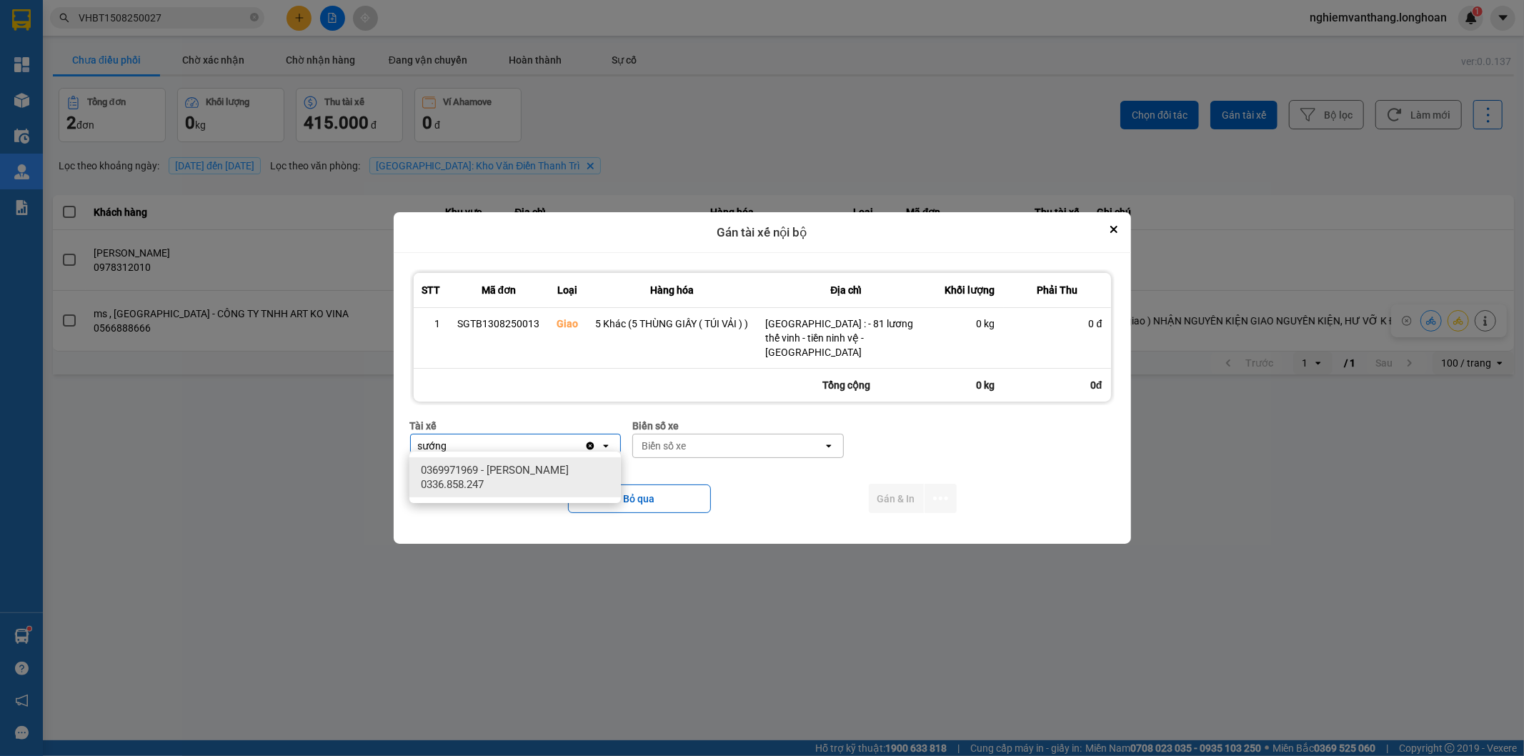
type input "sướng"
click at [579, 477] on span "0369971969 - [PERSON_NAME] 0336.858.247" at bounding box center [518, 477] width 194 height 29
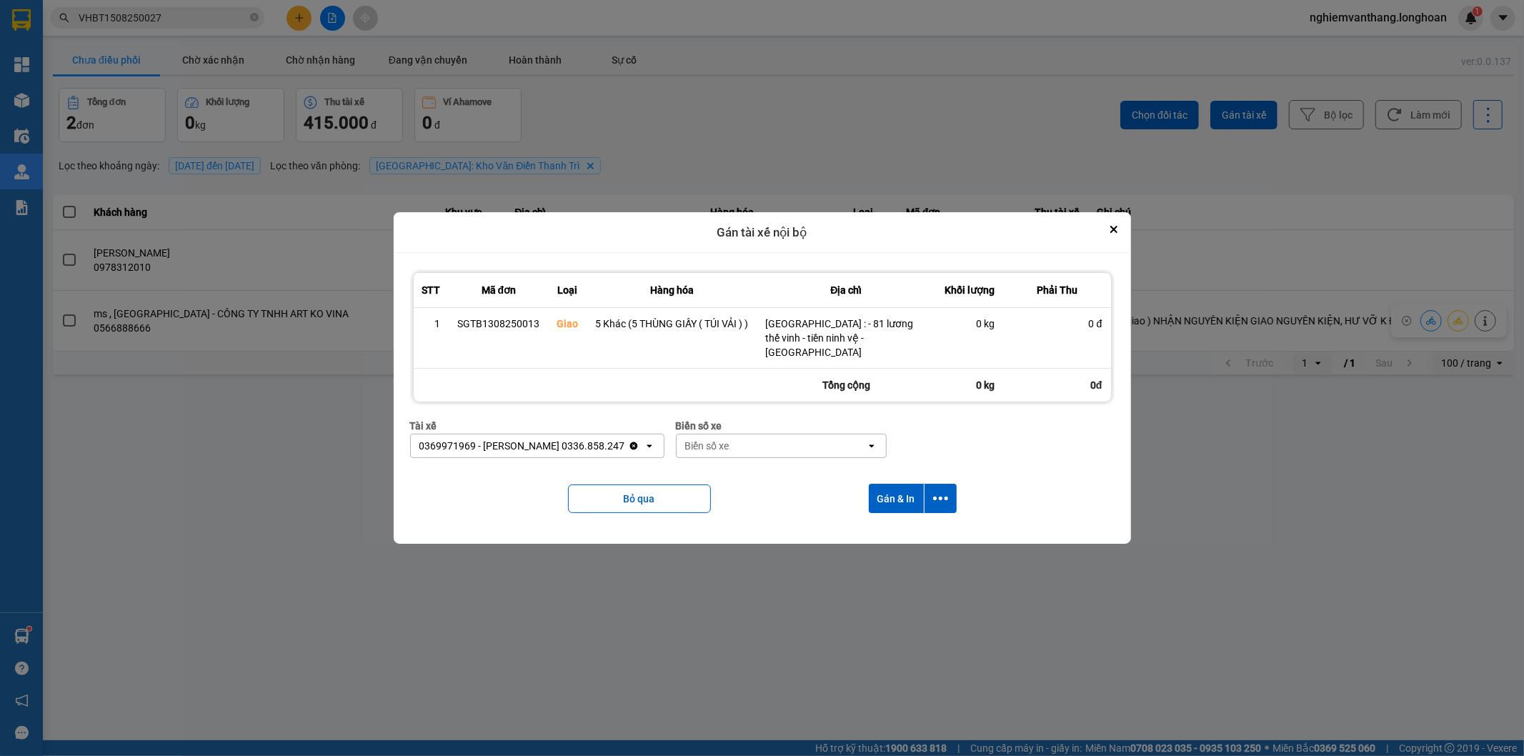
click at [727, 440] on div "Biển số xe" at bounding box center [772, 445] width 190 height 23
type input "14"
click at [710, 497] on span "29E-366.14" at bounding box center [708, 496] width 52 height 14
click at [937, 491] on icon "dialog" at bounding box center [940, 498] width 15 height 15
click at [913, 532] on div "Chỉ gán tài" at bounding box center [902, 531] width 84 height 14
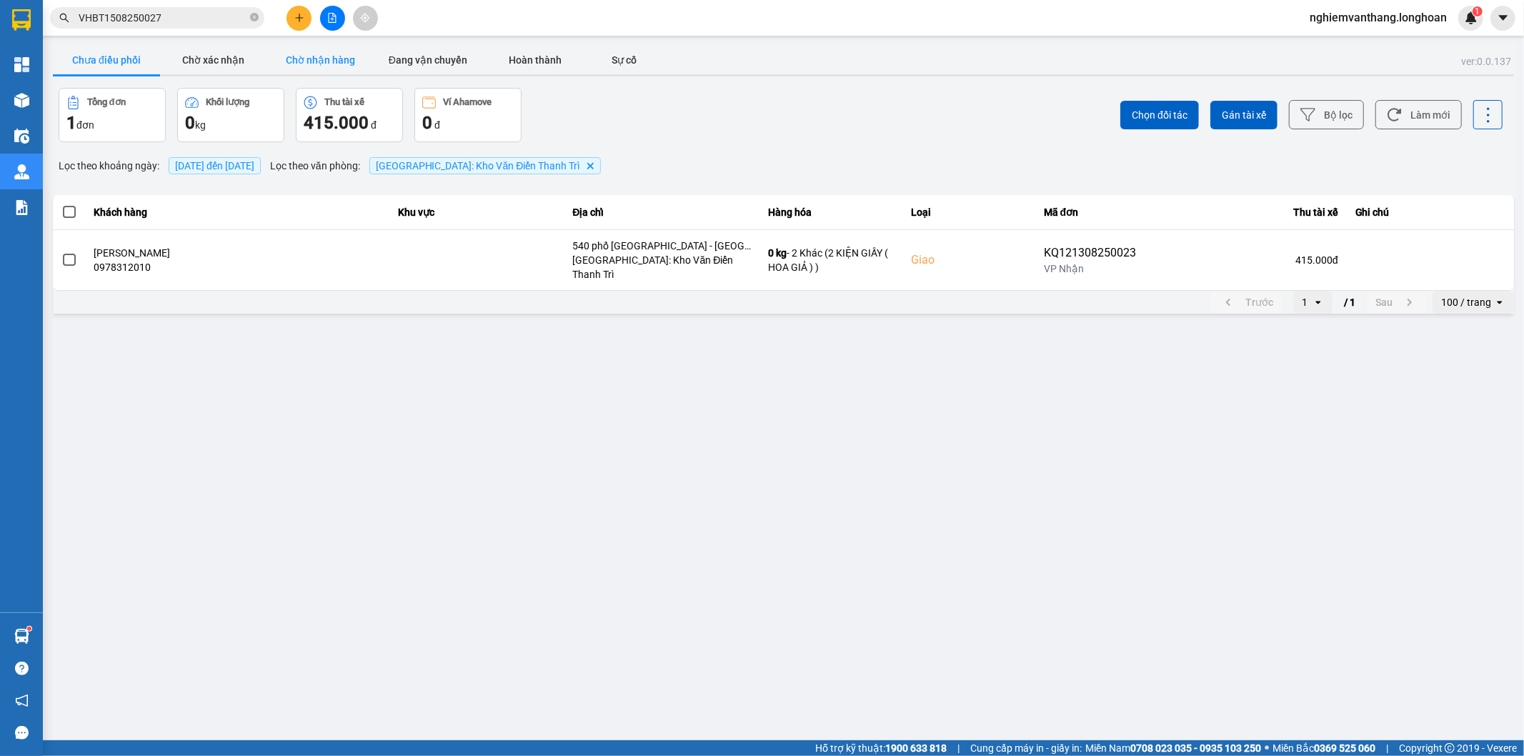
click at [316, 52] on button "Chờ nhận hàng" at bounding box center [320, 60] width 107 height 29
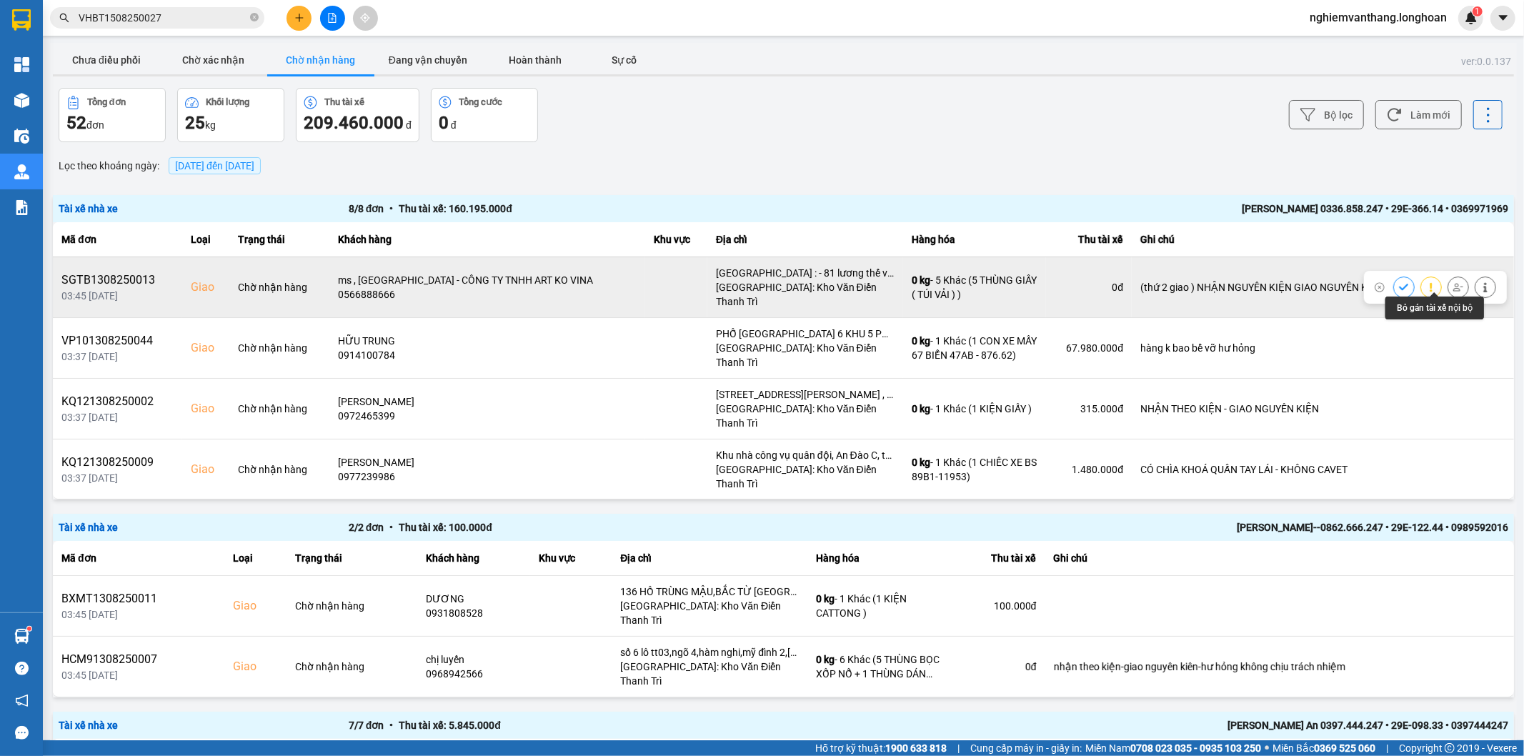
click at [1453, 284] on icon at bounding box center [1458, 287] width 10 height 10
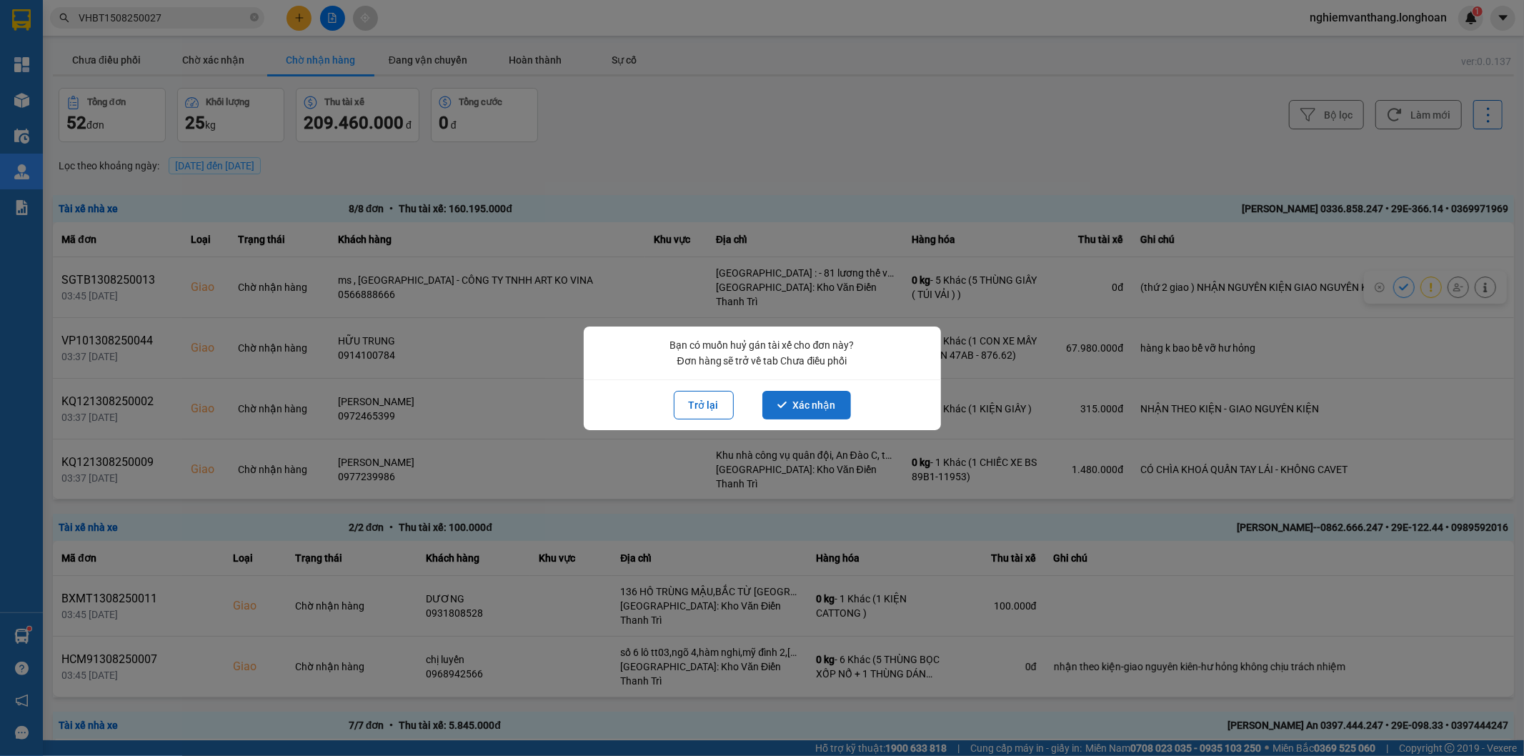
click at [845, 416] on button "Xác nhận" at bounding box center [806, 405] width 89 height 29
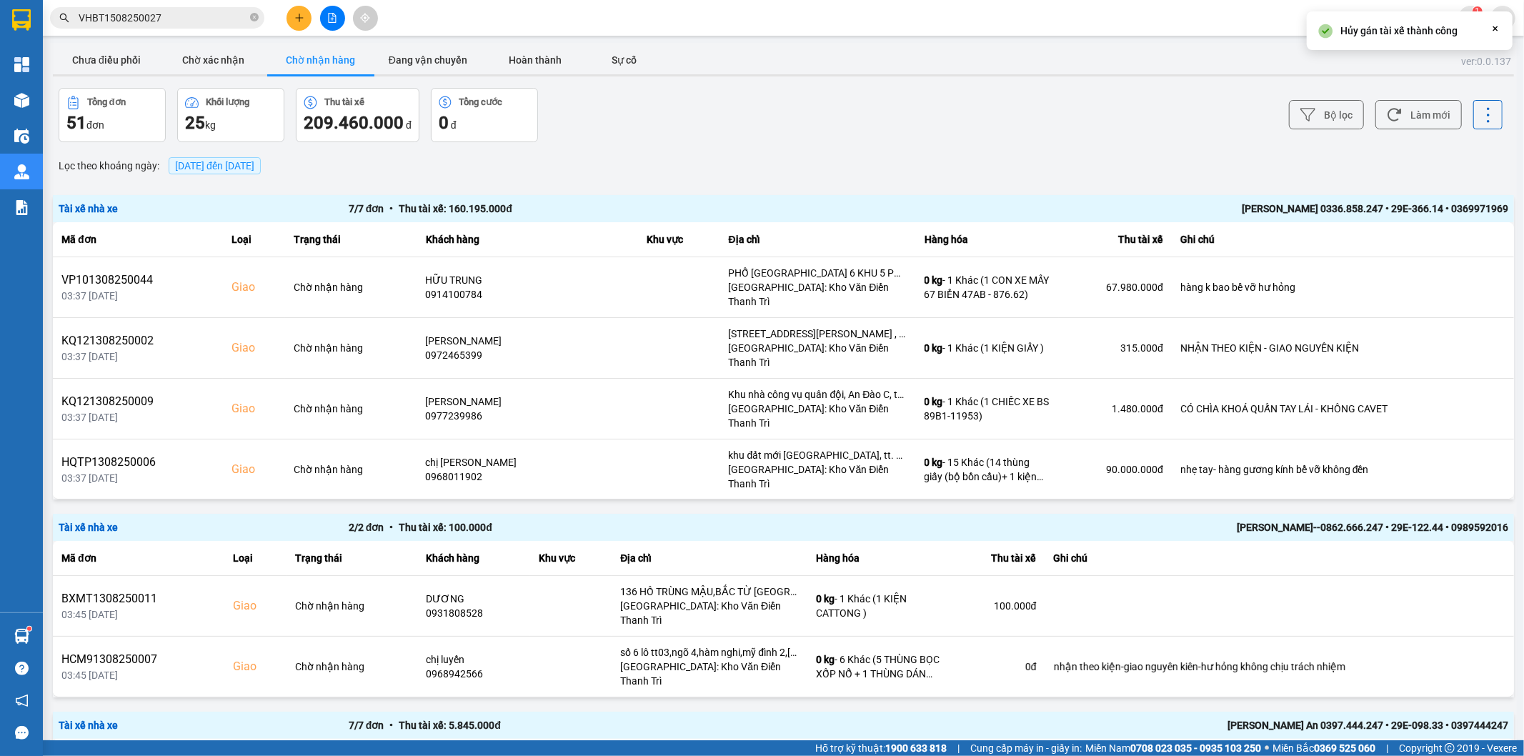
click at [89, 51] on button "Chưa điều phối" at bounding box center [106, 60] width 107 height 29
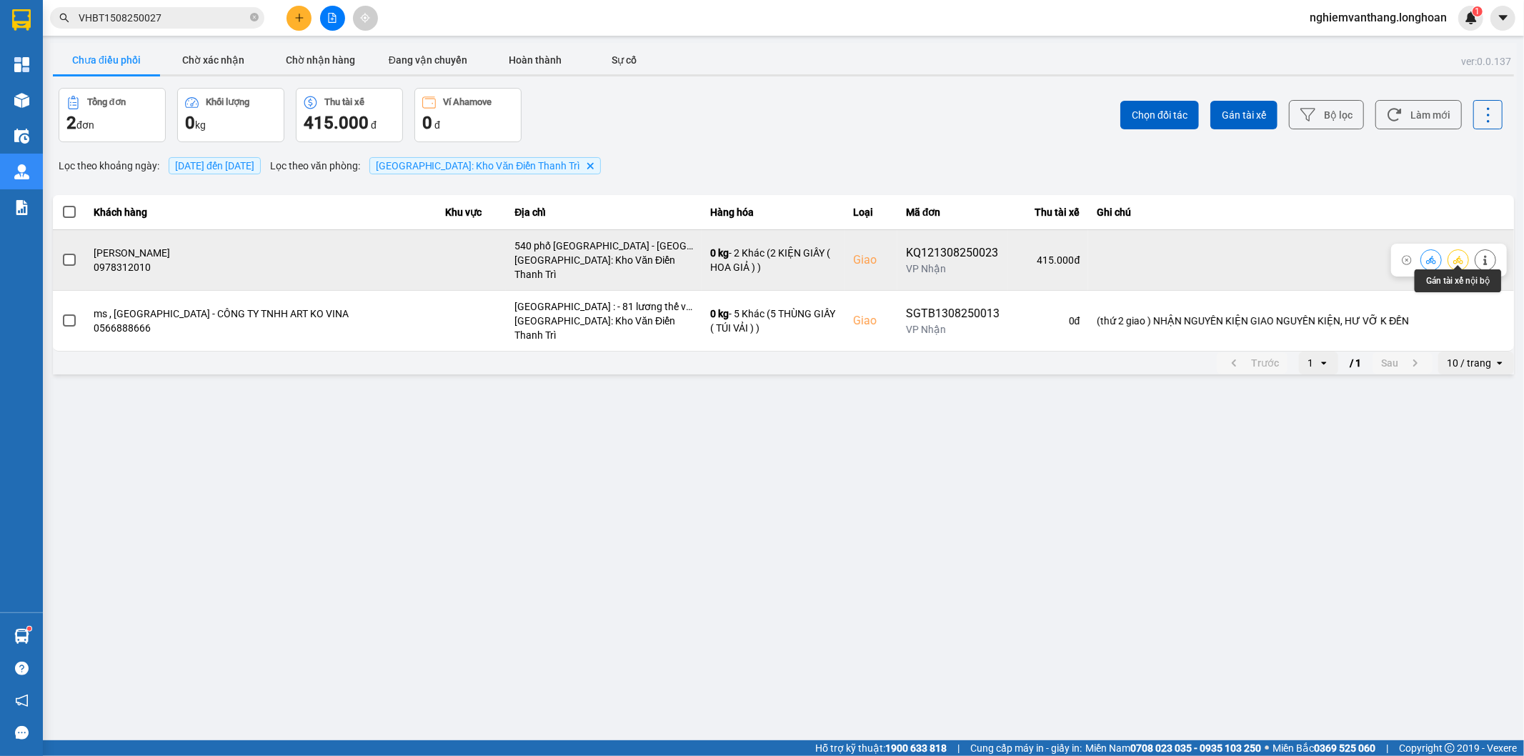
click at [1458, 260] on button at bounding box center [1458, 259] width 20 height 25
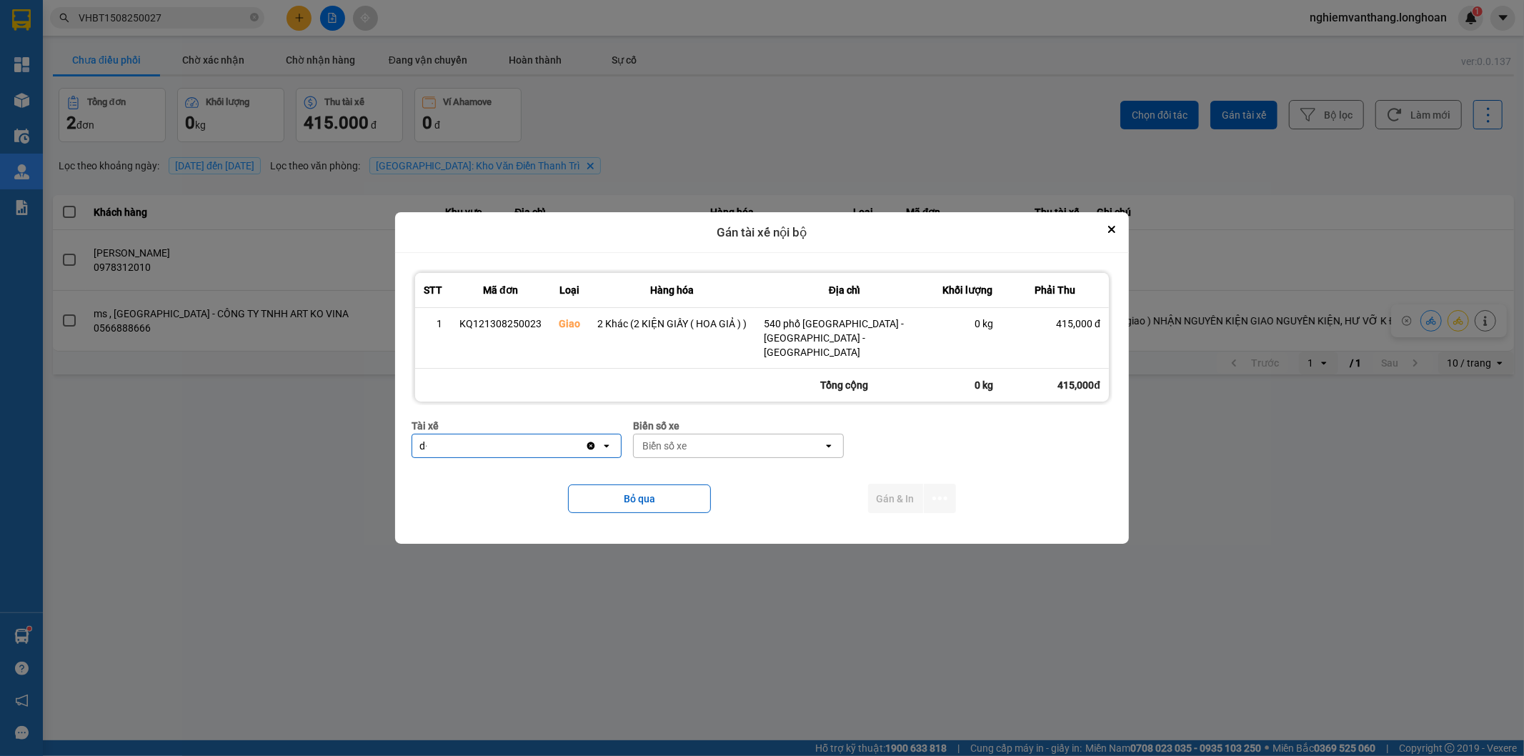
type input "d"
type input "đăng"
click at [484, 474] on span "0859238386 - [PERSON_NAME] 0356.999.247" at bounding box center [520, 477] width 192 height 29
click at [738, 437] on div "Biển số xe" at bounding box center [772, 445] width 189 height 23
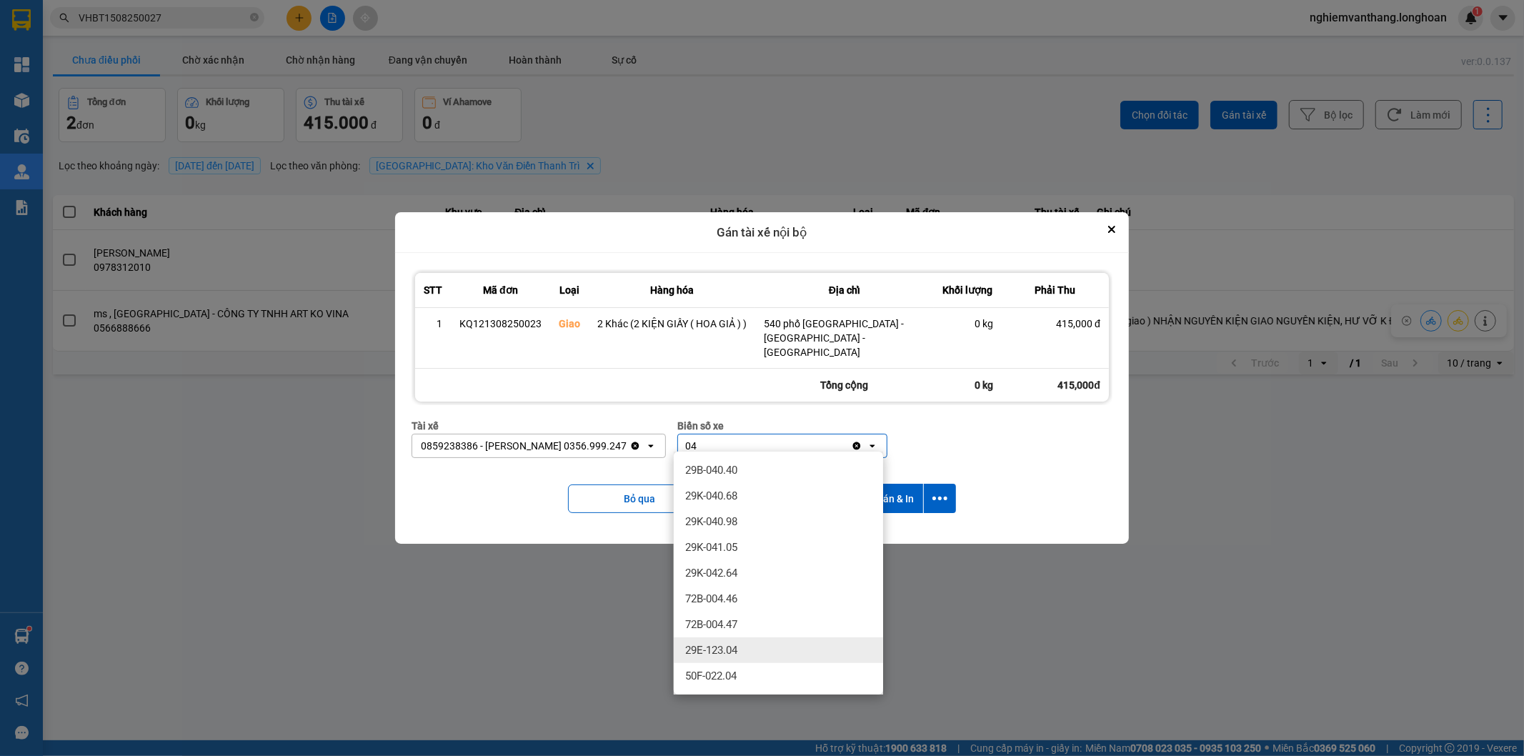
type input "04"
drag, startPoint x: 740, startPoint y: 650, endPoint x: 849, endPoint y: 589, distance: 125.4
click at [740, 649] on div "29E-123.04" at bounding box center [778, 650] width 209 height 26
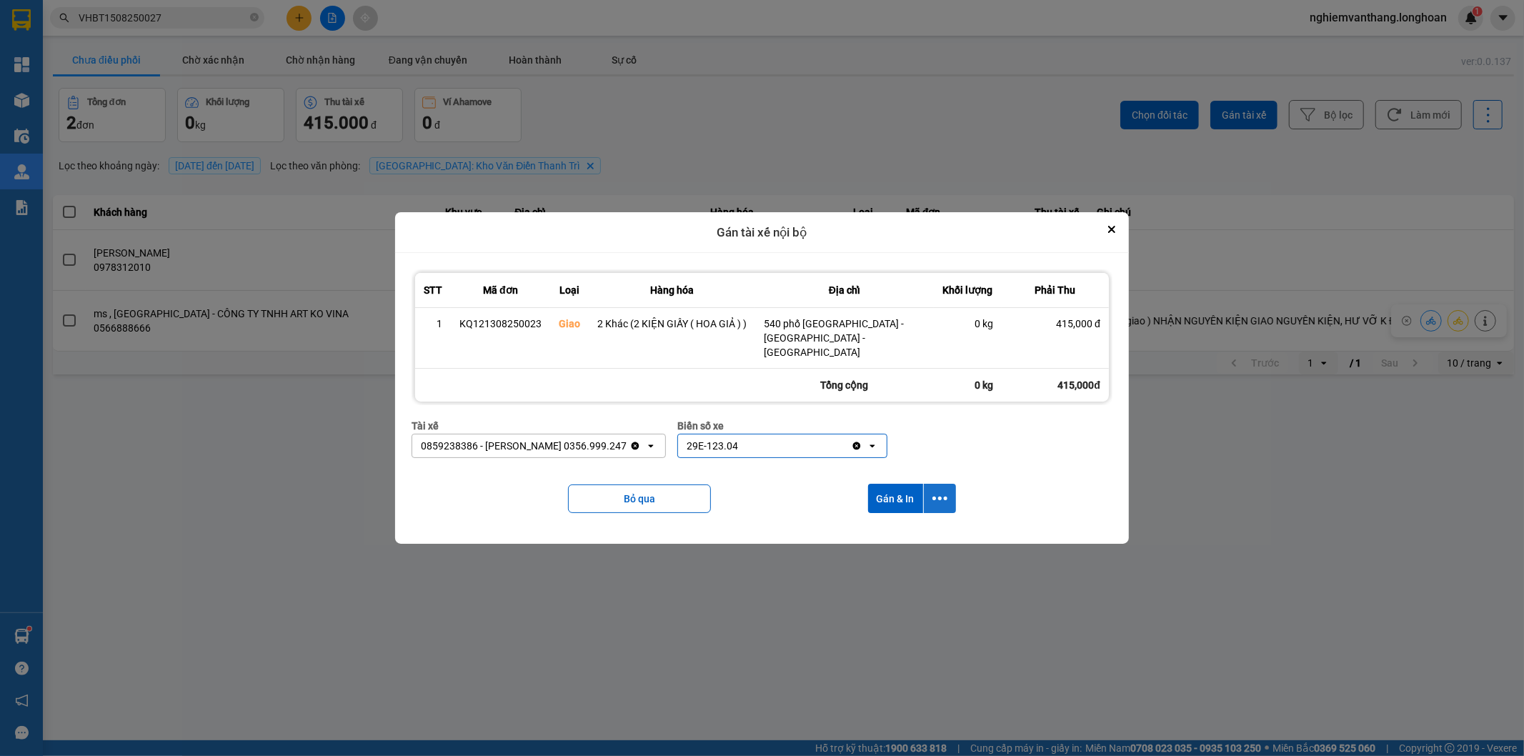
click at [942, 491] on icon "dialog" at bounding box center [939, 498] width 15 height 15
click at [911, 537] on div "Chỉ gán tài" at bounding box center [902, 531] width 84 height 14
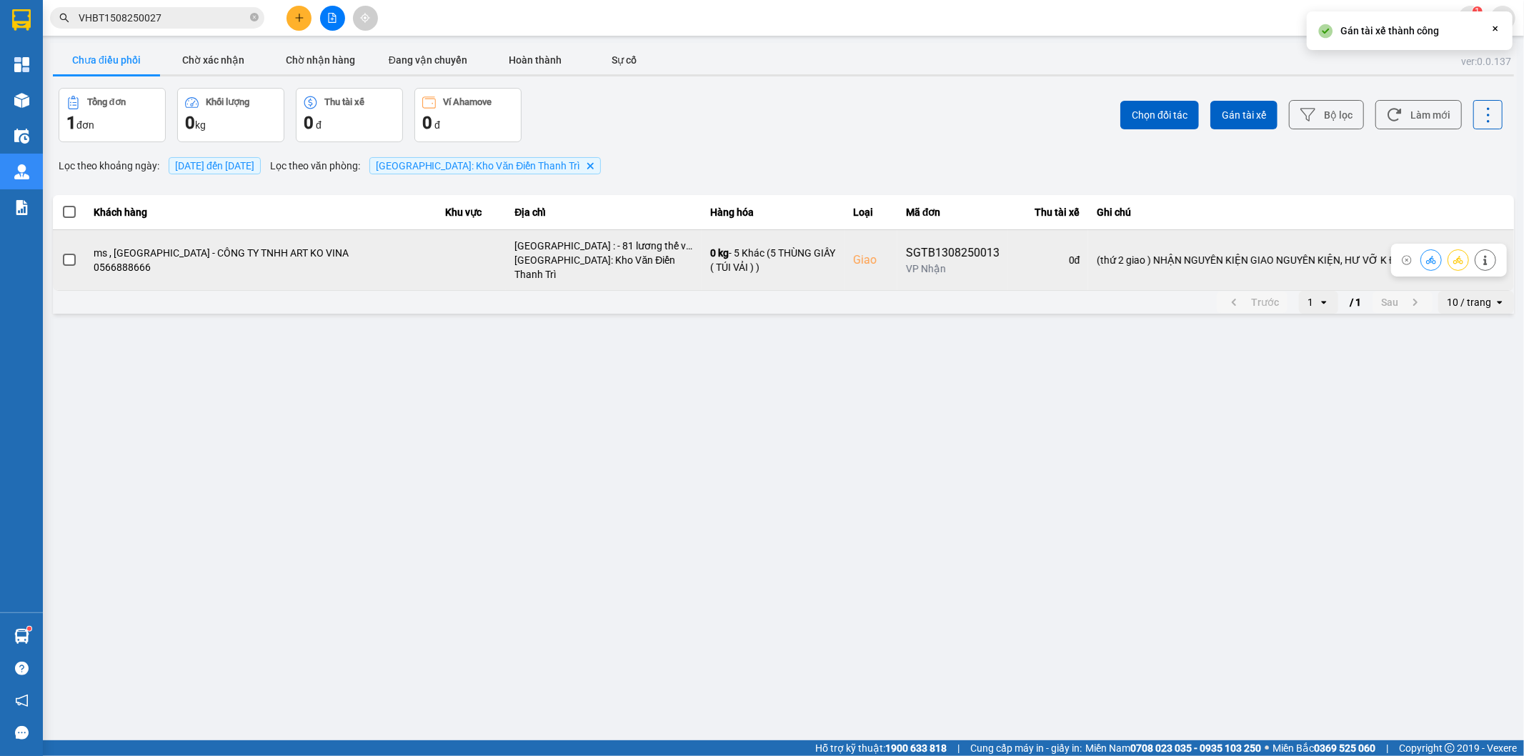
click at [1465, 254] on button at bounding box center [1458, 259] width 20 height 25
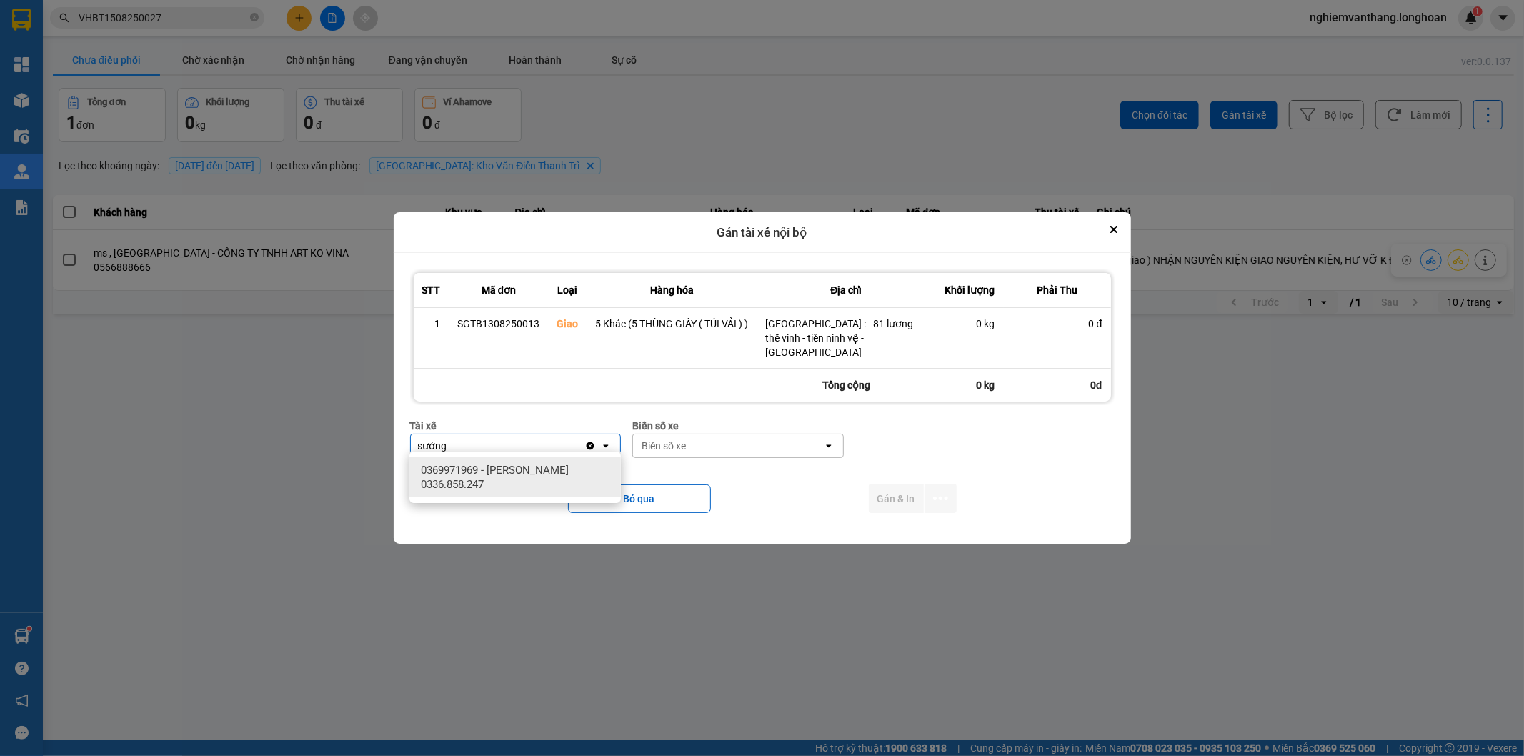
type input "sướng"
click at [495, 466] on span "0369971969 - [PERSON_NAME] 0336.858.247" at bounding box center [518, 477] width 194 height 29
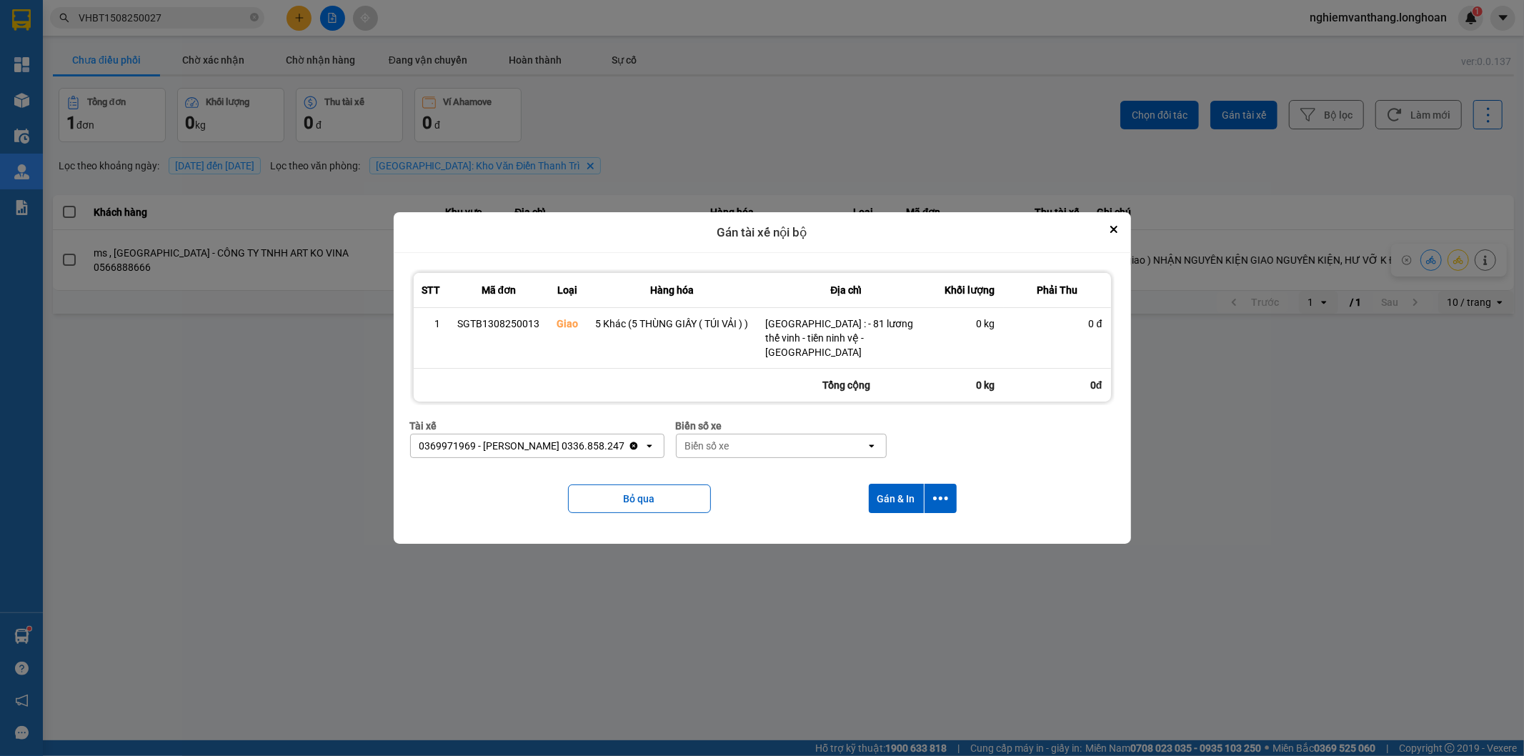
click at [712, 439] on div "Biển số xe" at bounding box center [707, 446] width 44 height 14
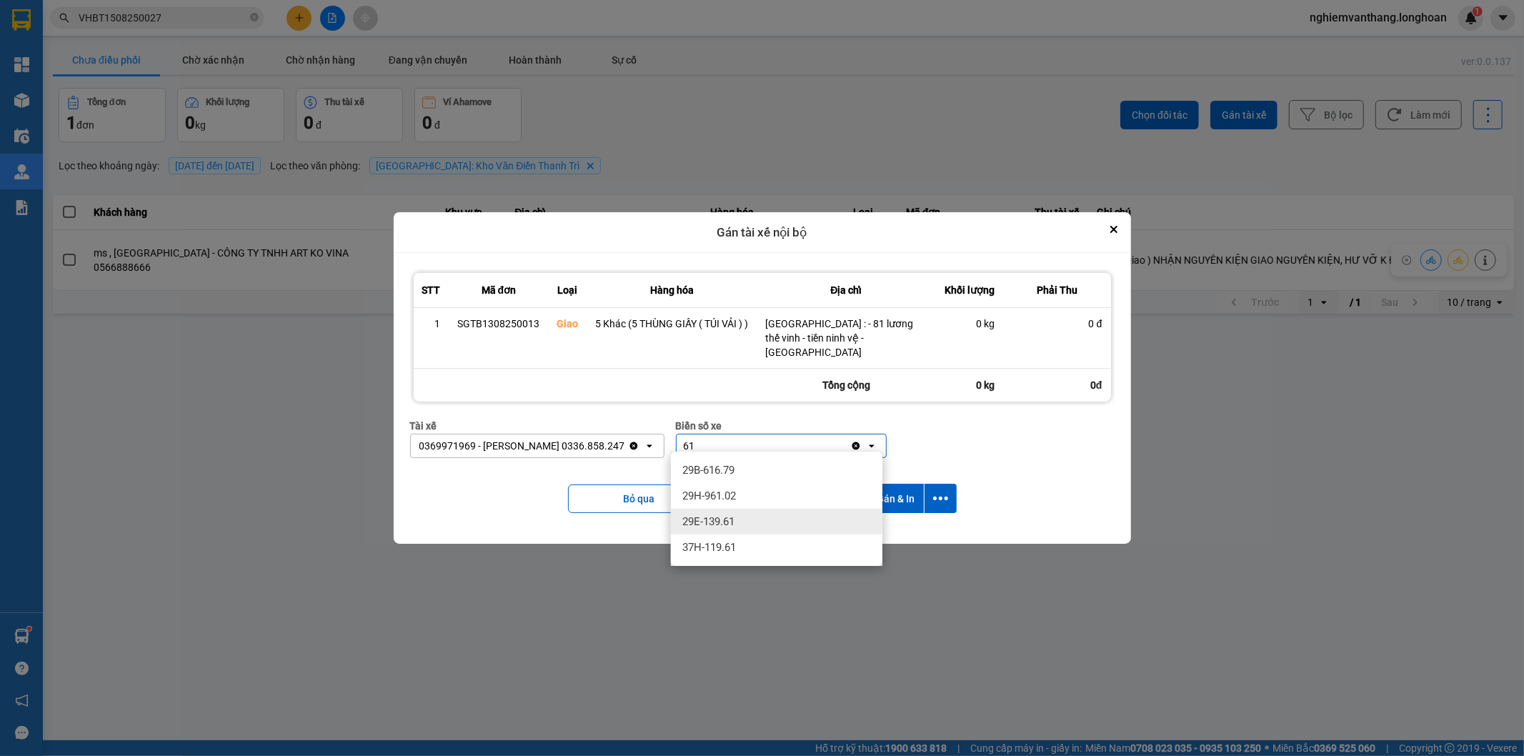
type input "61"
click at [735, 526] on span "29E-139.61" at bounding box center [708, 521] width 52 height 14
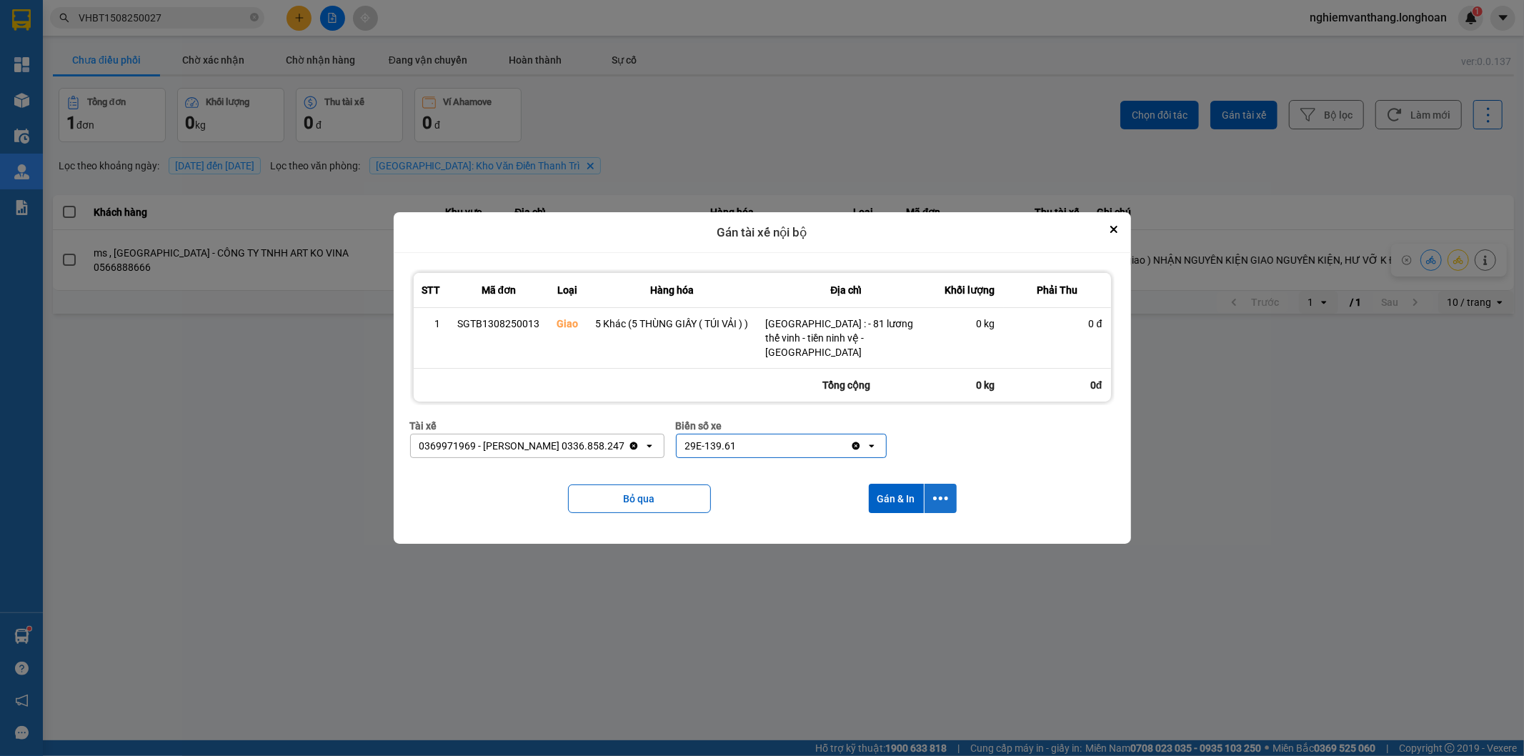
click at [937, 484] on button "dialog" at bounding box center [941, 498] width 32 height 29
click at [919, 527] on div "Chỉ gán tài" at bounding box center [902, 531] width 84 height 14
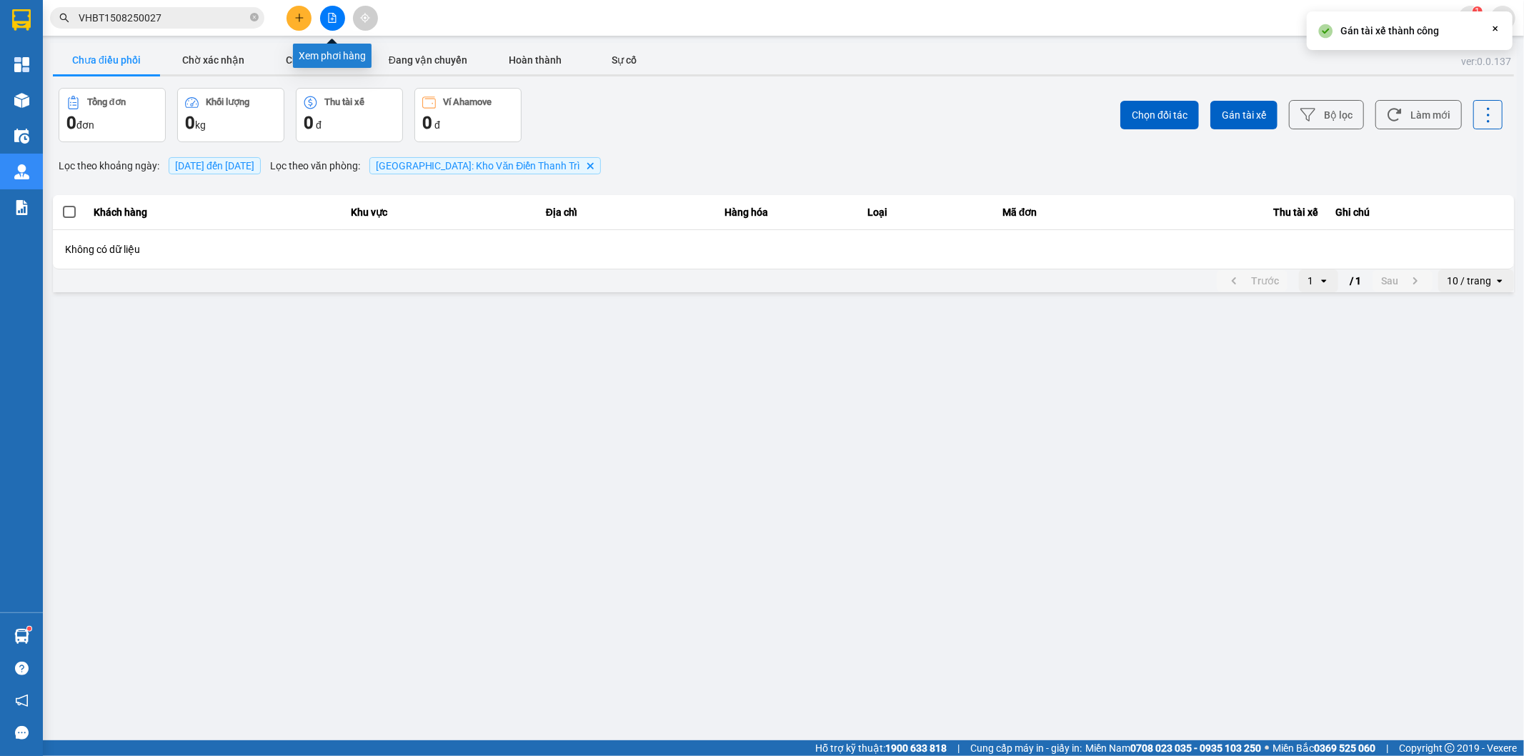
click at [332, 23] on button at bounding box center [332, 18] width 25 height 25
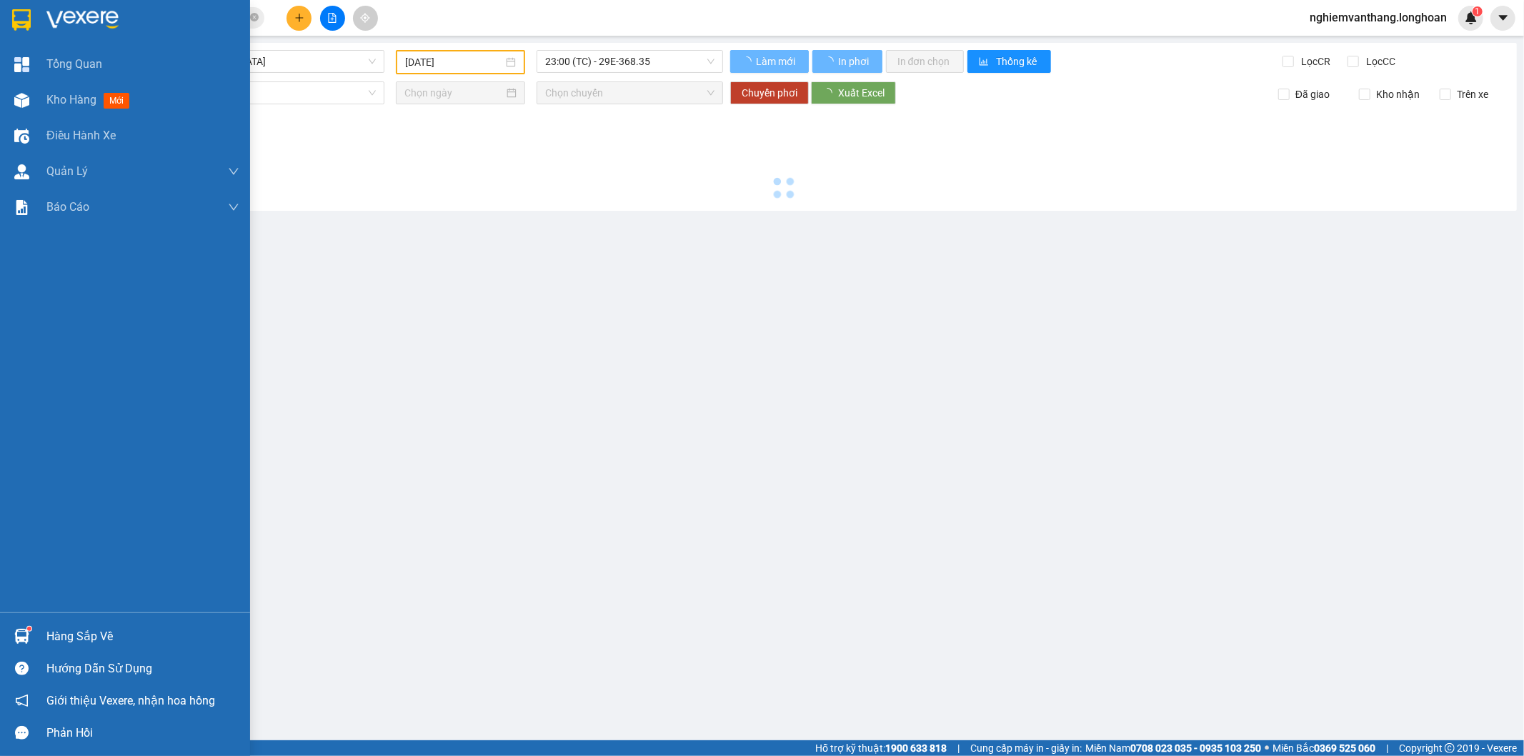
click at [16, 16] on img at bounding box center [21, 19] width 19 height 21
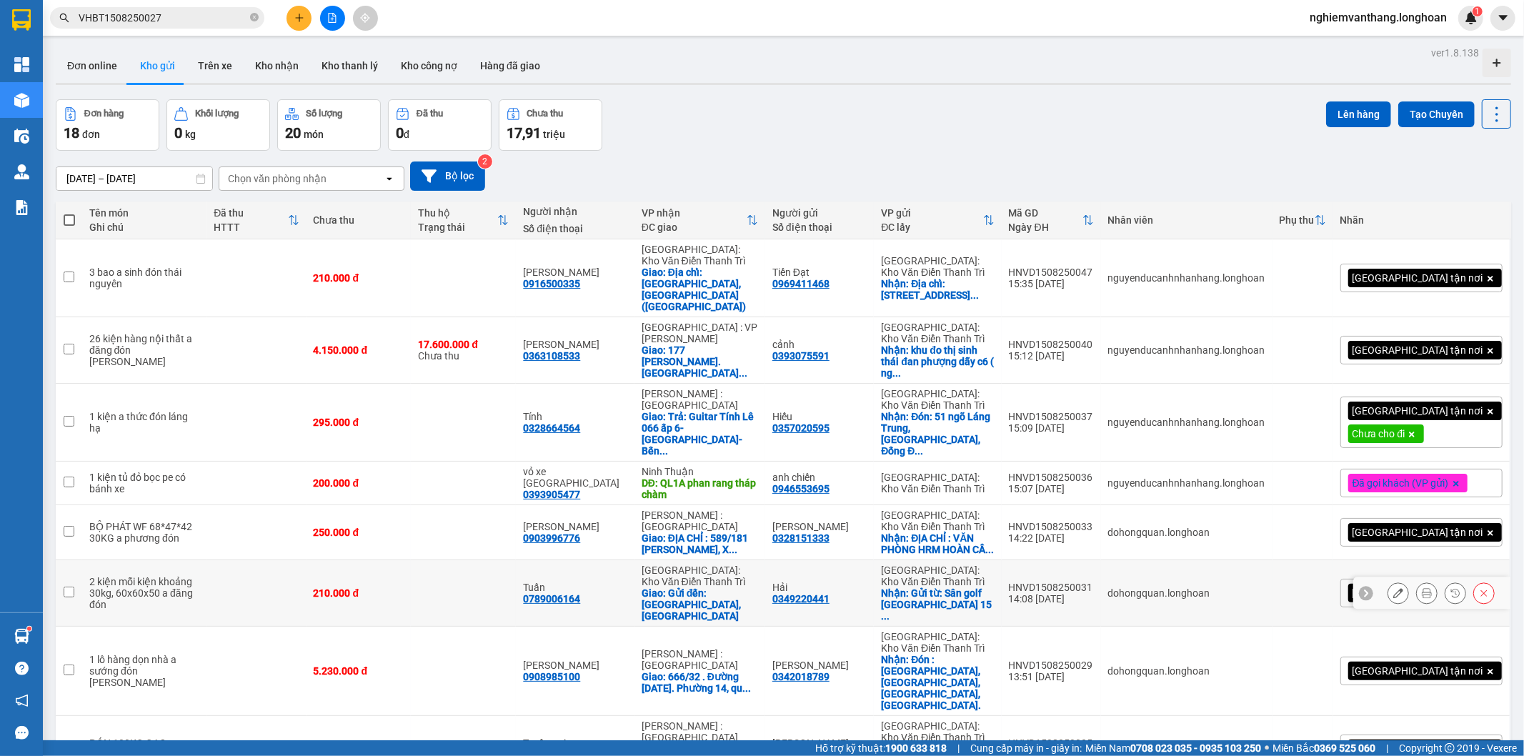
click at [733, 564] on div "[GEOGRAPHIC_DATA]: Kho Văn Điển Thanh Trì" at bounding box center [700, 575] width 116 height 23
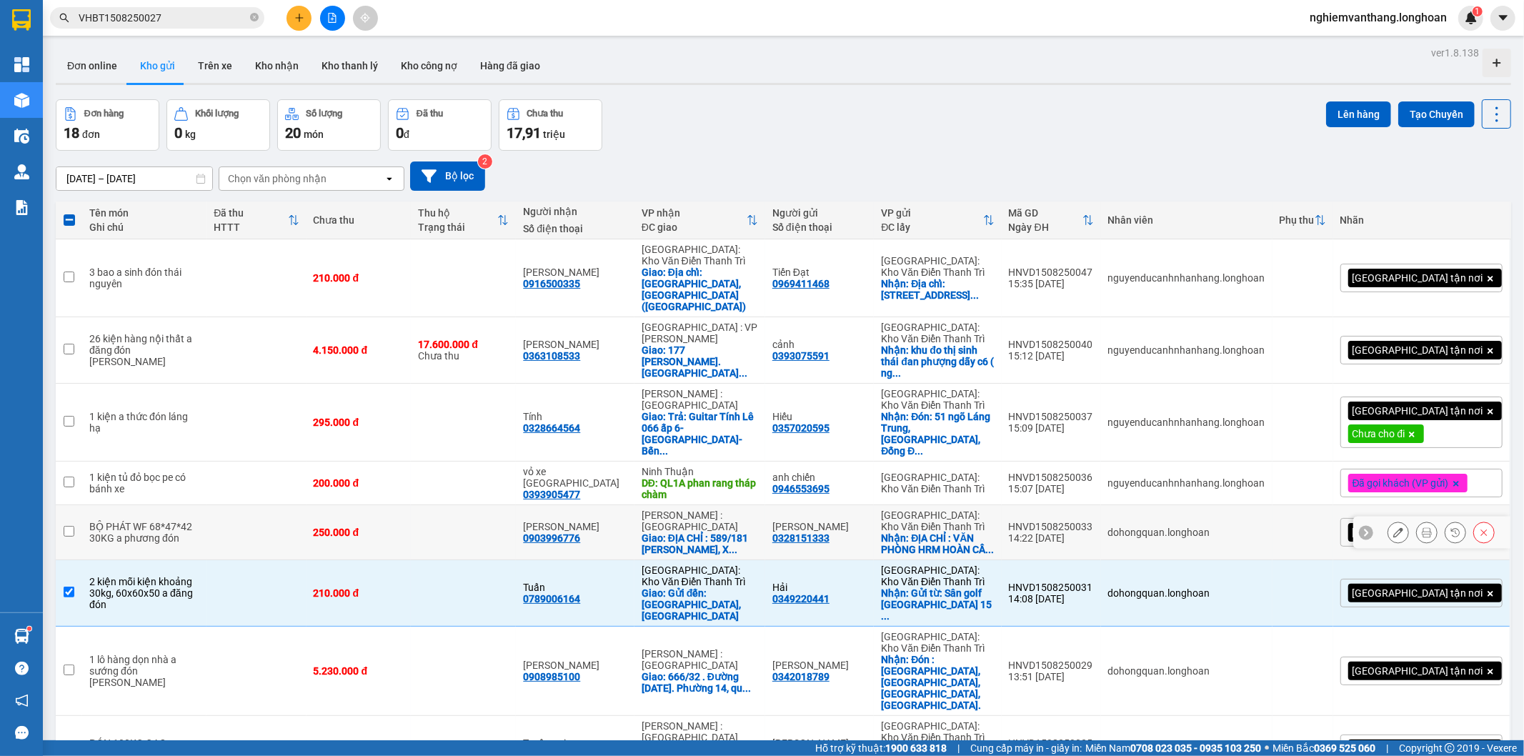
scroll to position [79, 0]
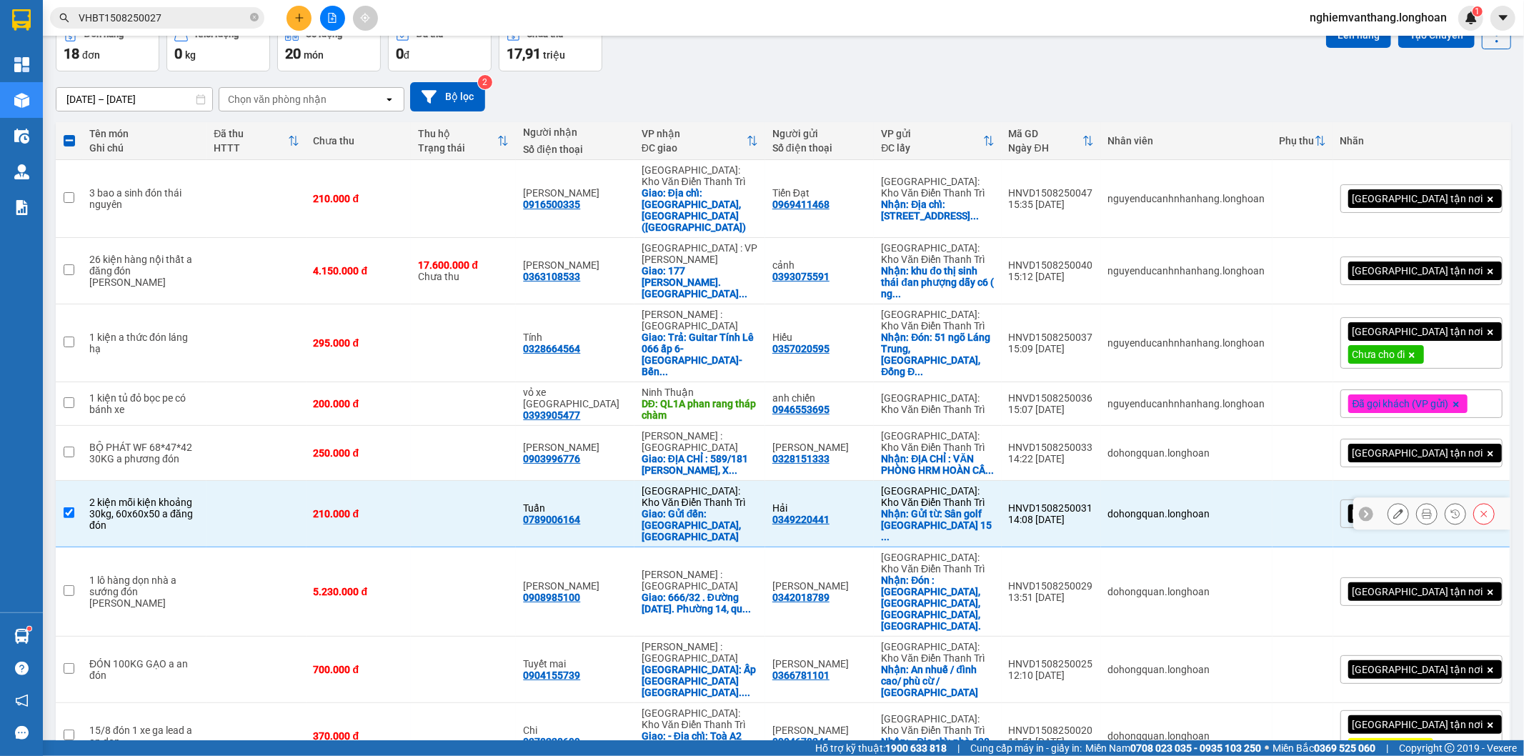
click at [695, 508] on div "Giao: Gửi đến: [GEOGRAPHIC_DATA],[GEOGRAPHIC_DATA]" at bounding box center [700, 525] width 116 height 34
checkbox input "false"
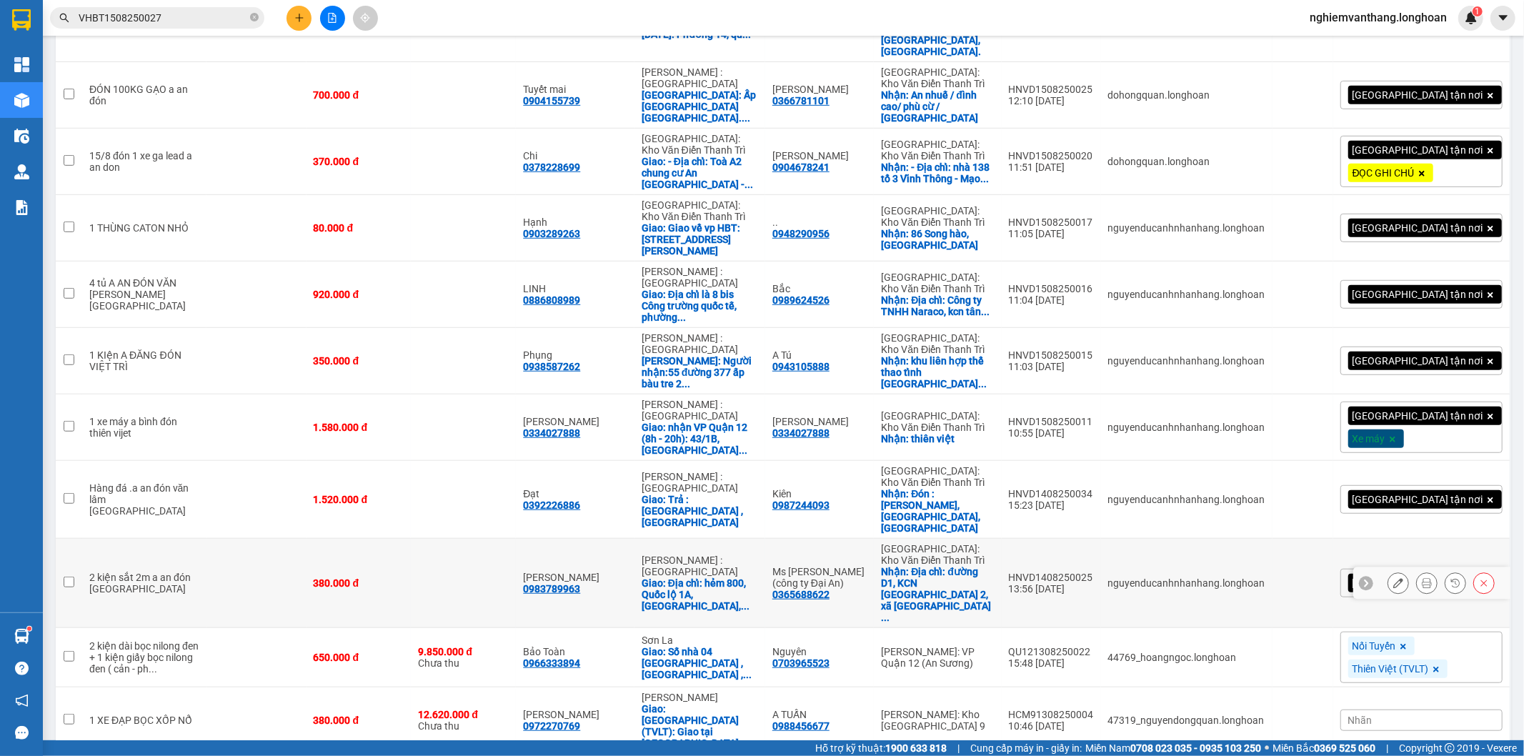
scroll to position [337, 0]
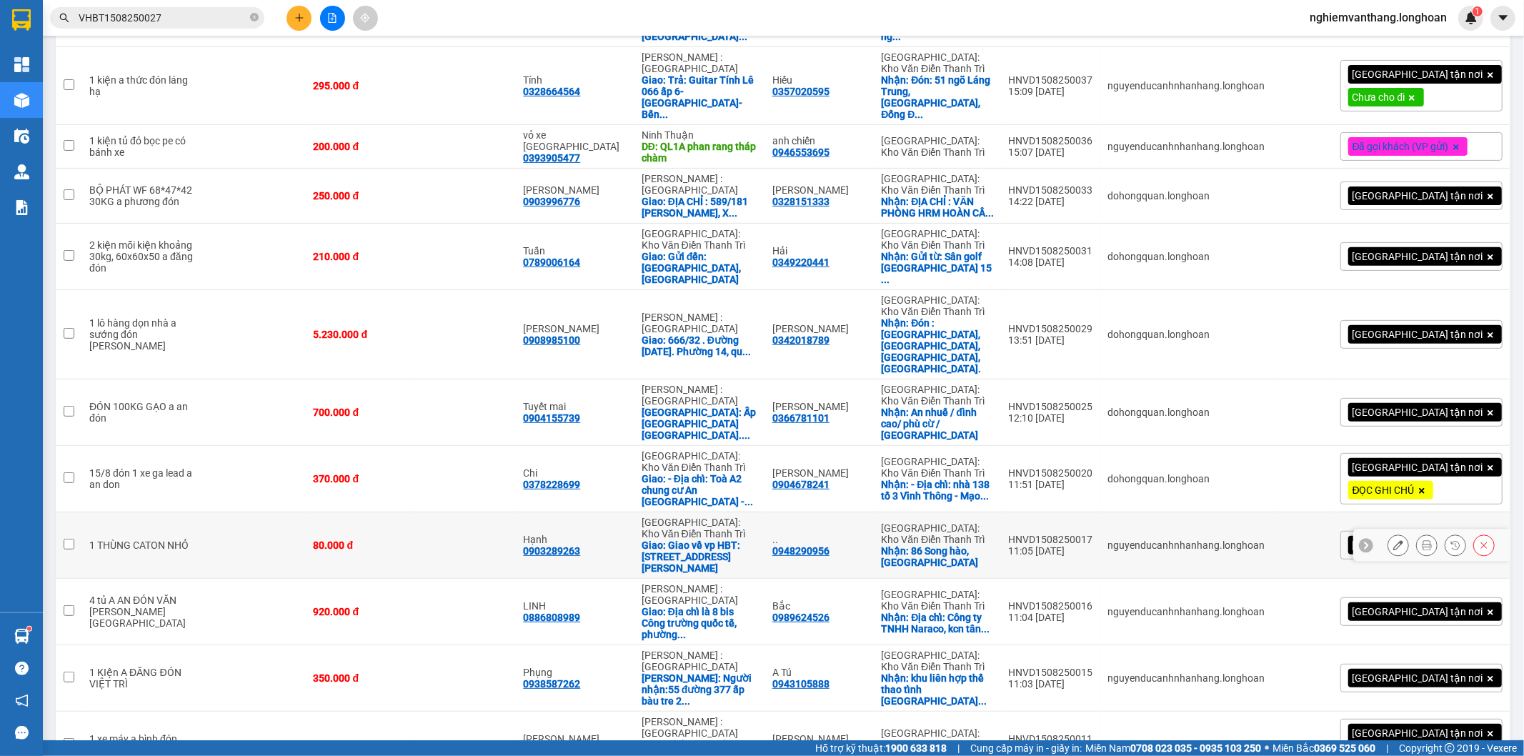
click at [627, 534] on div "Hạnh 0903289263" at bounding box center [575, 545] width 104 height 23
checkbox input "true"
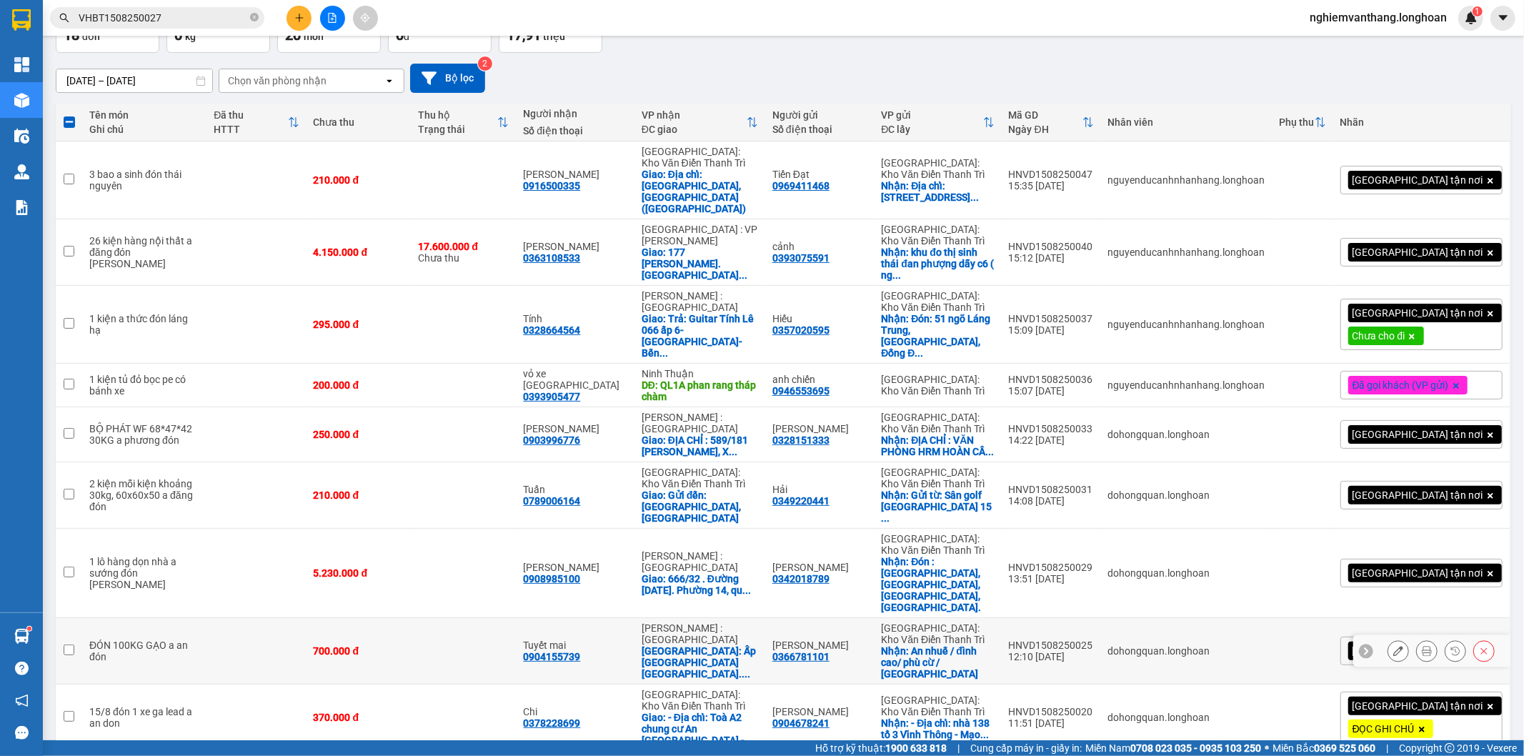
scroll to position [19, 0]
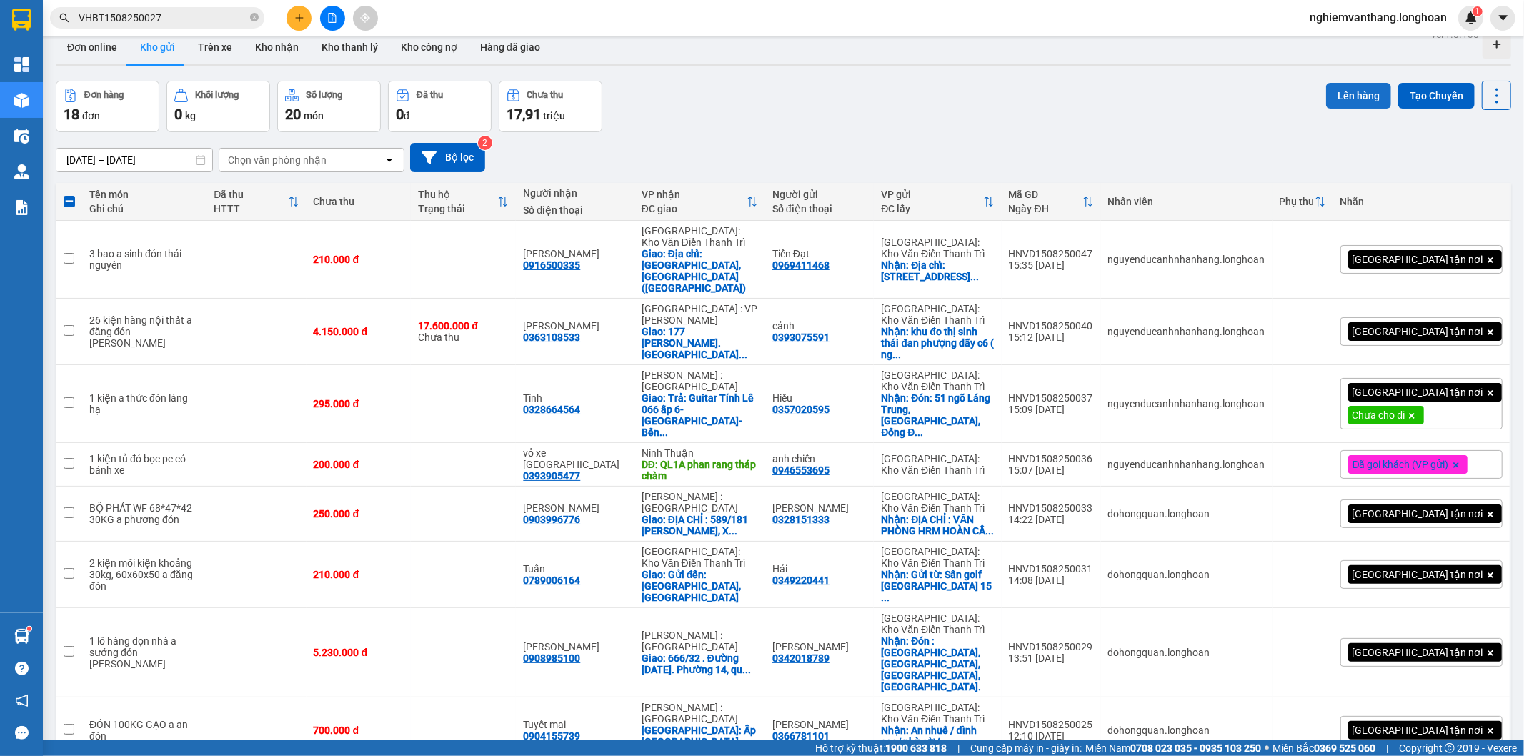
click at [1365, 83] on button "Lên hàng" at bounding box center [1358, 96] width 65 height 26
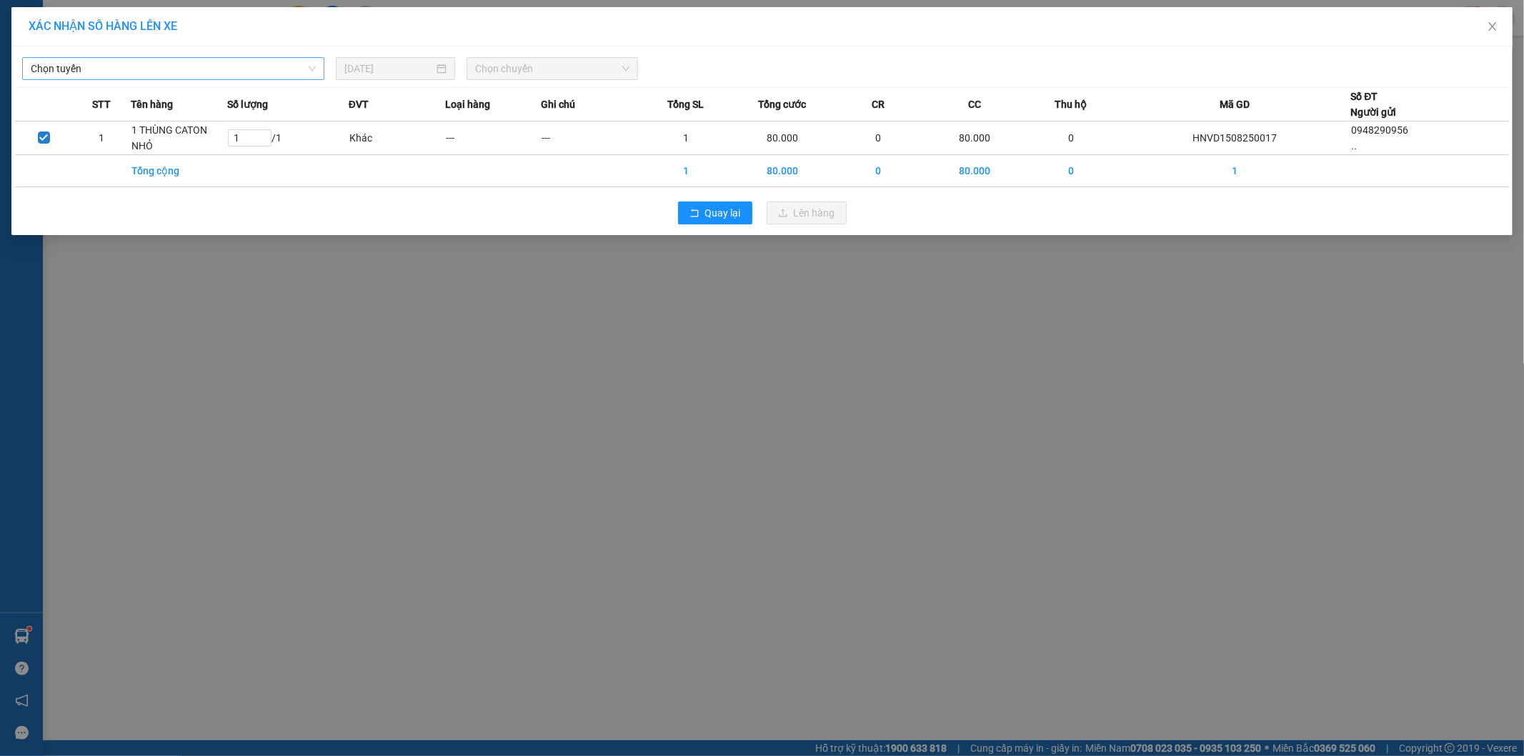
click at [146, 59] on span "Chọn tuyến" at bounding box center [173, 68] width 285 height 21
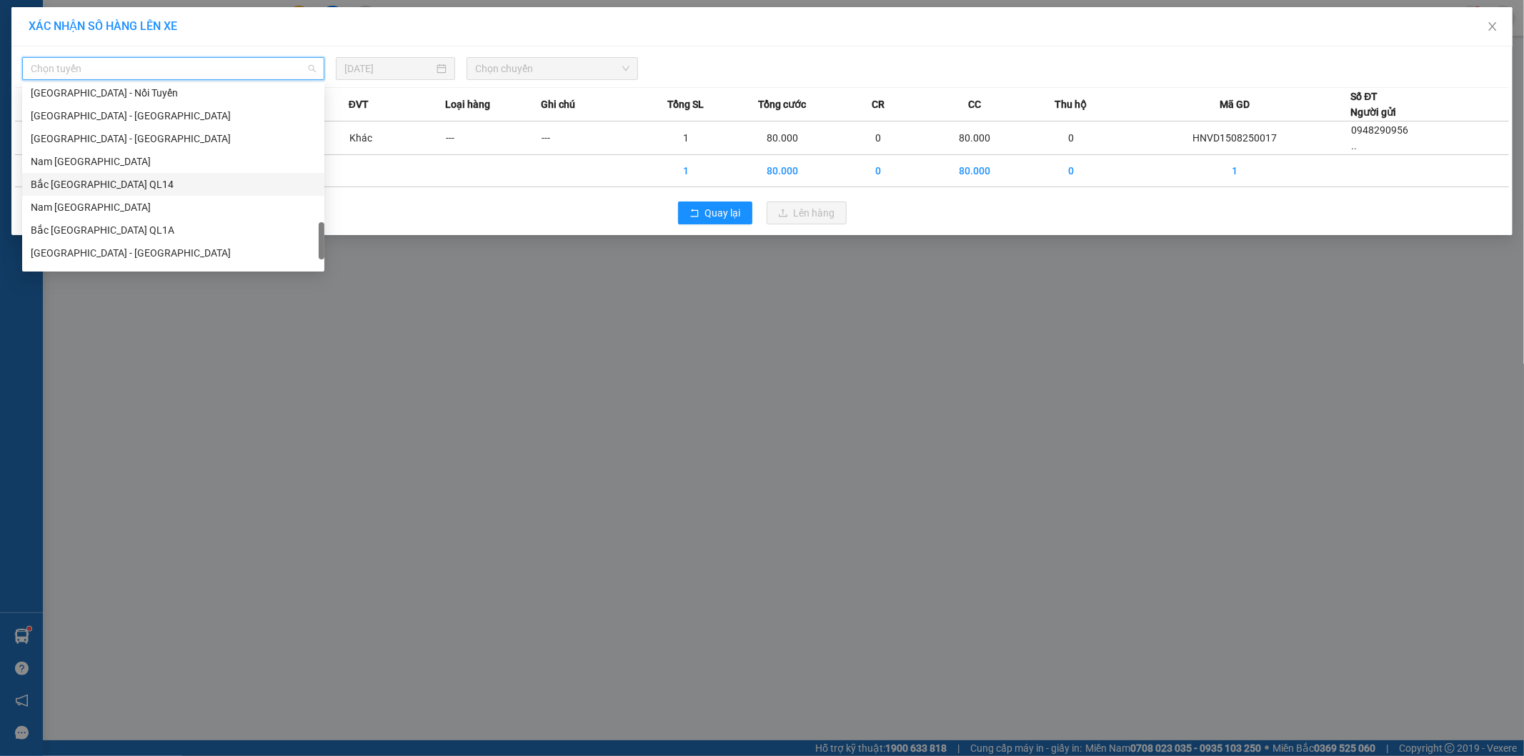
scroll to position [937, 0]
click at [113, 163] on div "Bắc [GEOGRAPHIC_DATA] QL1A" at bounding box center [173, 166] width 285 height 16
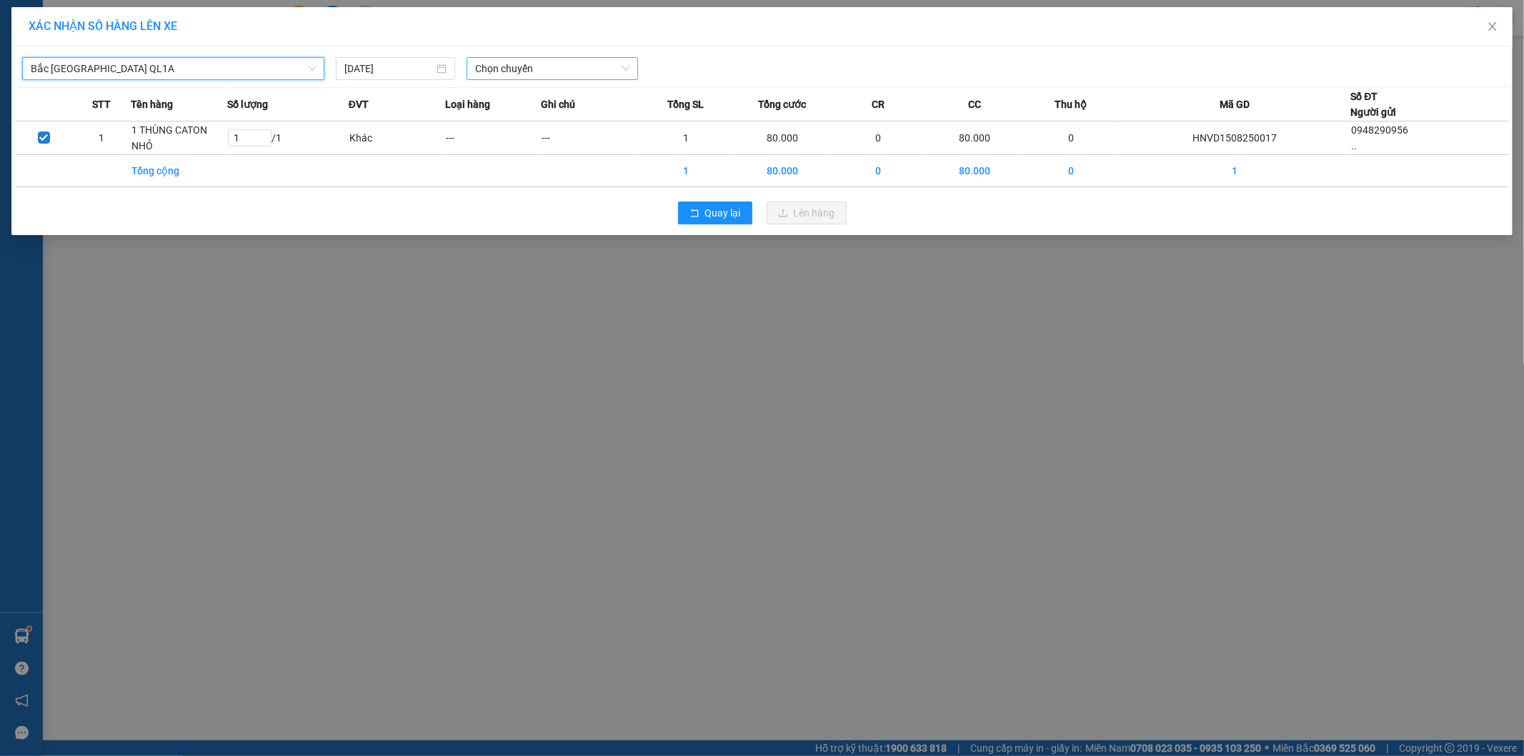
click at [520, 64] on span "Chọn chuyến" at bounding box center [552, 68] width 154 height 21
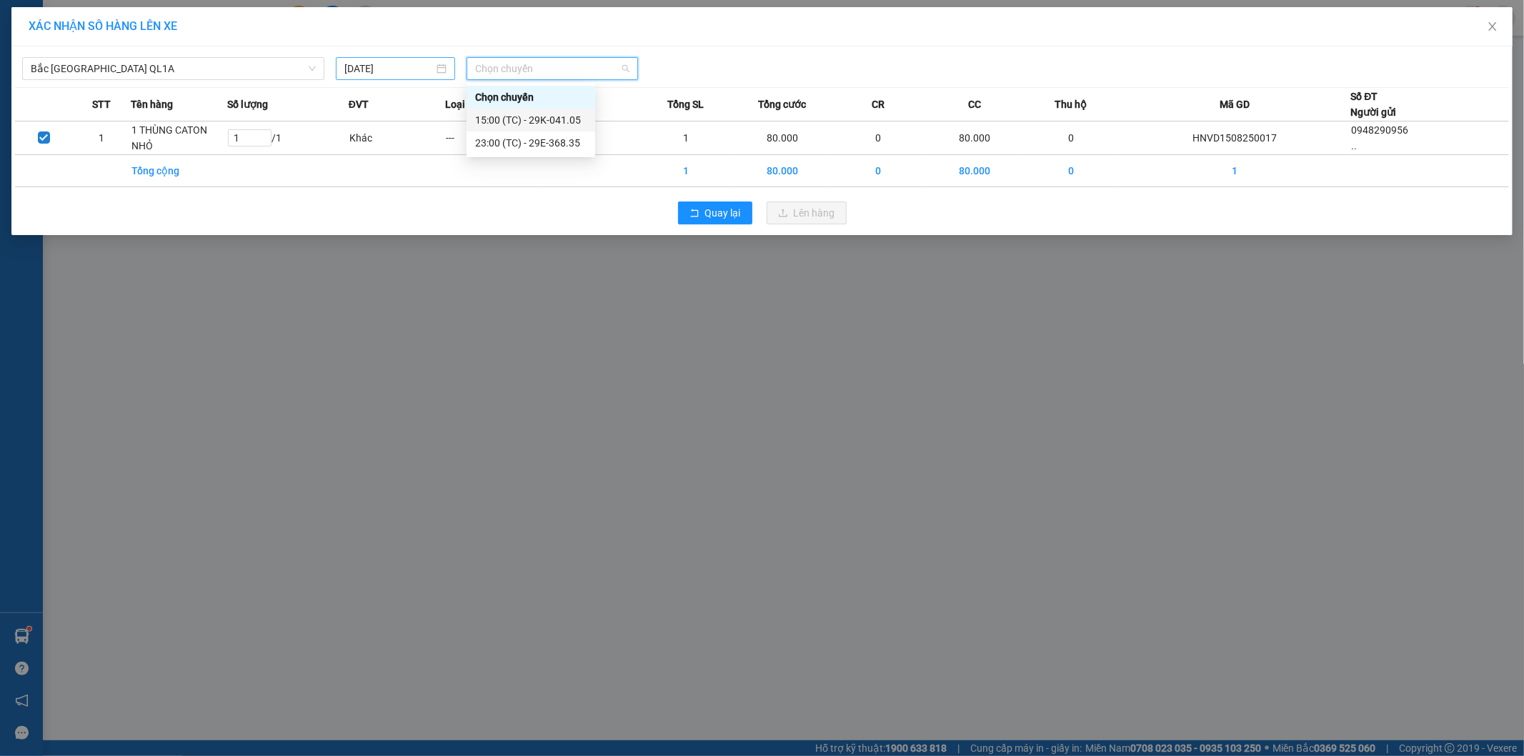
click at [389, 66] on input "[DATE]" at bounding box center [388, 69] width 89 height 16
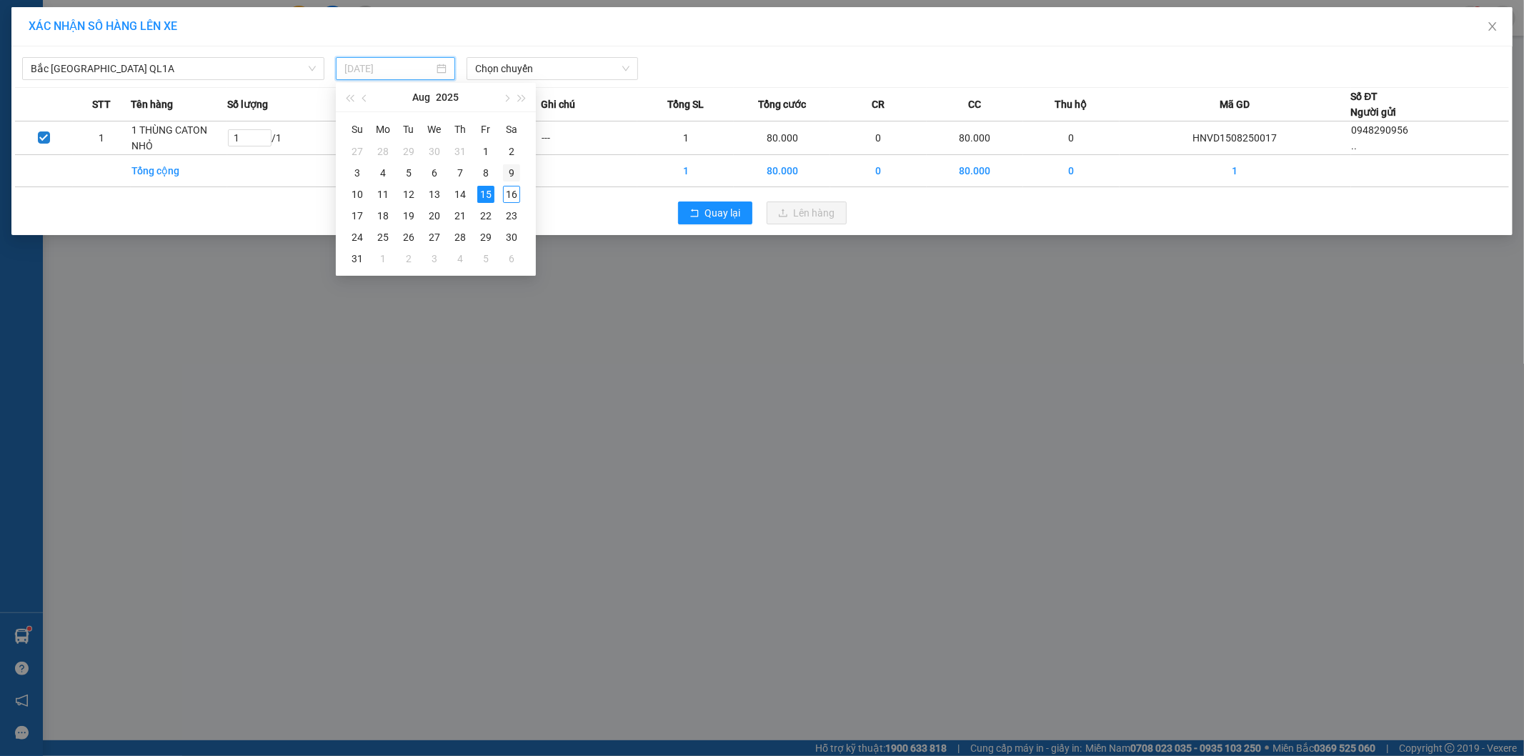
click at [512, 182] on td "9" at bounding box center [512, 172] width 26 height 21
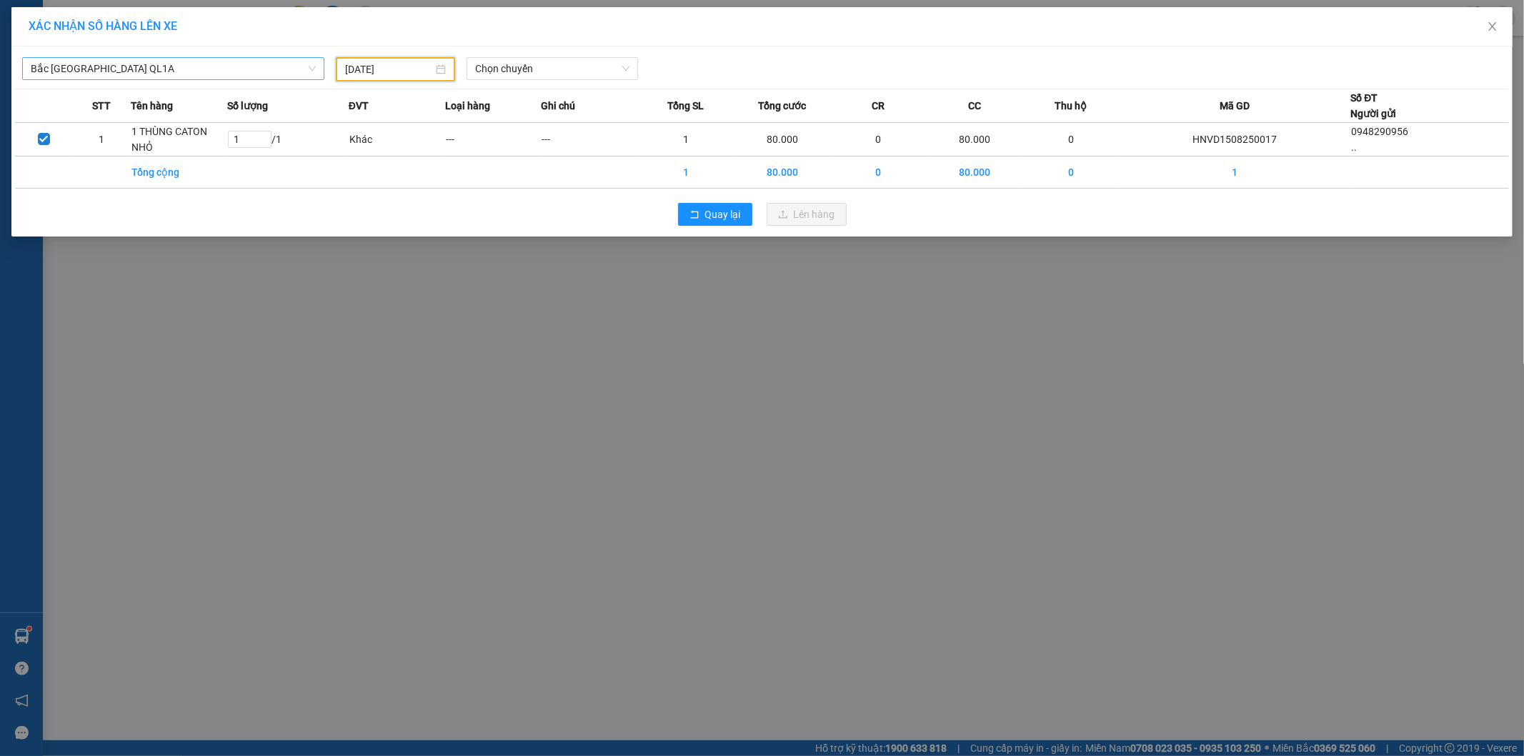
click at [174, 68] on span "Bắc [GEOGRAPHIC_DATA] QL1A" at bounding box center [173, 68] width 285 height 21
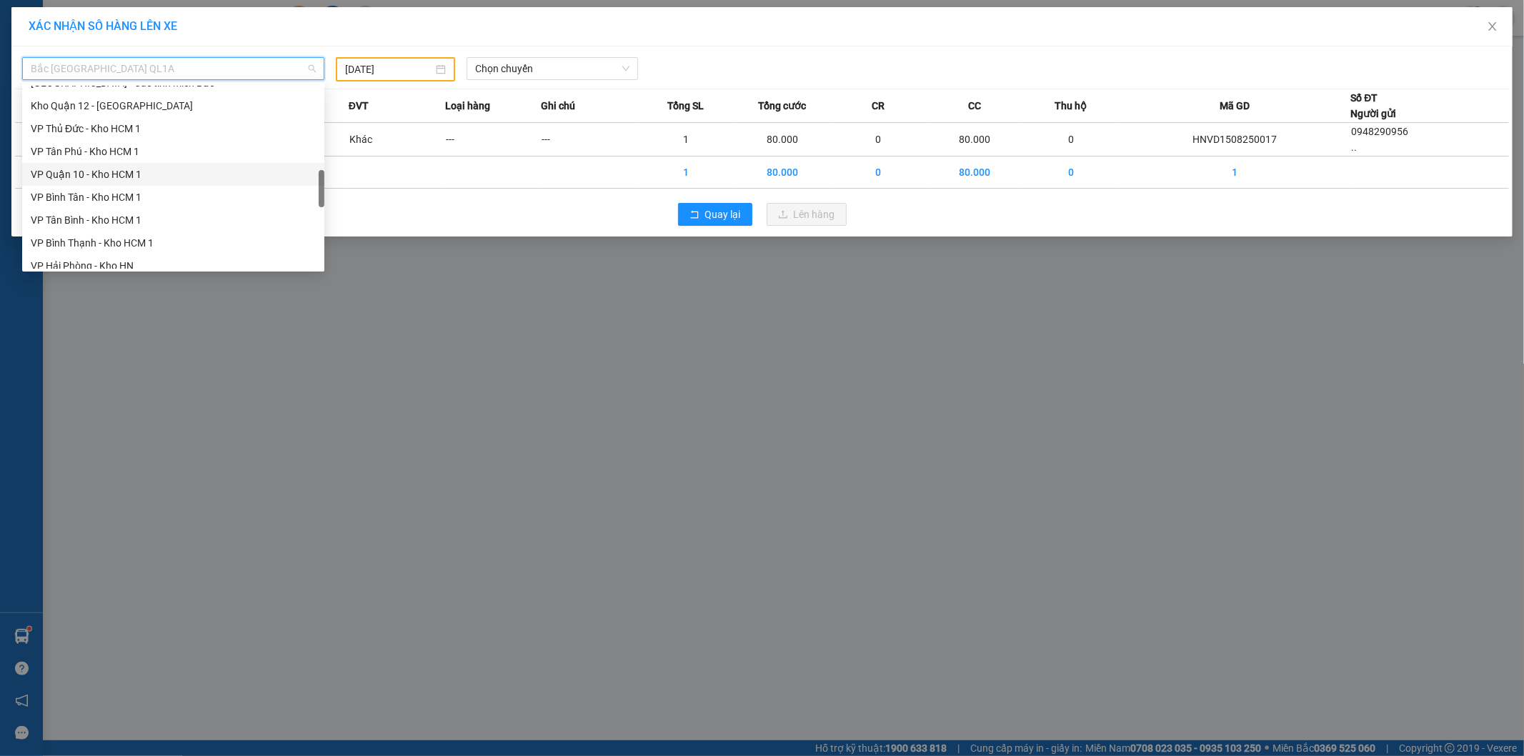
scroll to position [382, 0]
click at [155, 244] on div "[GEOGRAPHIC_DATA] - Các tỉnh miền Bắc" at bounding box center [173, 242] width 285 height 16
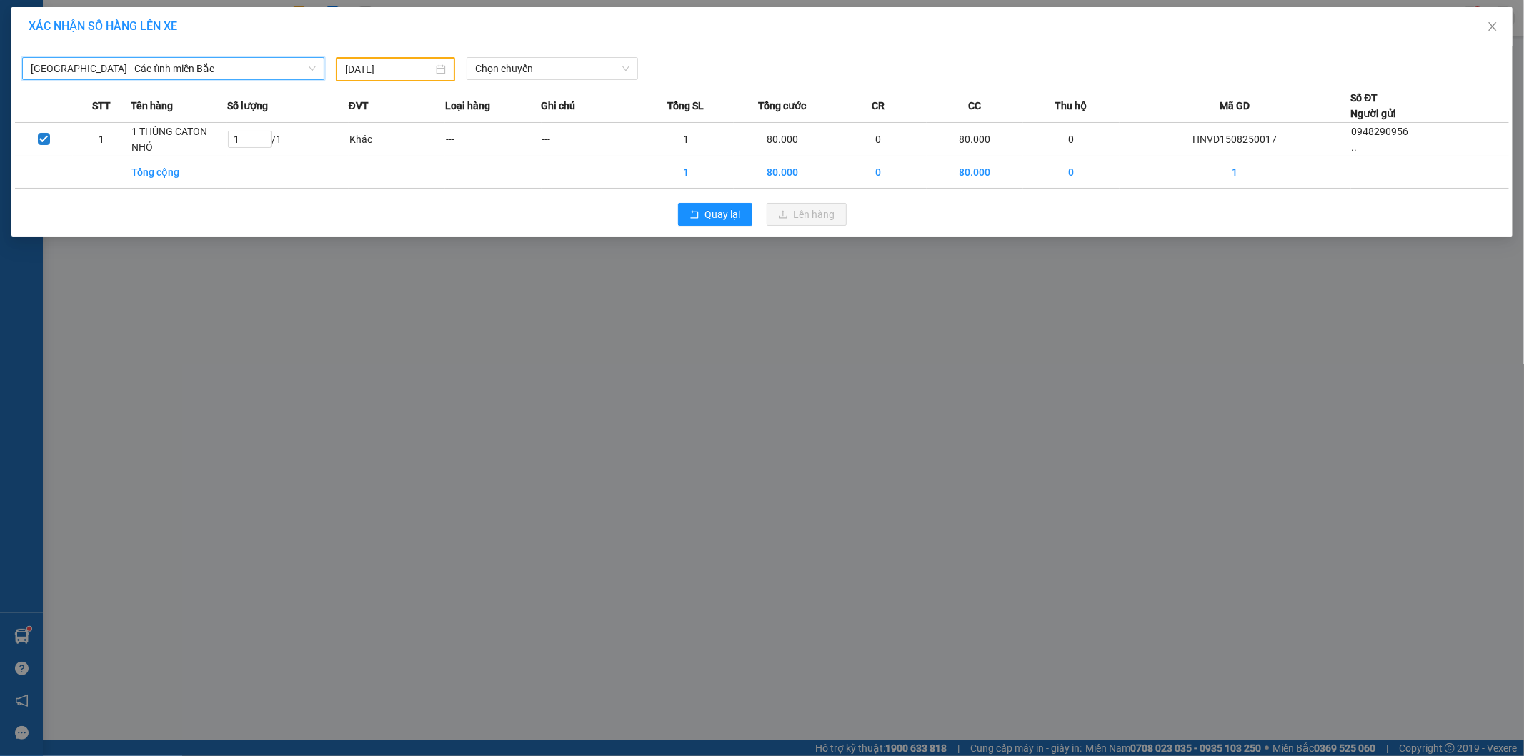
click at [402, 76] on div "[DATE]" at bounding box center [395, 69] width 119 height 24
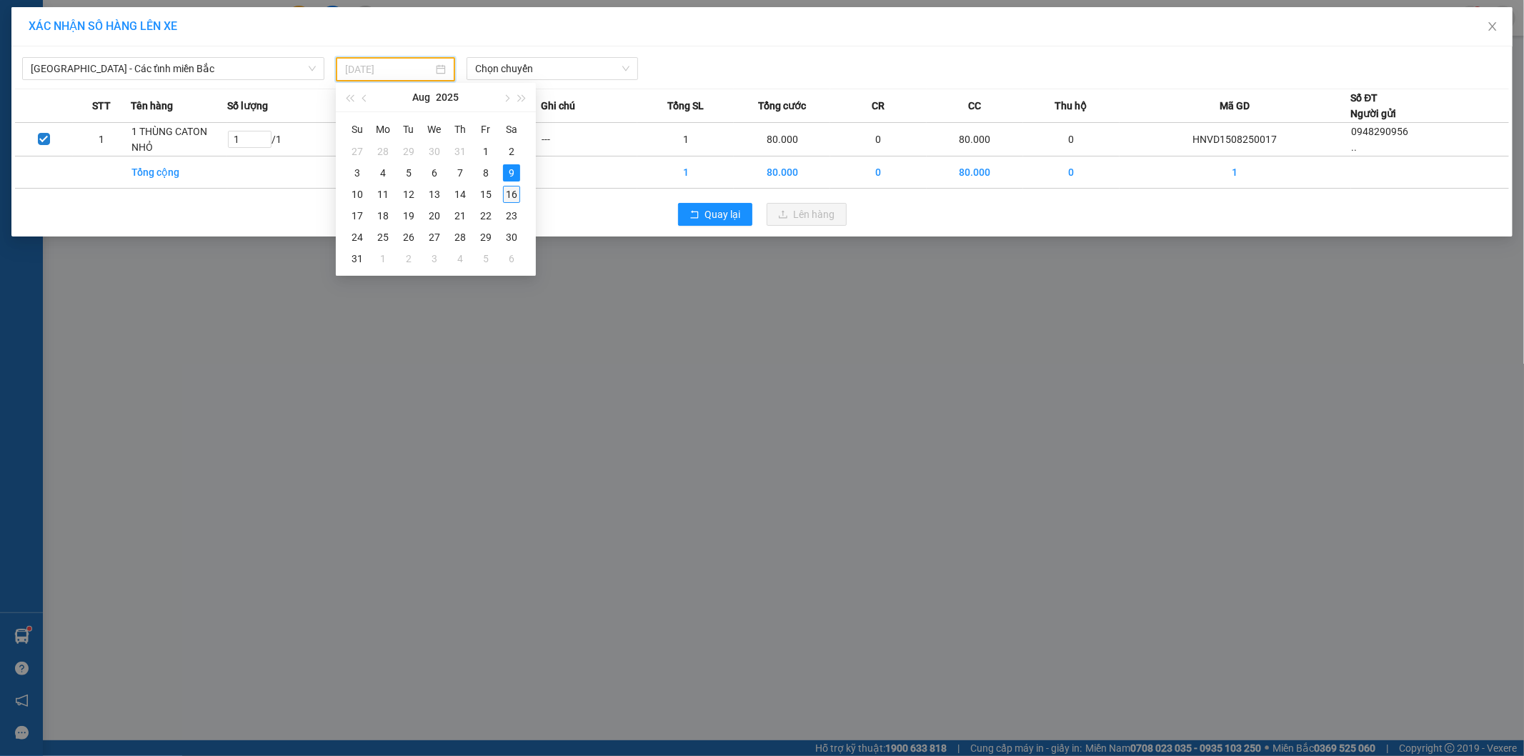
click at [511, 191] on div "16" at bounding box center [511, 194] width 17 height 17
type input "[DATE]"
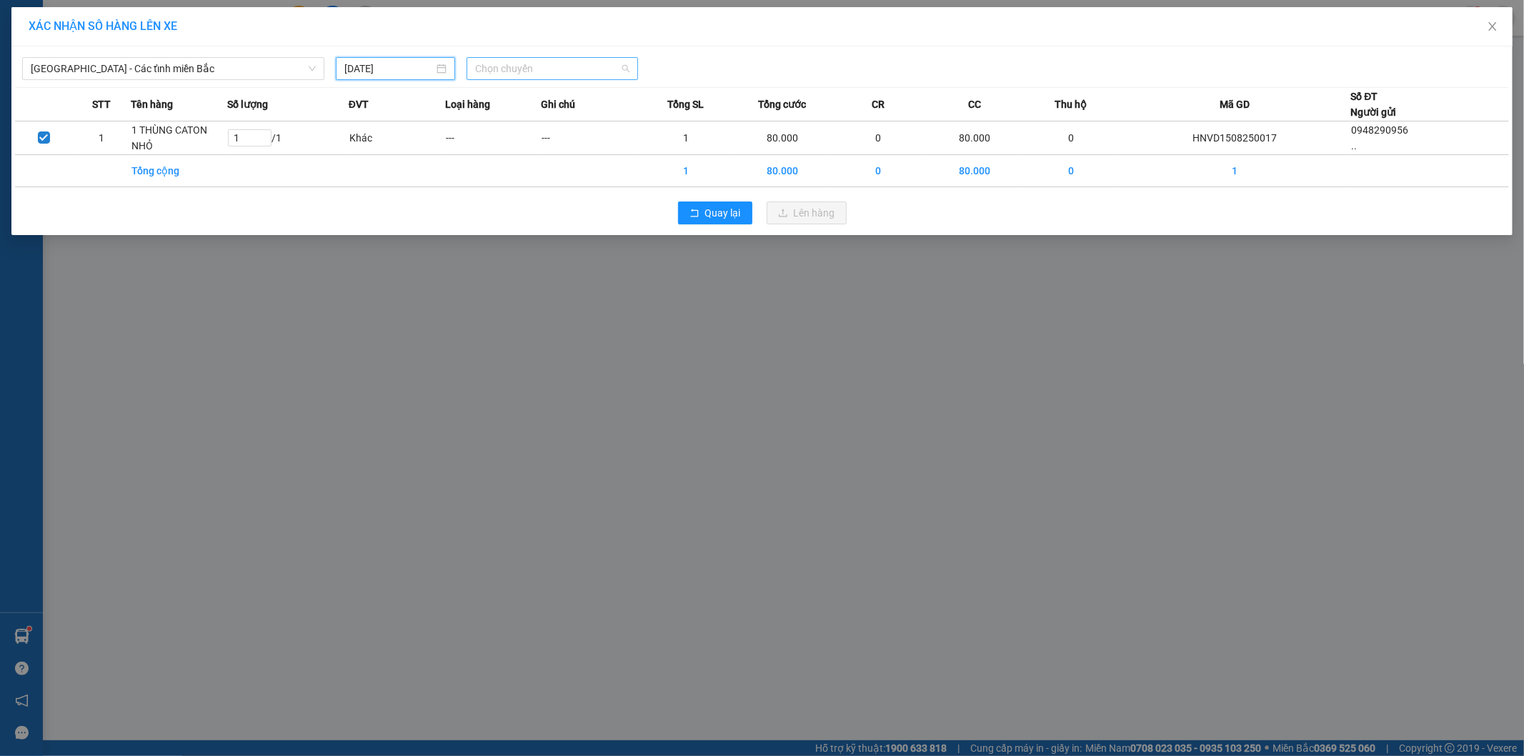
click at [584, 76] on span "Chọn chuyến" at bounding box center [552, 68] width 154 height 21
click at [537, 119] on div "06:00 (TC)" at bounding box center [530, 120] width 111 height 16
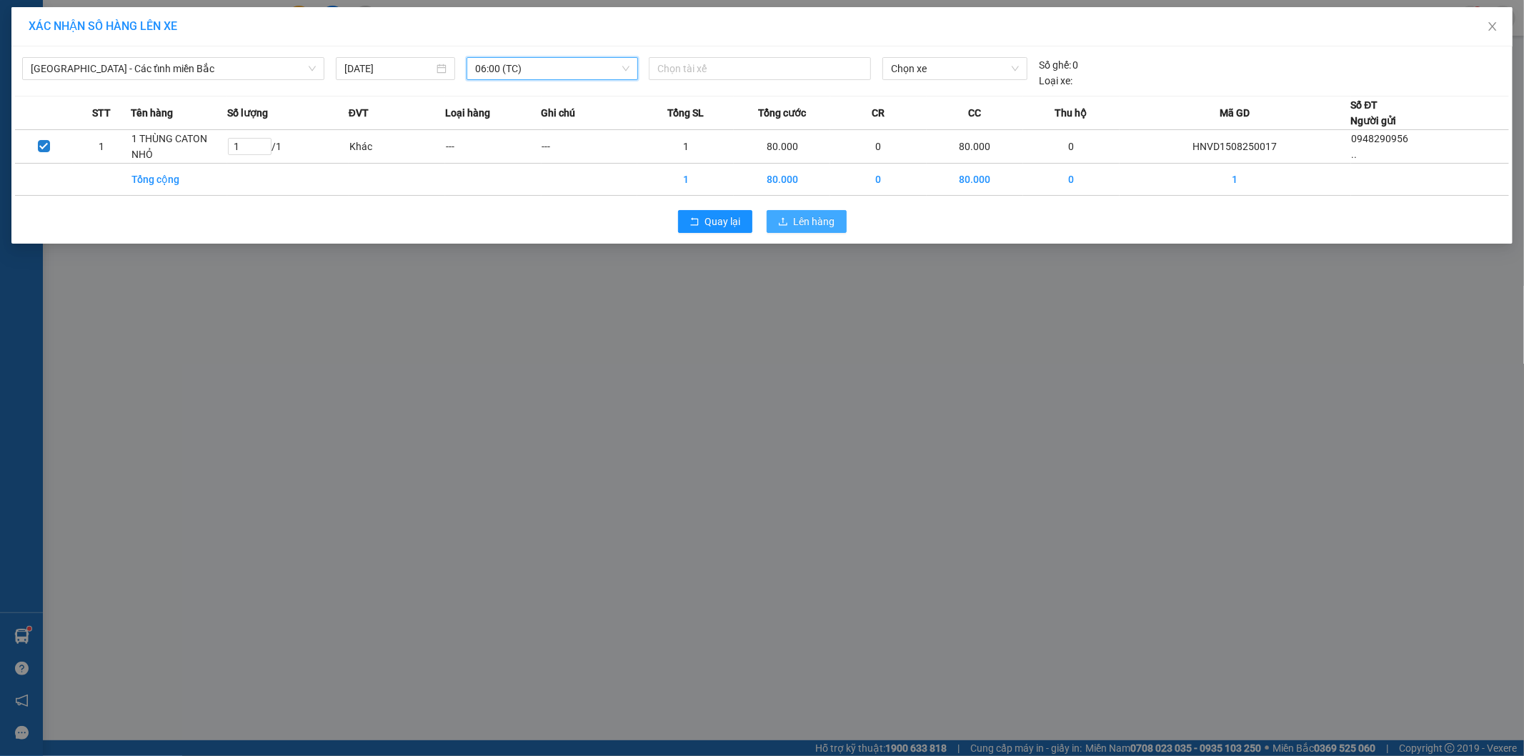
click at [823, 233] on div "Quay lại Lên hàng" at bounding box center [762, 221] width 1494 height 37
click at [815, 224] on span "Lên hàng" at bounding box center [814, 222] width 41 height 16
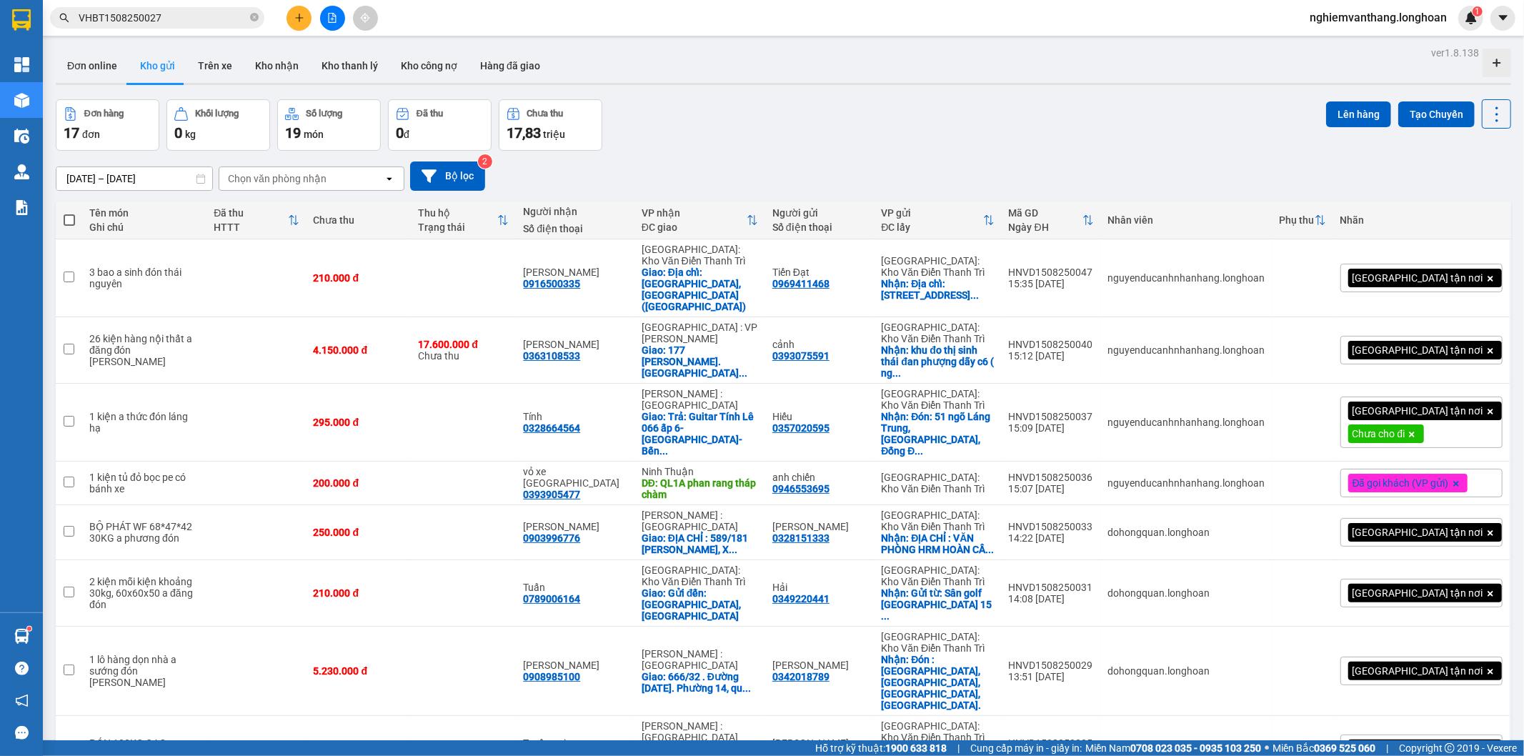
click at [333, 20] on icon "file-add" at bounding box center [332, 18] width 10 height 10
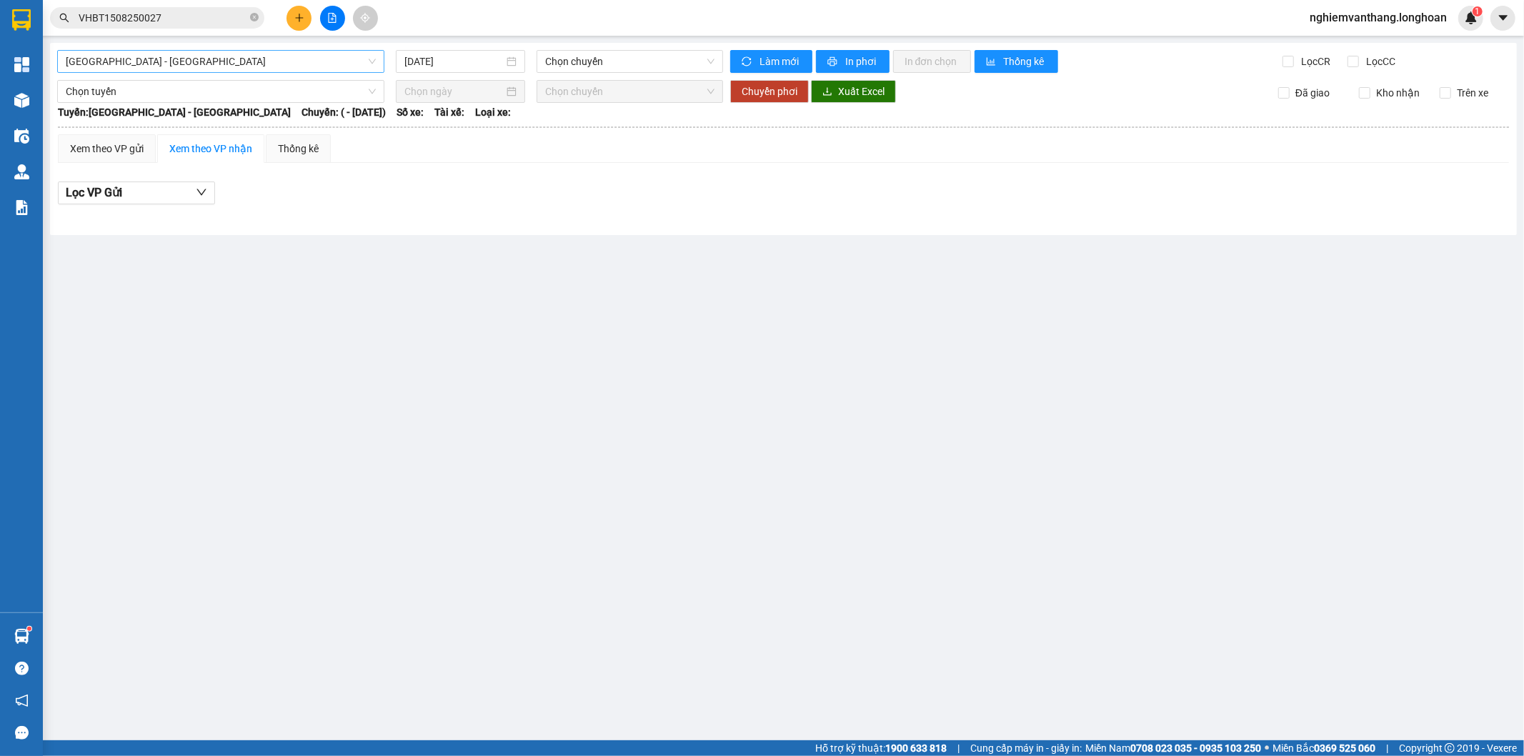
click at [229, 52] on span "[GEOGRAPHIC_DATA] - [GEOGRAPHIC_DATA]" at bounding box center [221, 61] width 310 height 21
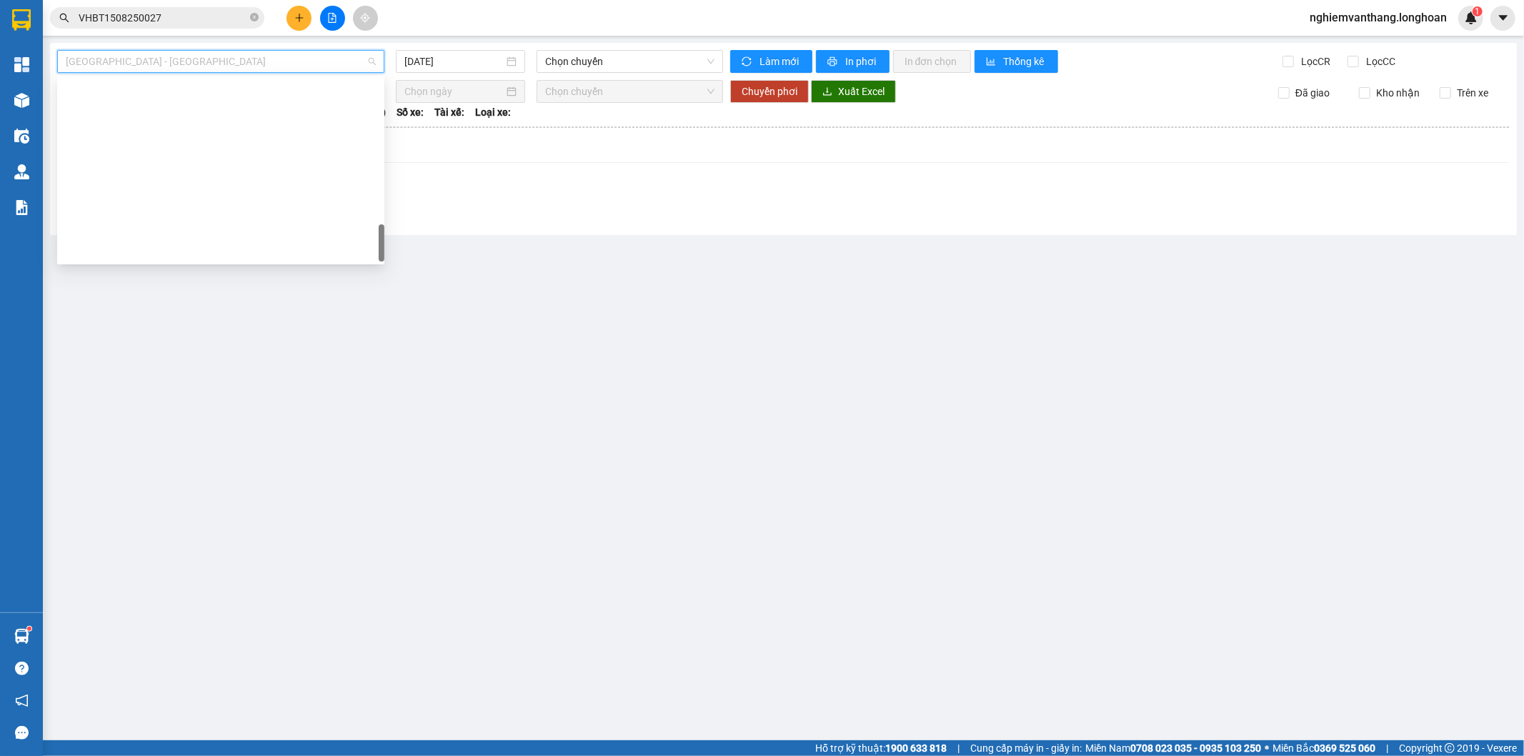
scroll to position [937, 0]
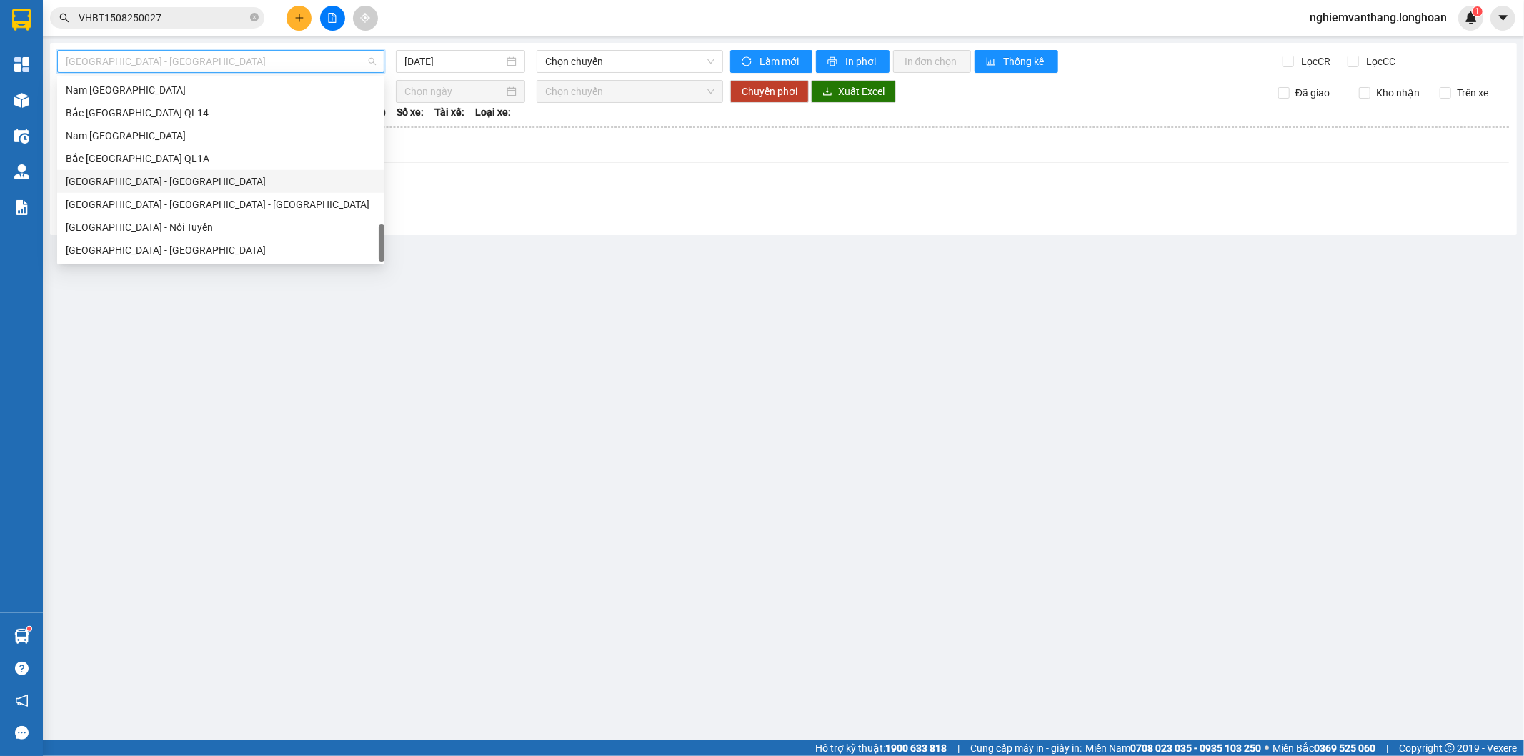
click at [164, 161] on div "Bắc [GEOGRAPHIC_DATA] QL1A" at bounding box center [221, 159] width 310 height 16
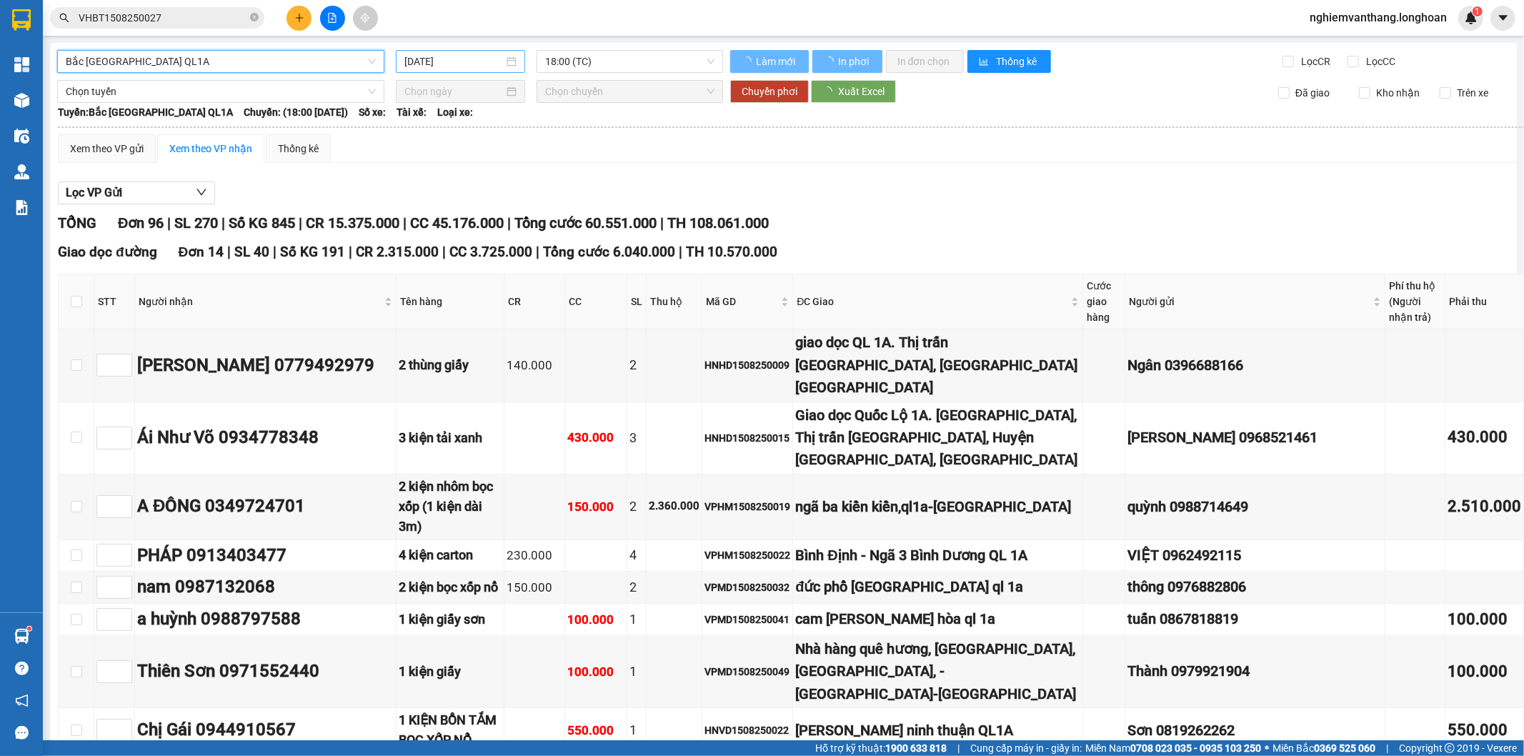
click at [461, 64] on input "[DATE]" at bounding box center [453, 62] width 99 height 16
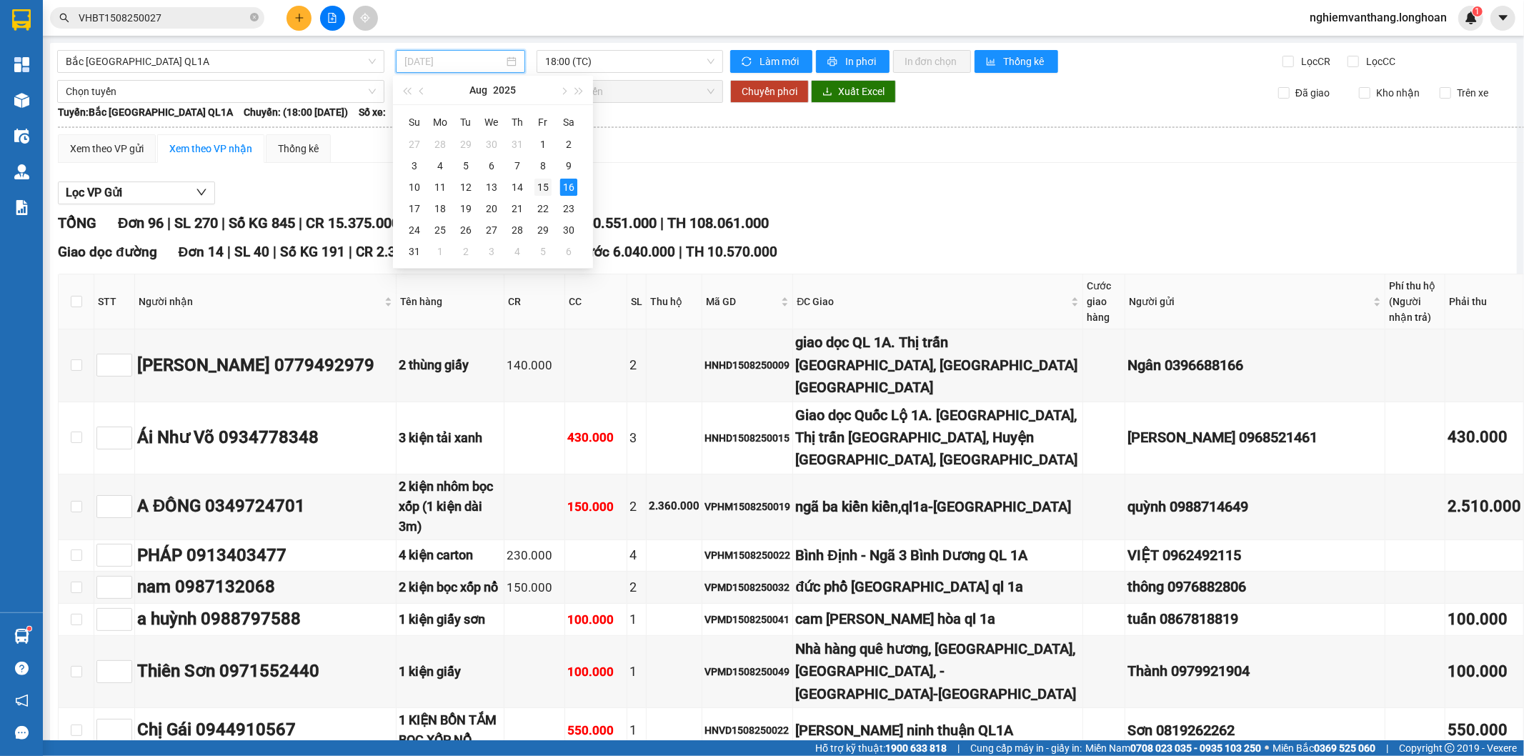
click at [545, 186] on div "15" at bounding box center [542, 187] width 17 height 17
type input "[DATE]"
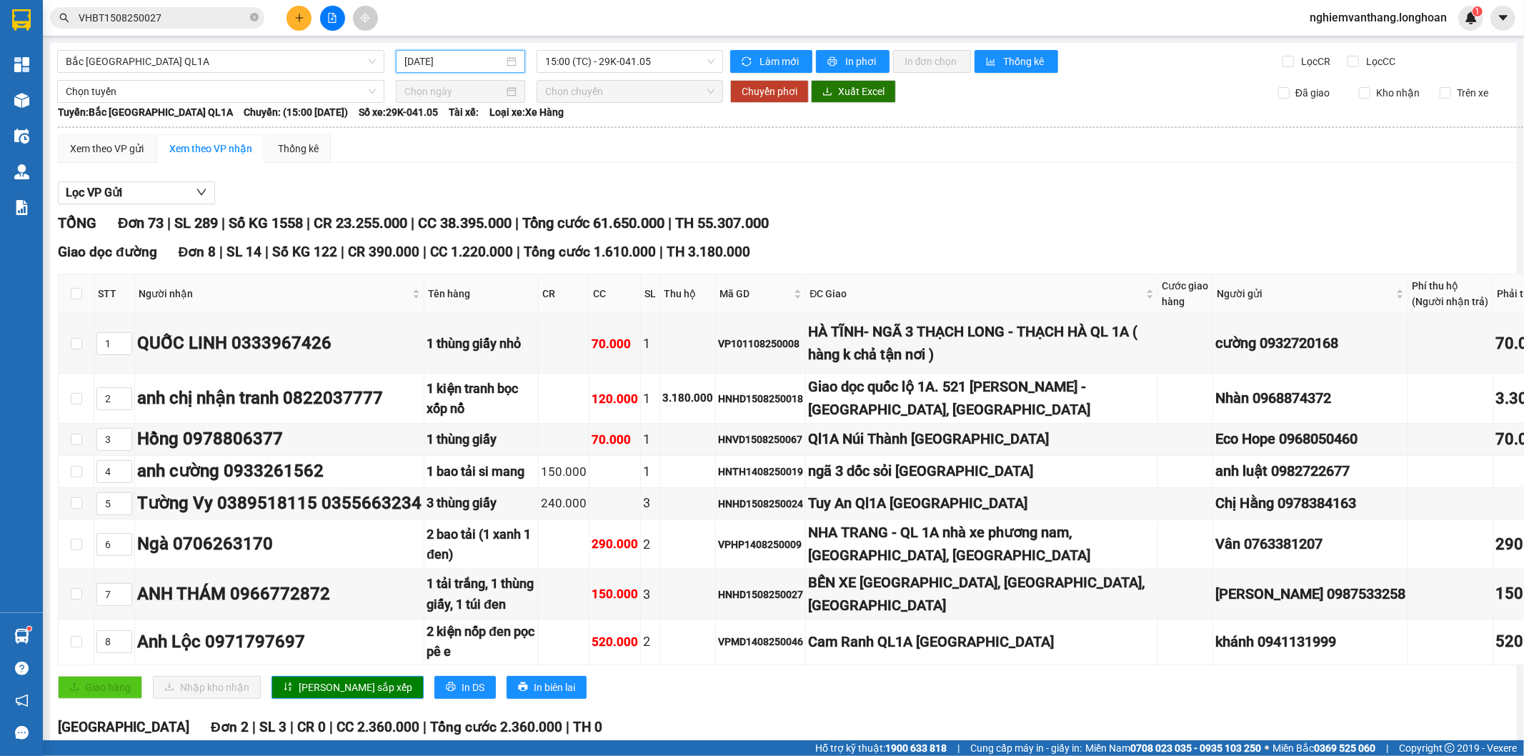
click at [652, 57] on span "15:00 (TC) - 29K-041.05" at bounding box center [629, 61] width 169 height 21
click at [613, 139] on div "23:00 (TC) - 29E-368.35" at bounding box center [597, 136] width 111 height 16
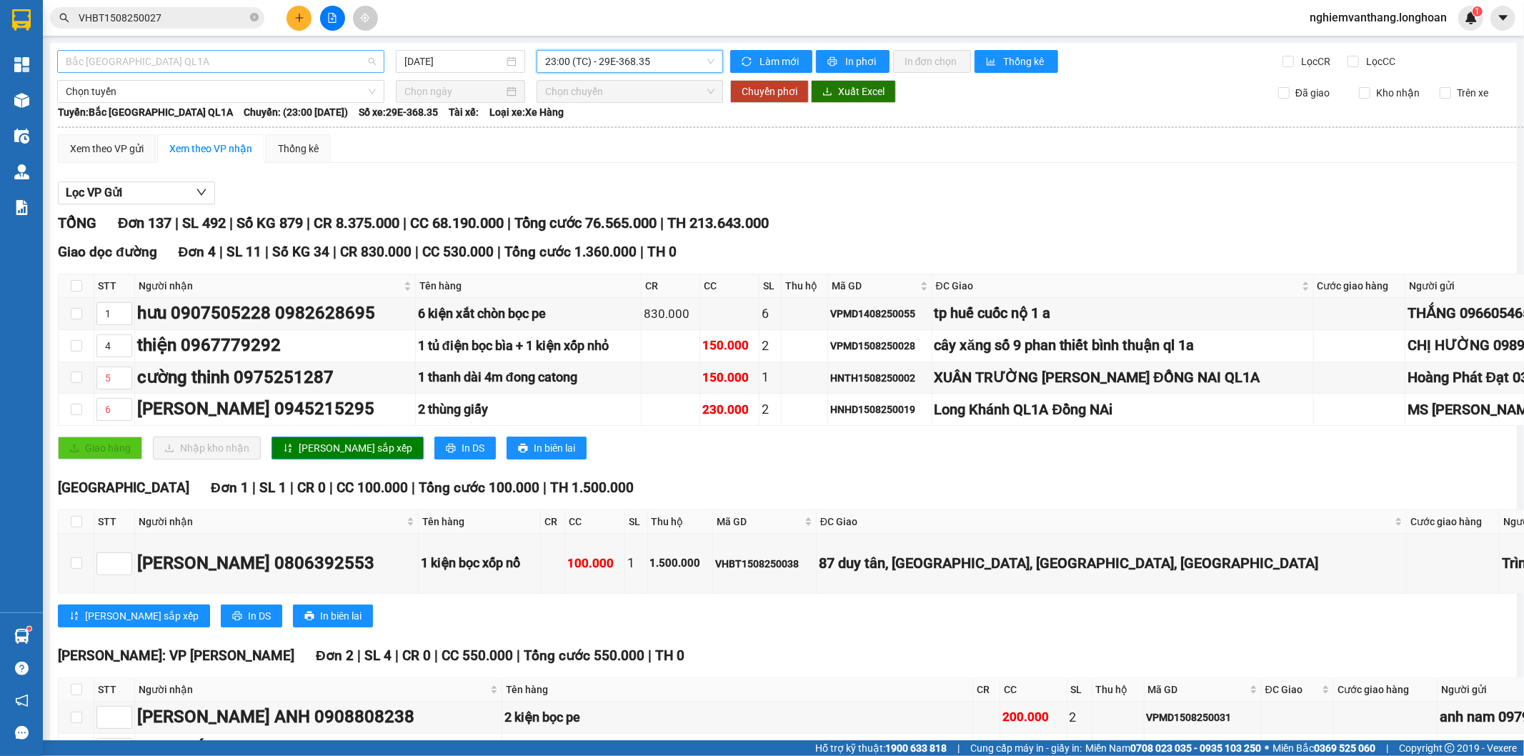
click at [169, 54] on span "Bắc [GEOGRAPHIC_DATA] QL1A" at bounding box center [221, 61] width 310 height 21
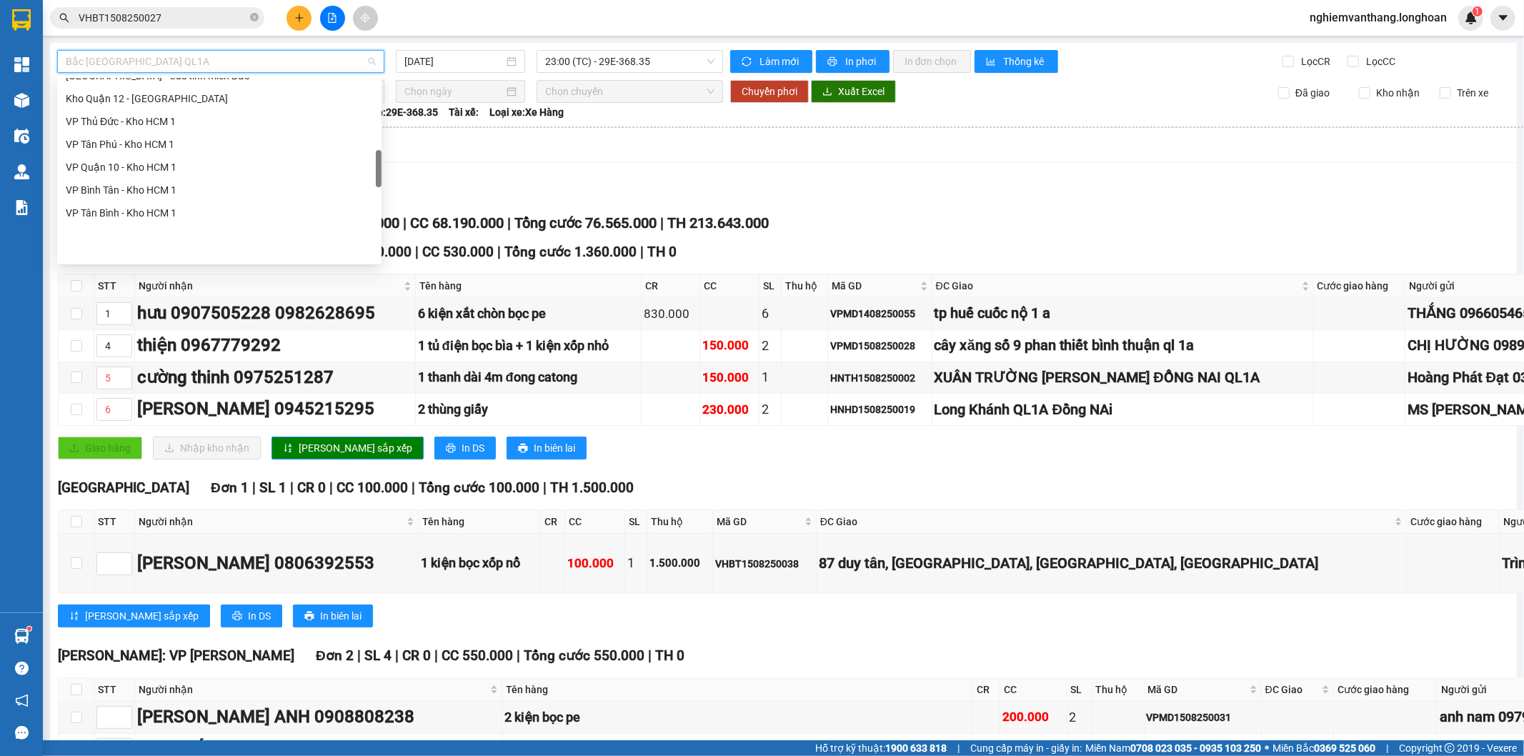
scroll to position [461, 0]
click at [212, 157] on div "[GEOGRAPHIC_DATA] - Các tỉnh miền Bắc" at bounding box center [219, 155] width 307 height 16
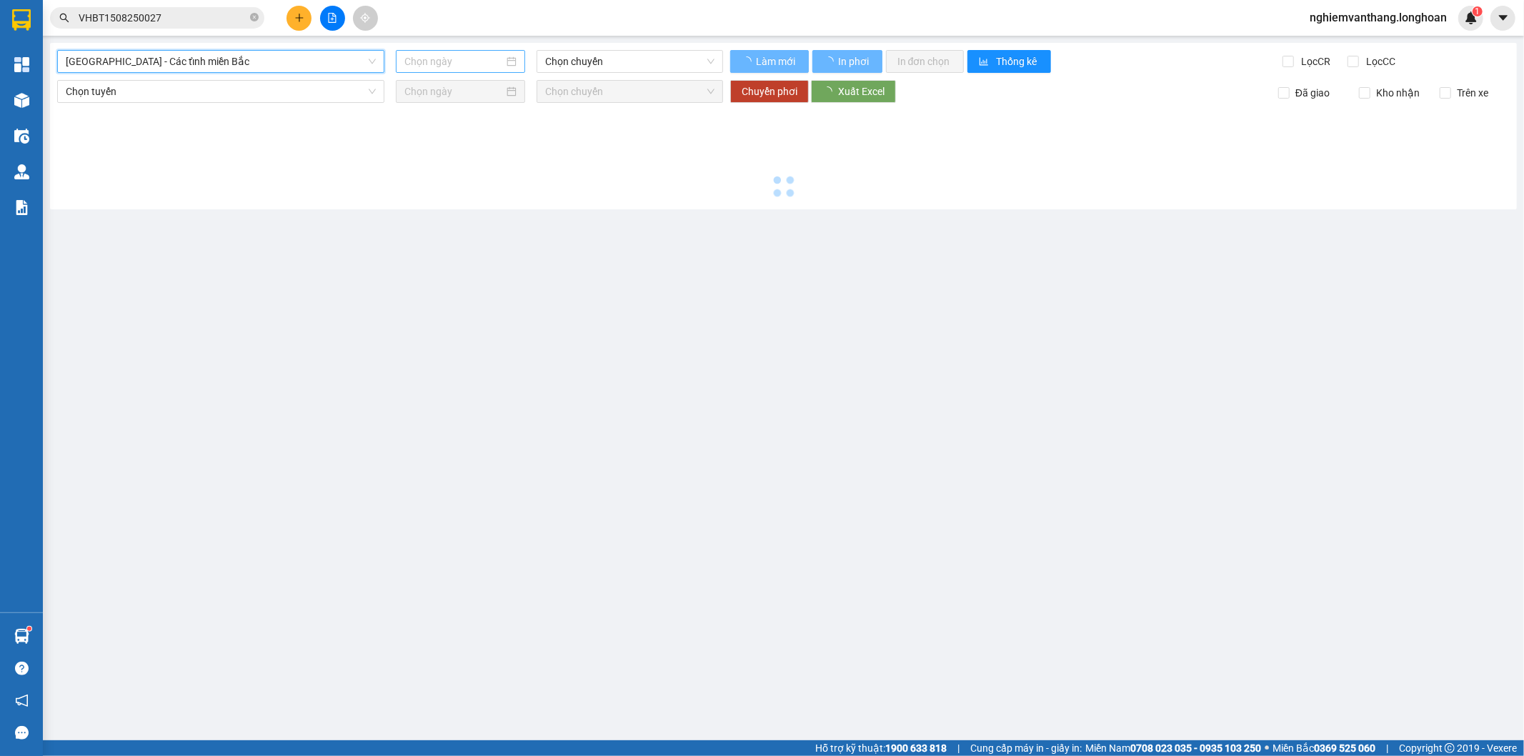
type input "[DATE]"
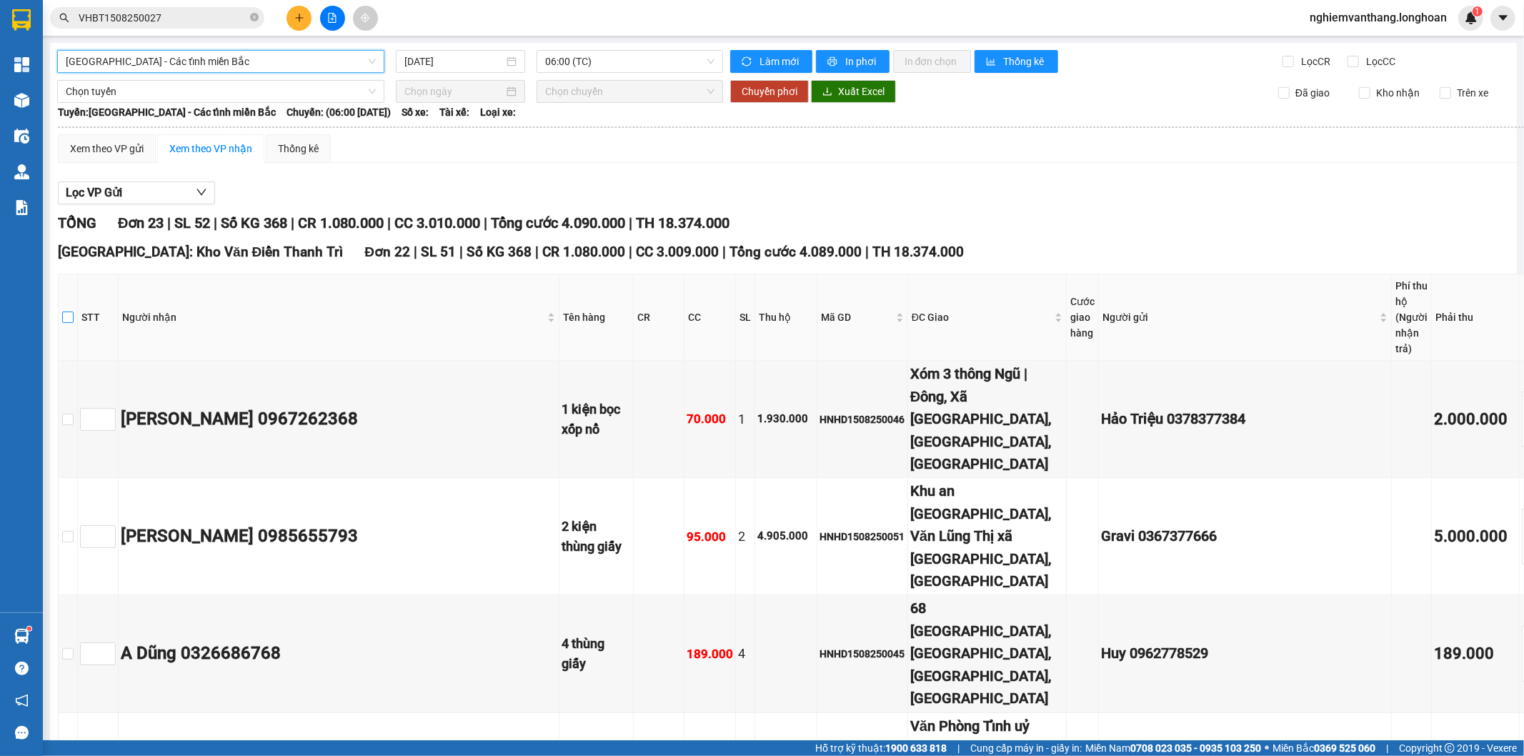
click at [74, 314] on input "checkbox" at bounding box center [67, 317] width 11 height 11
checkbox input "true"
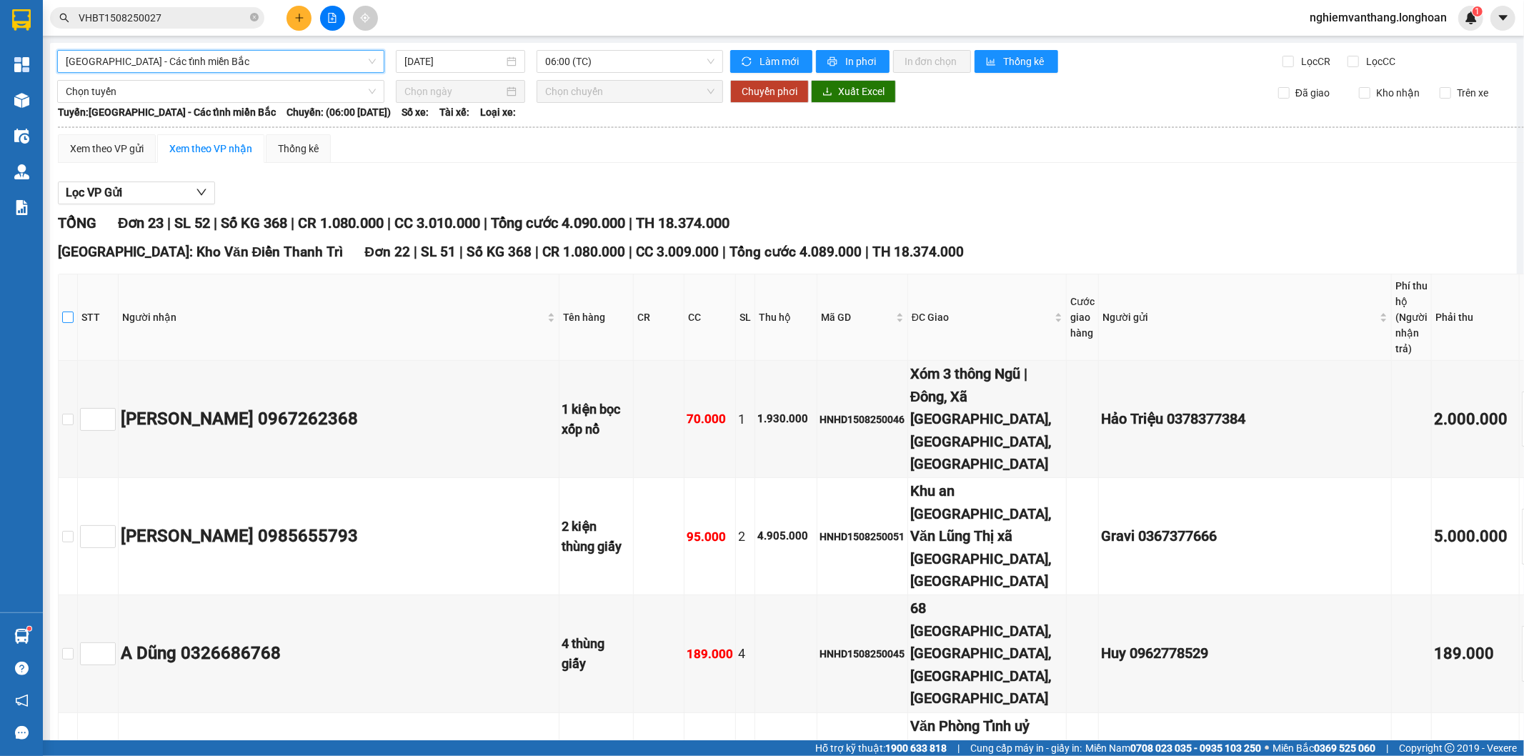
checkbox input "true"
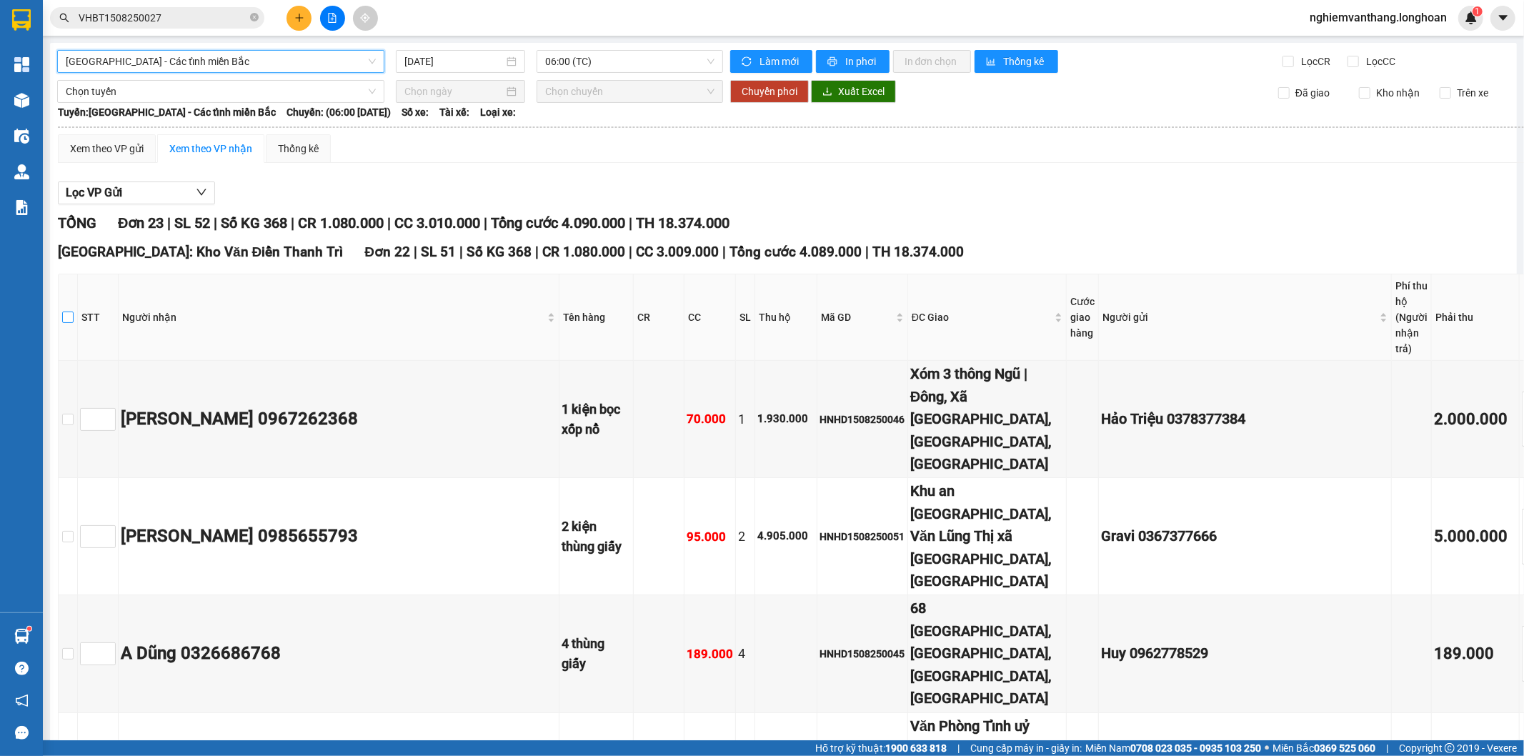
checkbox input "true"
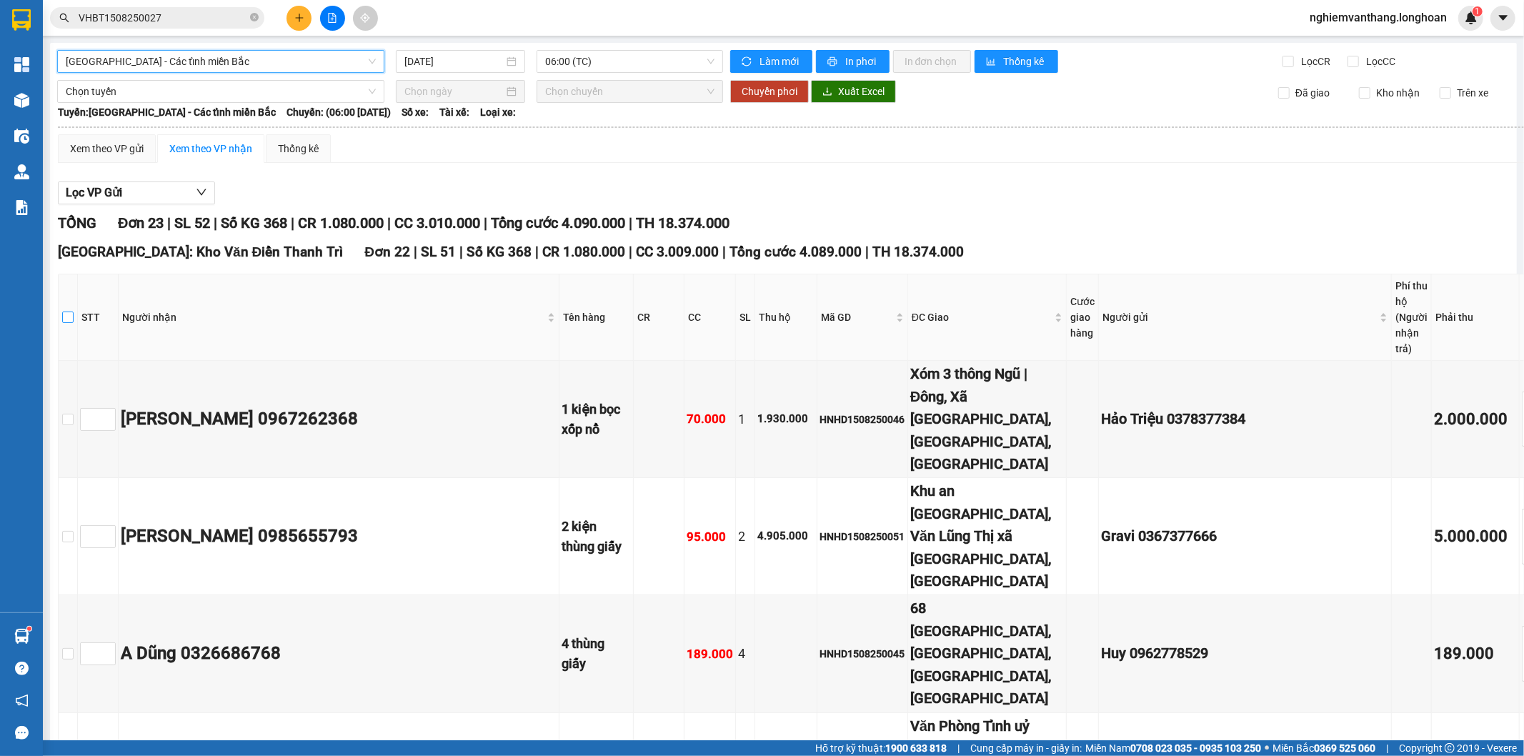
checkbox input "true"
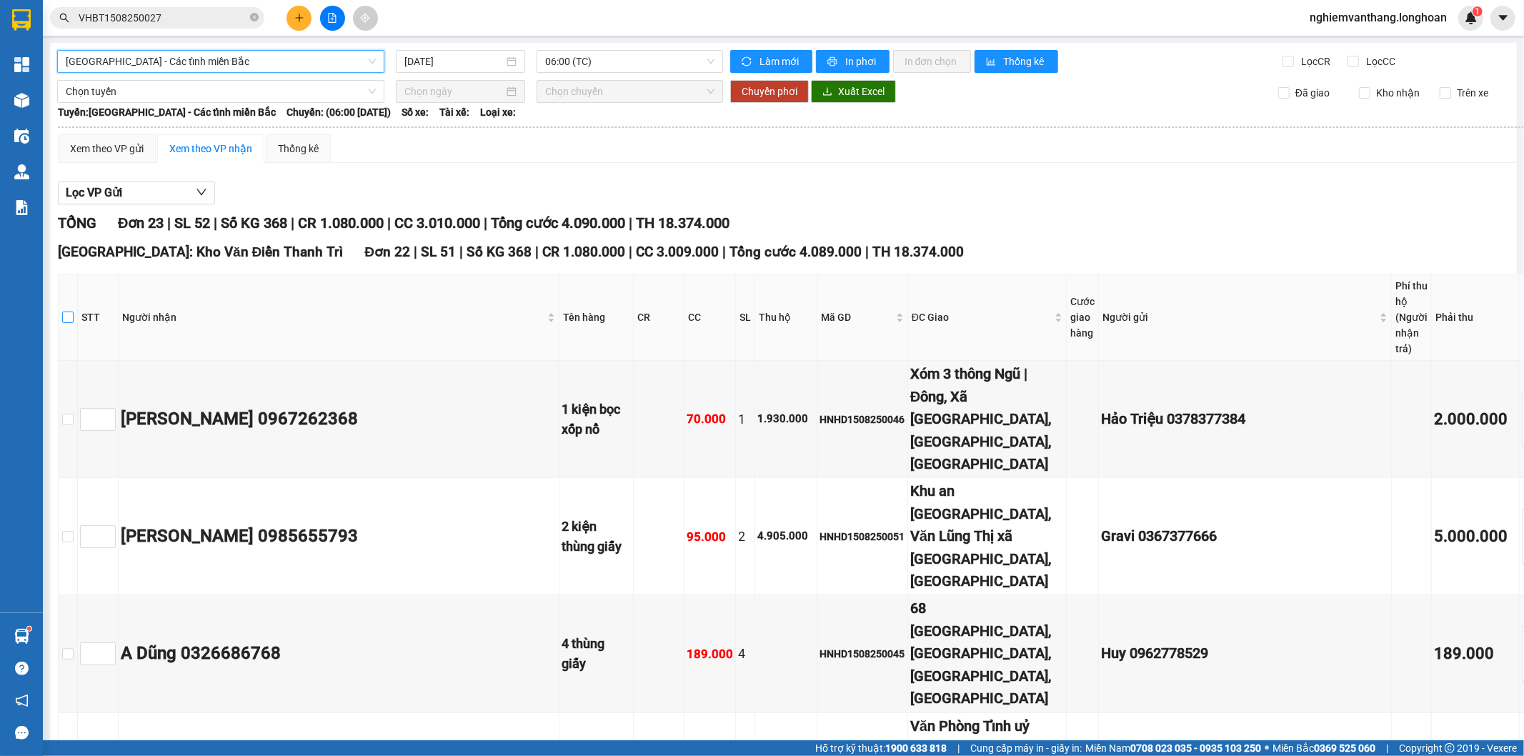
checkbox input "true"
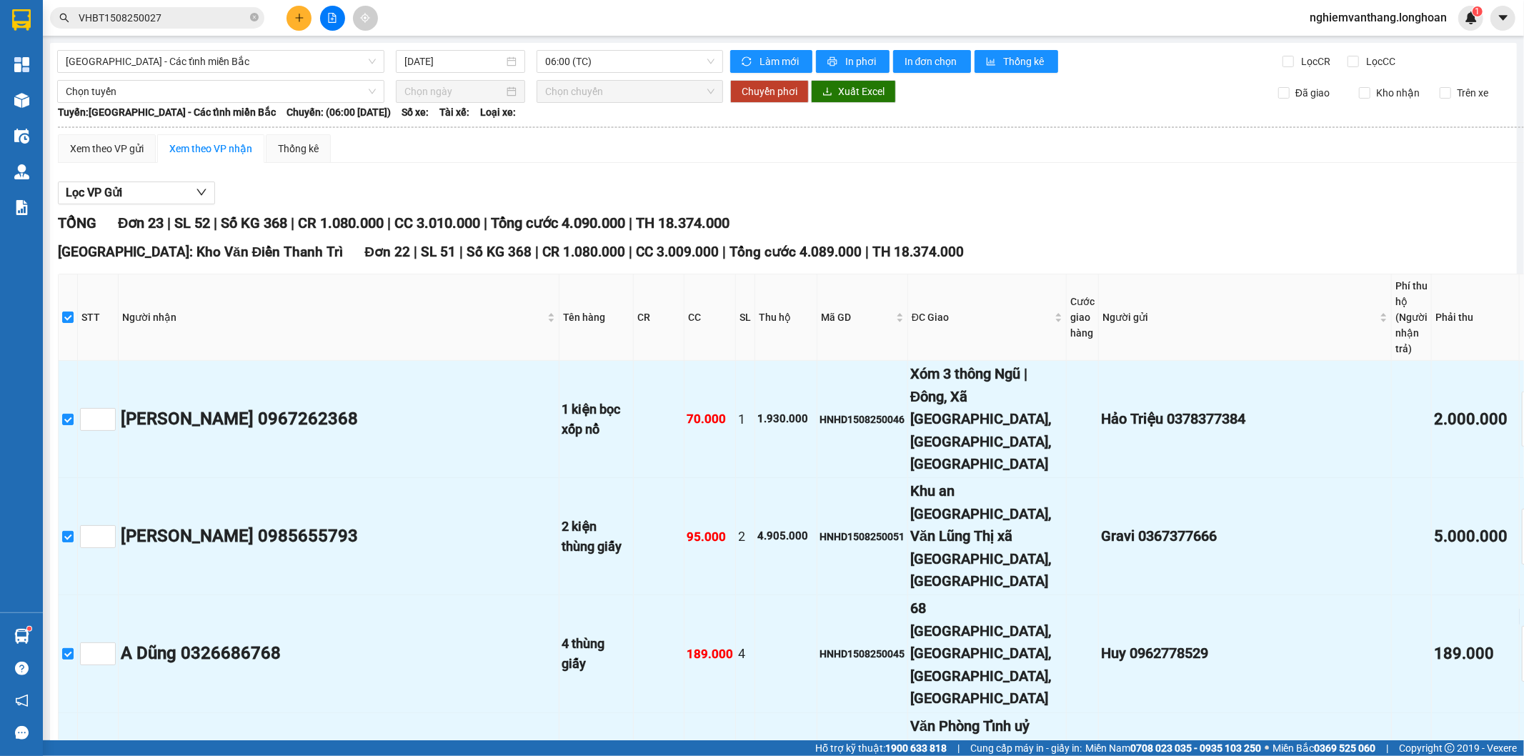
click at [74, 314] on input "checkbox" at bounding box center [67, 317] width 11 height 11
checkbox input "false"
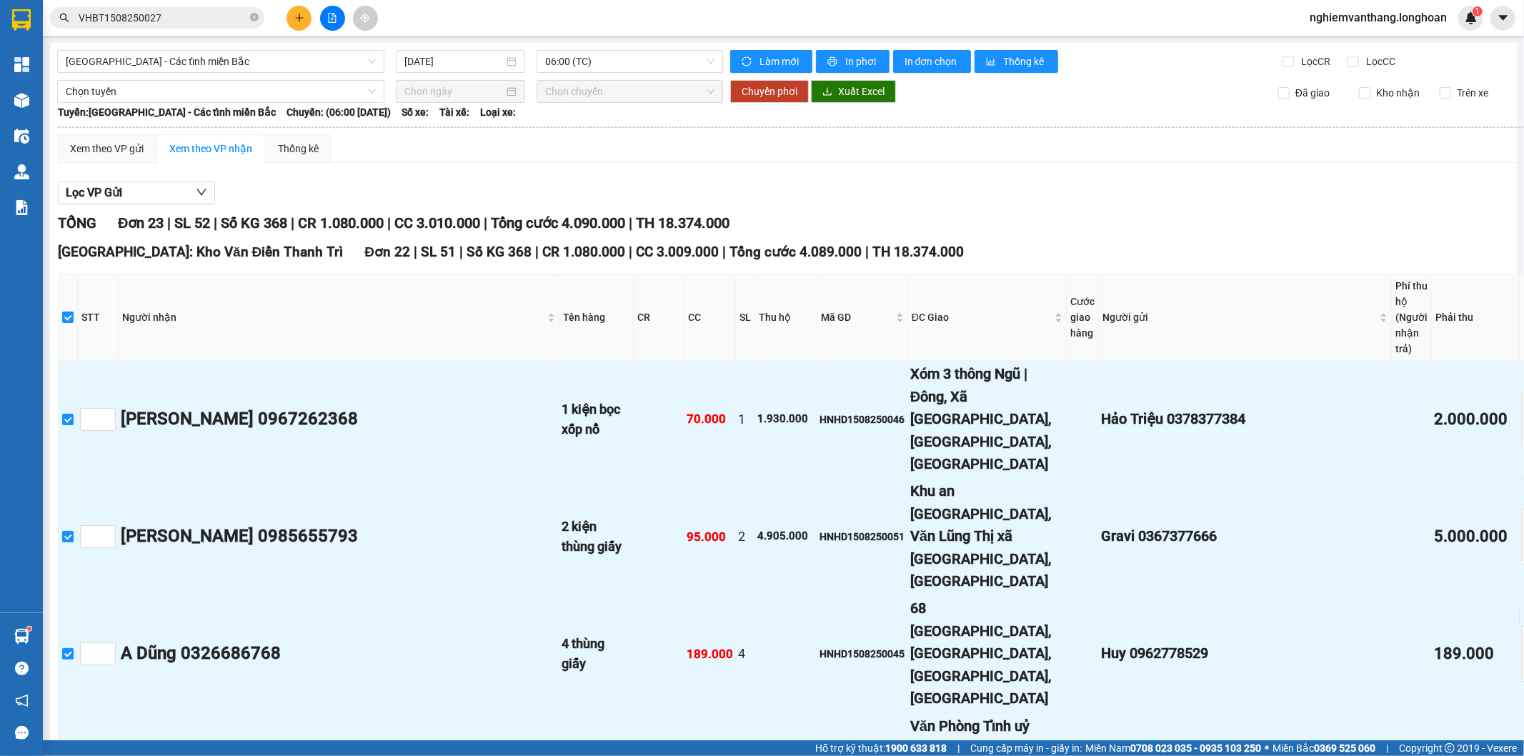
checkbox input "false"
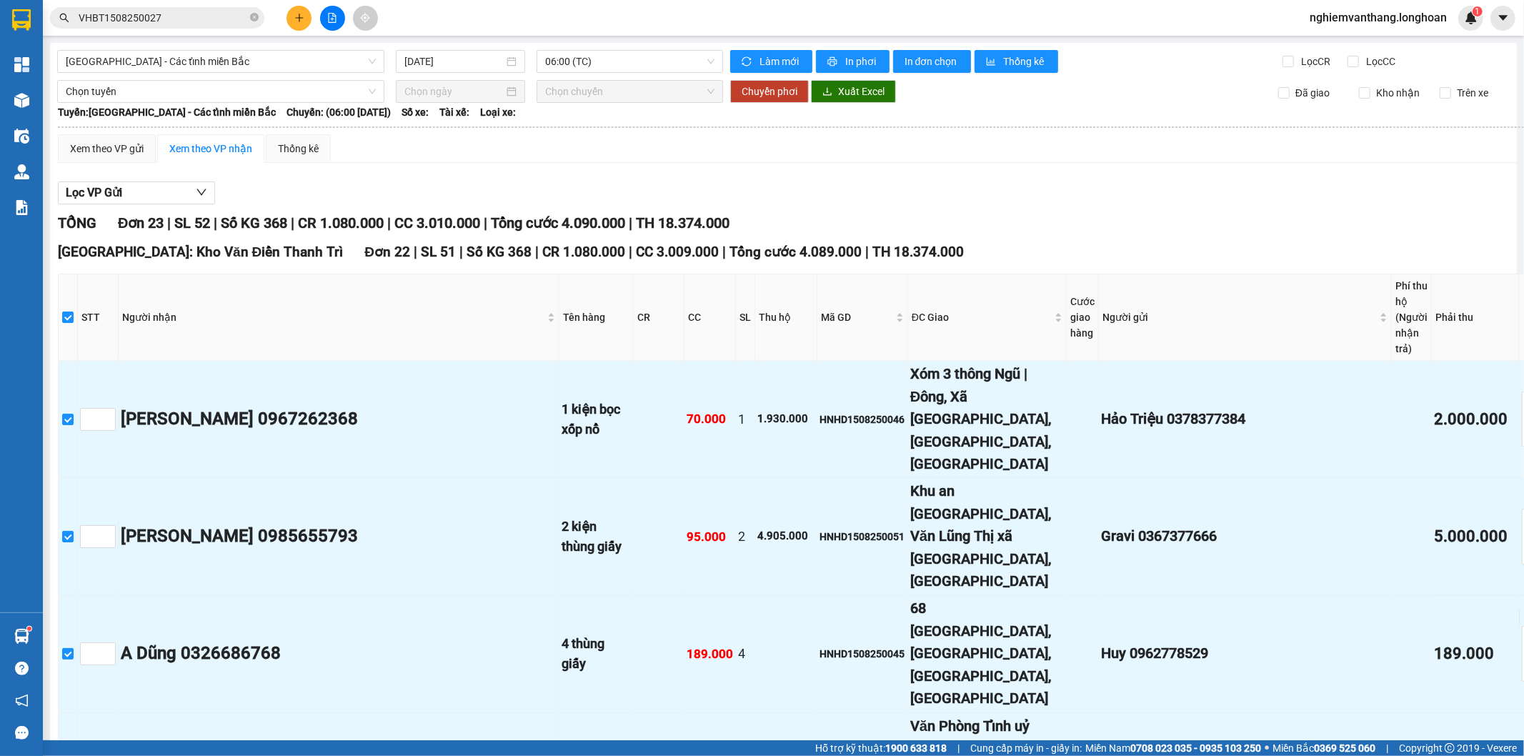
checkbox input "false"
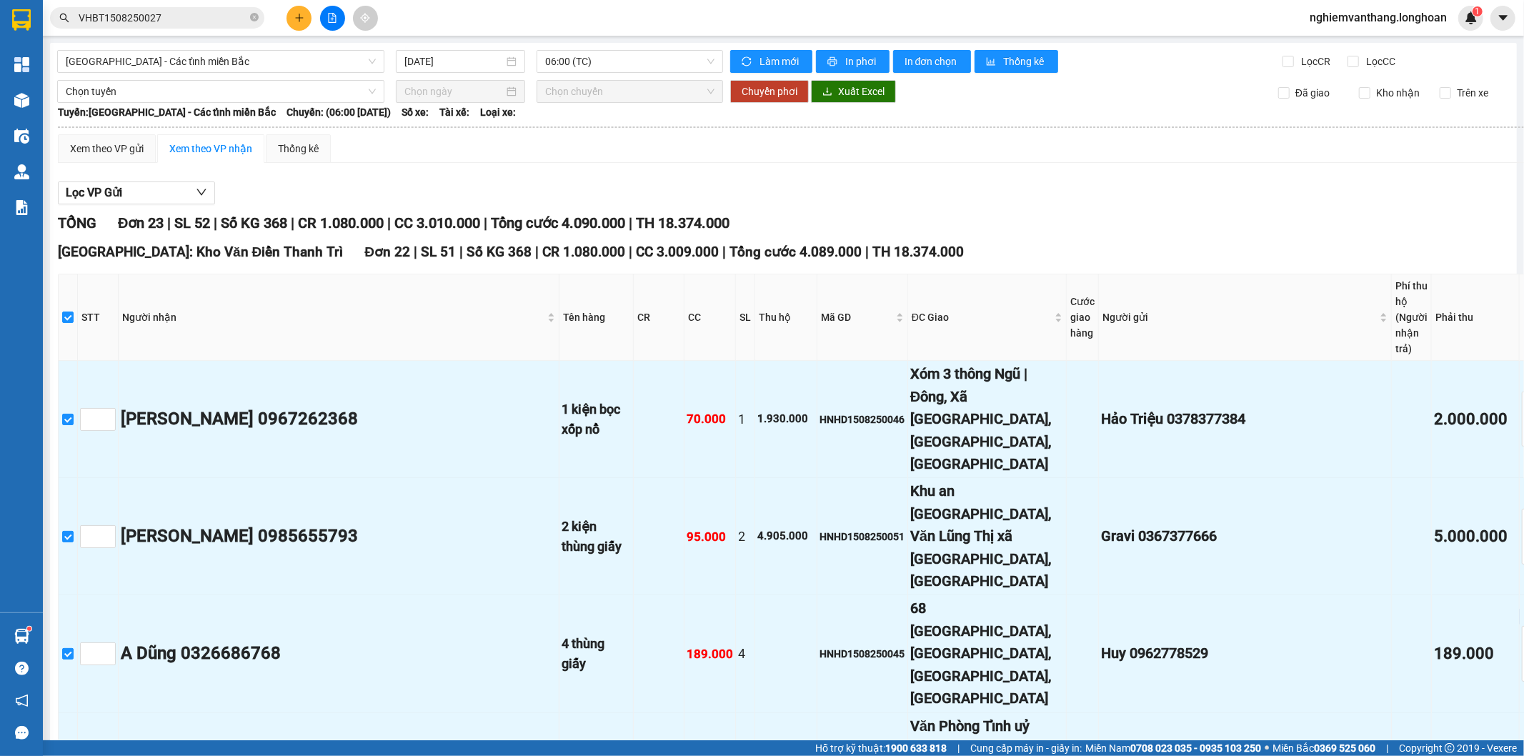
checkbox input "false"
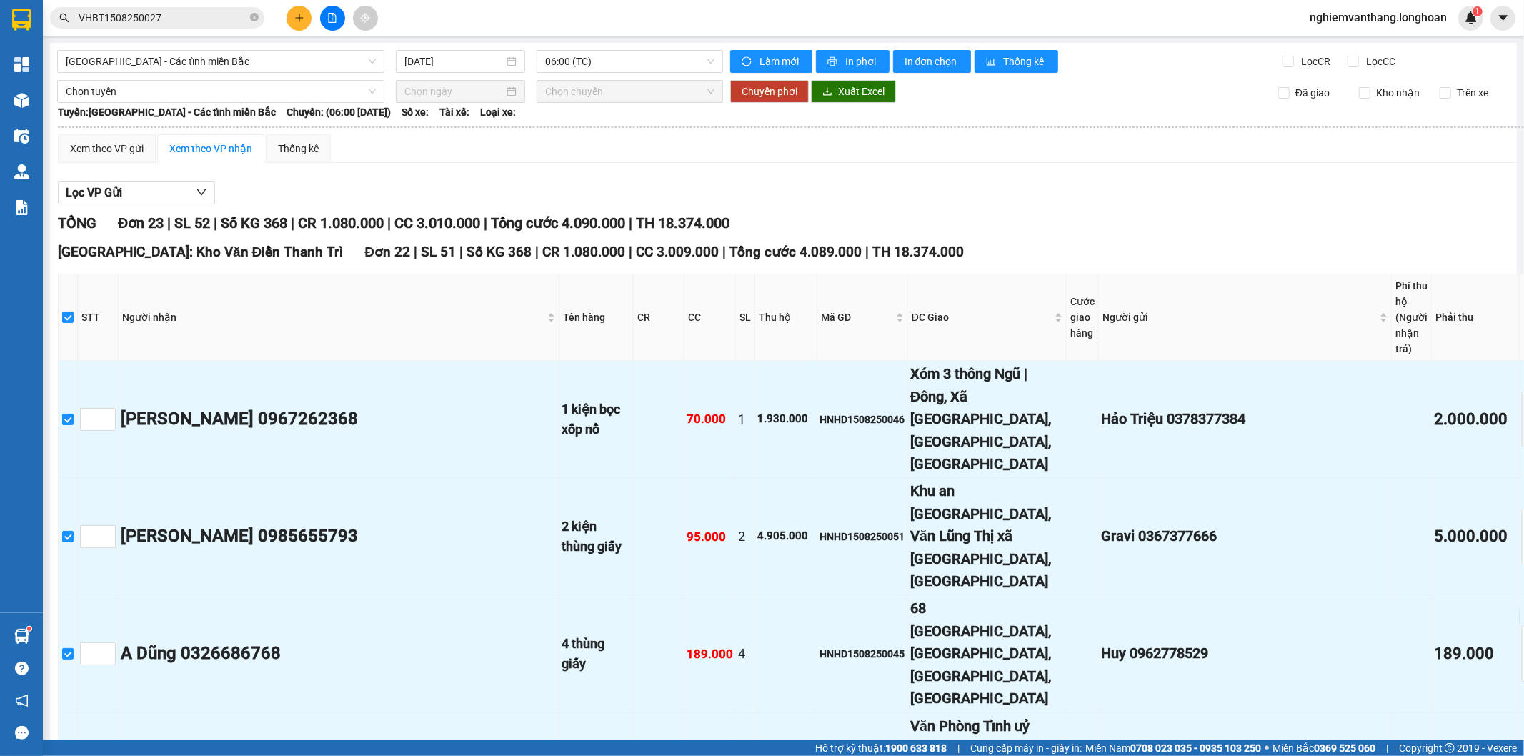
checkbox input "false"
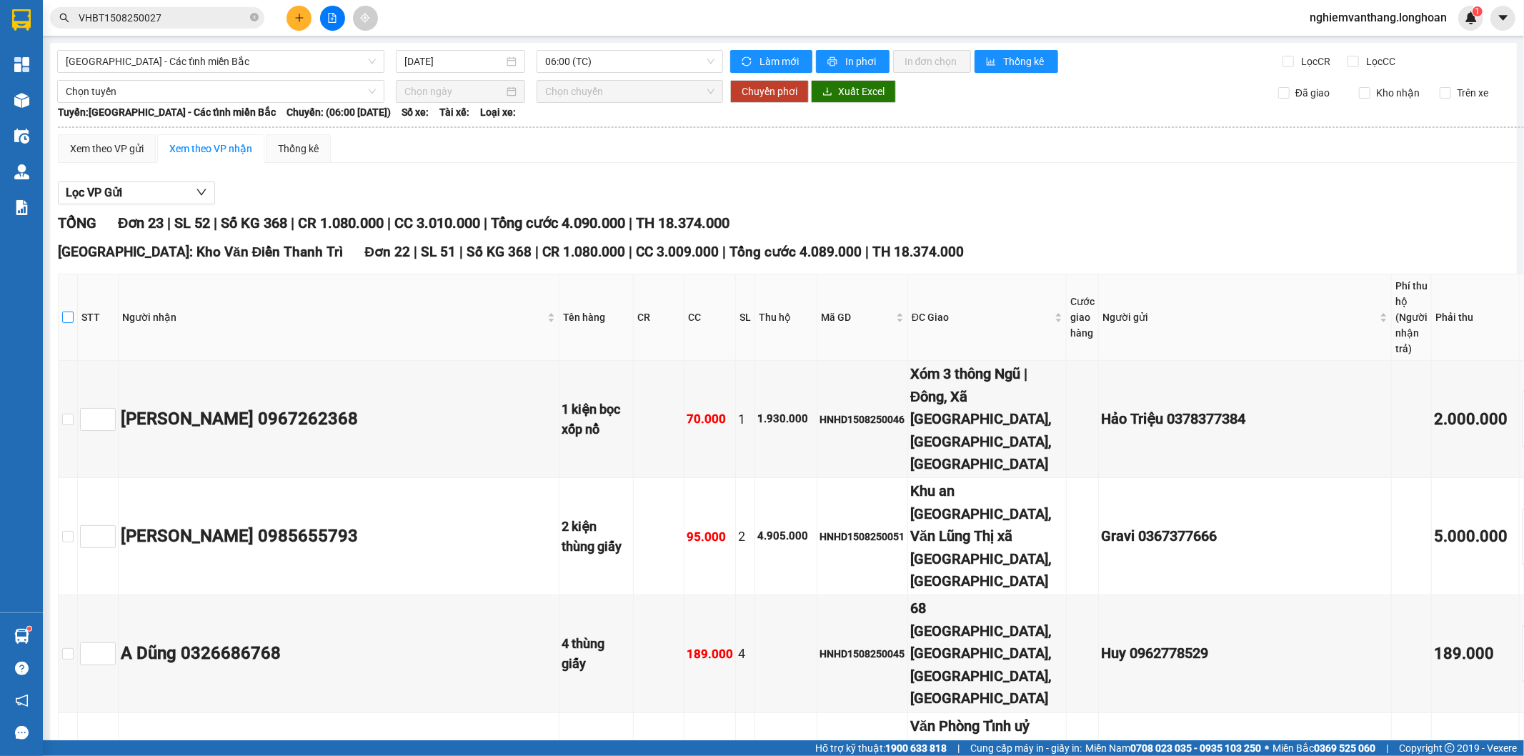
click at [74, 312] on input "checkbox" at bounding box center [67, 317] width 11 height 11
checkbox input "true"
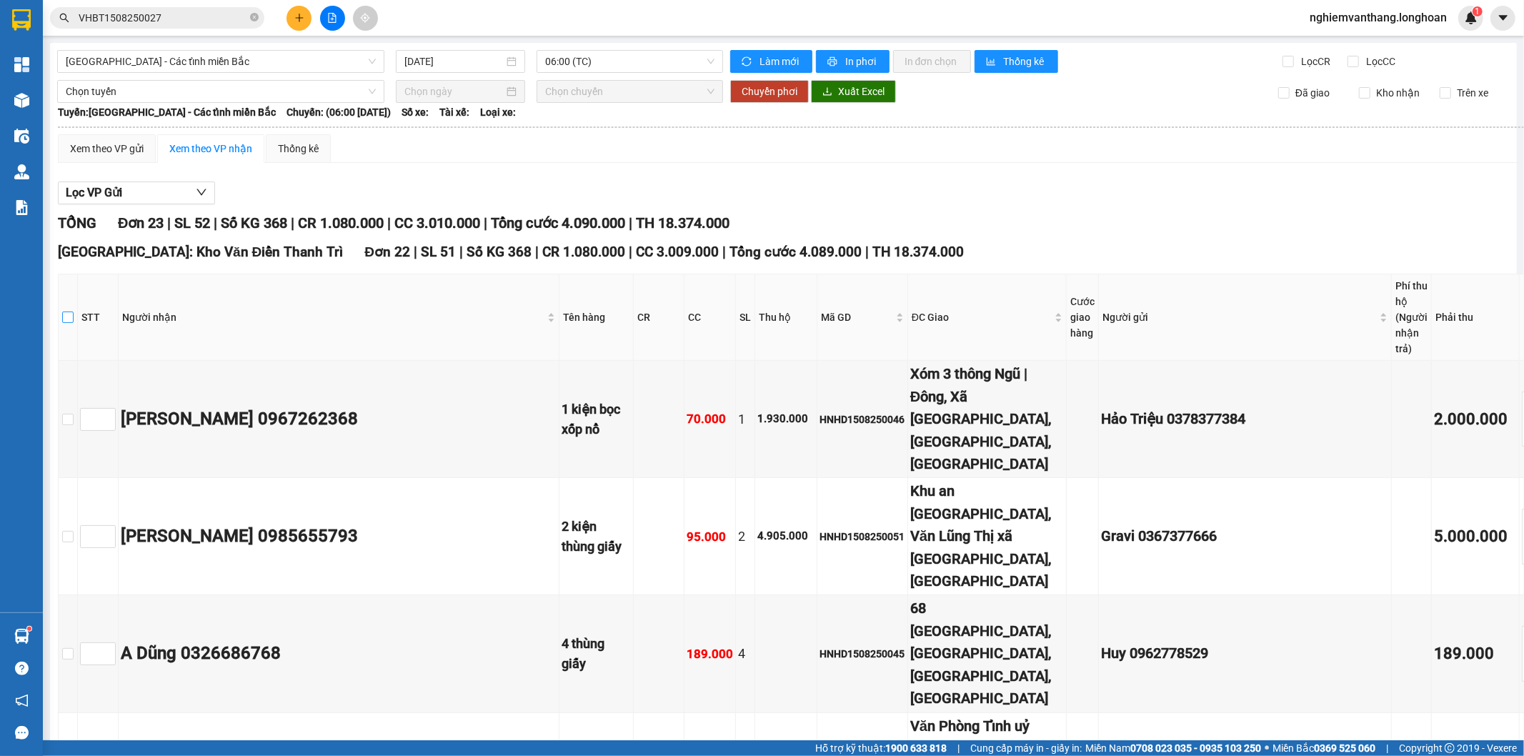
checkbox input "true"
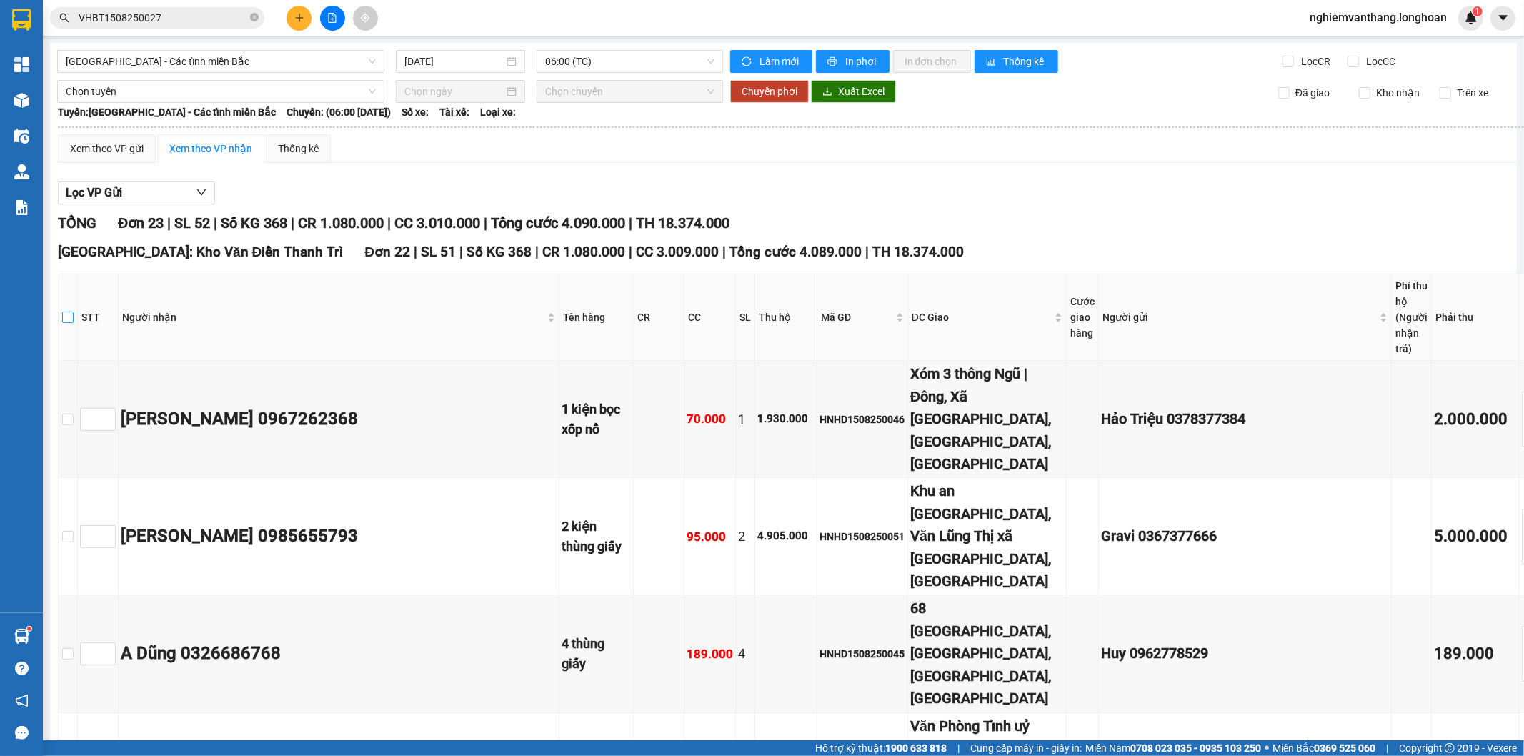
checkbox input "true"
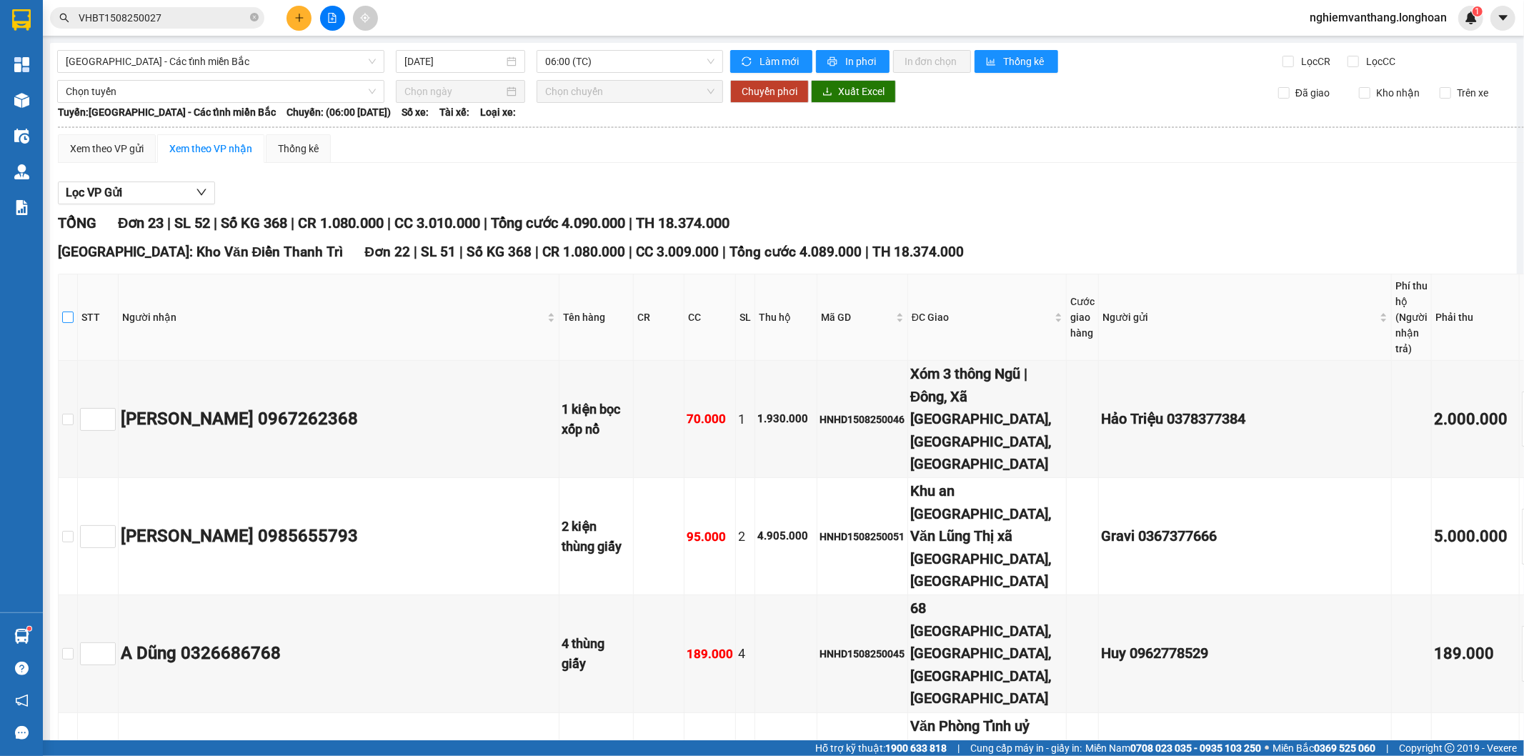
checkbox input "true"
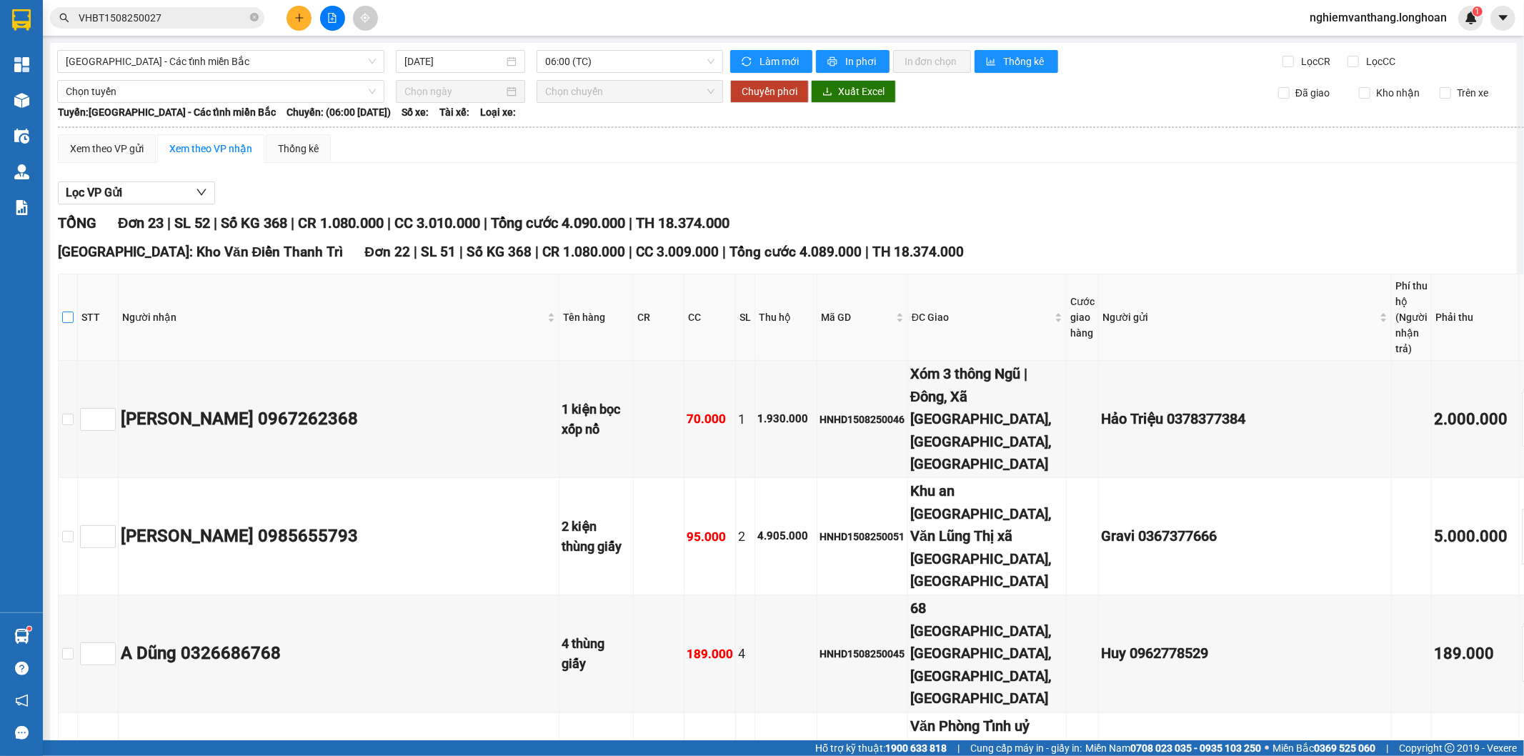
checkbox input "true"
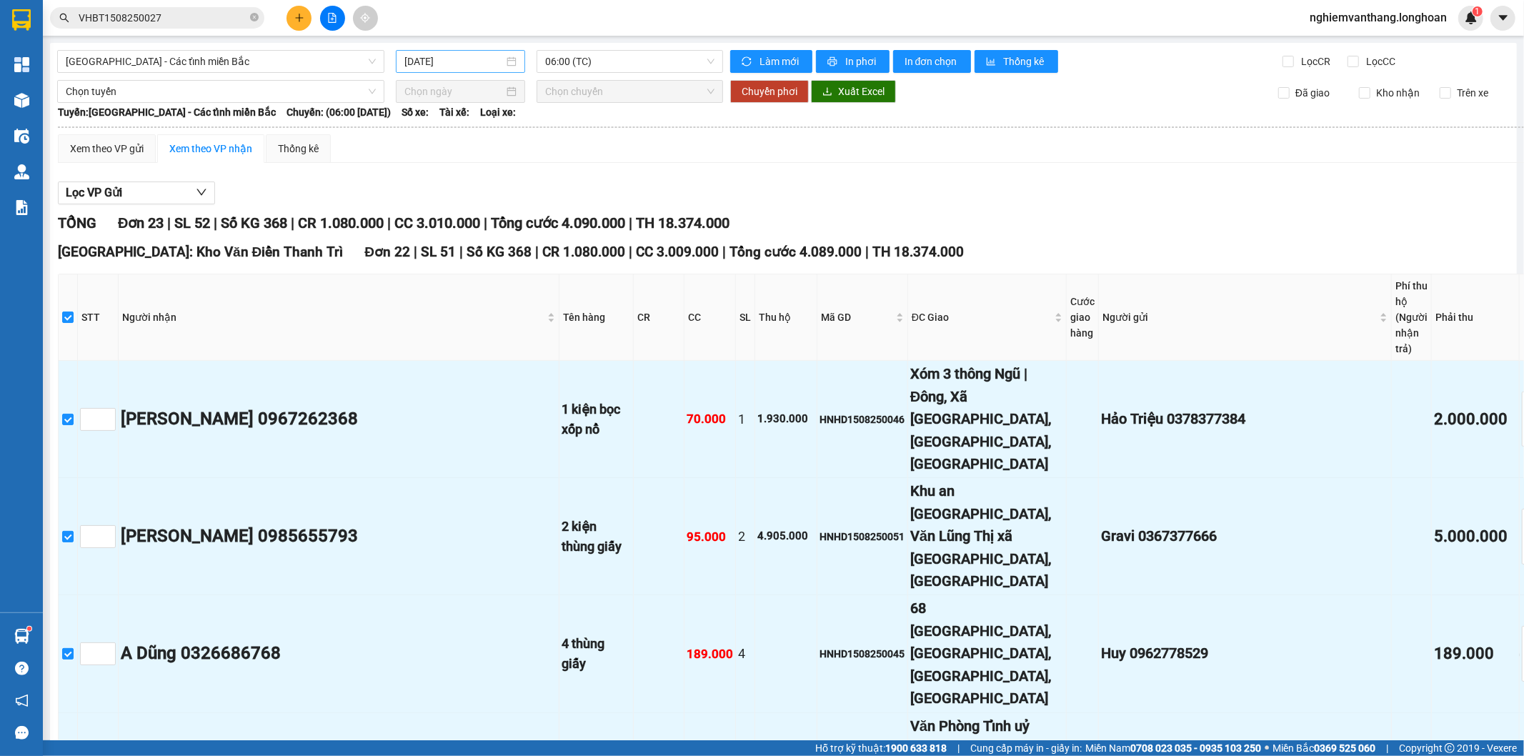
click at [460, 54] on input "[DATE]" at bounding box center [453, 62] width 99 height 16
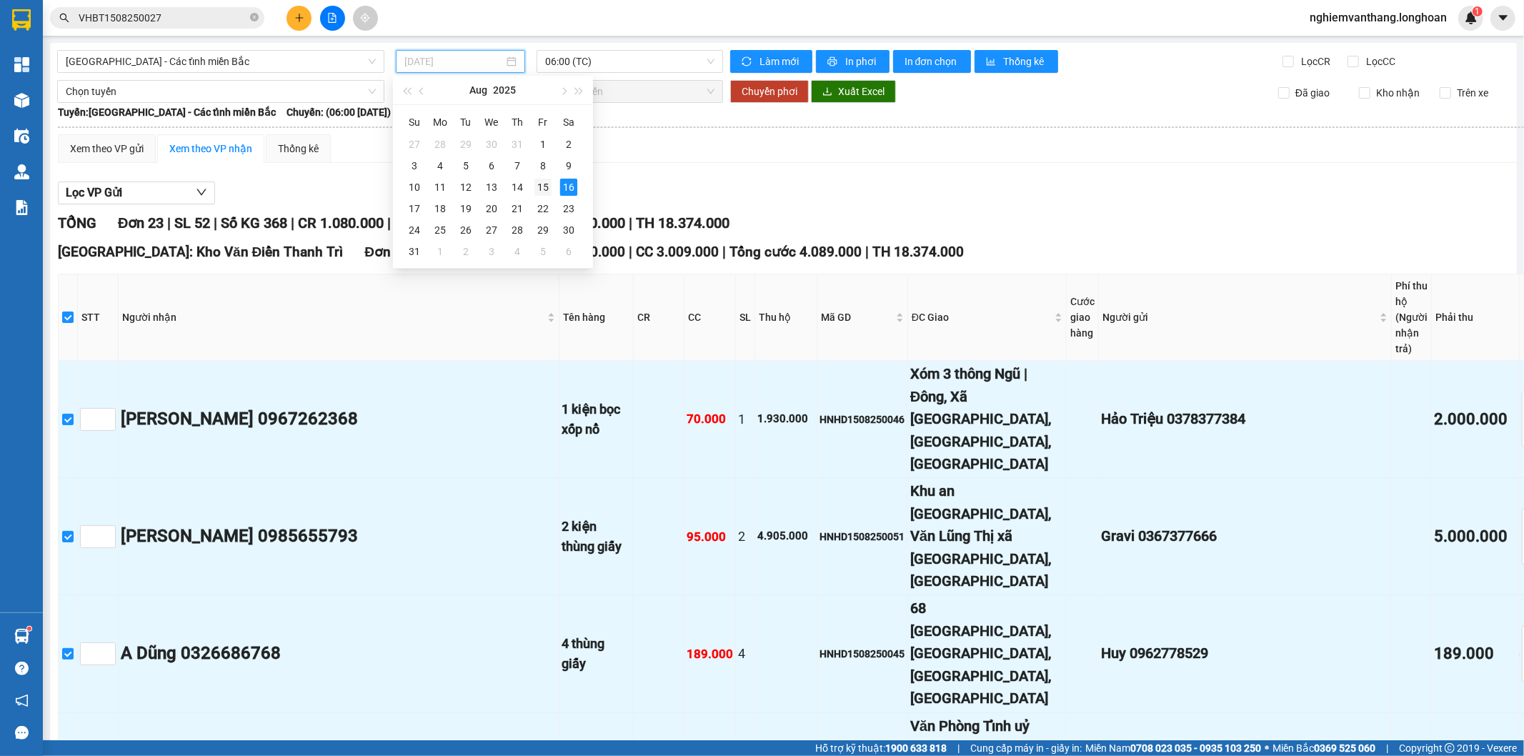
click at [537, 186] on div "15" at bounding box center [542, 187] width 17 height 17
type input "[DATE]"
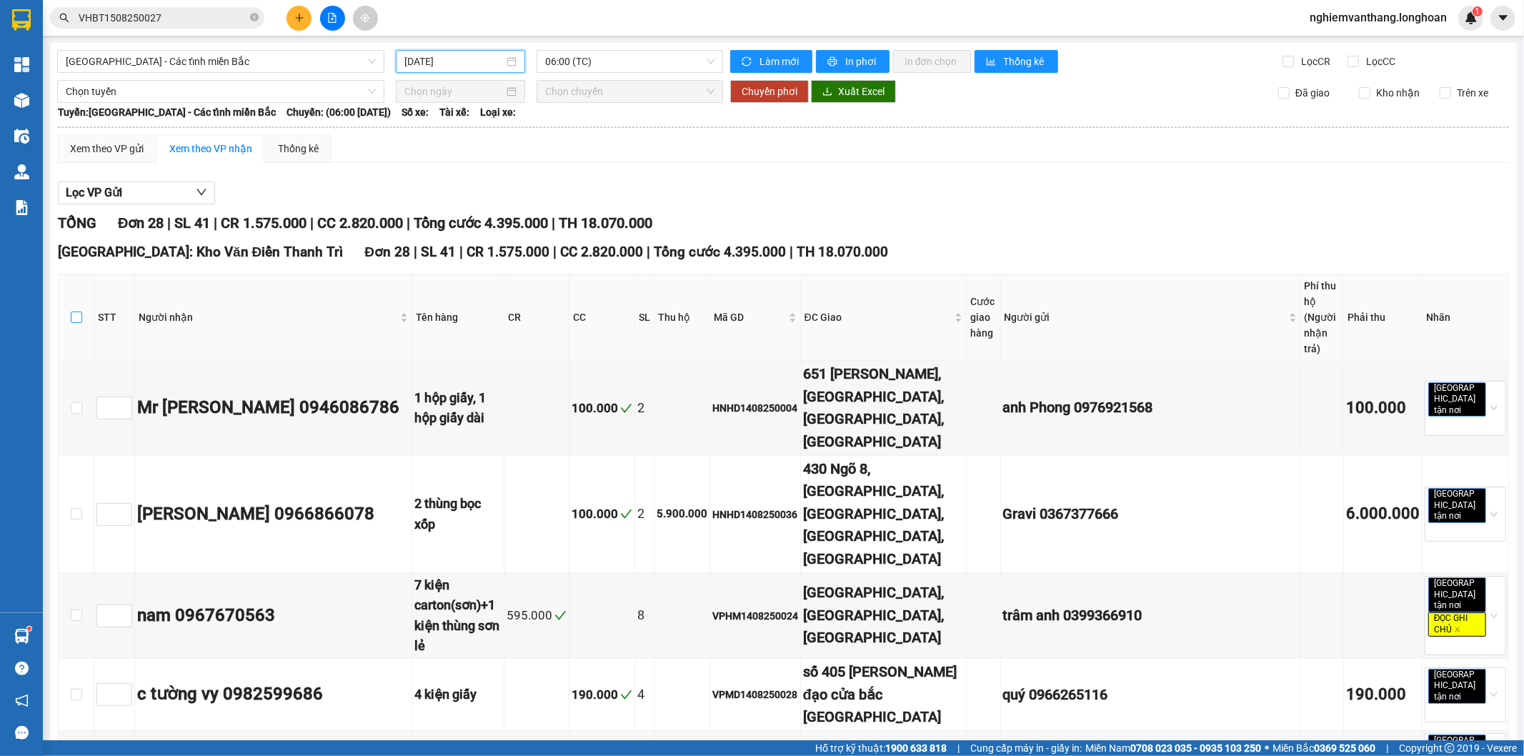
click at [77, 312] on input "checkbox" at bounding box center [76, 317] width 11 height 11
checkbox input "true"
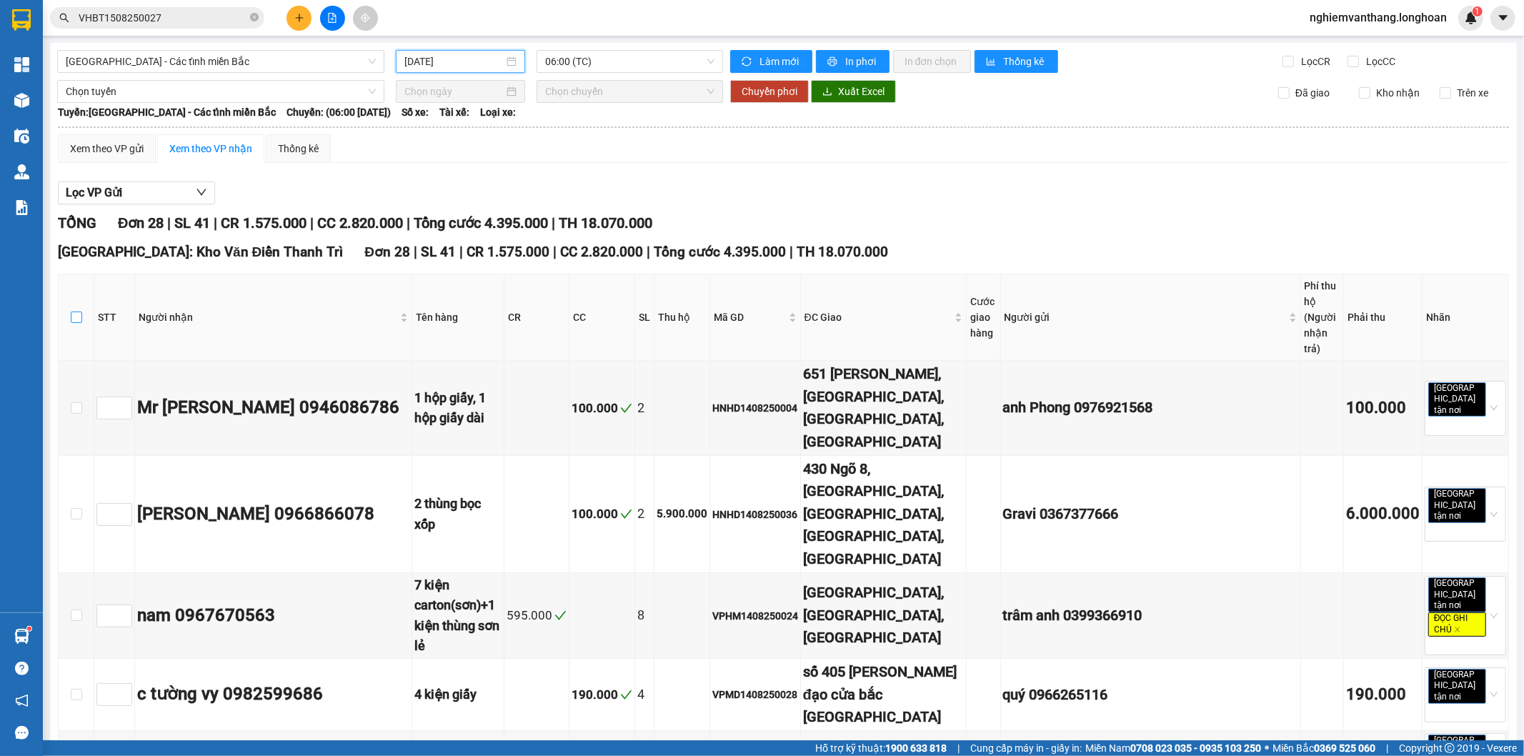
checkbox input "true"
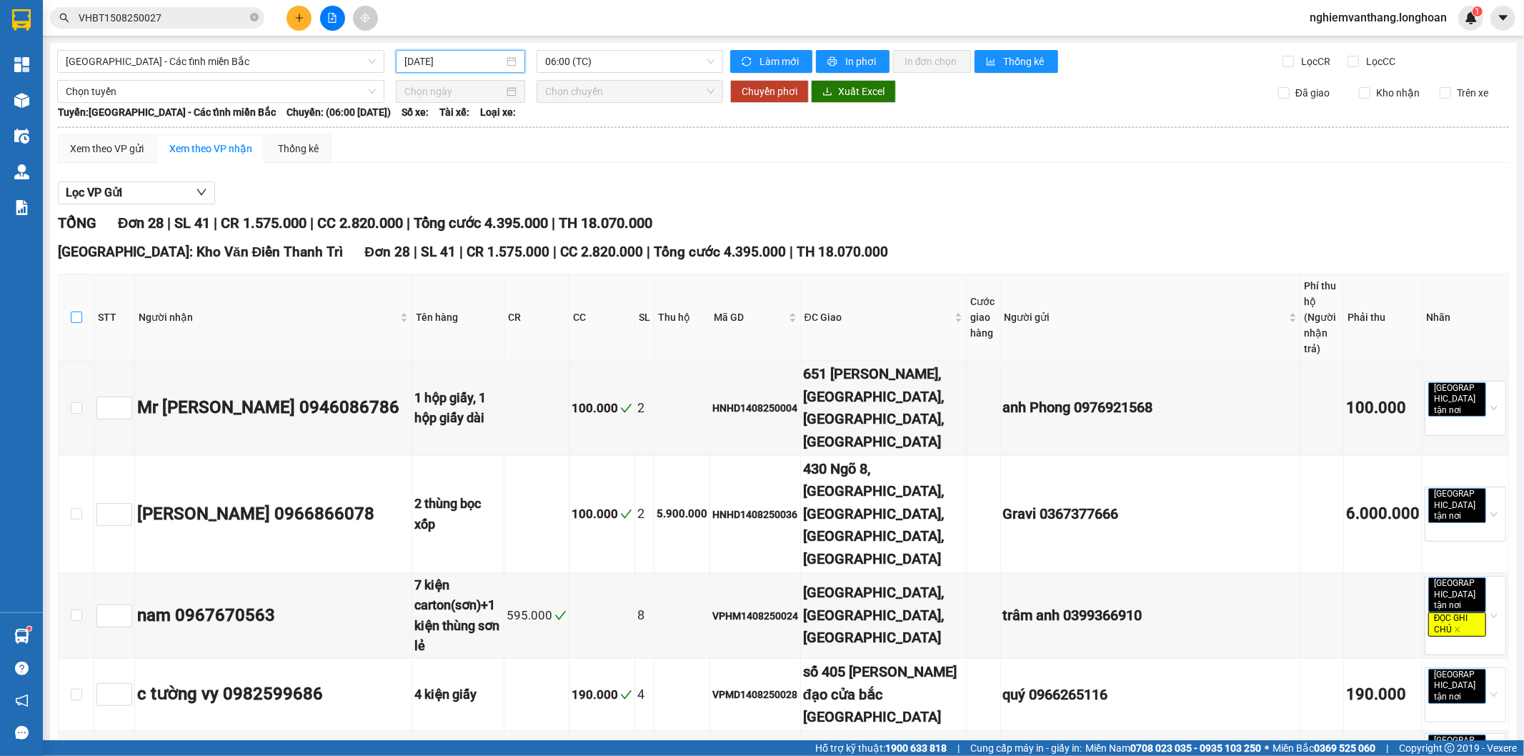
checkbox input "true"
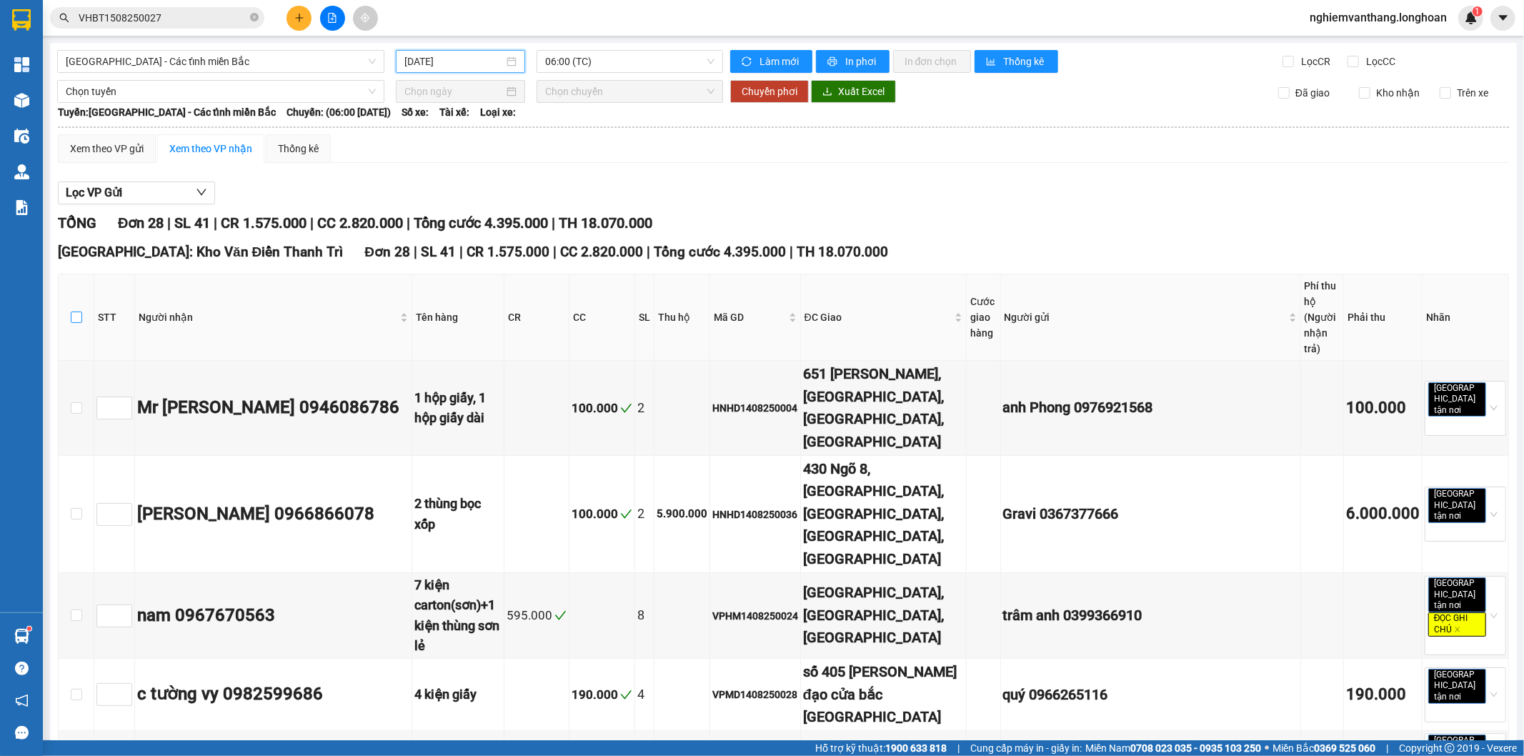
checkbox input "true"
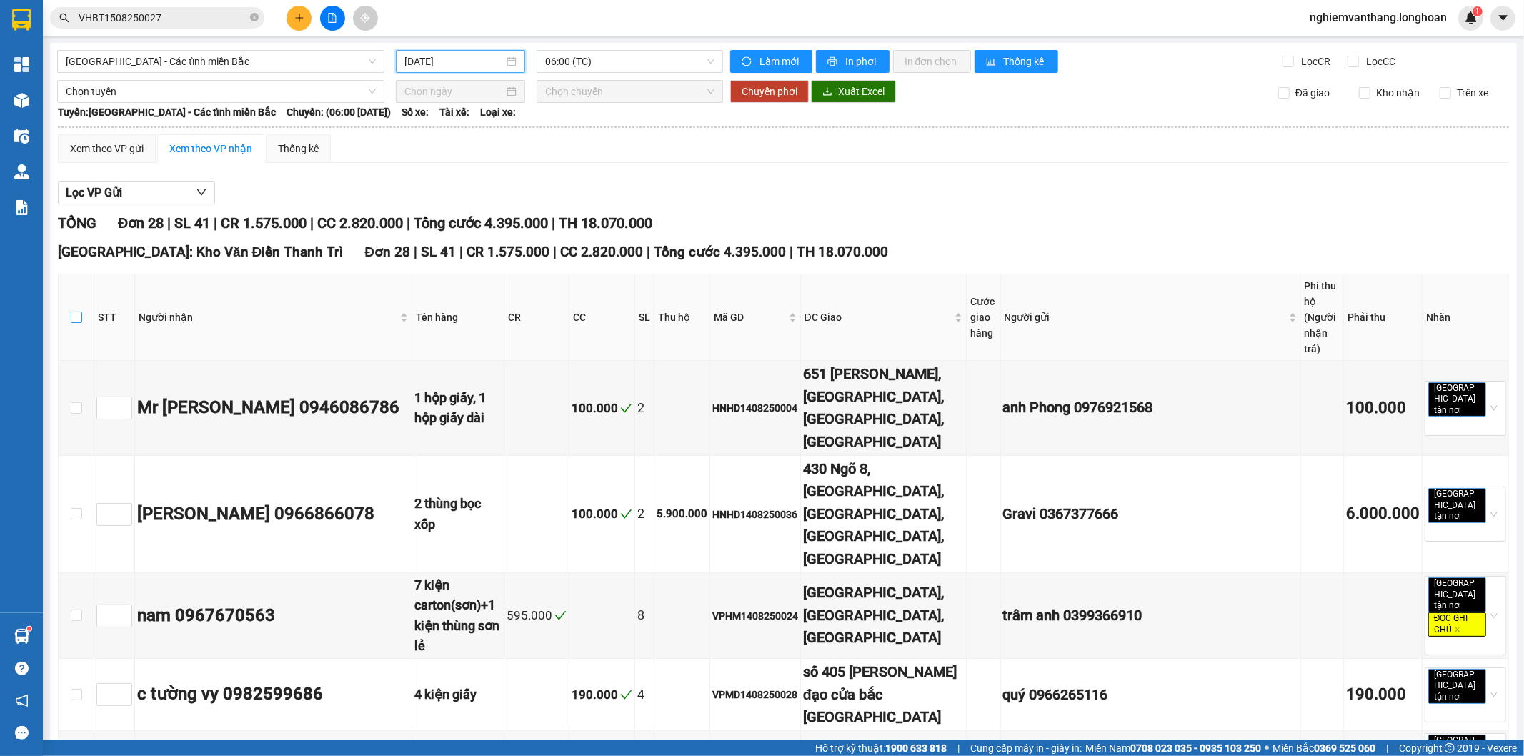
checkbox input "true"
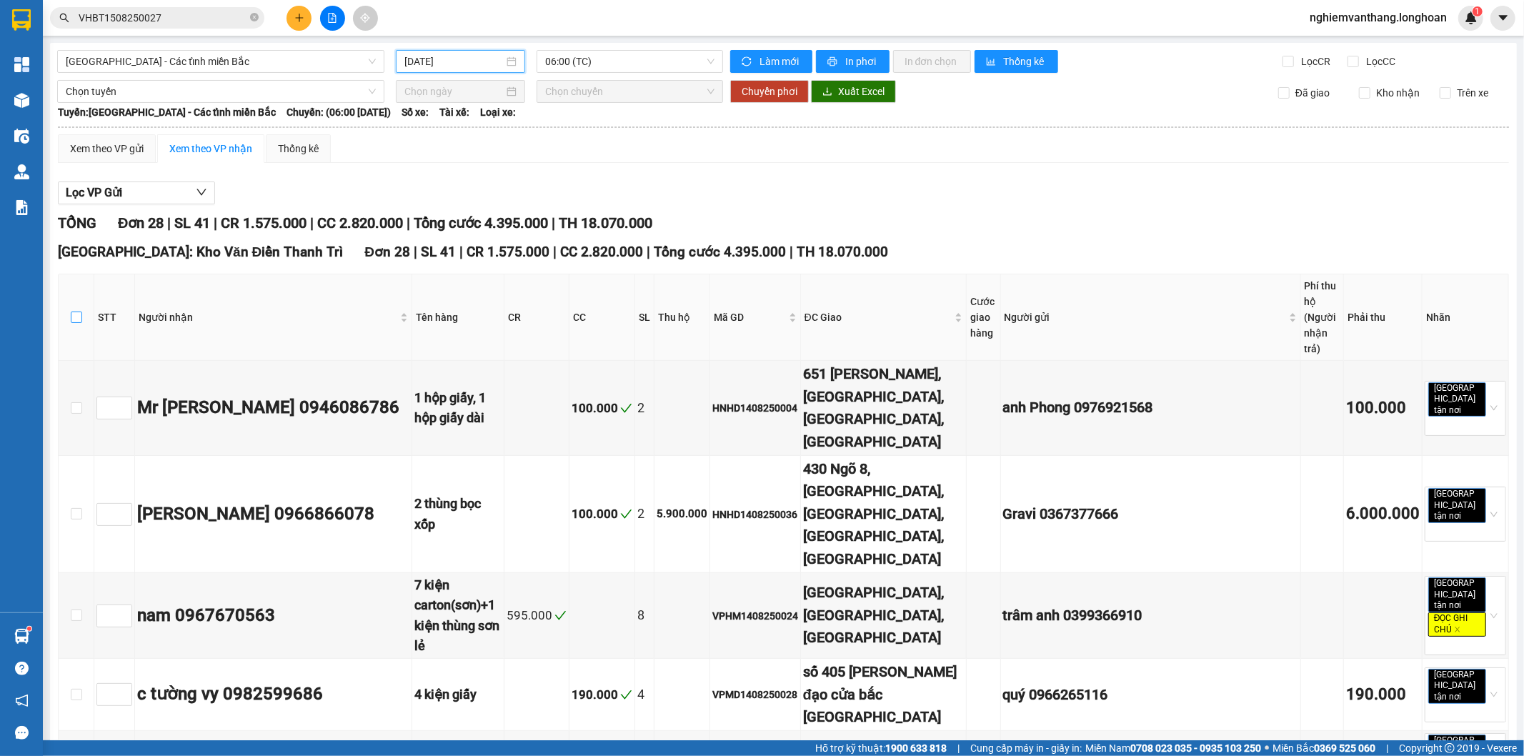
checkbox input "true"
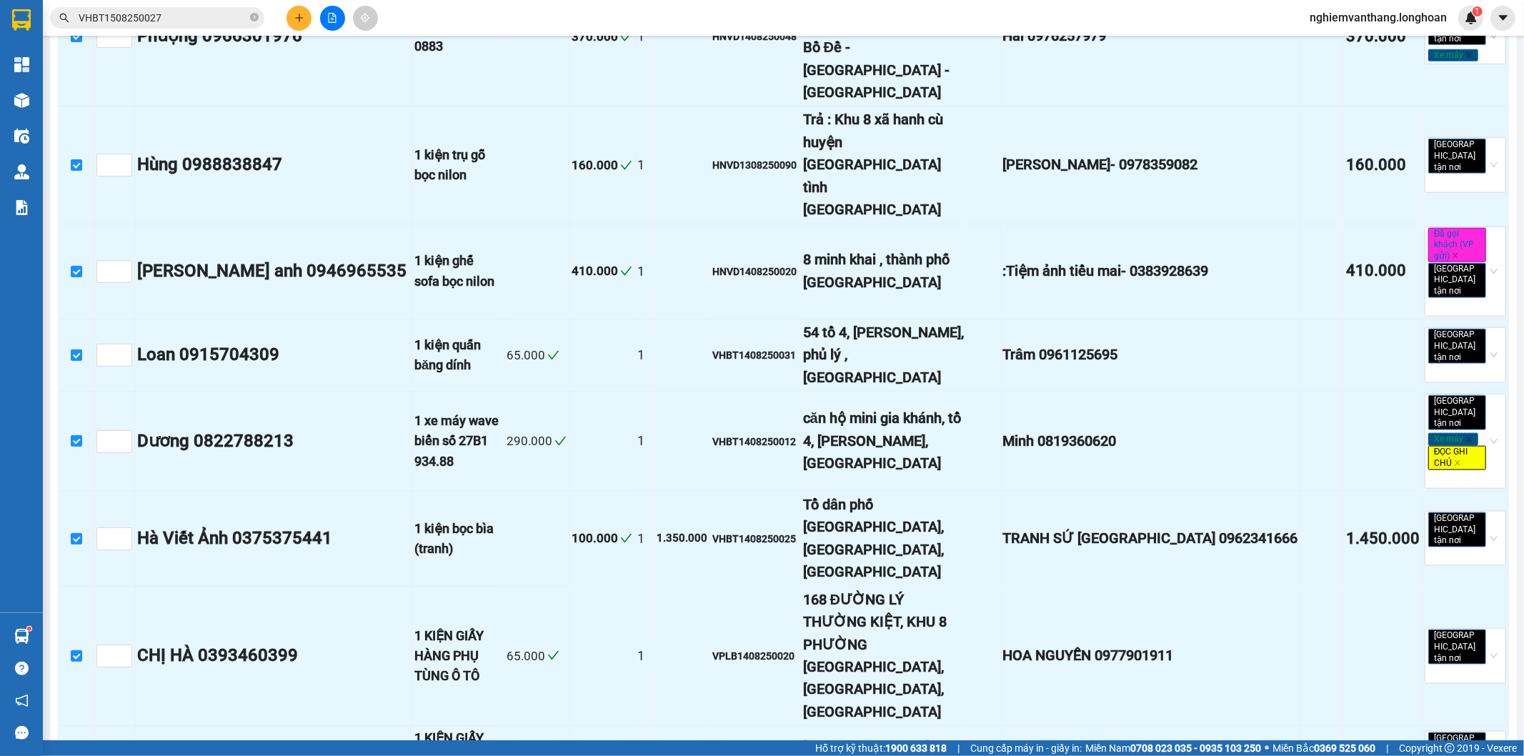
scroll to position [1580, 0]
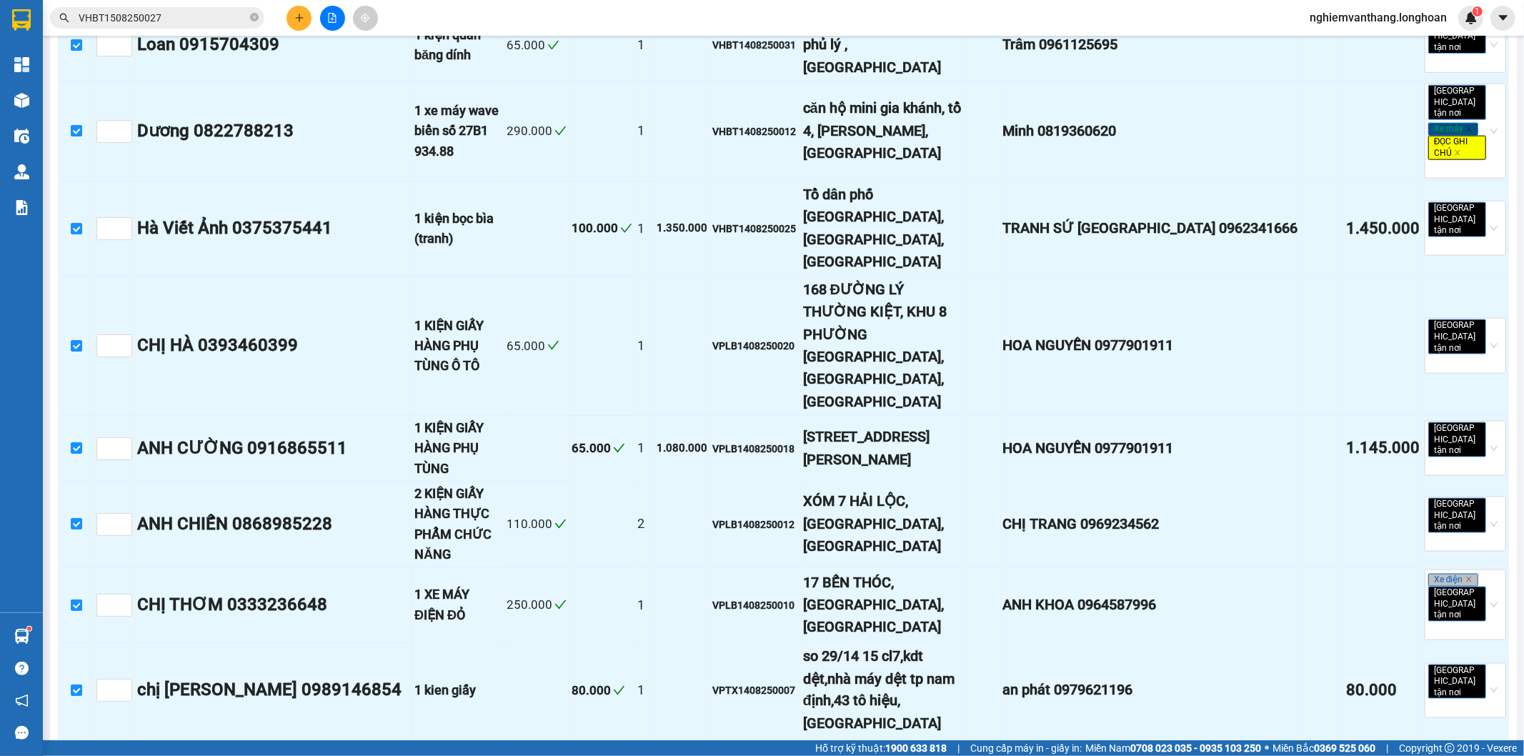
click at [215, 702] on div "Hà Nội: Kho Văn Điển Thanh Trì Đơn 28 | SL 41 | CR 1.575.000 | CC 2.820.000 | T…" at bounding box center [783, 9] width 1451 height 2694
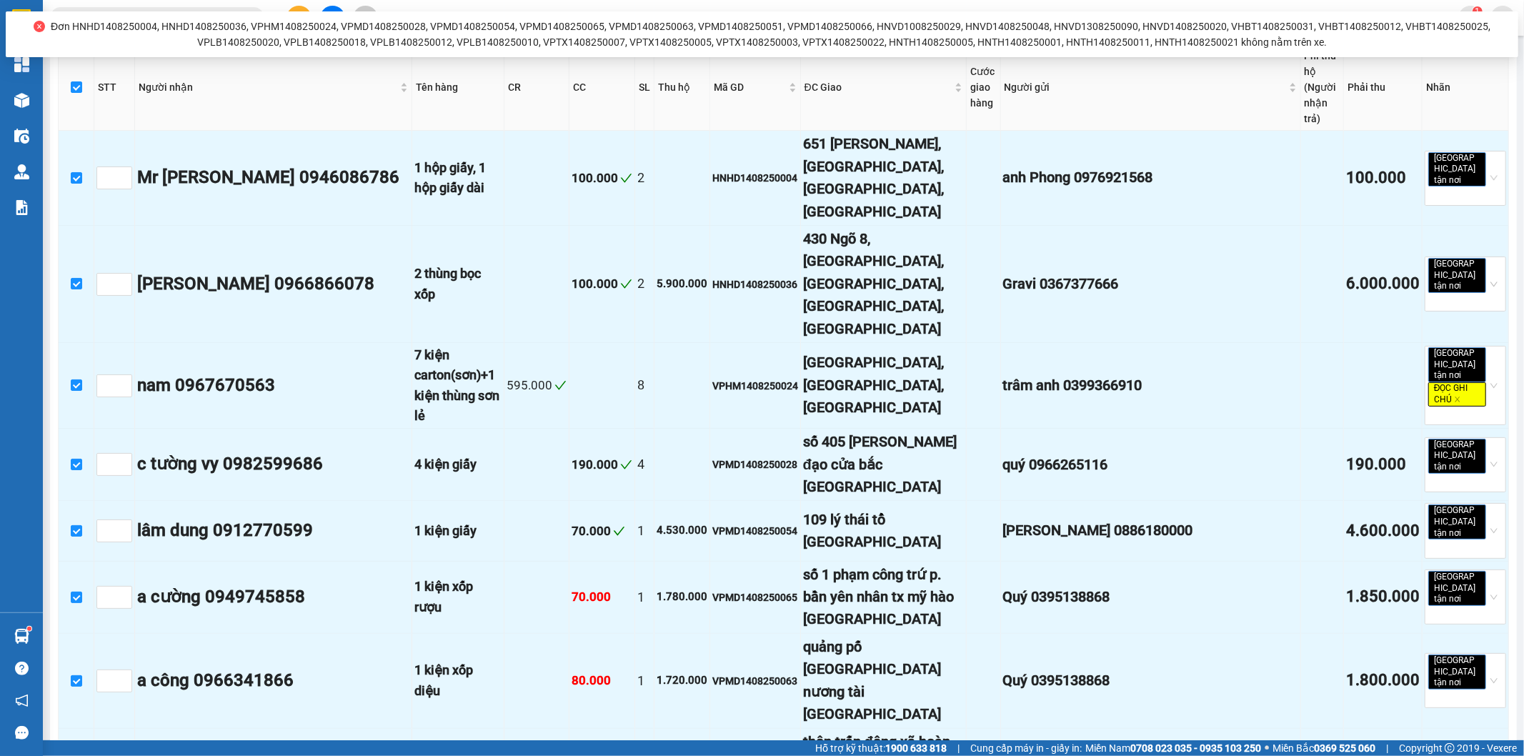
scroll to position [0, 0]
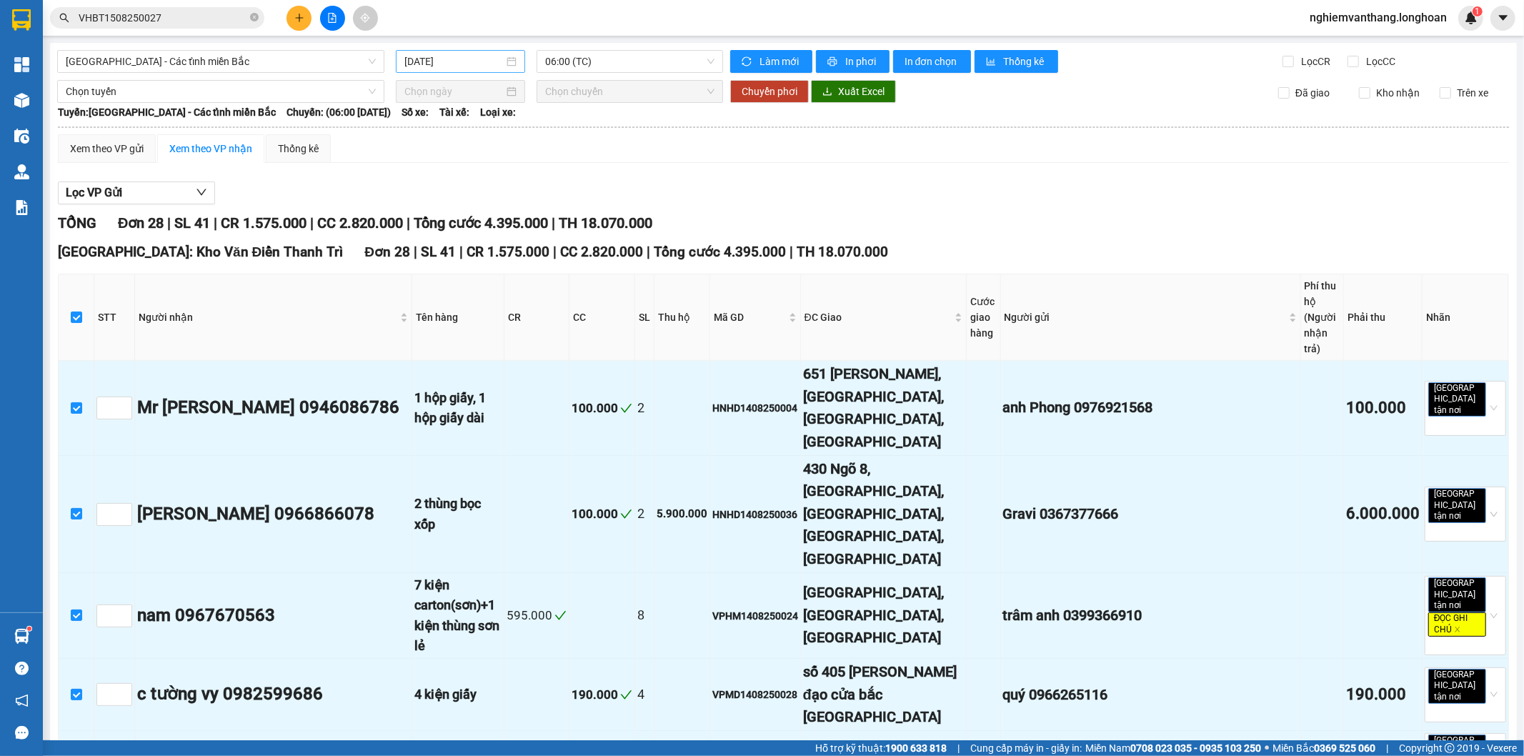
click at [461, 71] on div "[DATE]" at bounding box center [460, 61] width 129 height 23
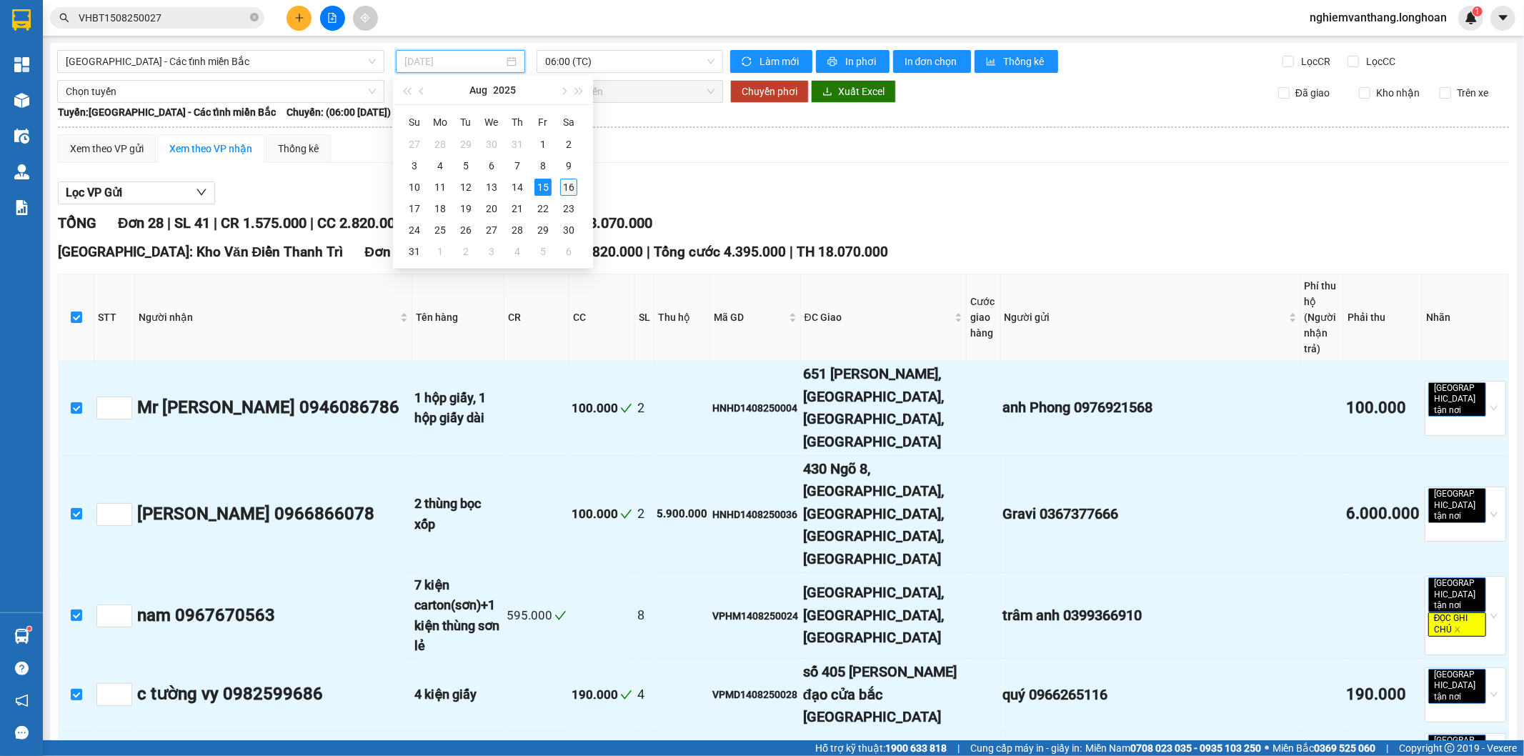
click at [572, 189] on div "16" at bounding box center [568, 187] width 17 height 17
type input "[DATE]"
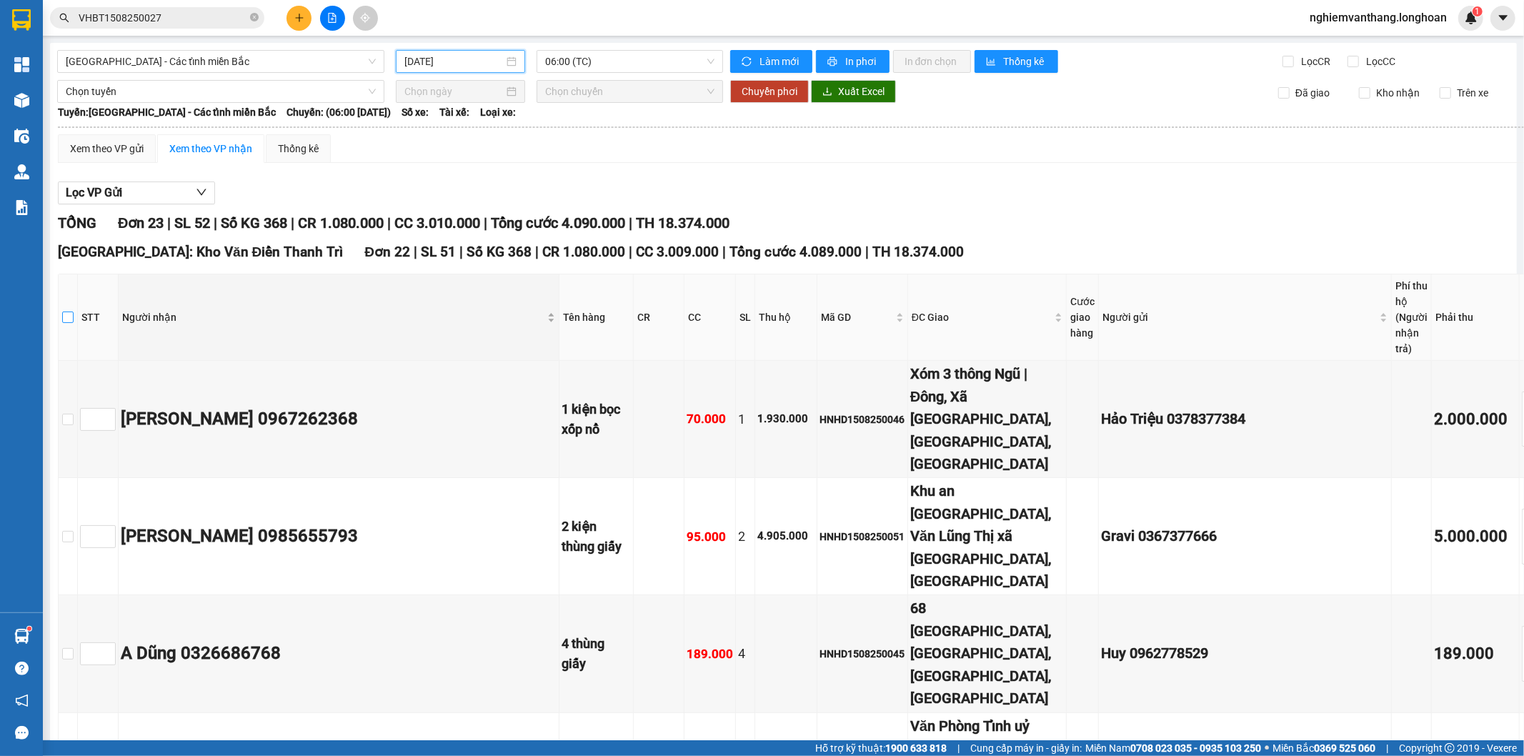
click at [74, 318] on input "checkbox" at bounding box center [67, 317] width 11 height 11
checkbox input "true"
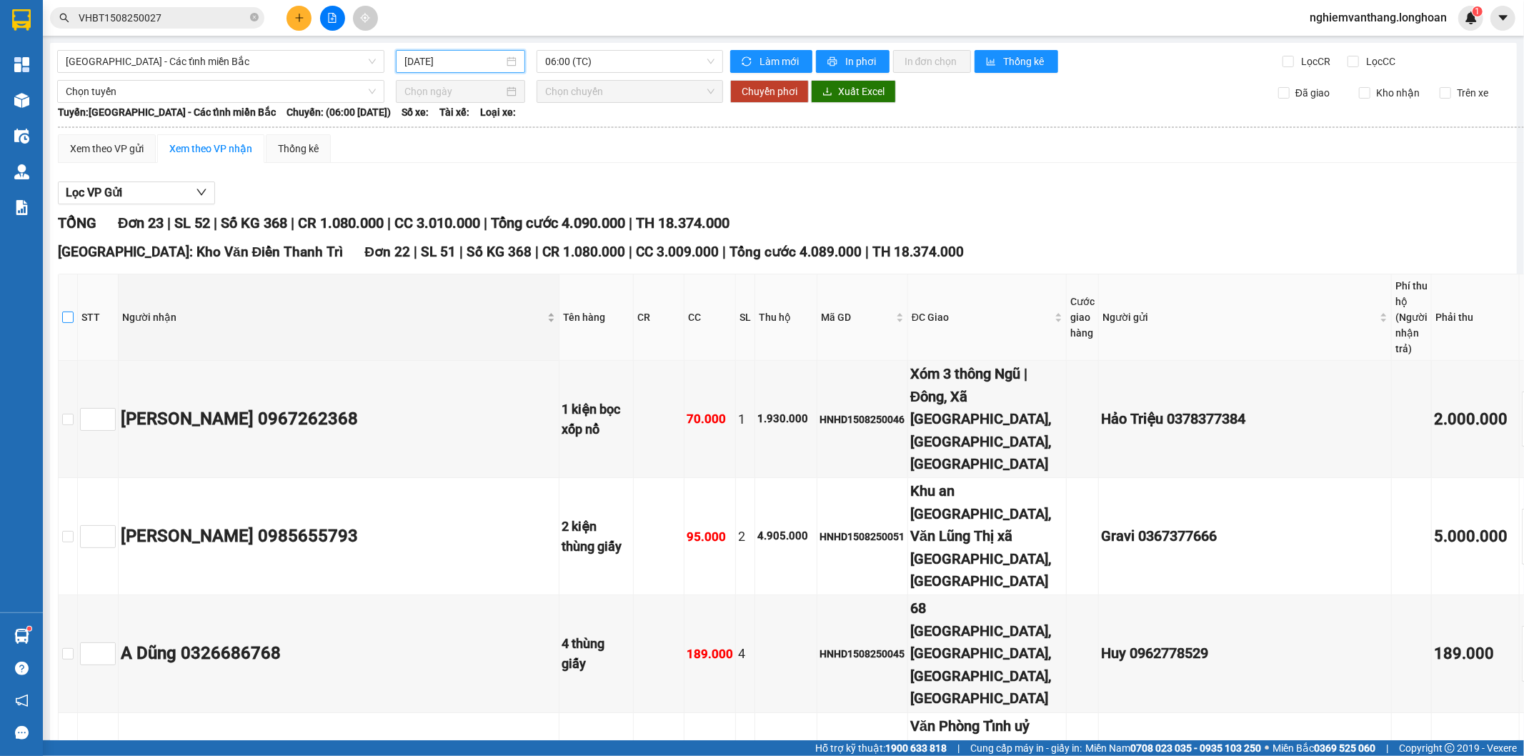
checkbox input "true"
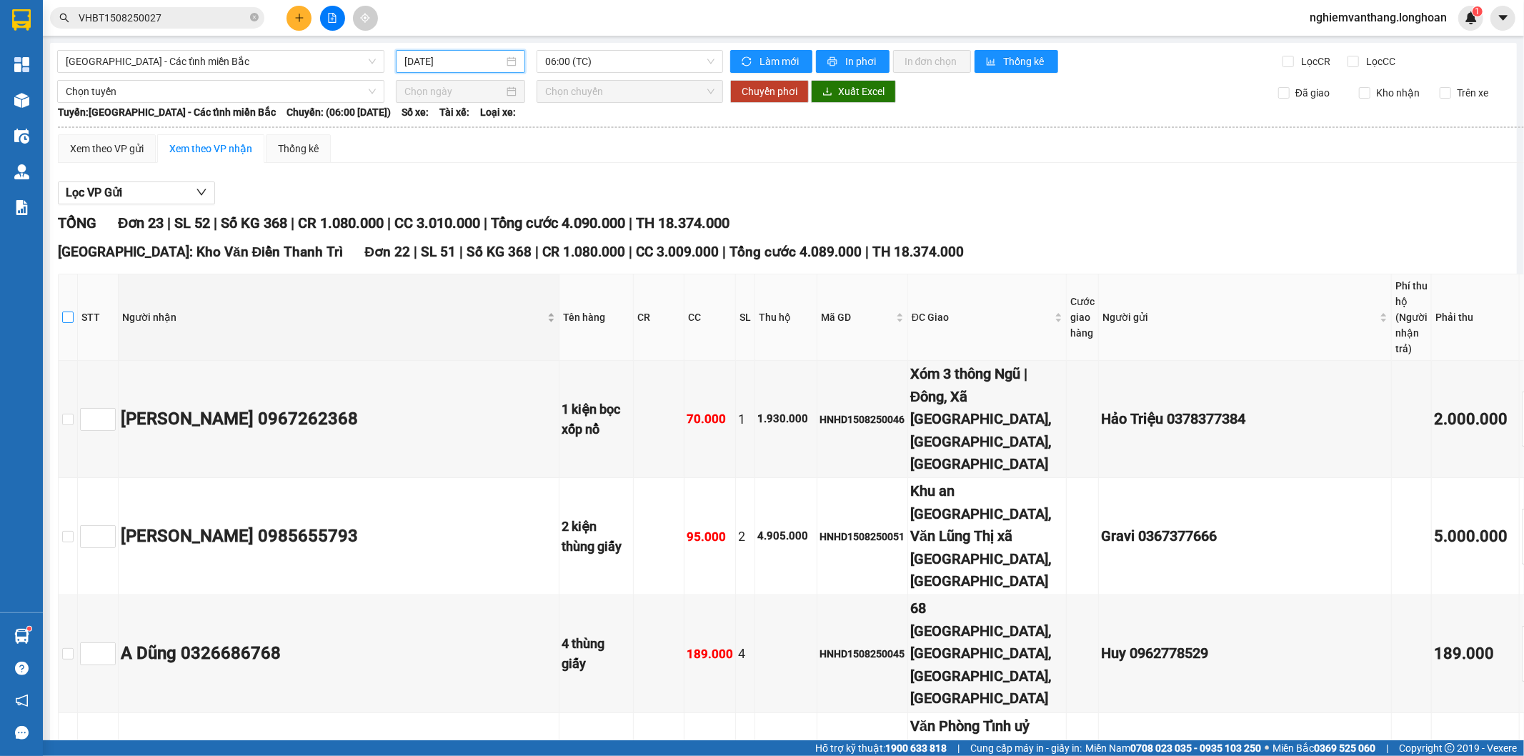
checkbox input "true"
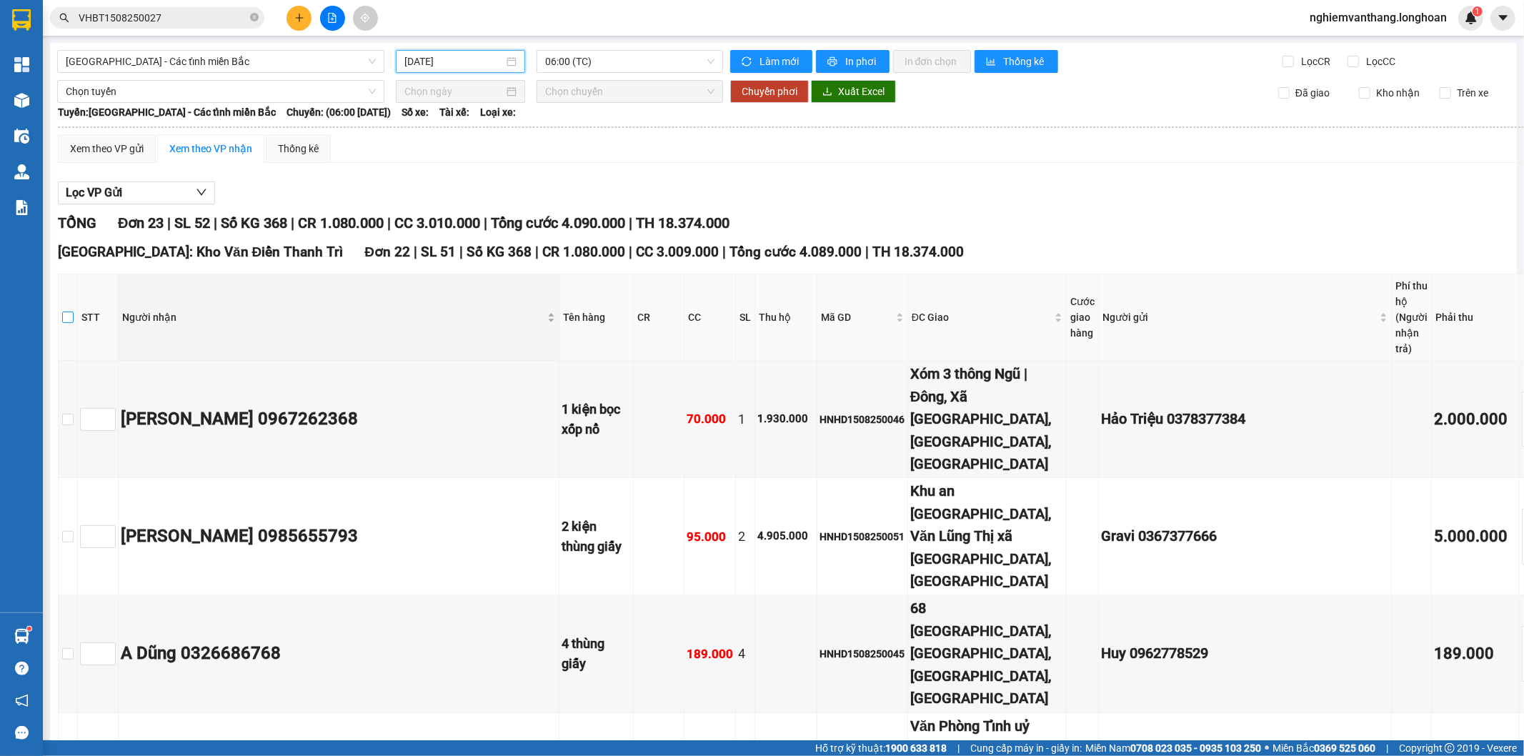
checkbox input "true"
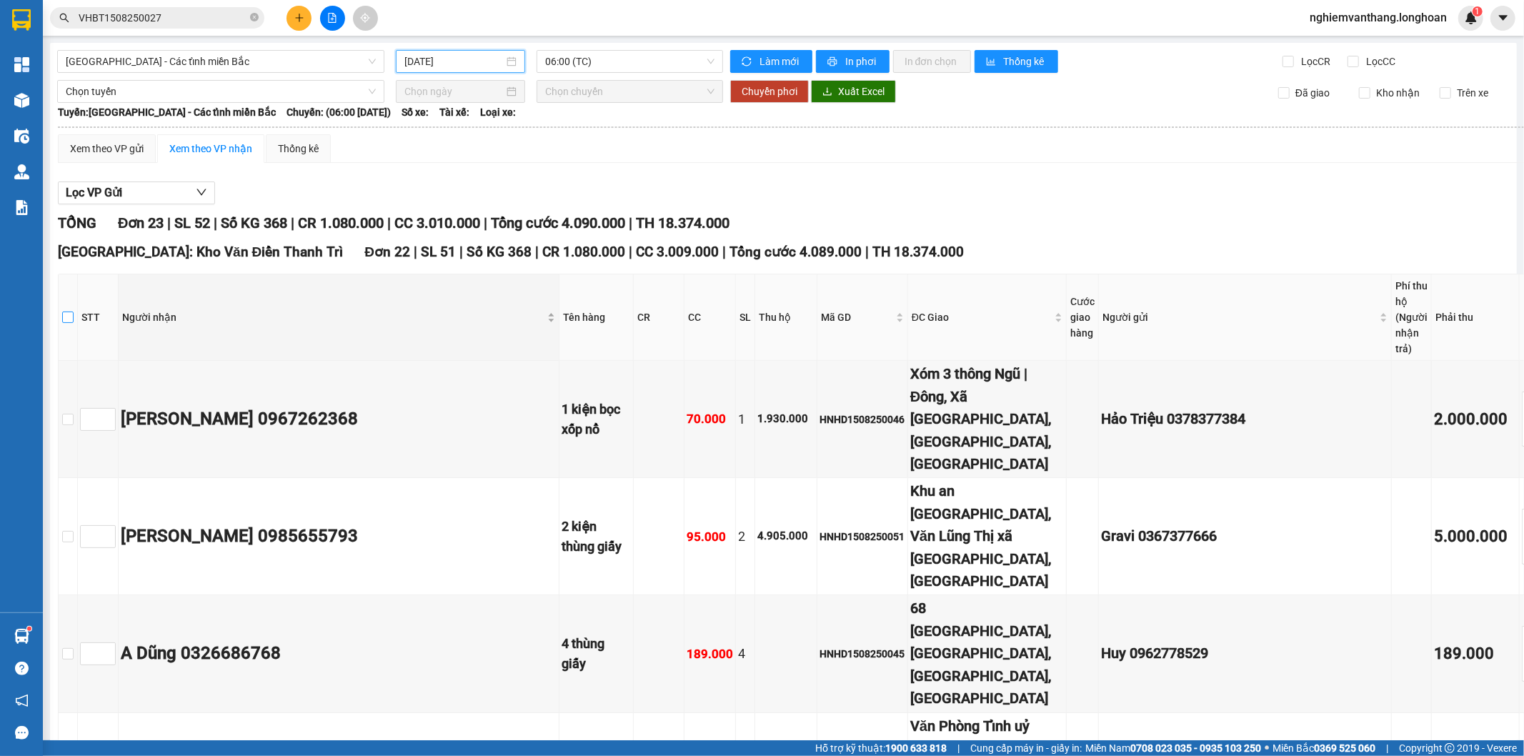
checkbox input "true"
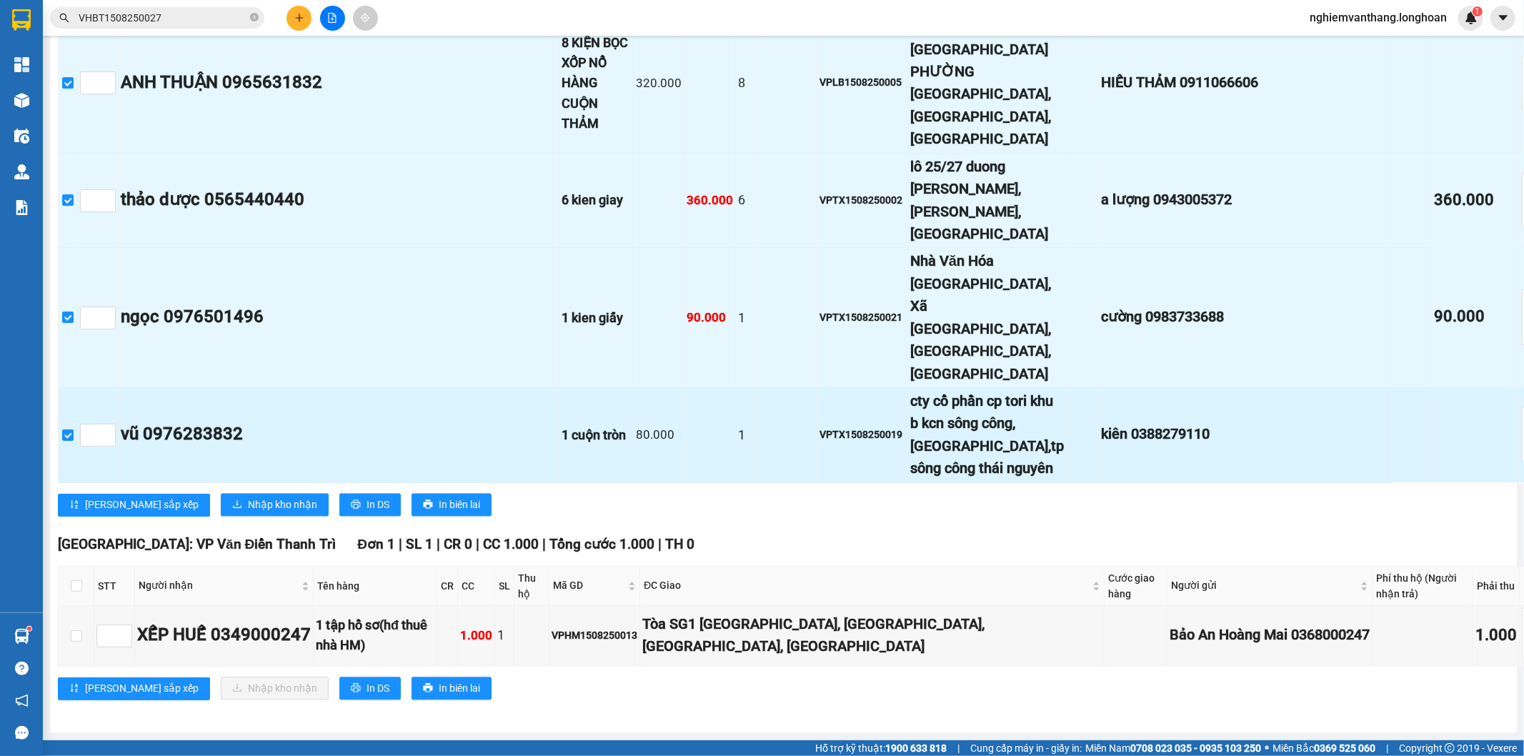
scroll to position [3670, 0]
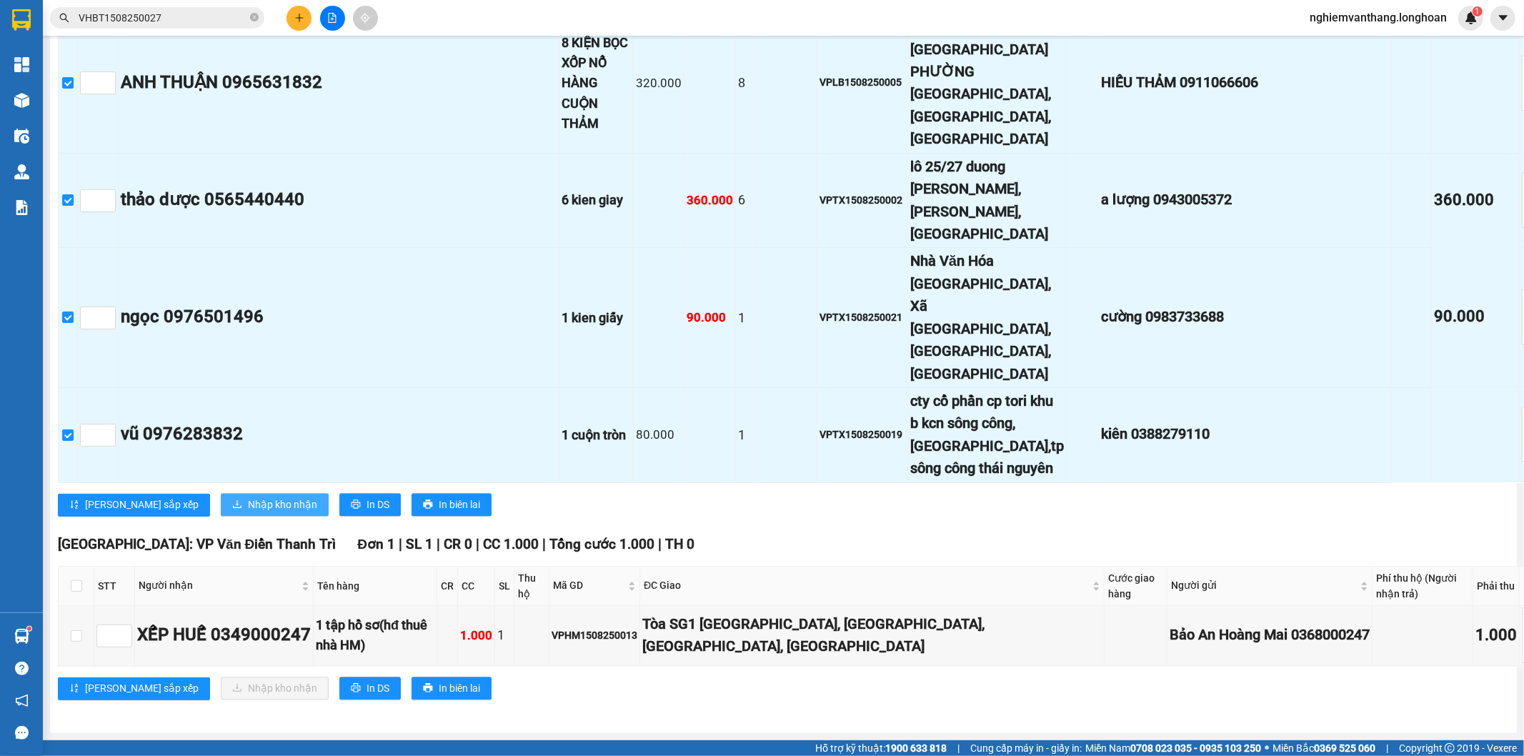
click at [248, 513] on span "Nhập kho nhận" at bounding box center [282, 505] width 69 height 16
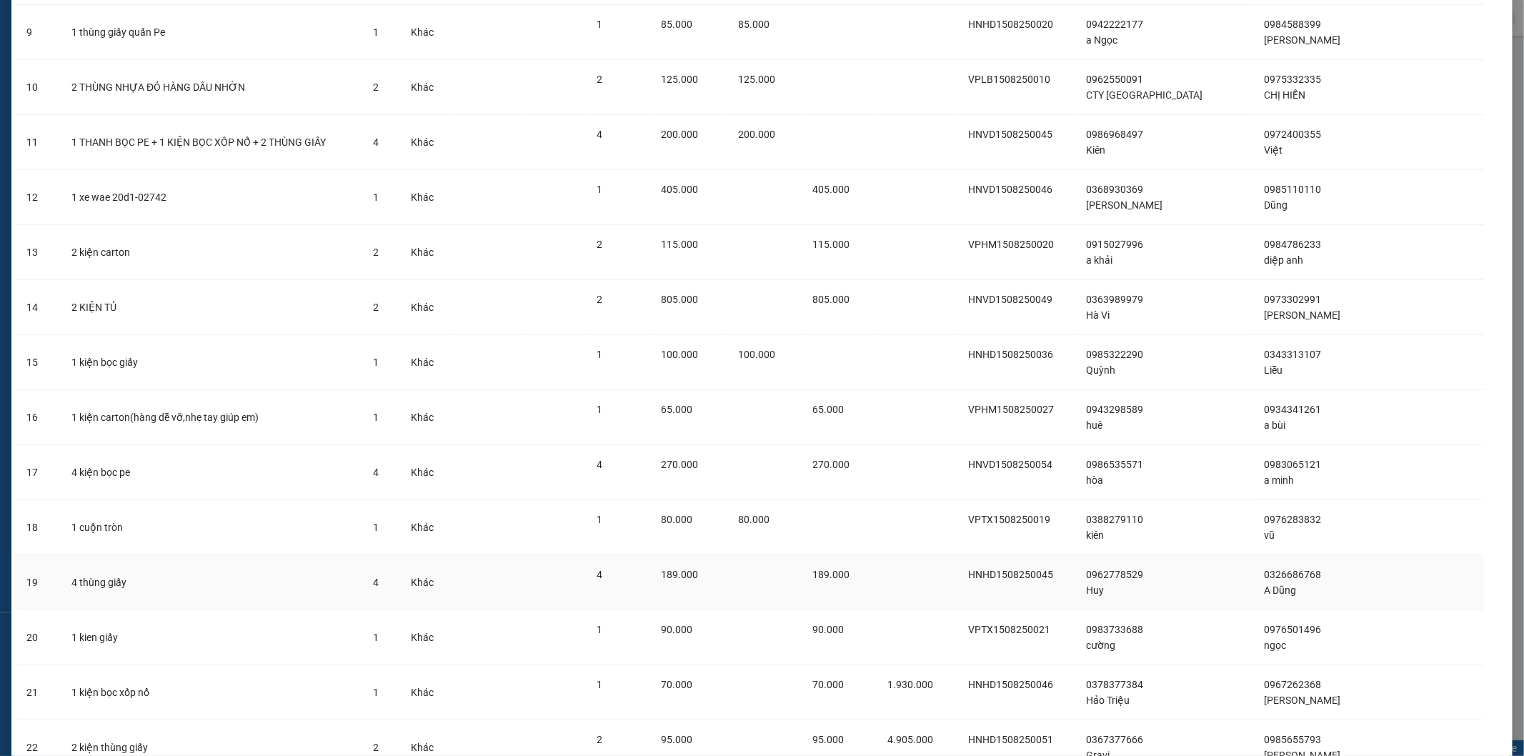
scroll to position [679, 0]
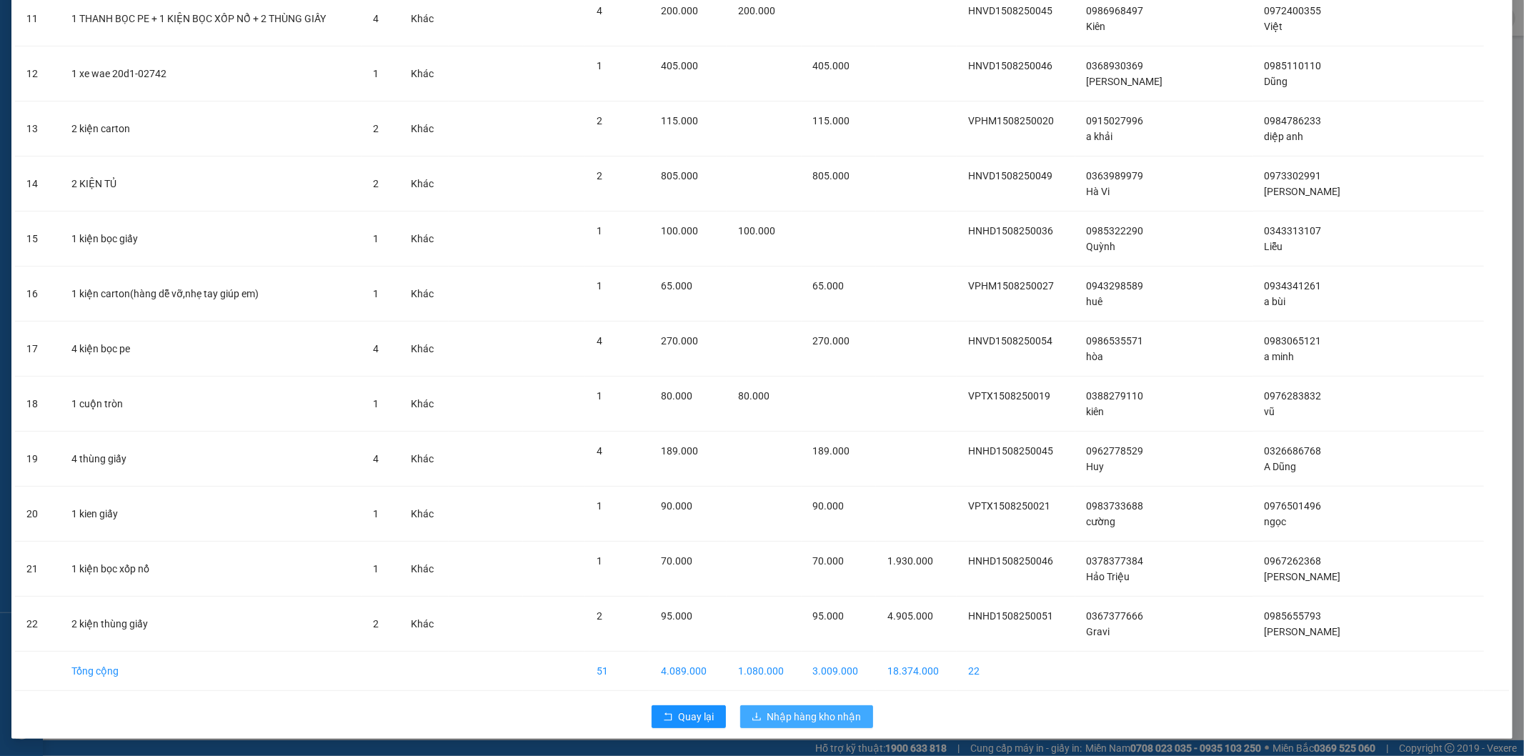
click at [759, 723] on button "Nhập hàng kho nhận" at bounding box center [806, 716] width 133 height 23
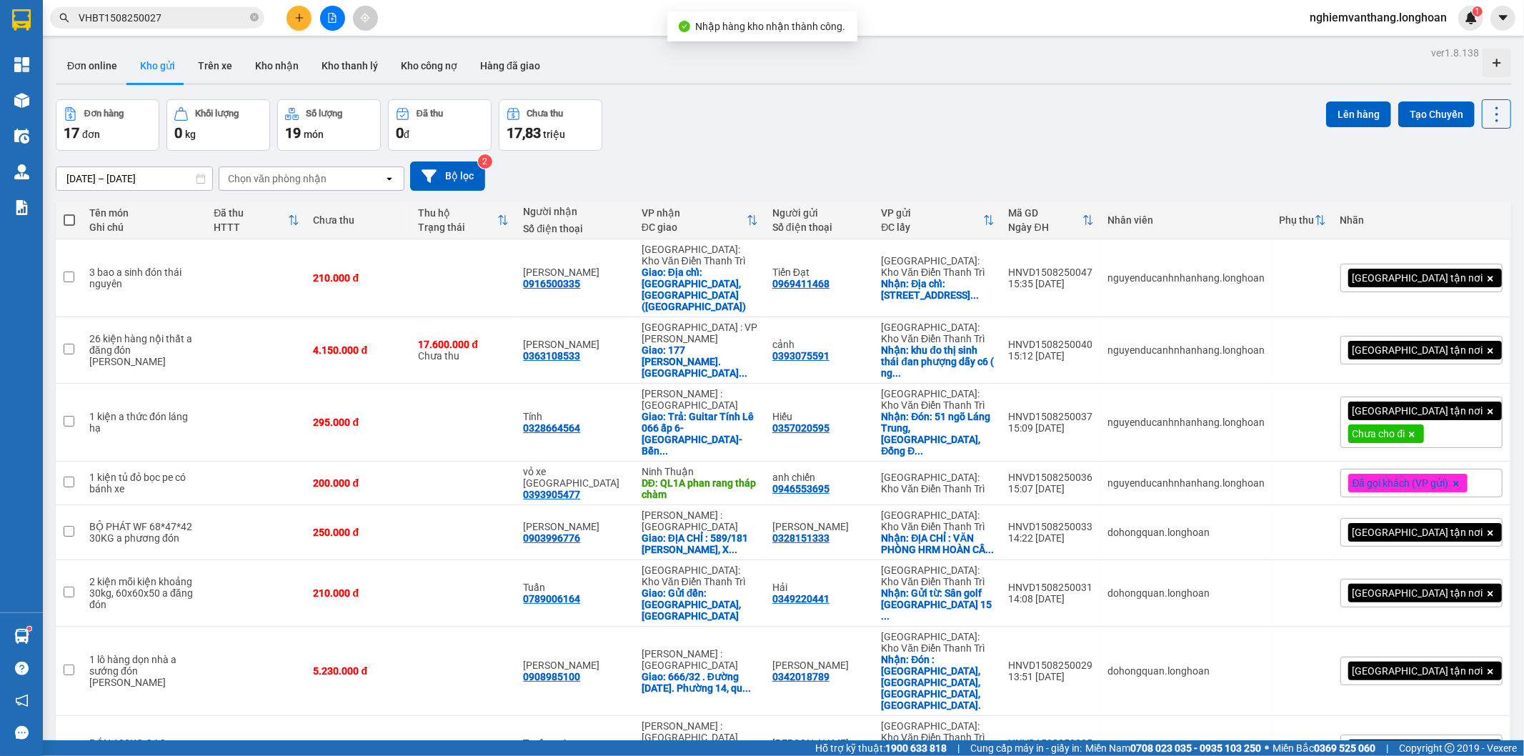
click at [344, 8] on div at bounding box center [332, 18] width 107 height 25
click at [337, 10] on button at bounding box center [332, 18] width 25 height 25
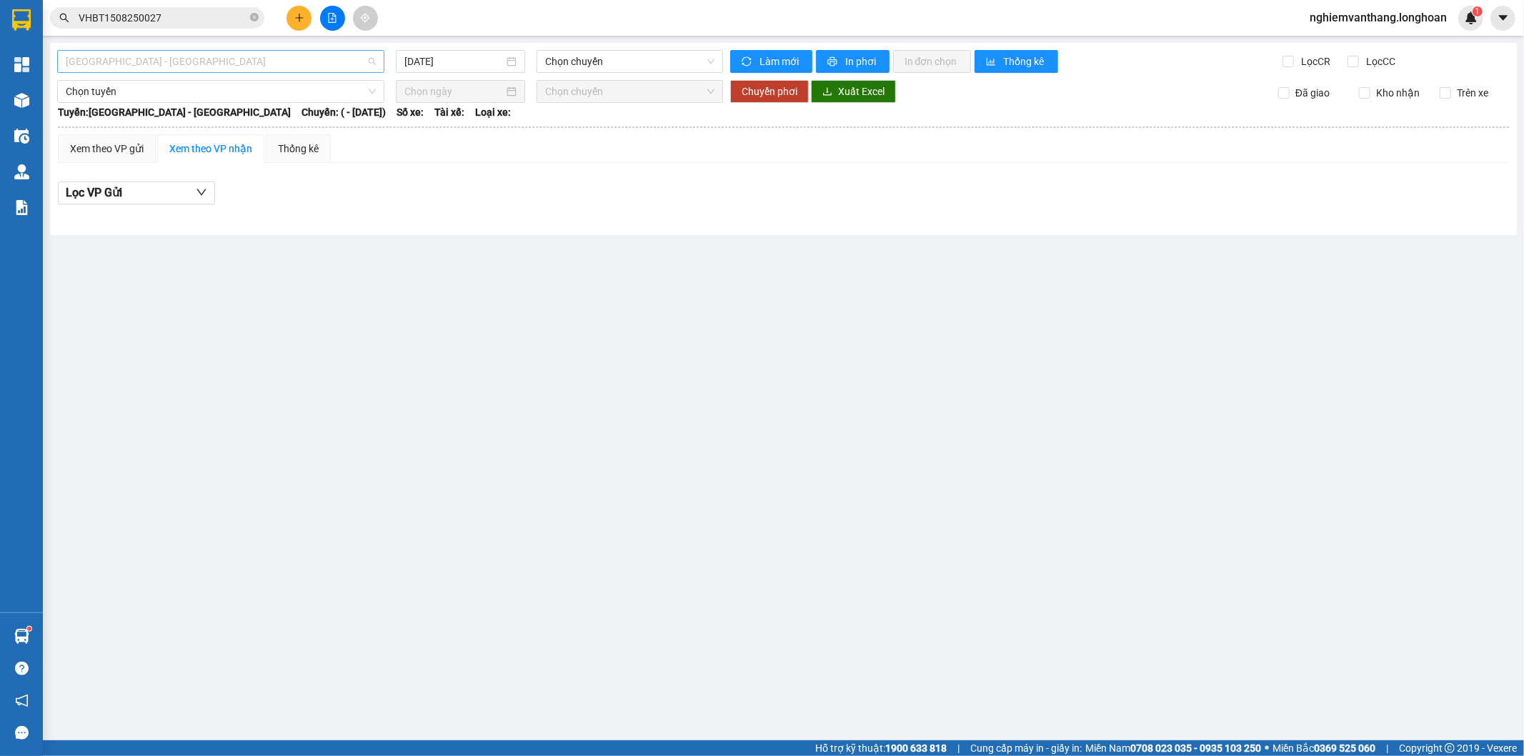
click at [173, 62] on span "[GEOGRAPHIC_DATA] - [GEOGRAPHIC_DATA]" at bounding box center [221, 61] width 310 height 21
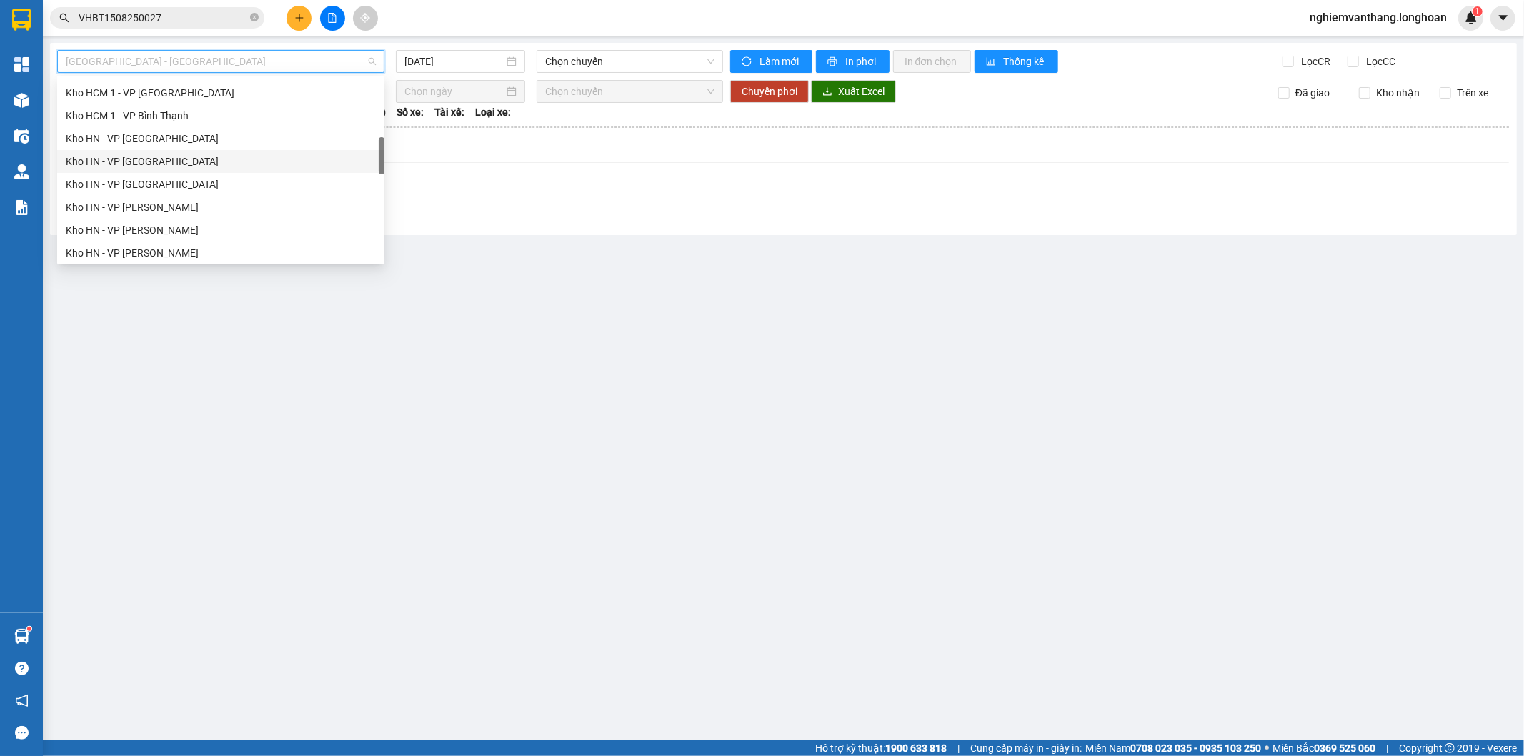
scroll to position [397, 0]
click at [204, 222] on div "[GEOGRAPHIC_DATA] - Các tỉnh miền Bắc" at bounding box center [221, 219] width 310 height 16
type input "[DATE]"
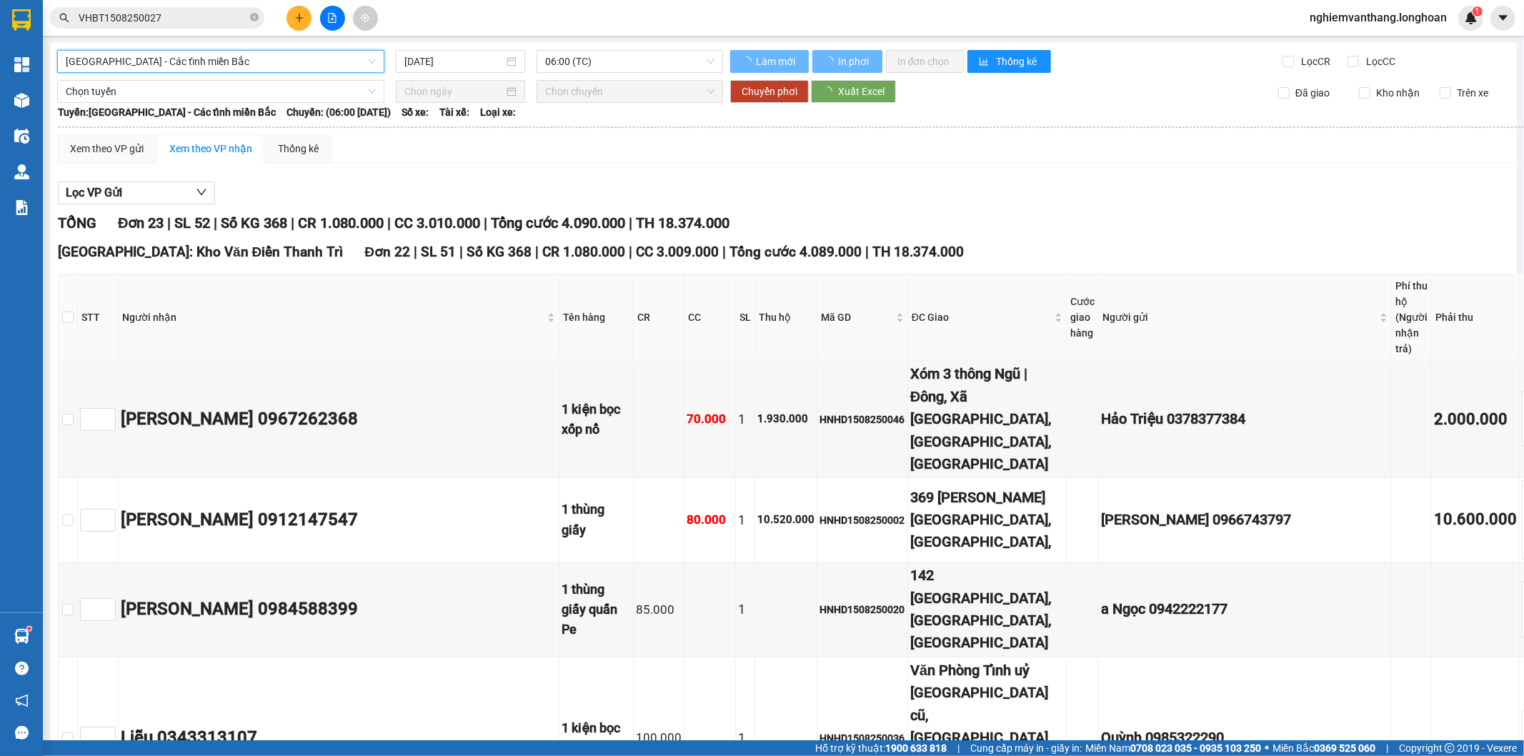
click at [439, 80] on div at bounding box center [460, 91] width 129 height 23
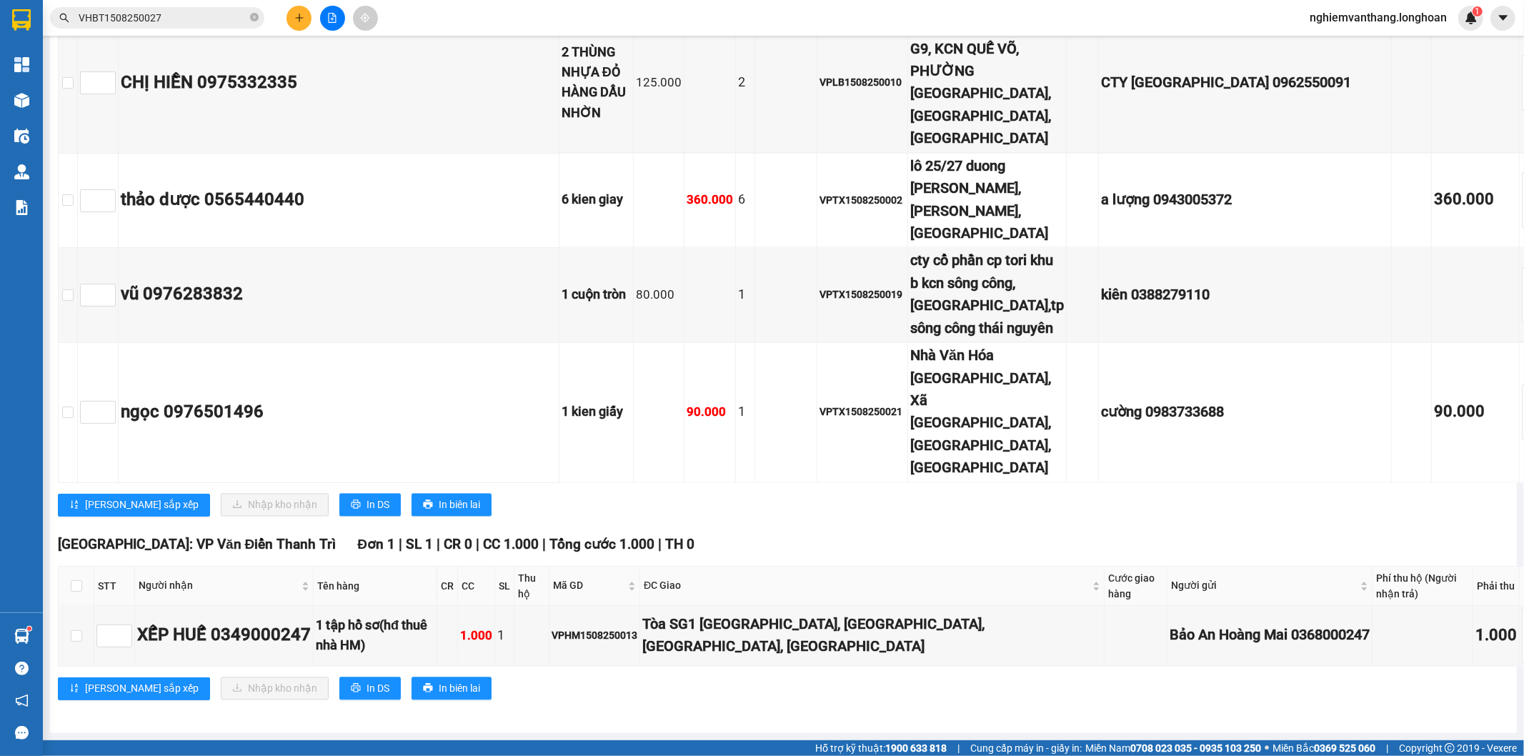
scroll to position [3670, 0]
drag, startPoint x: 65, startPoint y: 587, endPoint x: 72, endPoint y: 587, distance: 7.2
click at [66, 587] on th at bounding box center [77, 586] width 36 height 39
click at [74, 591] on input "checkbox" at bounding box center [76, 585] width 11 height 11
checkbox input "true"
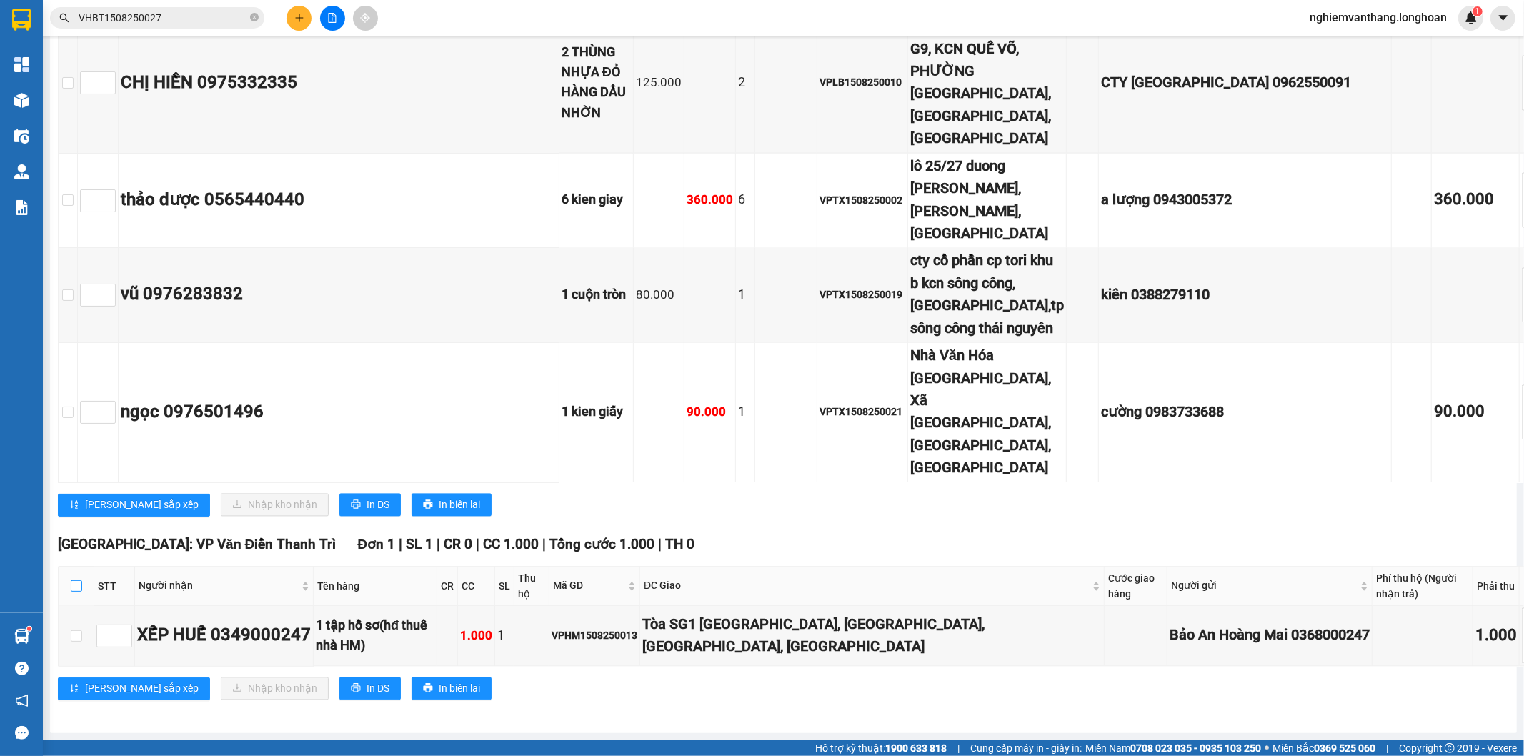
checkbox input "true"
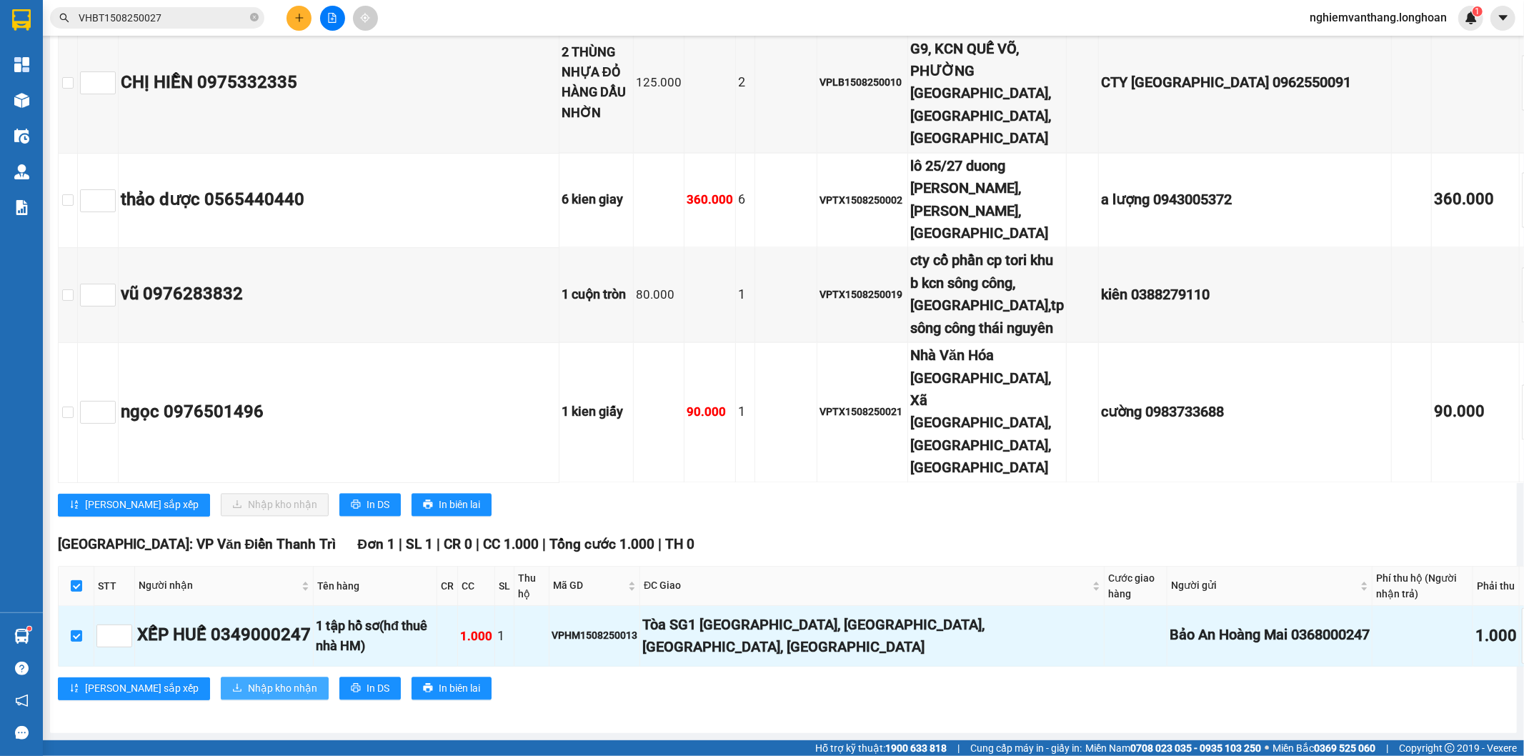
click at [227, 680] on button "Nhập kho nhận" at bounding box center [275, 688] width 108 height 23
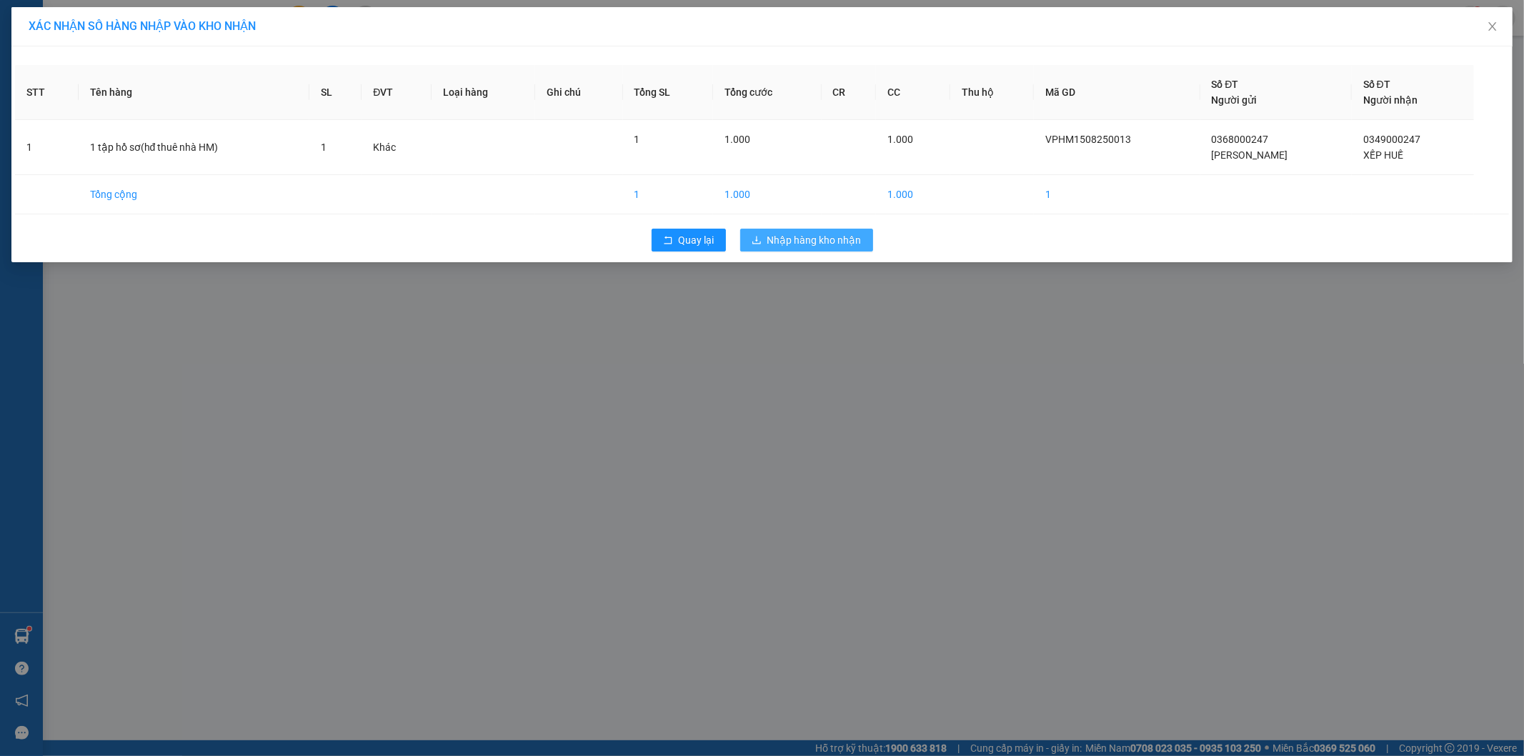
click at [833, 244] on span "Nhập hàng kho nhận" at bounding box center [814, 240] width 94 height 16
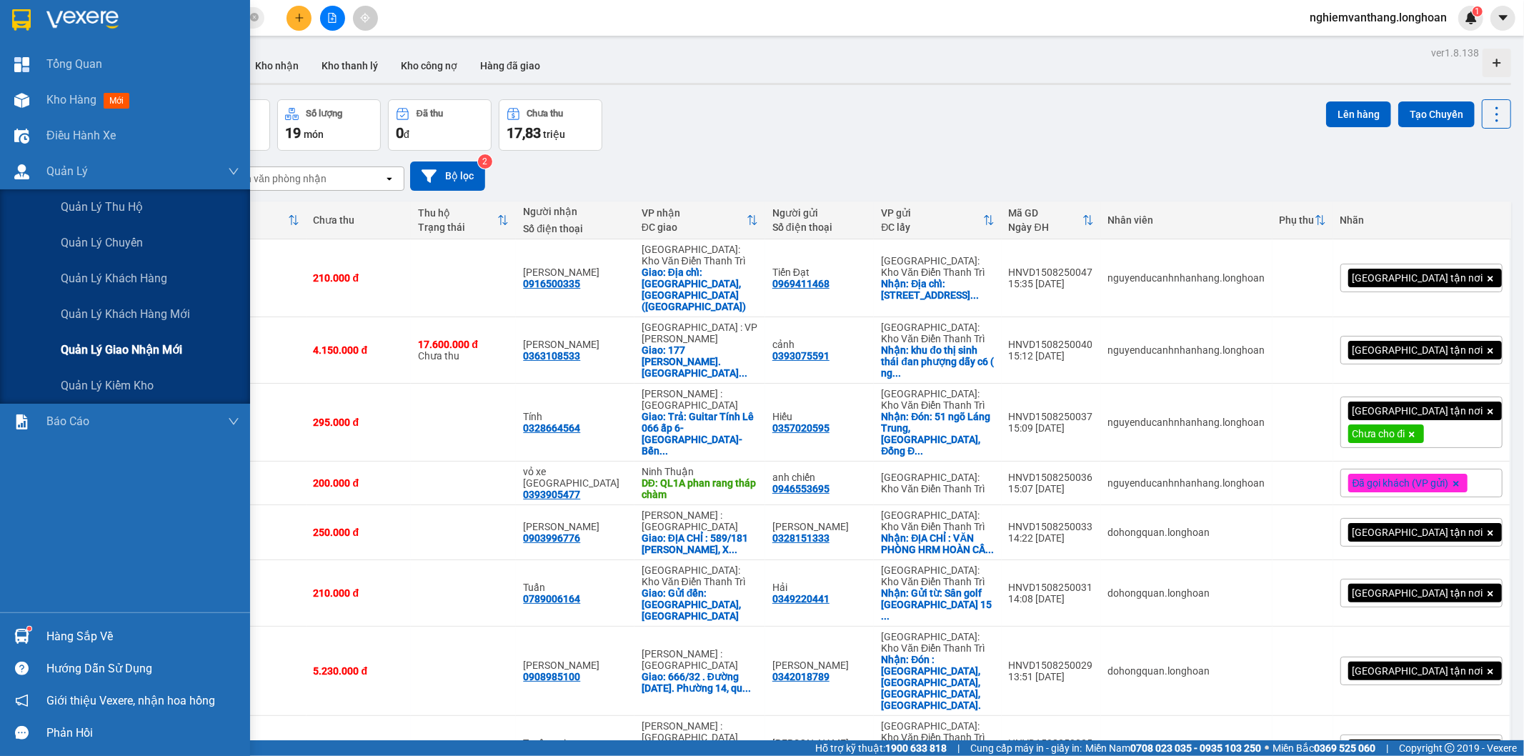
click at [106, 345] on span "Quản lý giao nhận mới" at bounding box center [121, 350] width 121 height 18
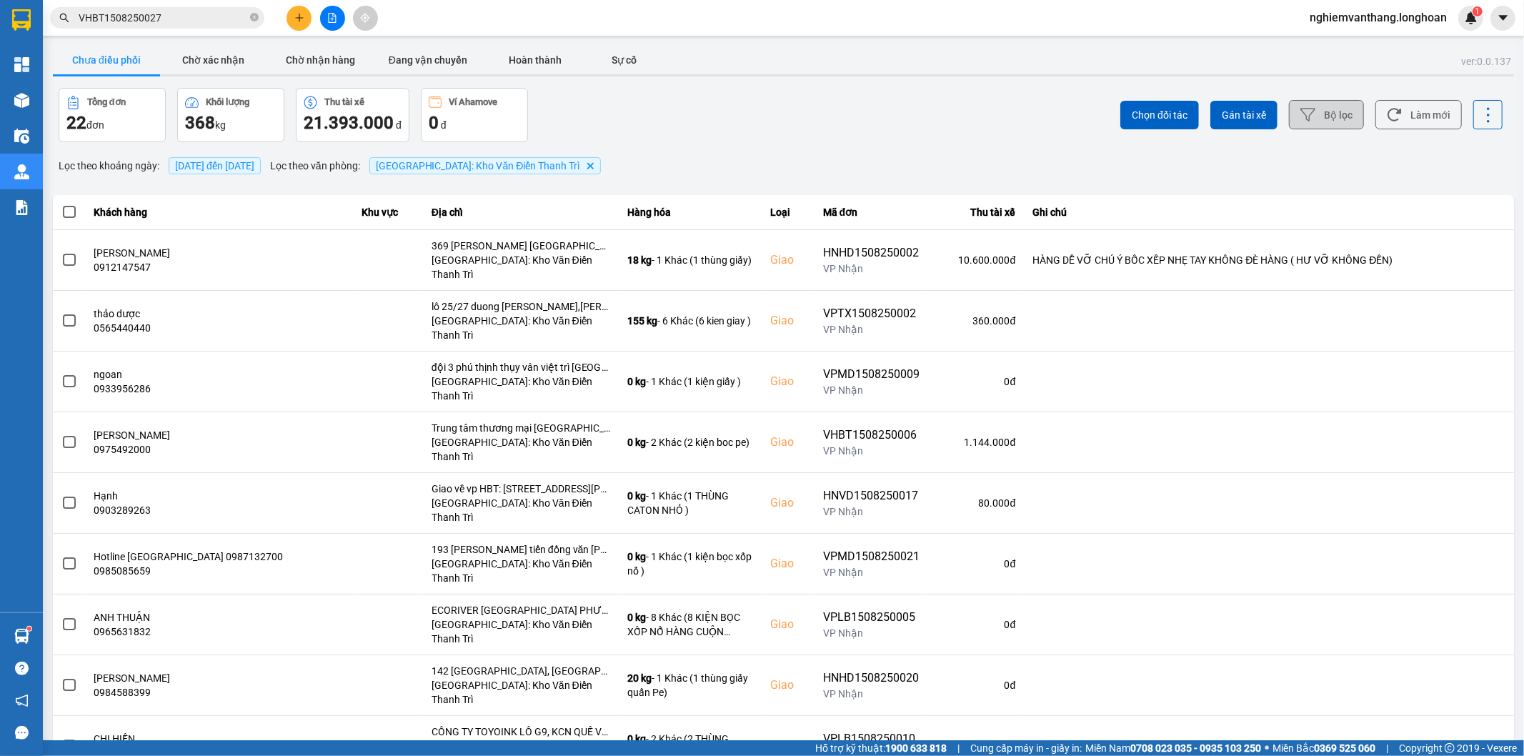
click at [1318, 129] on button "Bộ lọc" at bounding box center [1326, 114] width 75 height 29
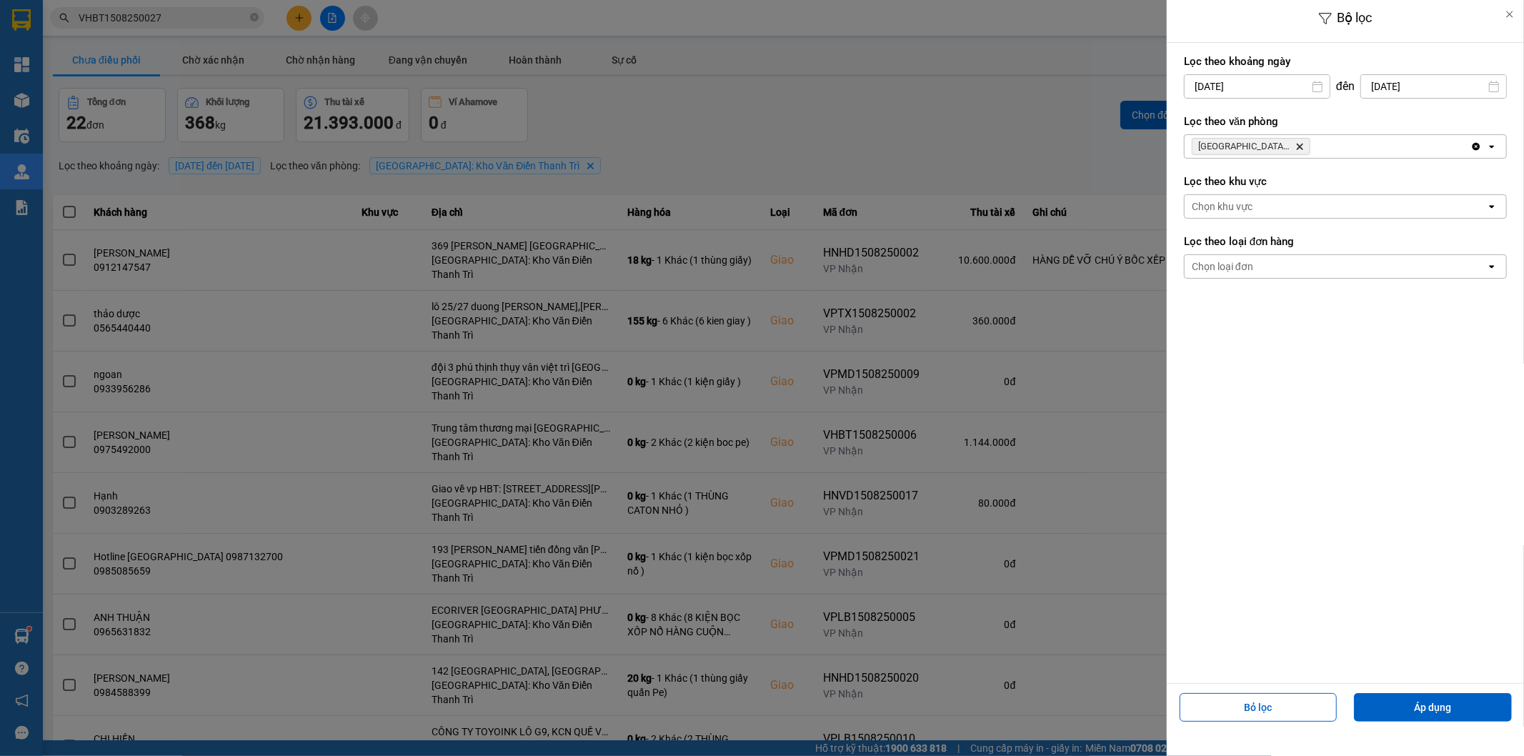
click at [1320, 140] on div "Hà Nội: Kho Văn Điển Thanh Trì Delete" at bounding box center [1328, 146] width 286 height 23
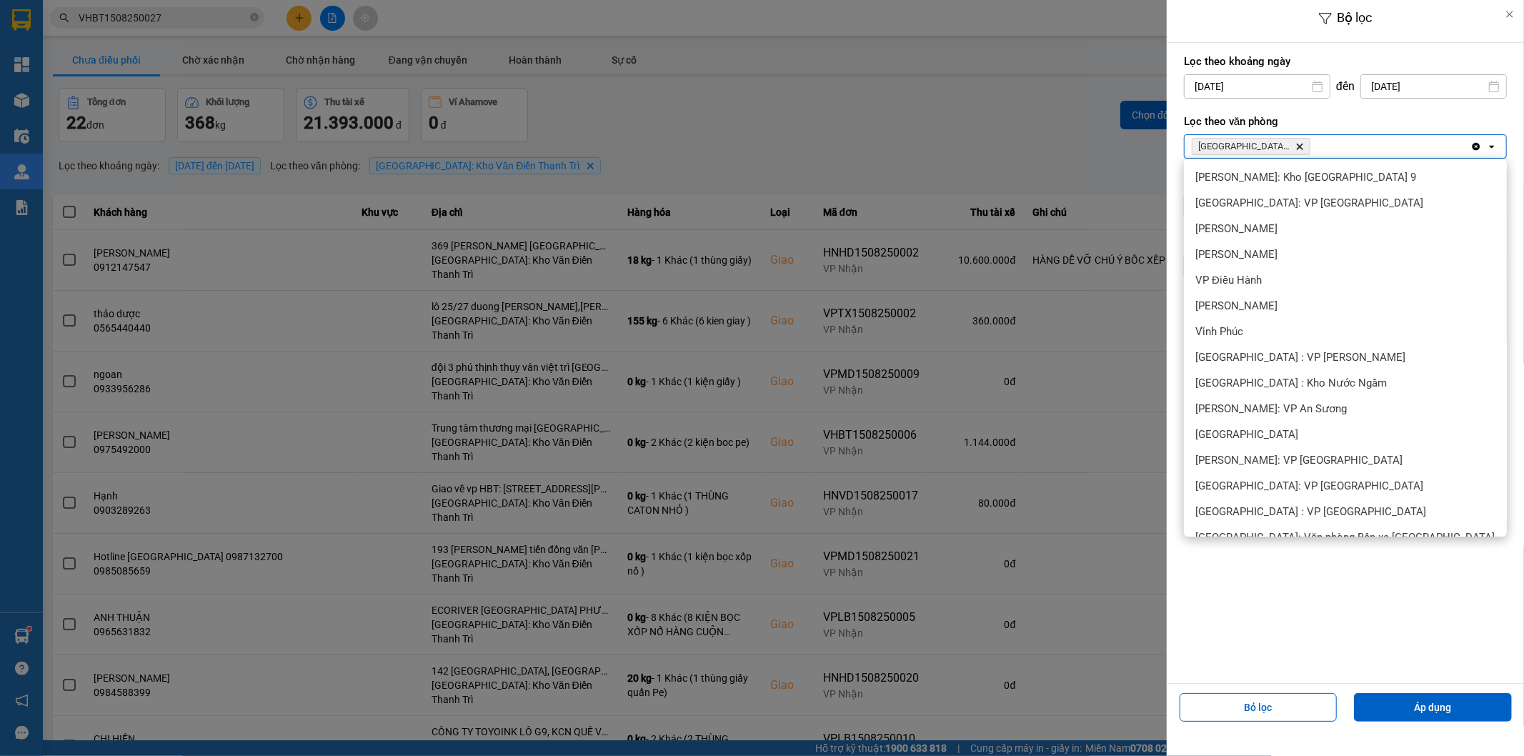
scroll to position [497, 0]
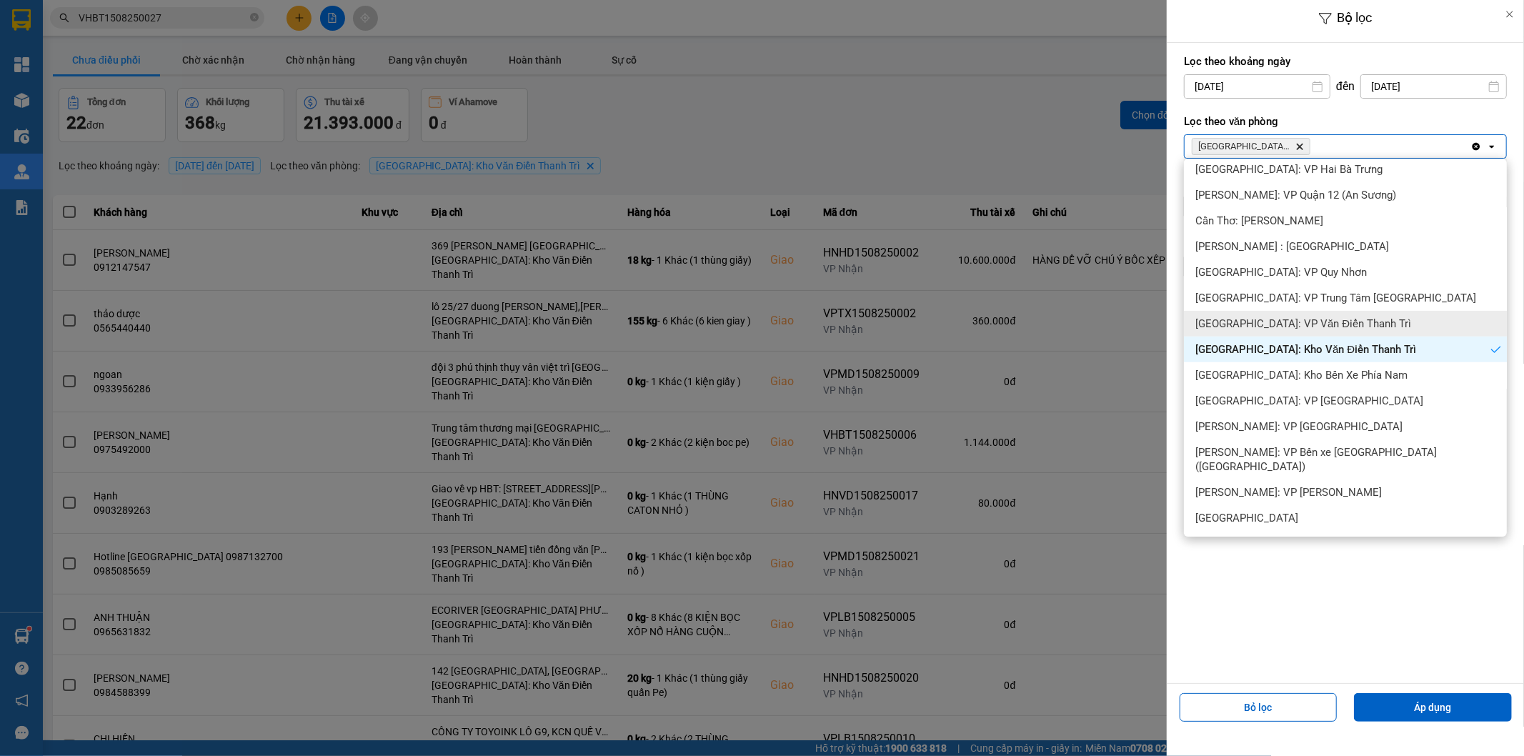
click at [1320, 319] on span "[GEOGRAPHIC_DATA]: VP Văn Điển Thanh Trì" at bounding box center [1303, 324] width 216 height 14
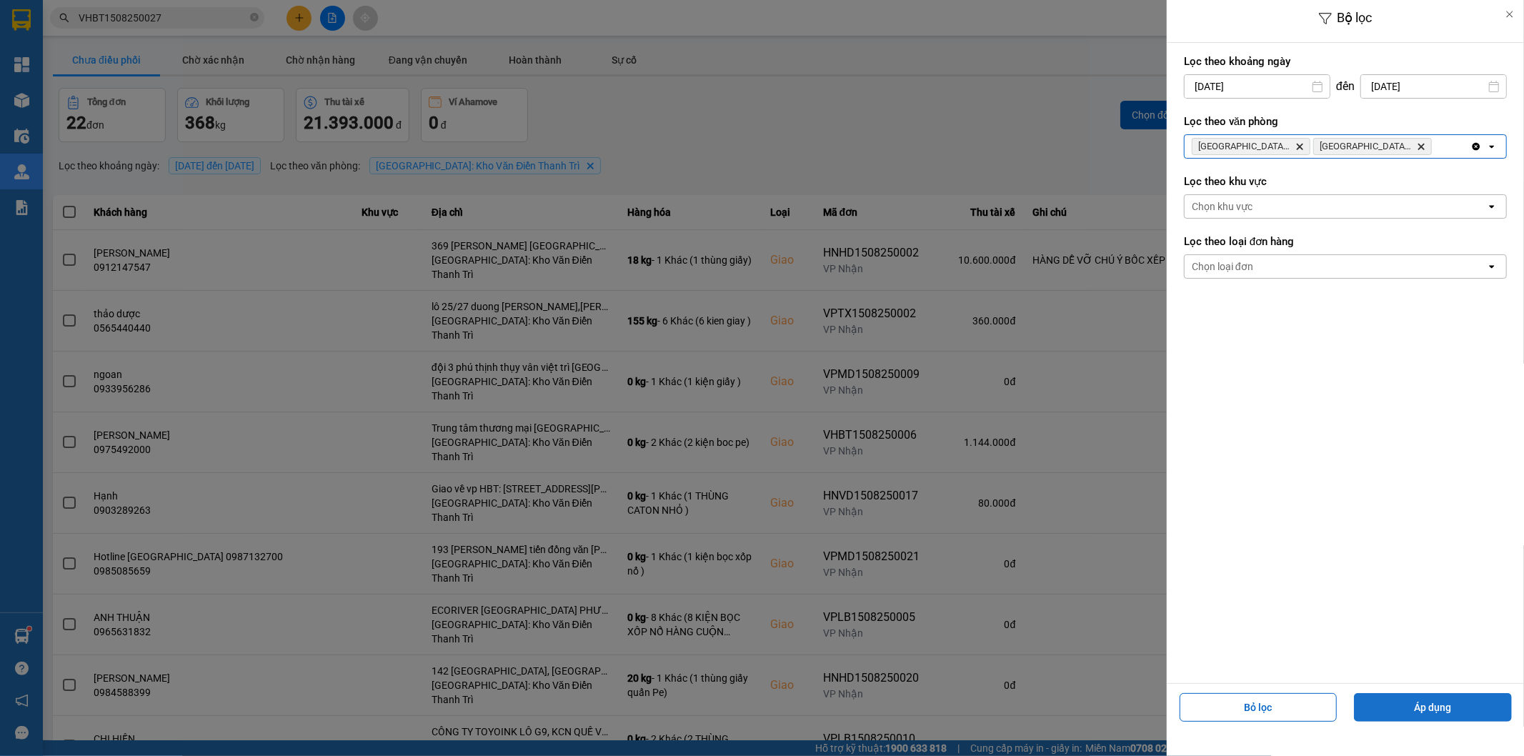
drag, startPoint x: 1433, startPoint y: 702, endPoint x: 1442, endPoint y: 697, distance: 10.9
click at [1433, 702] on button "Áp dụng" at bounding box center [1433, 707] width 158 height 29
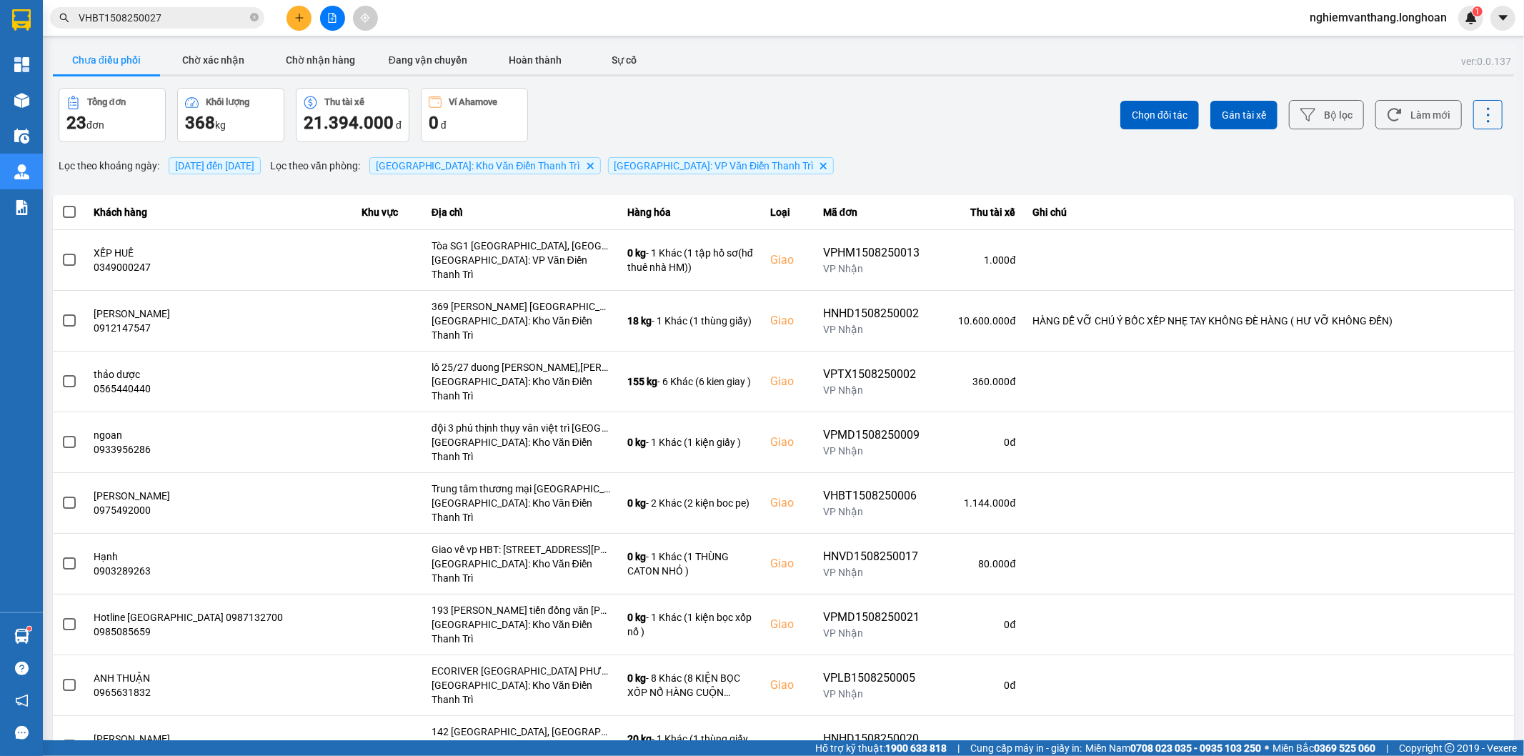
click at [1453, 705] on div "100 / trang" at bounding box center [1464, 704] width 52 height 14
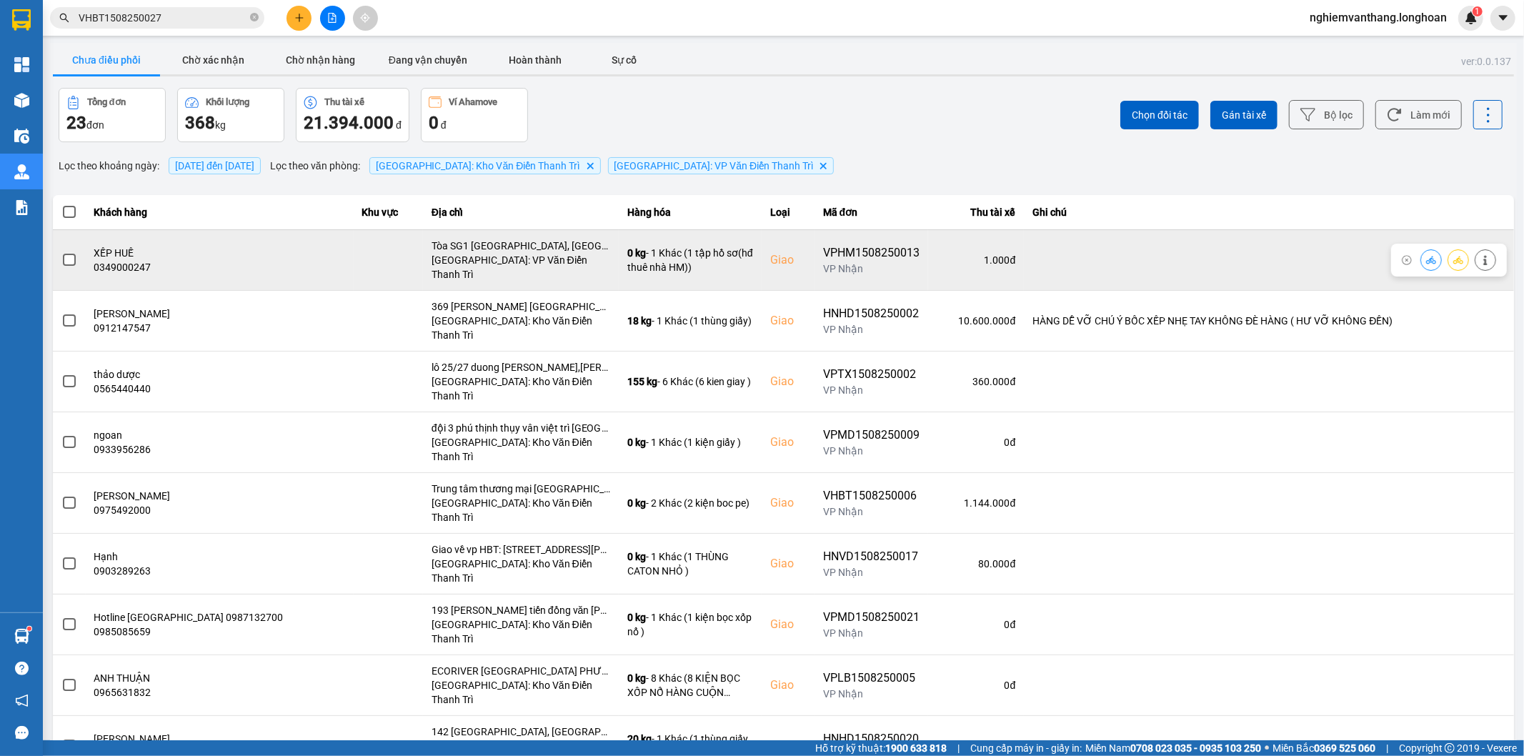
click at [64, 254] on span at bounding box center [69, 260] width 13 height 13
click at [61, 252] on input "checkbox" at bounding box center [61, 252] width 0 height 0
click at [1449, 262] on td at bounding box center [1269, 259] width 490 height 61
click at [1453, 259] on icon at bounding box center [1458, 260] width 10 height 10
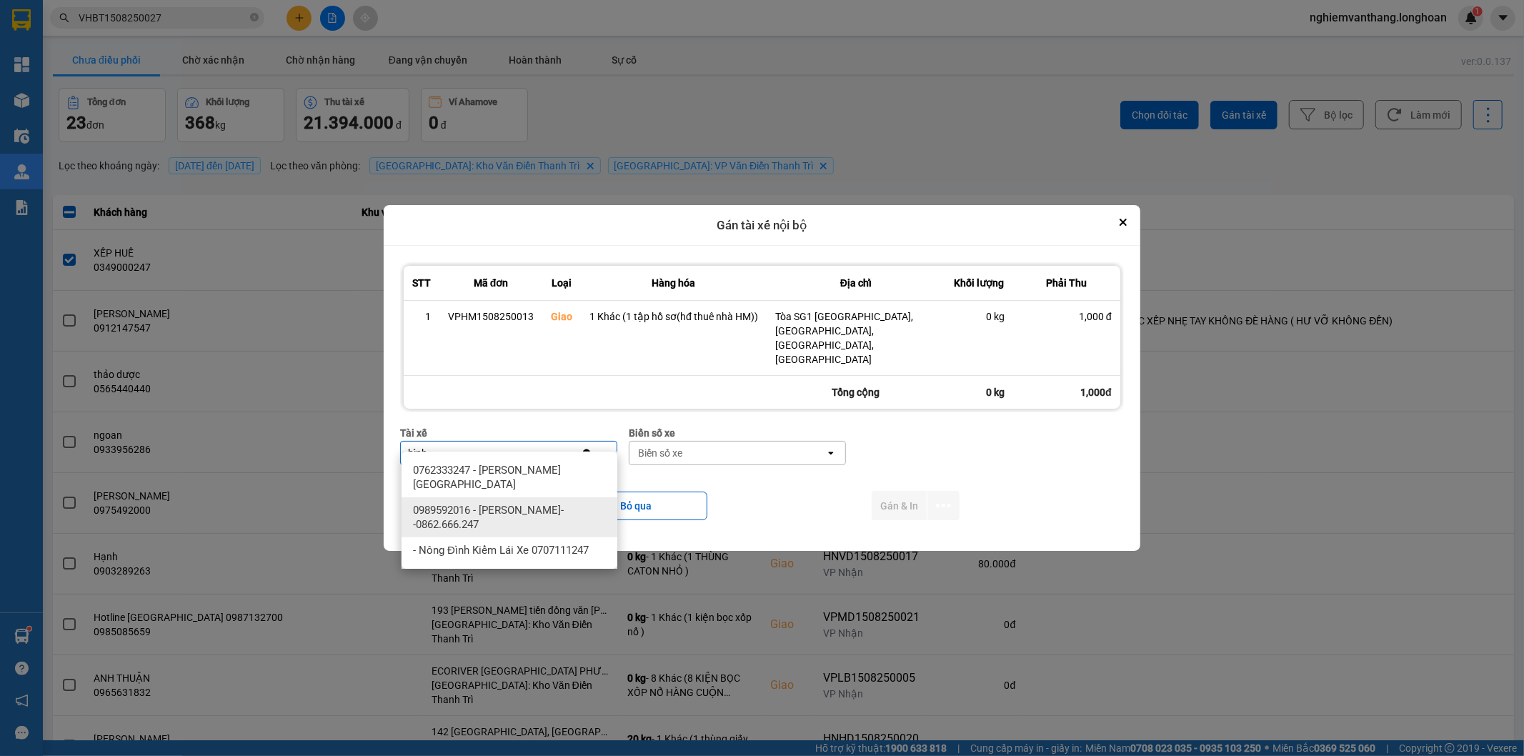
type input "bình"
click at [561, 509] on span "0989592016 - [PERSON_NAME]--0862.666.247" at bounding box center [512, 517] width 199 height 29
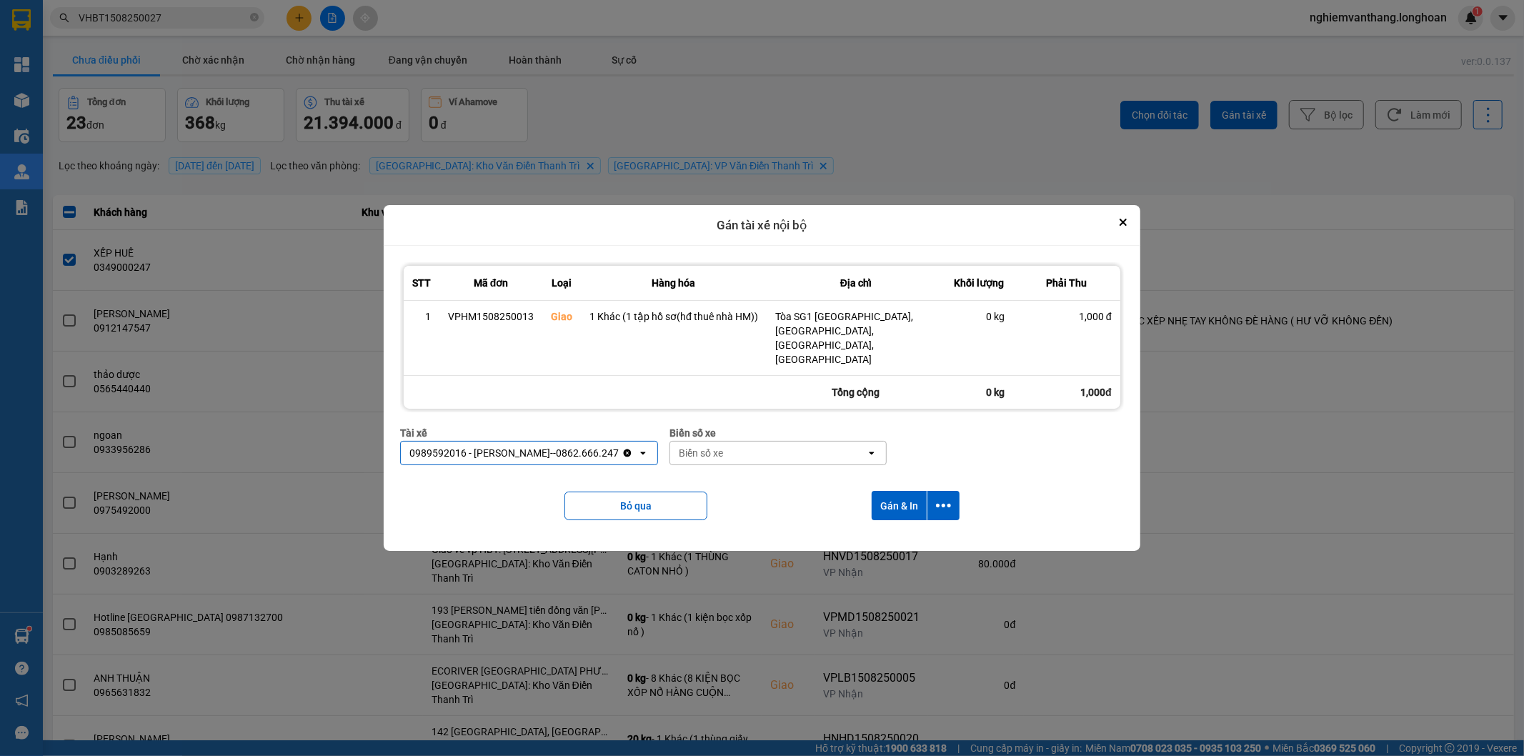
click at [723, 442] on div "Biển số xe" at bounding box center [768, 453] width 196 height 23
type input "44"
drag, startPoint x: 724, startPoint y: 463, endPoint x: 872, endPoint y: 495, distance: 152.1
click at [724, 464] on span "29E-122.44" at bounding box center [703, 470] width 52 height 14
click at [946, 498] on icon "dialog" at bounding box center [943, 505] width 15 height 15
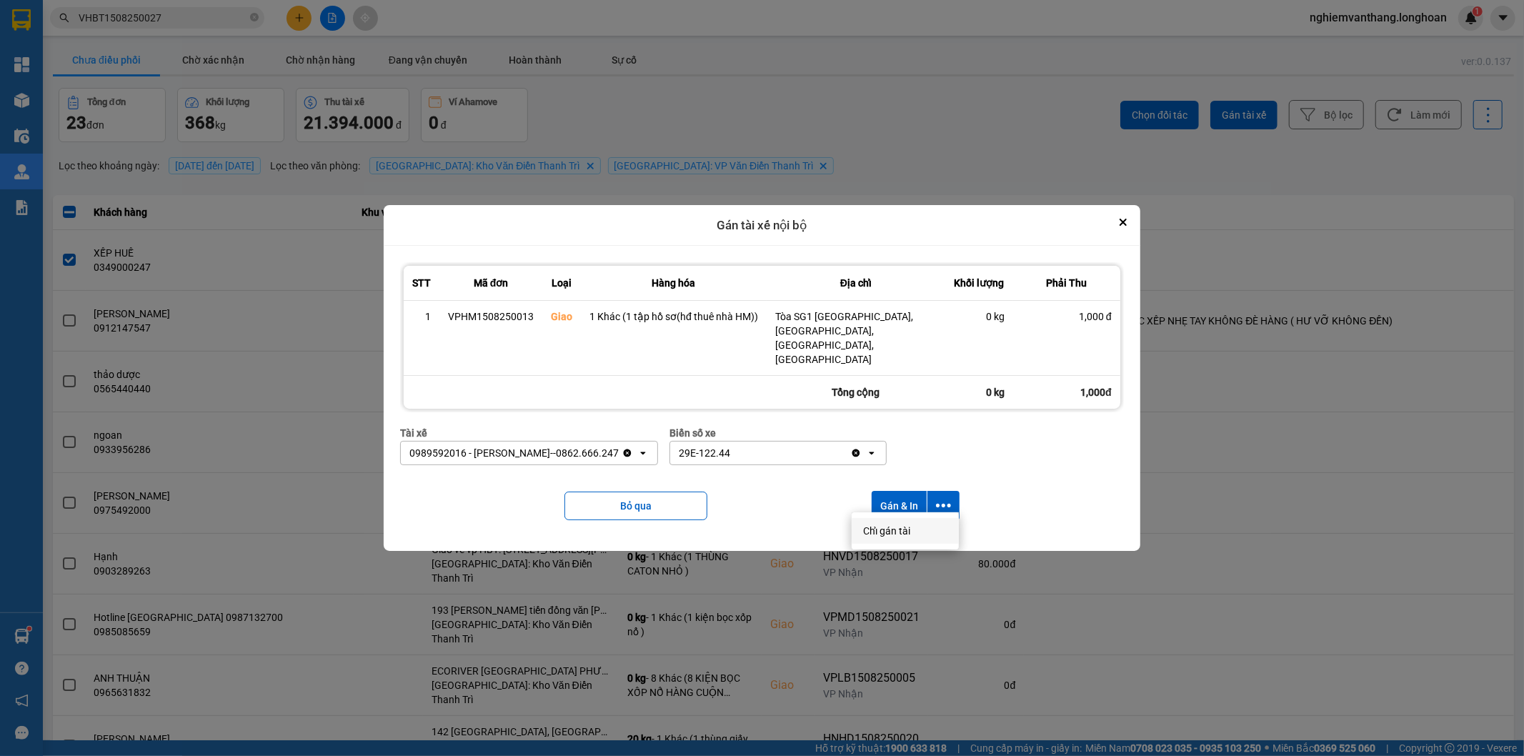
click at [913, 532] on div "Chỉ gán tài" at bounding box center [905, 531] width 84 height 14
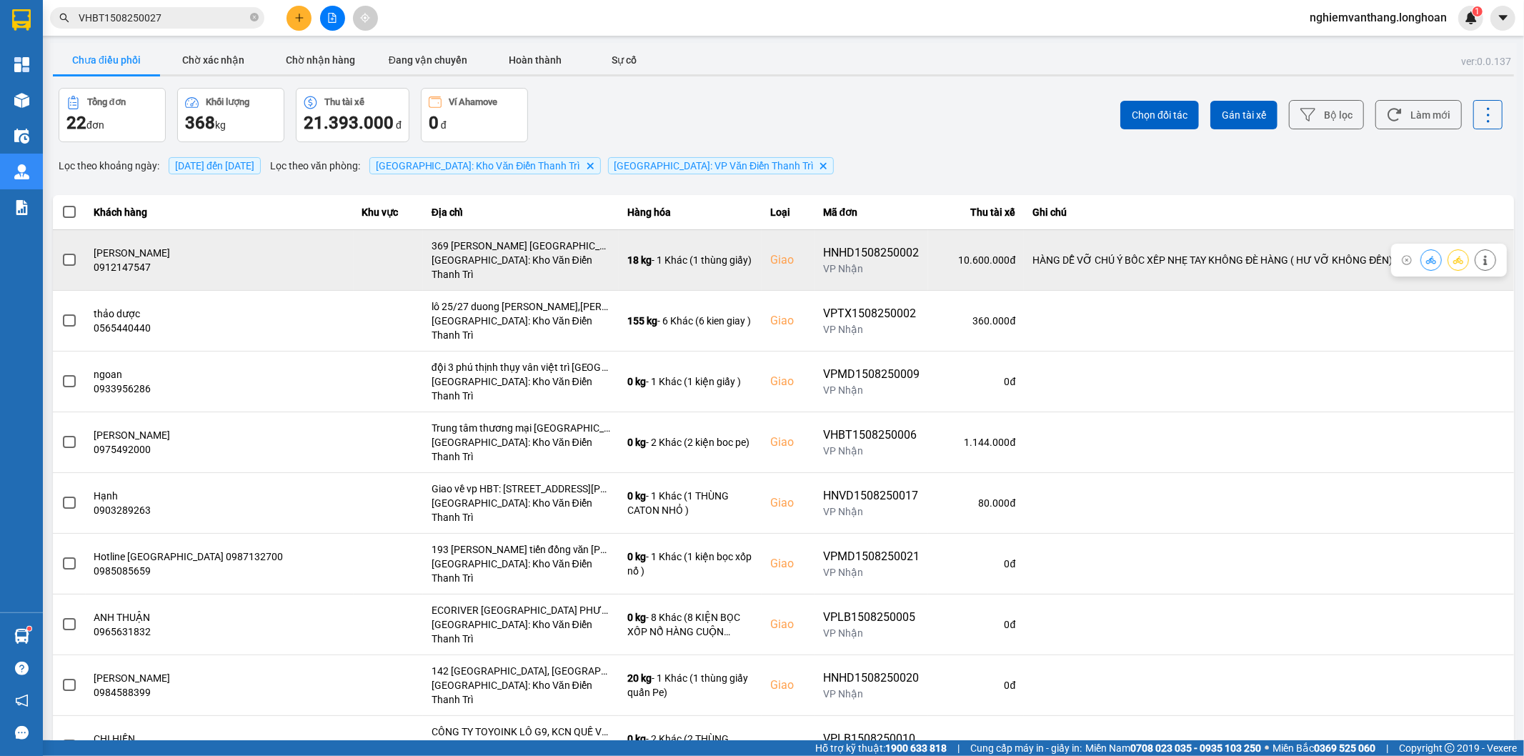
click at [74, 255] on span at bounding box center [69, 260] width 13 height 13
click at [61, 252] on input "checkbox" at bounding box center [61, 252] width 0 height 0
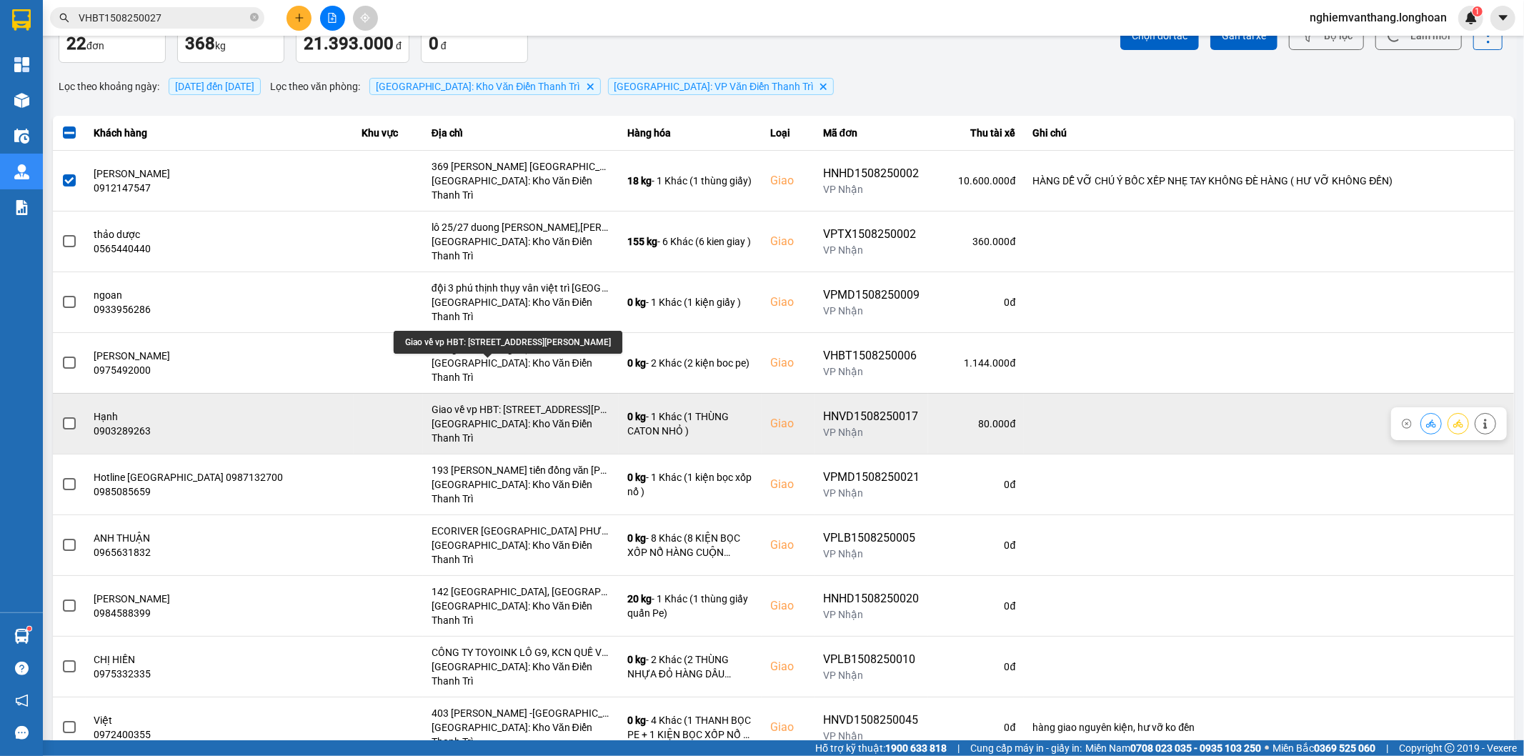
scroll to position [159, 0]
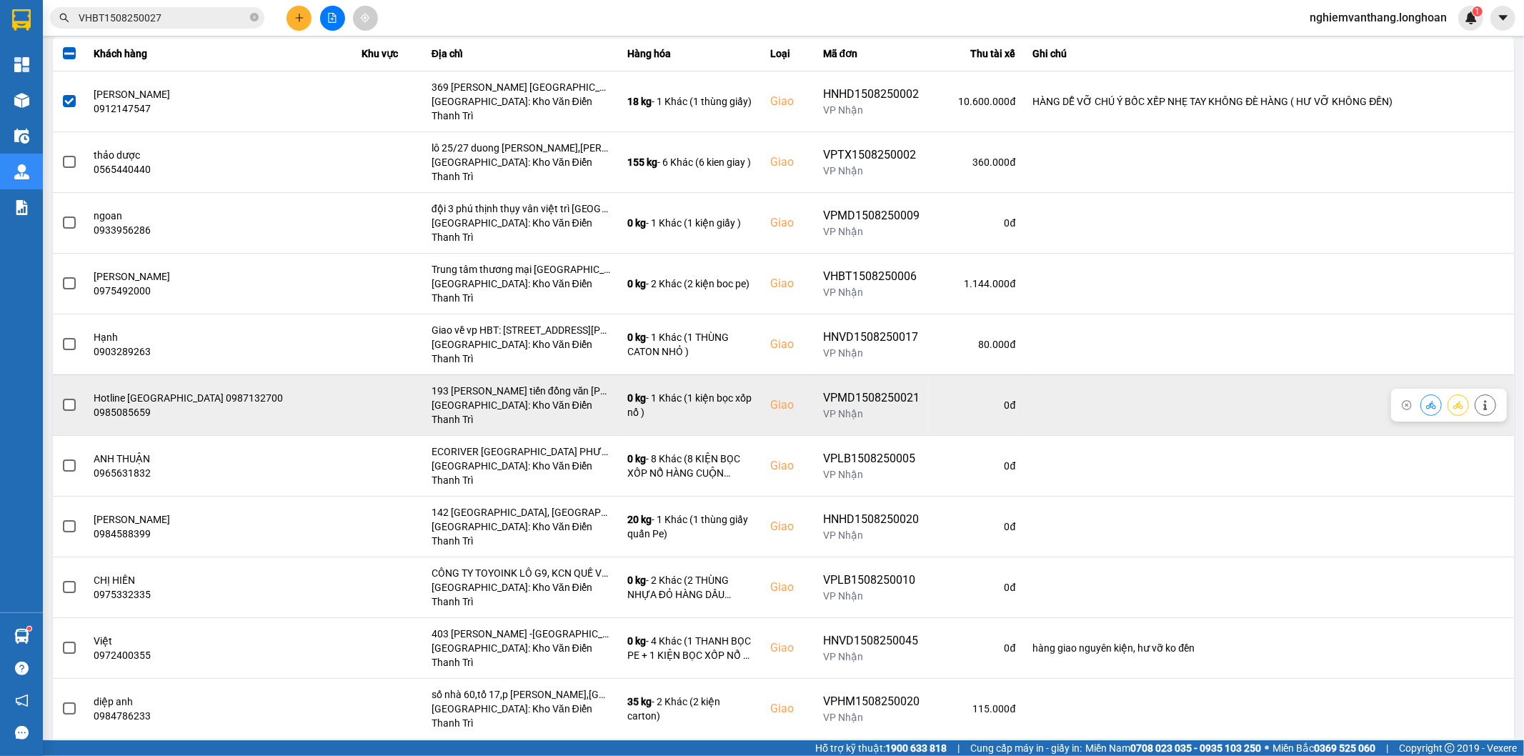
drag, startPoint x: 77, startPoint y: 344, endPoint x: 108, endPoint y: 344, distance: 30.7
click at [76, 374] on td at bounding box center [69, 404] width 33 height 61
click at [73, 399] on span at bounding box center [69, 405] width 13 height 13
click at [61, 397] on input "checkbox" at bounding box center [61, 397] width 0 height 0
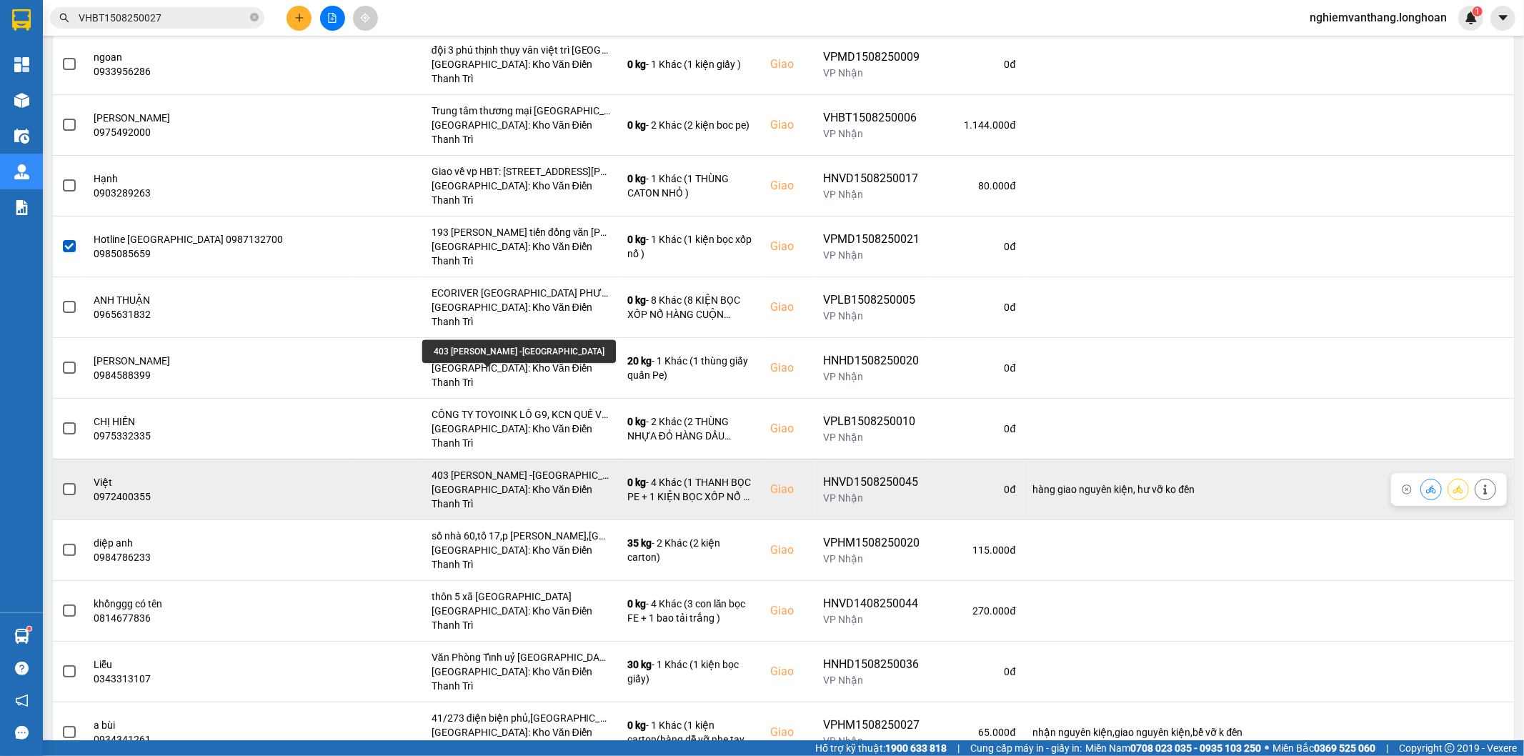
scroll to position [397, 0]
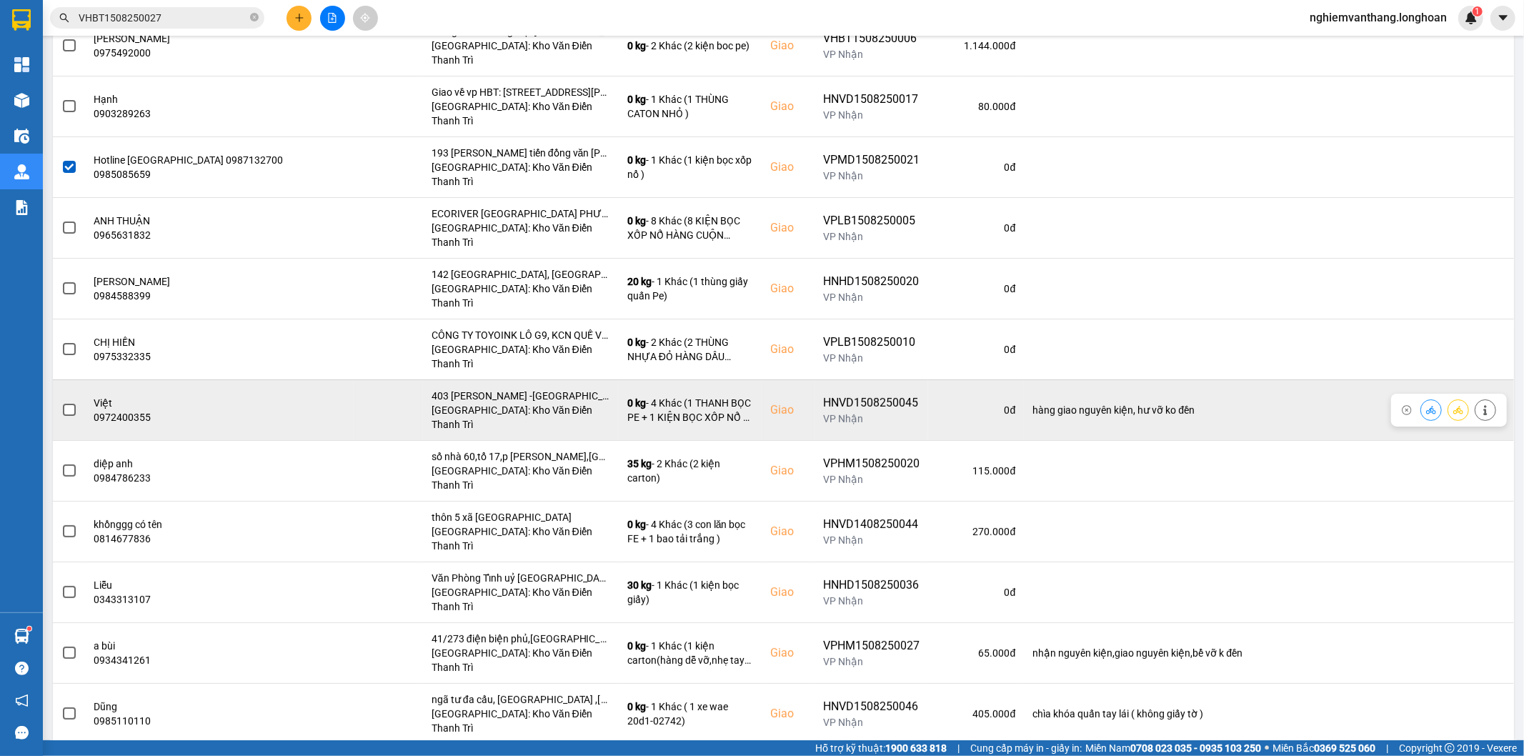
click at [79, 379] on td at bounding box center [69, 409] width 33 height 61
click at [69, 404] on span at bounding box center [69, 410] width 13 height 13
click at [61, 402] on input "checkbox" at bounding box center [61, 402] width 0 height 0
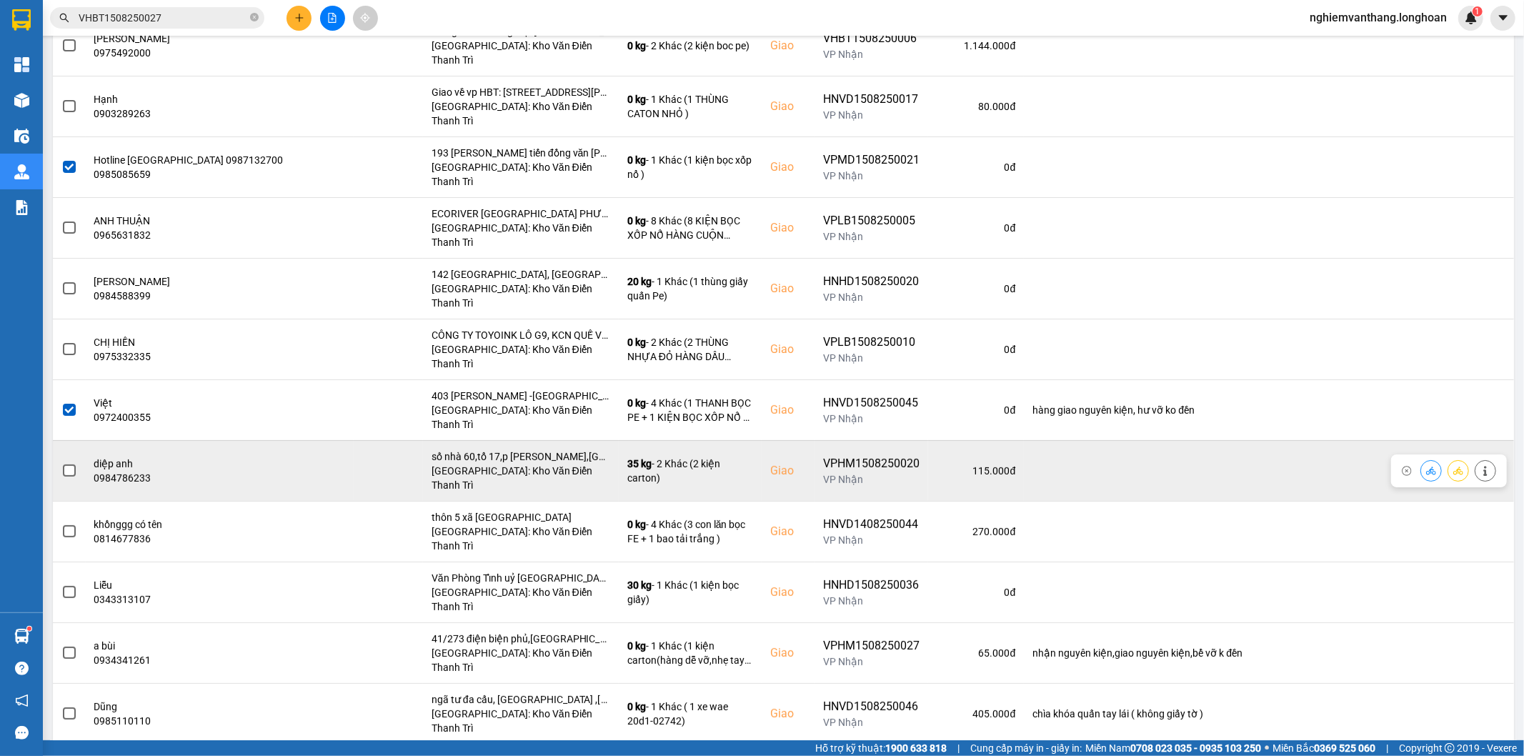
click at [69, 464] on span at bounding box center [69, 470] width 13 height 13
click at [61, 463] on input "checkbox" at bounding box center [61, 463] width 0 height 0
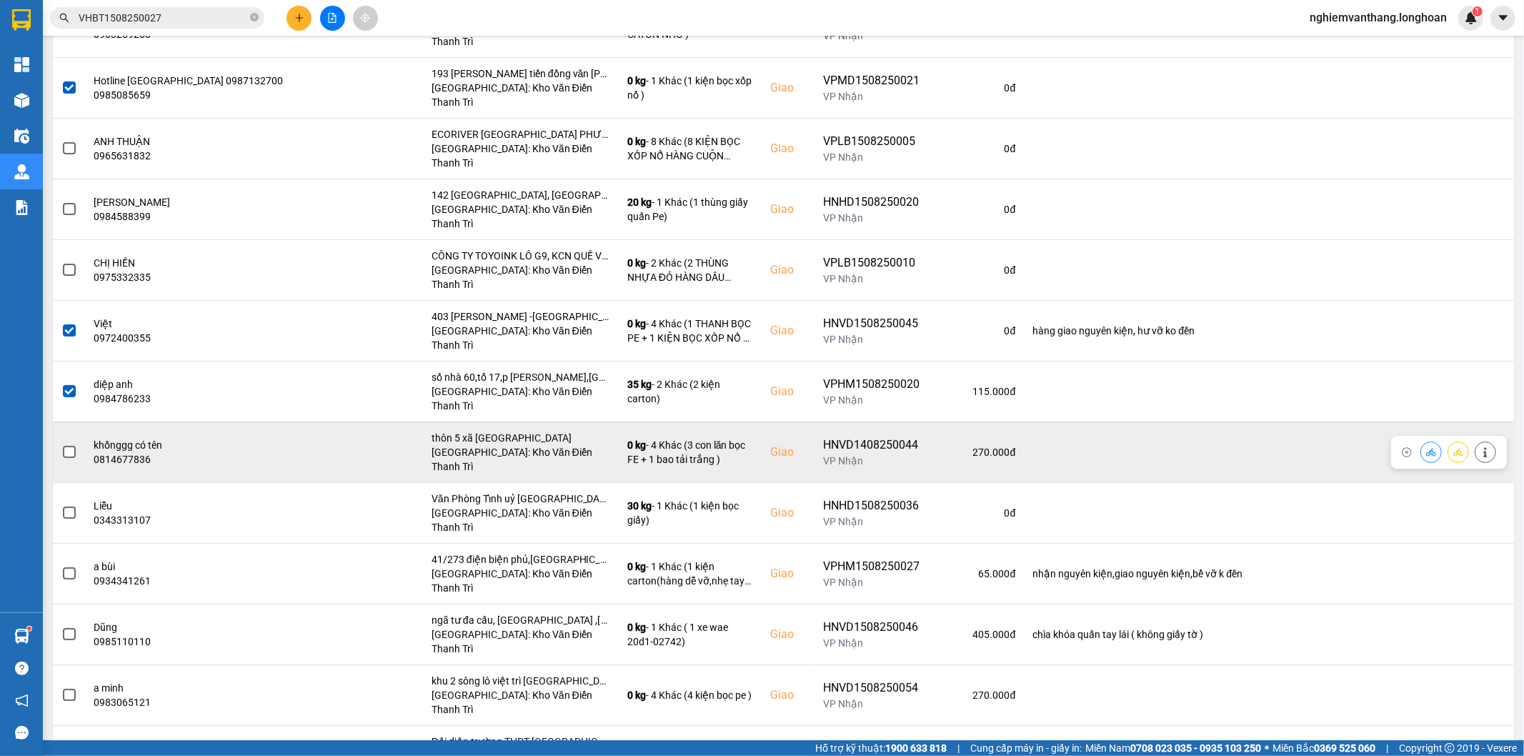
click at [71, 446] on span at bounding box center [69, 452] width 13 height 13
click at [61, 444] on input "checkbox" at bounding box center [61, 444] width 0 height 0
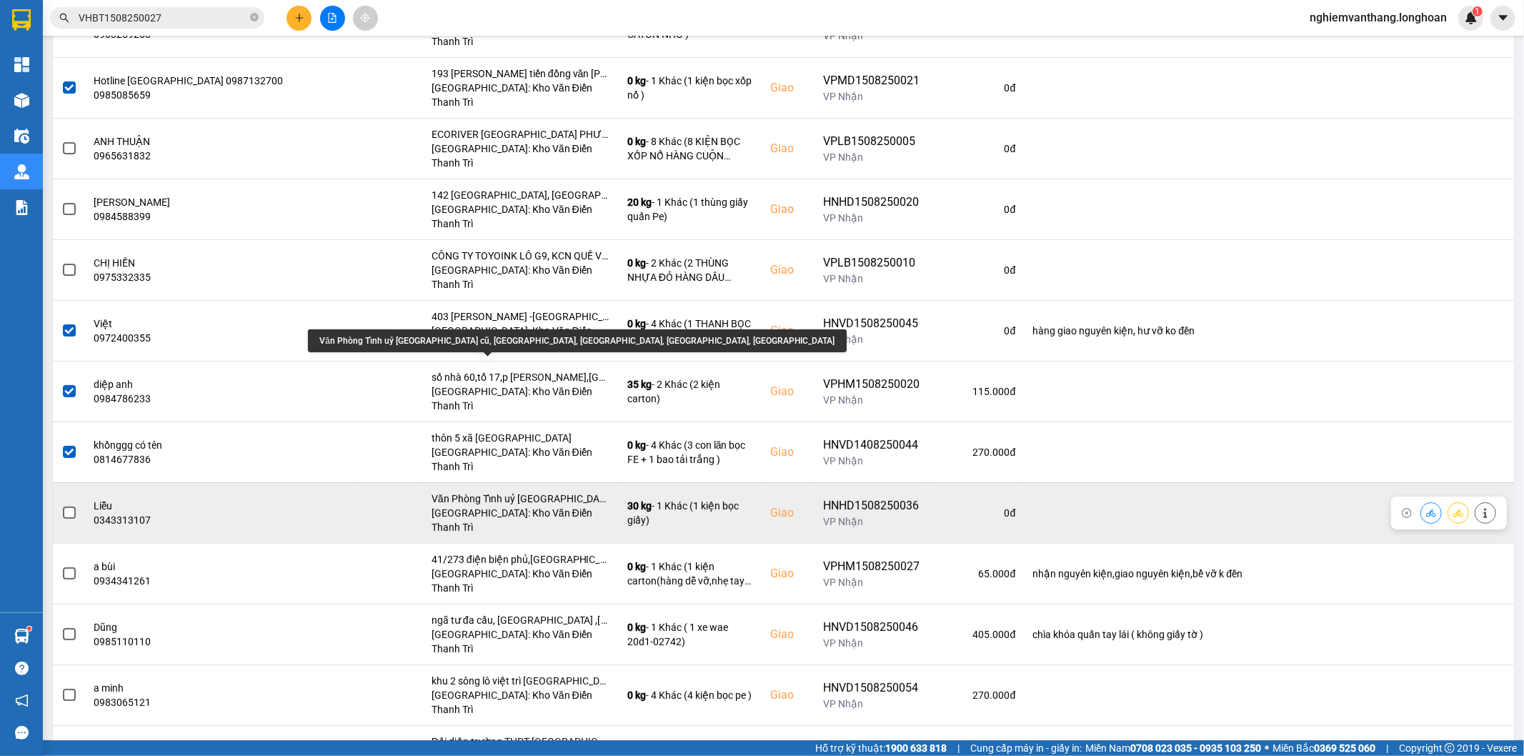
scroll to position [555, 0]
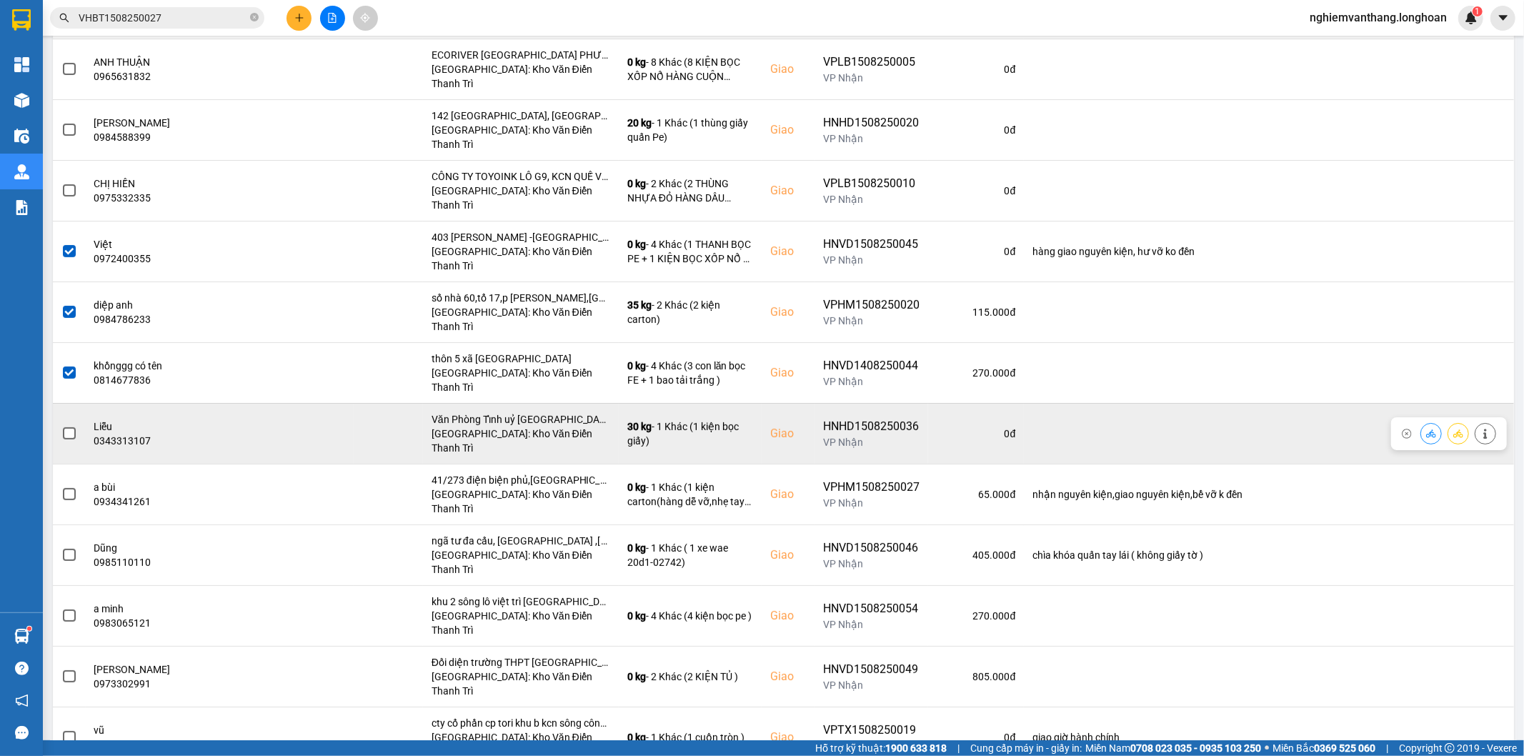
click at [73, 427] on span at bounding box center [69, 433] width 13 height 13
click at [61, 426] on input "checkbox" at bounding box center [61, 426] width 0 height 0
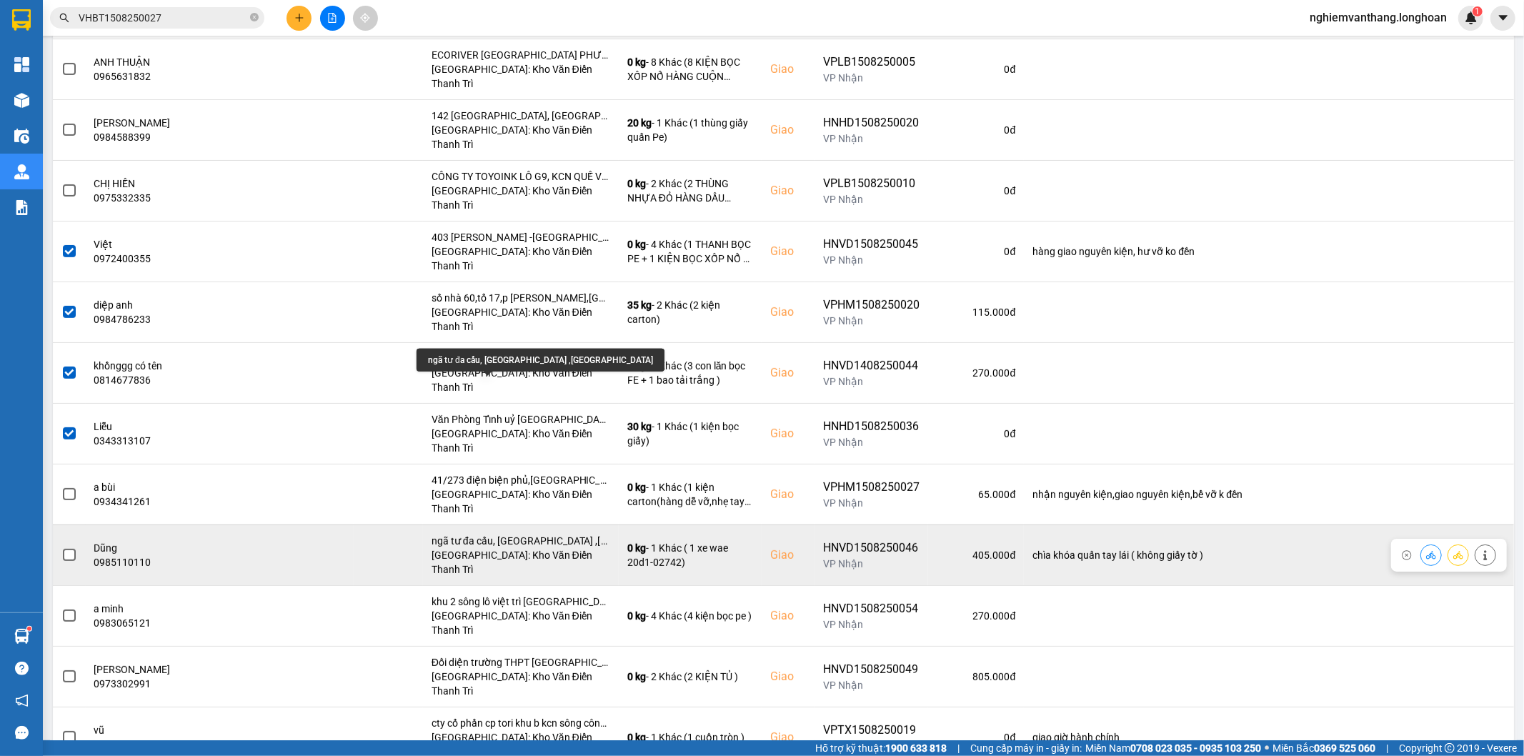
scroll to position [609, 0]
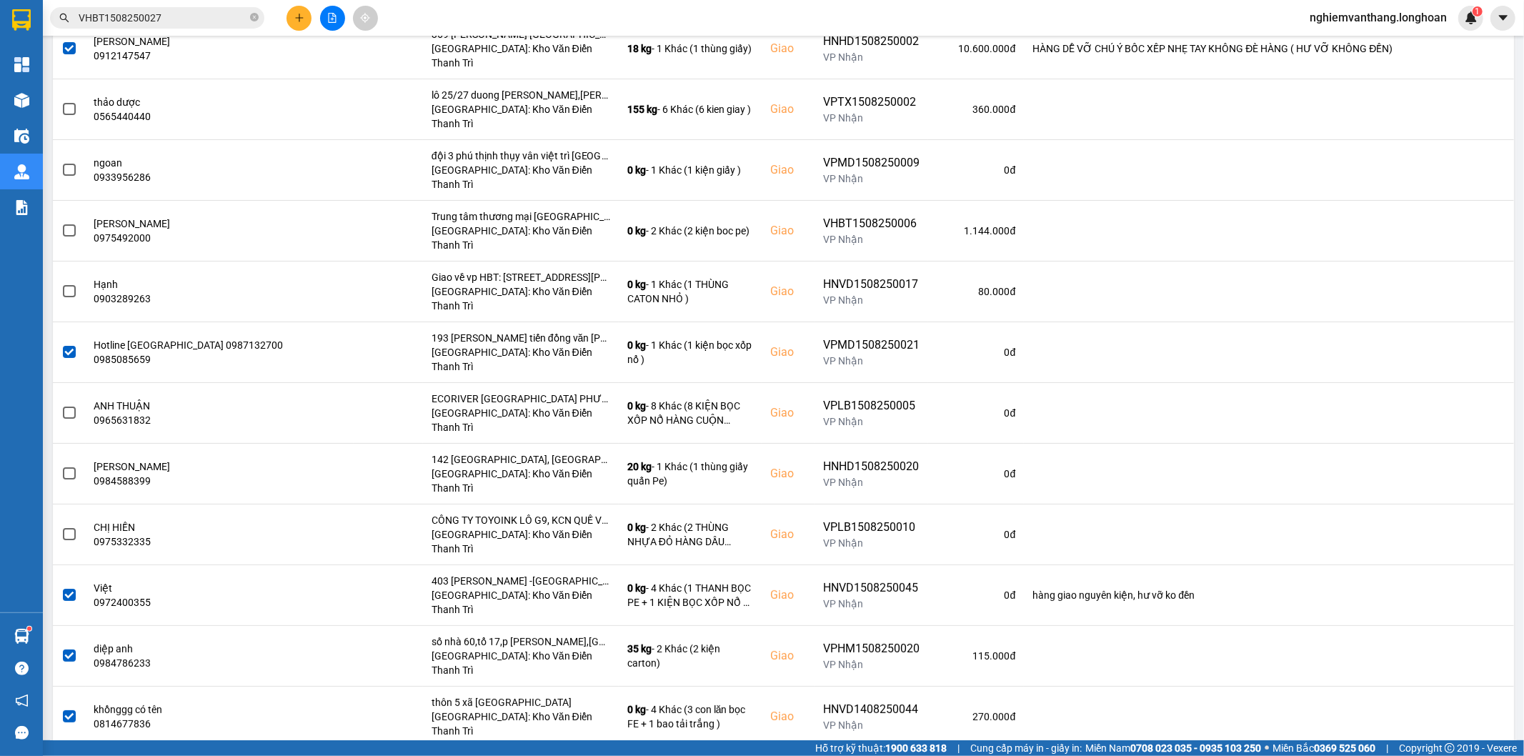
scroll to position [0, 0]
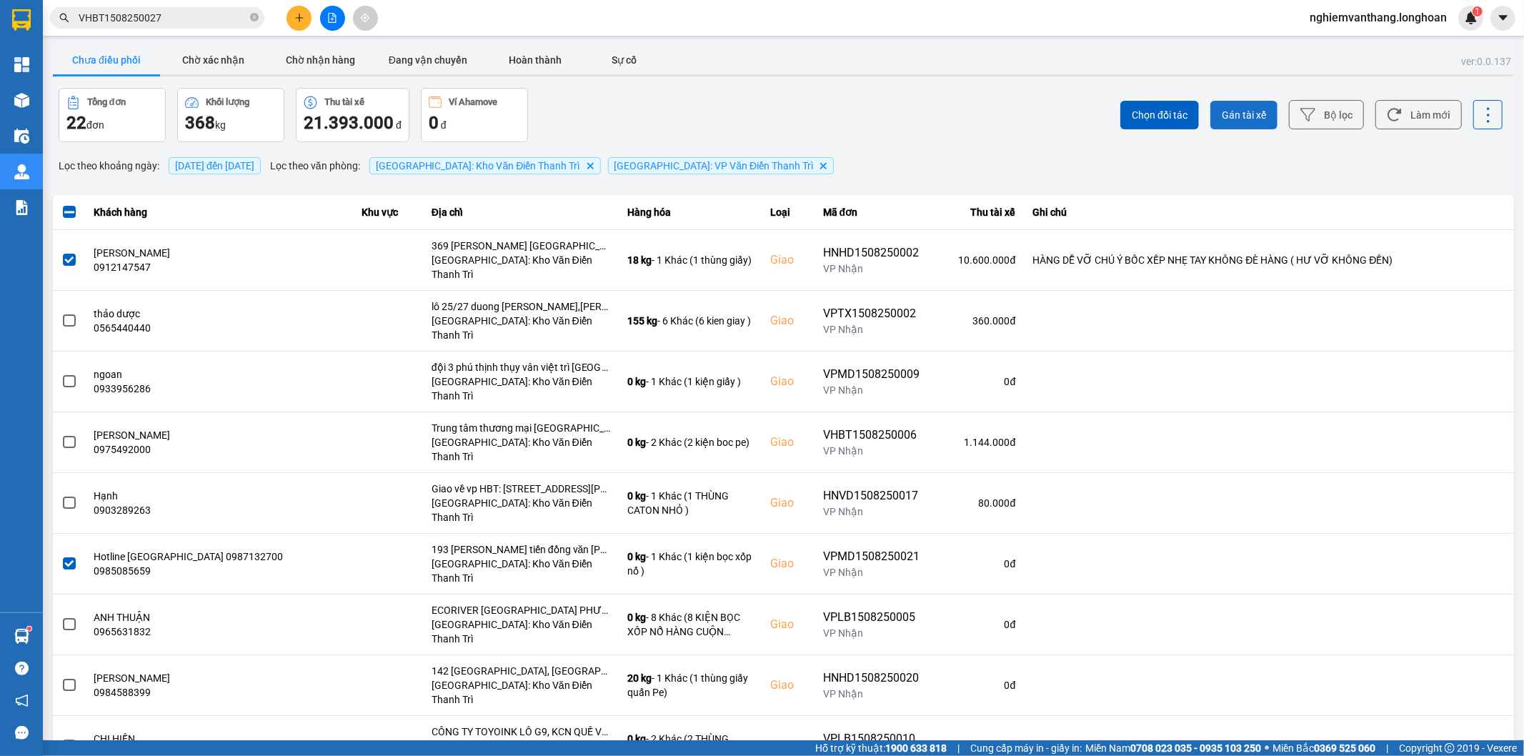
click at [1243, 101] on button "Gán tài xế" at bounding box center [1243, 115] width 67 height 29
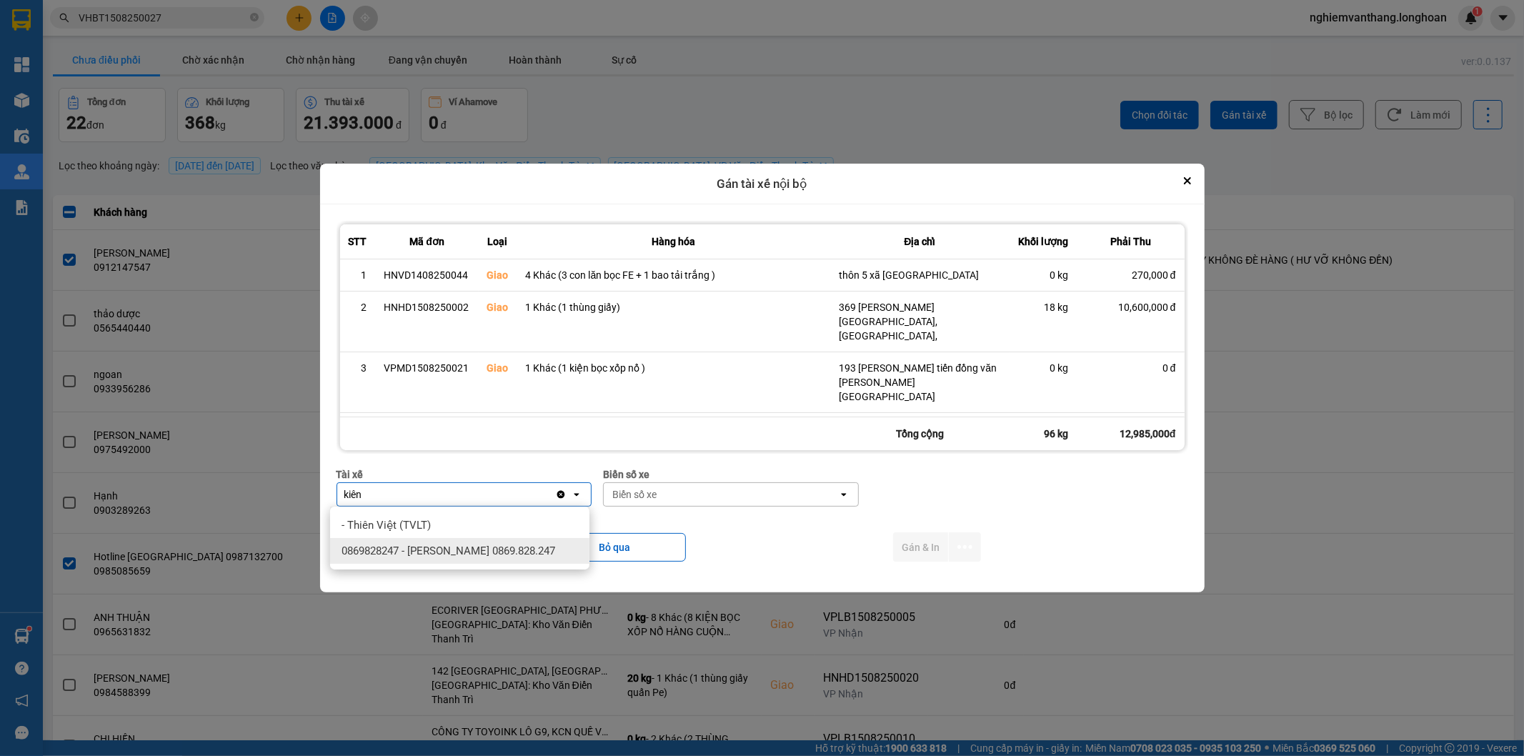
type input "kiên"
click at [504, 560] on div "0869828247 - [PERSON_NAME] 0869.828.247" at bounding box center [459, 551] width 259 height 26
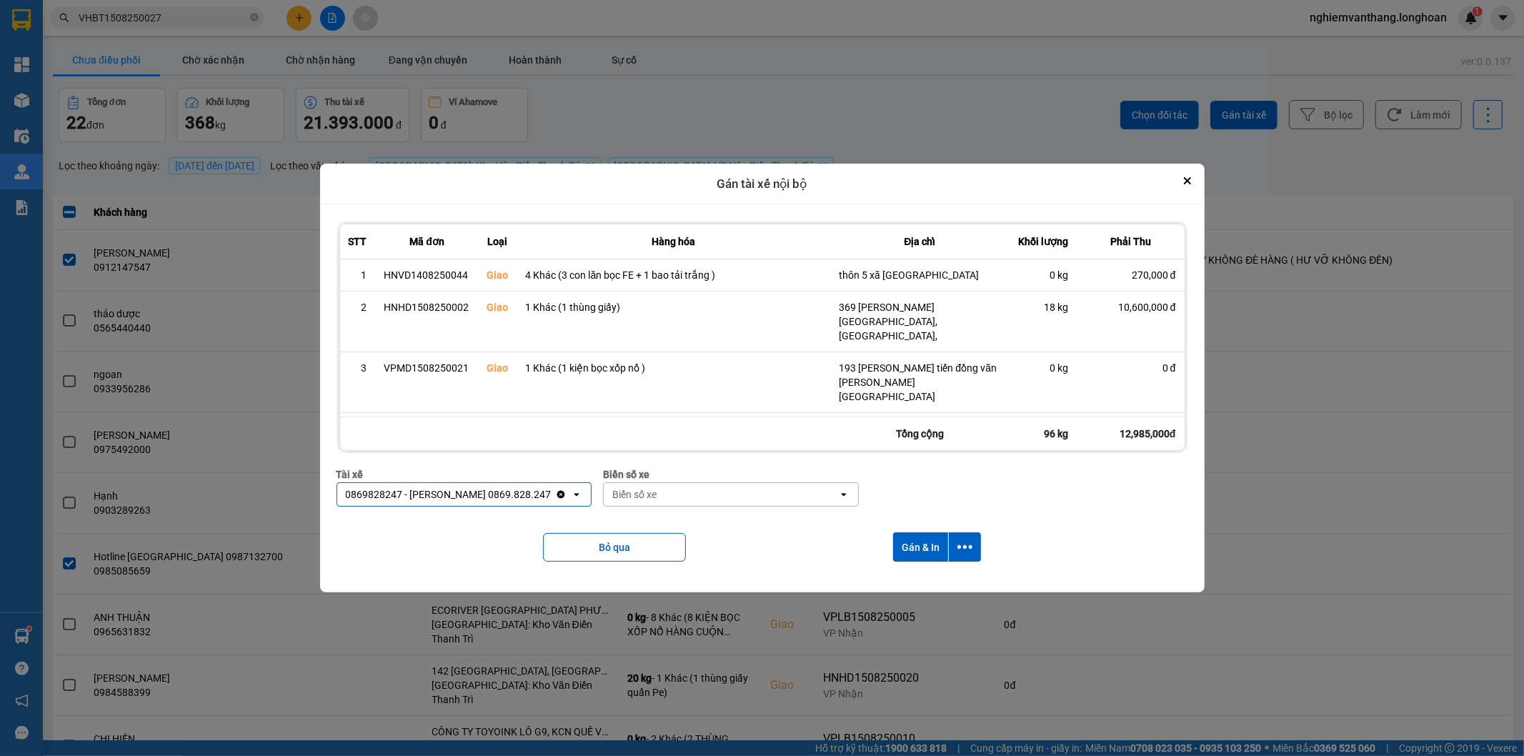
click at [652, 470] on div "Biển số xe" at bounding box center [731, 475] width 256 height 16
click at [645, 495] on div "Biển số xe" at bounding box center [634, 494] width 44 height 14
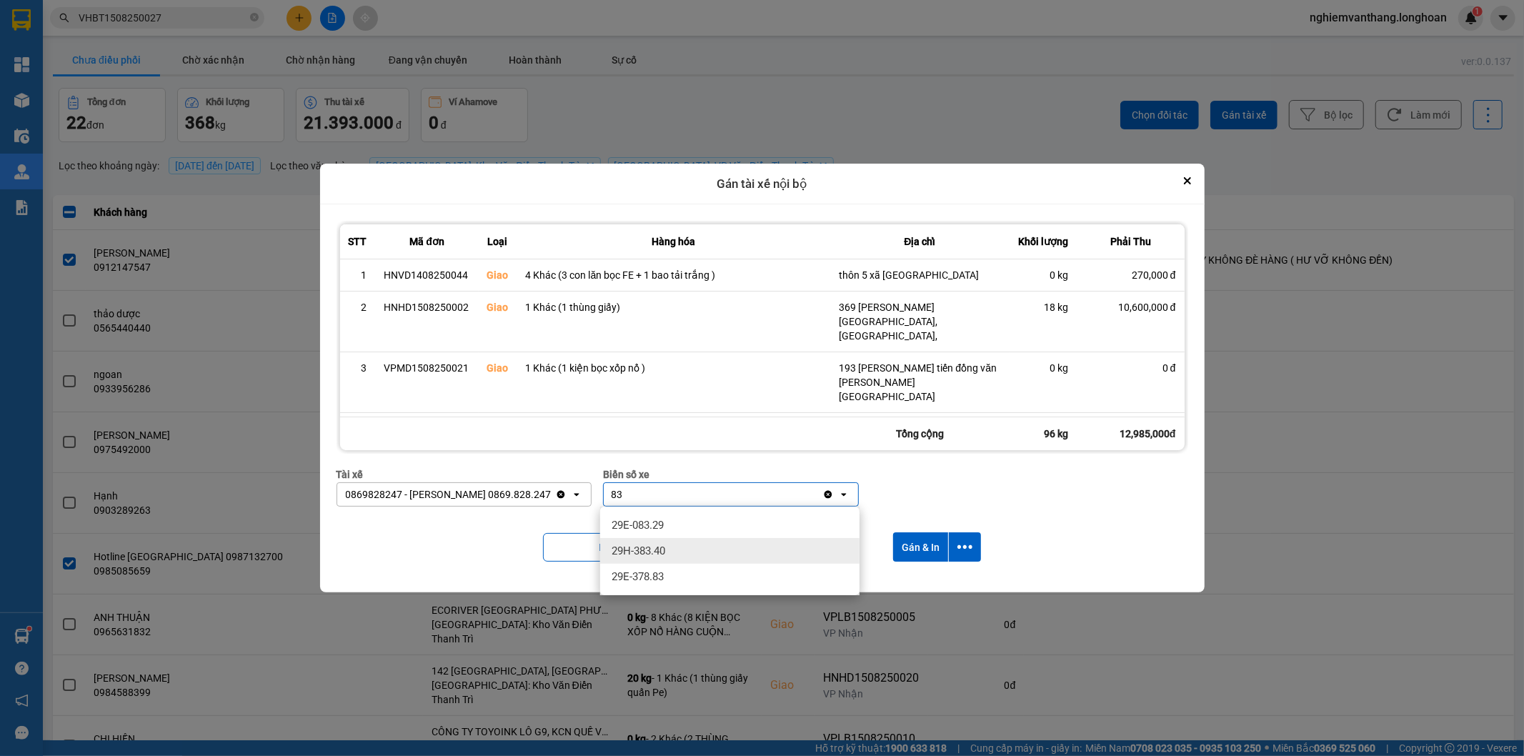
type input "83"
click at [660, 573] on span "29E-378.83" at bounding box center [638, 576] width 52 height 14
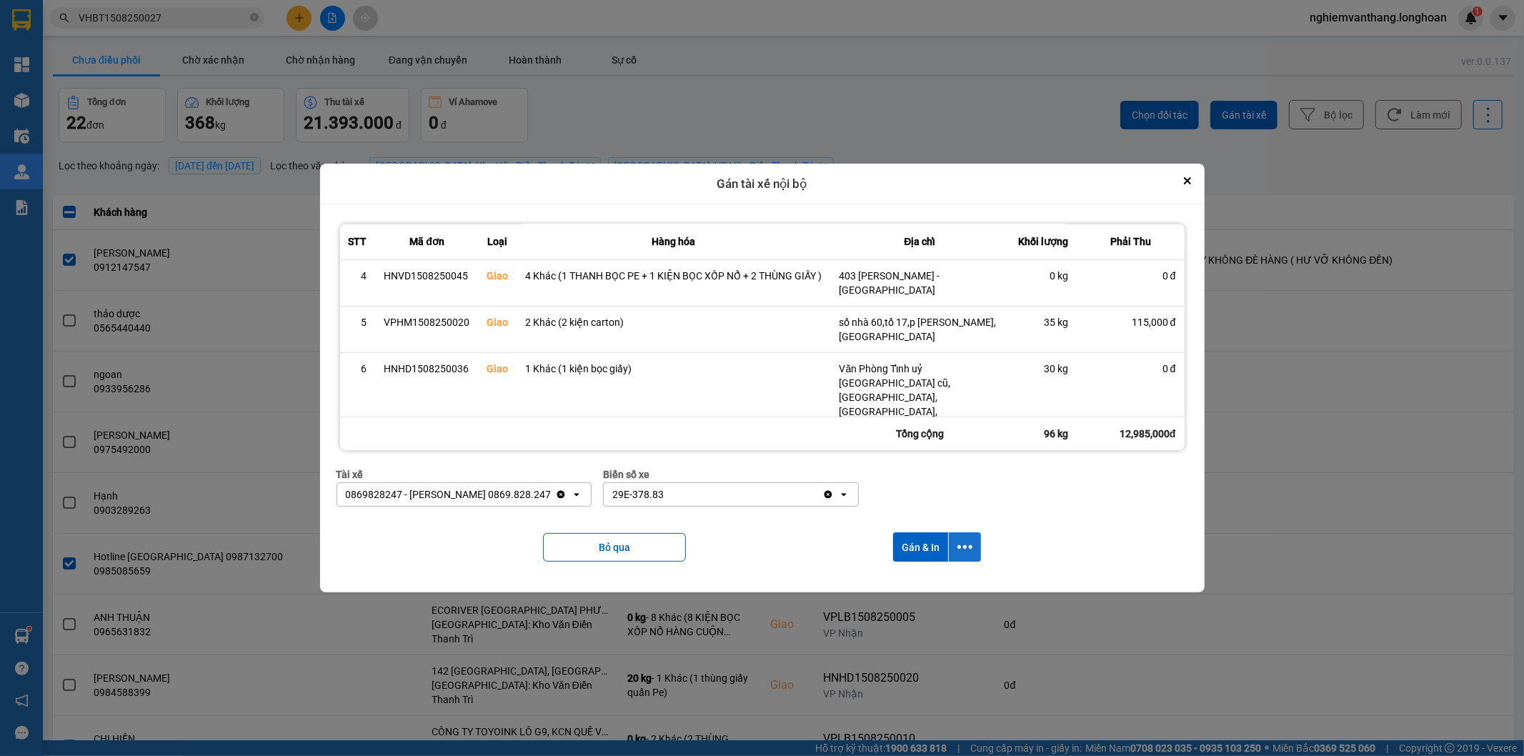
click at [966, 544] on icon "dialog" at bounding box center [964, 546] width 15 height 15
click at [937, 582] on div "Chỉ gán tài" at bounding box center [929, 586] width 84 height 14
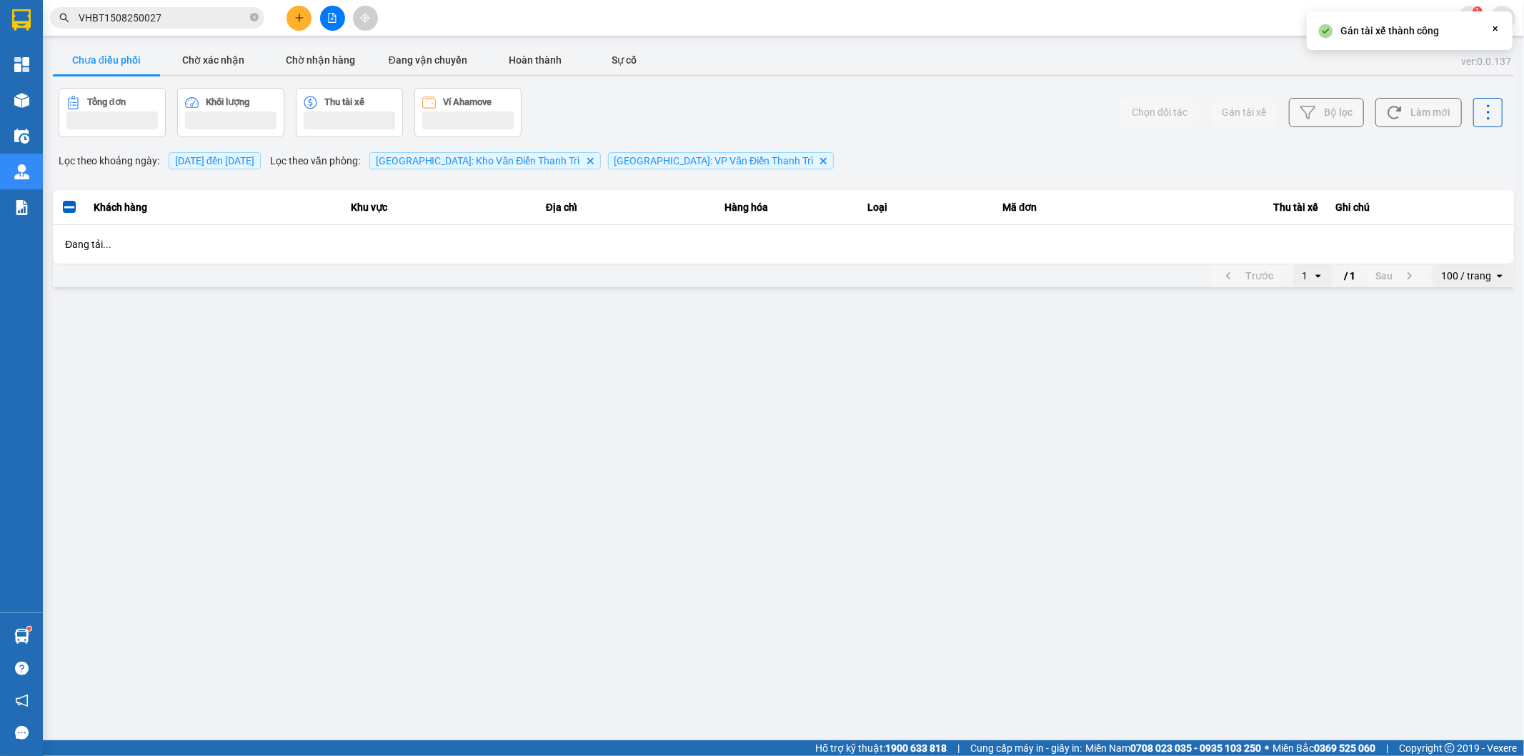
scroll to position [0, 0]
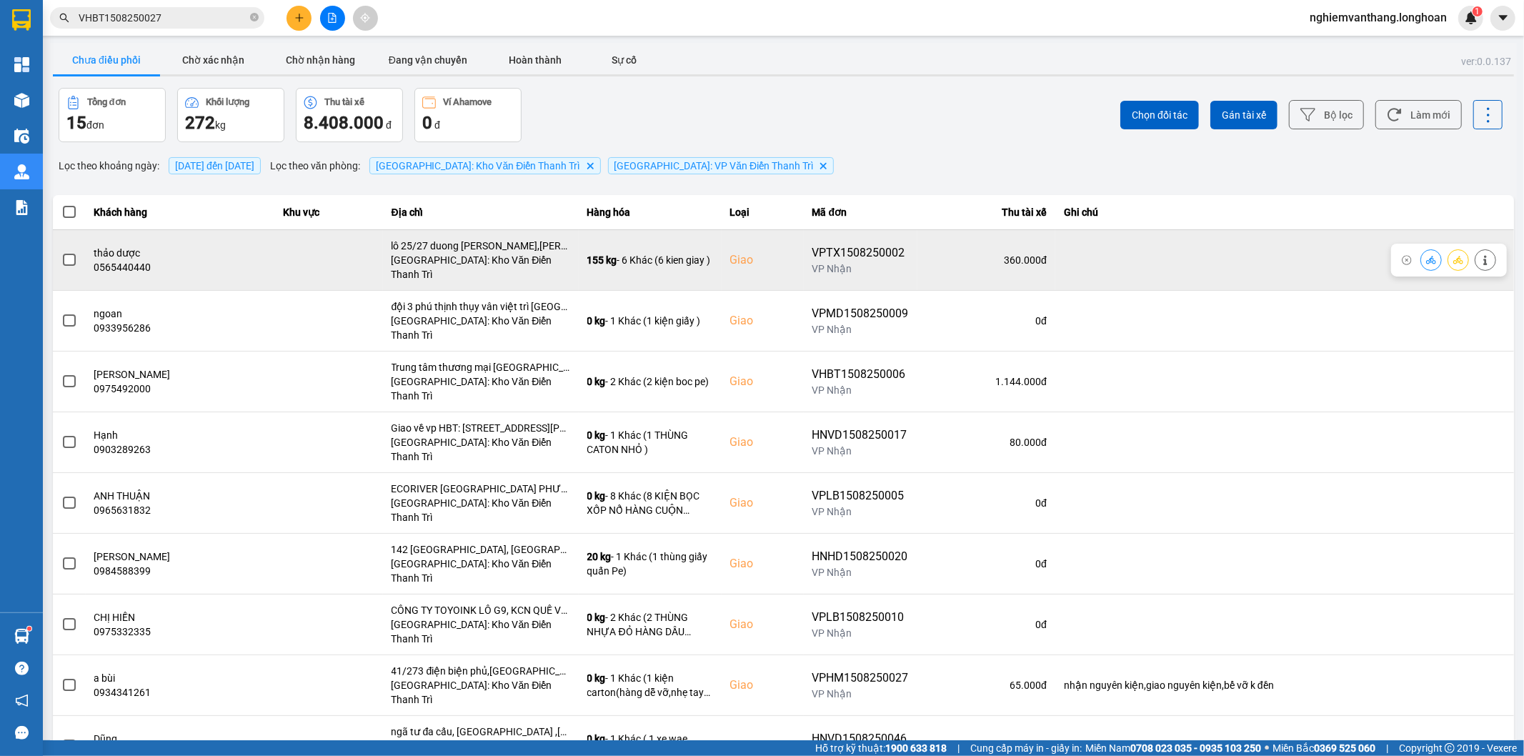
click at [64, 254] on span at bounding box center [69, 260] width 13 height 13
click at [61, 252] on input "checkbox" at bounding box center [61, 252] width 0 height 0
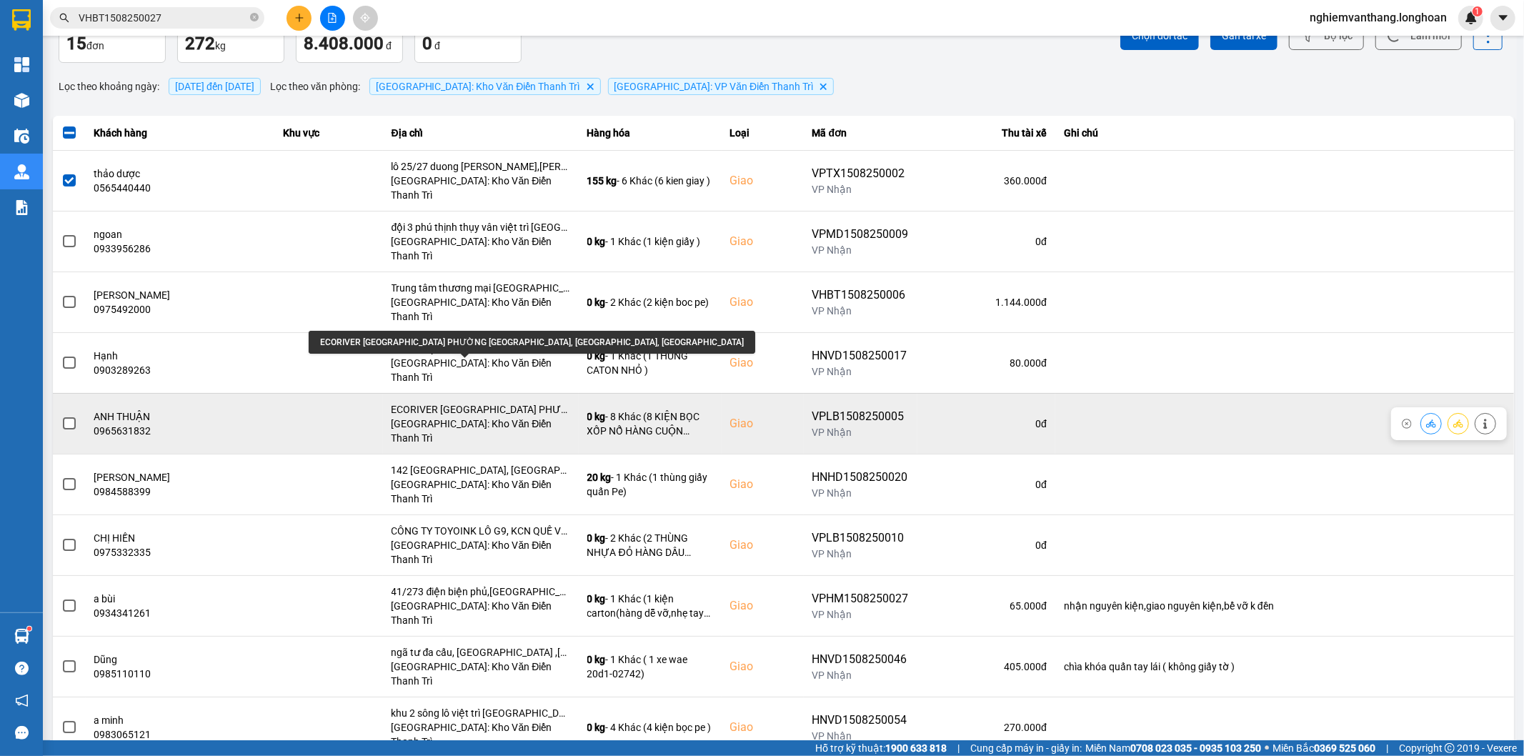
scroll to position [159, 0]
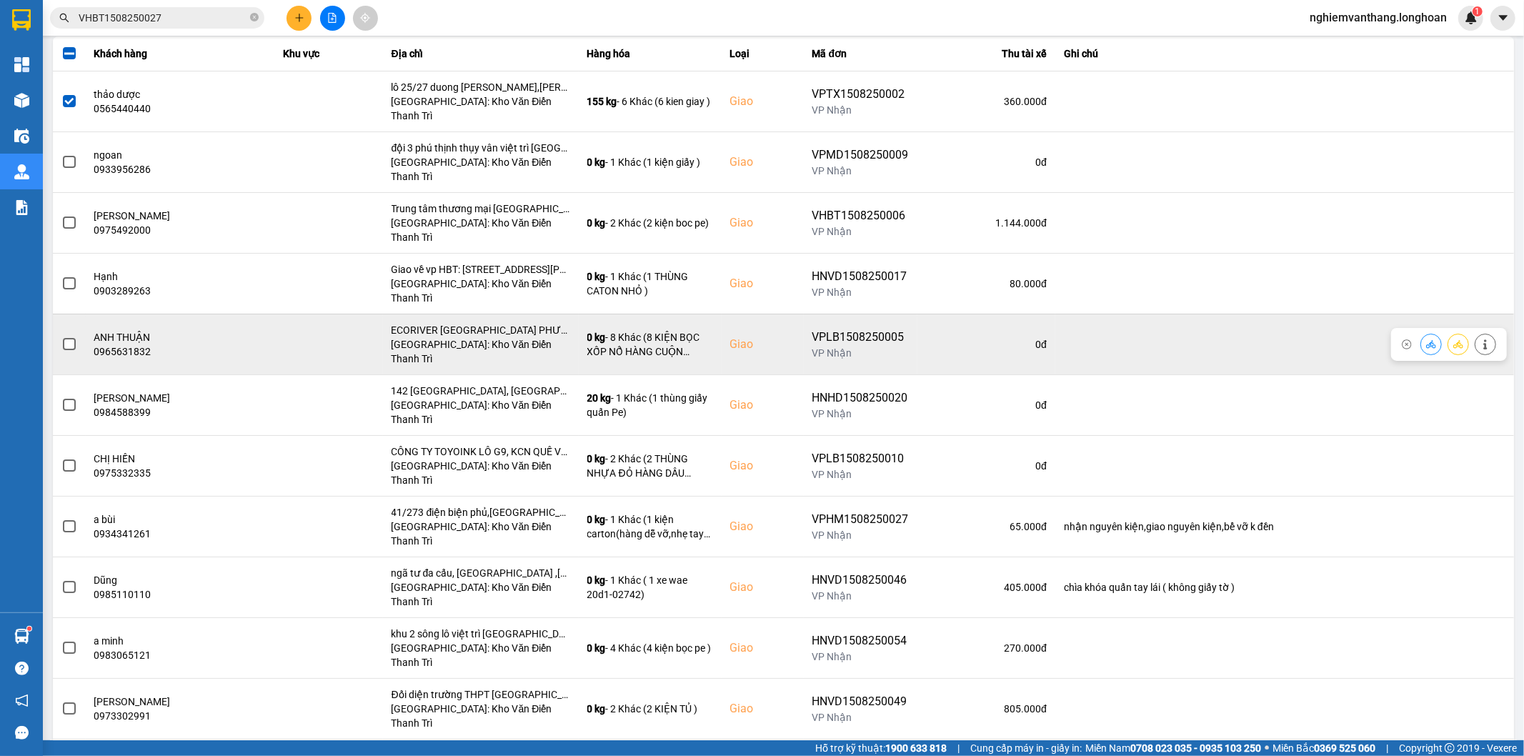
click at [73, 338] on span at bounding box center [69, 344] width 13 height 13
click at [61, 337] on input "checkbox" at bounding box center [61, 337] width 0 height 0
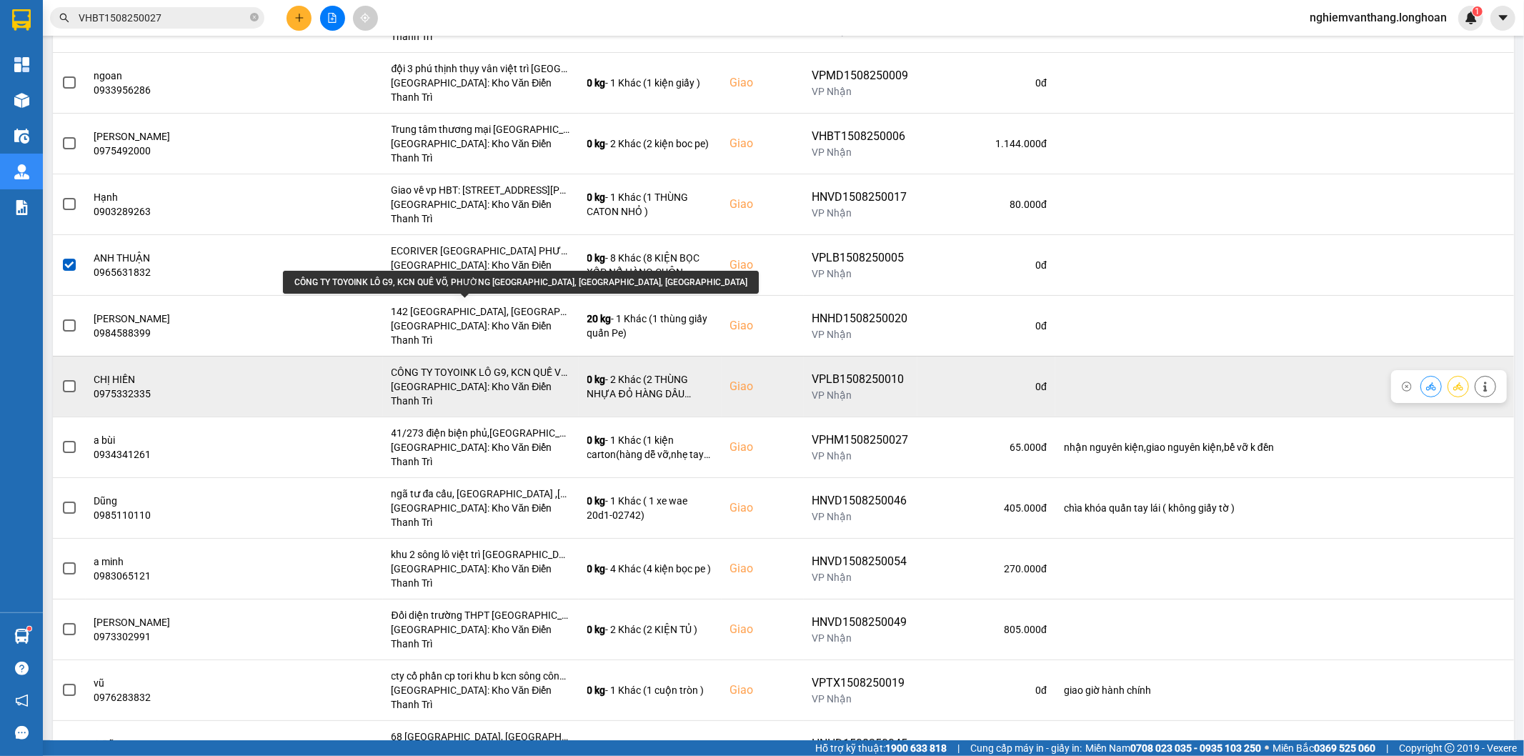
scroll to position [262, 0]
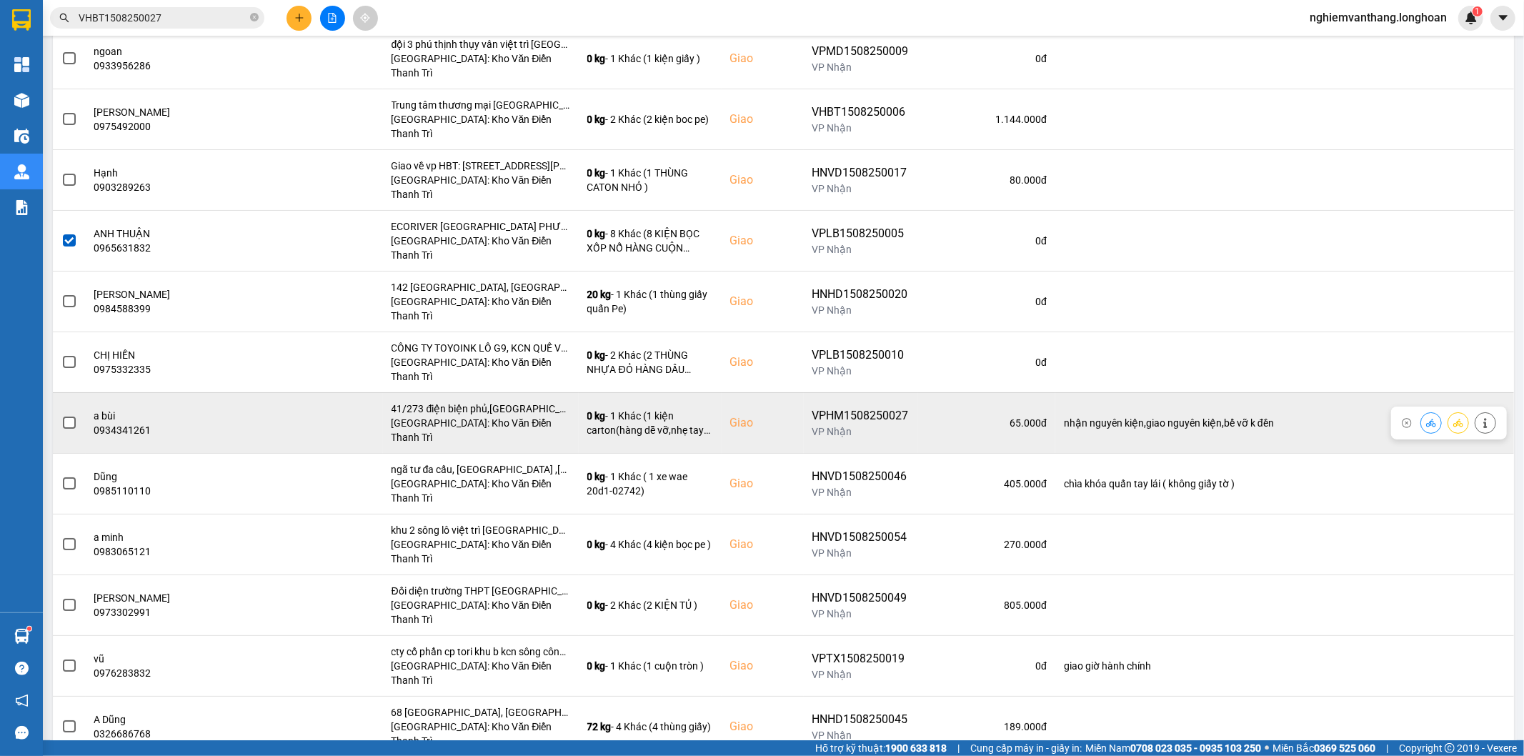
click at [74, 417] on span at bounding box center [69, 423] width 13 height 13
click at [61, 415] on input "checkbox" at bounding box center [61, 415] width 0 height 0
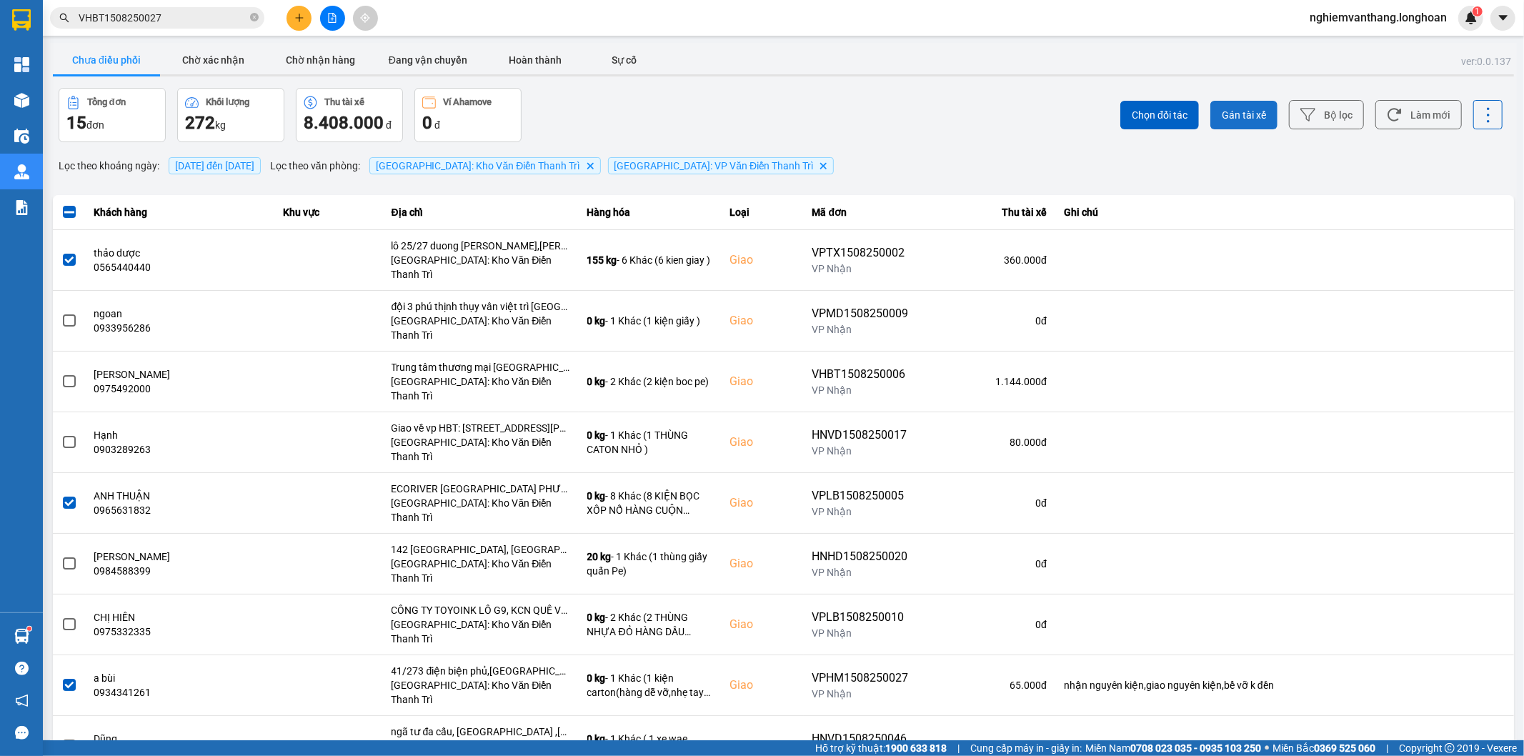
click at [1245, 112] on span "Gán tài xế" at bounding box center [1244, 115] width 44 height 14
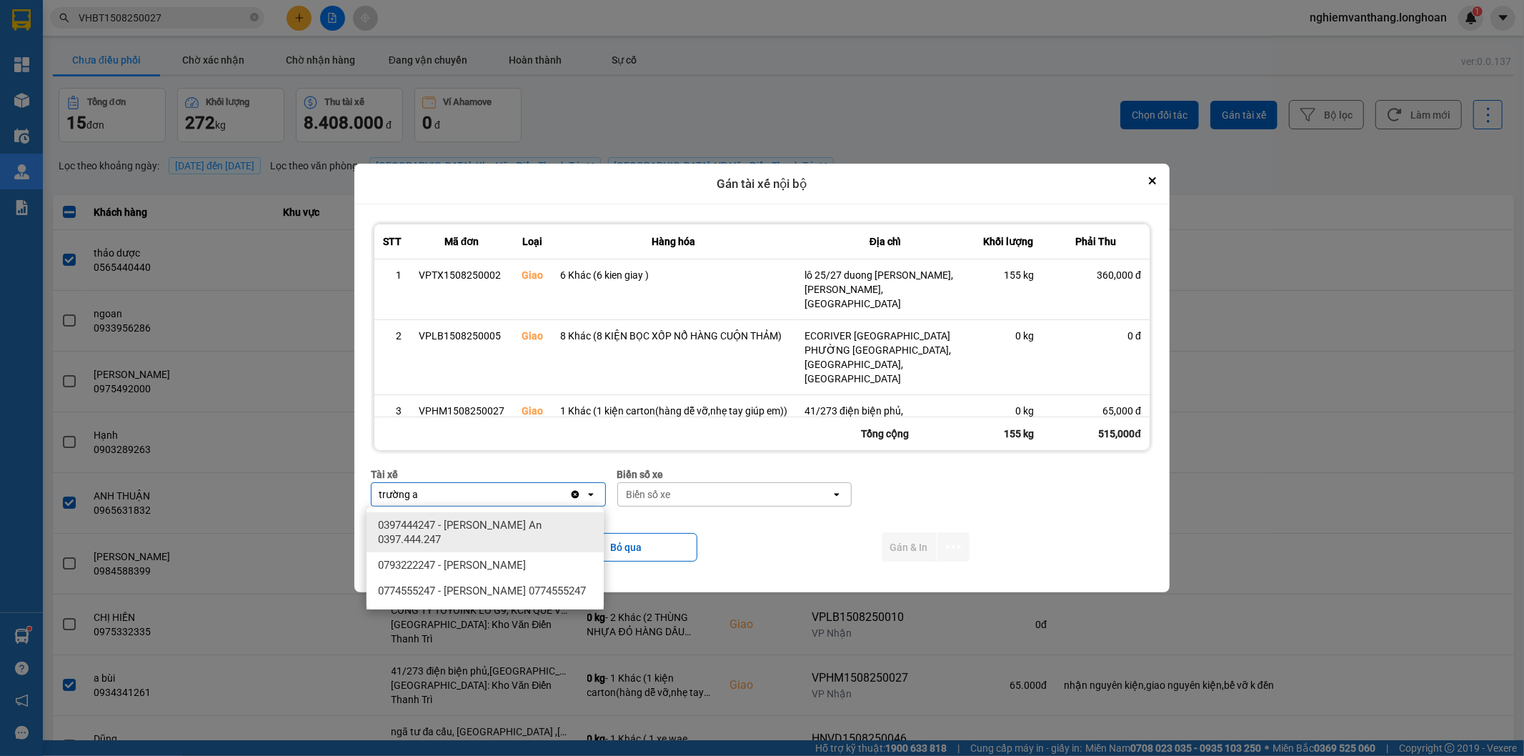
type input "trường a"
click at [476, 527] on span "0397444247 - [PERSON_NAME] An 0397.444.247" at bounding box center [488, 532] width 220 height 29
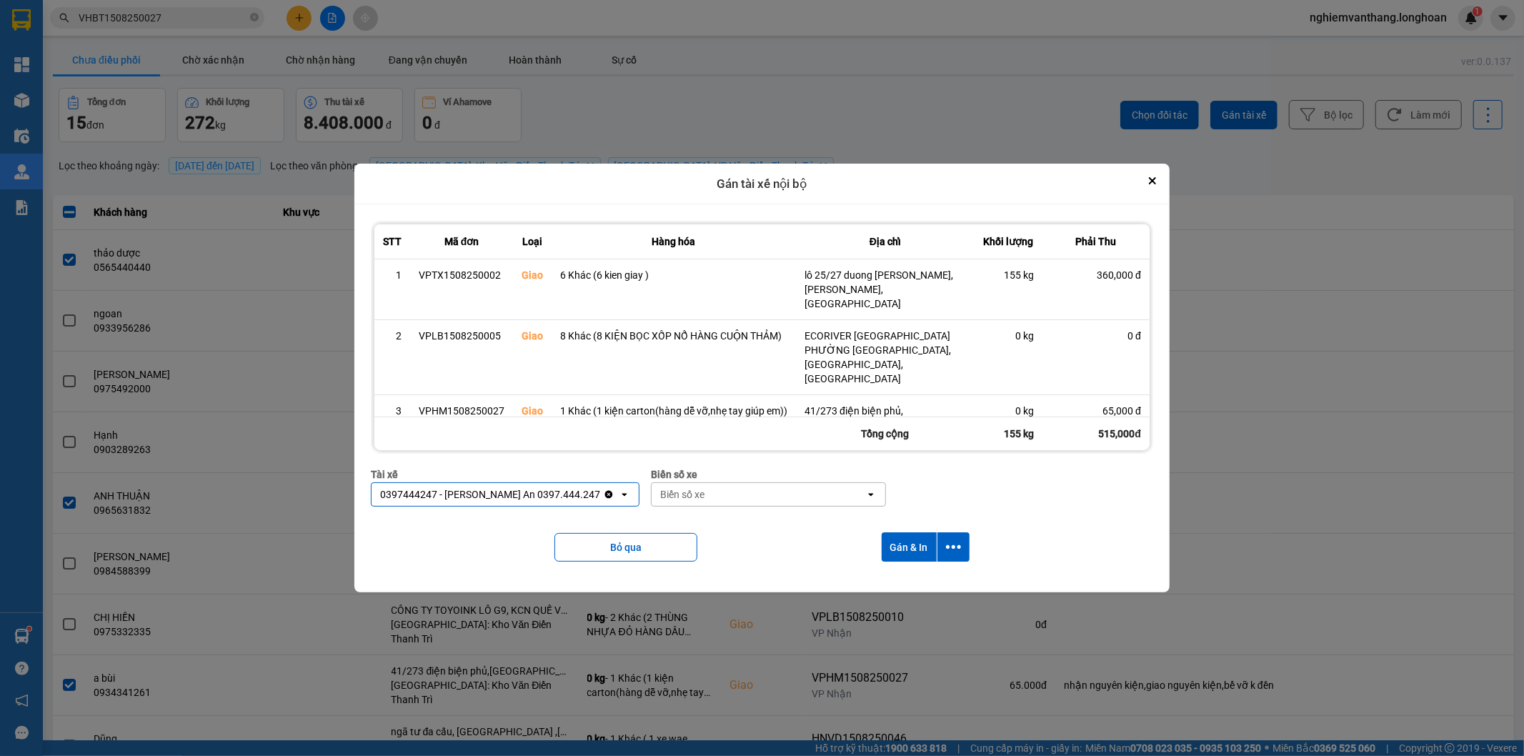
click at [710, 497] on div "Biển số xe" at bounding box center [759, 494] width 214 height 23
type input "33"
drag, startPoint x: 697, startPoint y: 527, endPoint x: 849, endPoint y: 525, distance: 152.2
click at [697, 527] on span "29E-098.33" at bounding box center [675, 525] width 52 height 14
click at [968, 556] on button "dialog" at bounding box center [953, 546] width 32 height 29
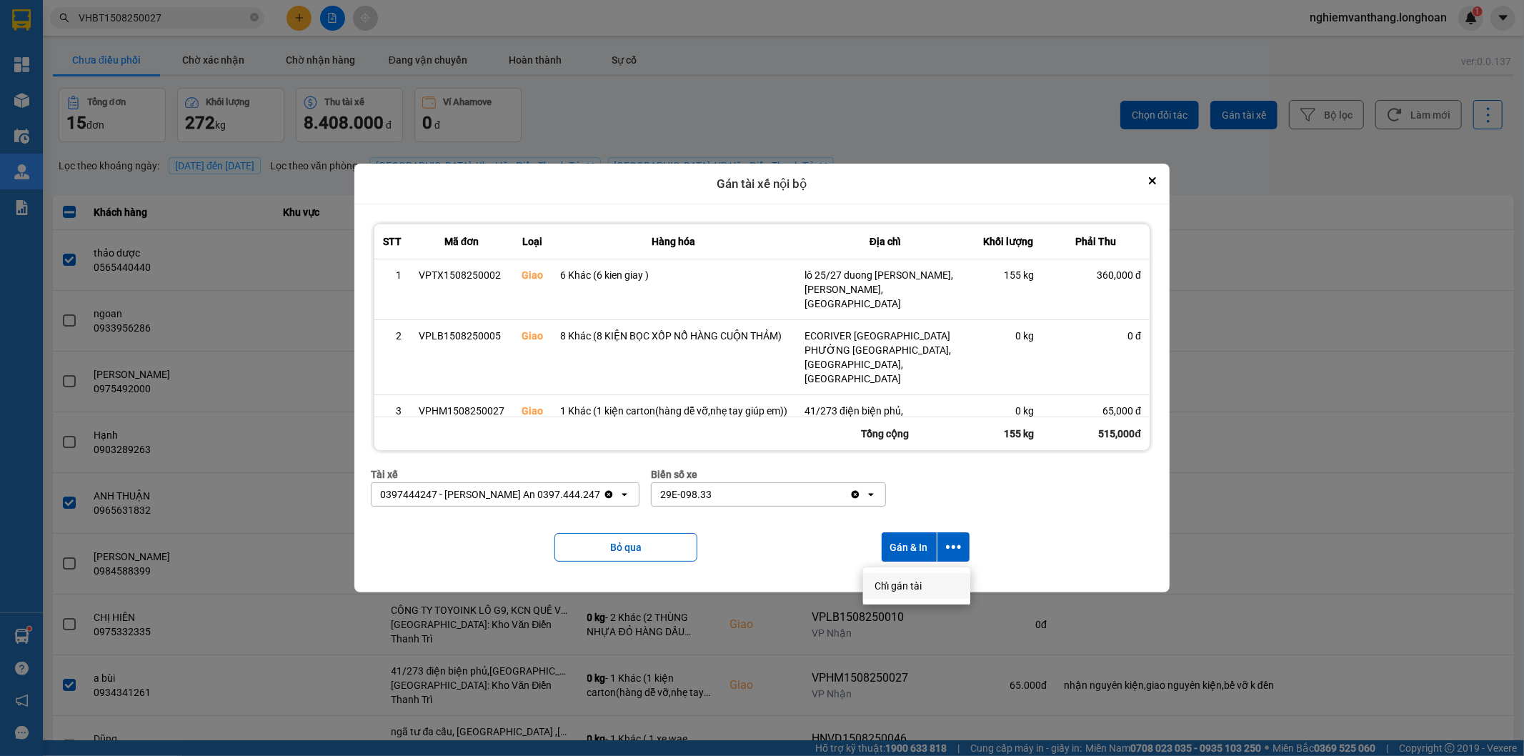
click at [924, 587] on div "Chỉ gán tài" at bounding box center [917, 586] width 84 height 14
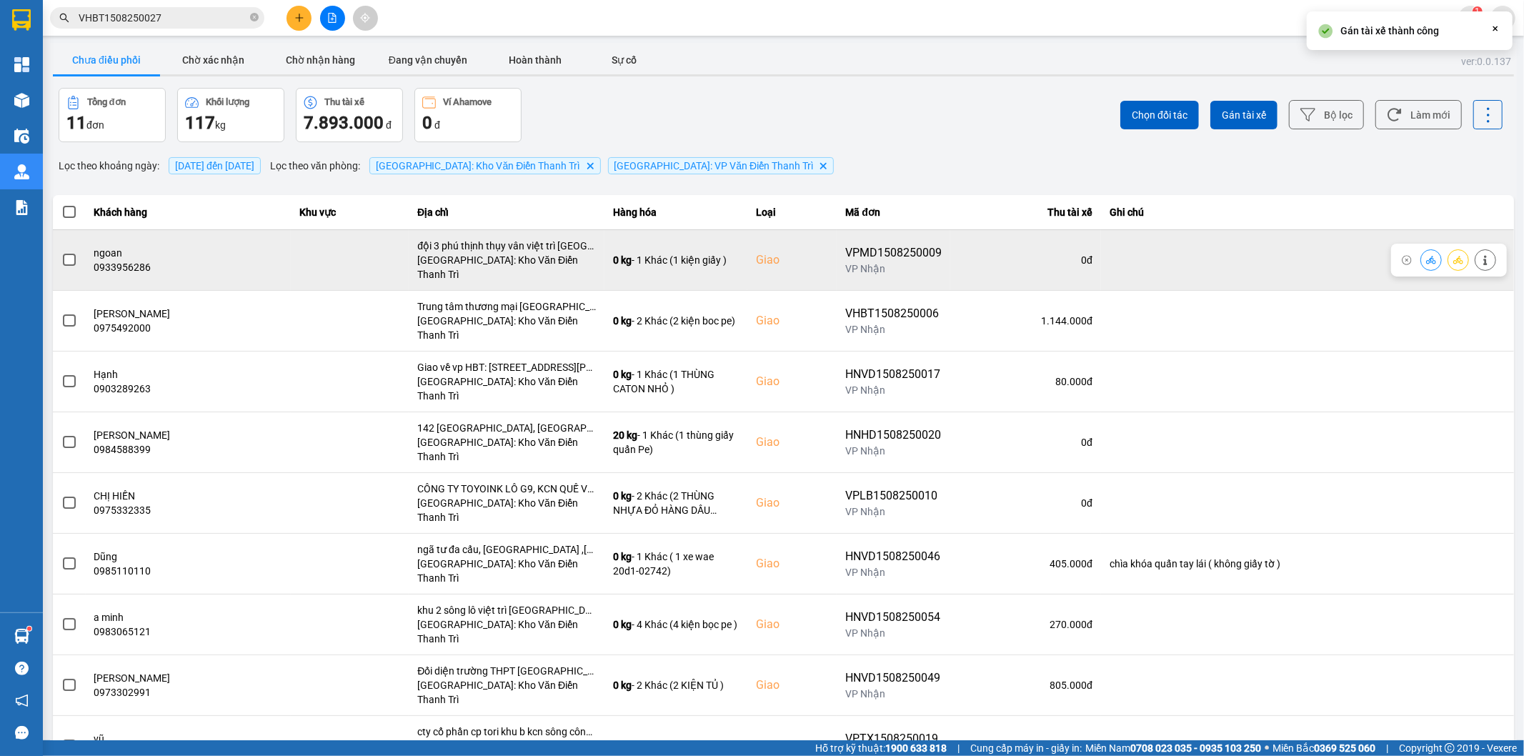
click at [61, 254] on label at bounding box center [69, 260] width 16 height 16
click at [61, 252] on input "checkbox" at bounding box center [61, 252] width 0 height 0
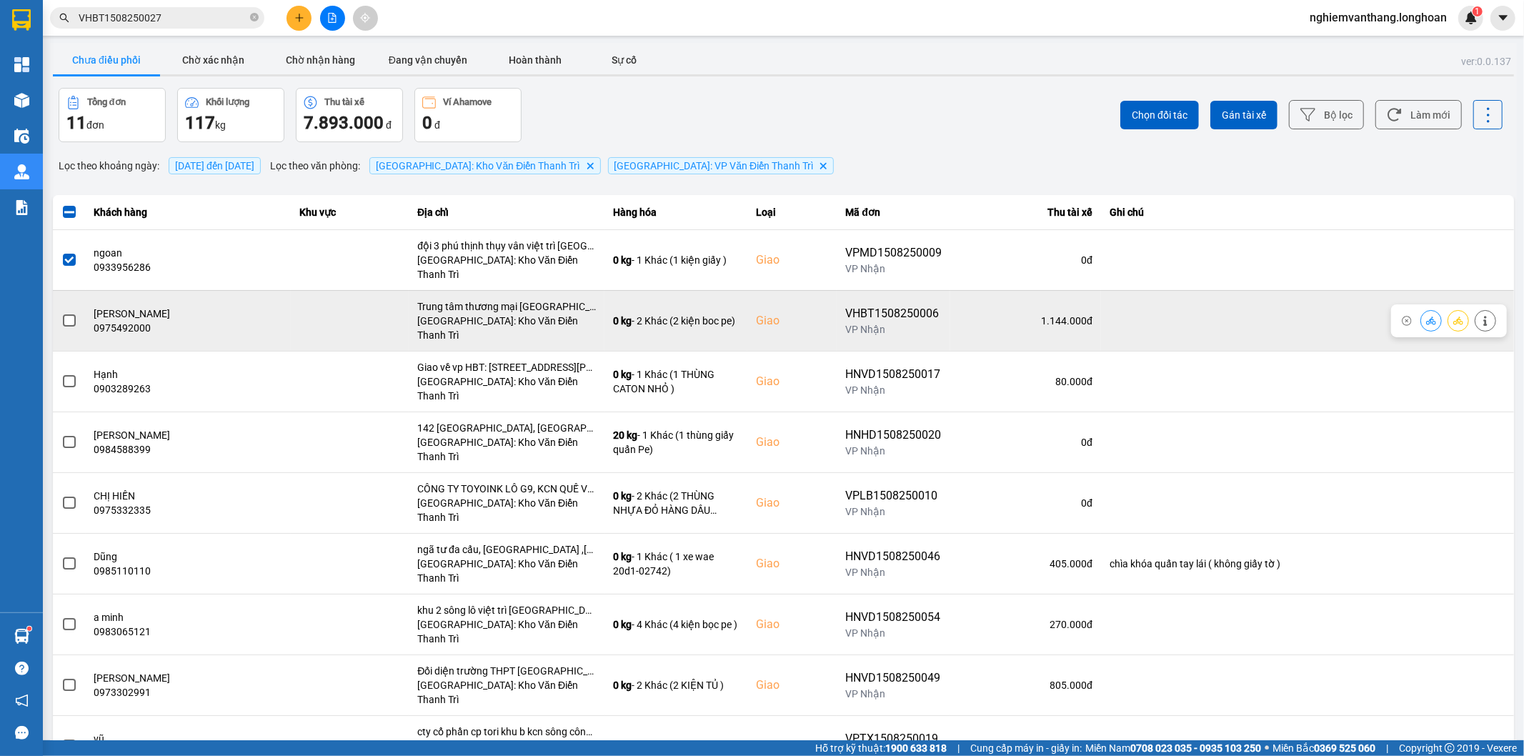
click at [67, 314] on span at bounding box center [69, 320] width 13 height 13
click at [61, 313] on input "checkbox" at bounding box center [61, 313] width 0 height 0
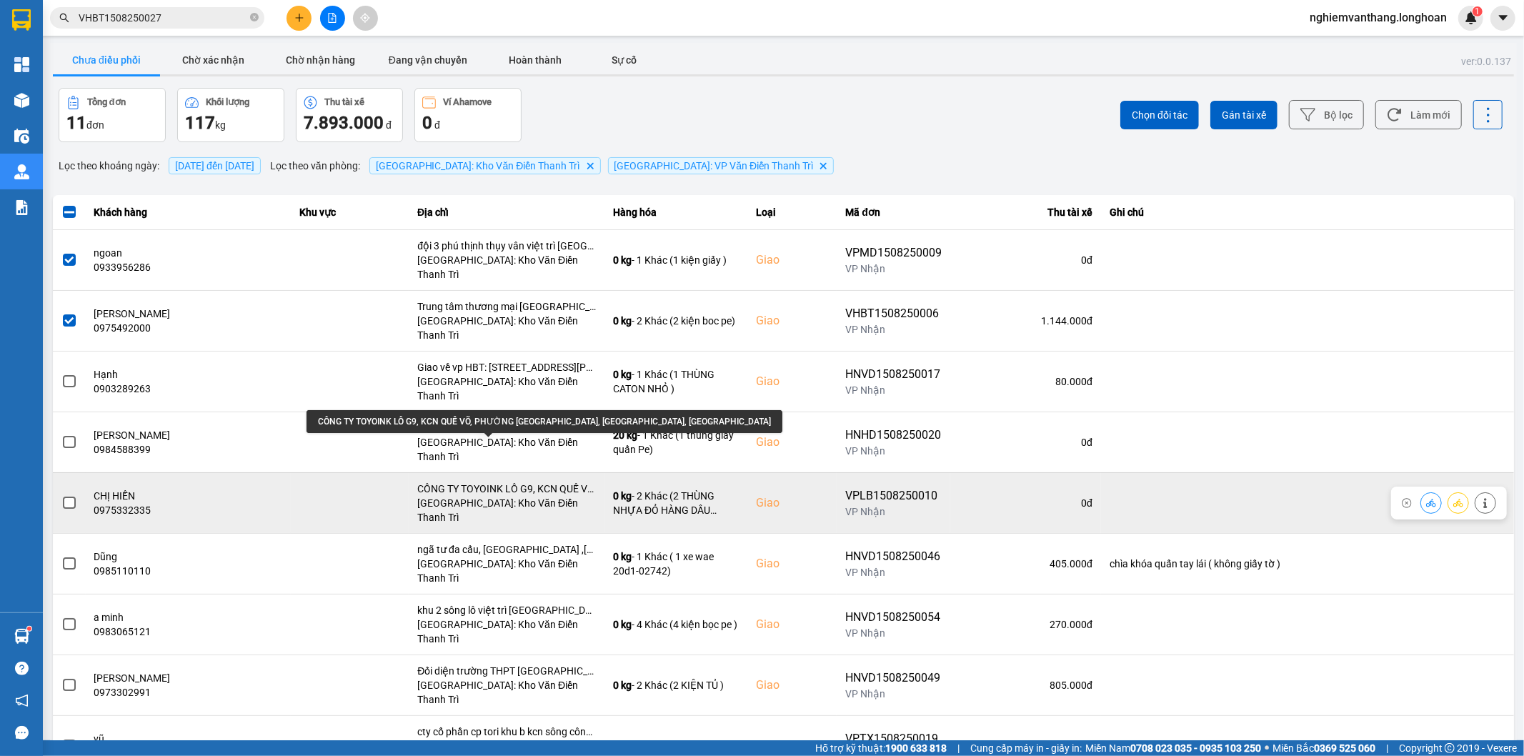
scroll to position [66, 0]
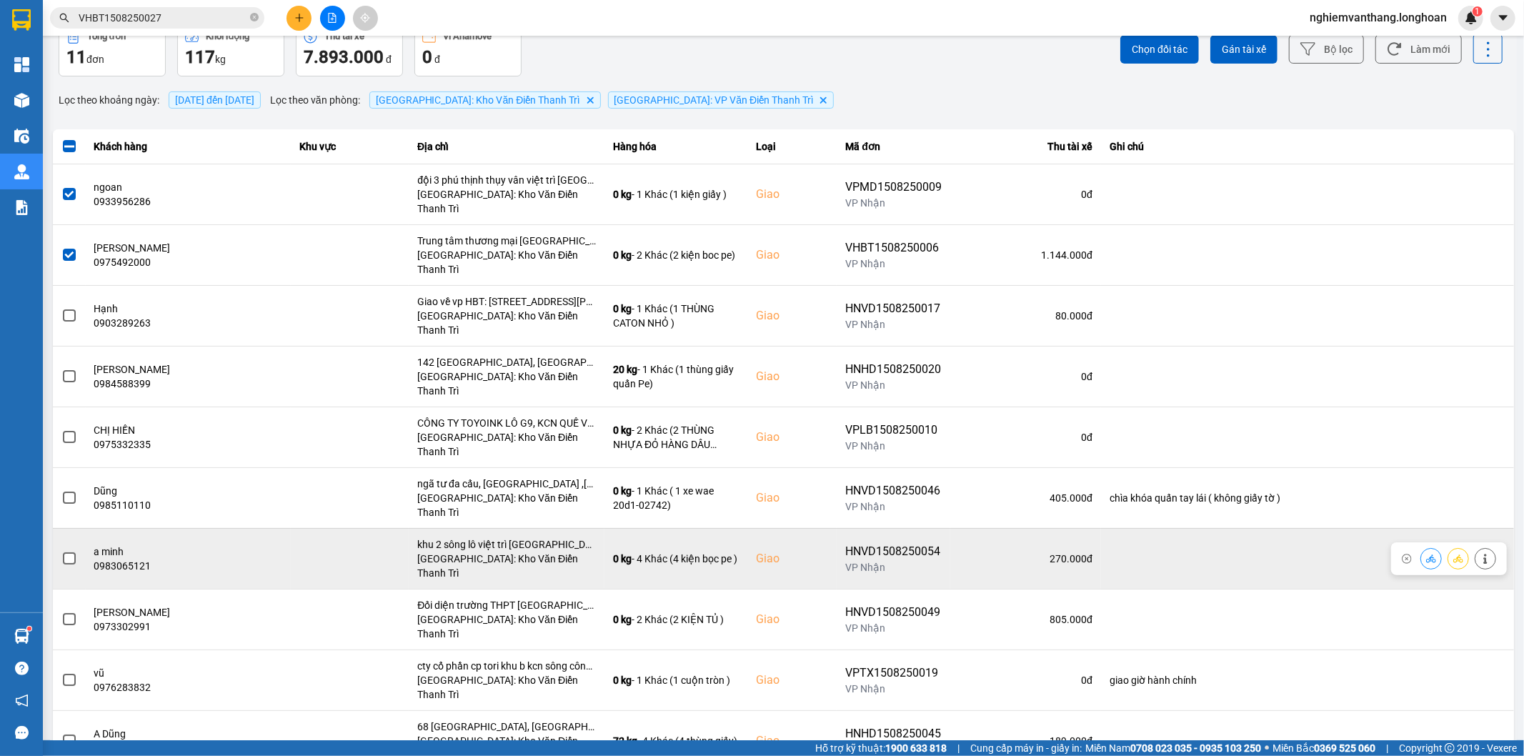
click at [74, 552] on span at bounding box center [69, 558] width 13 height 13
click at [61, 551] on input "checkbox" at bounding box center [61, 551] width 0 height 0
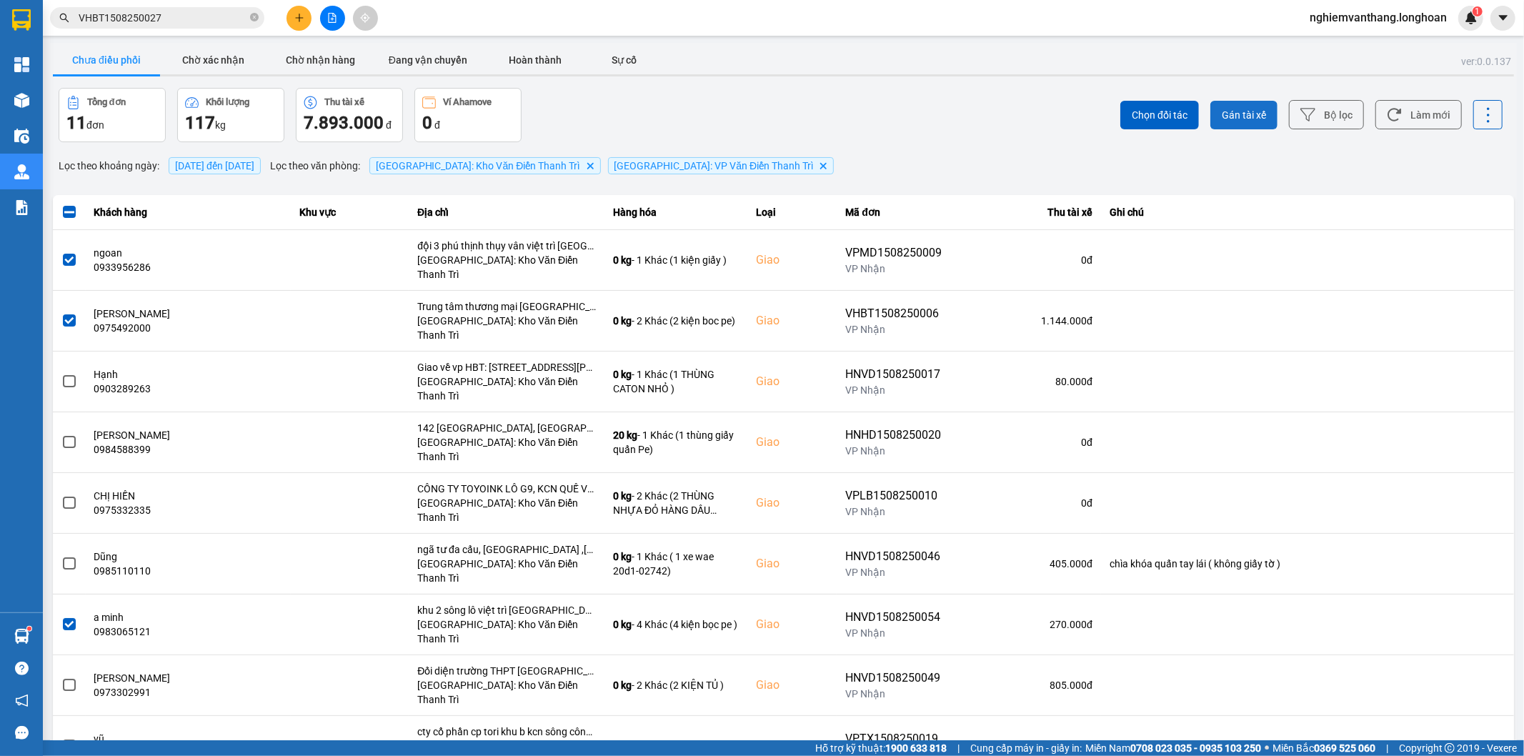
click at [1228, 114] on span "Gán tài xế" at bounding box center [1244, 115] width 44 height 14
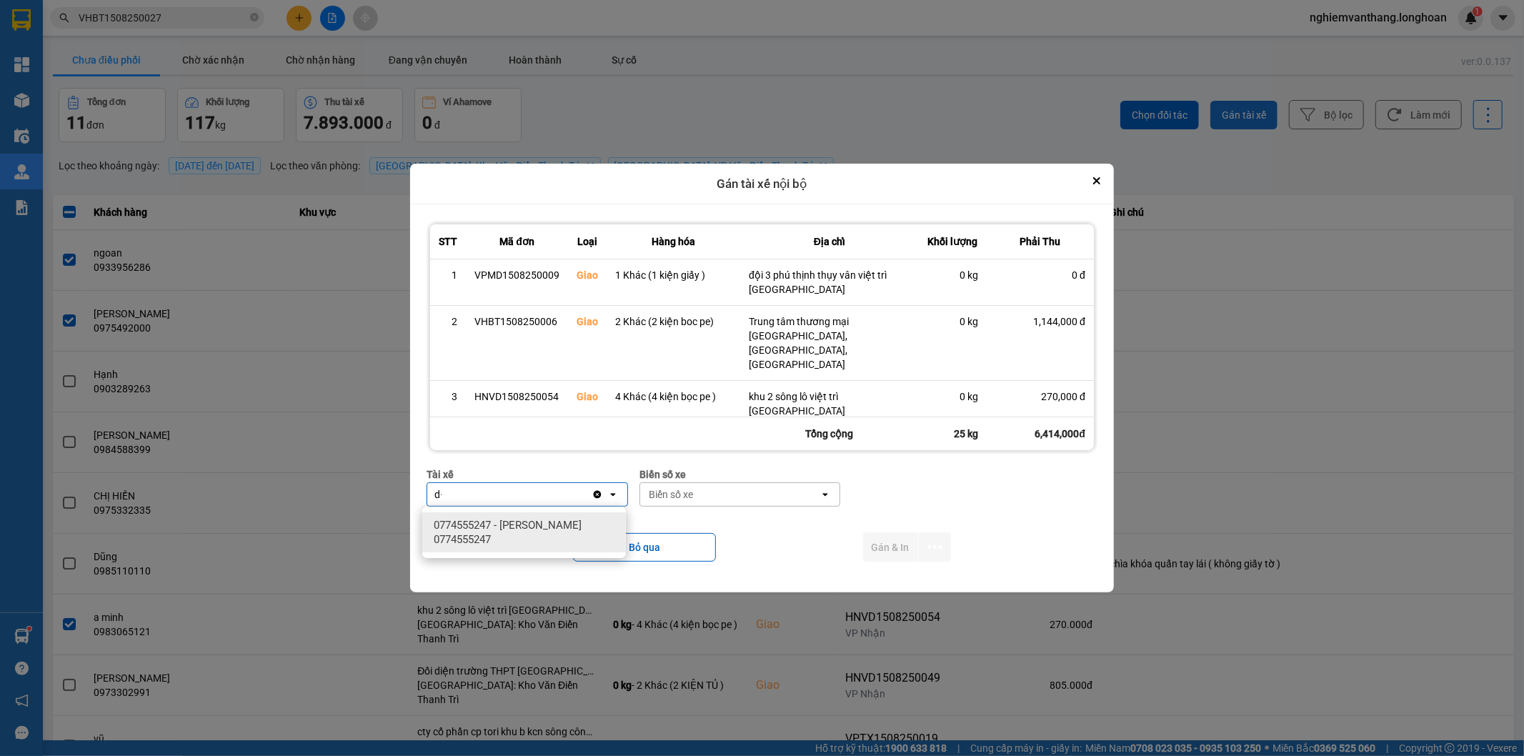
type input "d"
type input "đăng"
click at [576, 537] on span "0859238386 - [PERSON_NAME] 0356.999.247" at bounding box center [527, 532] width 186 height 29
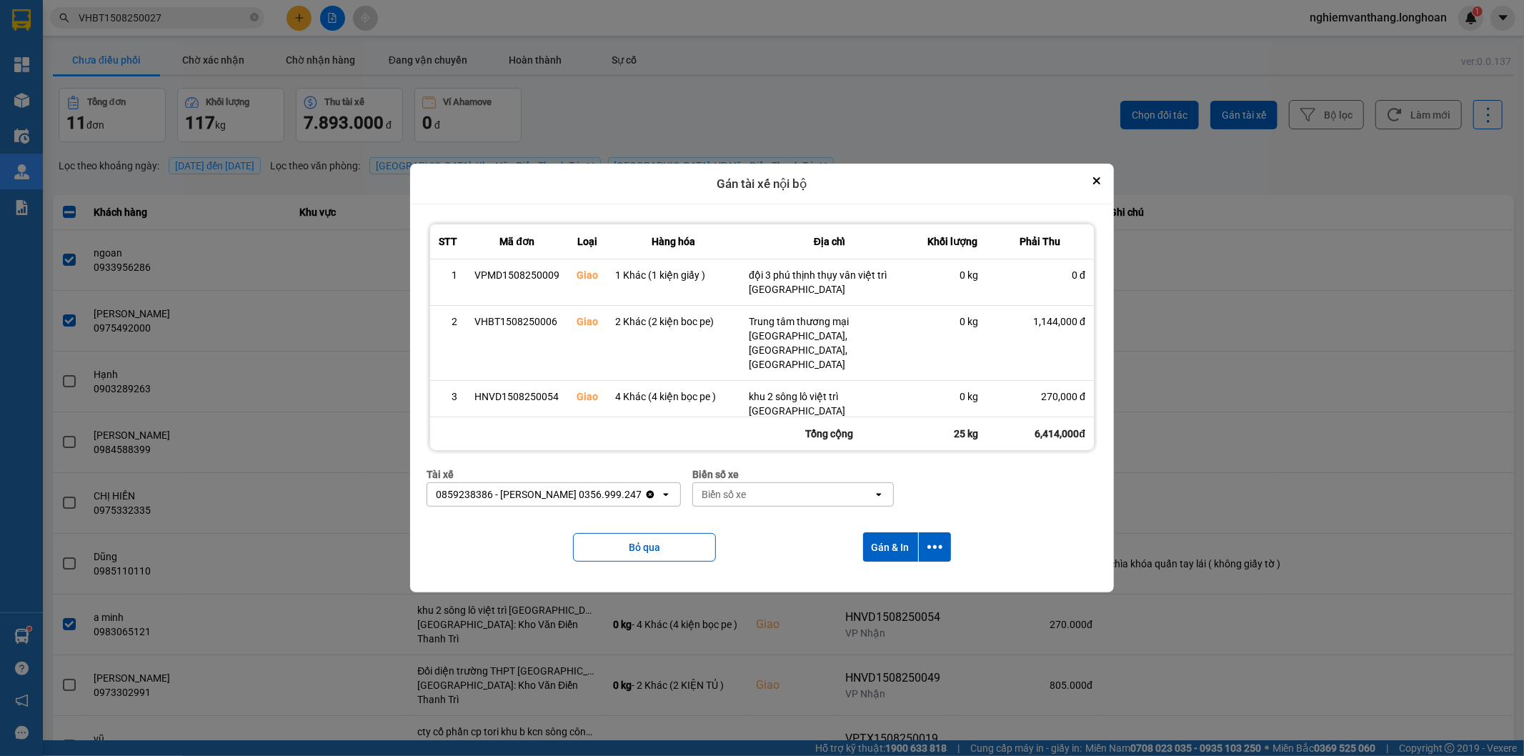
click at [723, 490] on div "Biển số xe" at bounding box center [724, 494] width 44 height 14
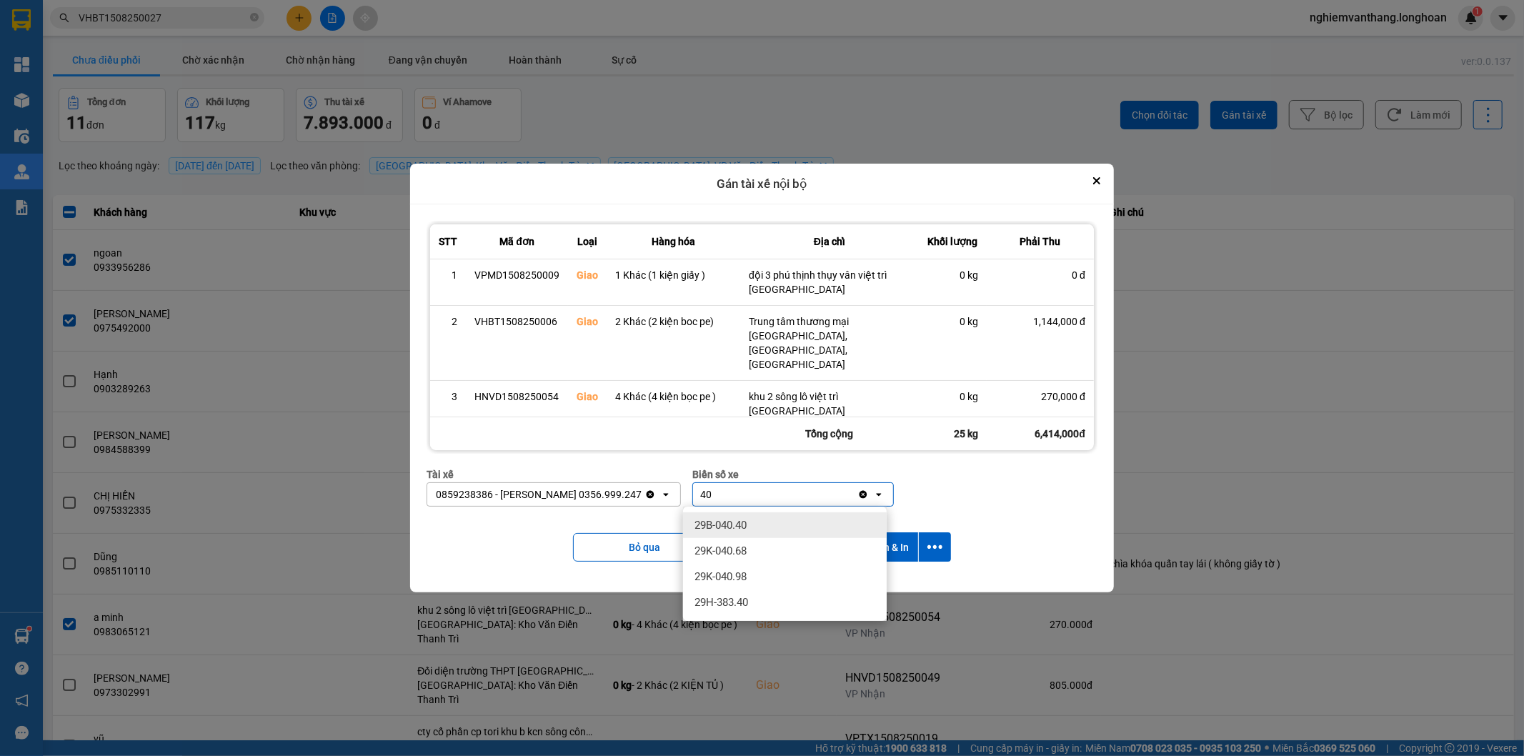
type input "4"
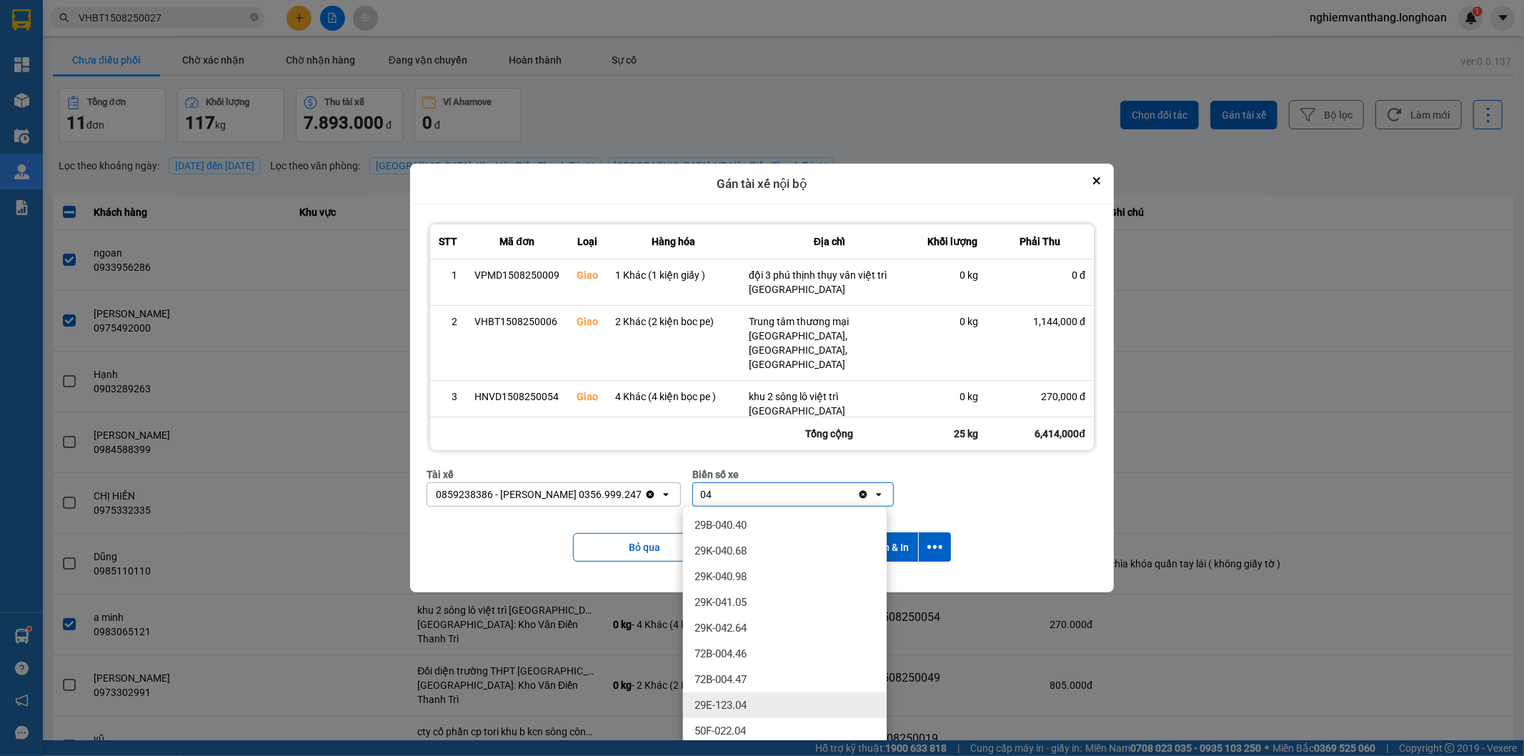
type input "04"
click at [768, 695] on div "29E-123.04" at bounding box center [785, 705] width 204 height 26
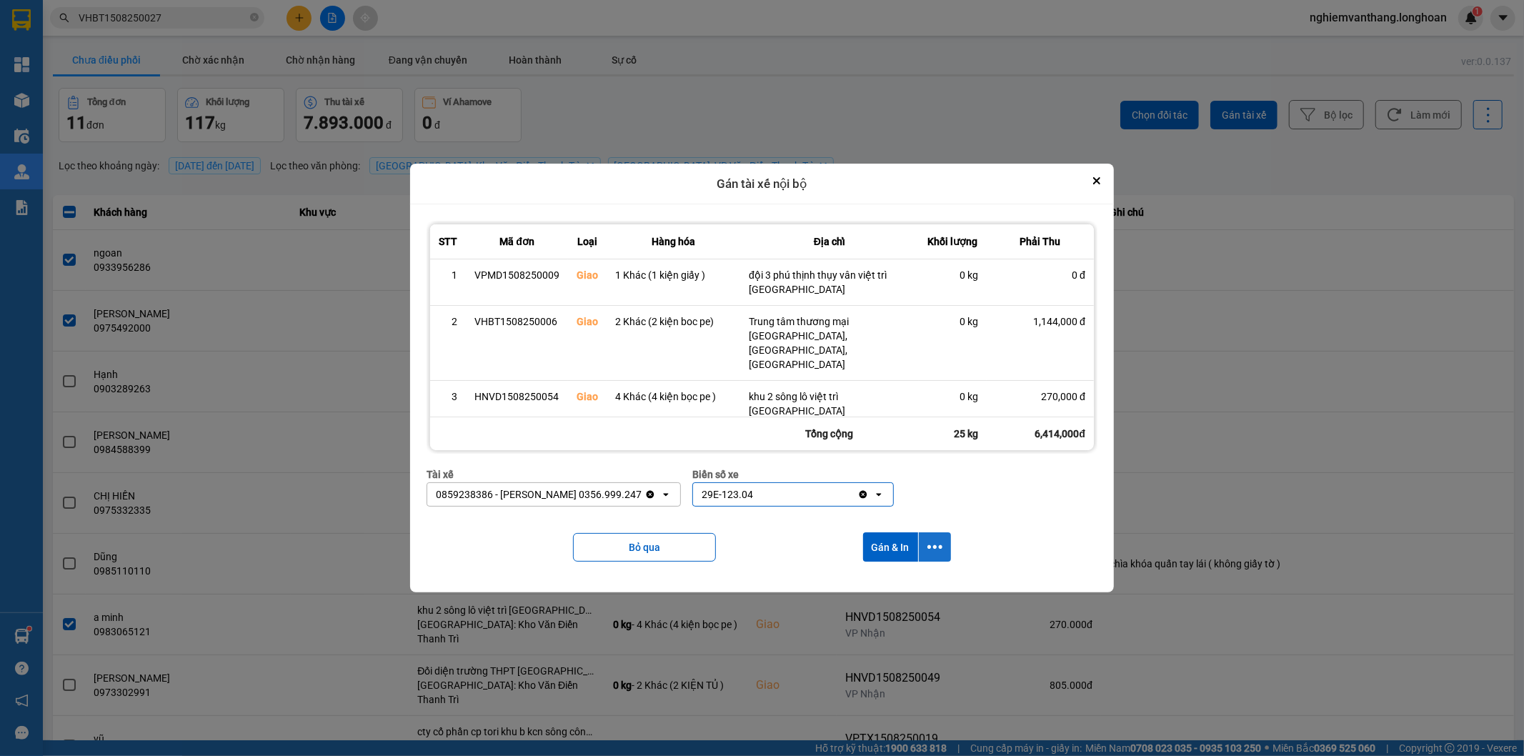
click at [940, 549] on icon "dialog" at bounding box center [934, 546] width 15 height 15
click at [897, 589] on span "Chỉ gán tài" at bounding box center [879, 586] width 47 height 14
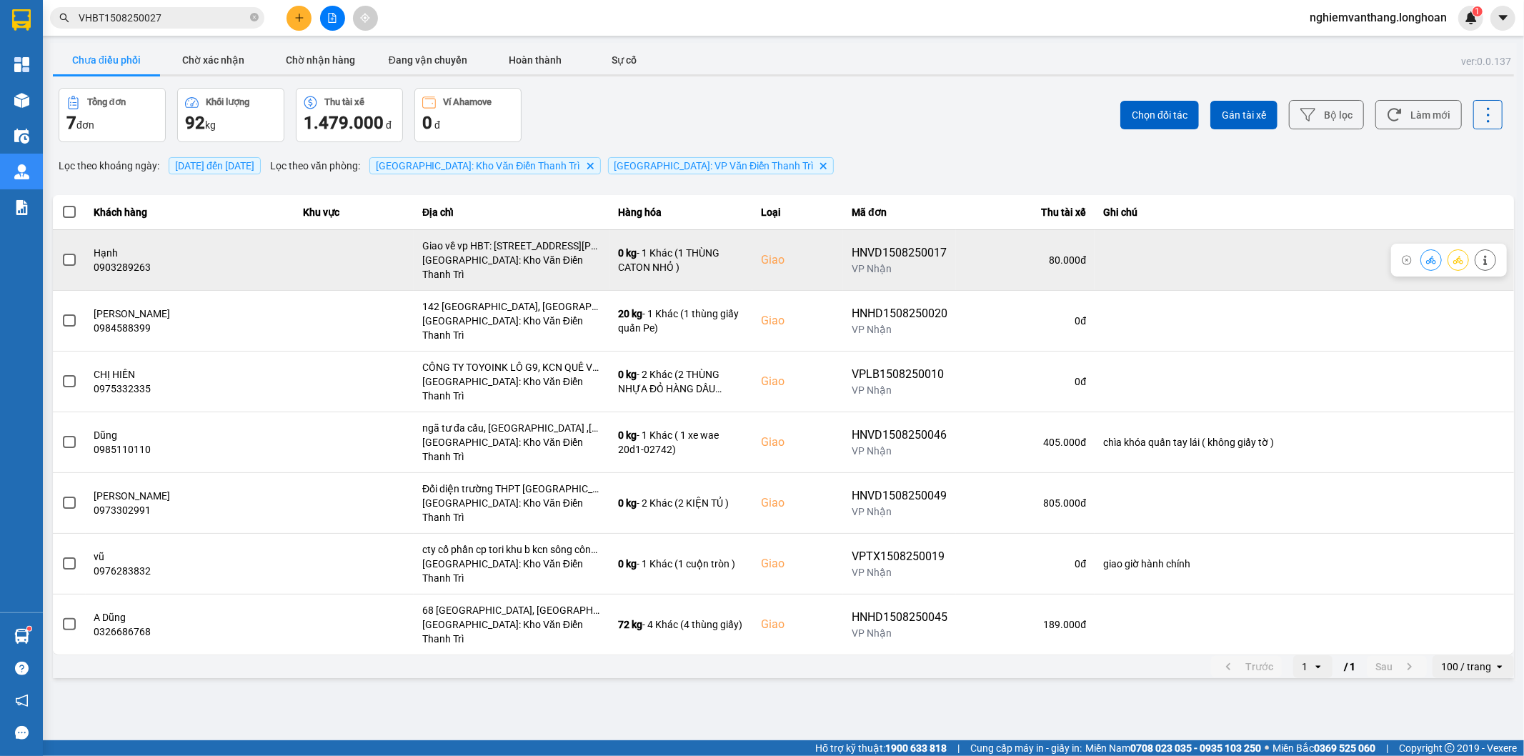
click at [1458, 256] on icon at bounding box center [1458, 260] width 10 height 8
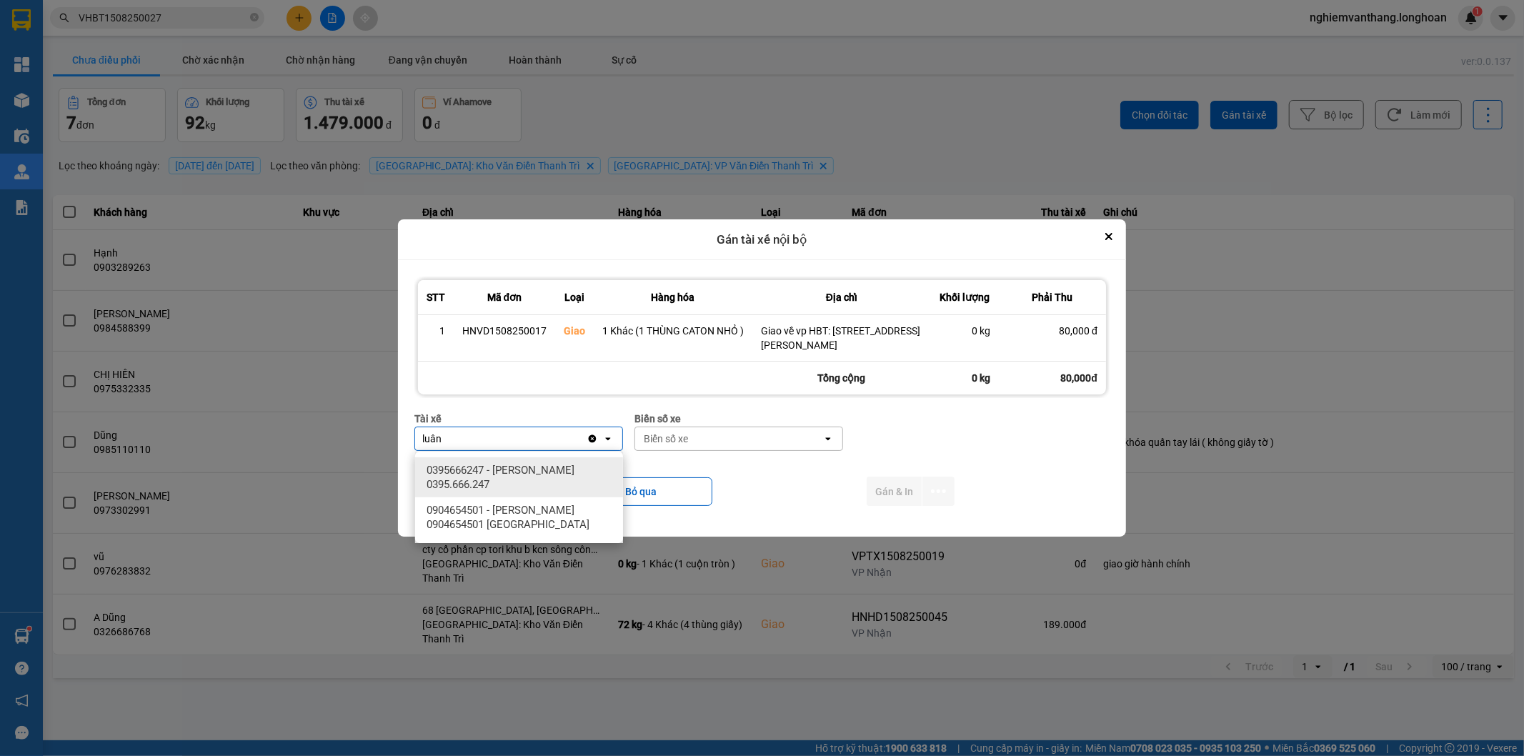
type input "luân"
click at [538, 467] on span "0395666247 - [PERSON_NAME] 0395.666.247" at bounding box center [522, 477] width 191 height 29
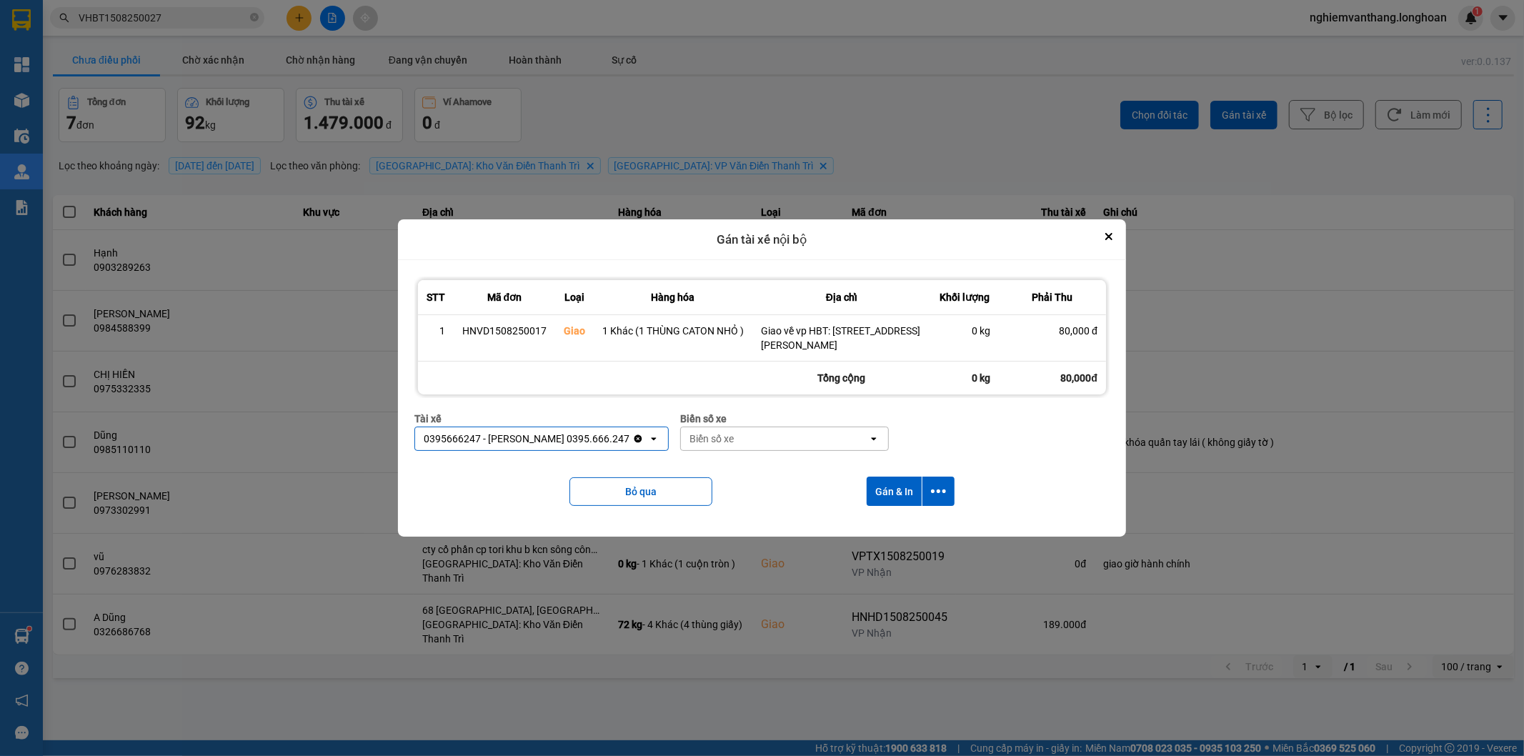
click at [717, 422] on div "Biển số xe" at bounding box center [784, 419] width 209 height 16
click at [720, 429] on div "Biển số xe Biển số xe open" at bounding box center [784, 436] width 209 height 51
click at [716, 424] on div "Biển số xe" at bounding box center [784, 419] width 209 height 16
click at [720, 424] on div "Biển số xe" at bounding box center [784, 419] width 209 height 16
click at [722, 432] on div "Biển số xe" at bounding box center [712, 439] width 44 height 14
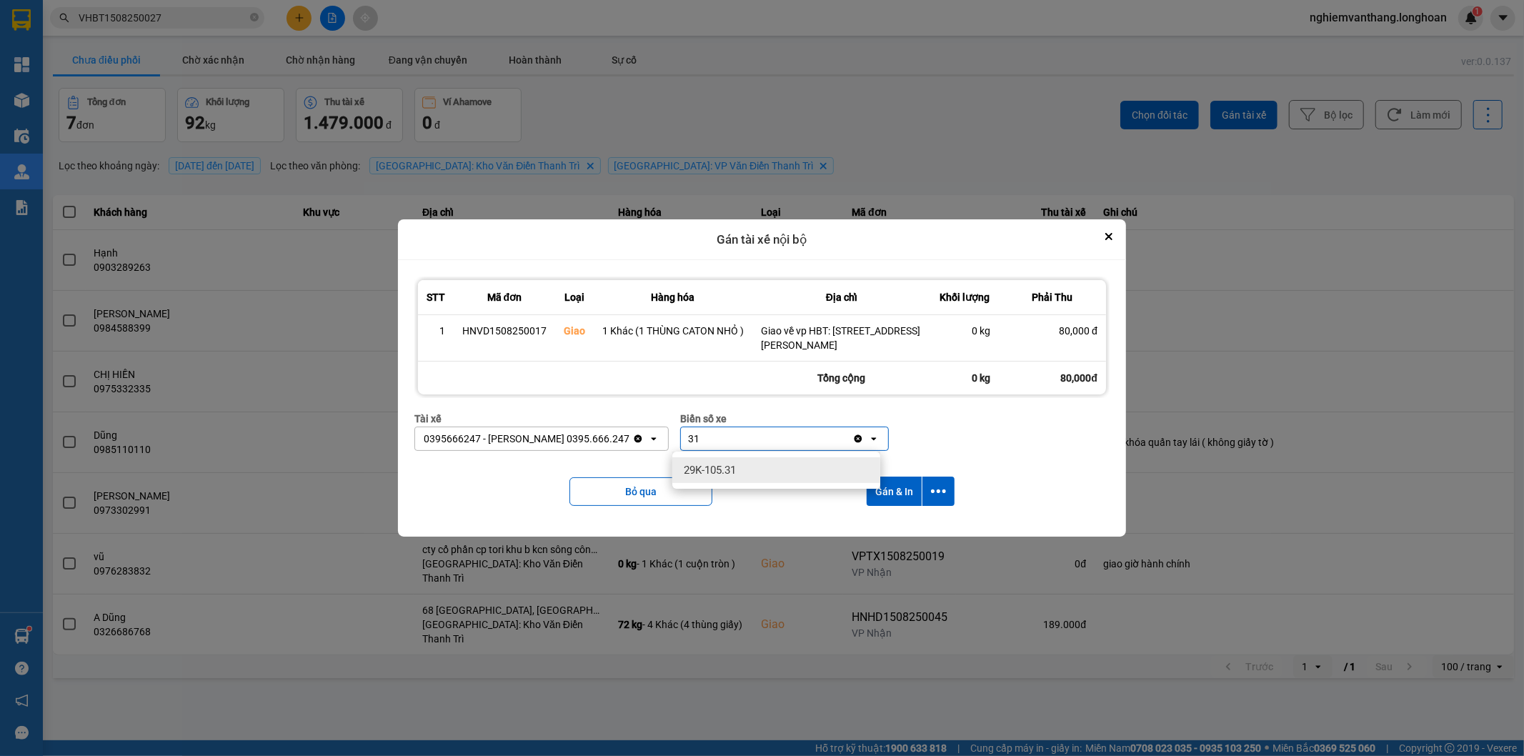
type input "31"
click at [705, 467] on span "29K-105.31" at bounding box center [710, 470] width 52 height 14
click at [940, 494] on icon "dialog" at bounding box center [938, 491] width 15 height 15
click at [918, 529] on div "Chỉ gán tài" at bounding box center [901, 531] width 84 height 14
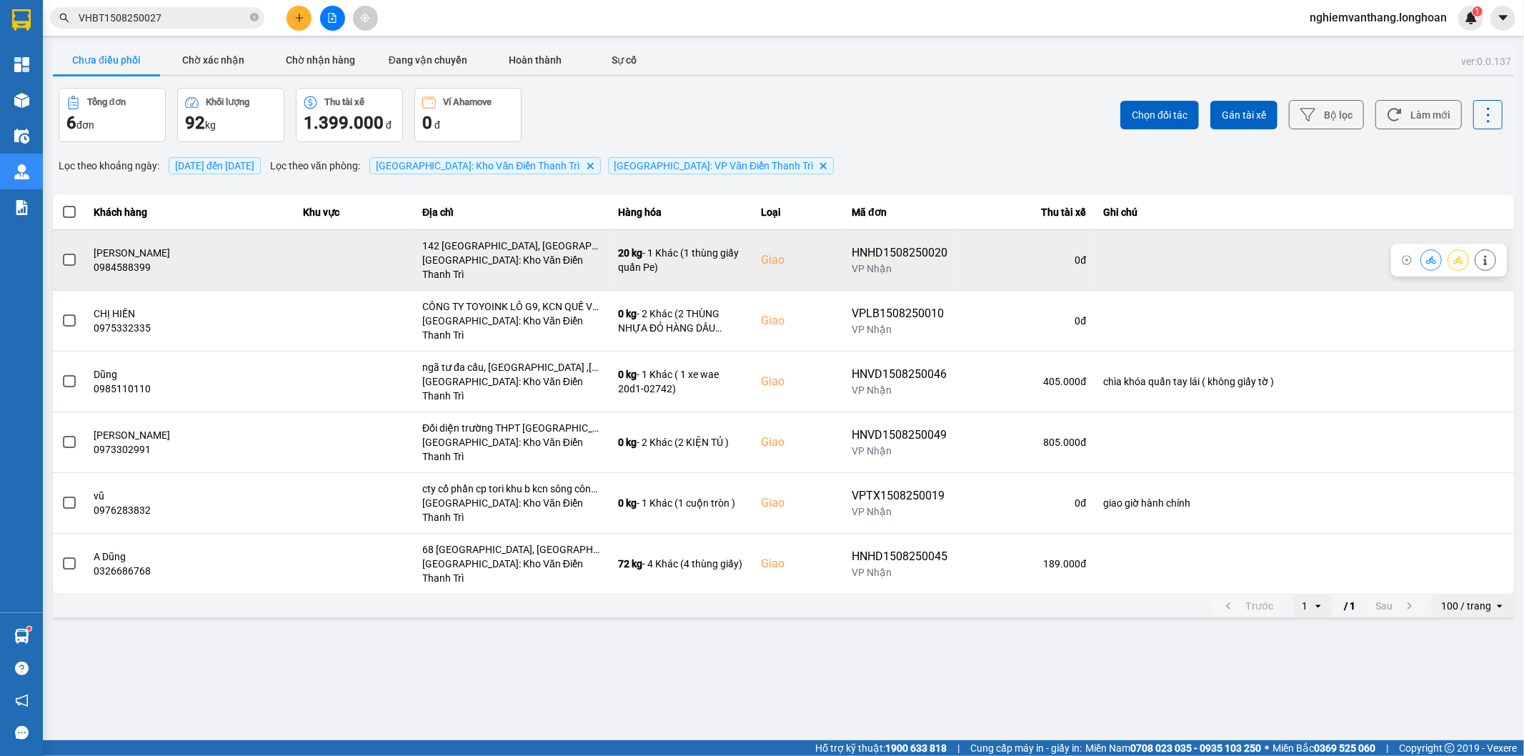
click at [74, 258] on span at bounding box center [69, 260] width 13 height 13
click at [61, 252] on input "checkbox" at bounding box center [61, 252] width 0 height 0
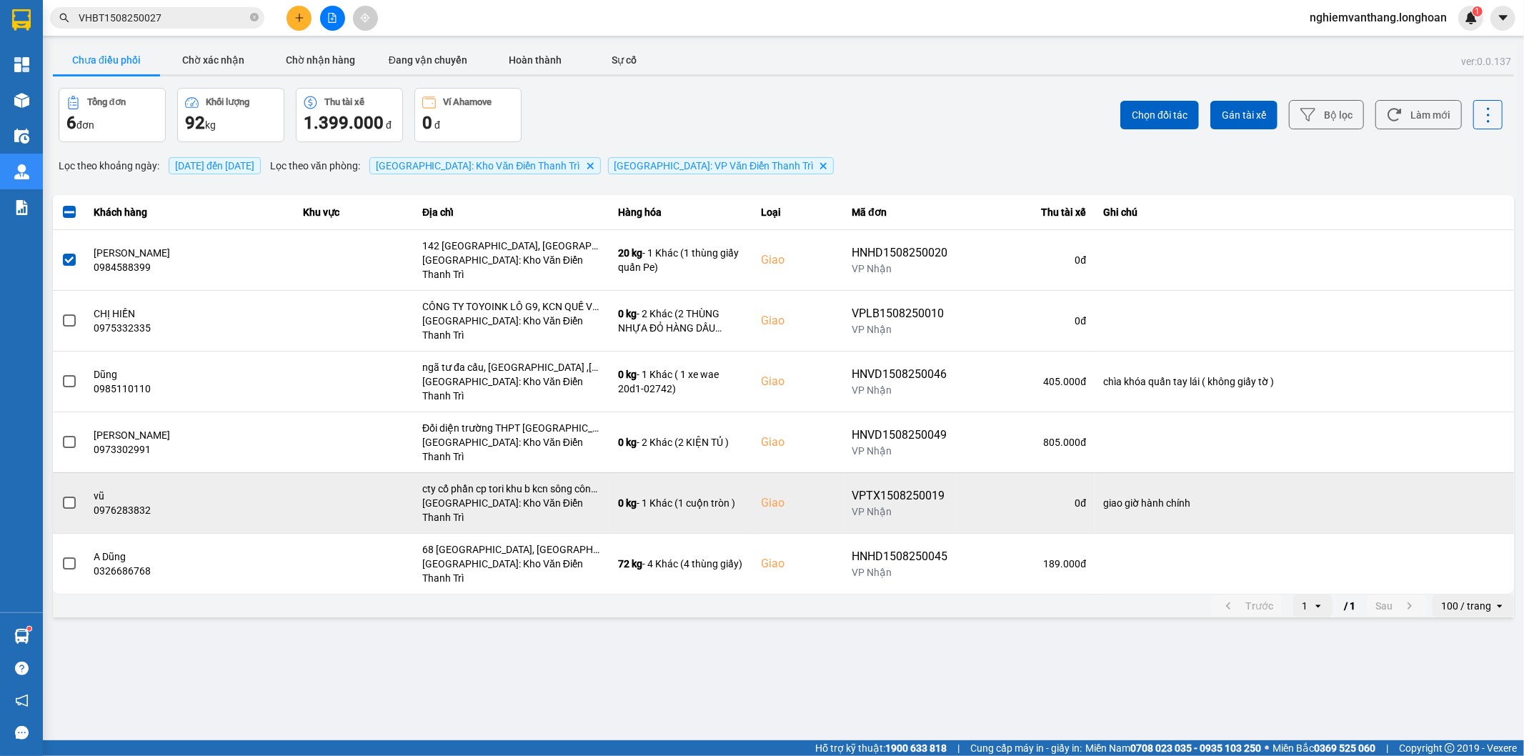
click at [71, 497] on span at bounding box center [69, 503] width 13 height 13
click at [61, 495] on input "checkbox" at bounding box center [61, 495] width 0 height 0
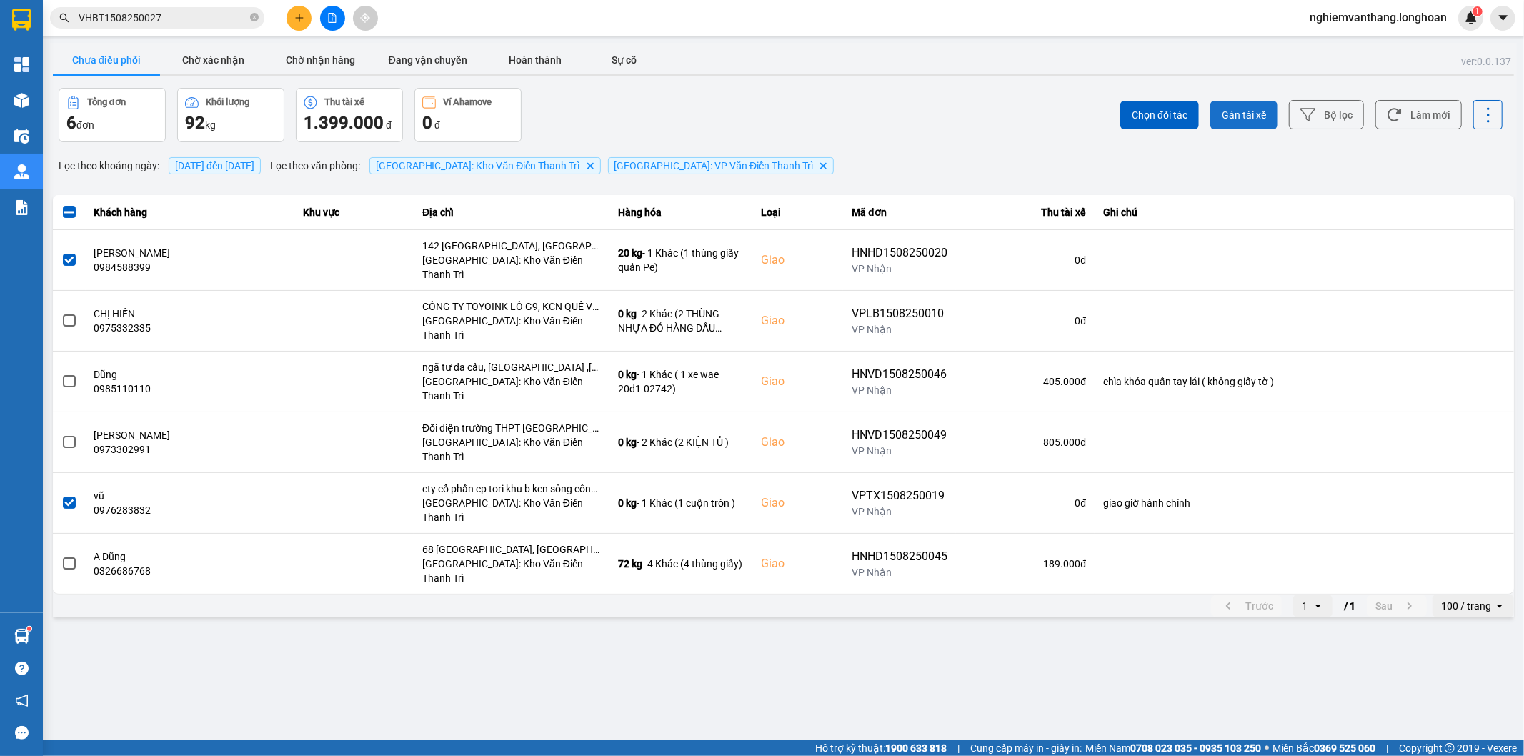
click at [1245, 122] on span "Gán tài xế" at bounding box center [1244, 115] width 44 height 14
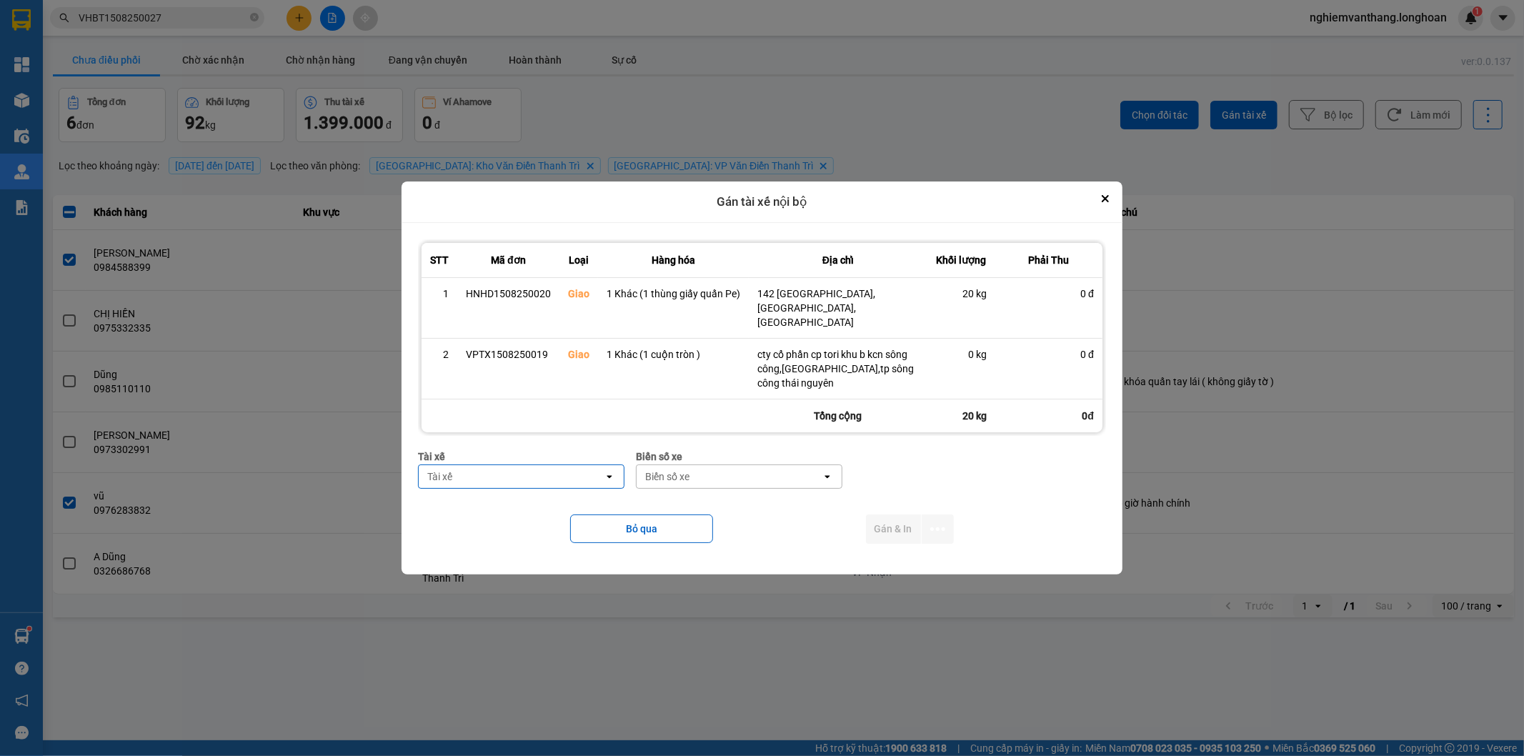
type input "s"
type input "phương"
click at [553, 489] on div "0387888247 - [PERSON_NAME] 0337.522.911" at bounding box center [522, 507] width 206 height 40
click at [708, 472] on div "Biển số xe" at bounding box center [715, 476] width 44 height 14
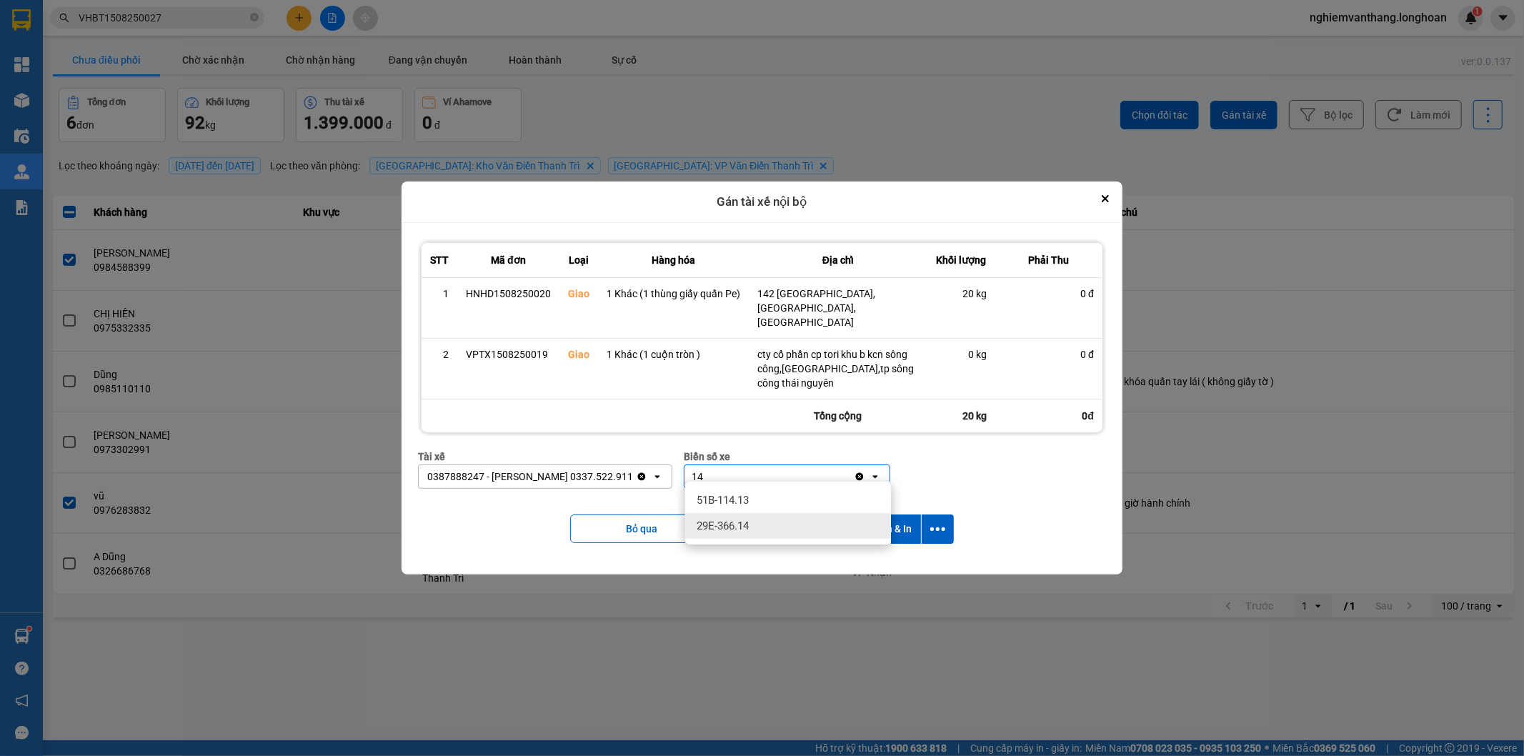
type input "14"
click at [746, 517] on div "29E-366.14" at bounding box center [788, 526] width 206 height 26
click at [939, 522] on icon "dialog" at bounding box center [937, 529] width 15 height 15
click at [897, 563] on span "Chỉ gán tài" at bounding box center [880, 561] width 47 height 14
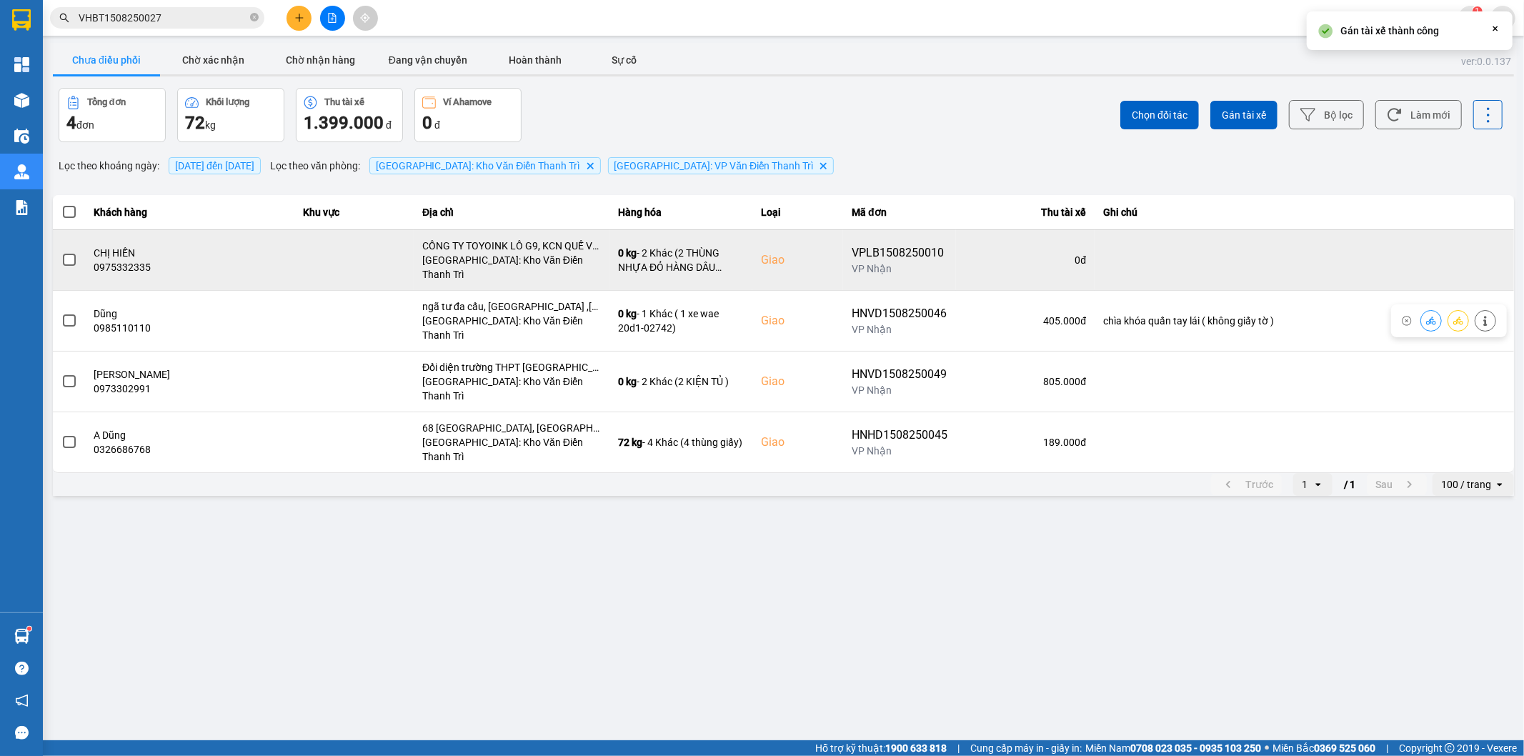
click at [61, 252] on label at bounding box center [69, 260] width 16 height 16
click at [61, 252] on input "checkbox" at bounding box center [61, 252] width 0 height 0
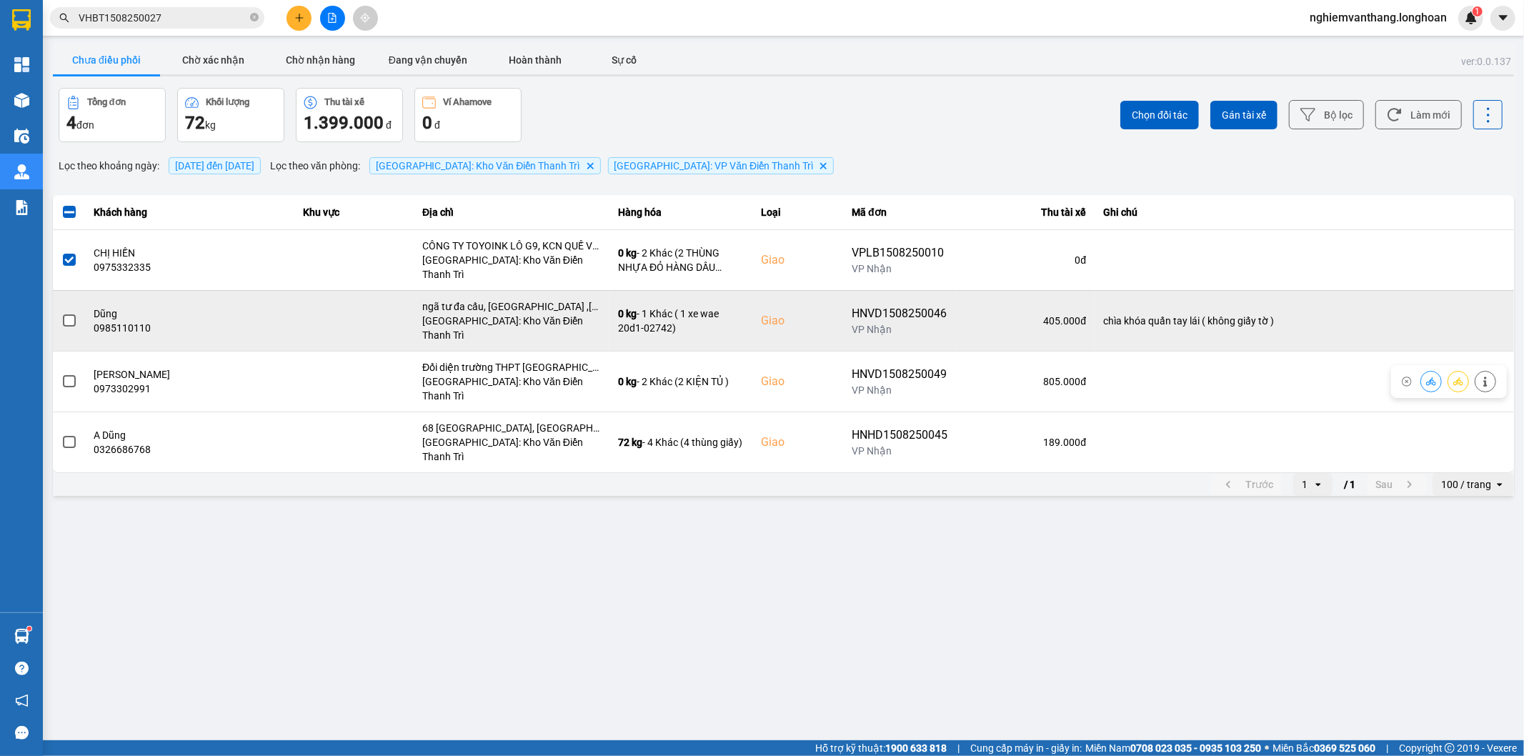
click at [71, 314] on span at bounding box center [69, 320] width 13 height 13
click at [61, 313] on input "checkbox" at bounding box center [61, 313] width 0 height 0
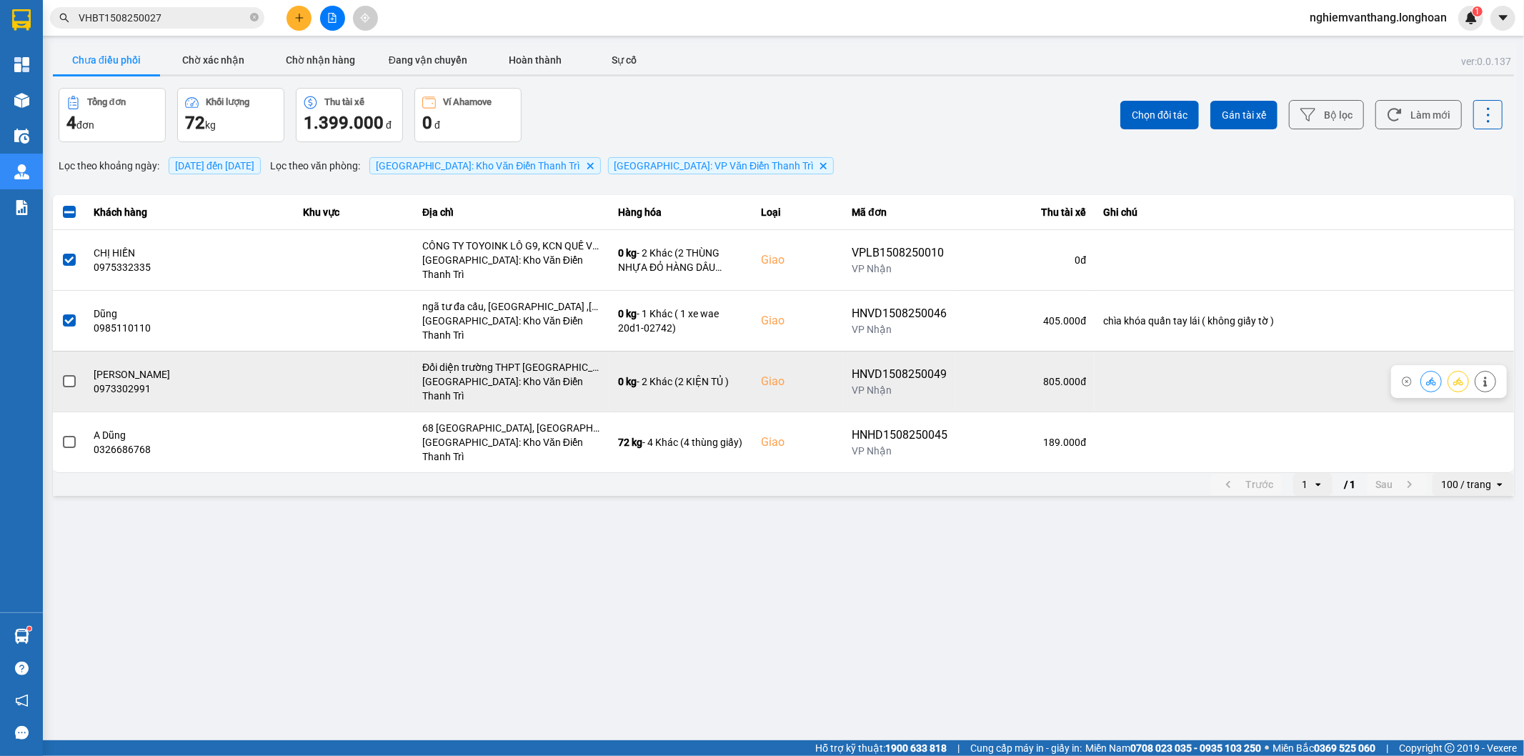
click at [55, 351] on td at bounding box center [69, 381] width 33 height 61
click at [63, 375] on span at bounding box center [69, 381] width 13 height 13
click at [61, 374] on input "checkbox" at bounding box center [61, 374] width 0 height 0
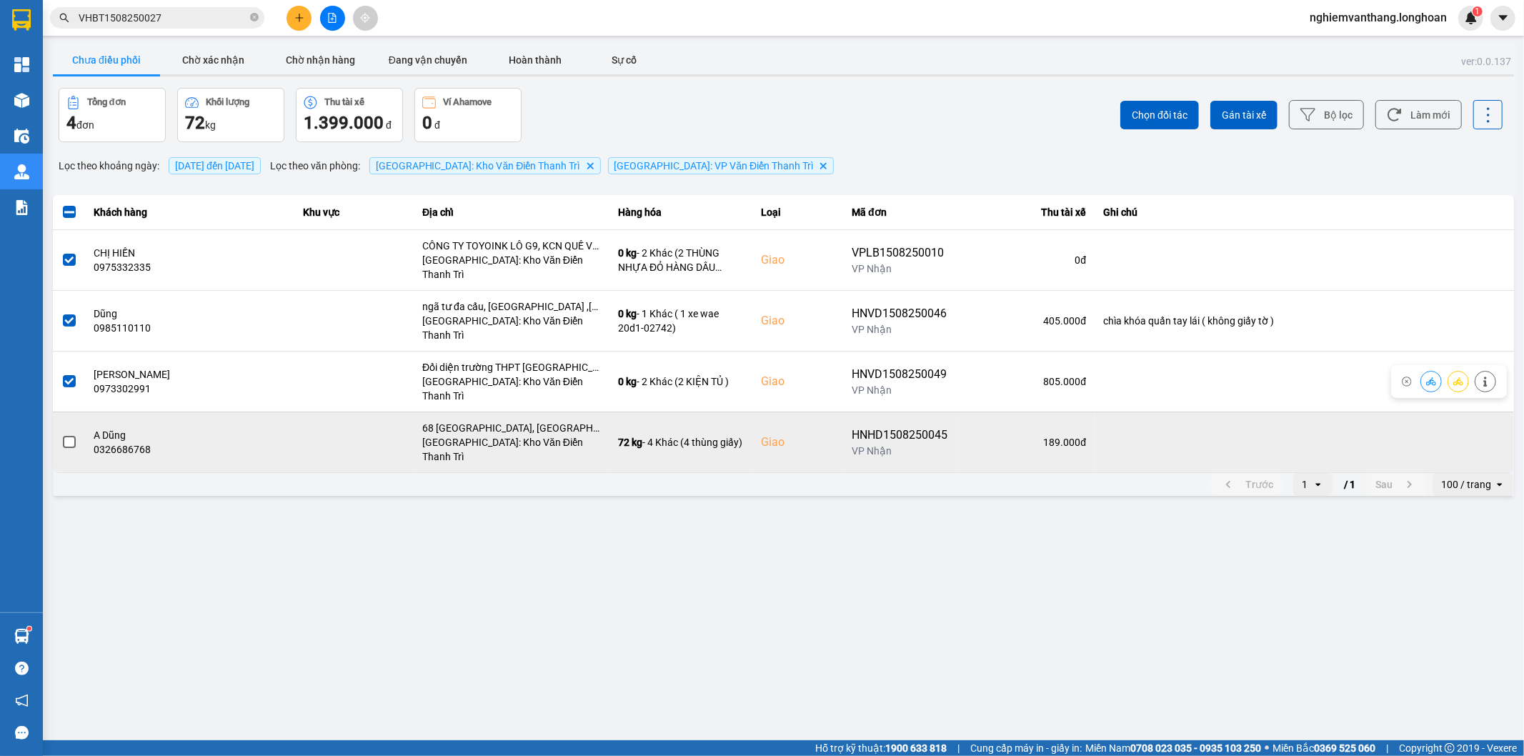
click at [73, 436] on span at bounding box center [69, 442] width 13 height 13
click at [61, 434] on input "checkbox" at bounding box center [61, 434] width 0 height 0
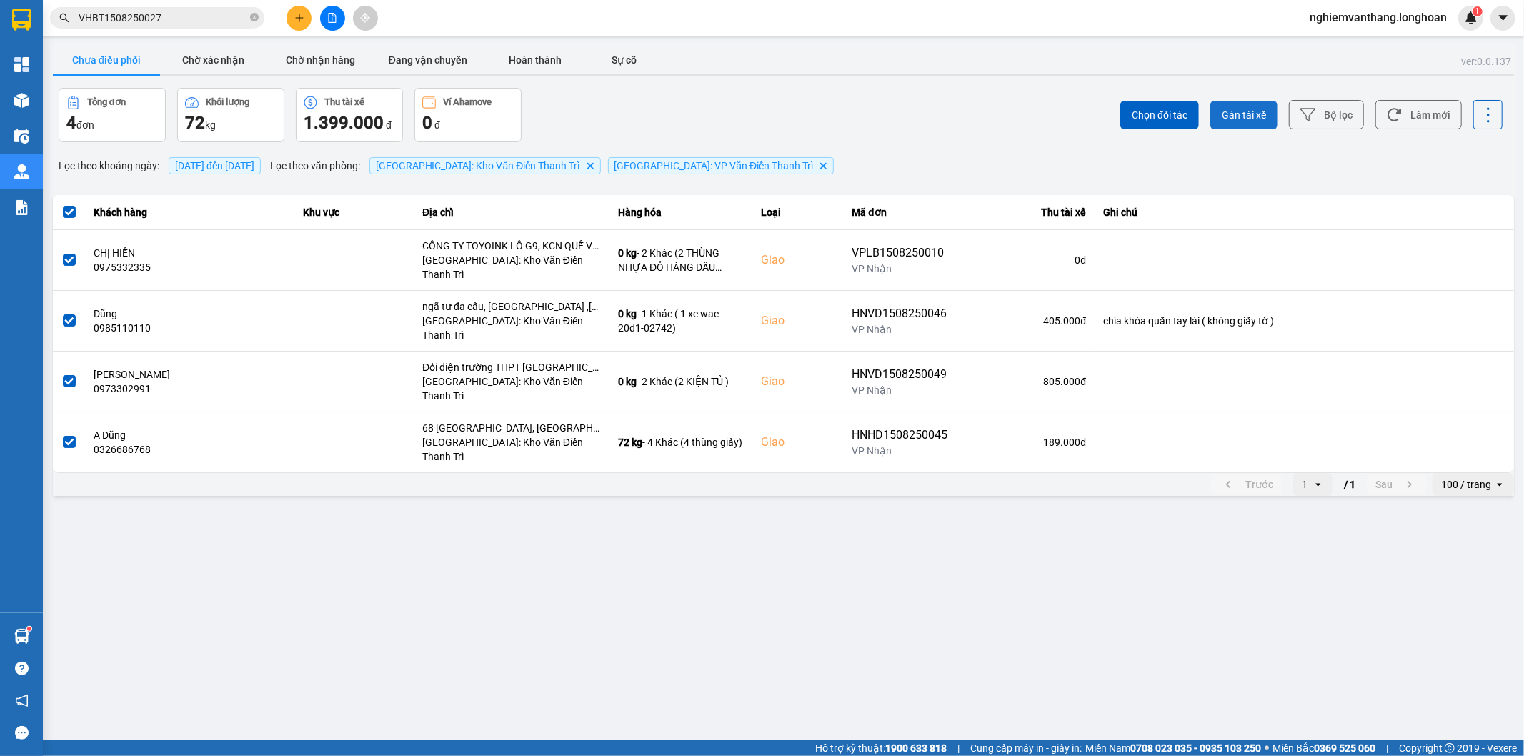
click at [1246, 118] on span "Gán tài xế" at bounding box center [1244, 115] width 44 height 14
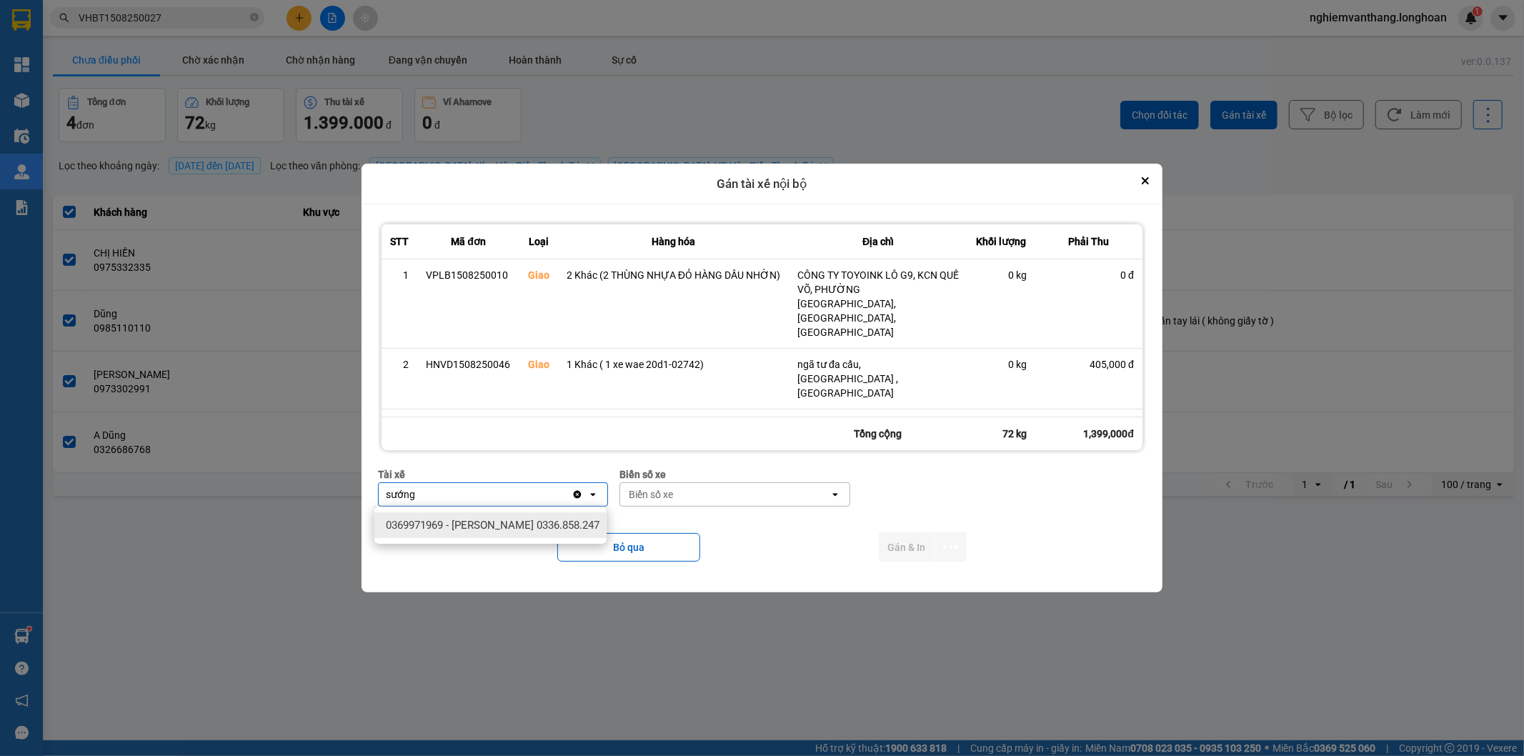
type input "sướng"
click at [475, 525] on span "0369971969 - [PERSON_NAME] 0336.858.247" at bounding box center [493, 525] width 214 height 14
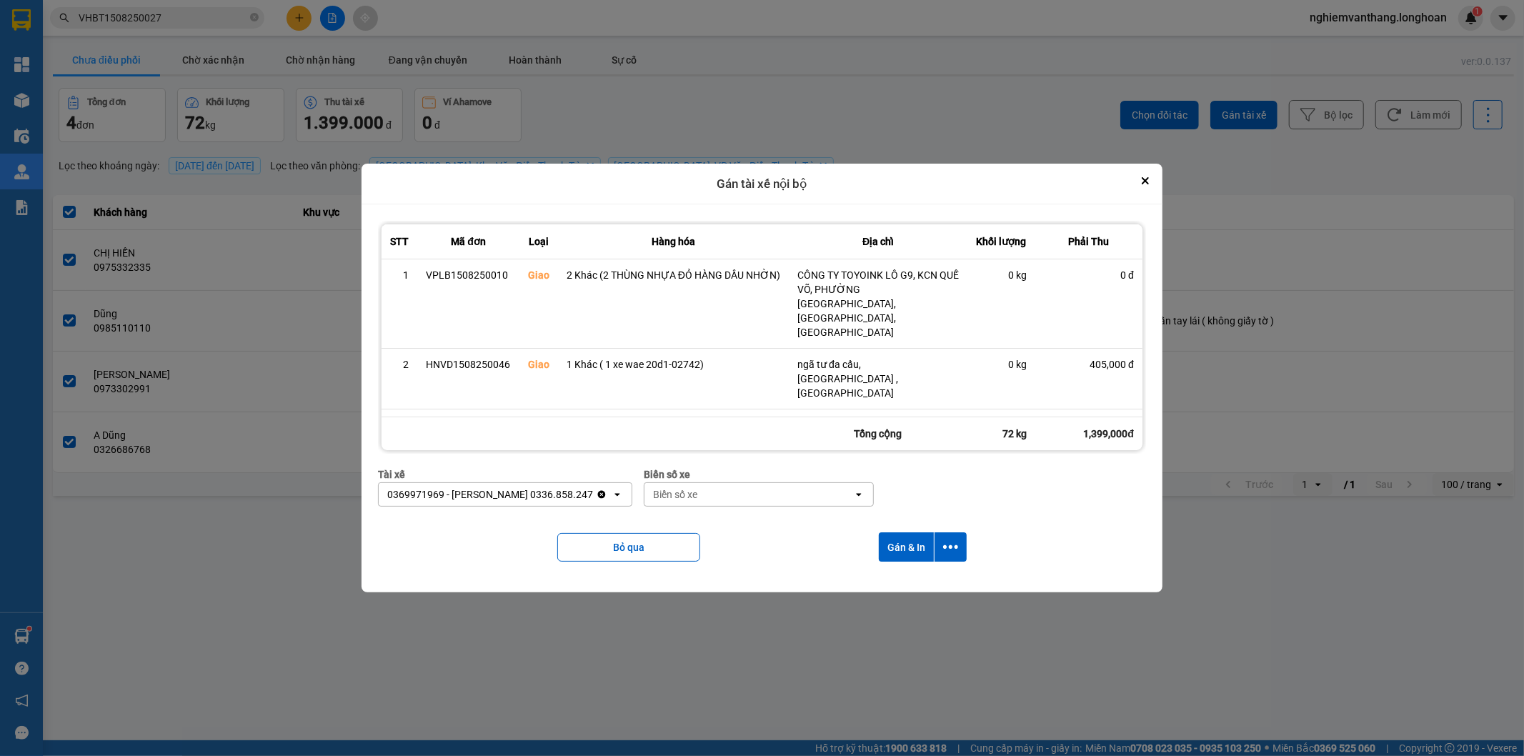
click at [686, 495] on div "Biển số xe" at bounding box center [675, 494] width 44 height 14
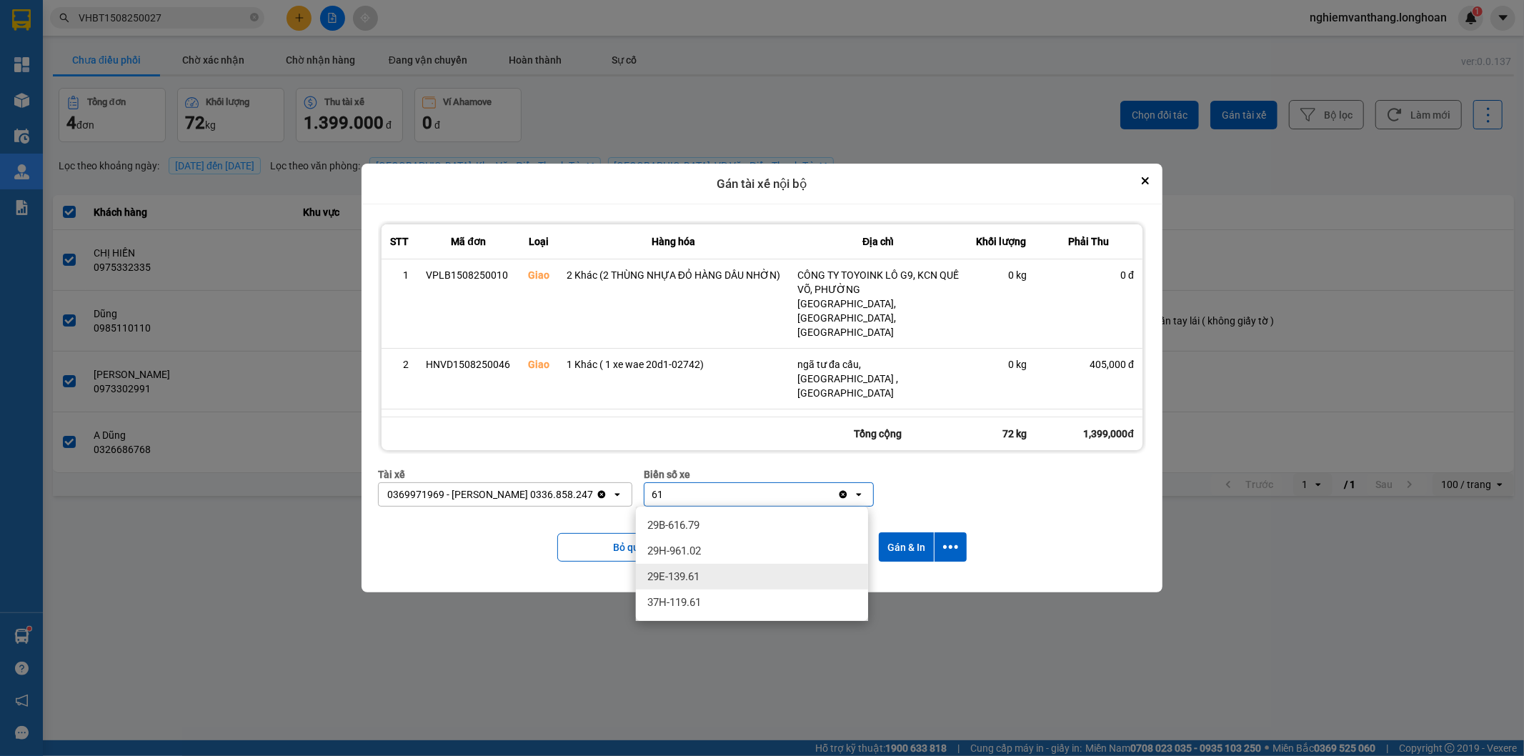
click at [687, 576] on span "29E-139.61" at bounding box center [673, 576] width 52 height 14
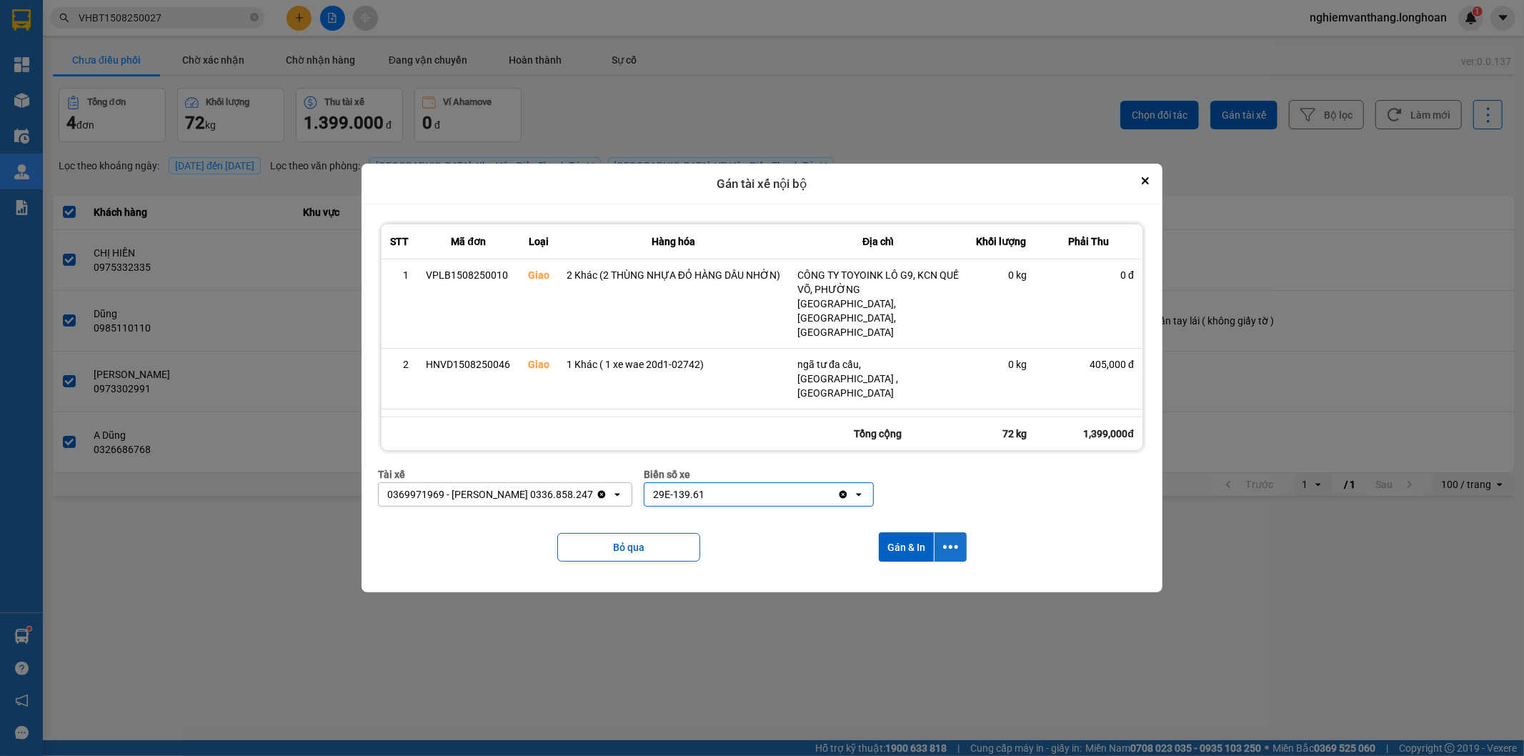
click at [946, 539] on icon "dialog" at bounding box center [950, 546] width 15 height 15
click at [917, 582] on span "Chỉ gán tài" at bounding box center [895, 586] width 47 height 14
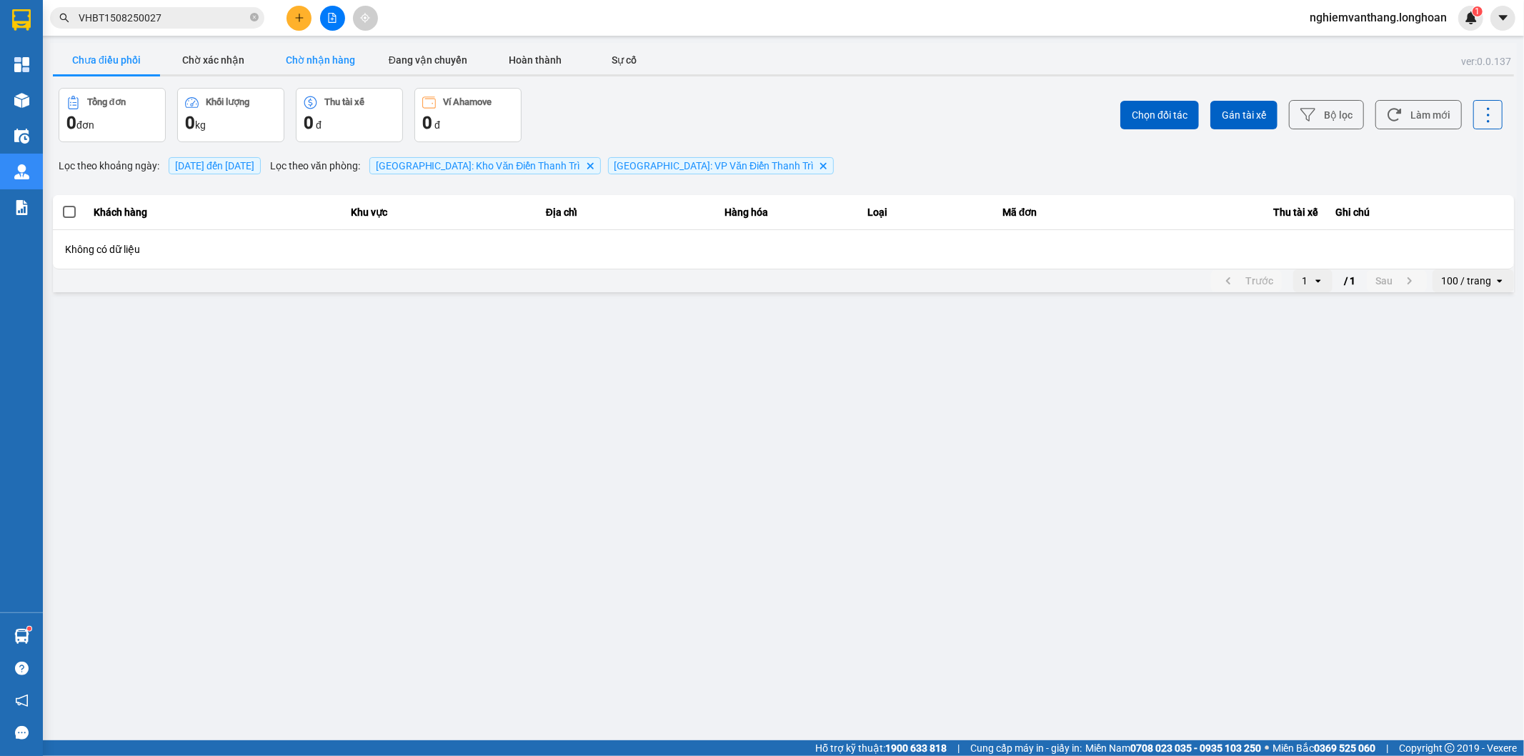
click at [294, 69] on button "Chờ nhận hàng" at bounding box center [320, 60] width 107 height 29
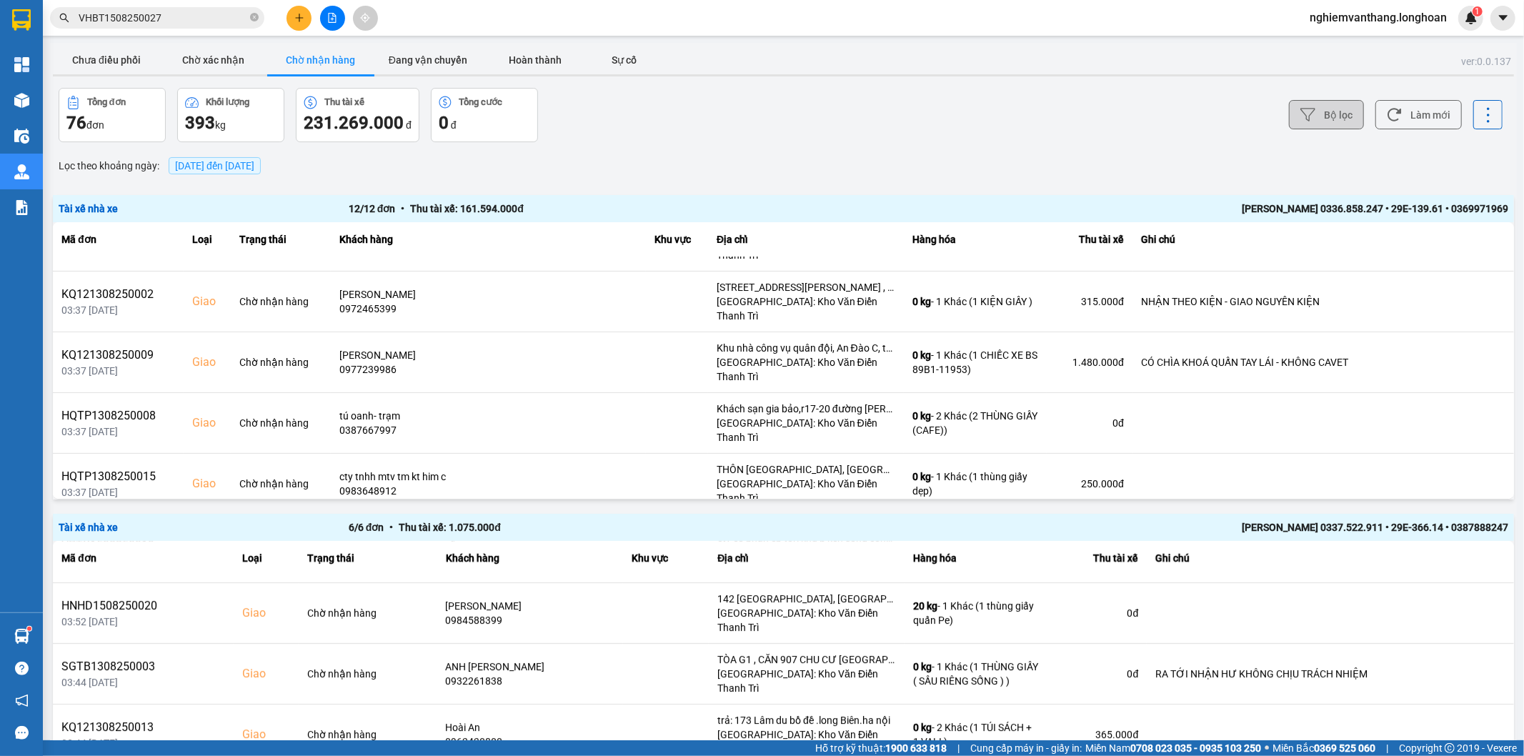
click at [1301, 112] on icon at bounding box center [1307, 114] width 15 height 15
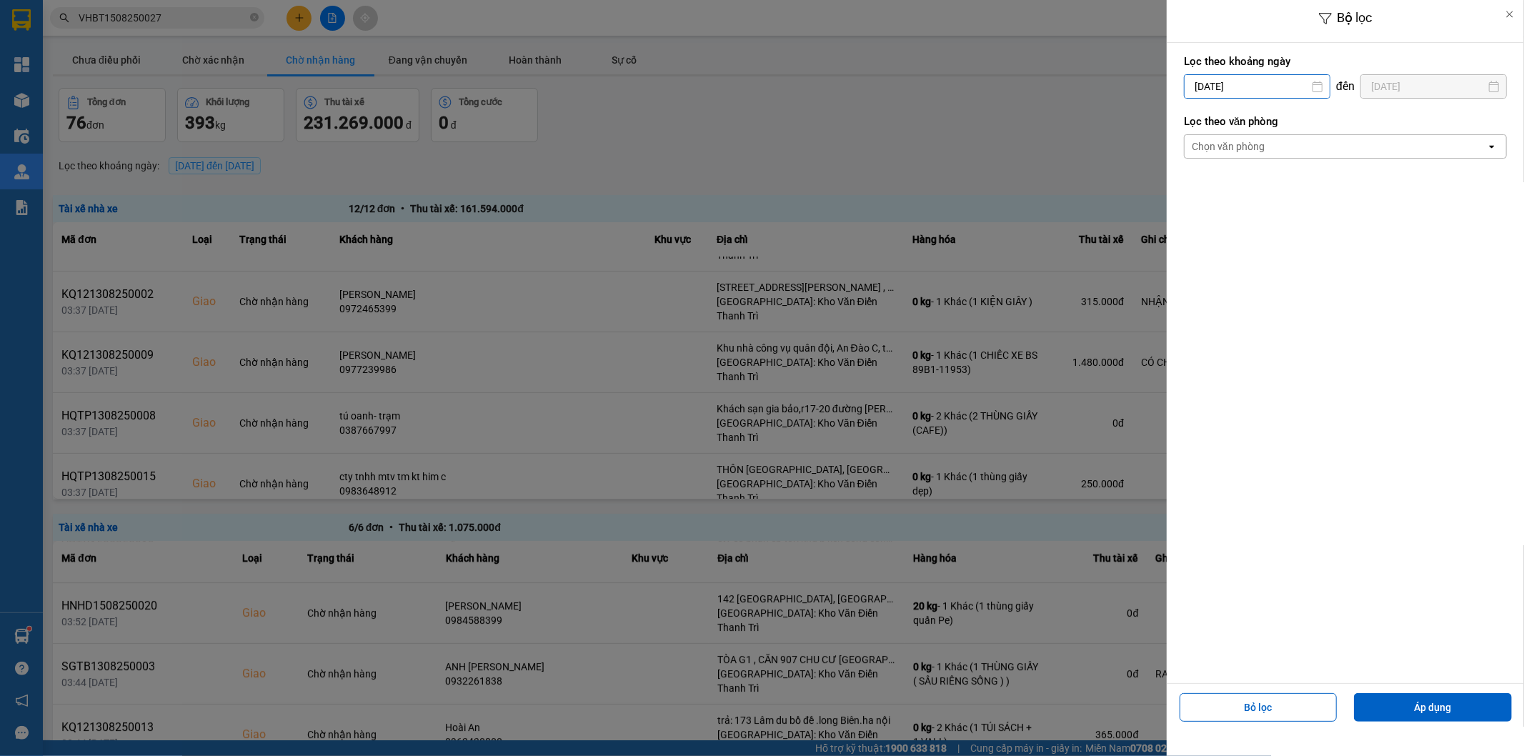
click at [1233, 81] on input "[DATE]" at bounding box center [1257, 86] width 145 height 23
click at [1298, 177] on div "1" at bounding box center [1307, 190] width 29 height 29
click at [1282, 149] on div "Chọn văn phòng" at bounding box center [1336, 146] width 302 height 23
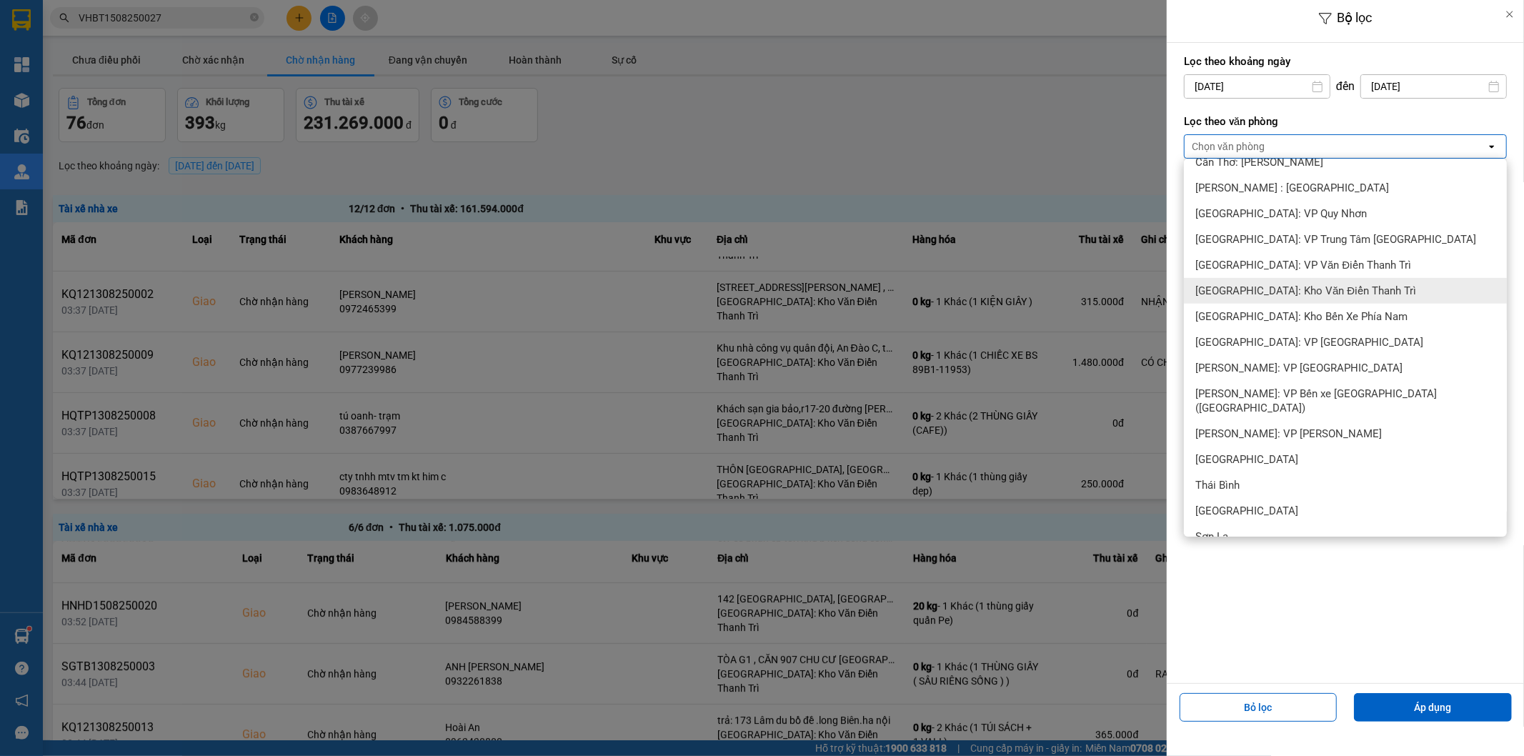
drag, startPoint x: 1296, startPoint y: 286, endPoint x: 1324, endPoint y: 398, distance: 115.6
click at [1296, 284] on span "[GEOGRAPHIC_DATA]: Kho Văn Điển Thanh Trì" at bounding box center [1305, 291] width 221 height 14
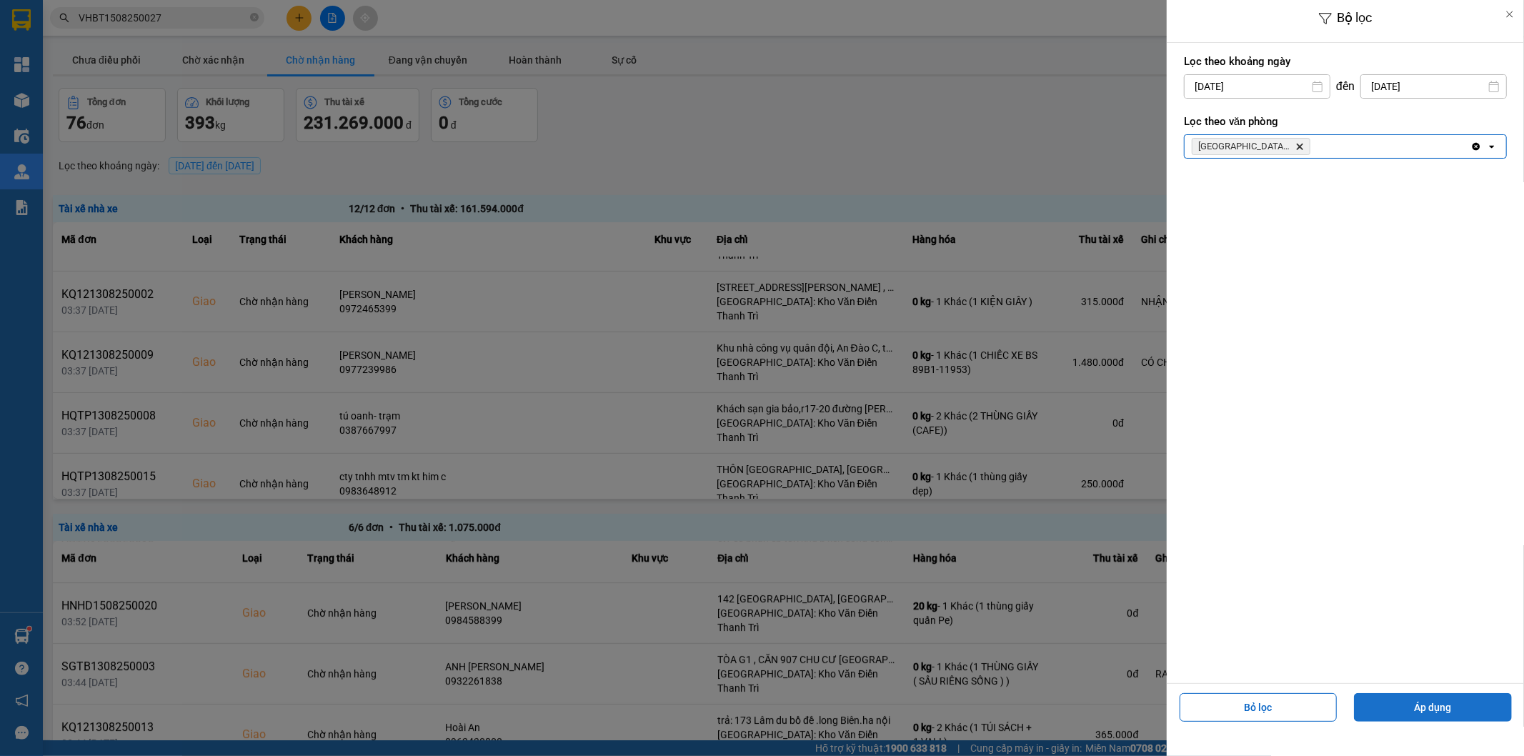
click at [1396, 703] on button "Áp dụng" at bounding box center [1433, 707] width 158 height 29
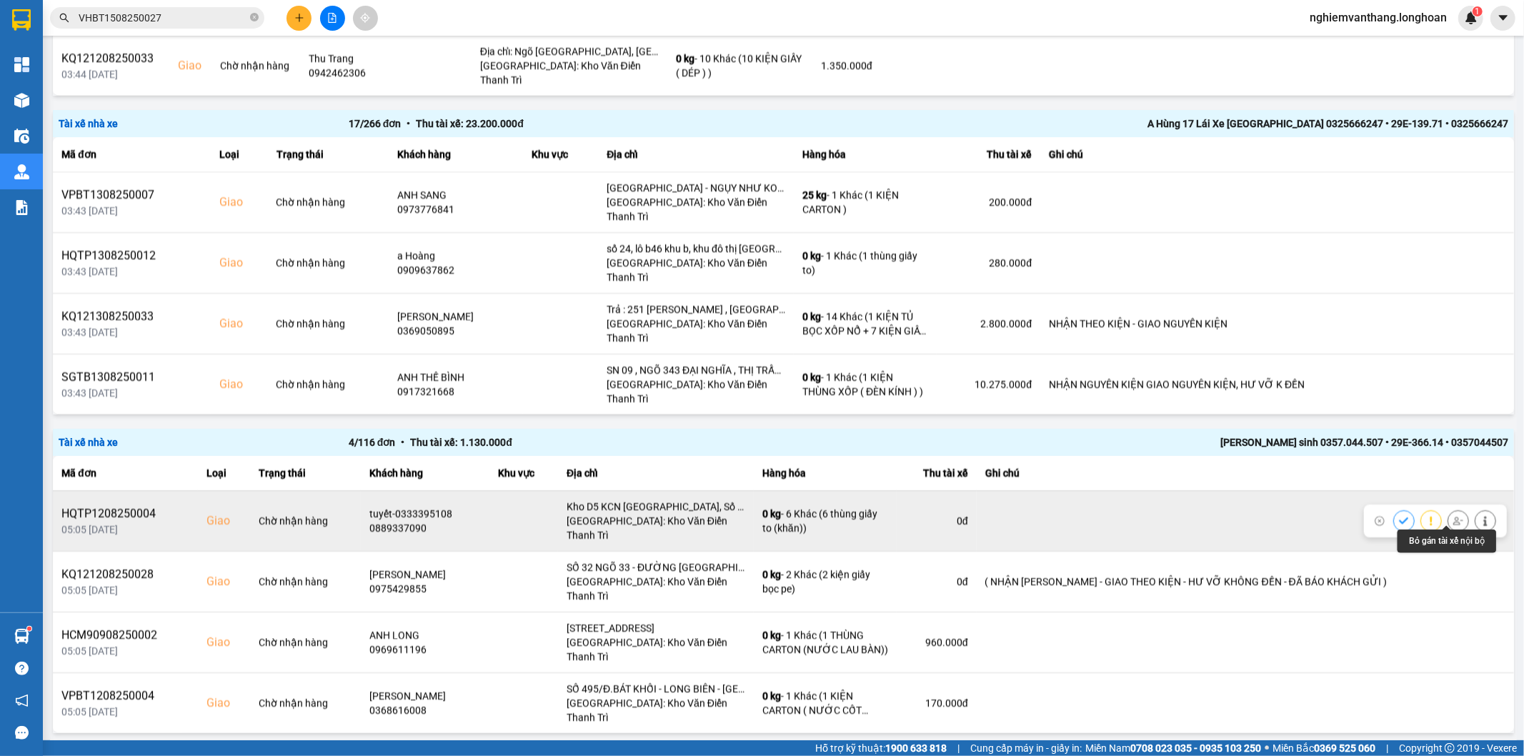
click at [1448, 520] on button at bounding box center [1458, 520] width 20 height 25
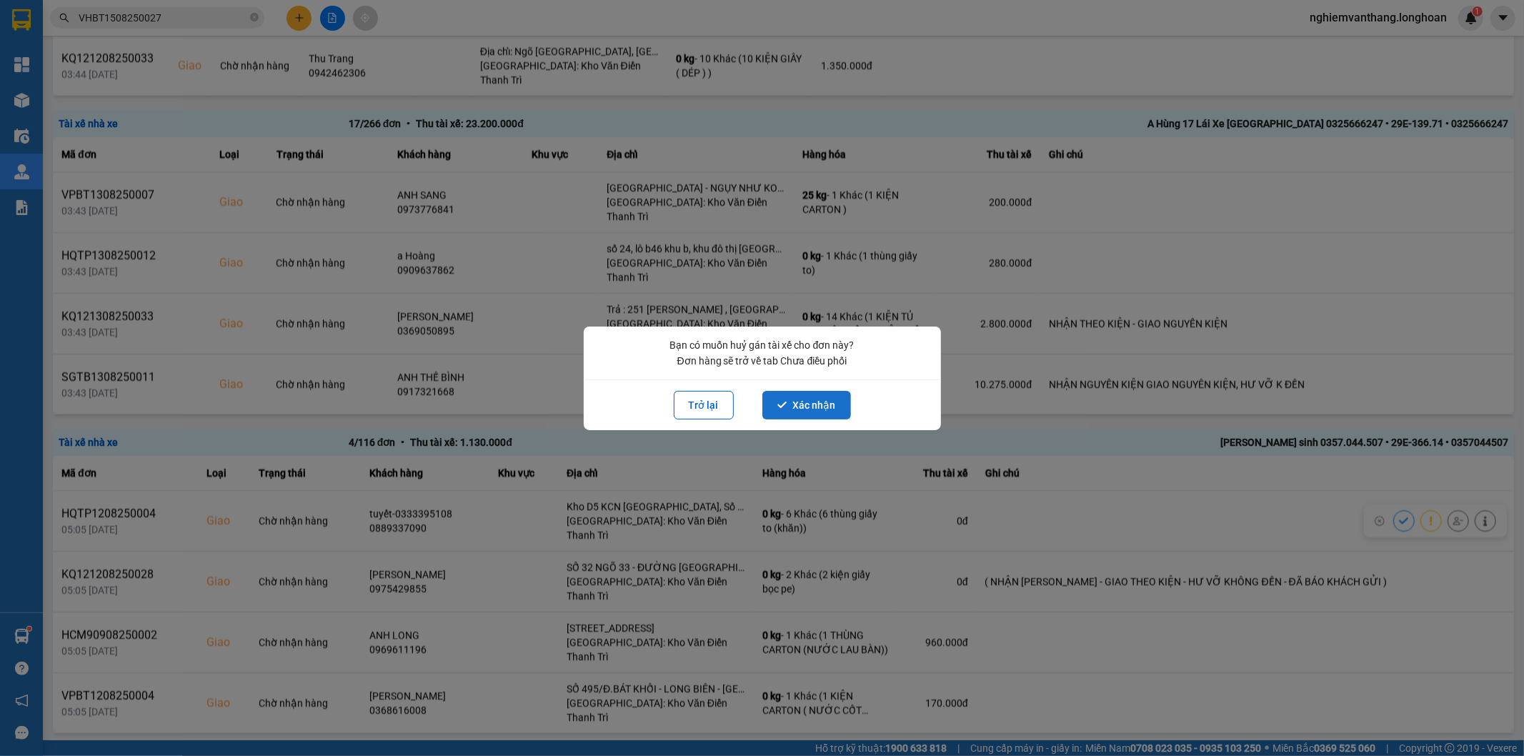
click at [773, 402] on button "Xác nhận" at bounding box center [806, 405] width 89 height 29
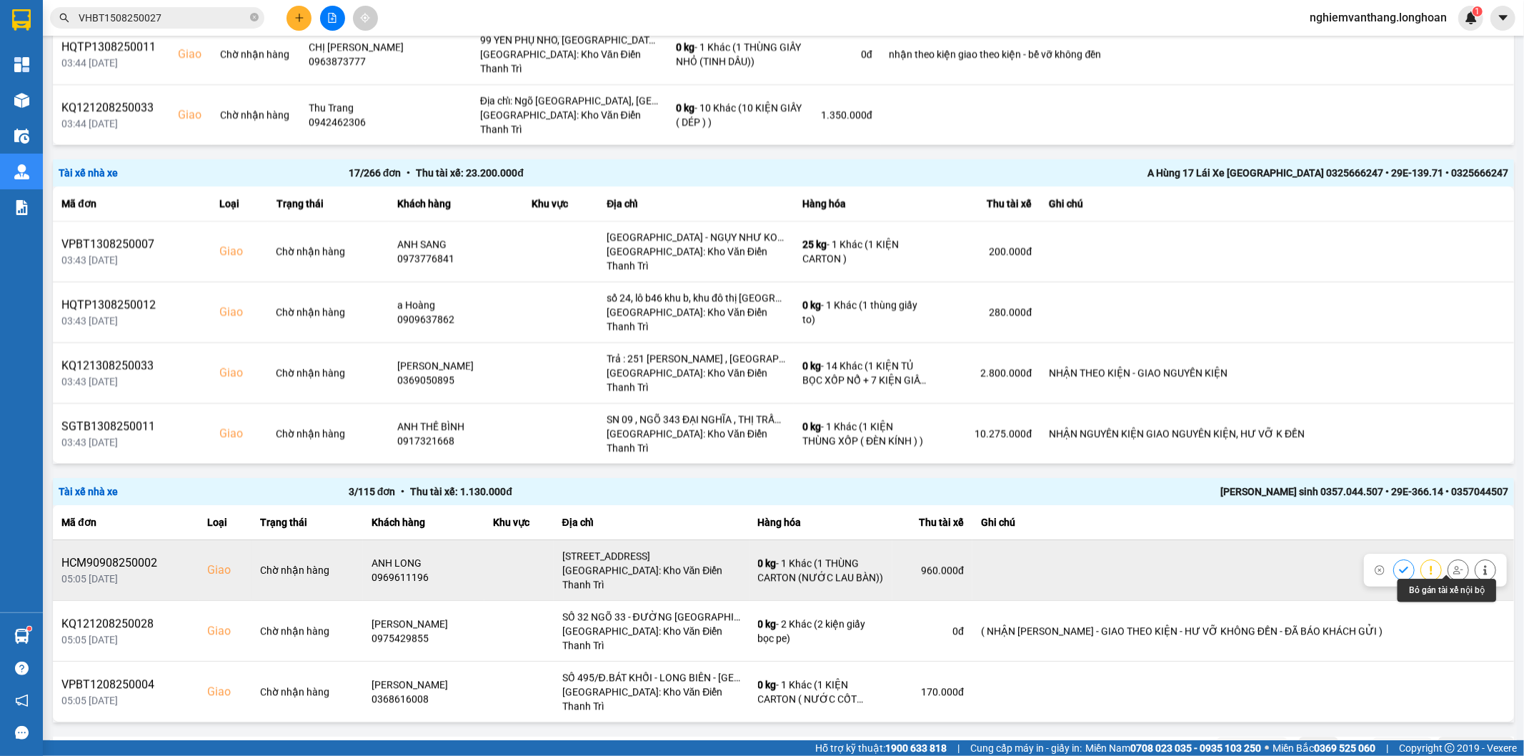
click at [1453, 565] on icon at bounding box center [1458, 570] width 10 height 10
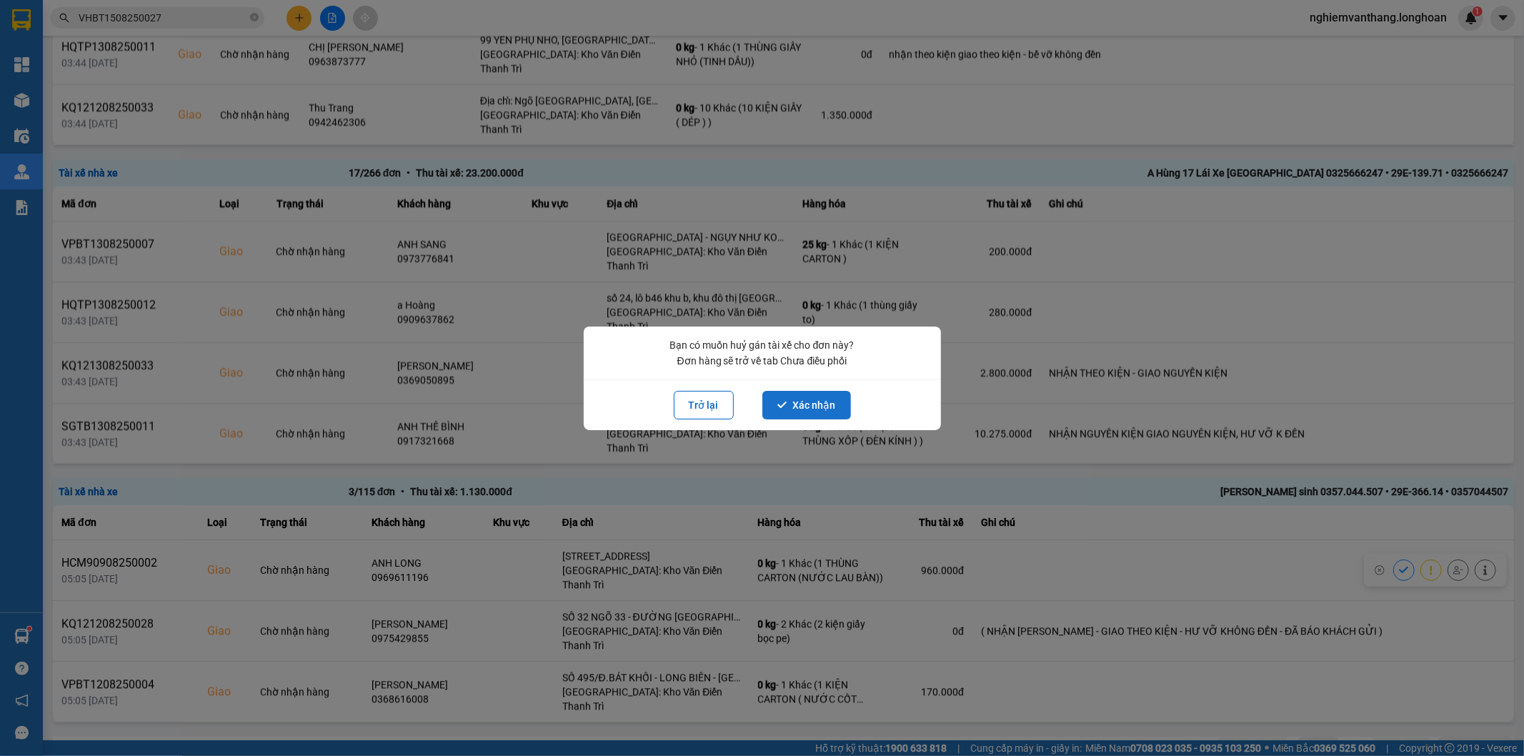
click at [787, 400] on icon "dialog" at bounding box center [782, 405] width 10 height 10
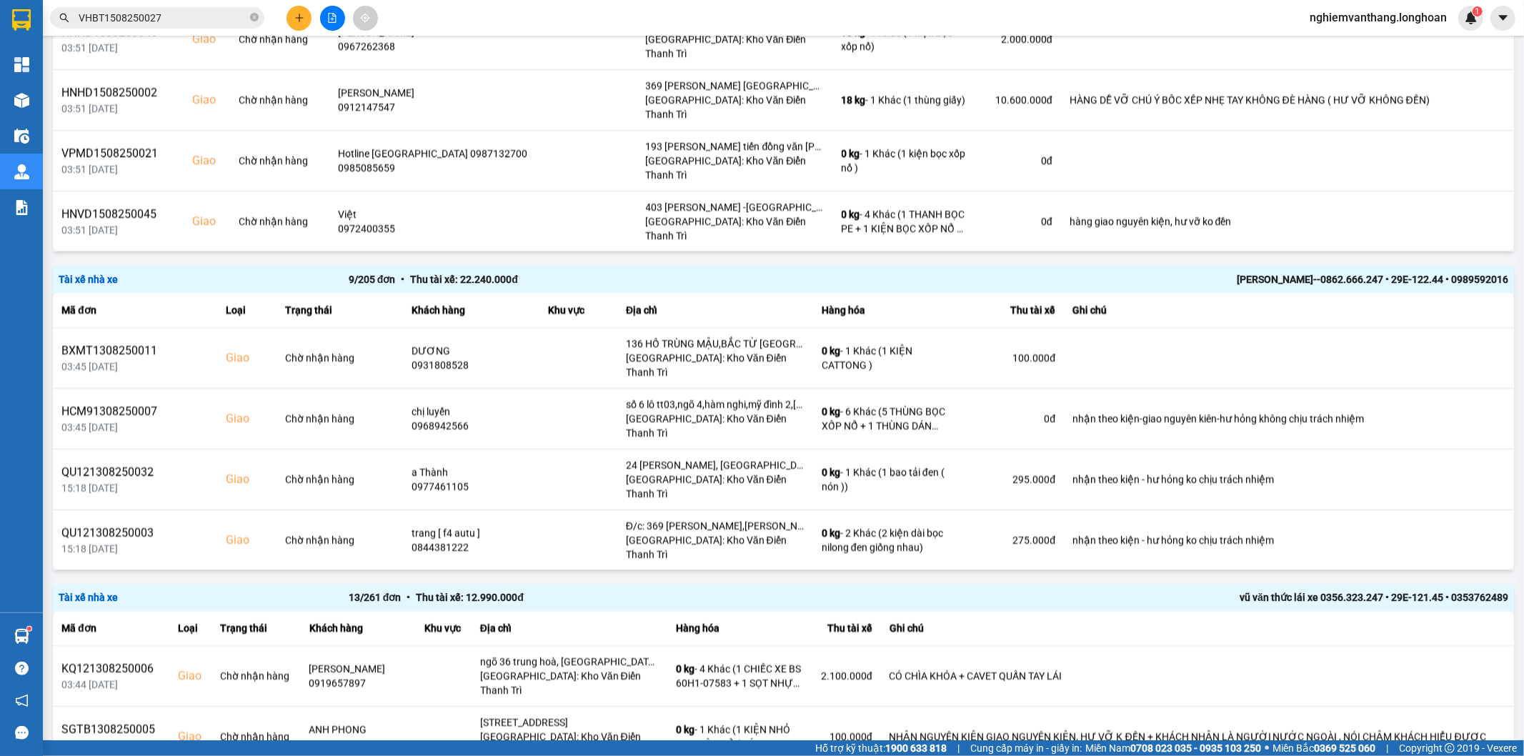
scroll to position [2535, 0]
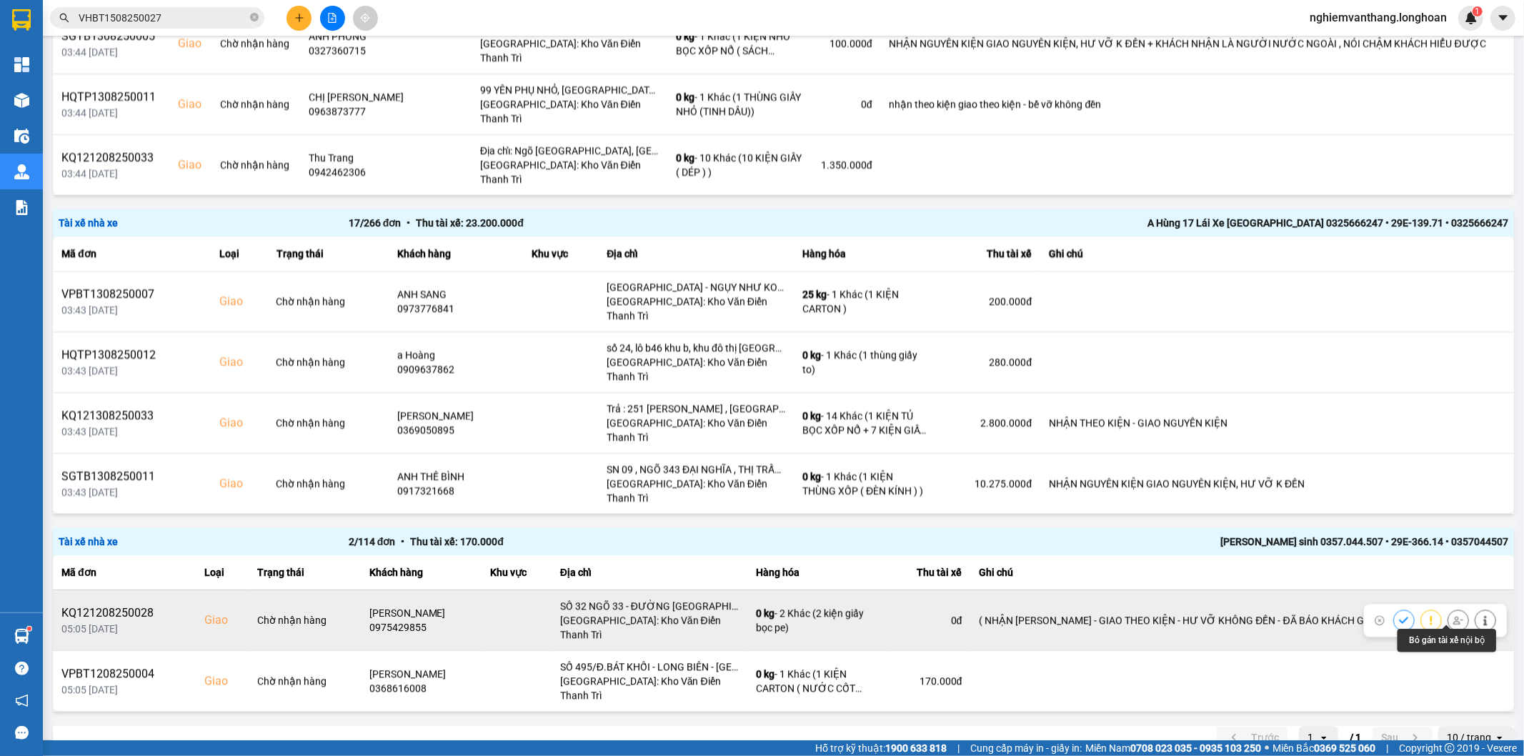
click at [1453, 615] on icon at bounding box center [1458, 620] width 10 height 10
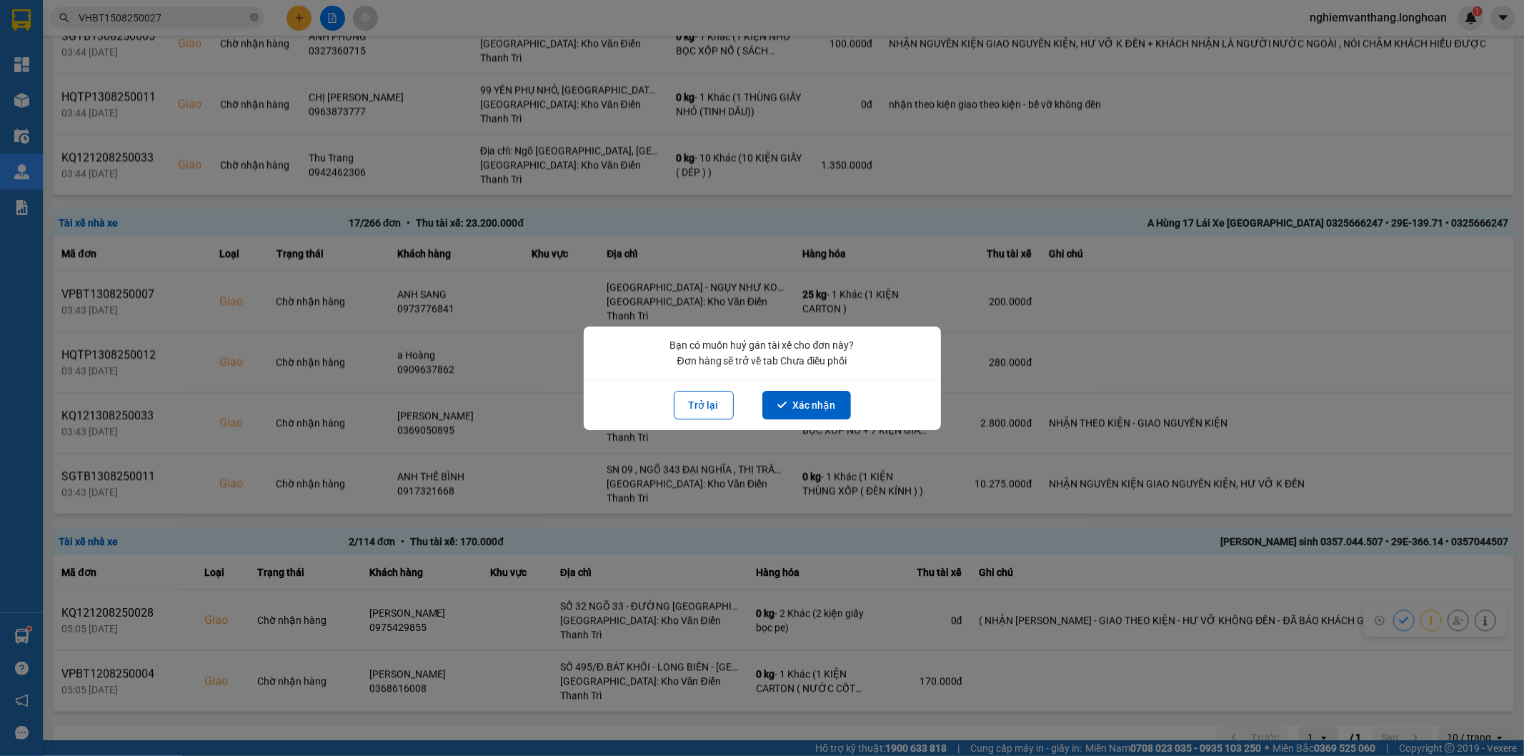
click at [782, 377] on div "Bạn có muốn huỷ gán tài xế cho đơn này? Đơn hàng sẽ trở về tab Chưa điều phối" at bounding box center [762, 353] width 357 height 53
click at [789, 400] on button "Xác nhận" at bounding box center [806, 405] width 89 height 29
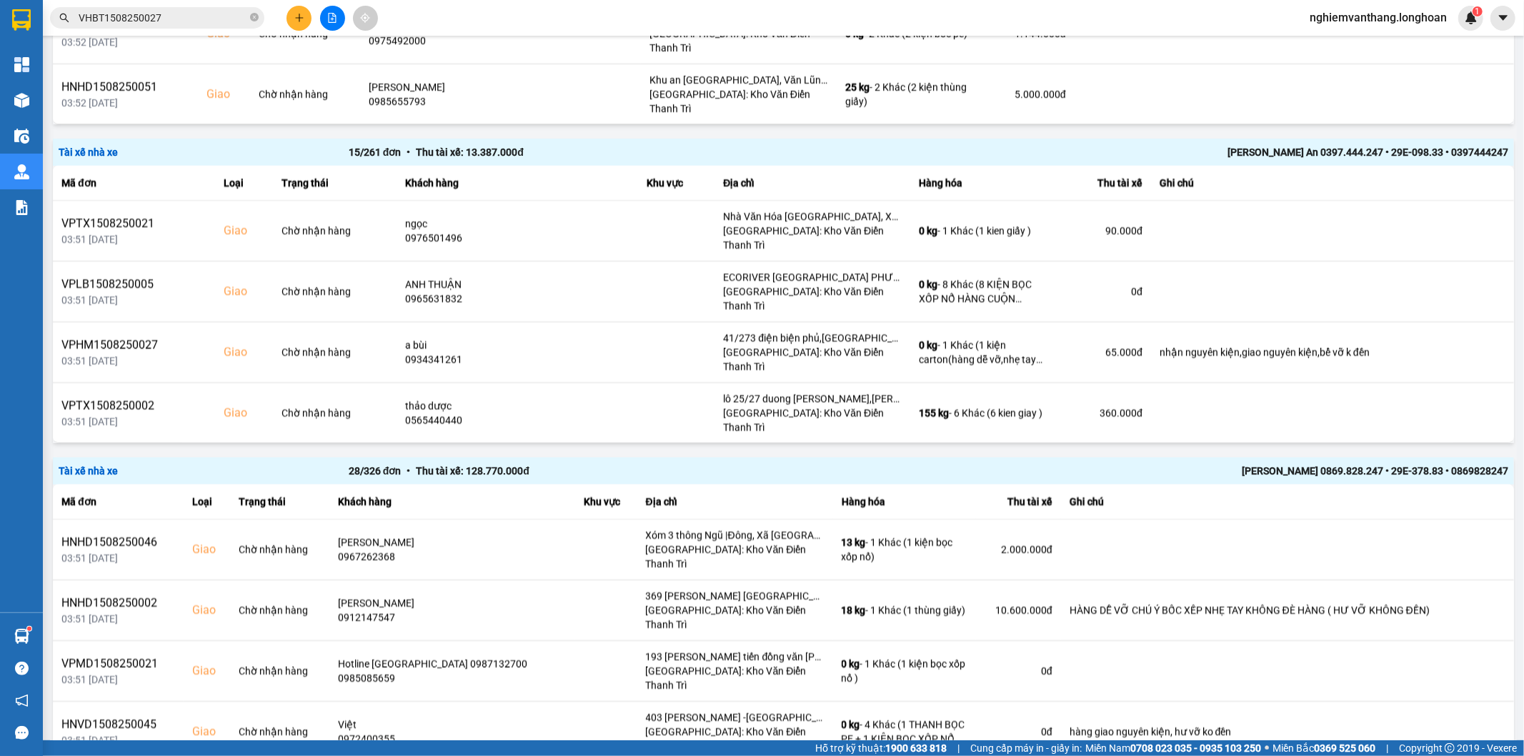
scroll to position [2487, 0]
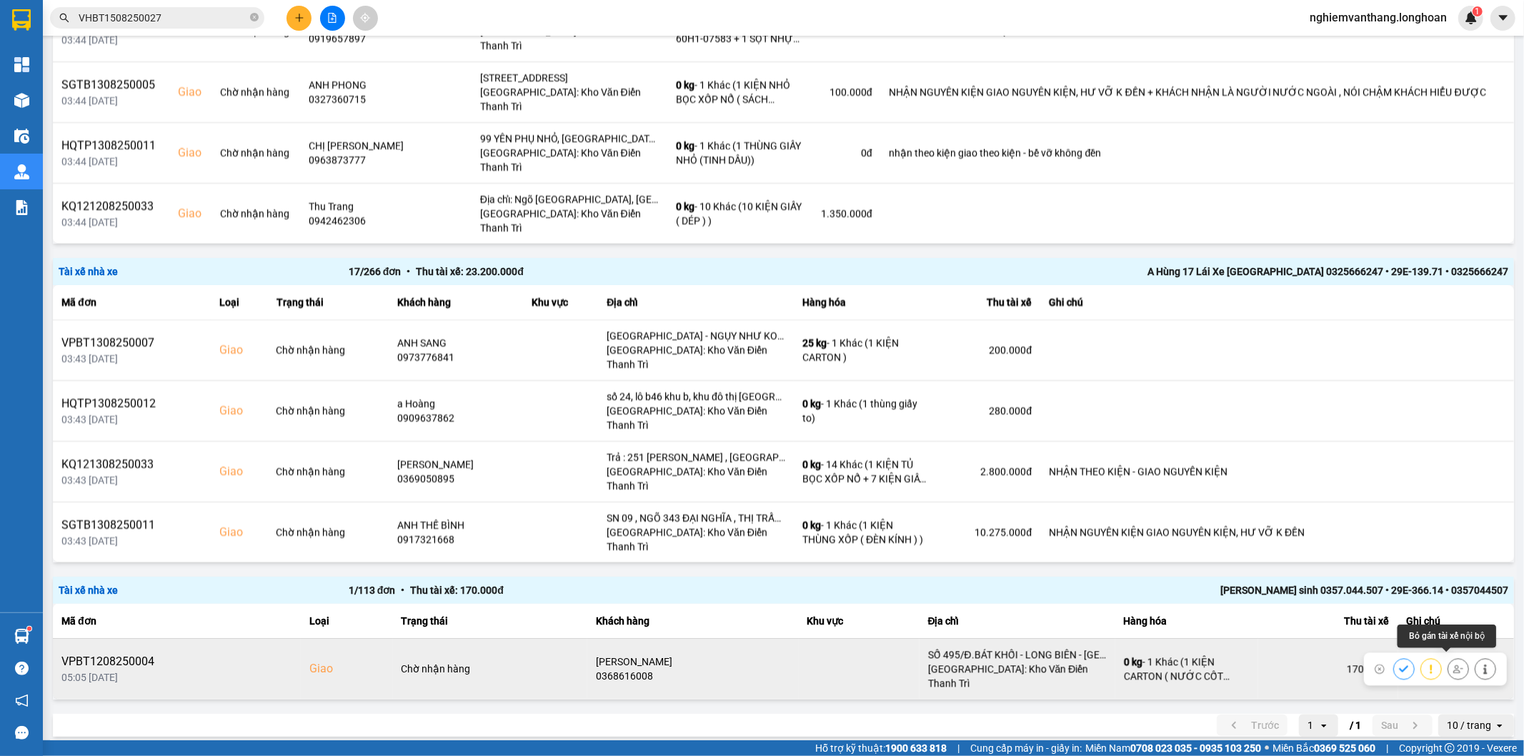
click at [1453, 665] on icon at bounding box center [1458, 669] width 10 height 10
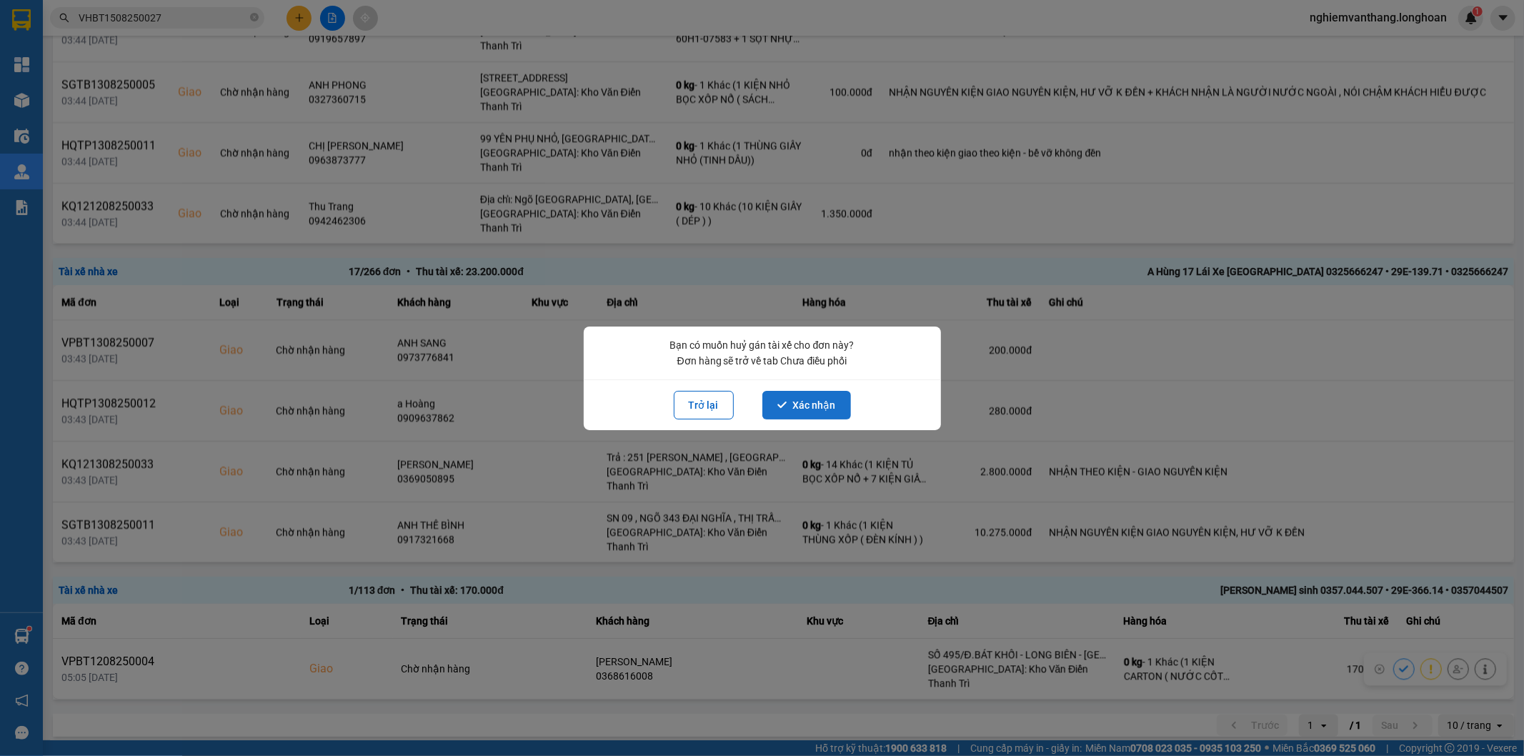
click at [822, 400] on button "Xác nhận" at bounding box center [806, 405] width 89 height 29
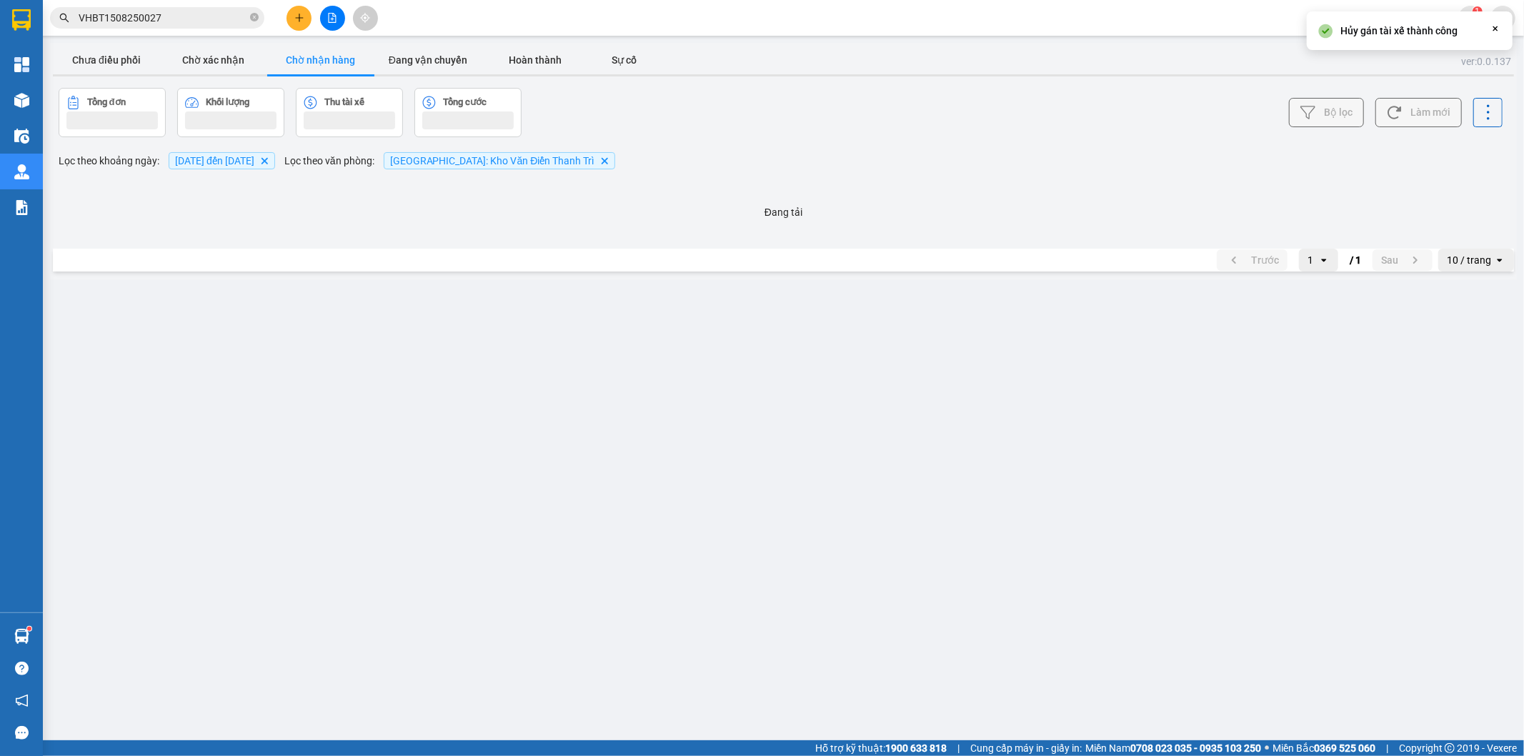
scroll to position [0, 0]
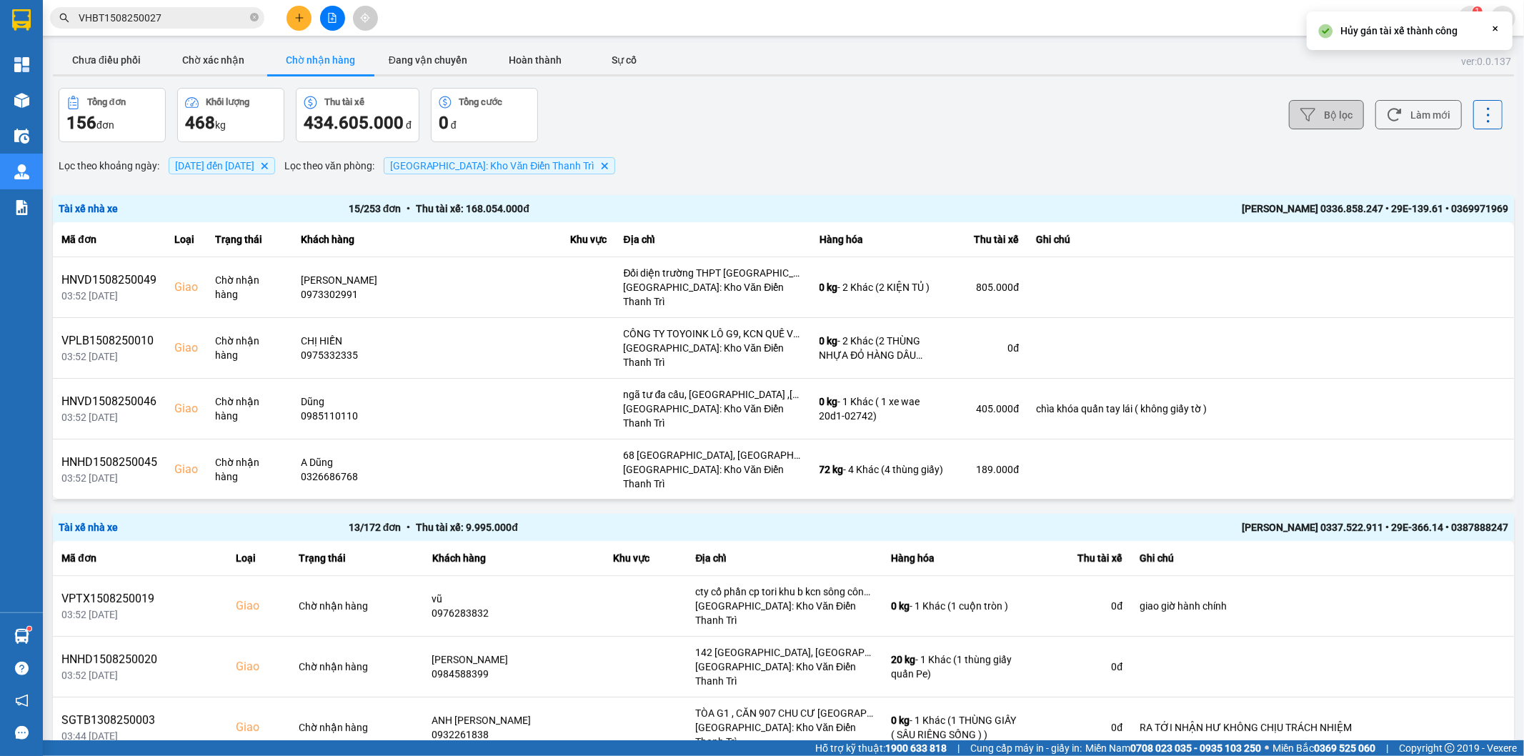
click at [415, 69] on button "Đang vận chuyển" at bounding box center [427, 60] width 107 height 29
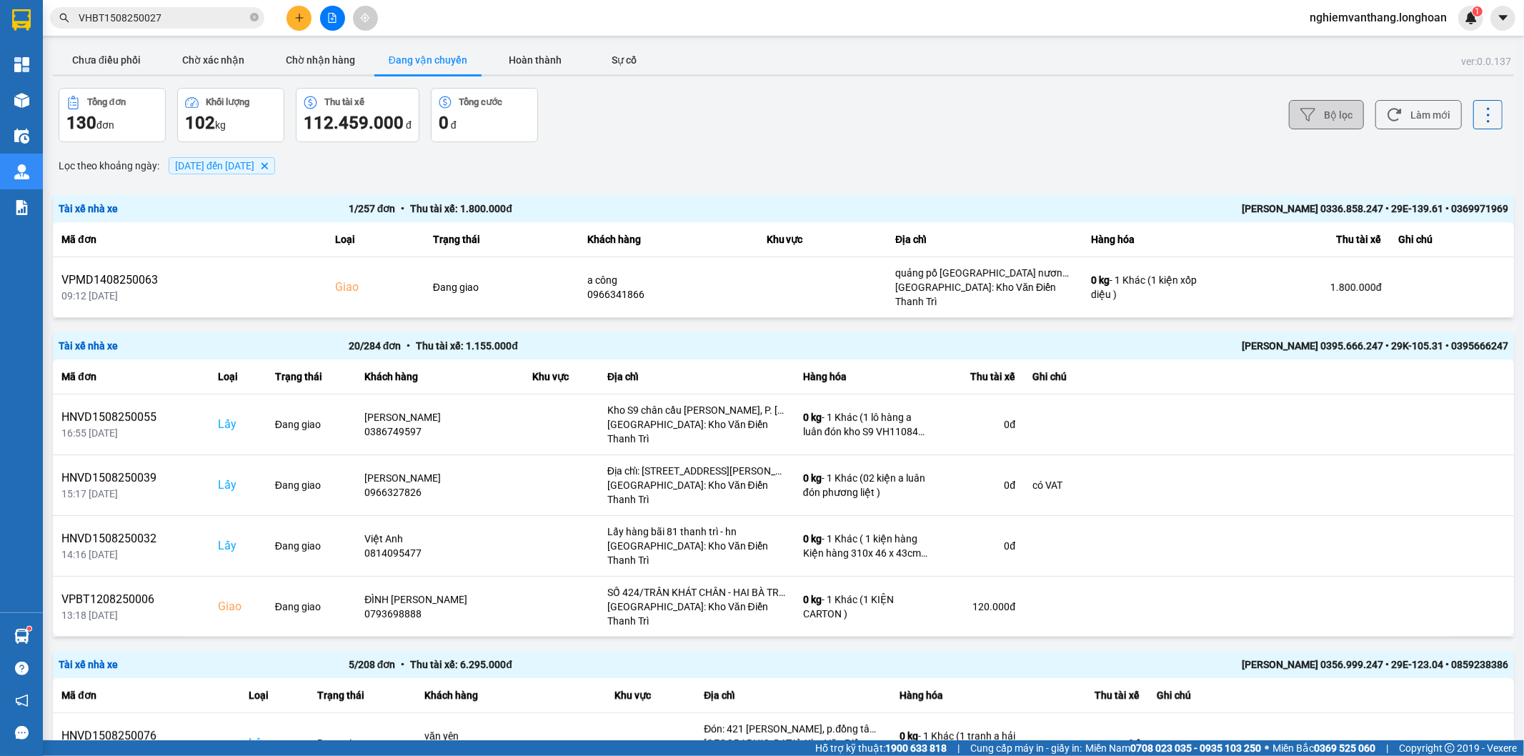
click at [1332, 116] on button "Bộ lọc" at bounding box center [1326, 114] width 75 height 29
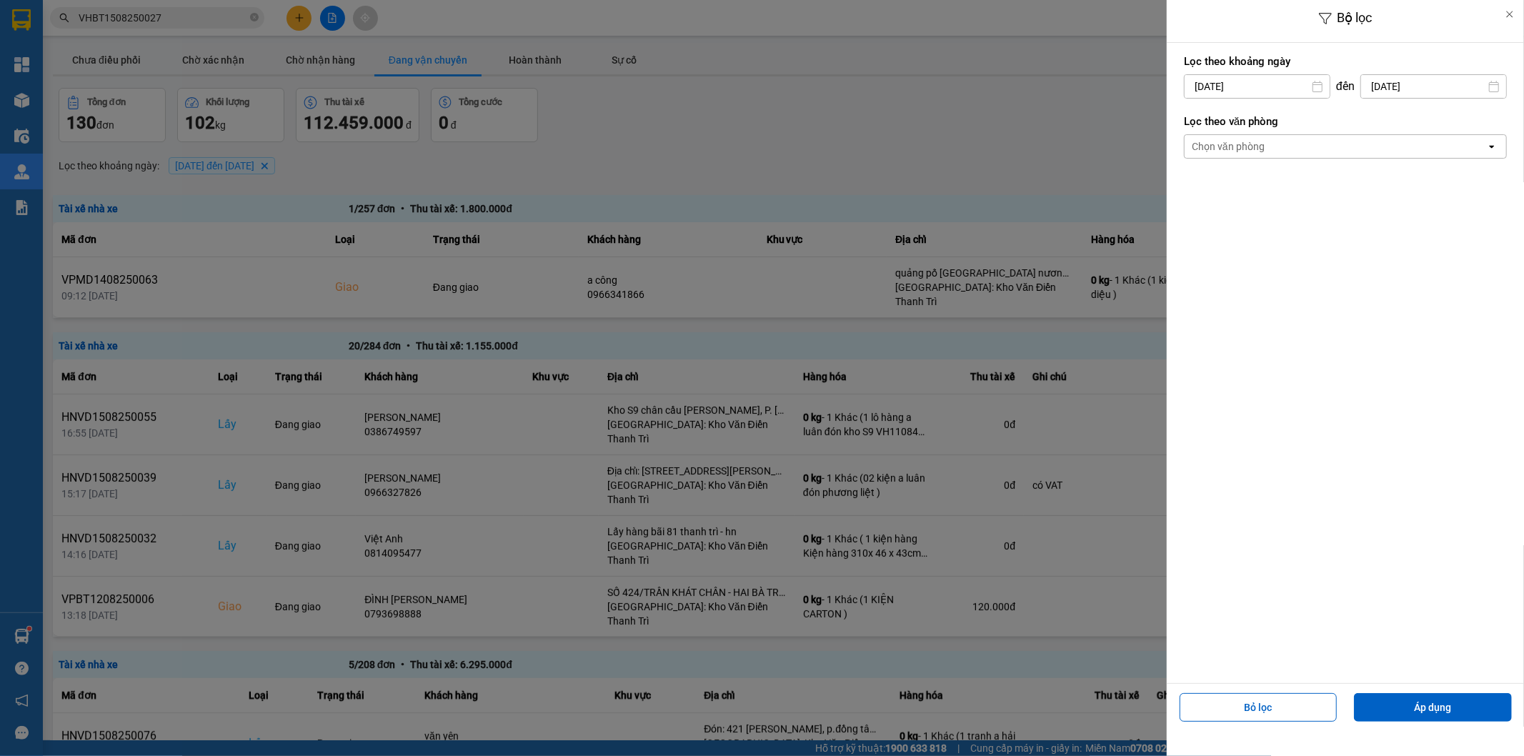
click at [1285, 141] on div "Chọn văn phòng" at bounding box center [1336, 146] width 302 height 23
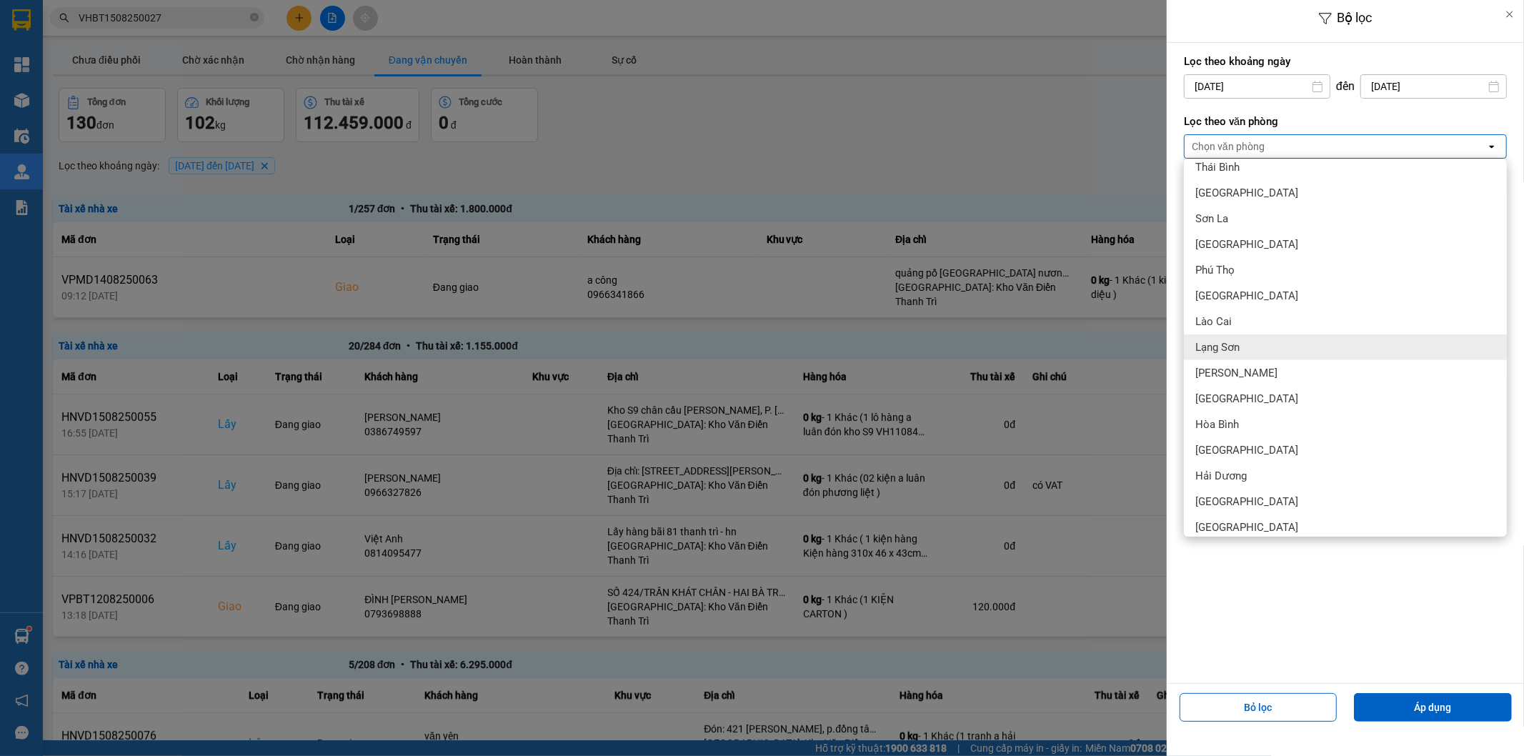
scroll to position [555, 0]
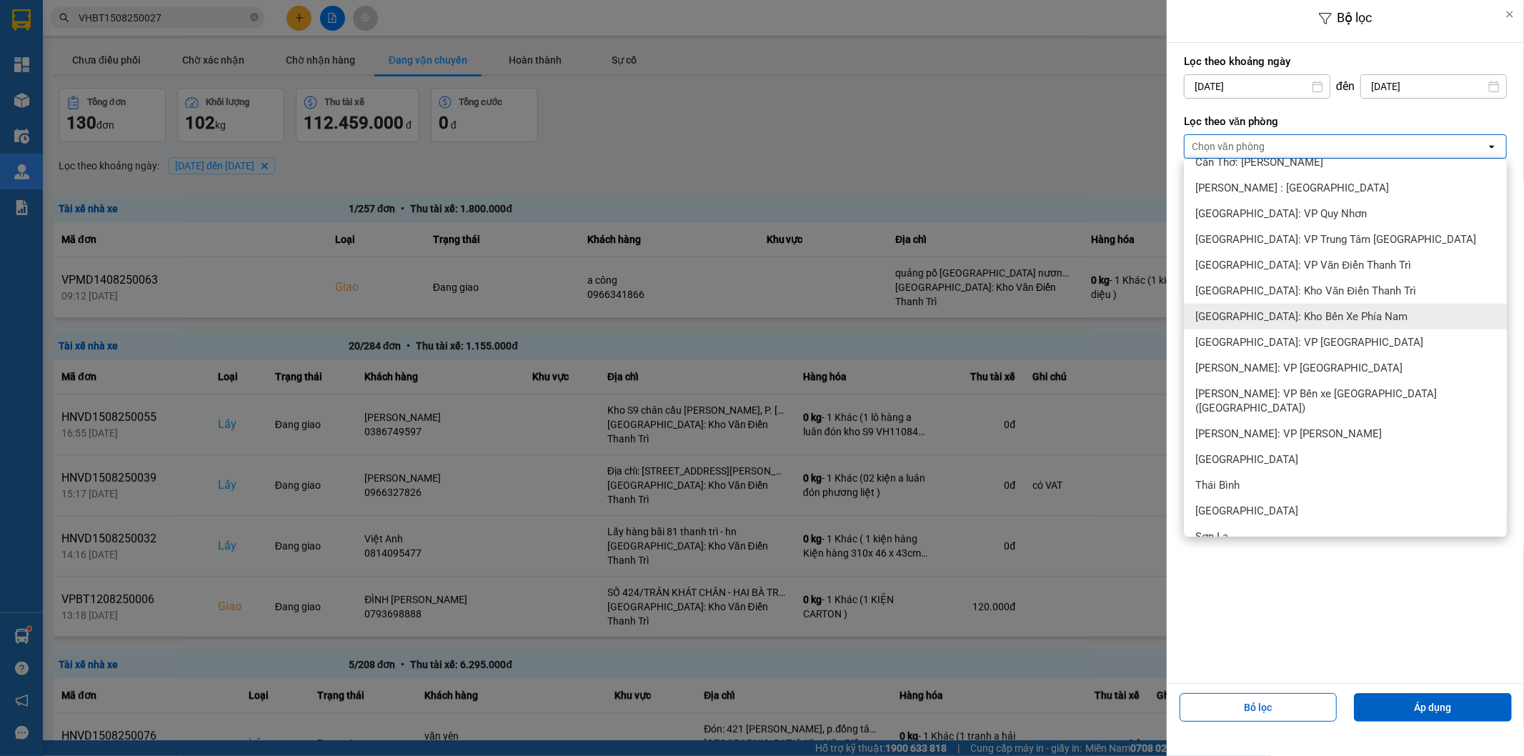
click at [1300, 319] on span "[GEOGRAPHIC_DATA]: Kho Bến Xe Phía Nam" at bounding box center [1301, 316] width 212 height 14
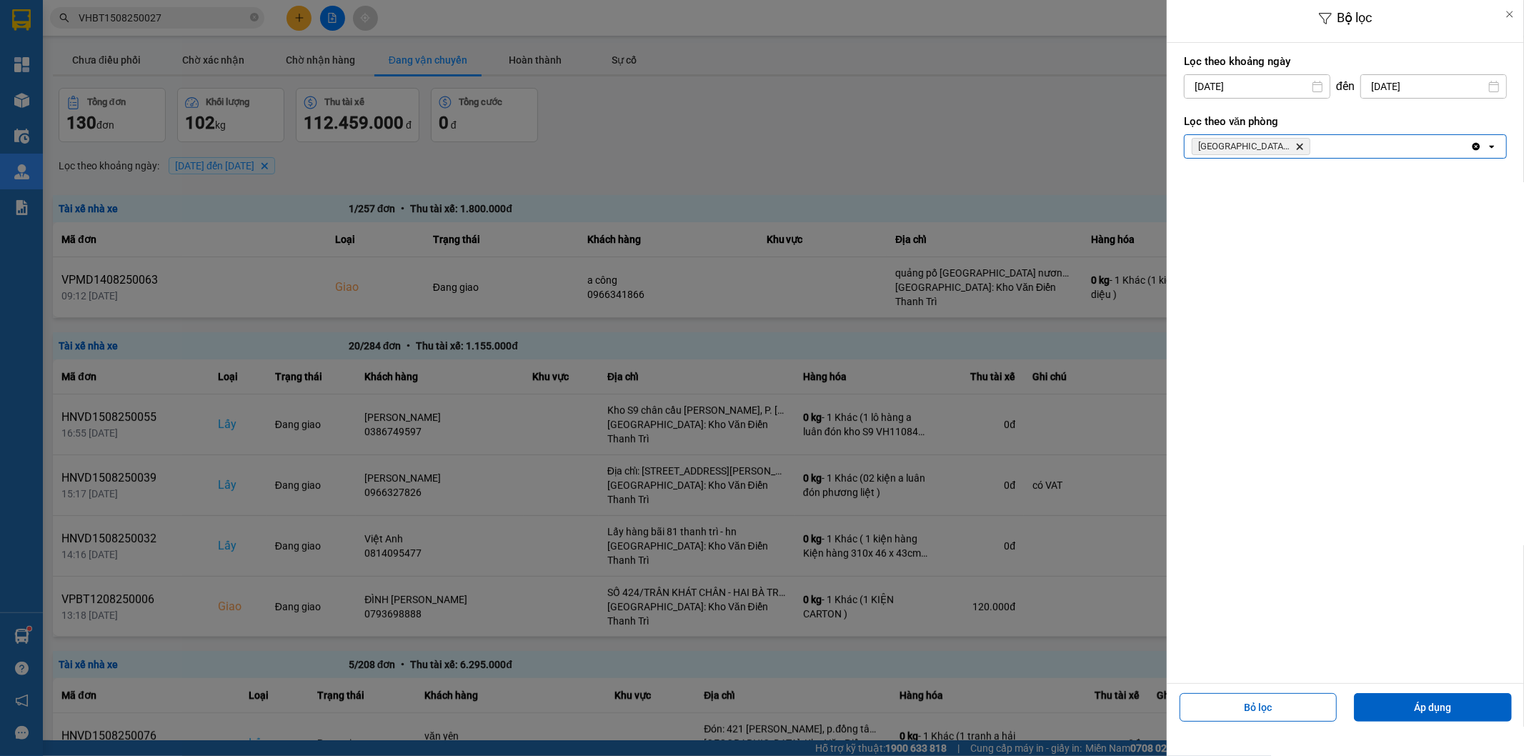
click at [1296, 139] on span "Nha Trang: Kho Bến Xe Phía Nam Delete" at bounding box center [1251, 146] width 119 height 17
click at [1301, 146] on icon "Nha Trang: Kho Bến Xe Phía Nam, close by backspace" at bounding box center [1300, 147] width 6 height 6
click at [1301, 146] on div "Chọn văn phòng" at bounding box center [1336, 146] width 302 height 23
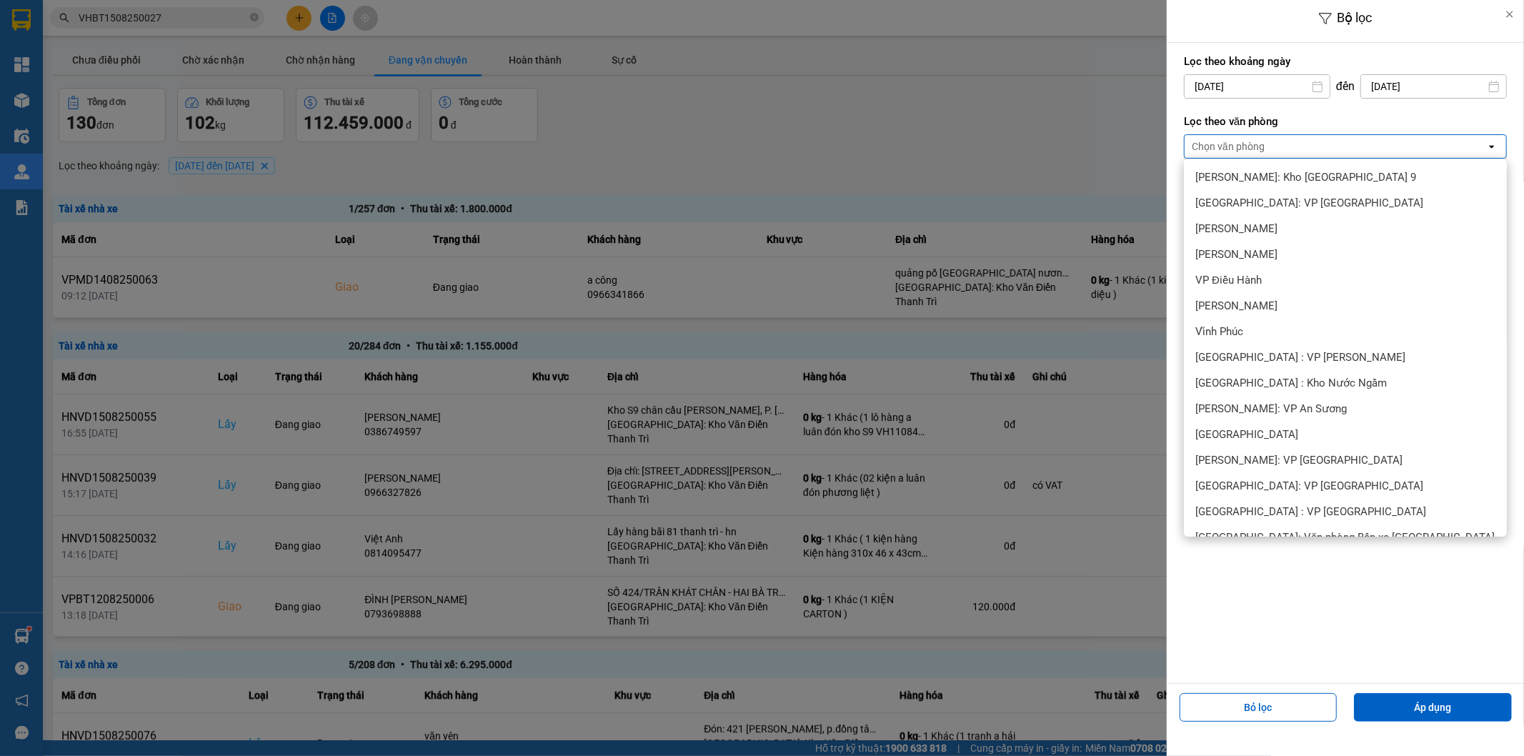
scroll to position [476, 0]
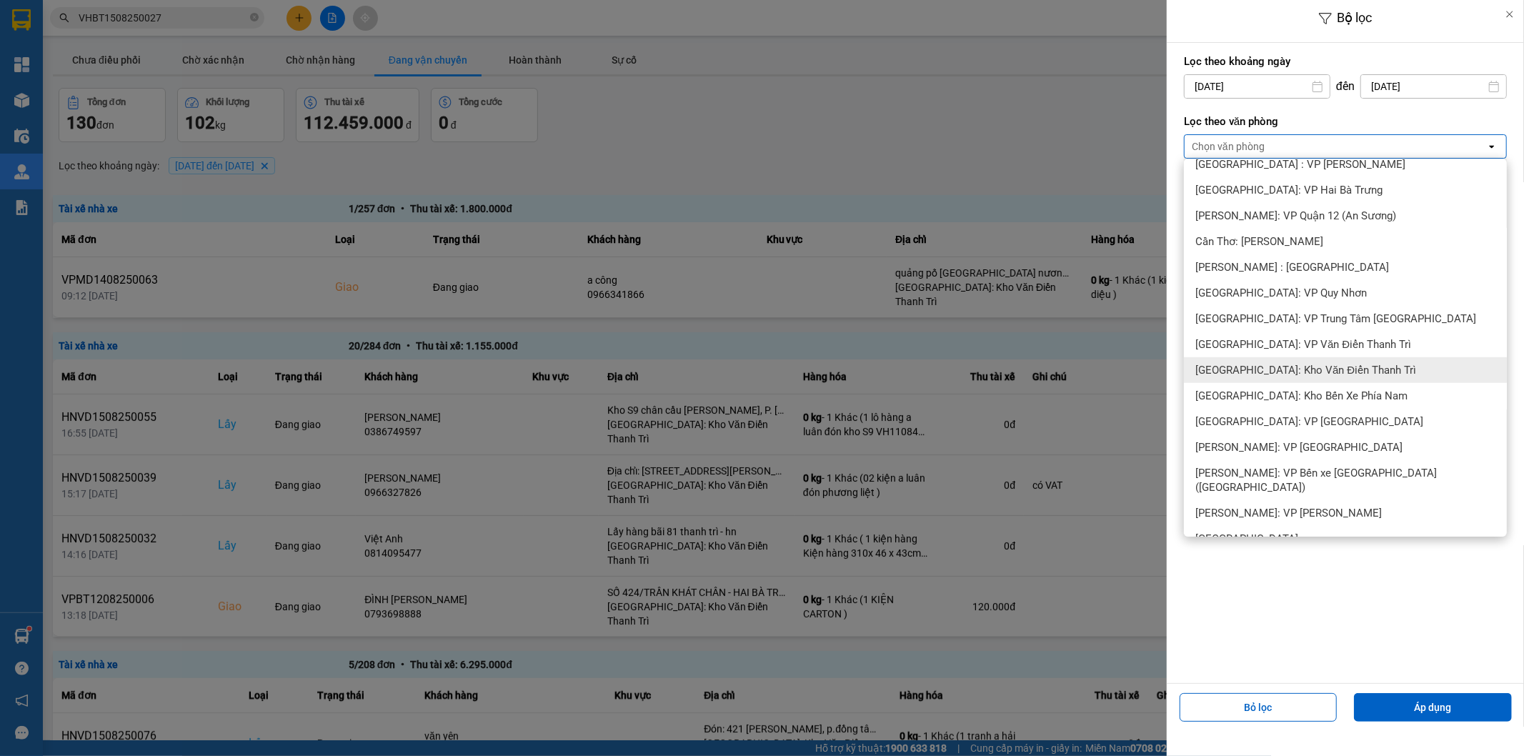
click at [1301, 365] on span "[GEOGRAPHIC_DATA]: Kho Văn Điển Thanh Trì" at bounding box center [1305, 370] width 221 height 14
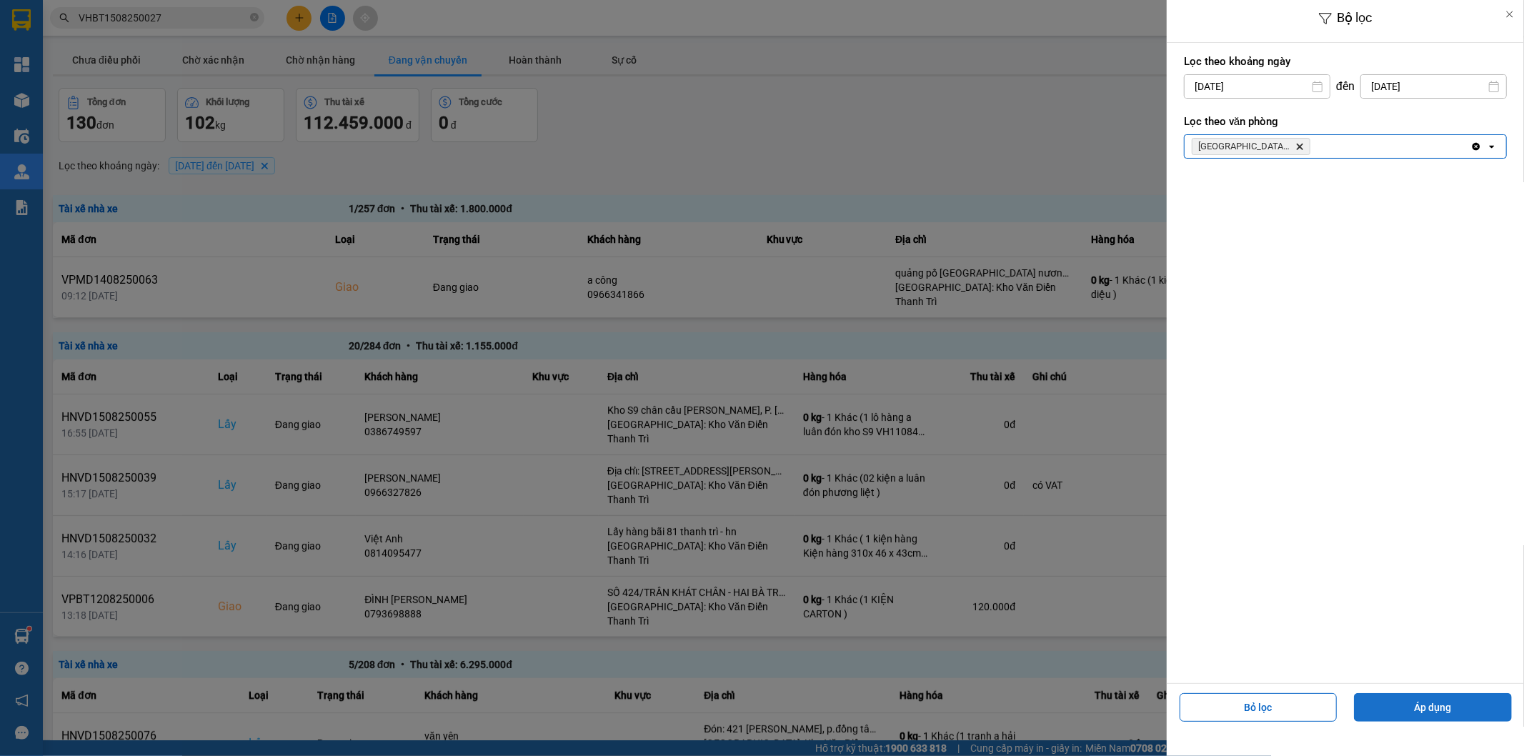
click at [1442, 702] on button "Áp dụng" at bounding box center [1433, 707] width 158 height 29
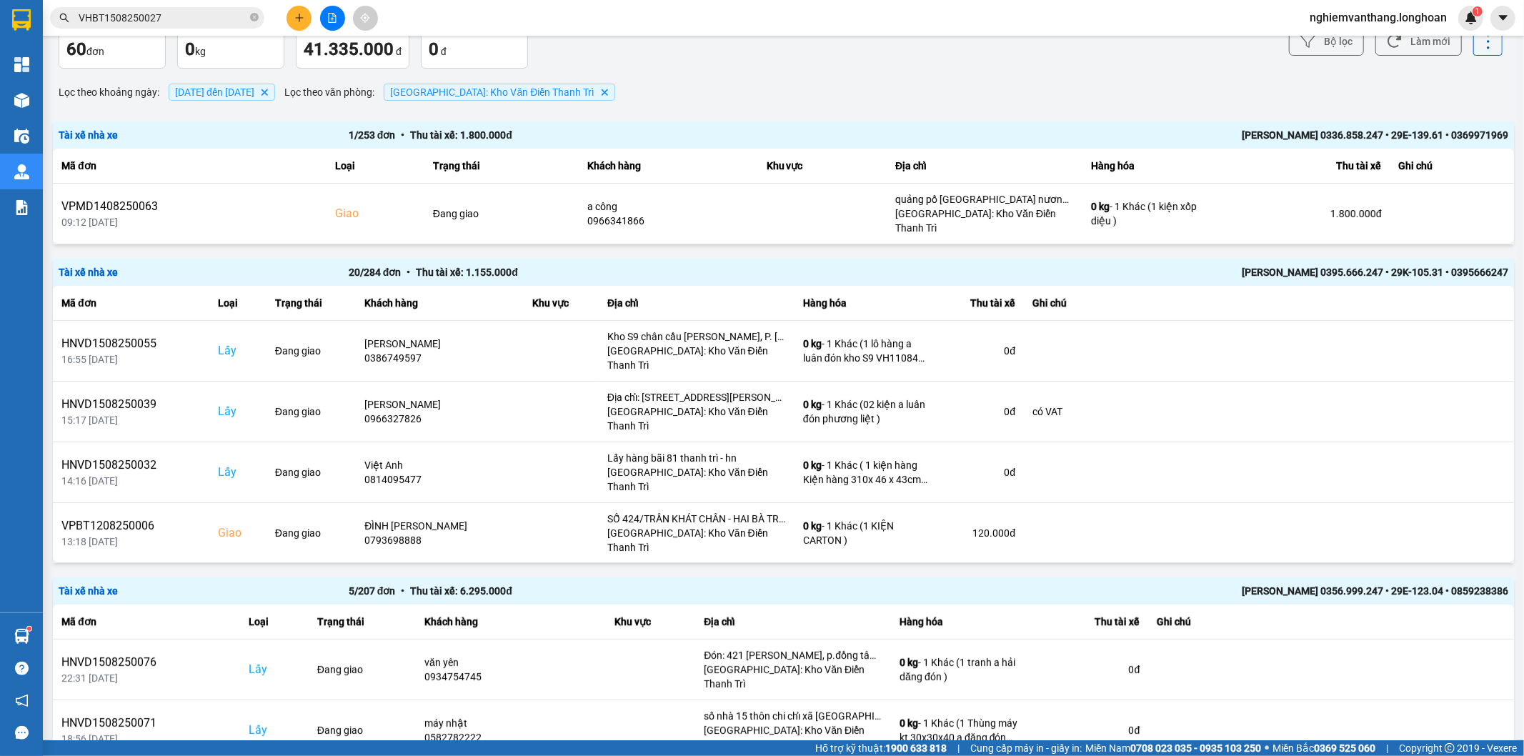
scroll to position [0, 0]
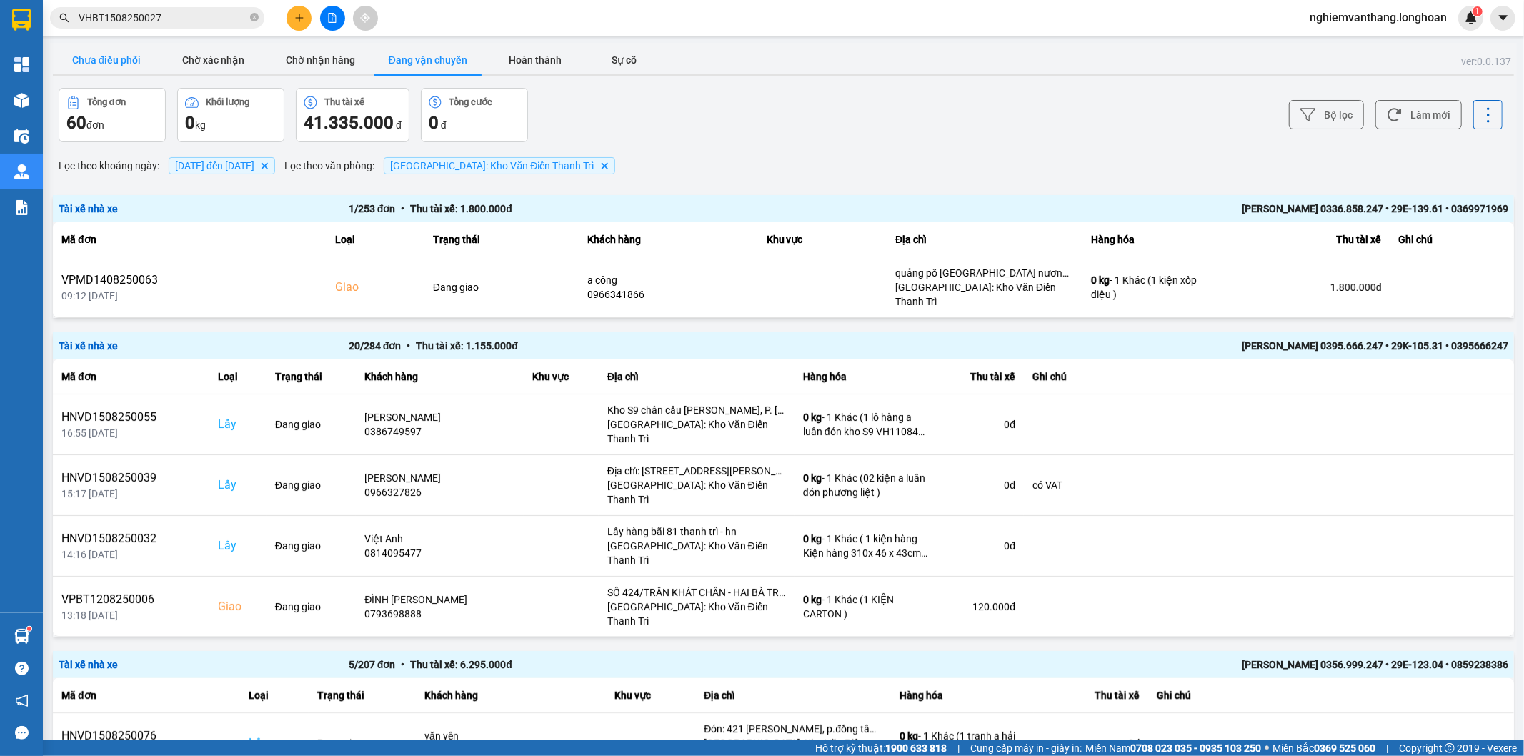
click at [108, 54] on button "Chưa điều phối" at bounding box center [106, 60] width 107 height 29
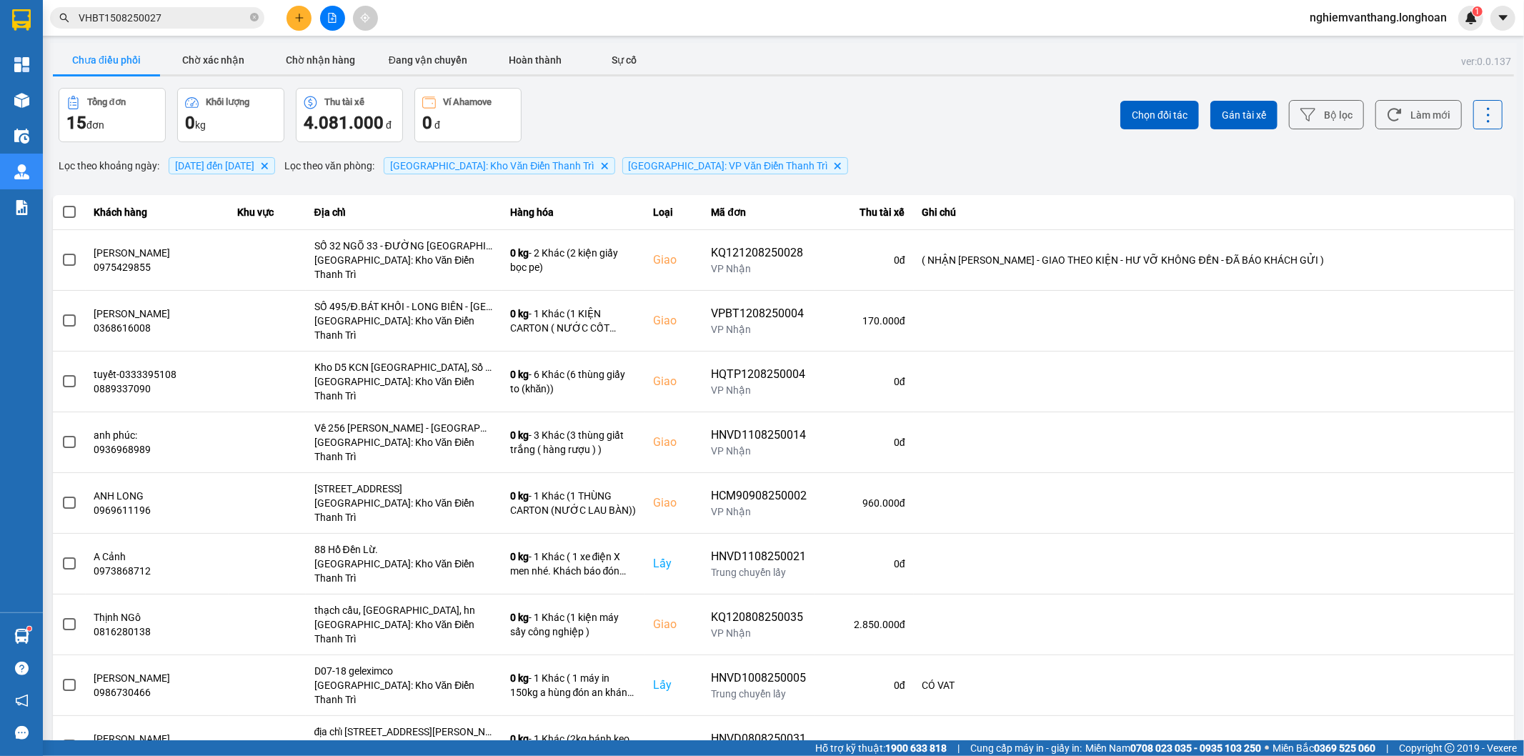
click at [1300, 118] on icon at bounding box center [1307, 114] width 15 height 15
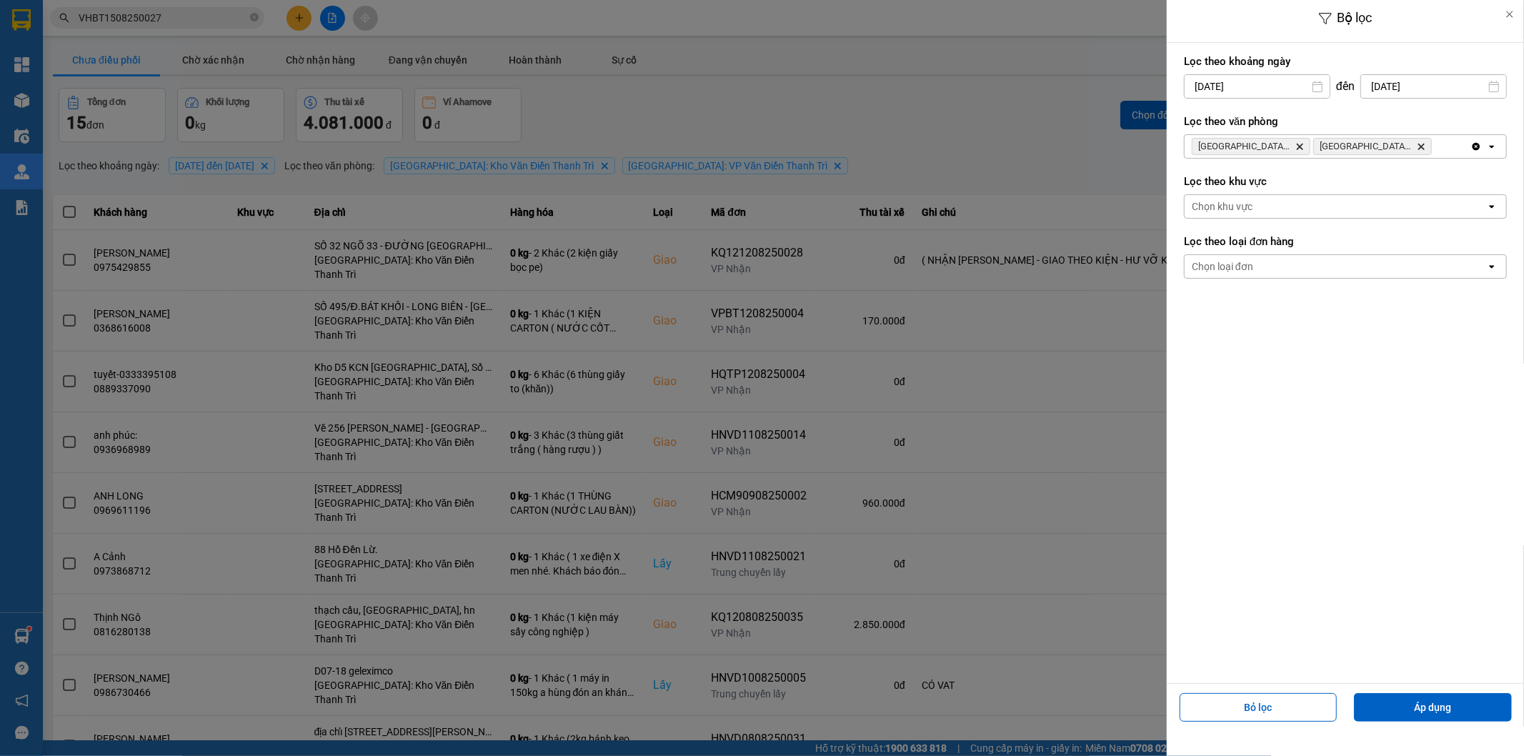
click at [1261, 84] on input "[DATE]" at bounding box center [1257, 86] width 145 height 23
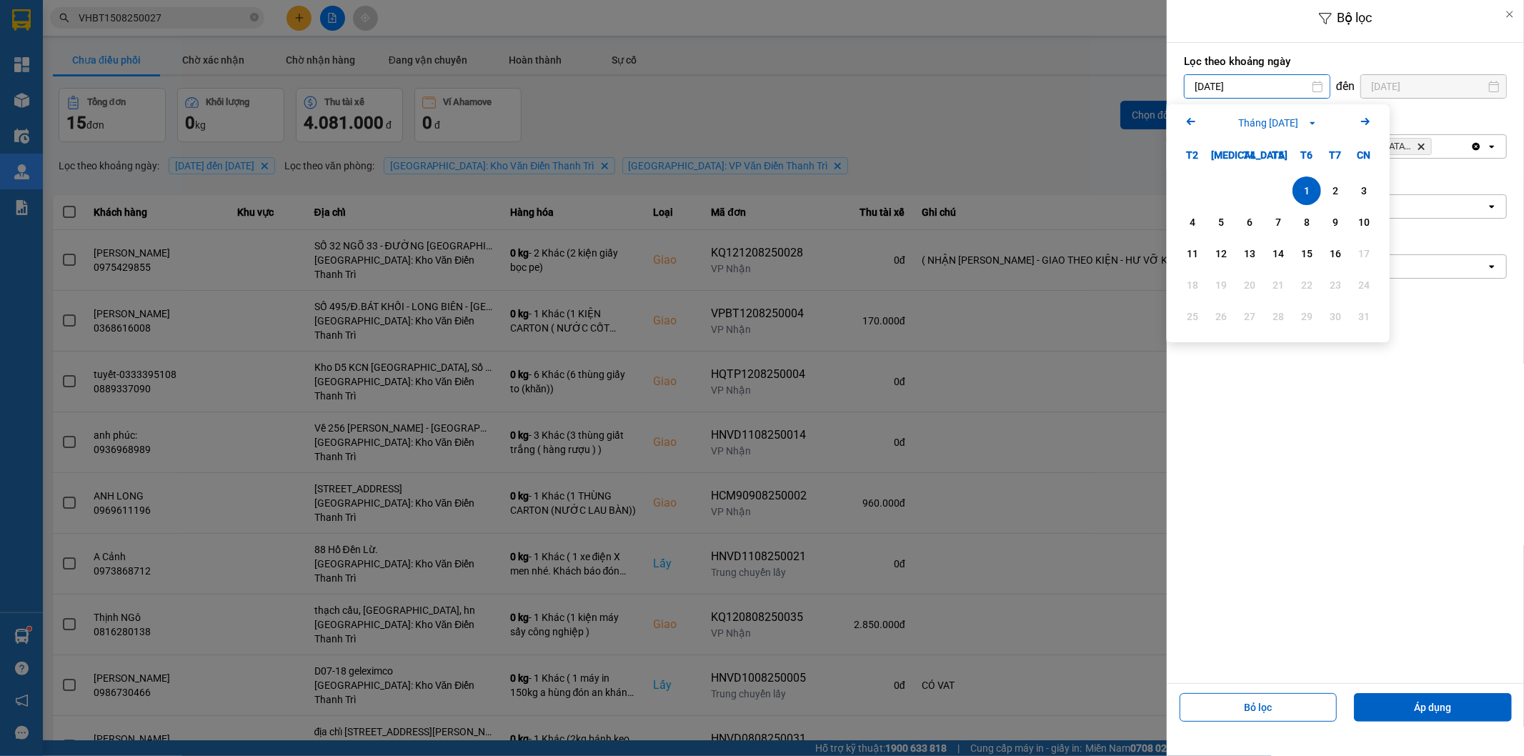
click at [972, 56] on div at bounding box center [762, 378] width 1524 height 756
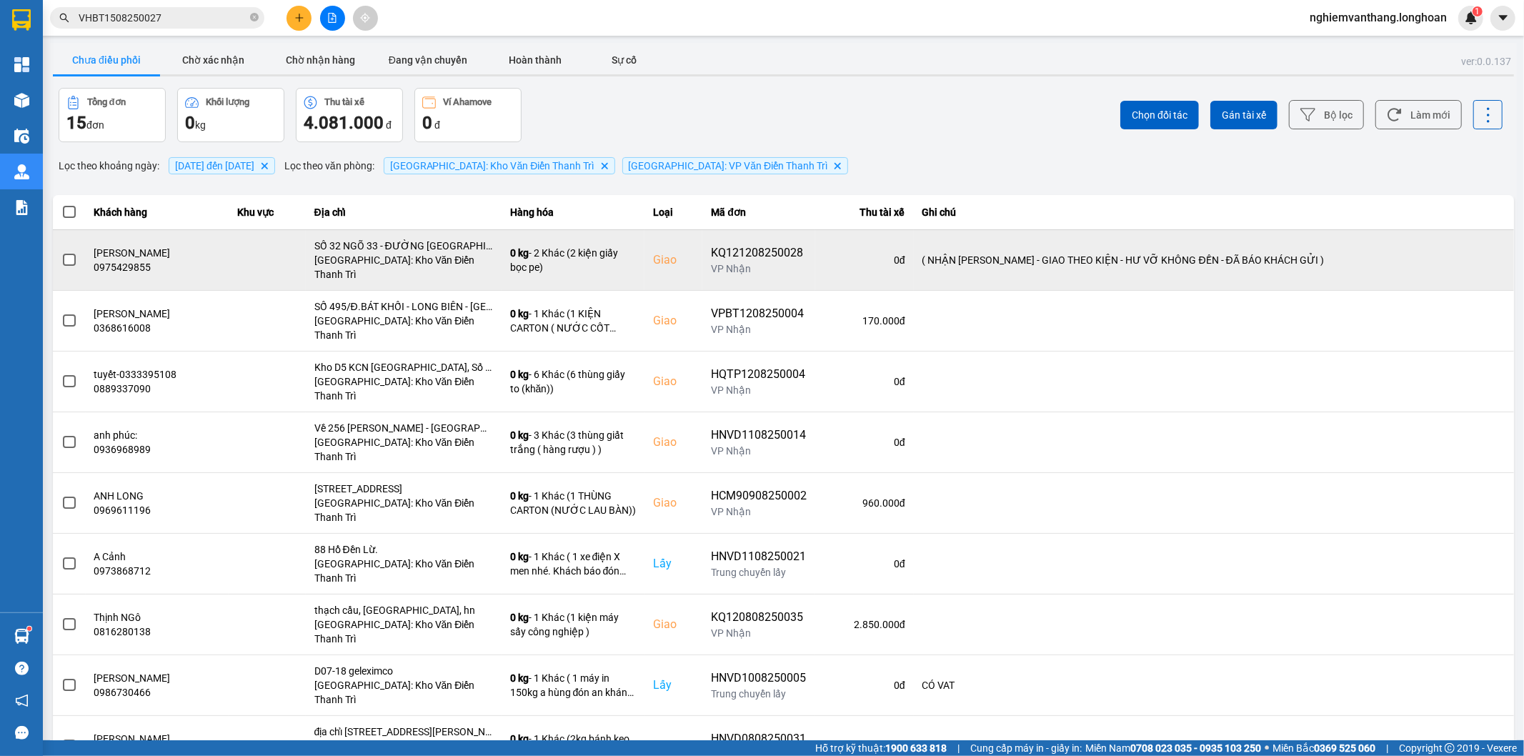
click at [70, 252] on label at bounding box center [69, 260] width 16 height 16
click at [61, 252] on input "checkbox" at bounding box center [61, 252] width 0 height 0
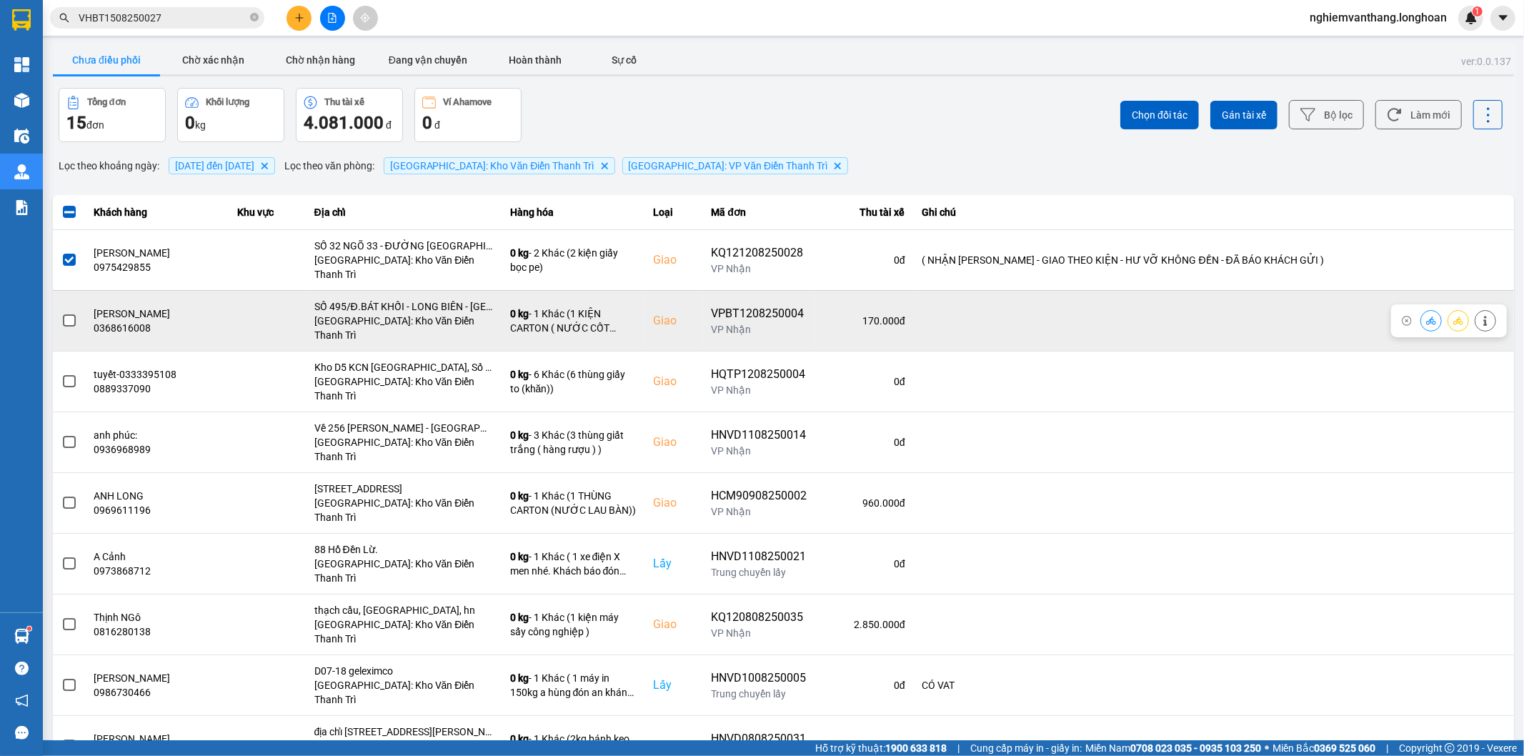
click at [63, 314] on span at bounding box center [69, 320] width 13 height 13
click at [61, 313] on input "checkbox" at bounding box center [61, 313] width 0 height 0
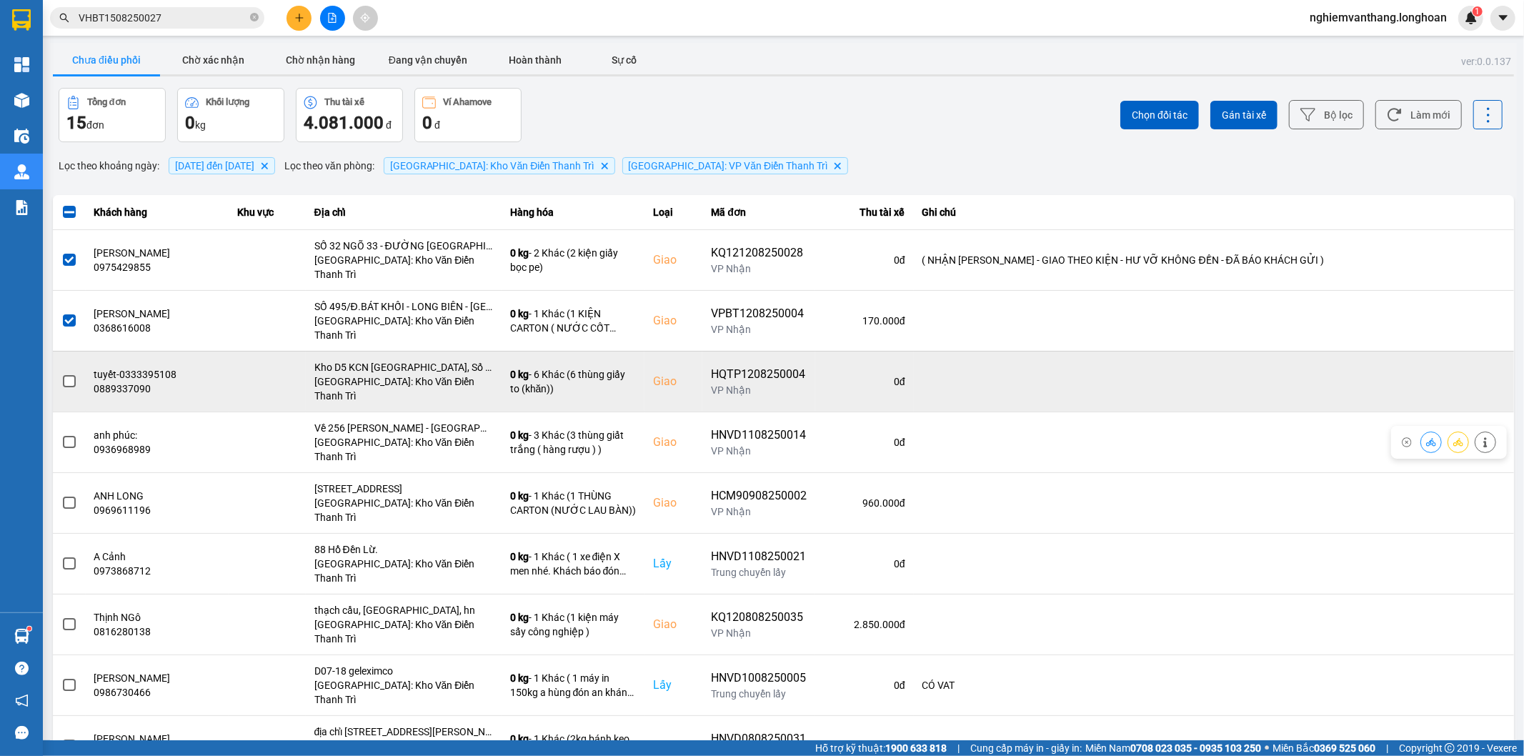
click at [70, 375] on span at bounding box center [69, 381] width 13 height 13
click at [61, 374] on input "checkbox" at bounding box center [61, 374] width 0 height 0
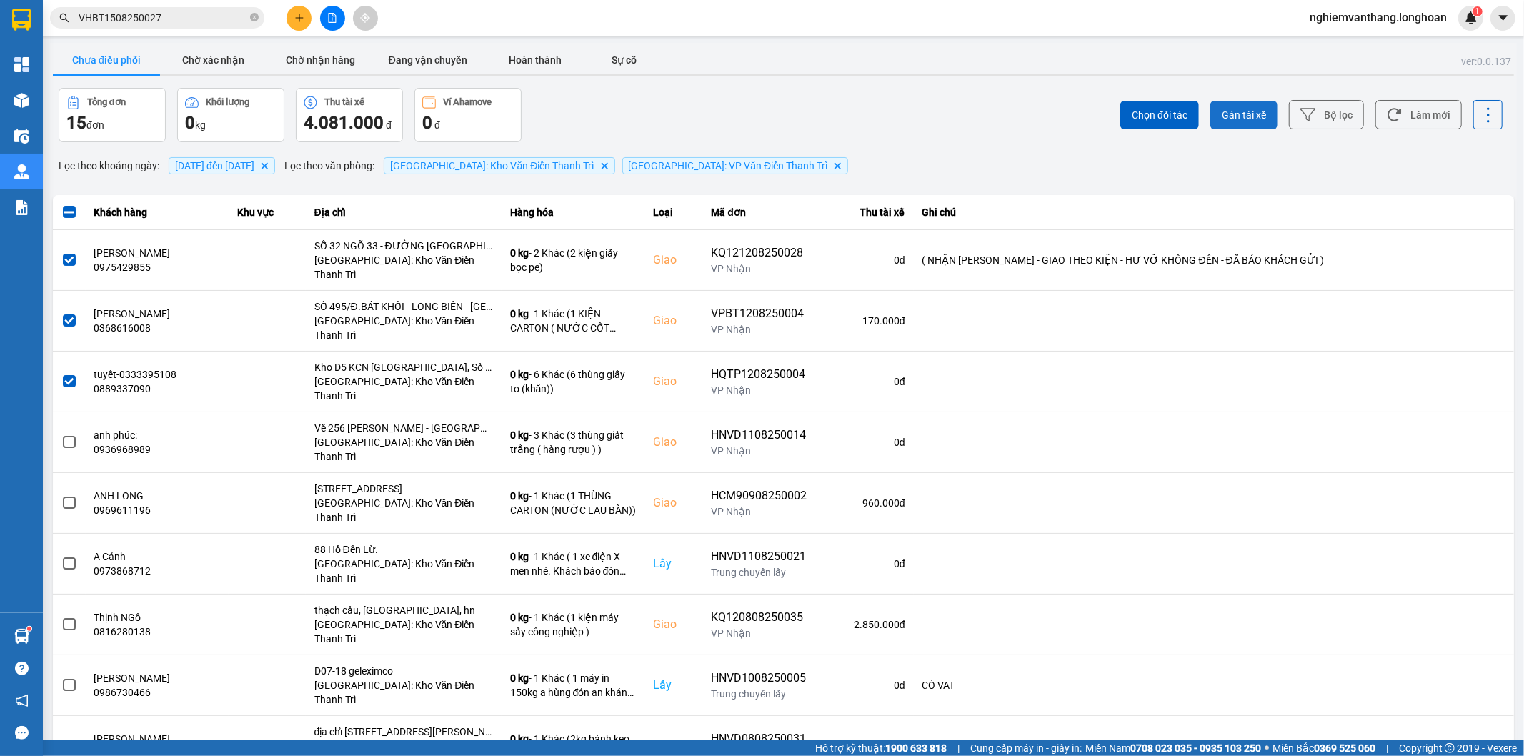
click at [1258, 114] on button "Gán tài xế" at bounding box center [1243, 115] width 67 height 29
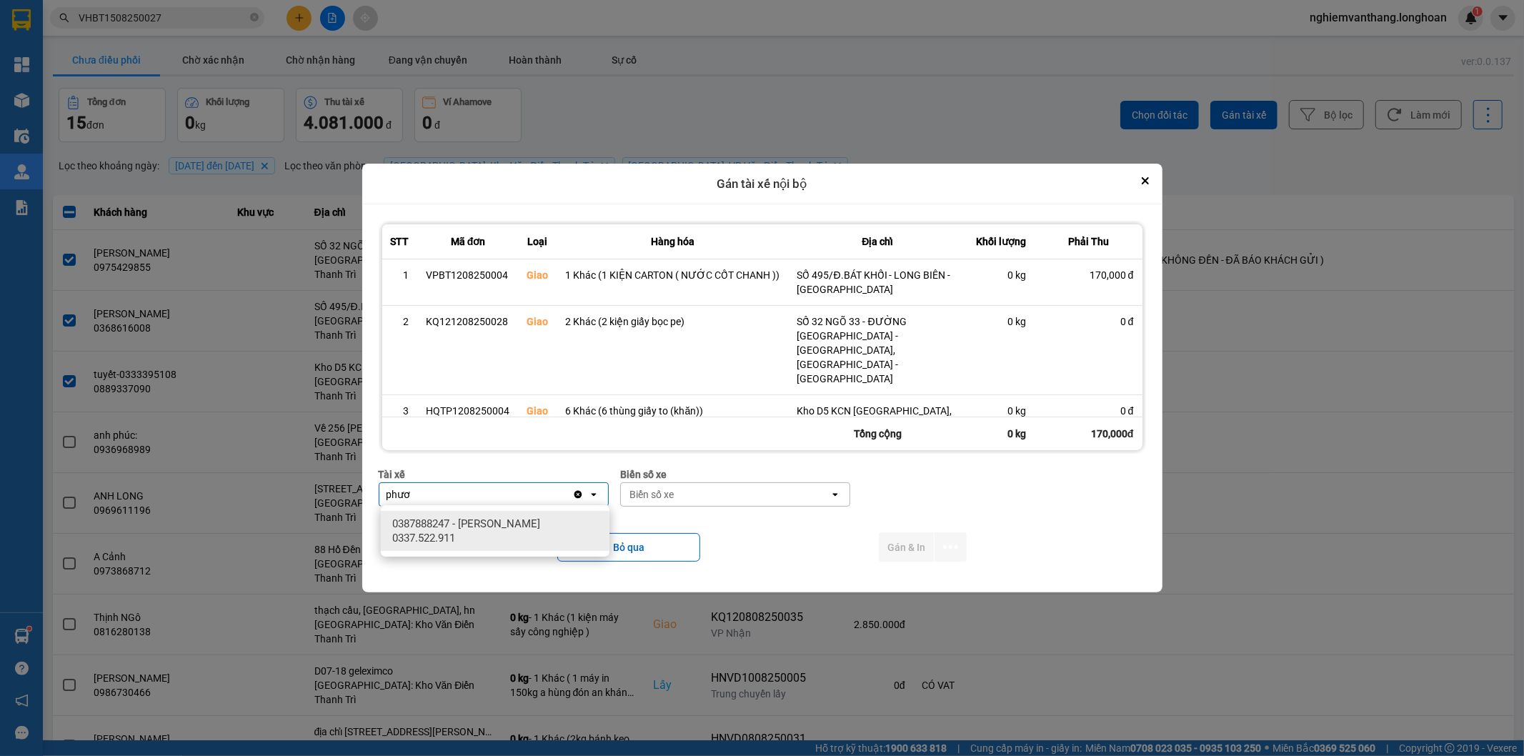
type input "phươ"
click at [550, 529] on span "0387888247 - [PERSON_NAME] 0337.522.911" at bounding box center [497, 531] width 211 height 29
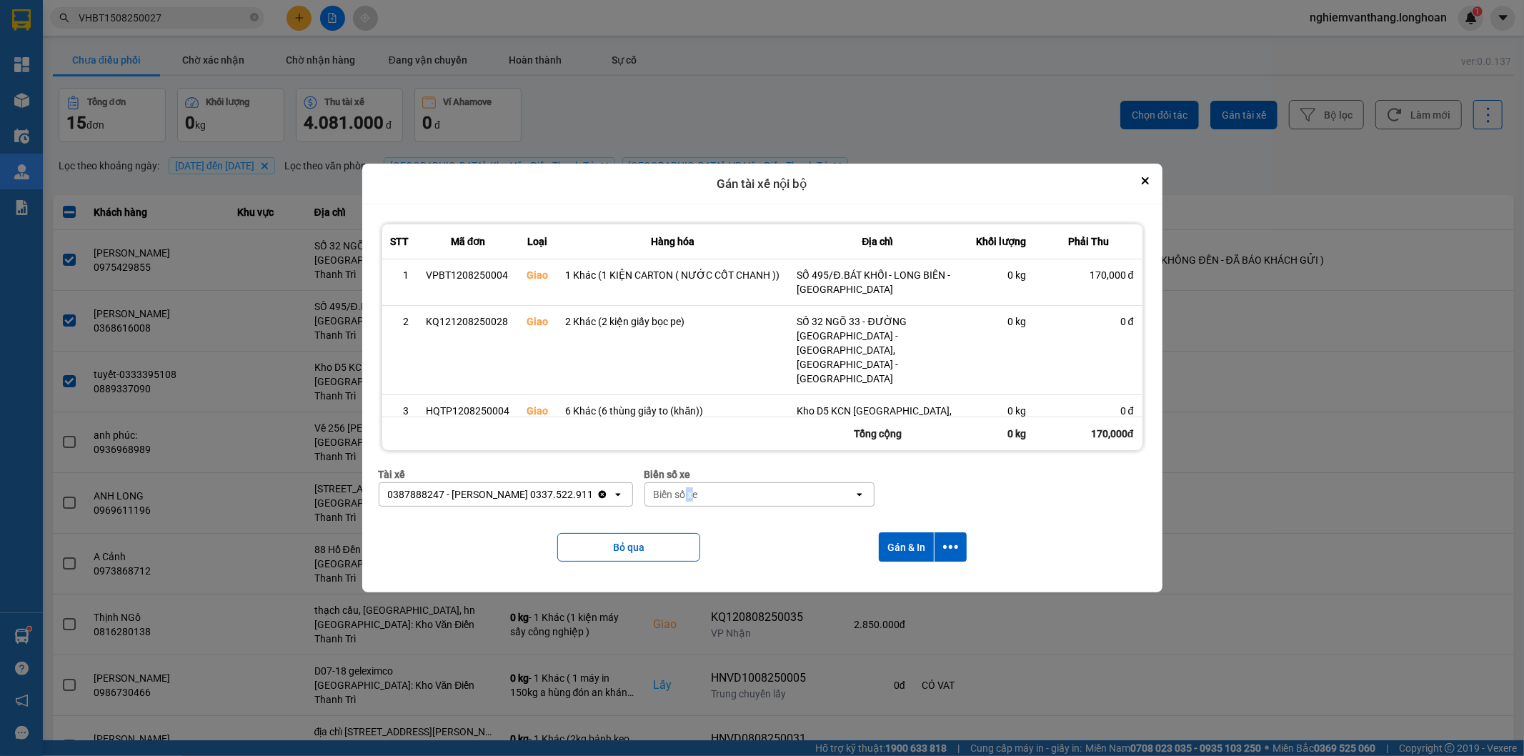
click at [695, 496] on div "Biển số xe" at bounding box center [676, 494] width 44 height 14
type input "14"
click at [727, 541] on div "29E-366.14" at bounding box center [761, 550] width 229 height 26
click at [957, 549] on button "dialog" at bounding box center [951, 546] width 32 height 29
click at [917, 590] on div "Chỉ gán tài" at bounding box center [912, 584] width 84 height 14
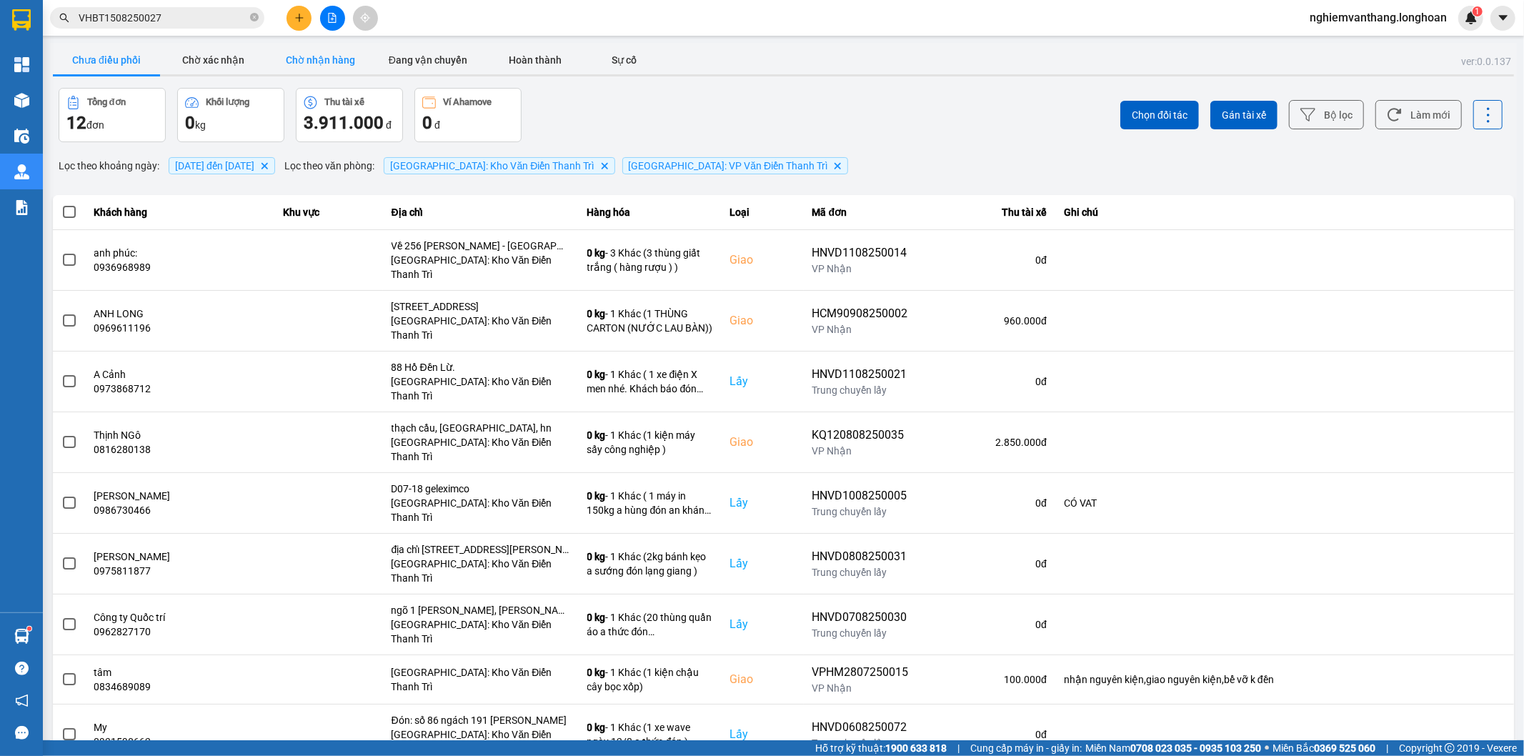
click at [307, 59] on button "Chờ nhận hàng" at bounding box center [320, 60] width 107 height 29
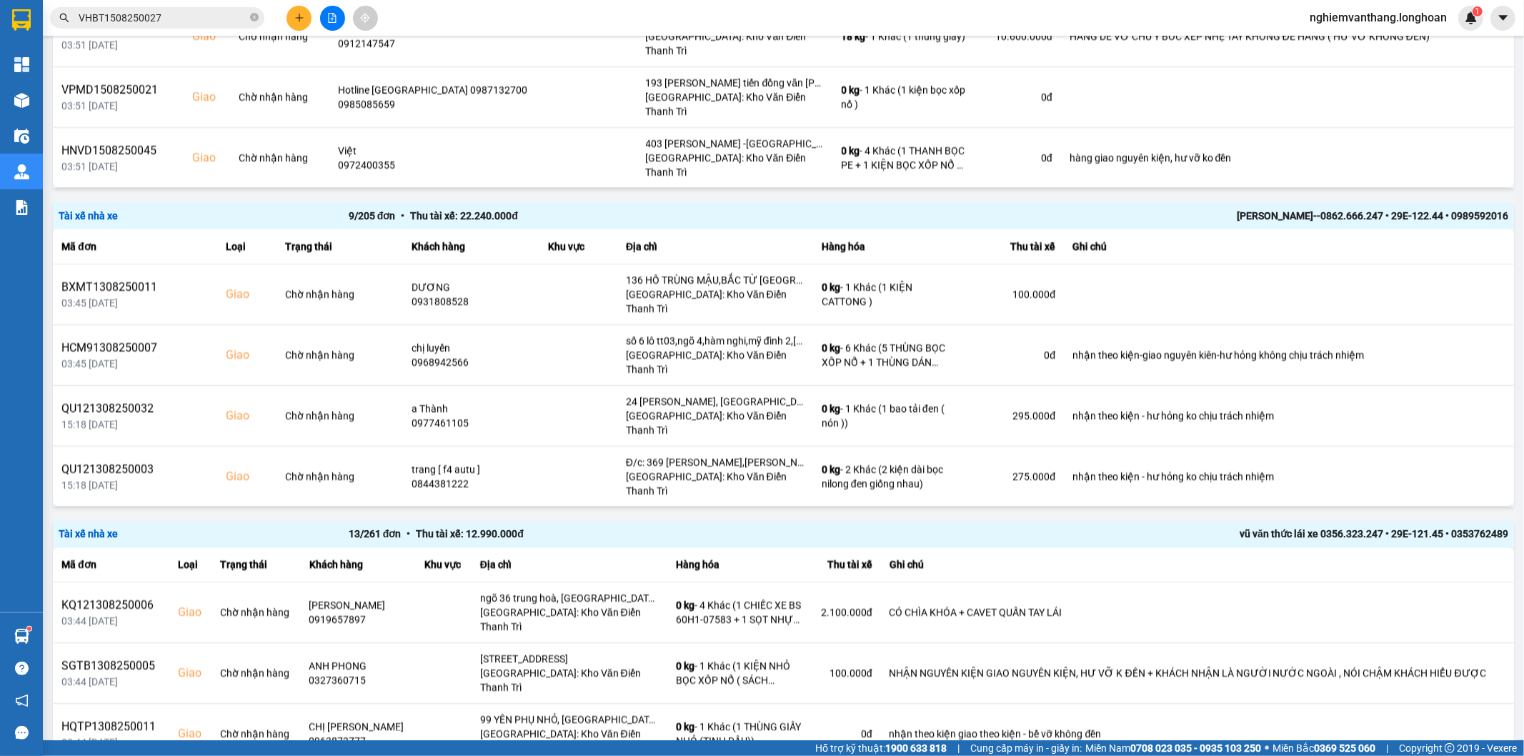
scroll to position [2361, 0]
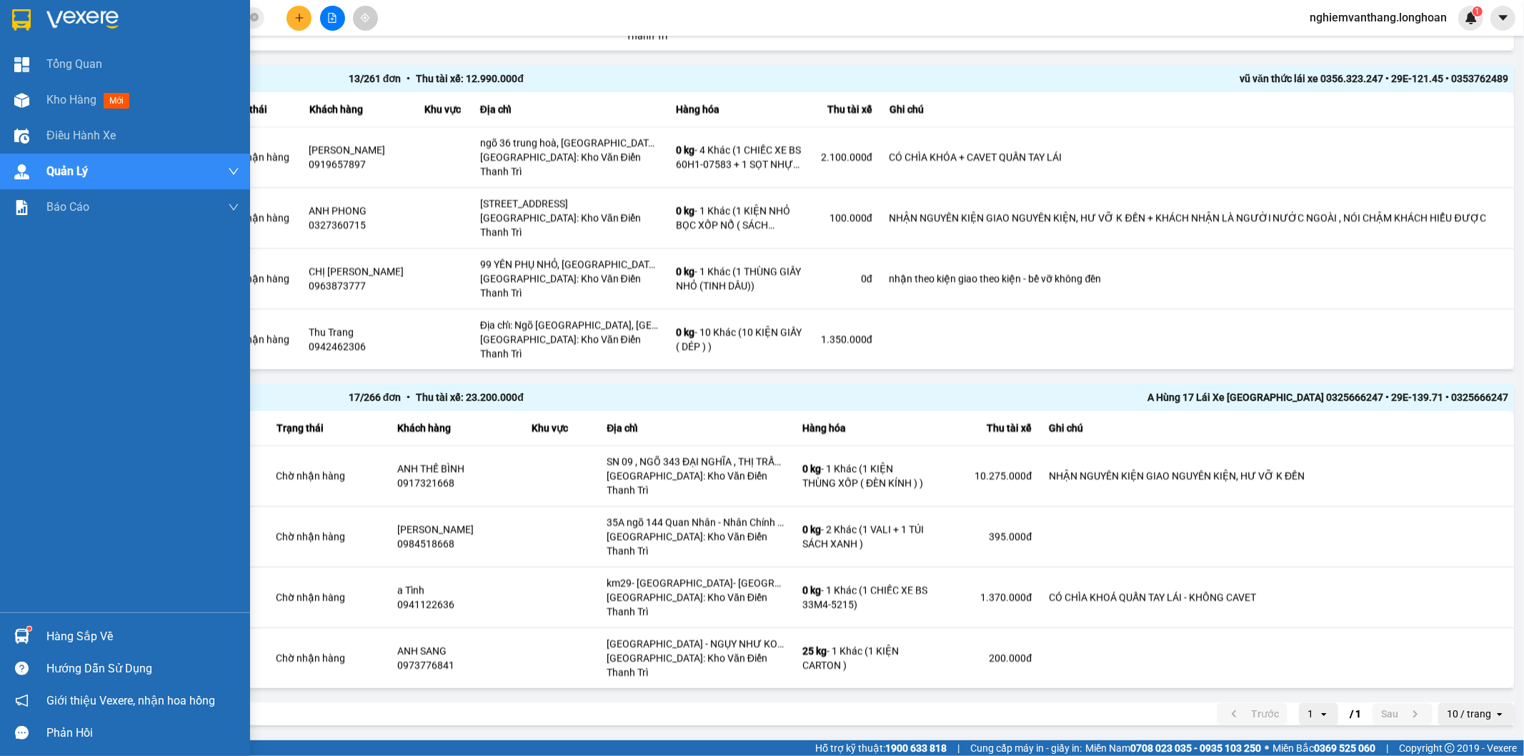
click at [39, 11] on div at bounding box center [125, 23] width 250 height 46
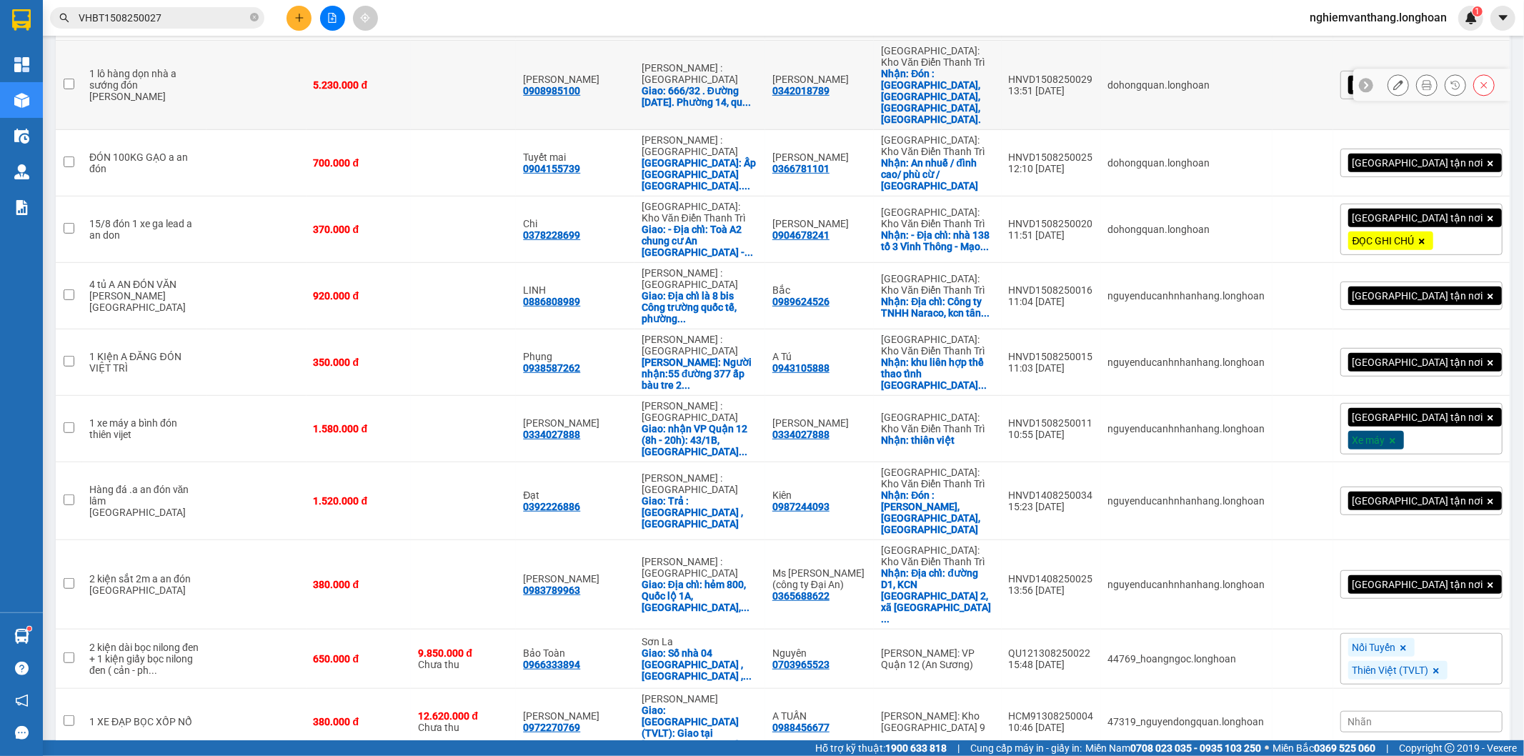
scroll to position [508, 0]
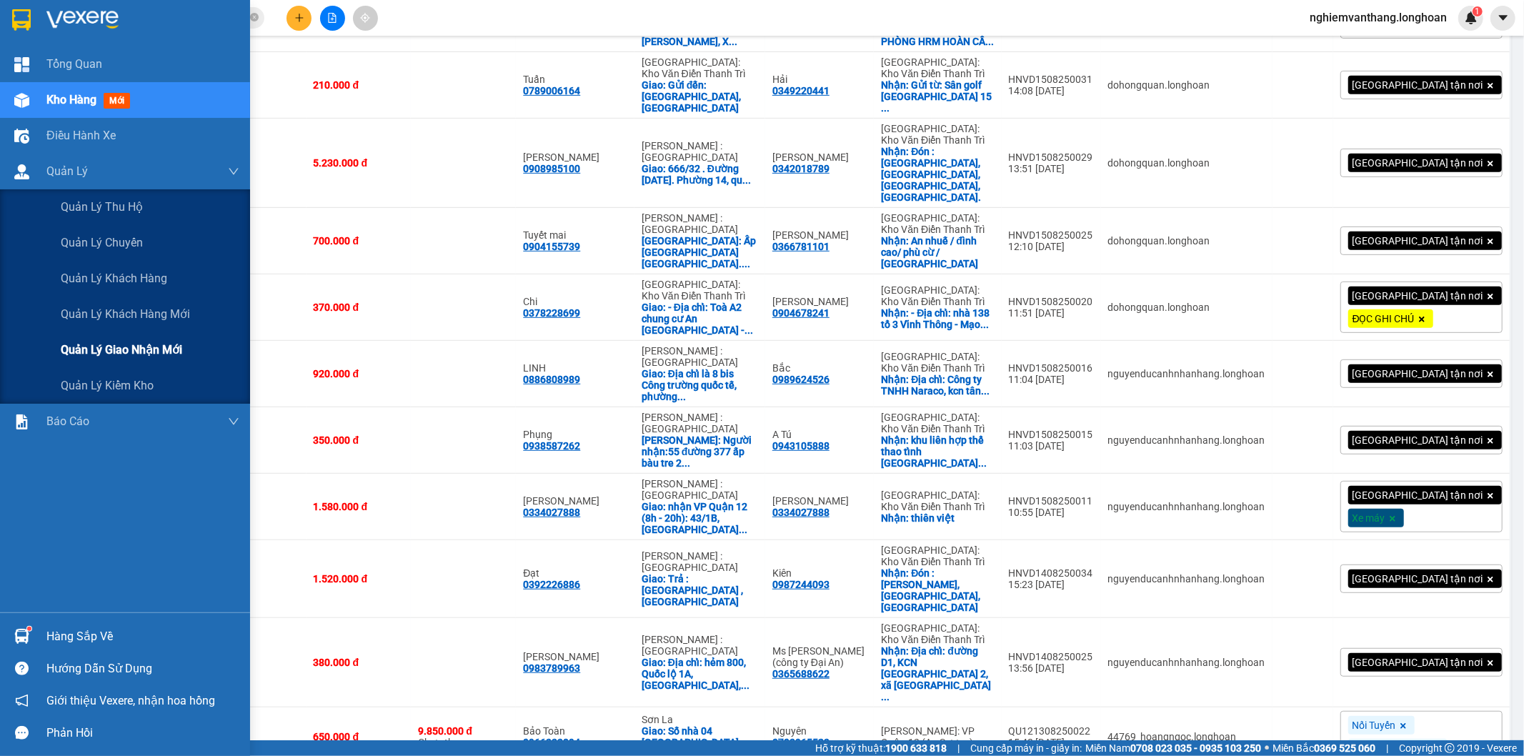
click at [124, 350] on span "Quản lý giao nhận mới" at bounding box center [121, 350] width 121 height 18
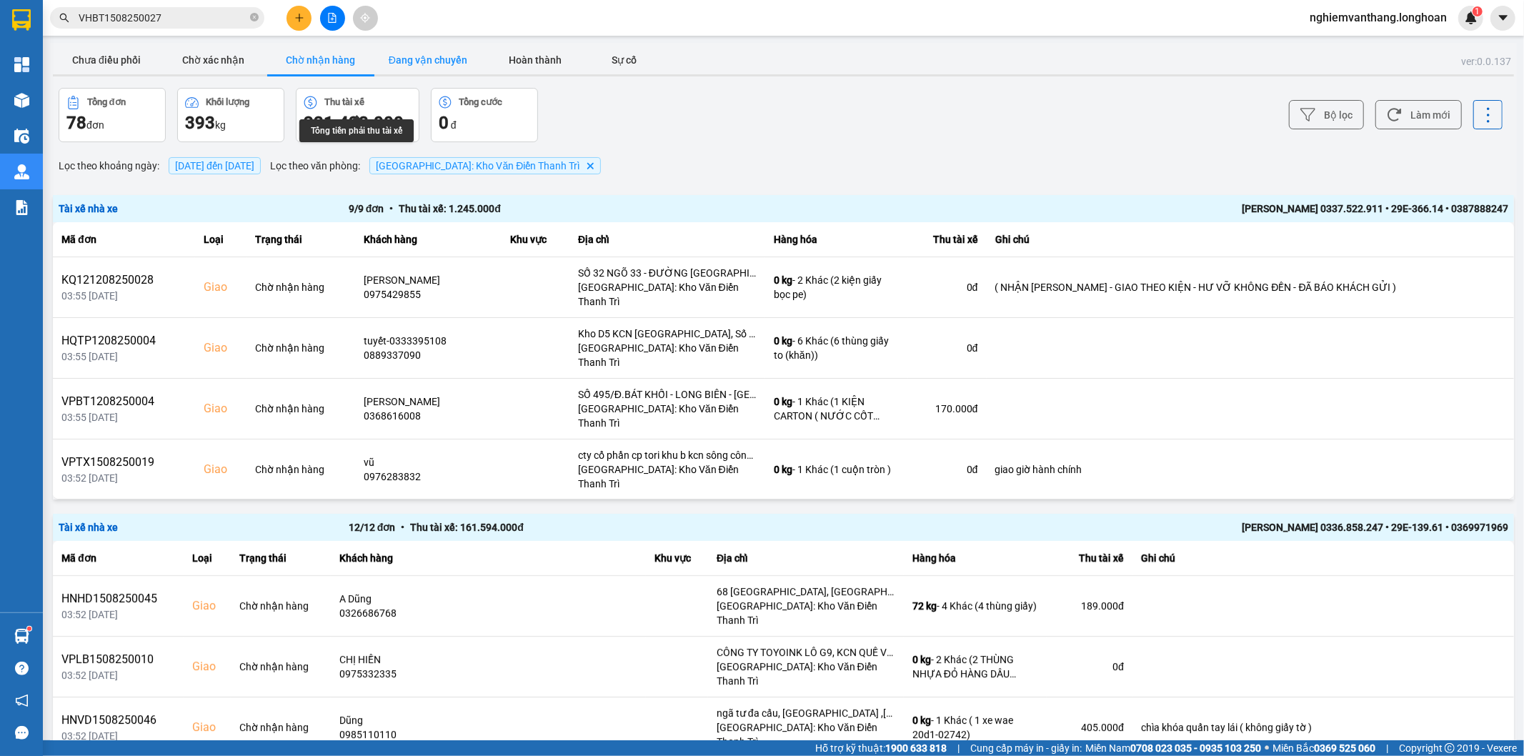
click at [410, 59] on button "Đang vận chuyển" at bounding box center [427, 60] width 107 height 29
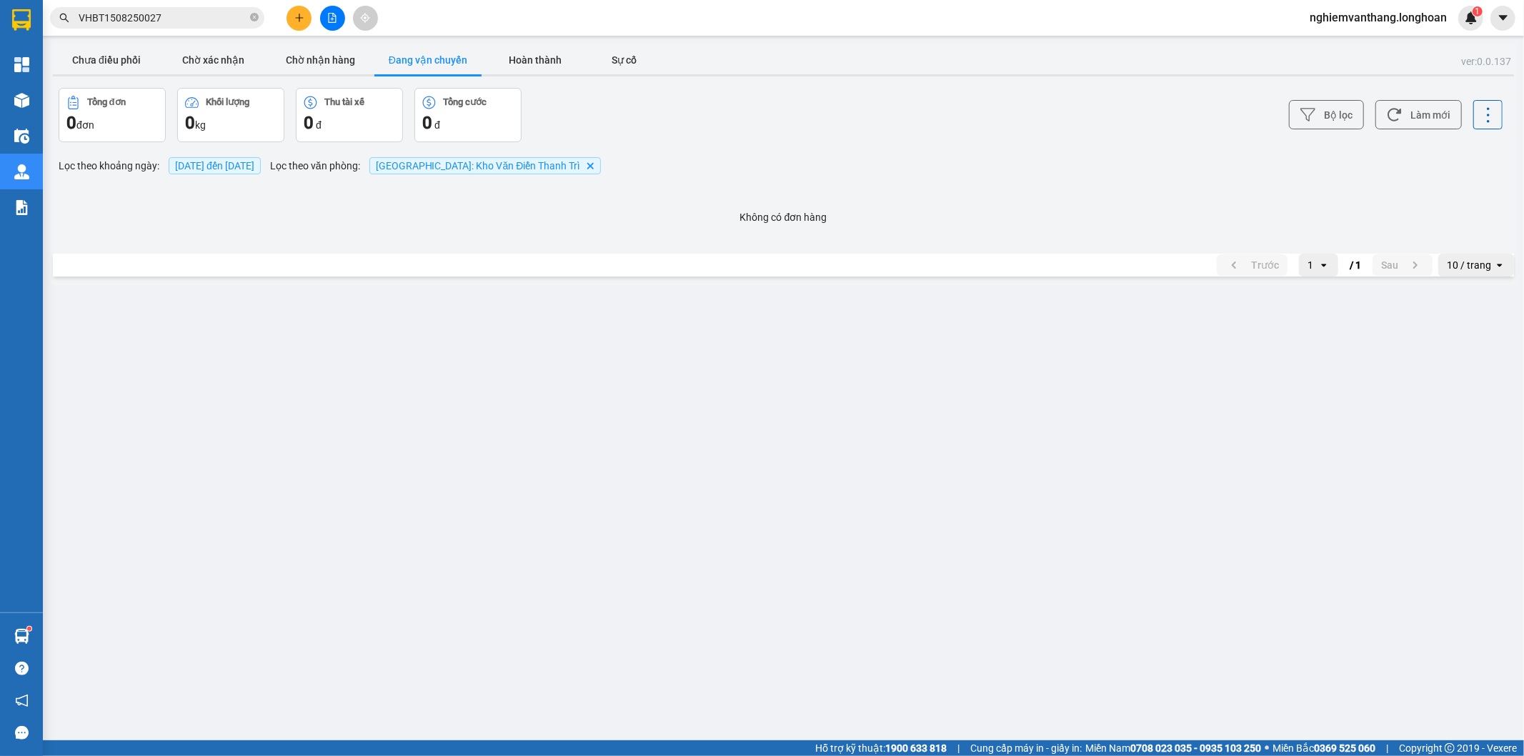
click at [1340, 134] on div "Bộ lọc Làm mới" at bounding box center [1142, 115] width 722 height 54
click at [1337, 126] on button "Bộ lọc" at bounding box center [1326, 114] width 75 height 29
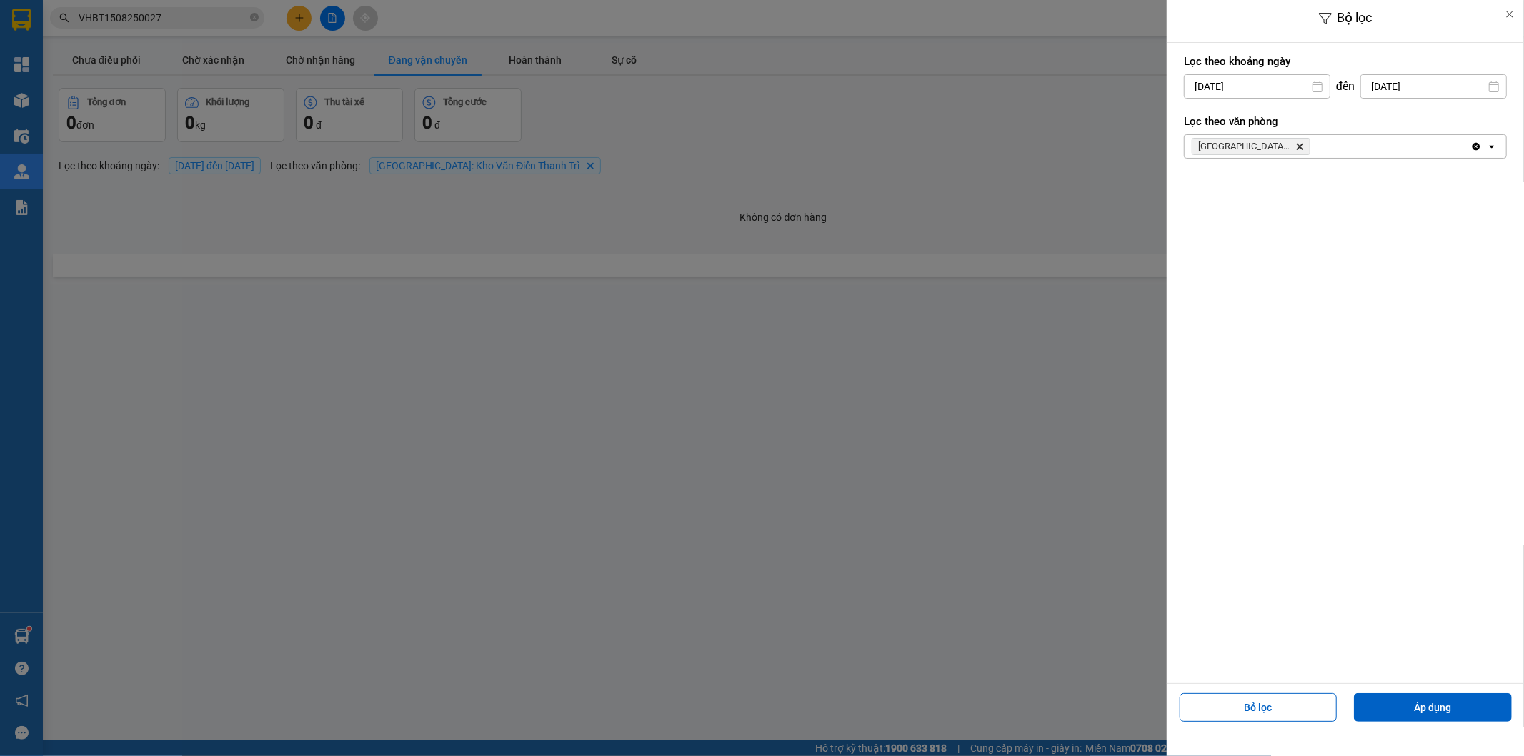
click at [1270, 96] on div "[DATE]" at bounding box center [1257, 86] width 146 height 24
click at [1274, 285] on div "Bộ lọc Lọc theo khoảng ngày 16/08/2025 Press the down arrow key to interact wit…" at bounding box center [783, 285] width 1467 height 0
click at [1297, 187] on div "1" at bounding box center [1307, 190] width 20 height 17
type input "[DATE]"
drag, startPoint x: 1479, startPoint y: 727, endPoint x: 1474, endPoint y: 720, distance: 8.1
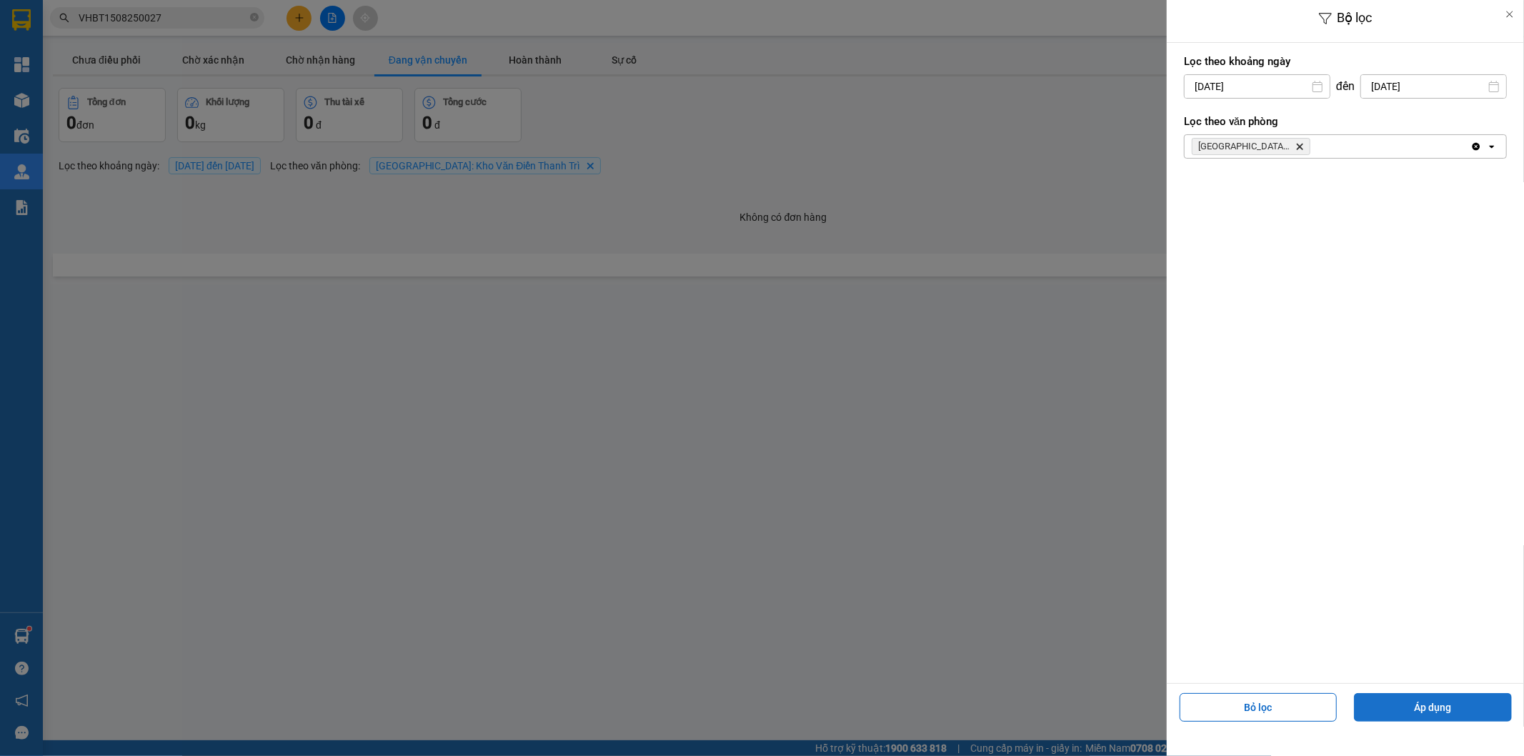
click at [1474, 720] on div "Bộ lọc Lọc theo khoảng ngày 01/08/2025 Press the down arrow key to interact wit…" at bounding box center [1345, 378] width 357 height 756
click at [1468, 713] on button "Áp dụng" at bounding box center [1433, 707] width 158 height 29
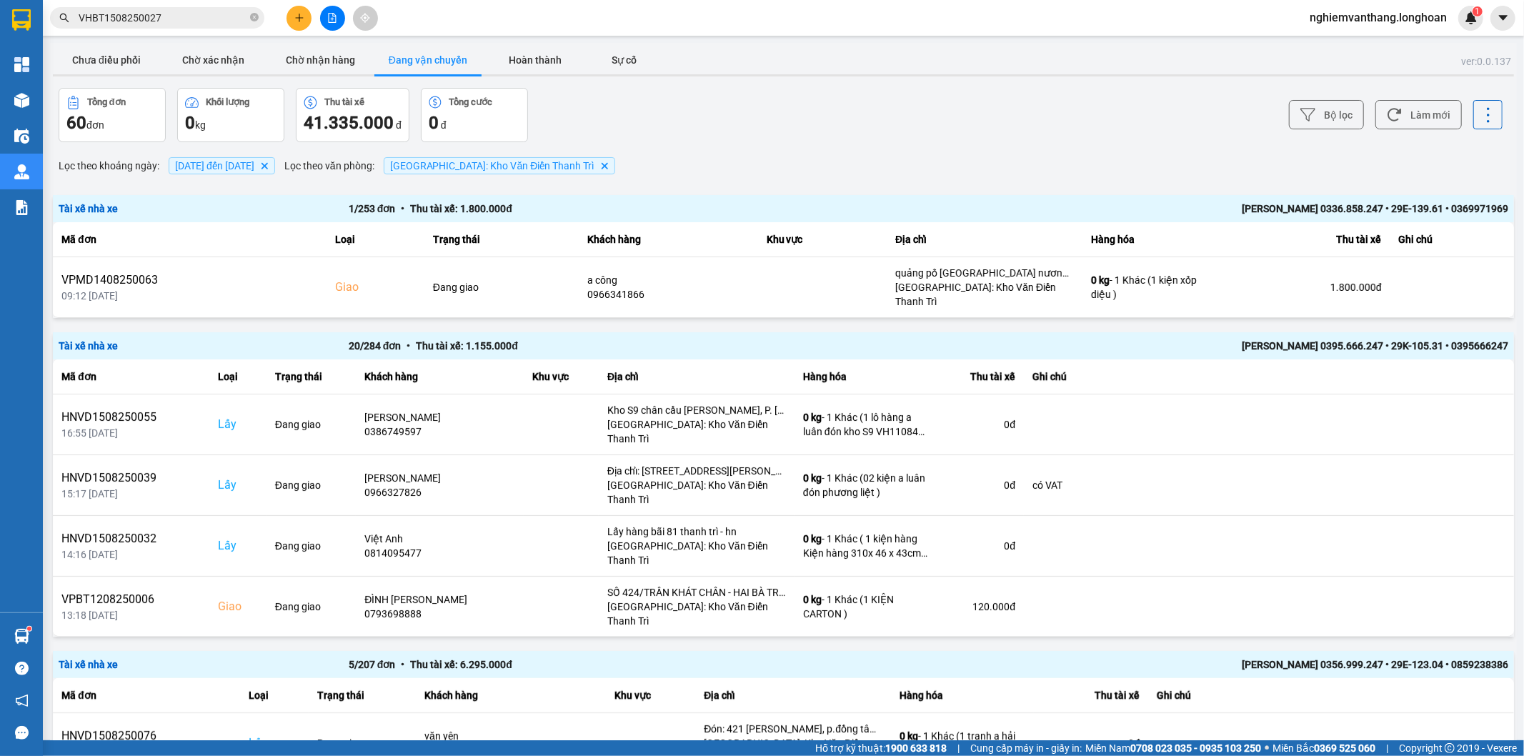
click at [18, 5] on div at bounding box center [21, 23] width 43 height 46
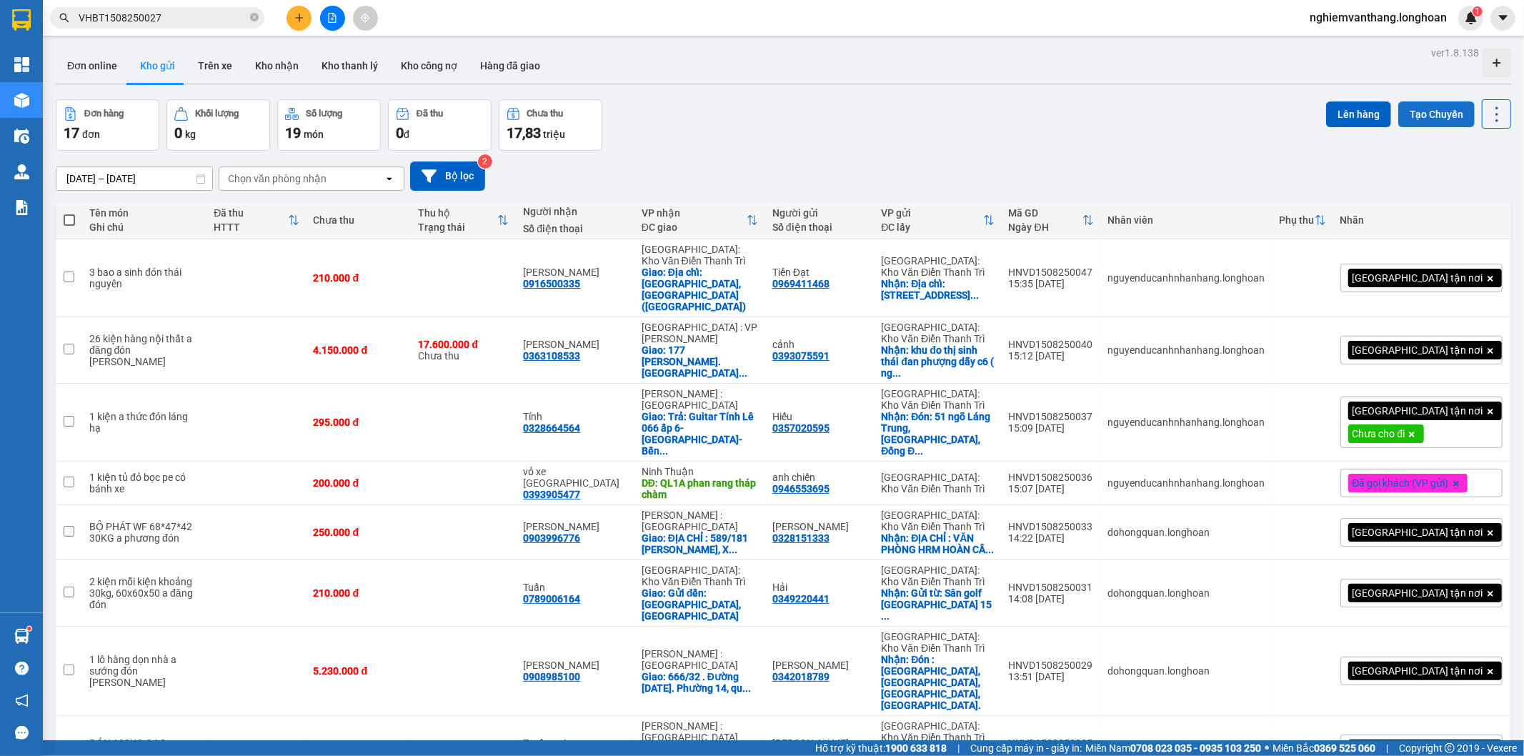
click at [1436, 110] on button "Tạo Chuyến" at bounding box center [1436, 114] width 76 height 26
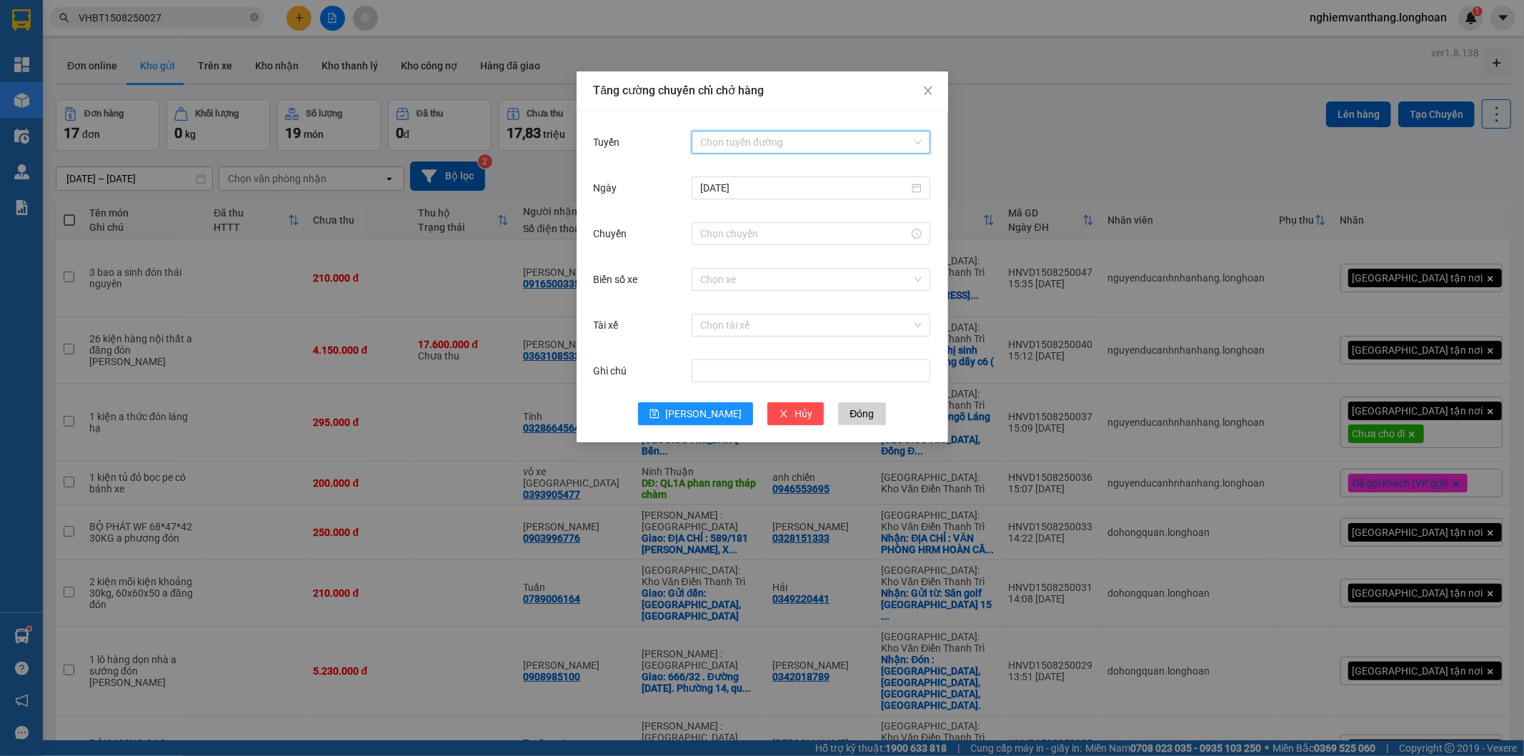
click at [717, 131] on input "Tuyến" at bounding box center [805, 141] width 211 height 21
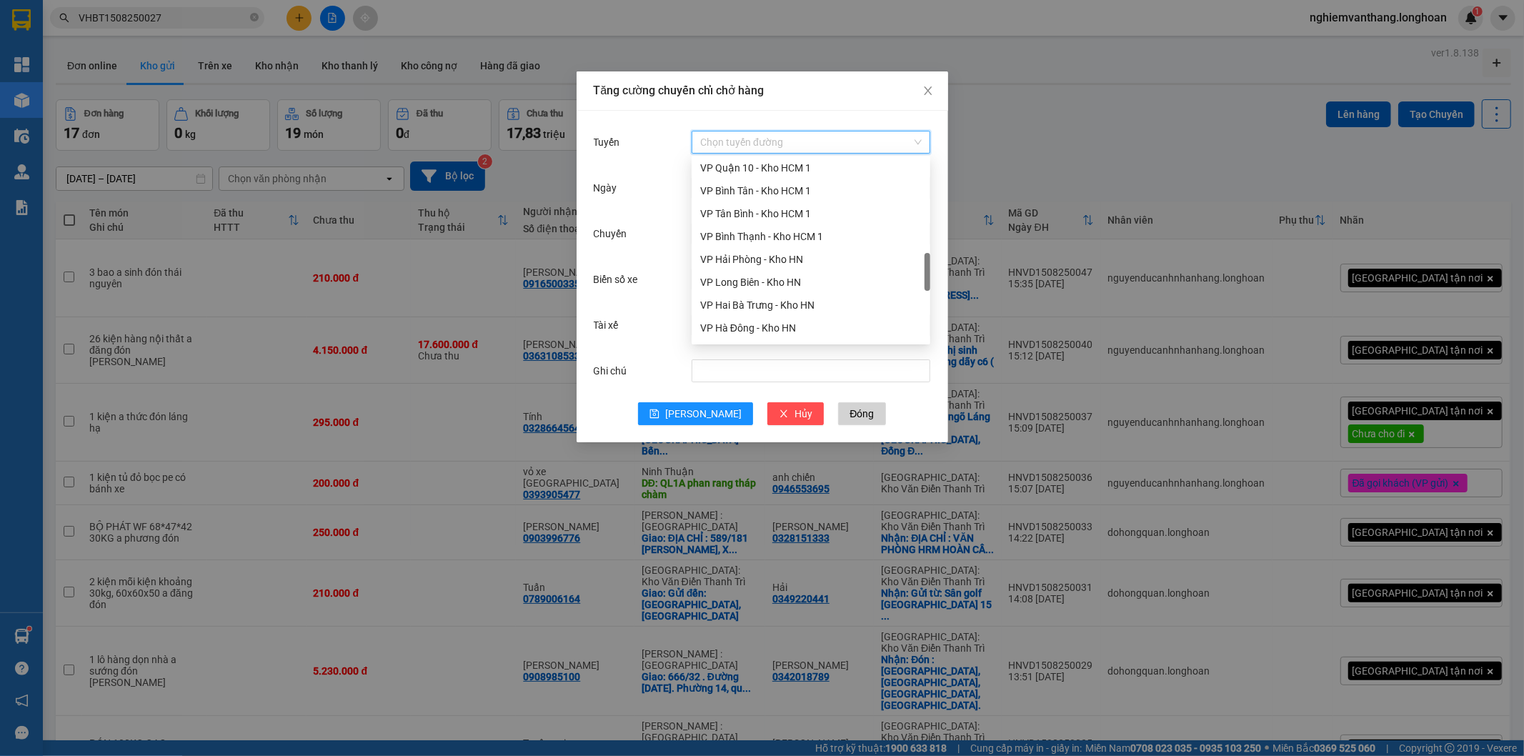
scroll to position [835, 0]
click at [792, 179] on div "Hà Nội - Nối Tuyến" at bounding box center [811, 182] width 222 height 16
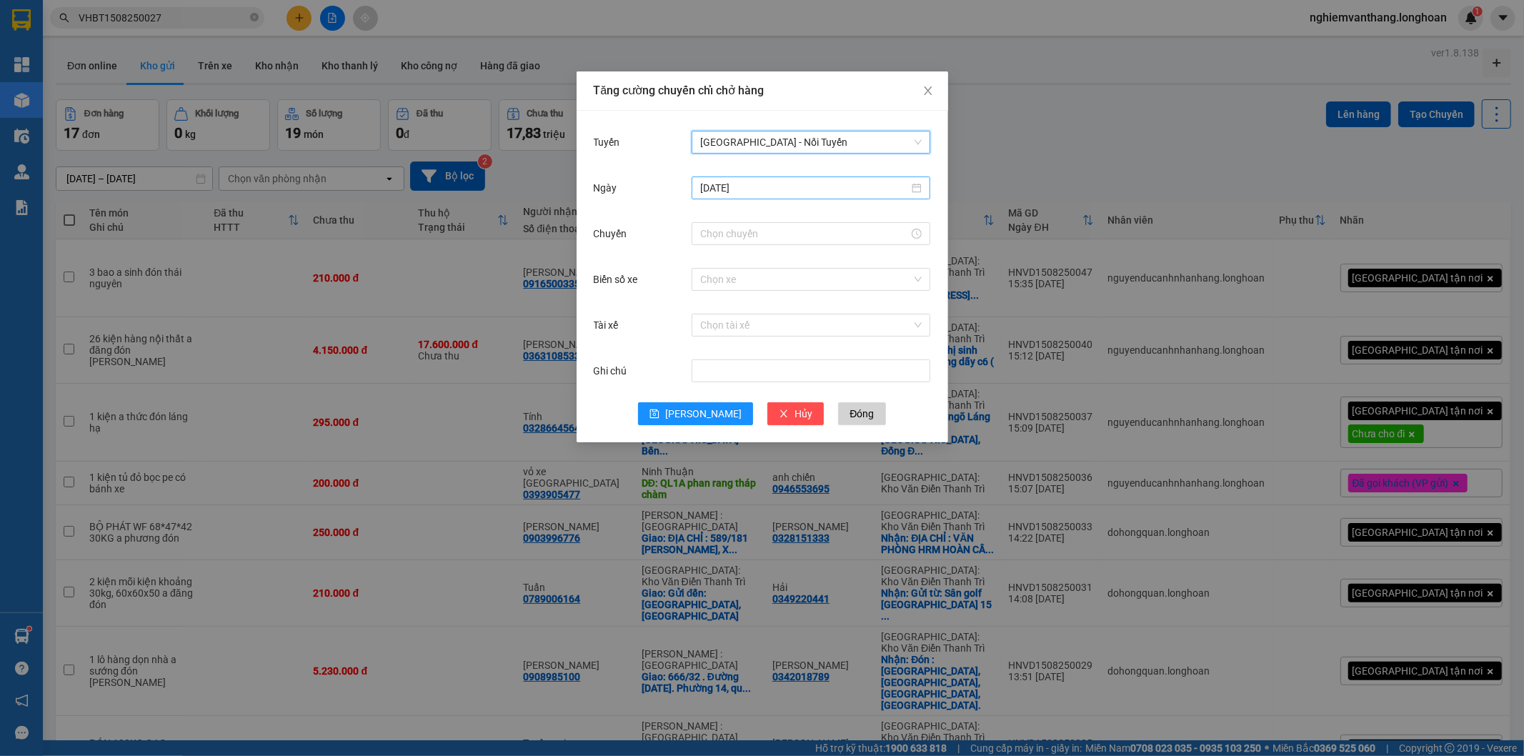
click at [738, 184] on input "[DATE]" at bounding box center [804, 188] width 209 height 16
type input "[DATE]"
click at [863, 306] on div "16" at bounding box center [867, 313] width 17 height 17
click at [759, 222] on div at bounding box center [811, 233] width 239 height 23
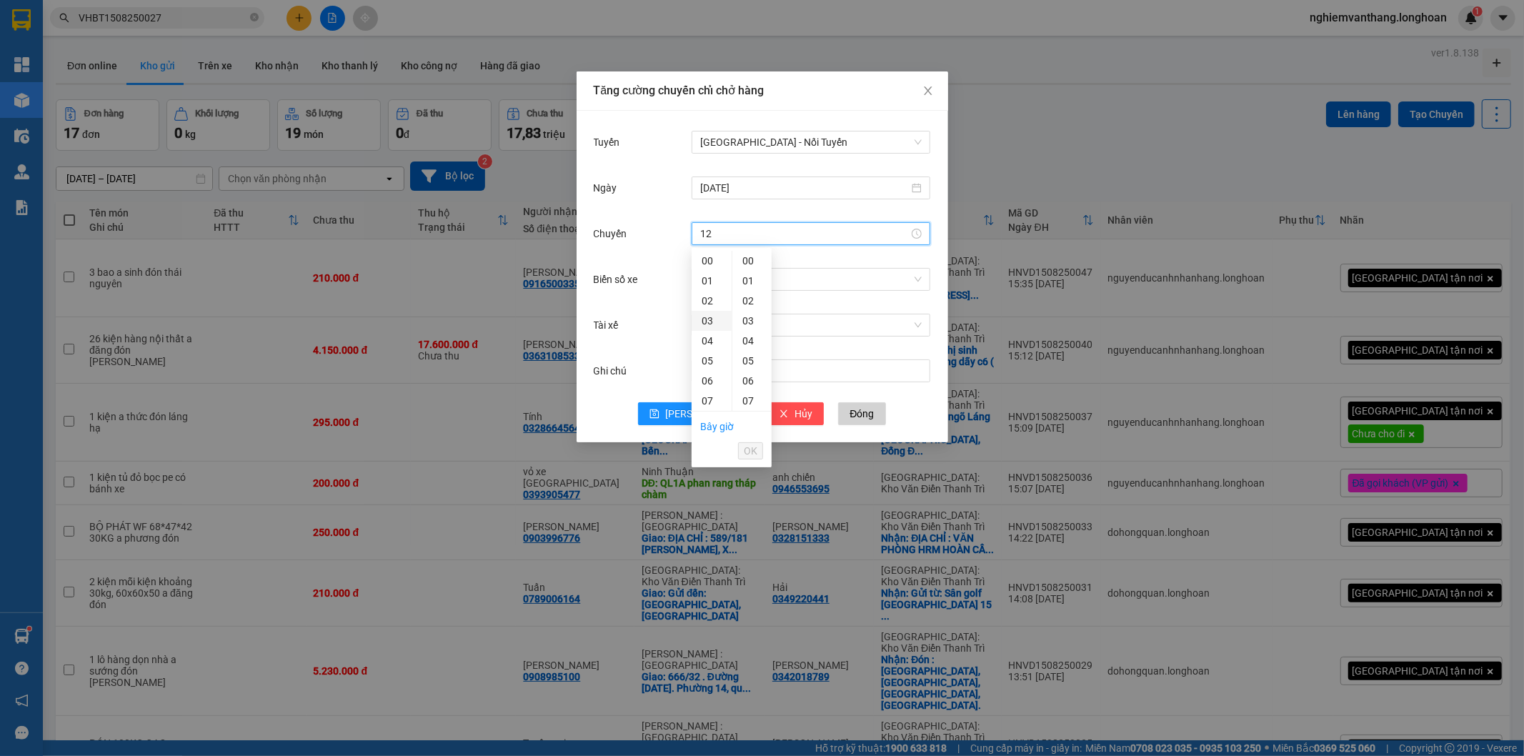
scroll to position [159, 0]
click at [710, 347] on div "12" at bounding box center [712, 342] width 40 height 20
click at [753, 440] on li "OK" at bounding box center [750, 451] width 25 height 24
click at [742, 447] on button "OK" at bounding box center [750, 450] width 25 height 17
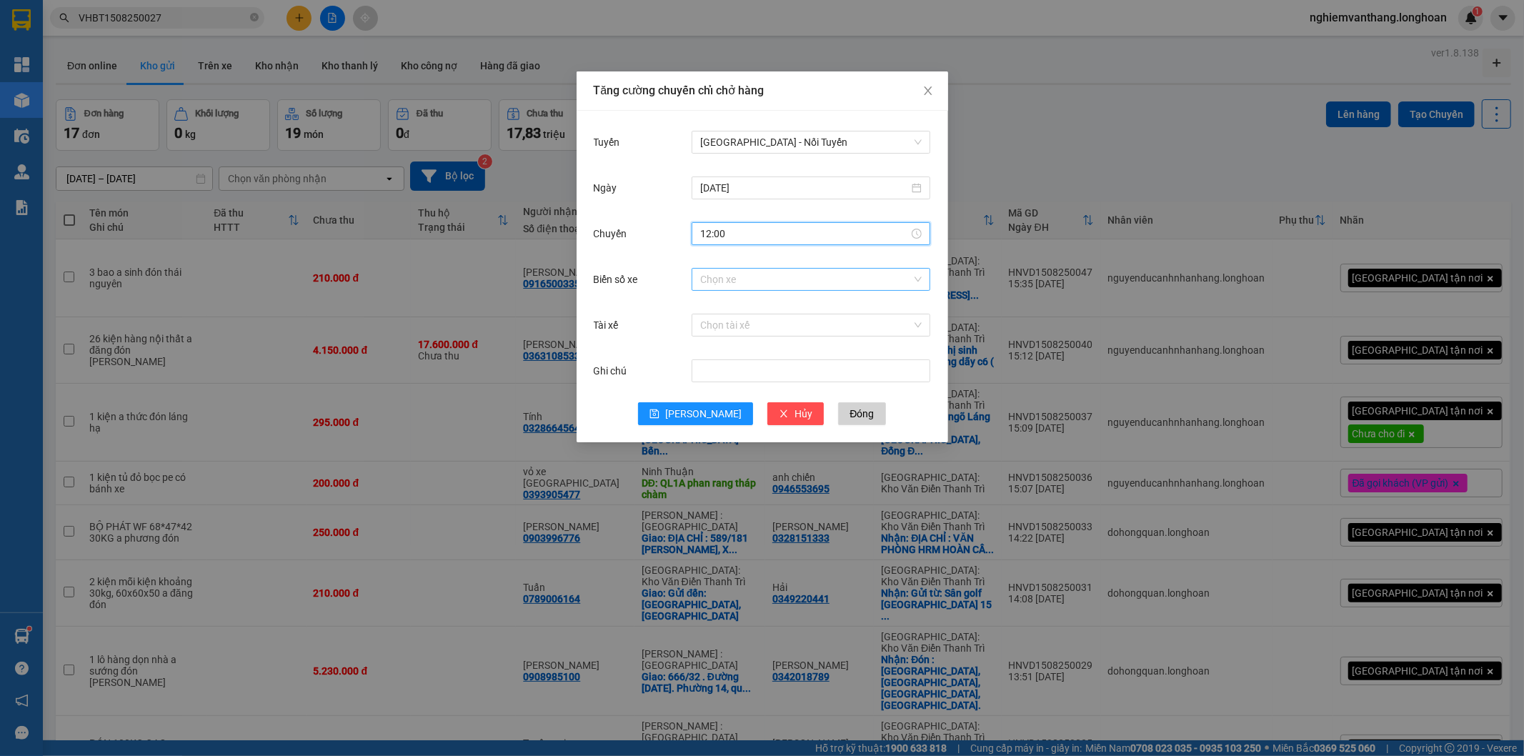
type input "12:00"
click at [742, 274] on input "Biển số xe" at bounding box center [805, 279] width 211 height 21
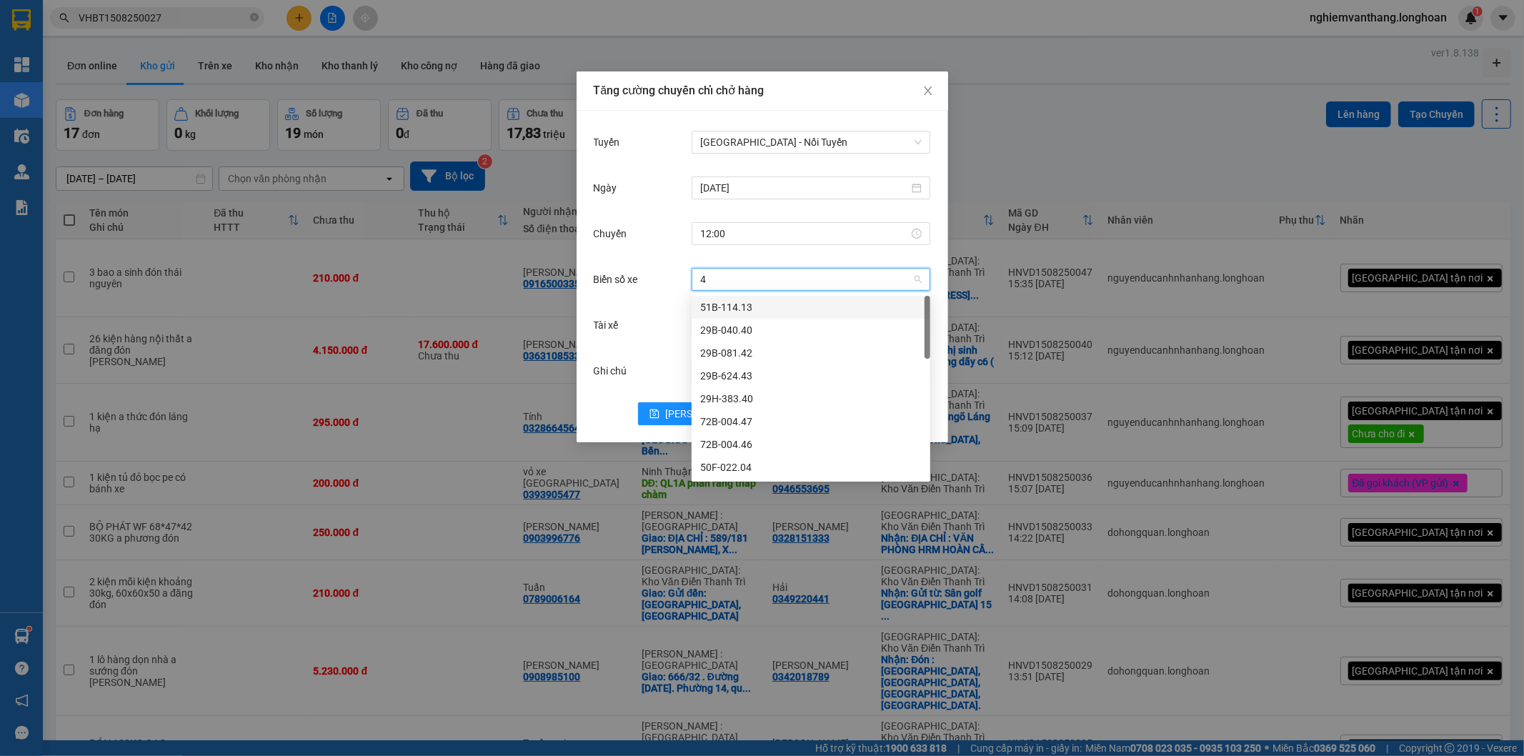
type input "44"
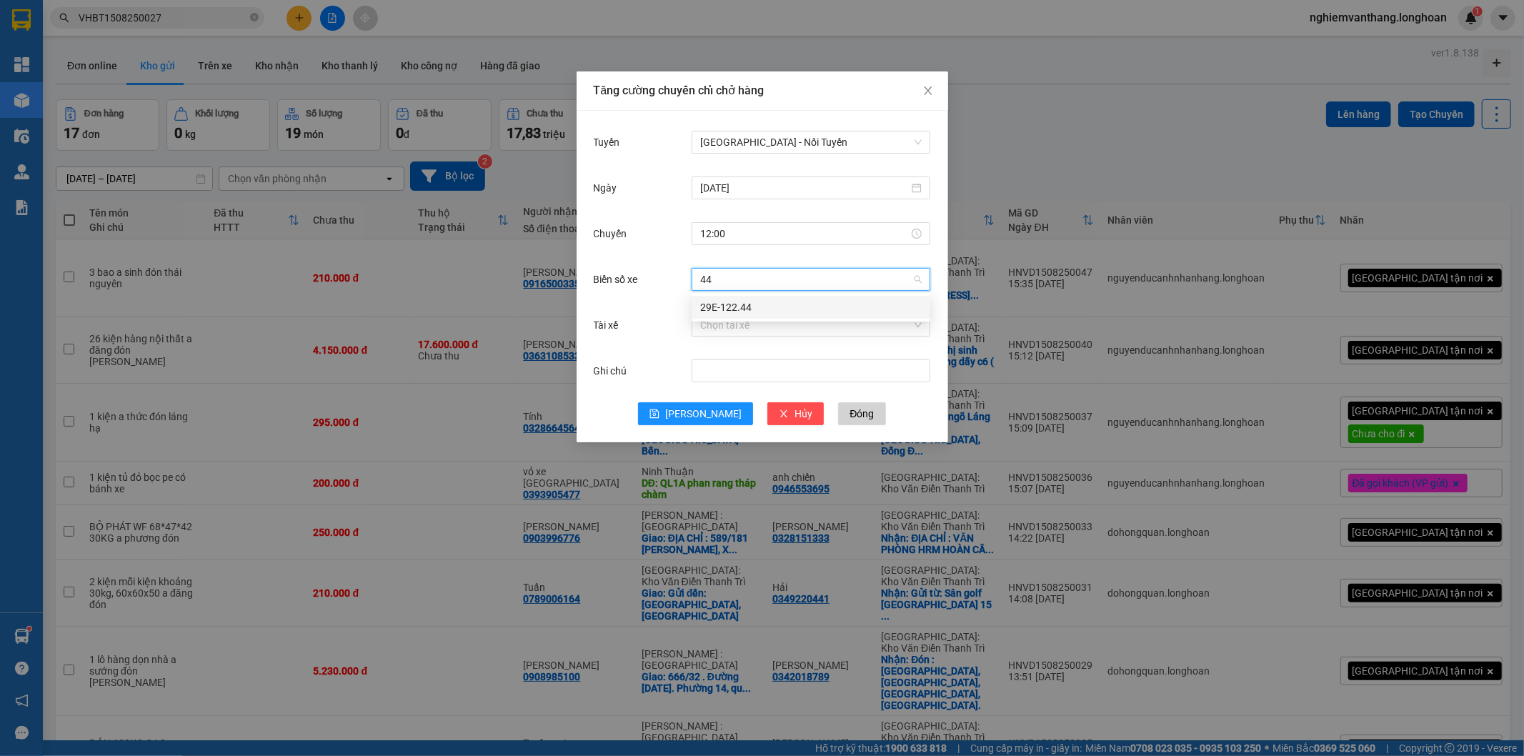
click at [731, 307] on div "29E-122.44" at bounding box center [811, 307] width 222 height 16
click at [731, 329] on input "Tài xế" at bounding box center [805, 324] width 211 height 21
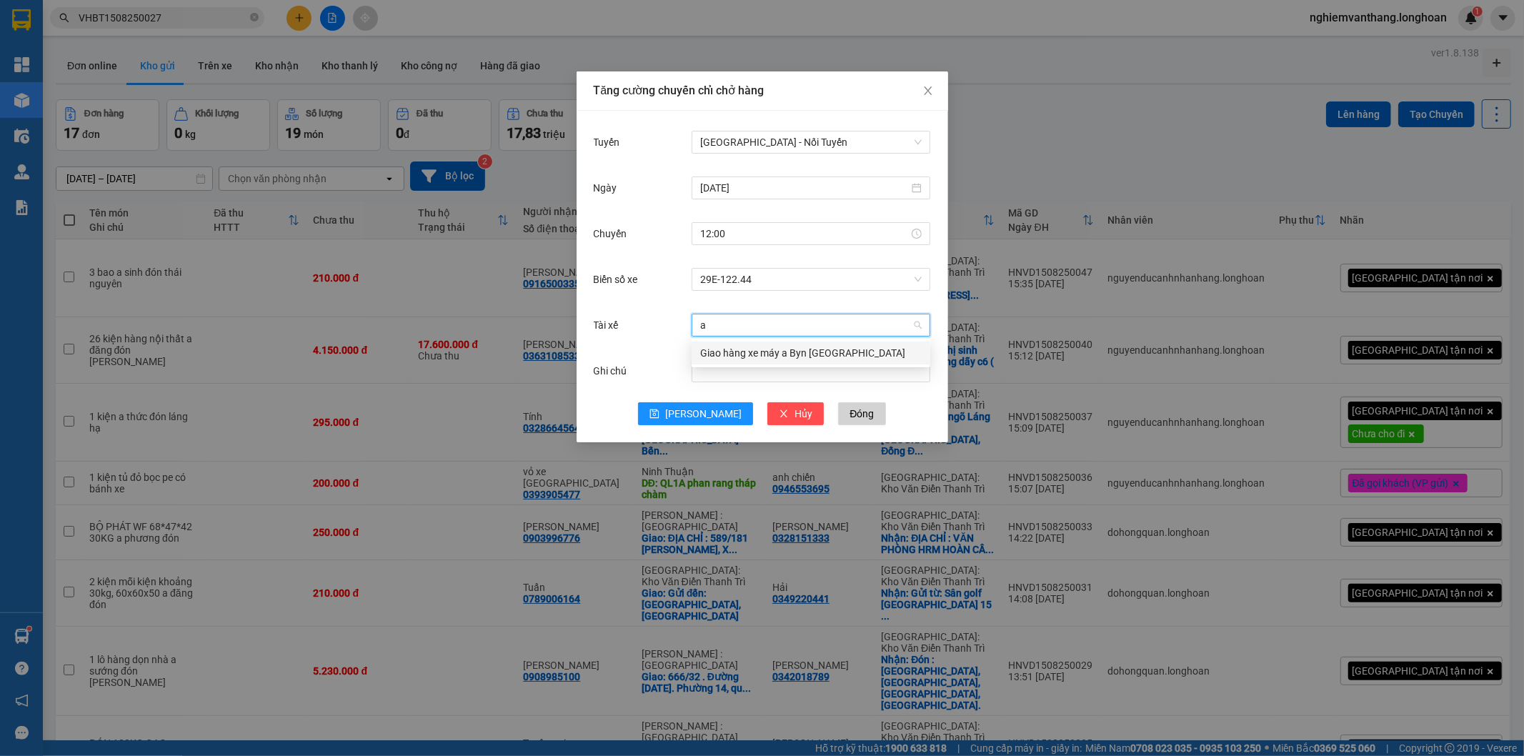
type input "a"
type input "binh"
click at [754, 347] on div "[PERSON_NAME]--0862.666.247" at bounding box center [811, 353] width 222 height 16
drag, startPoint x: 661, startPoint y: 437, endPoint x: 676, endPoint y: 417, distance: 25.6
click at [661, 437] on div "Tuyến Hà Nội - Nối Tuyến Ngày 16/08/2025 Chuyến 12:00 Biển số xe 29E-122.44 Tài…" at bounding box center [763, 277] width 372 height 332
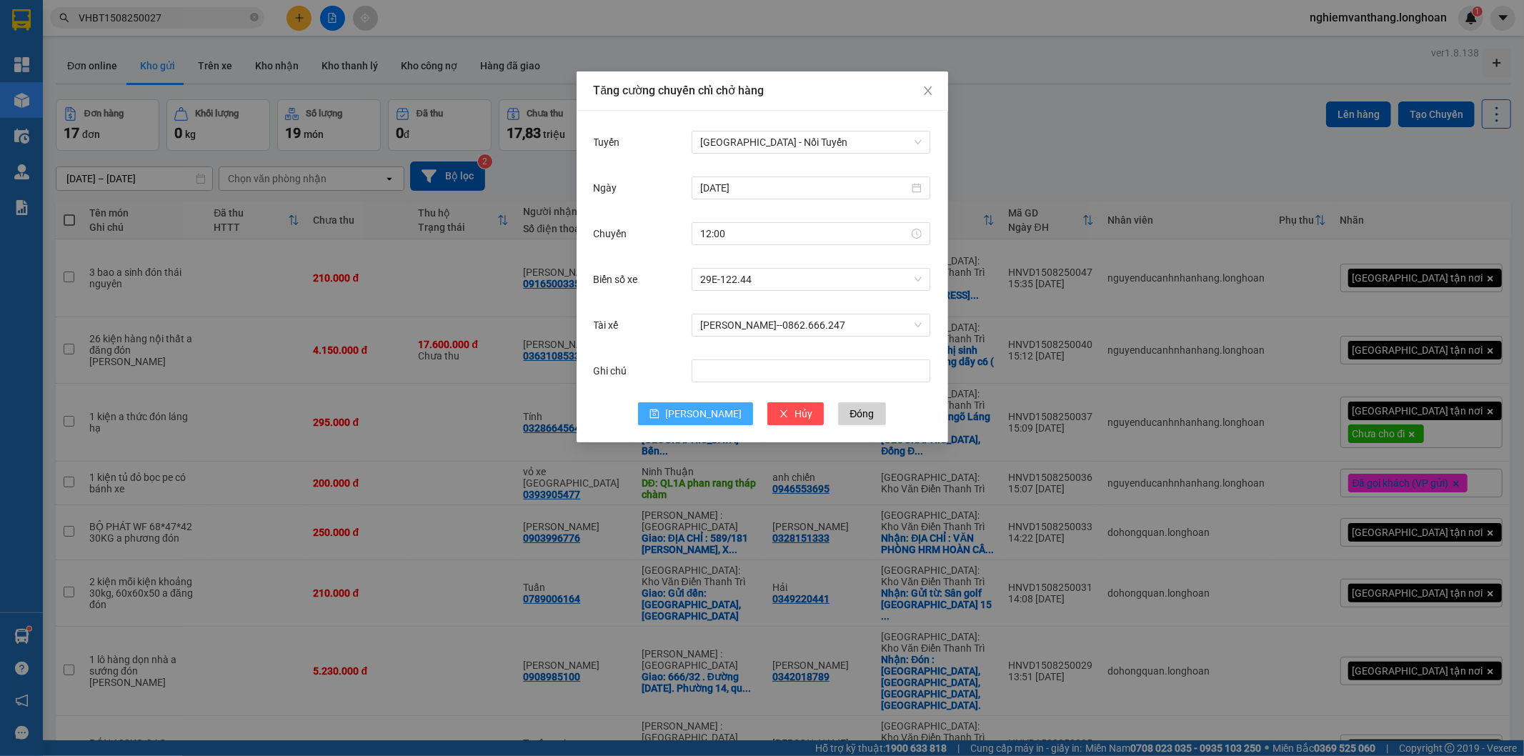
click at [679, 416] on button "Lưu" at bounding box center [695, 413] width 115 height 23
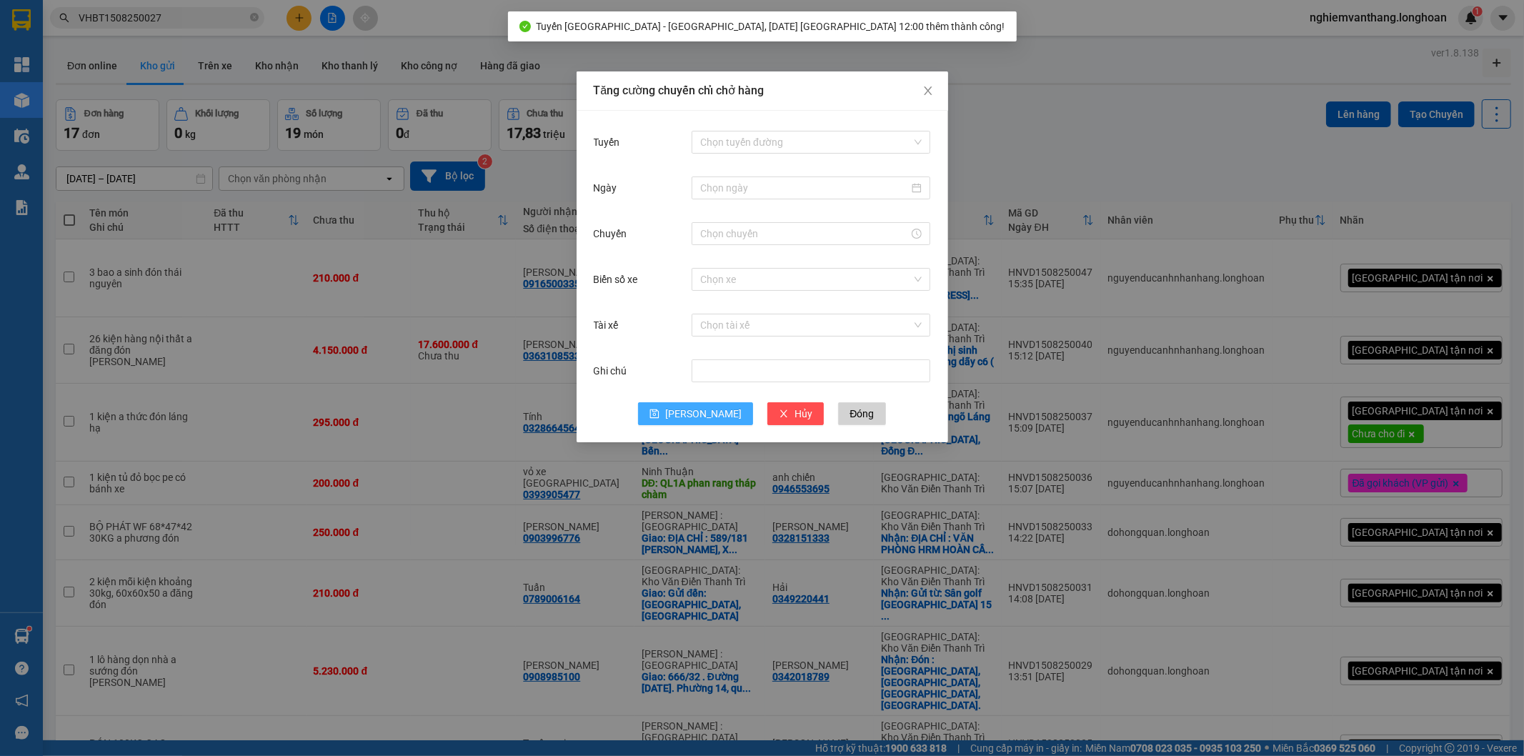
click at [1045, 141] on div "Tăng cường chuyến chỉ chở hàng Tuyến Chọn tuyến đường Ngày Chuyến Biển số xe Ch…" at bounding box center [762, 378] width 1524 height 756
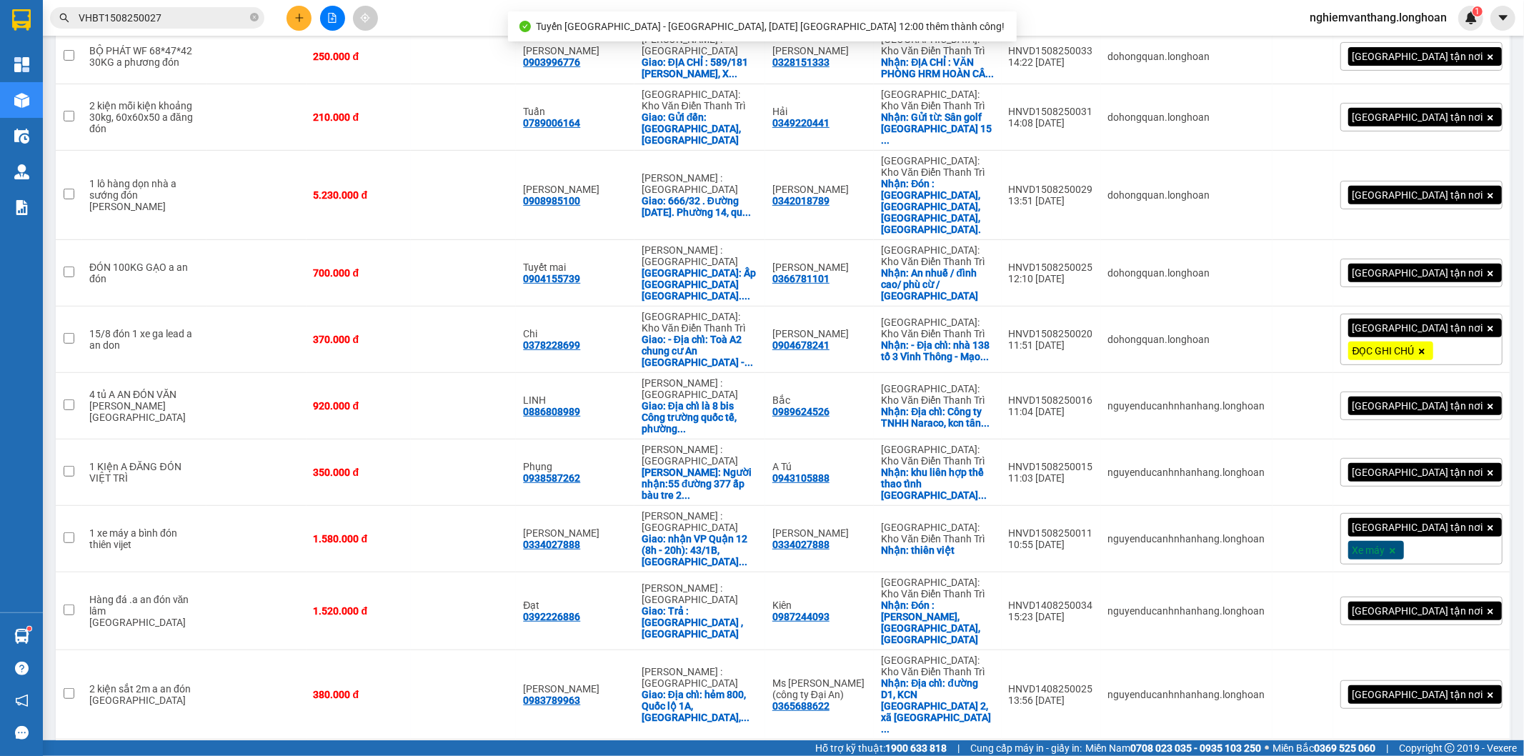
scroll to position [587, 0]
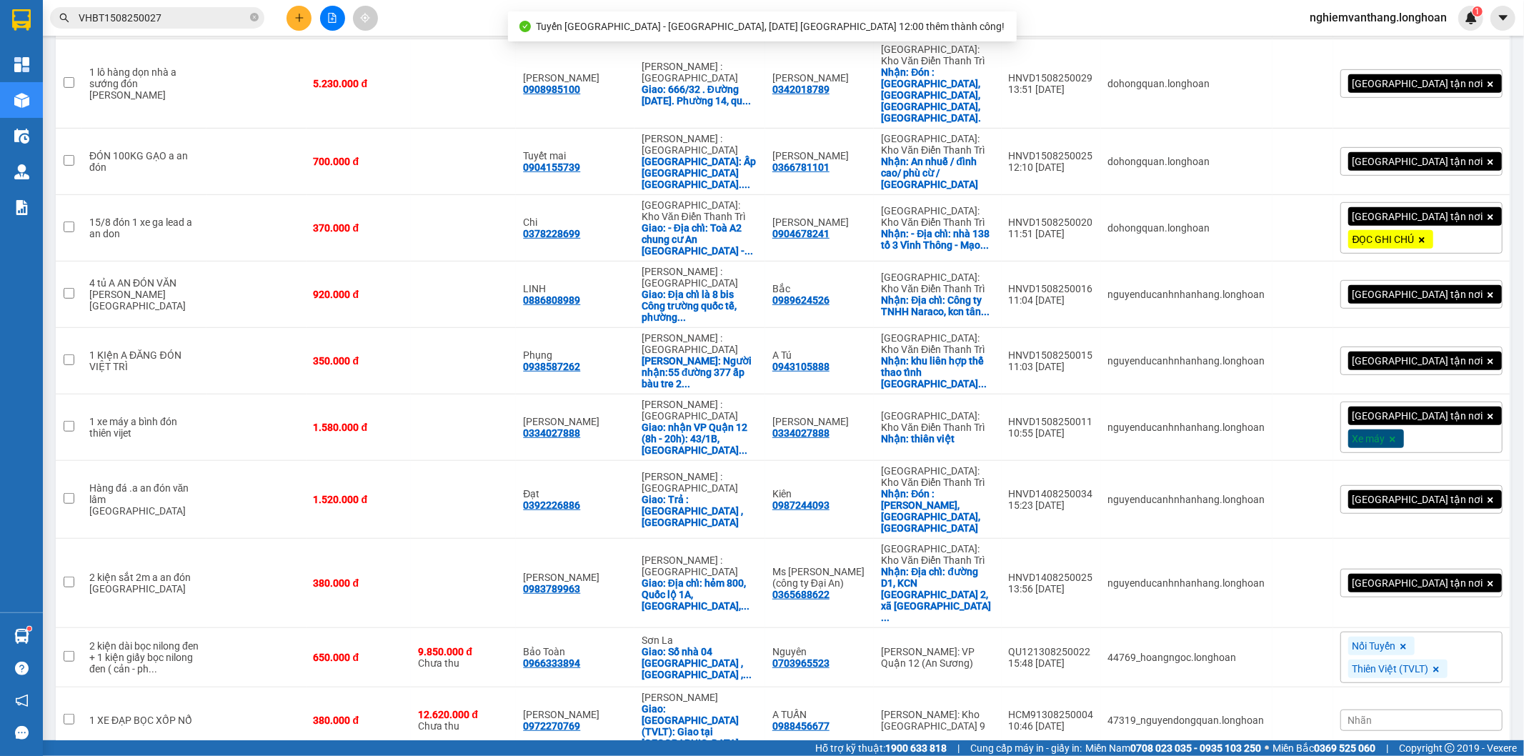
checkbox input "true"
click at [737, 703] on div "Giao: [GEOGRAPHIC_DATA] (TVLT): Giao tại [GEOGRAPHIC_DATA]" at bounding box center [700, 726] width 116 height 46
checkbox input "true"
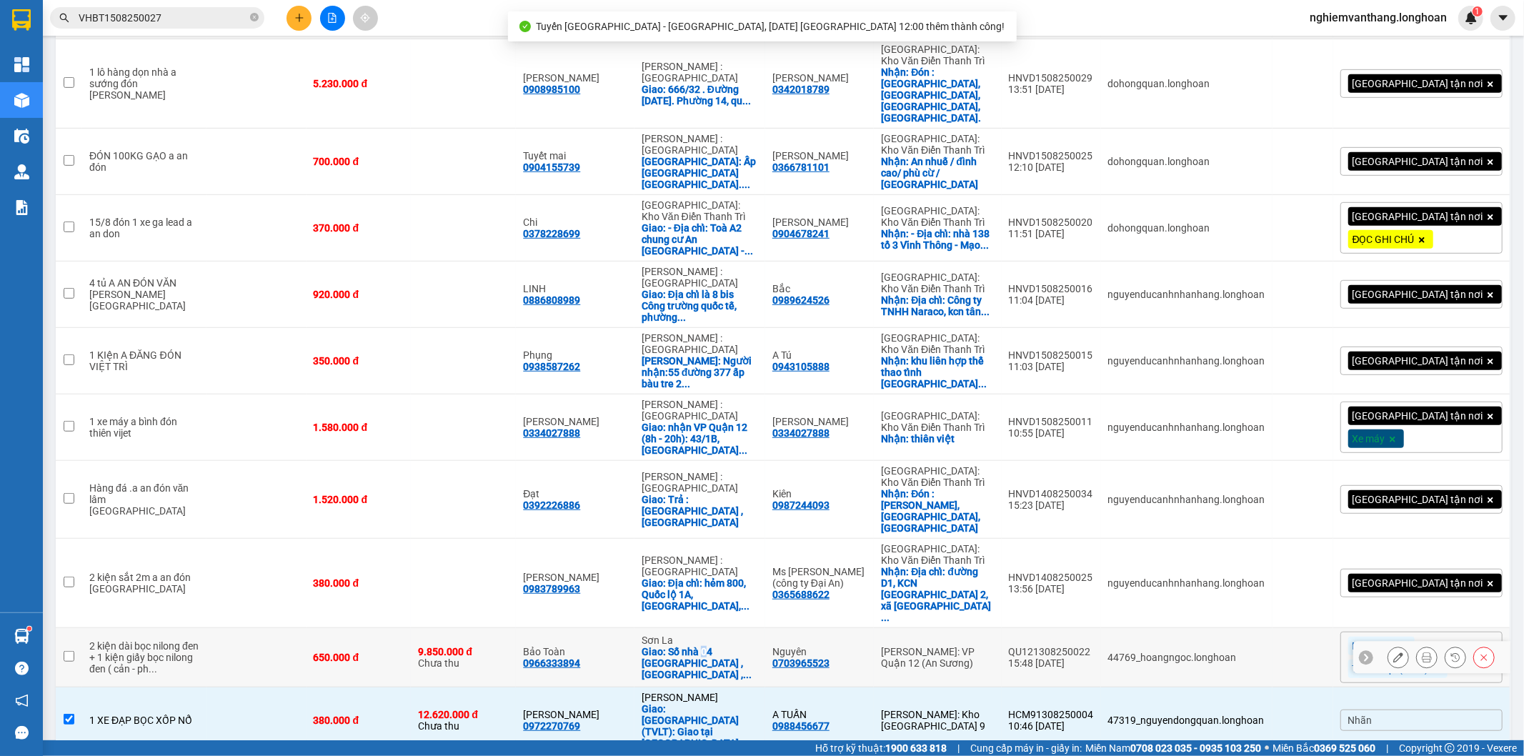
click at [722, 646] on div "Giao: Số nhà 04 Thái Hưng , Mường Sáng , ..." at bounding box center [700, 663] width 116 height 34
checkbox input "true"
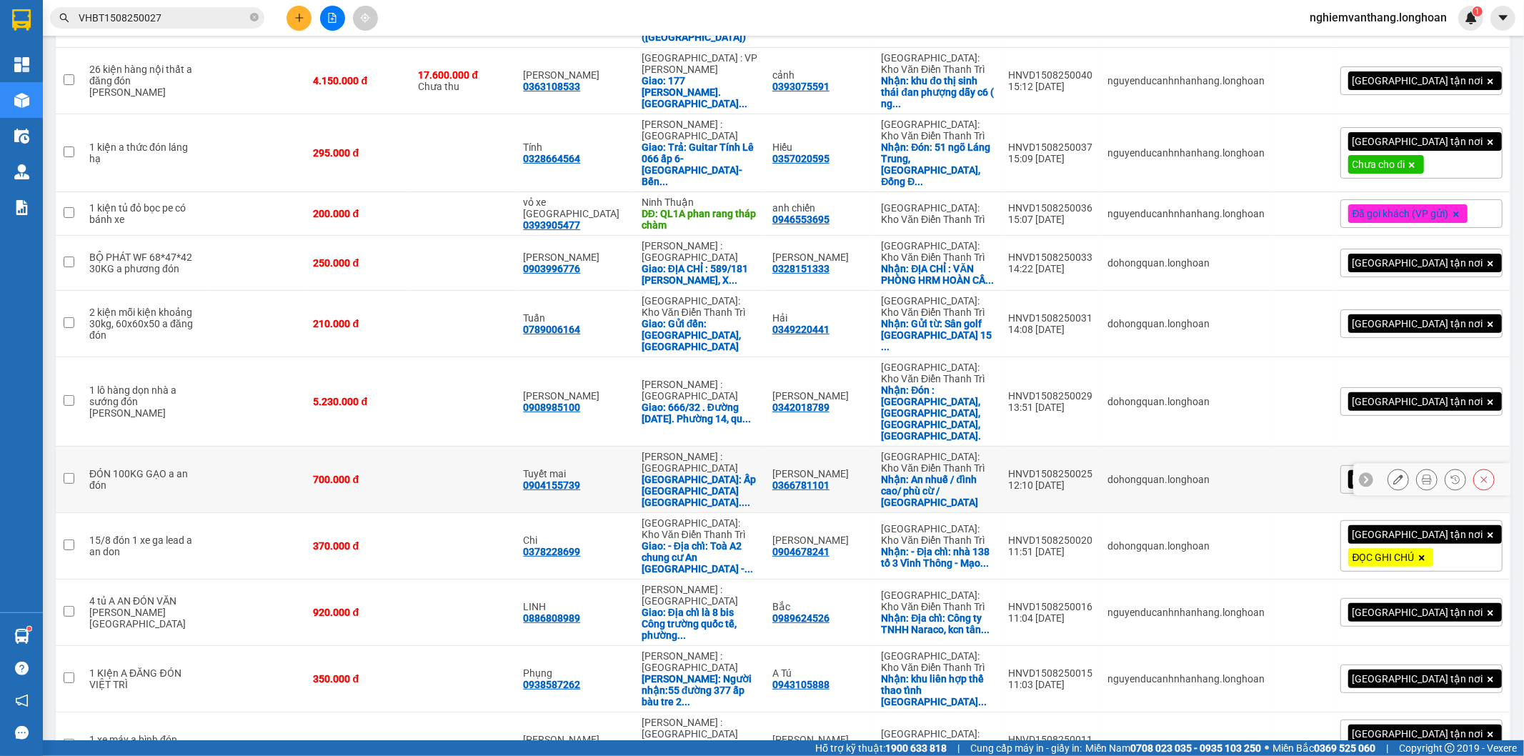
scroll to position [0, 0]
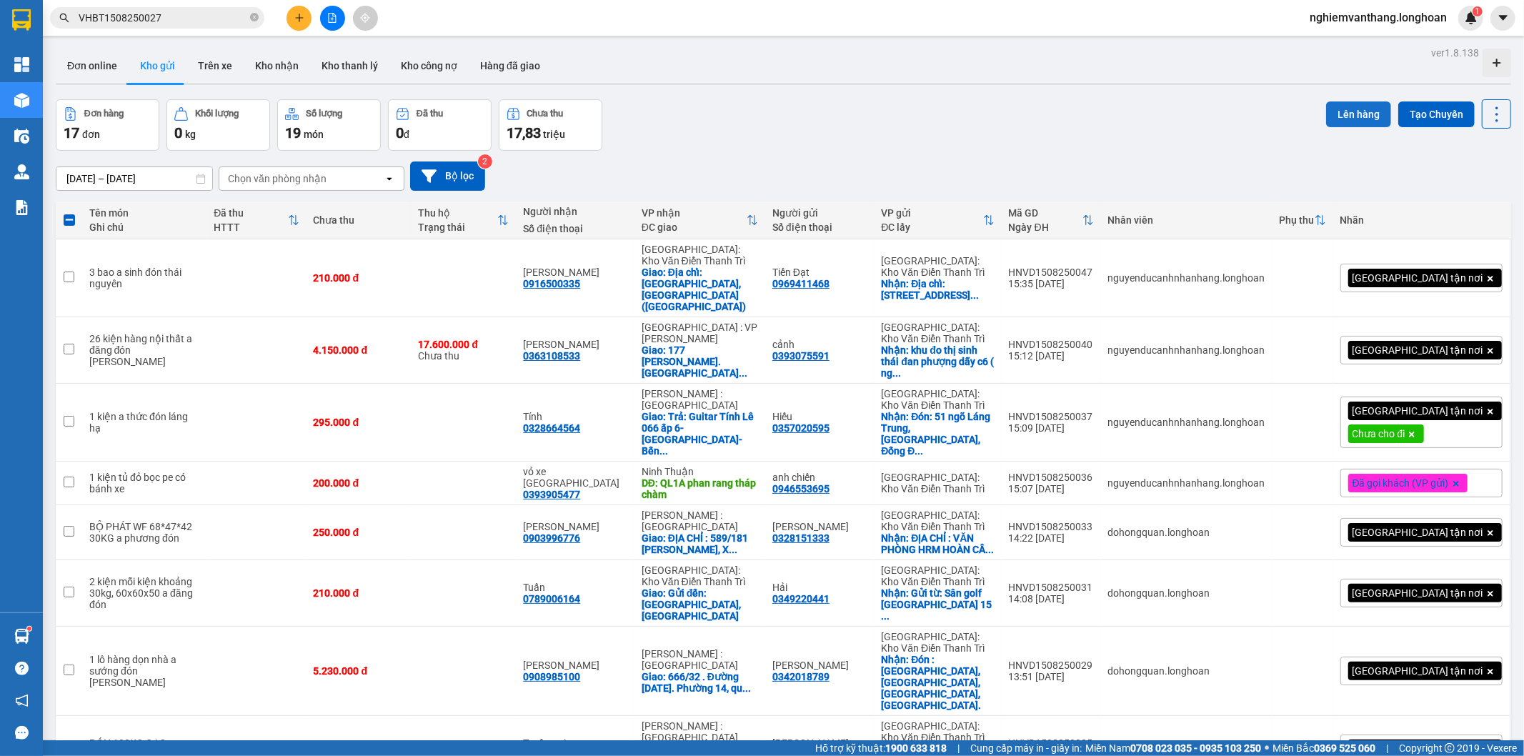
click at [1353, 109] on button "Lên hàng" at bounding box center [1358, 114] width 65 height 26
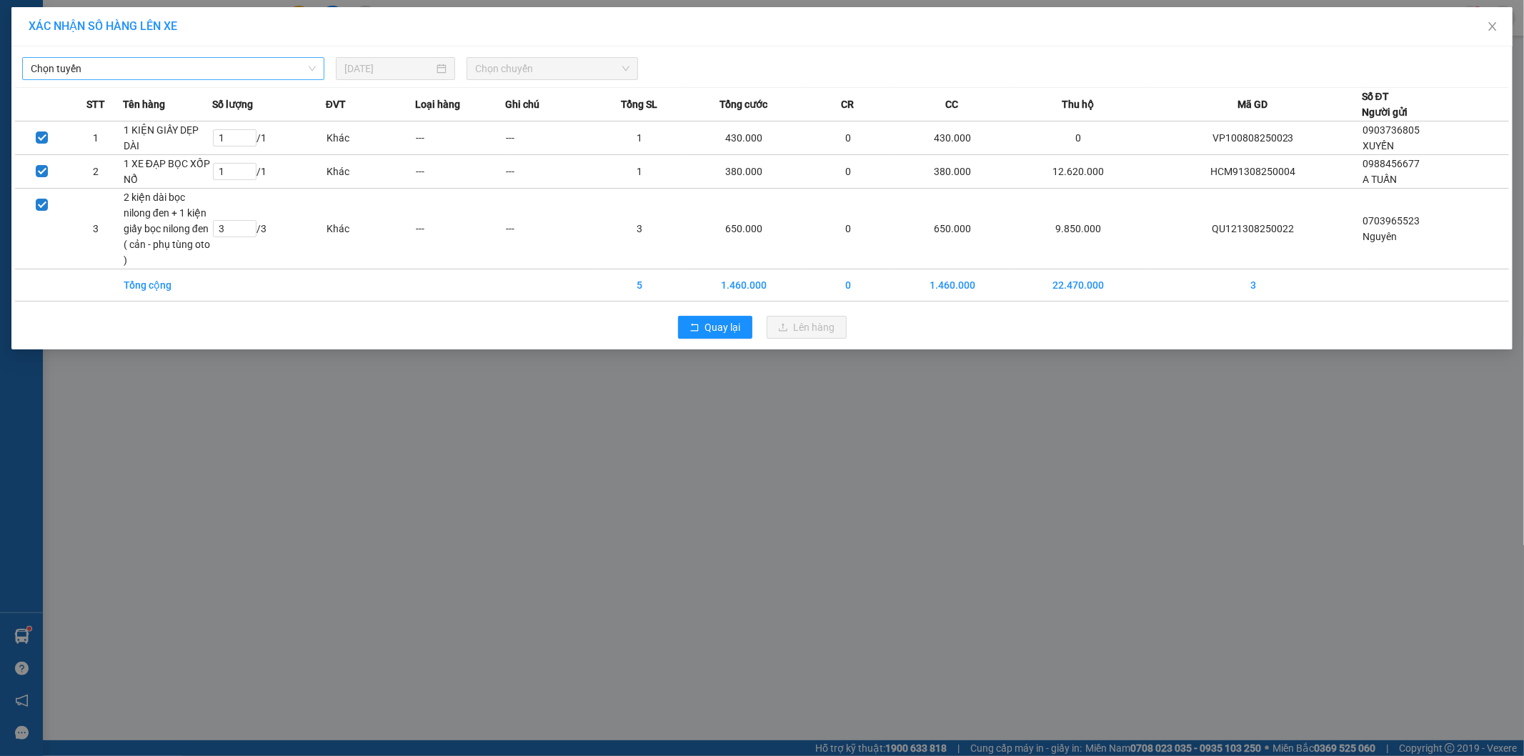
click at [118, 66] on span "Chọn tuyến" at bounding box center [173, 68] width 285 height 21
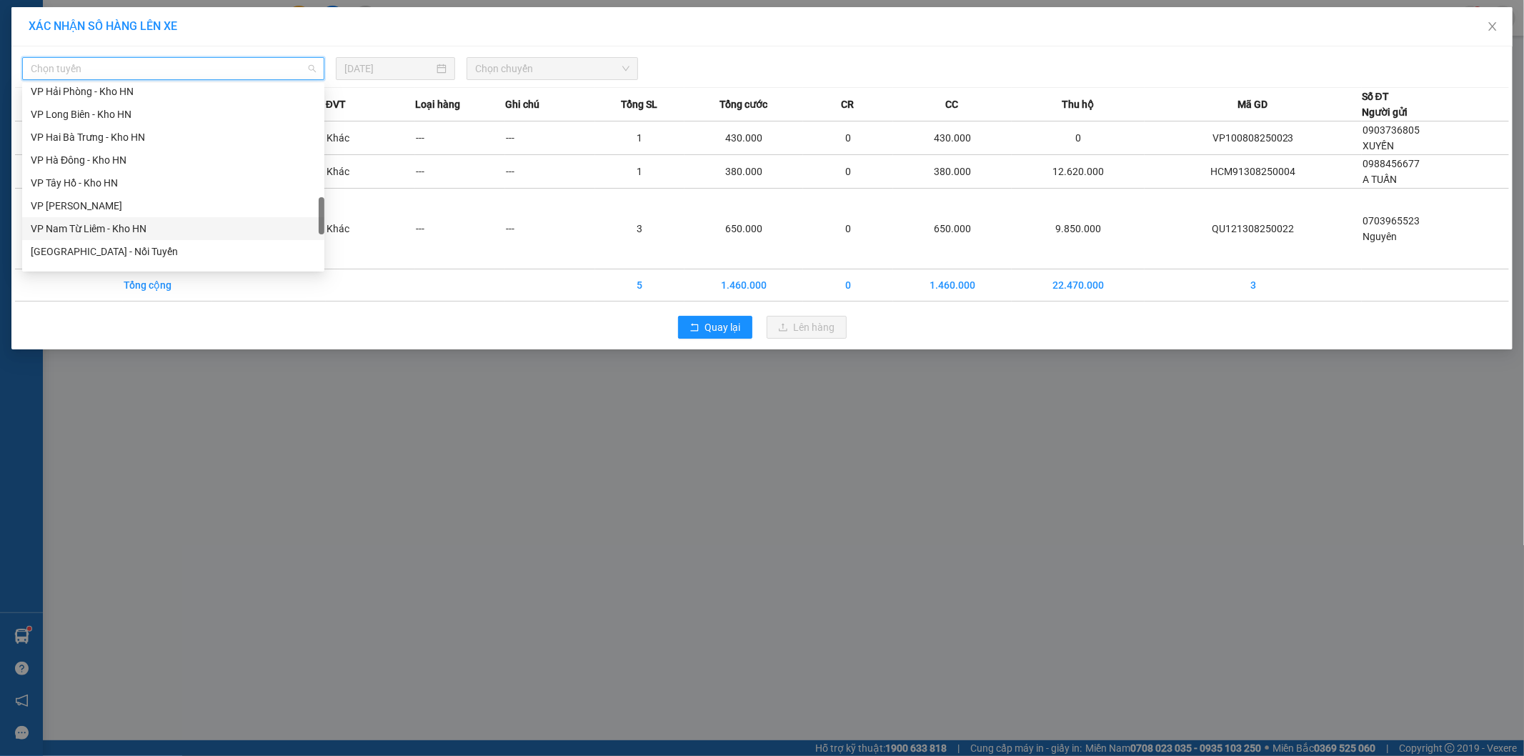
scroll to position [794, 0]
click at [119, 168] on div "Hà Nội - Nối Tuyến" at bounding box center [173, 172] width 285 height 16
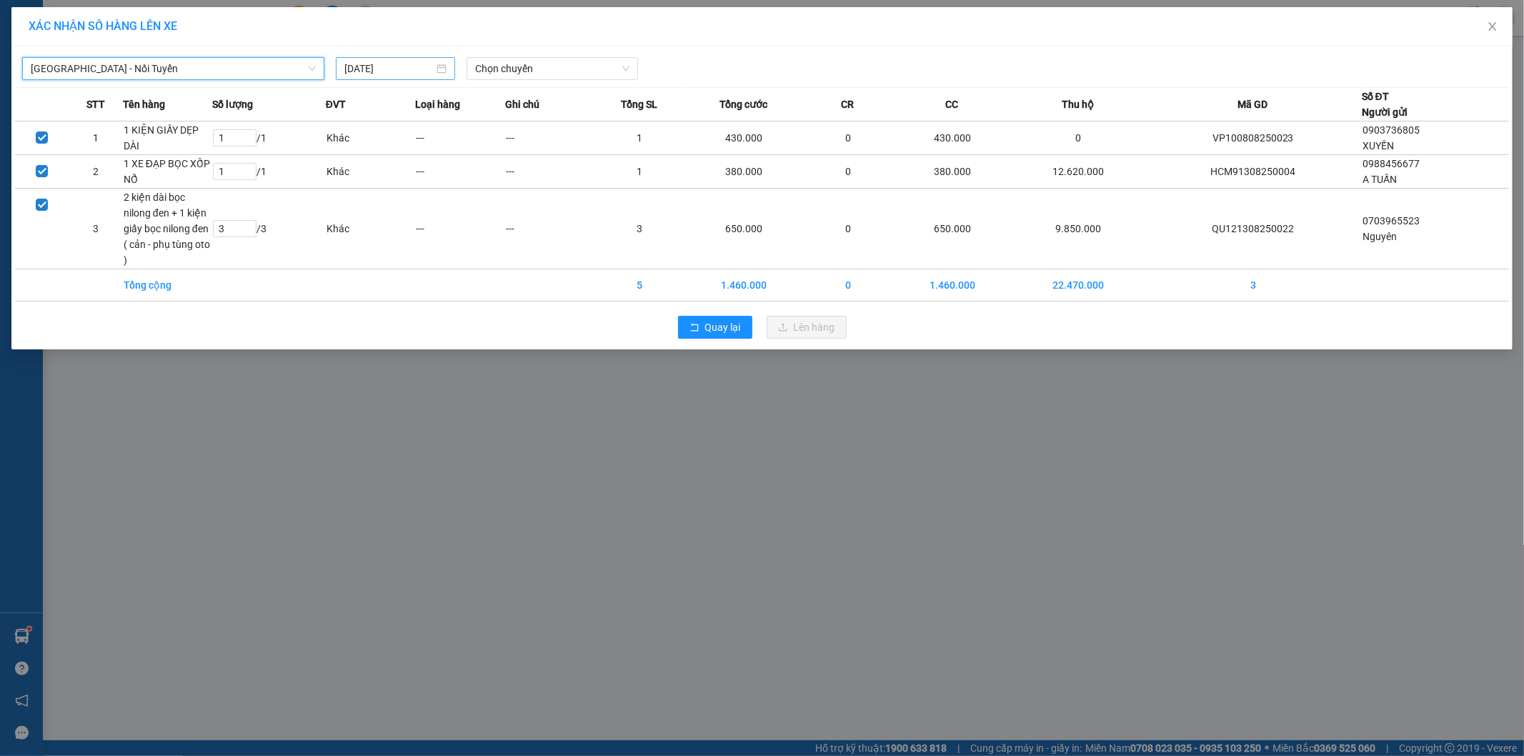
click at [404, 72] on input "[DATE]" at bounding box center [388, 69] width 89 height 16
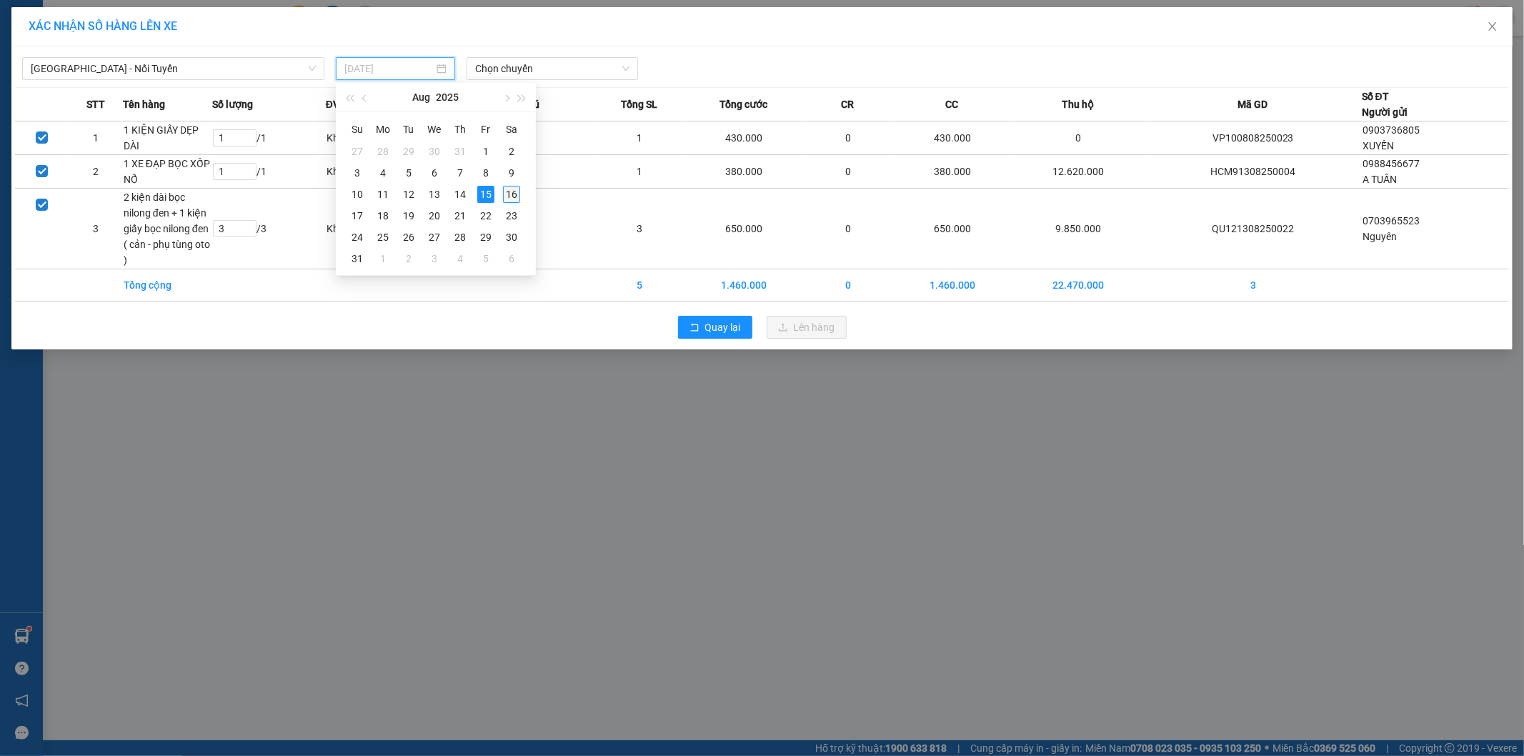
click at [508, 190] on div "16" at bounding box center [511, 194] width 17 height 17
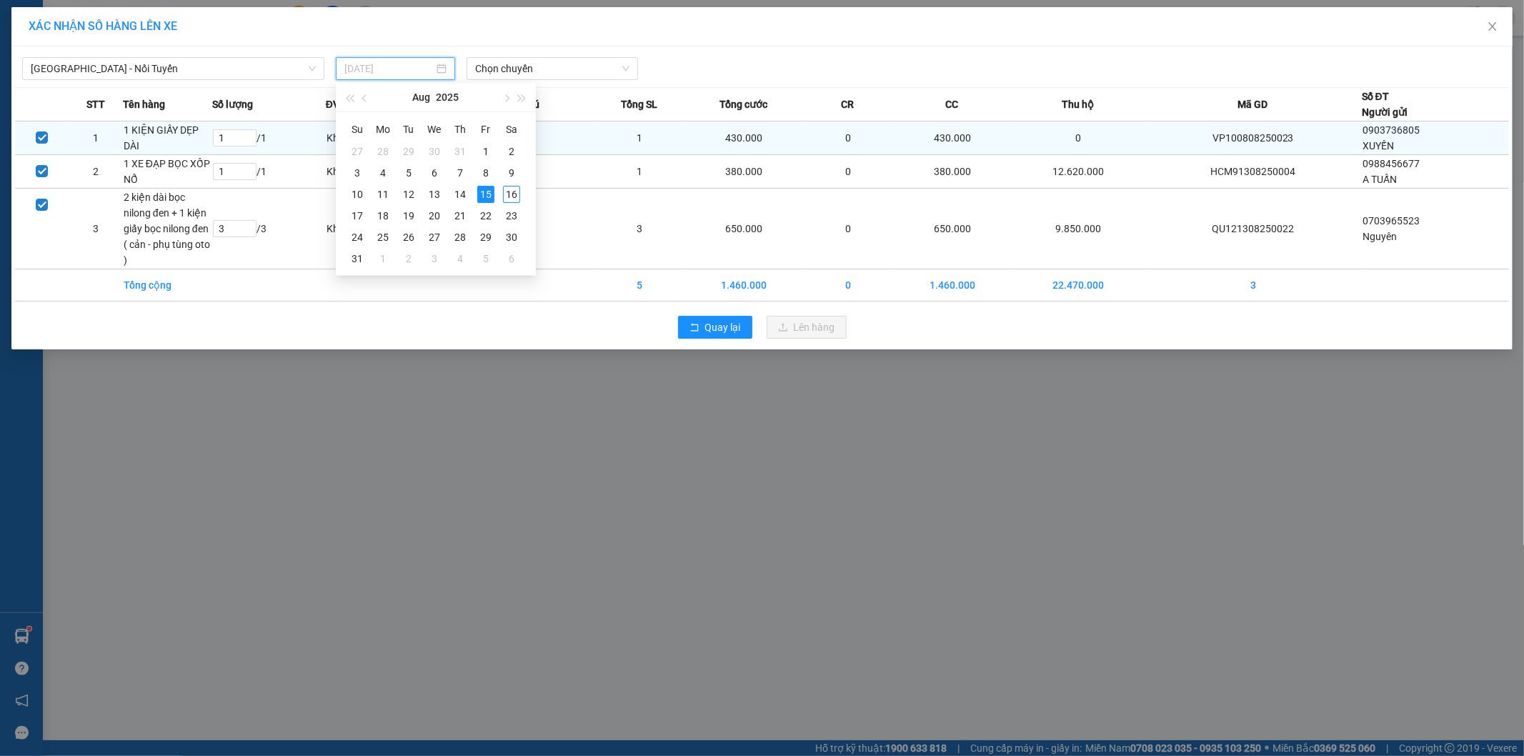
type input "[DATE]"
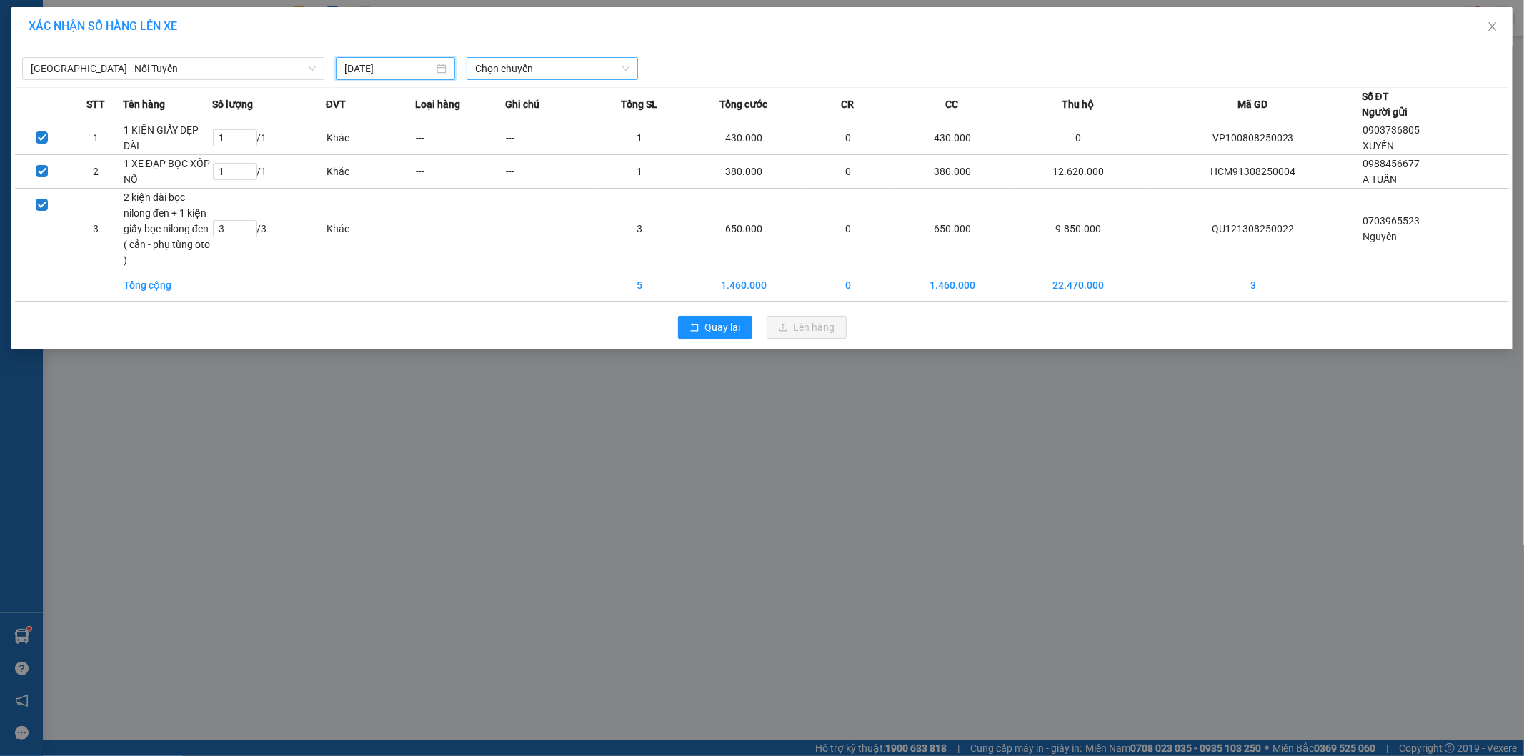
click at [533, 62] on span "Chọn chuyến" at bounding box center [552, 68] width 154 height 21
click at [527, 117] on div "12:00 (TC) - 29E-122.44" at bounding box center [530, 120] width 111 height 16
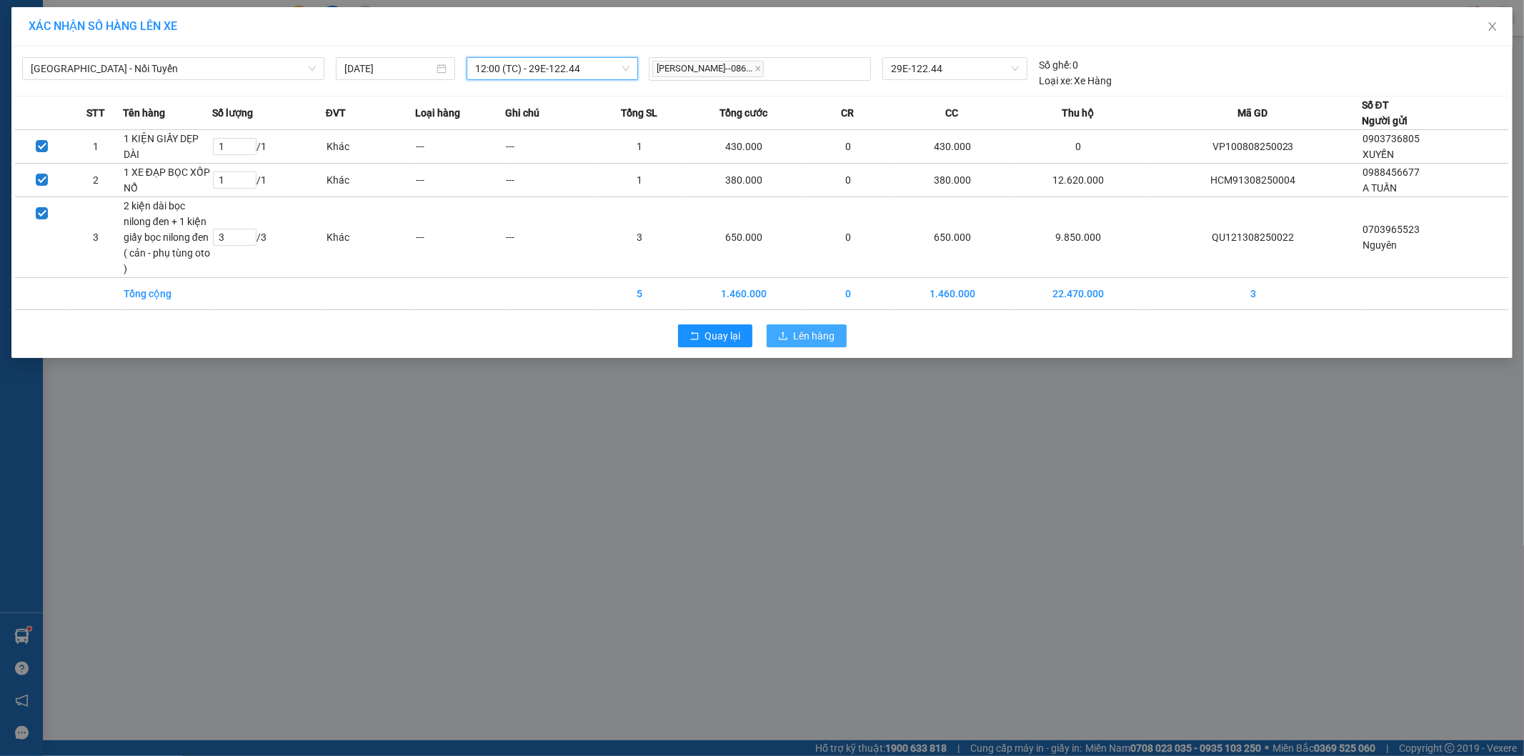
drag, startPoint x: 825, startPoint y: 339, endPoint x: 830, endPoint y: 330, distance: 9.9
click at [825, 337] on span "Lên hàng" at bounding box center [814, 336] width 41 height 16
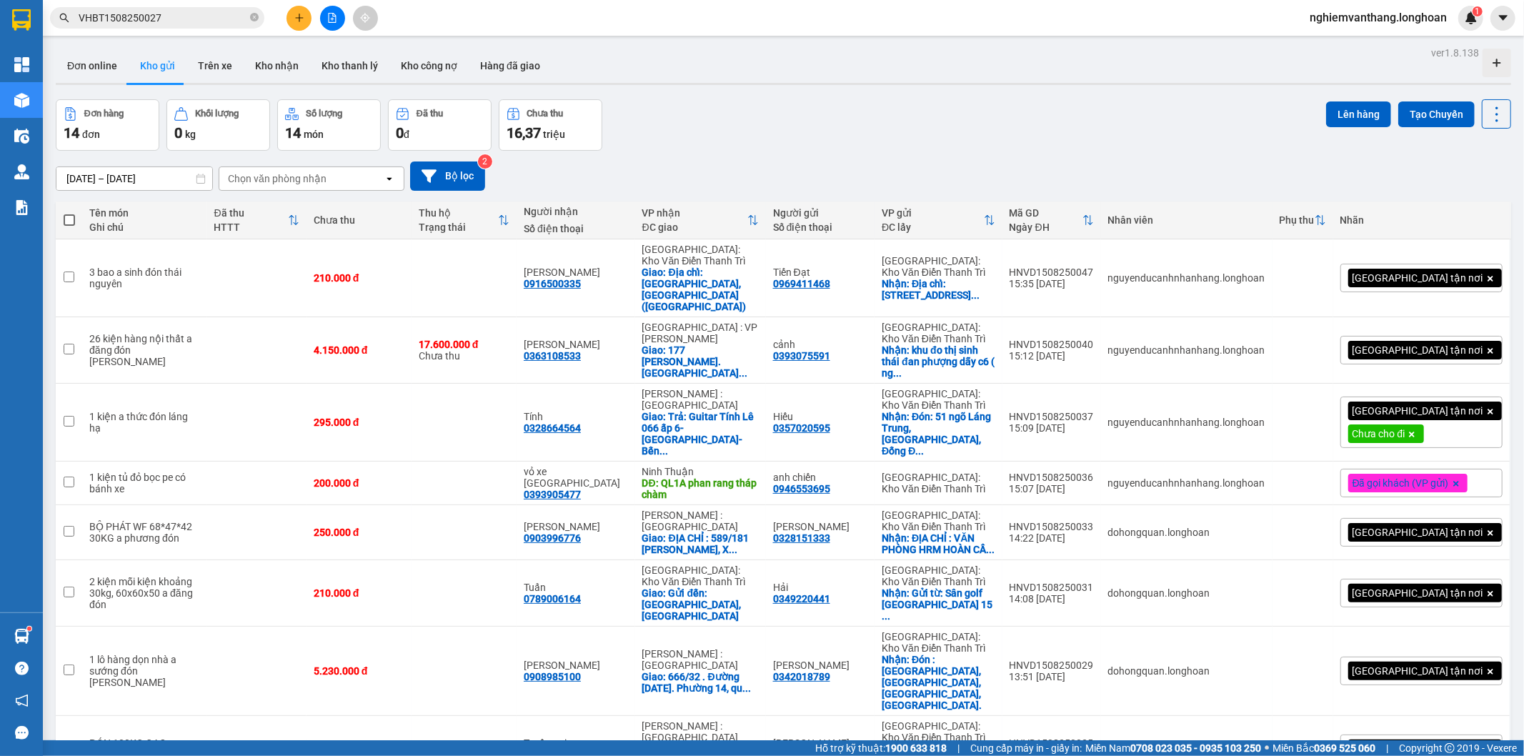
click at [337, 10] on button at bounding box center [332, 18] width 25 height 25
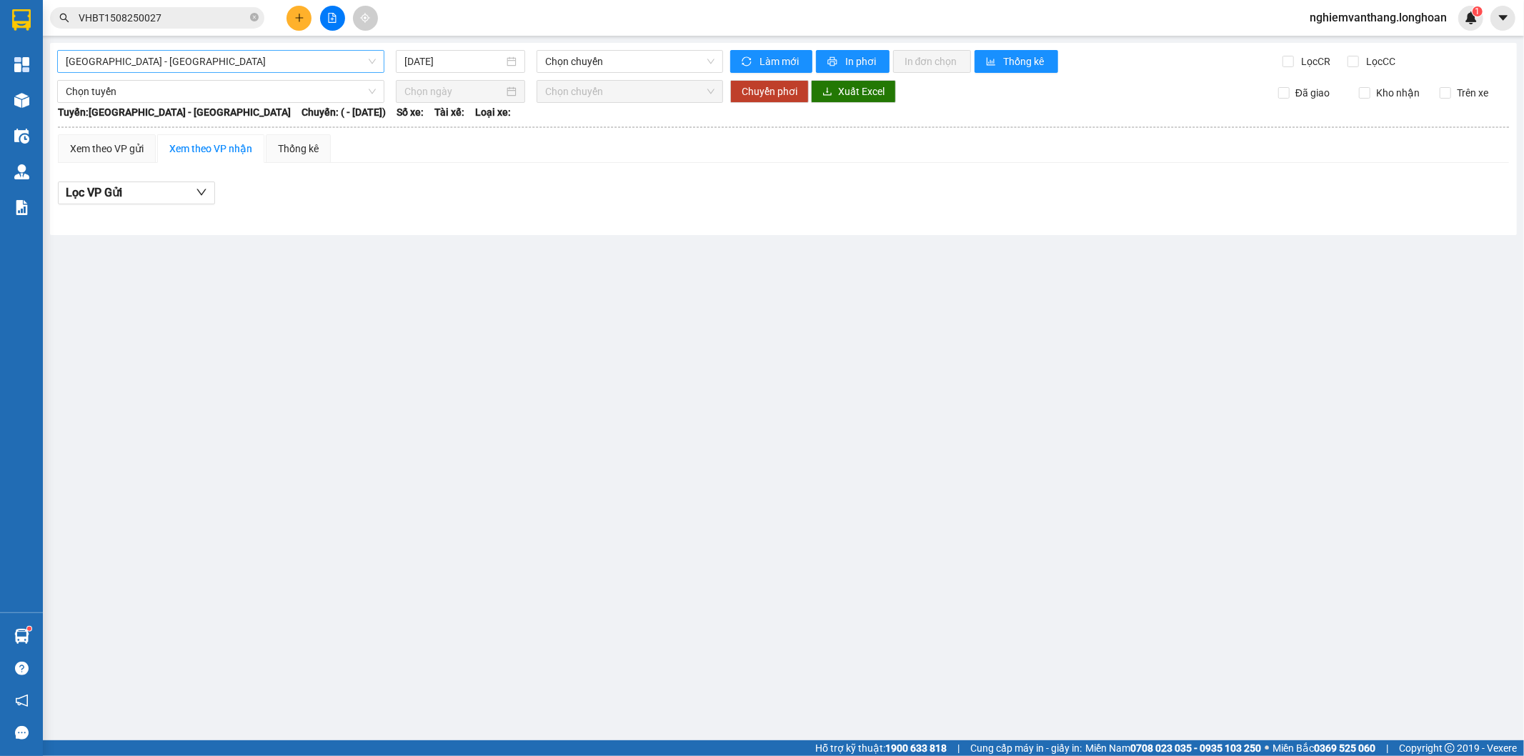
click at [227, 64] on span "[GEOGRAPHIC_DATA] - [GEOGRAPHIC_DATA]" at bounding box center [221, 61] width 310 height 21
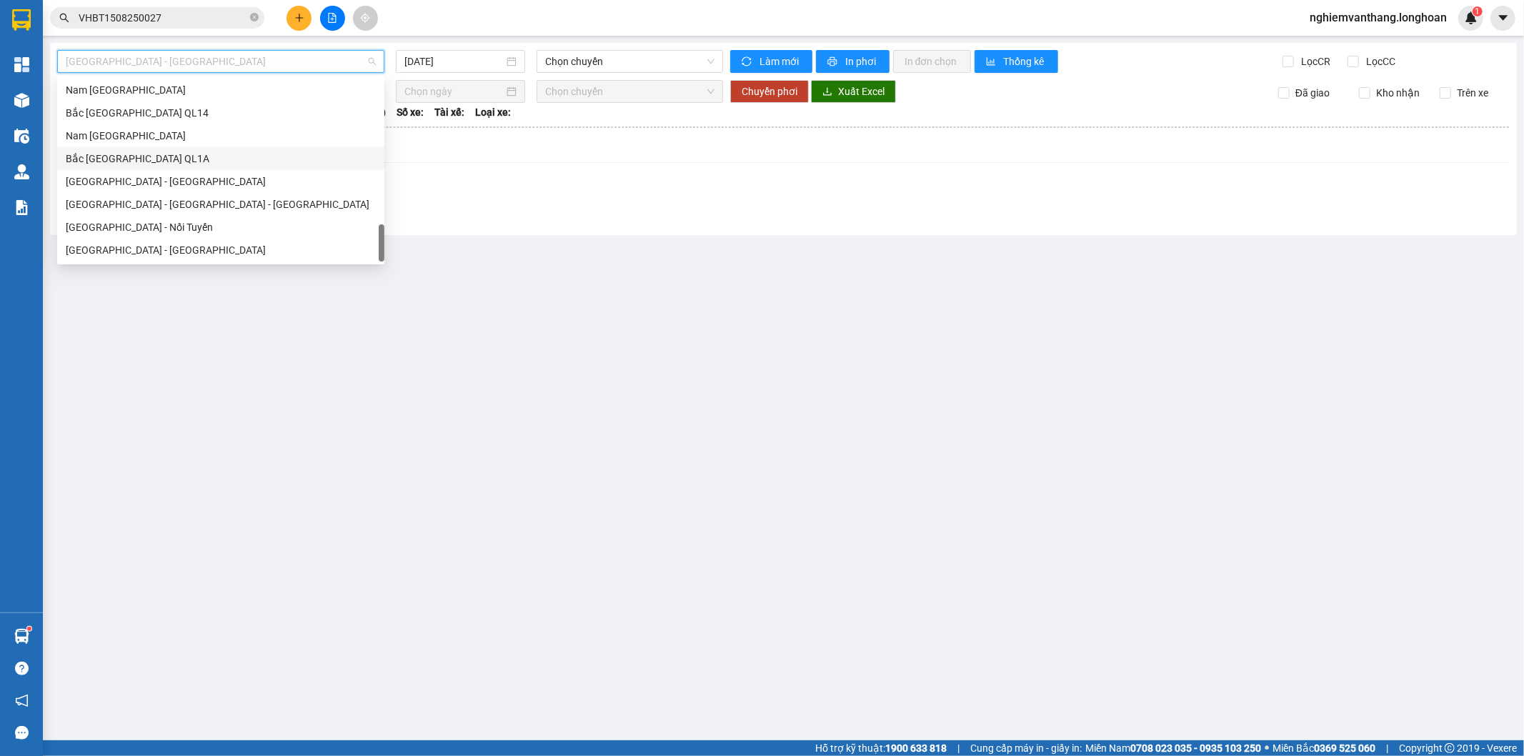
scroll to position [858, 0]
click at [162, 101] on div "Hà Nội - Nối Tuyến" at bounding box center [221, 101] width 310 height 16
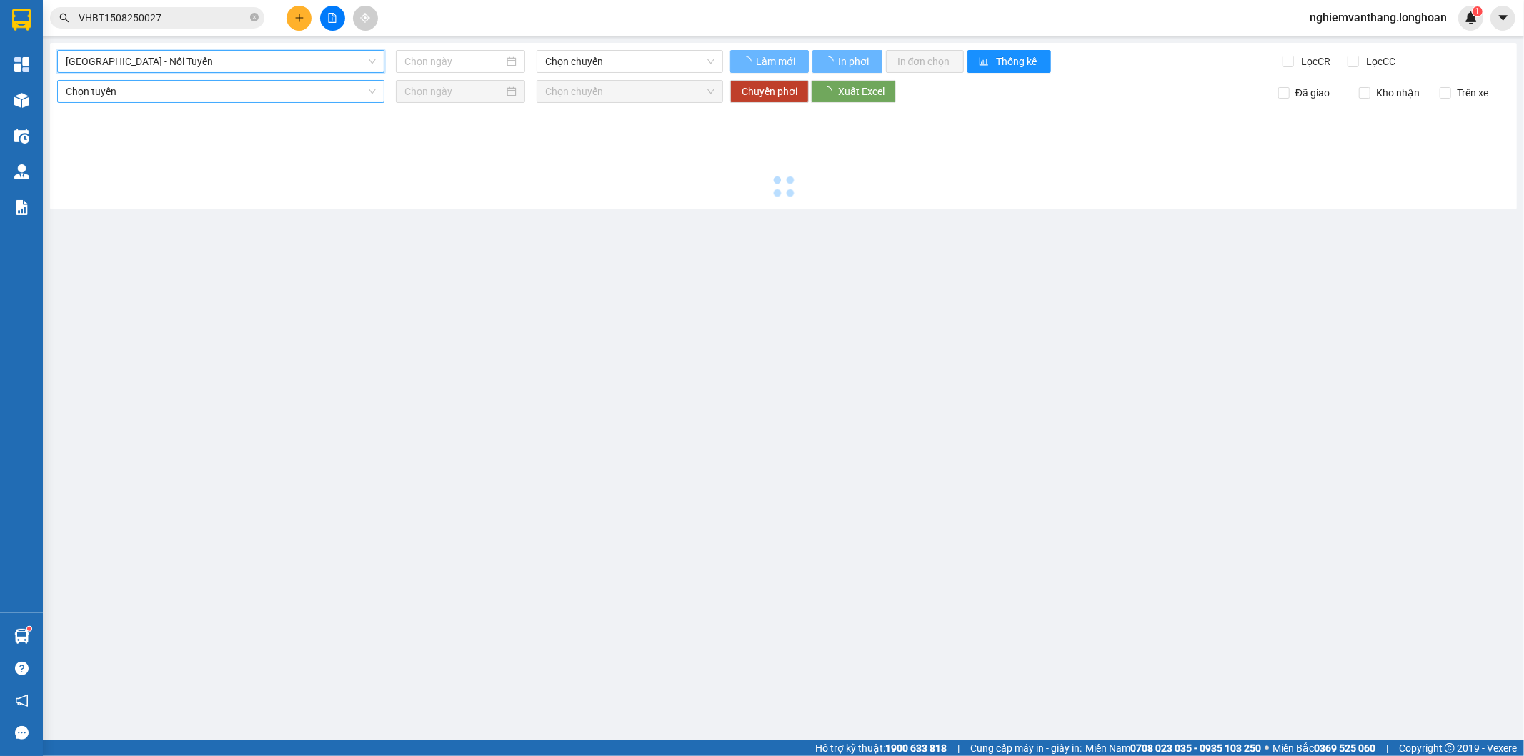
type input "[DATE]"
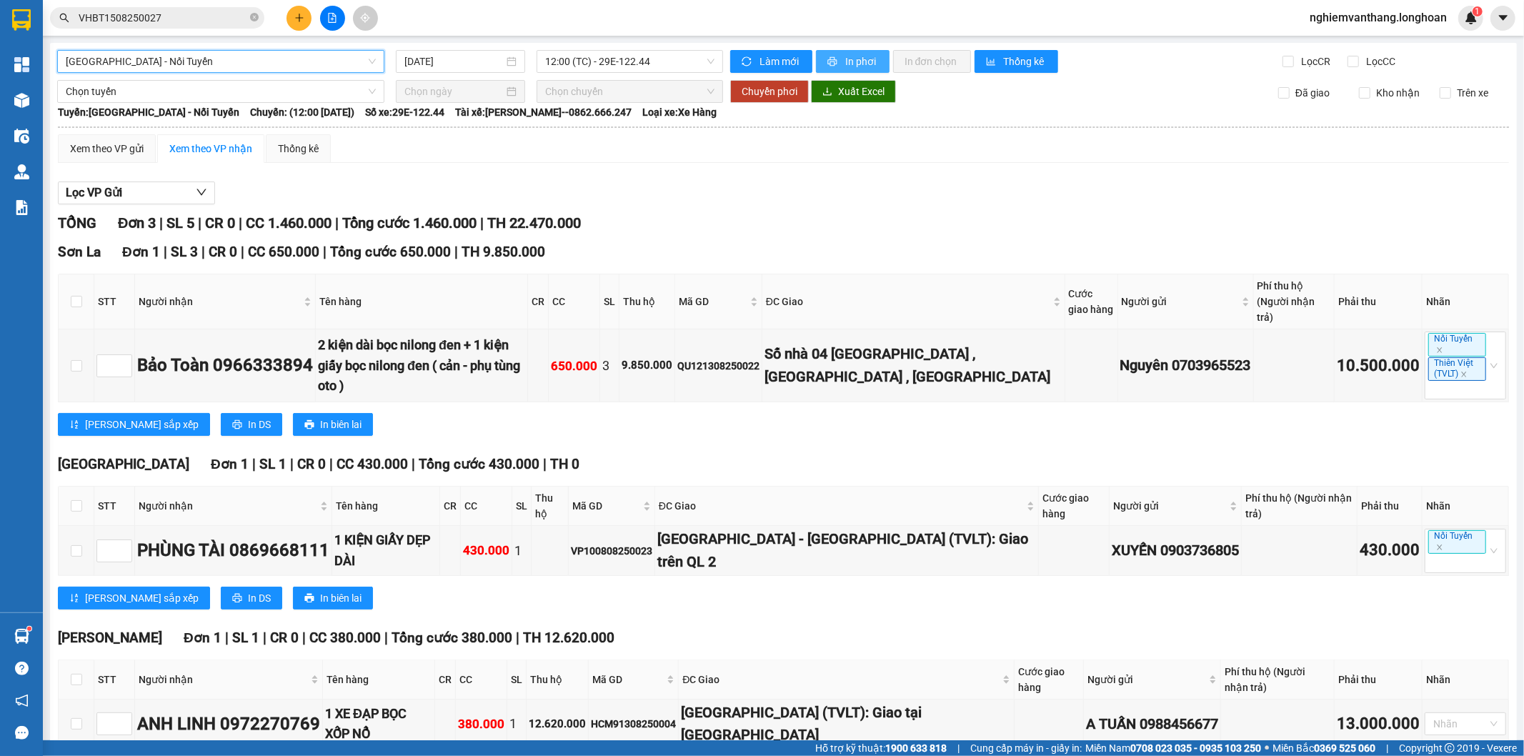
click at [832, 57] on span "printer" at bounding box center [833, 61] width 12 height 11
click at [591, 123] on th at bounding box center [783, 127] width 1453 height 13
click at [834, 76] on div "Hà Nội - Nối Tuyến 16/08/2025 12:00 (TC) - 29E-122.44 Làm mới In phơi In đơn ch…" at bounding box center [783, 429] width 1467 height 773
click at [840, 70] on button "In phơi" at bounding box center [853, 61] width 74 height 23
